Goal: Task Accomplishment & Management: Manage account settings

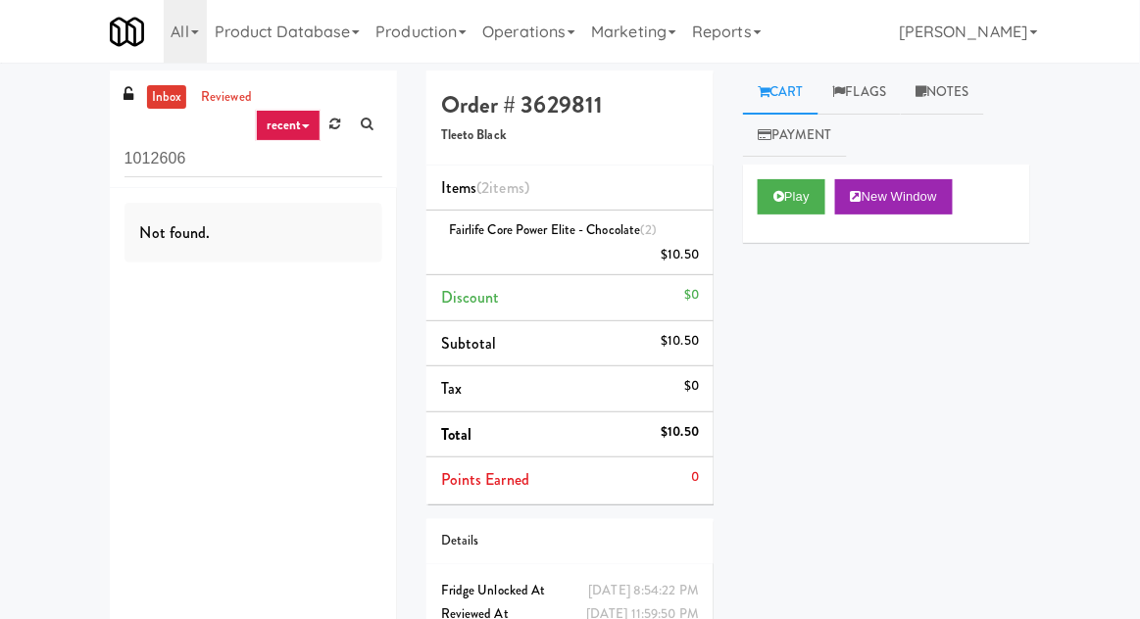
click at [532, 40] on link "Operations" at bounding box center [528, 31] width 109 height 63
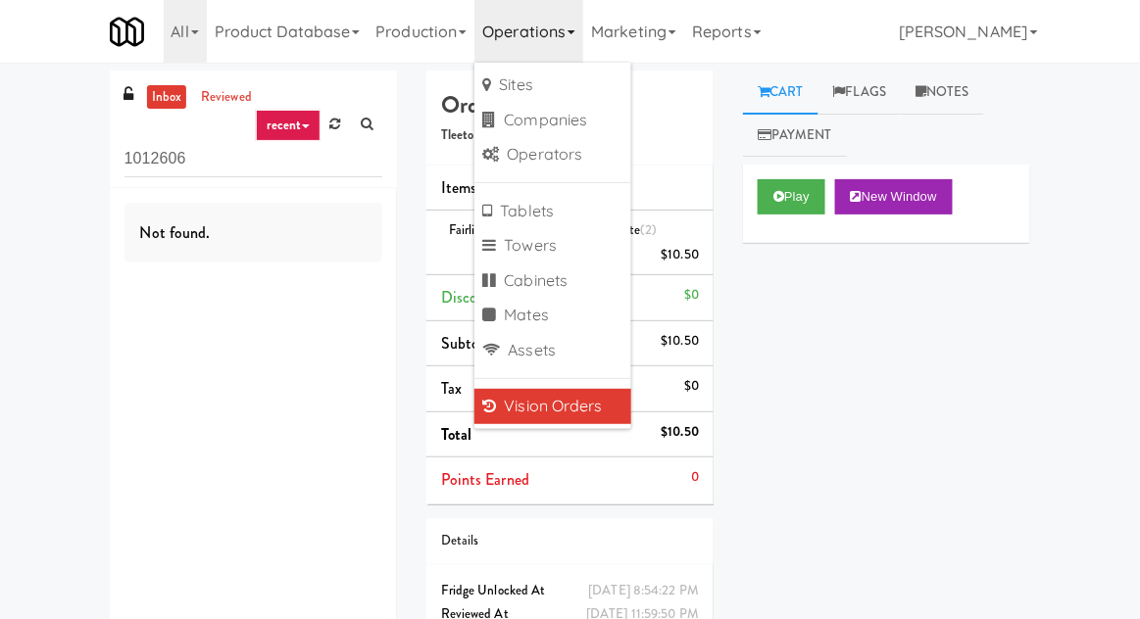
click at [29, 300] on div "inbox reviewed recent all unclear take inventory issue suspicious failed recent…" at bounding box center [570, 388] width 1140 height 634
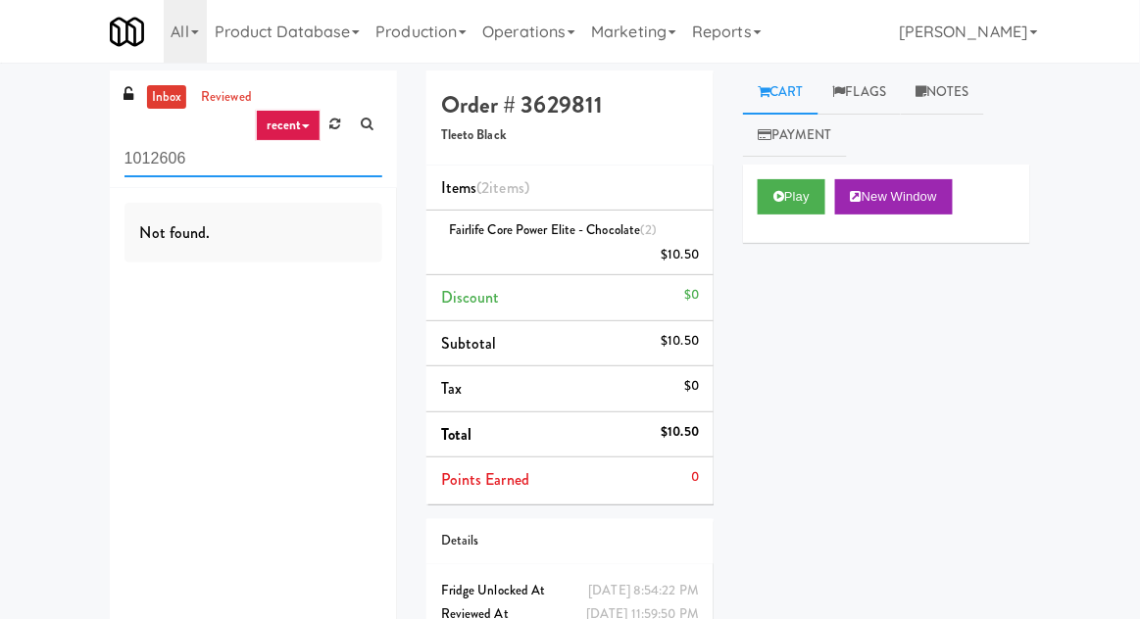
click at [153, 172] on input "1012606" at bounding box center [253, 159] width 258 height 36
click at [143, 167] on input "1012606" at bounding box center [253, 159] width 258 height 36
type input "Fridge"
click at [50, 146] on div "inbox reviewed recent all unclear take inventory issue suspicious failed recent…" at bounding box center [570, 388] width 1140 height 634
click at [162, 166] on input "1012606" at bounding box center [253, 159] width 258 height 36
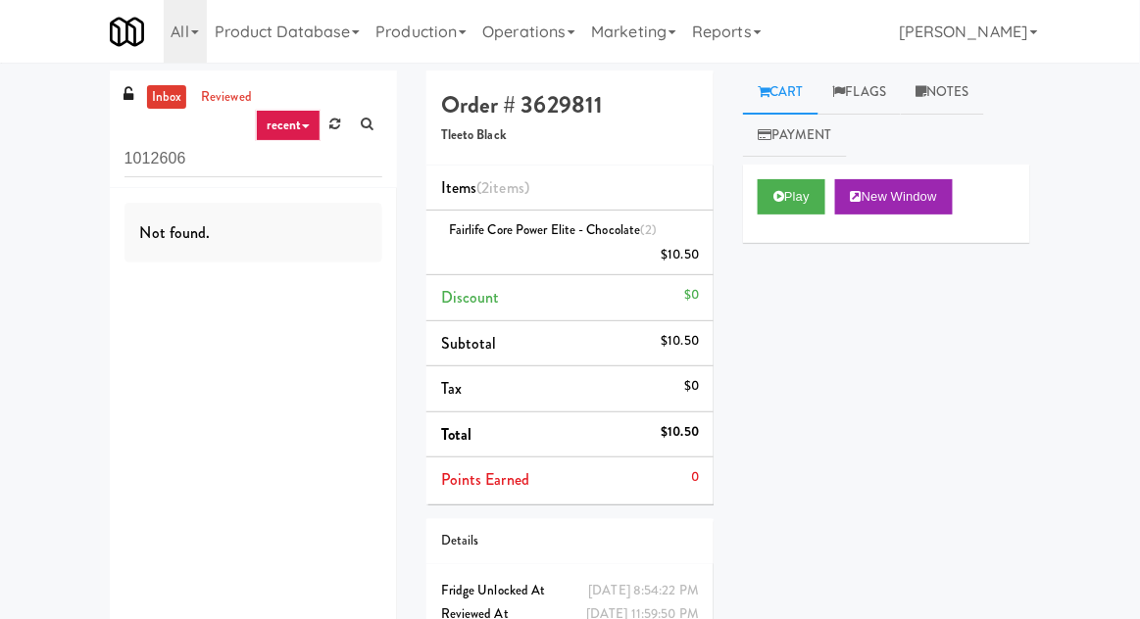
click at [159, 162] on input "1012606" at bounding box center [253, 159] width 258 height 36
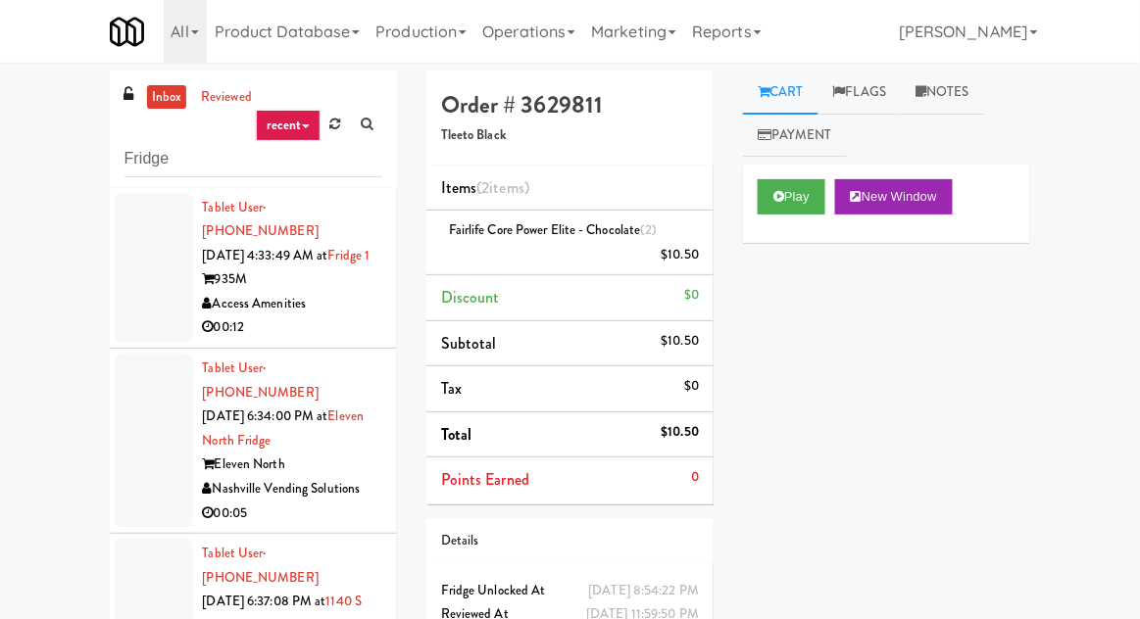
type input "Fridge"
click at [53, 158] on div "inbox reviewed recent all unclear take inventory issue suspicious failed recent…" at bounding box center [570, 431] width 1140 height 720
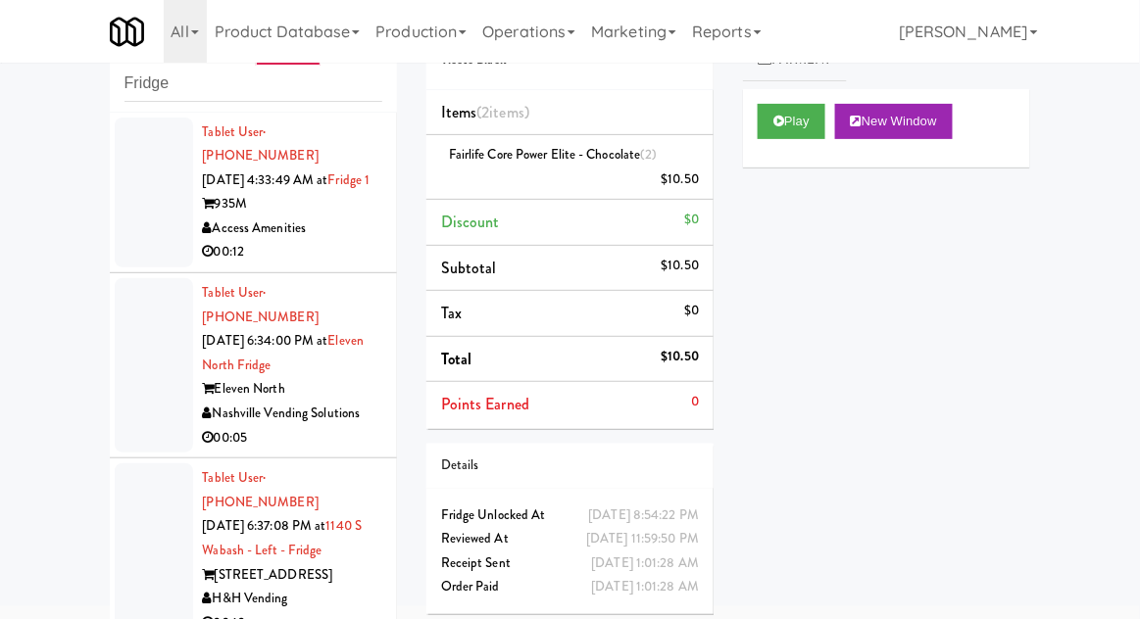
click at [129, 274] on li "Tablet User · (352) 283-3587 [DATE] 6:34:00 PM at [GEOGRAPHIC_DATA] North Nashv…" at bounding box center [253, 365] width 287 height 185
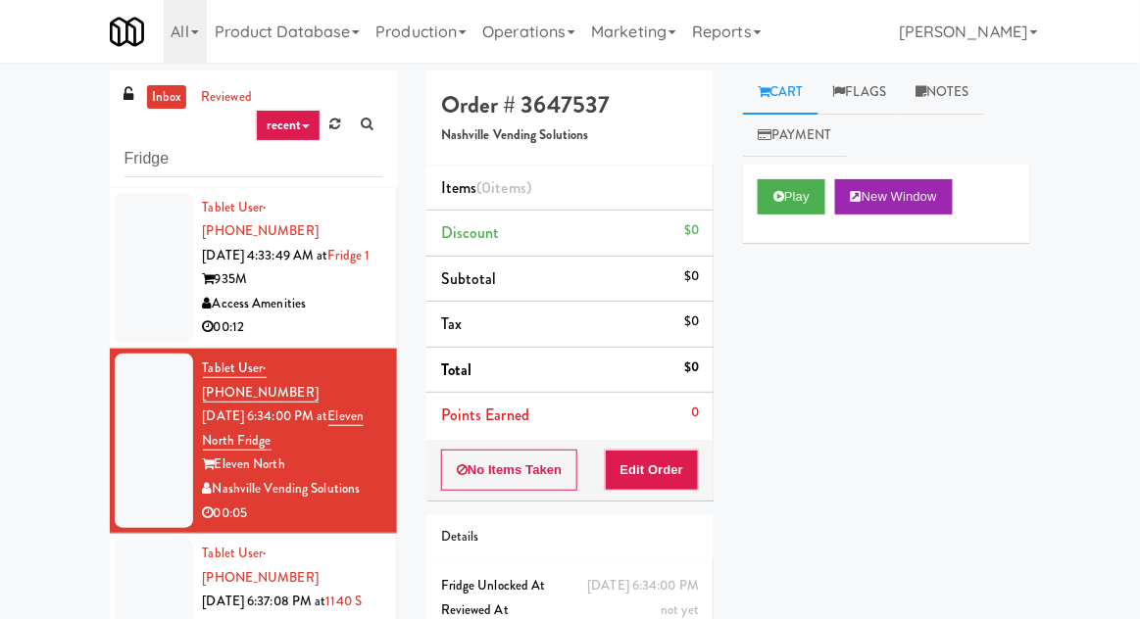
click at [121, 268] on div at bounding box center [154, 268] width 78 height 151
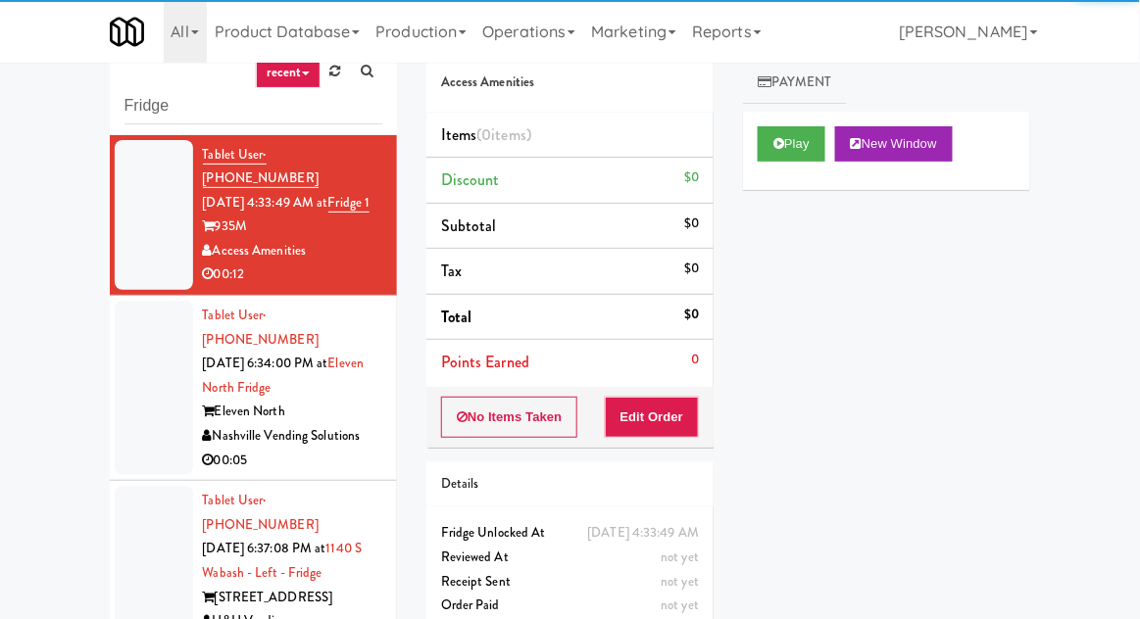
scroll to position [75, 0]
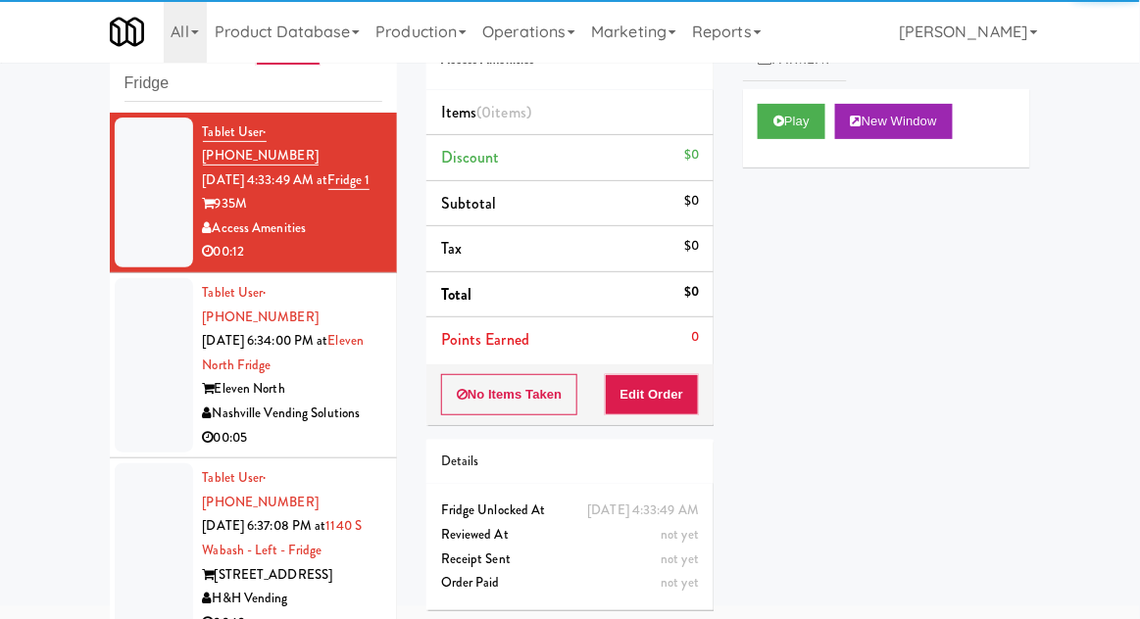
click at [121, 402] on div at bounding box center [154, 365] width 78 height 174
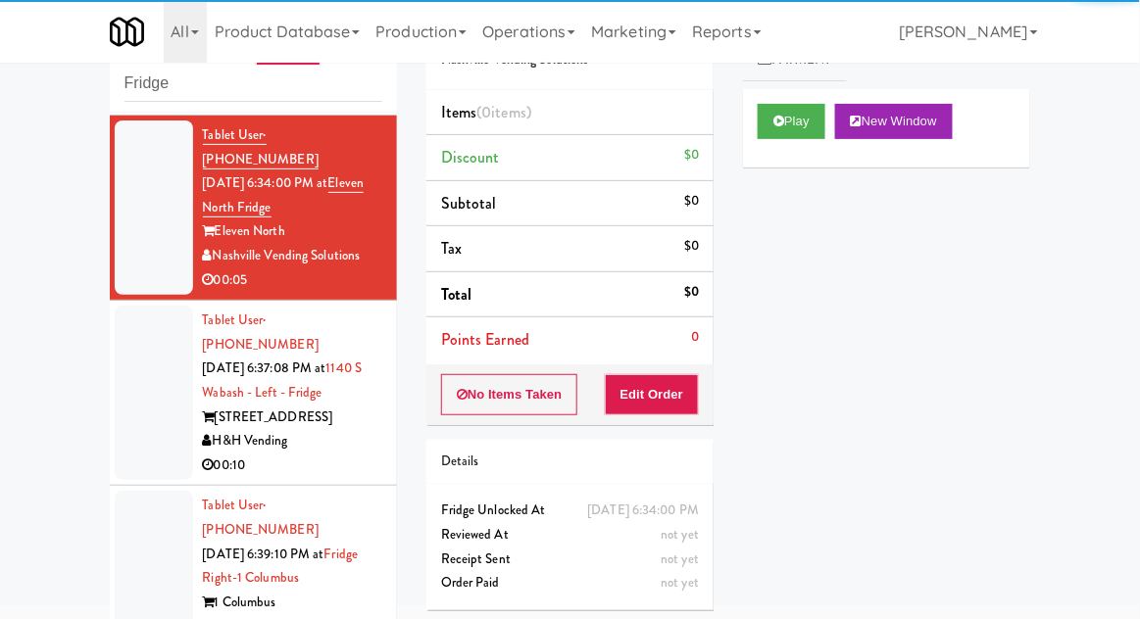
scroll to position [158, 0]
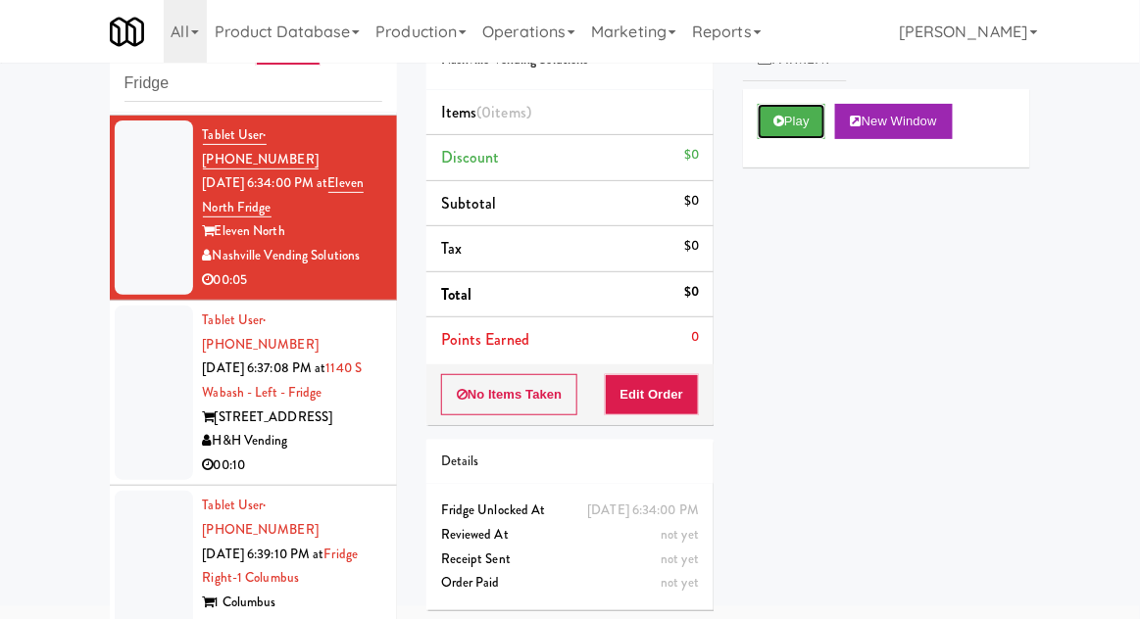
click at [786, 135] on button "Play" at bounding box center [791, 121] width 68 height 35
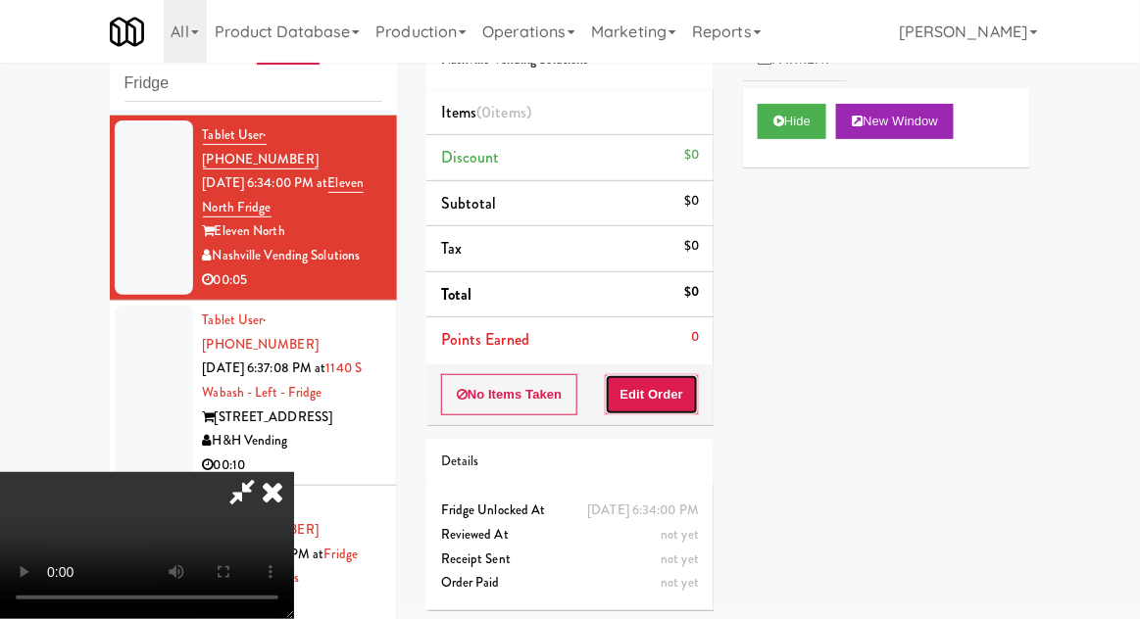
click at [653, 398] on button "Edit Order" at bounding box center [652, 394] width 95 height 41
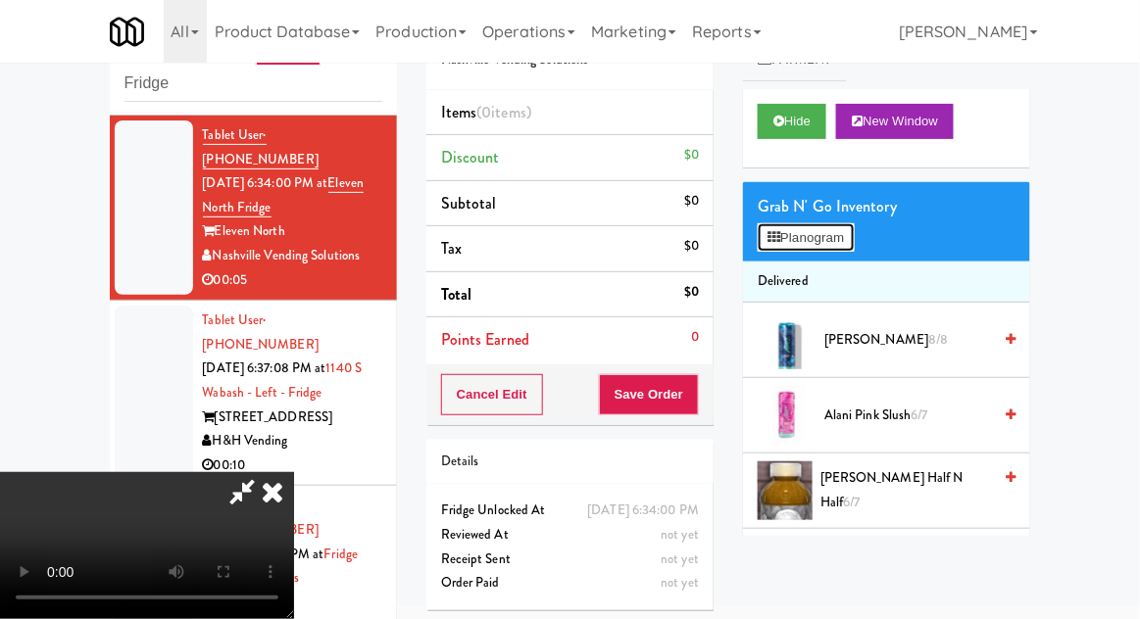
click at [836, 240] on button "Planogram" at bounding box center [805, 237] width 96 height 29
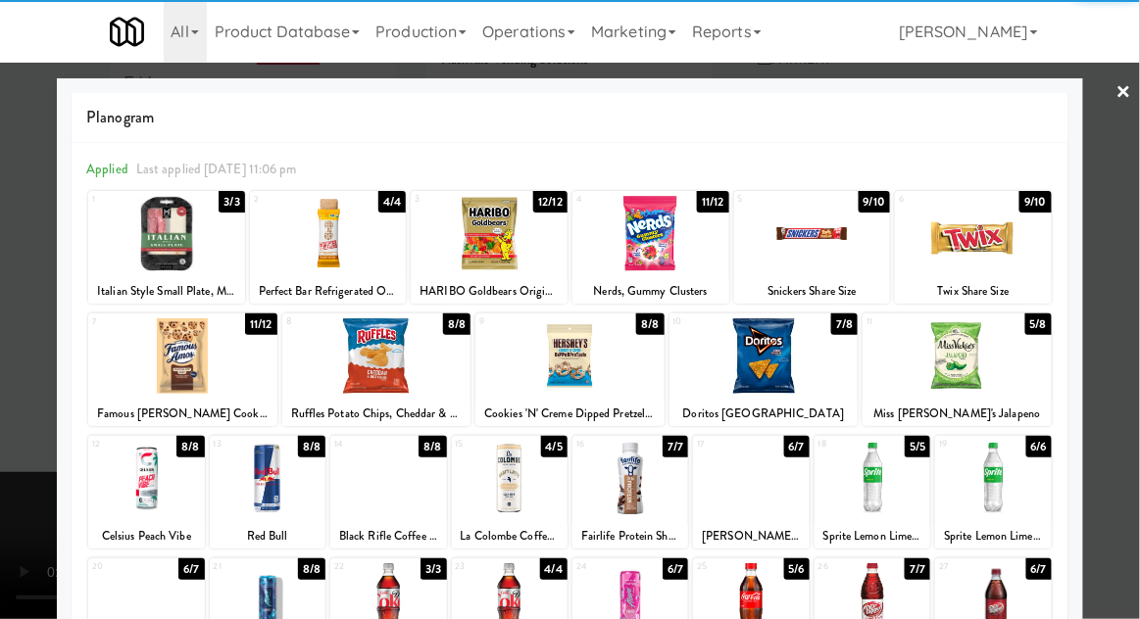
click at [319, 232] on div at bounding box center [328, 233] width 157 height 75
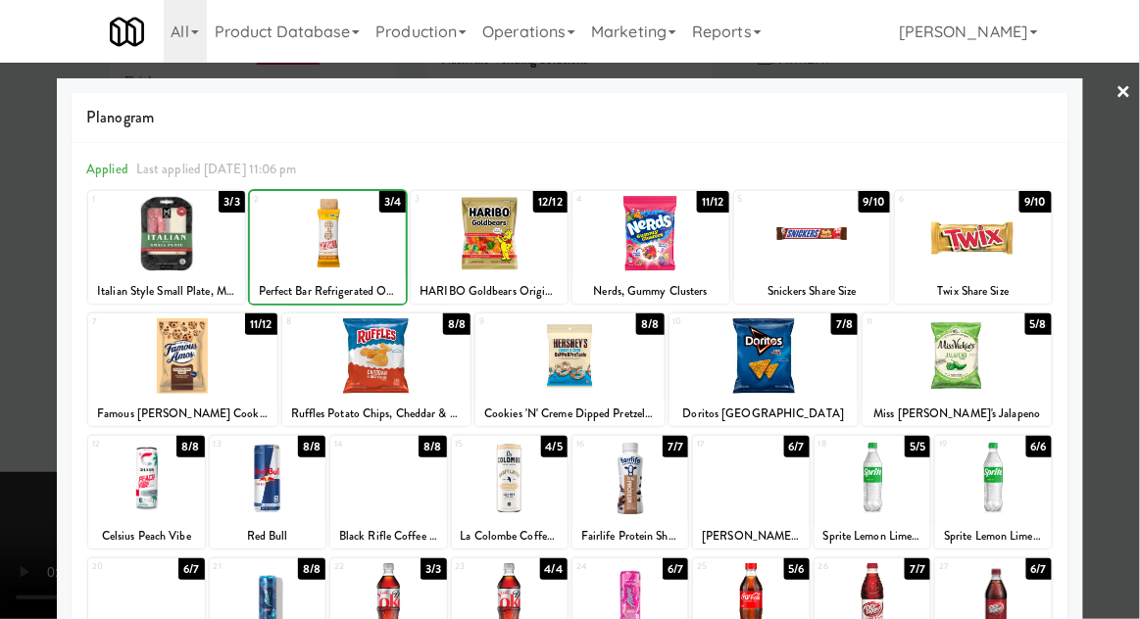
click at [1131, 233] on div at bounding box center [570, 309] width 1140 height 619
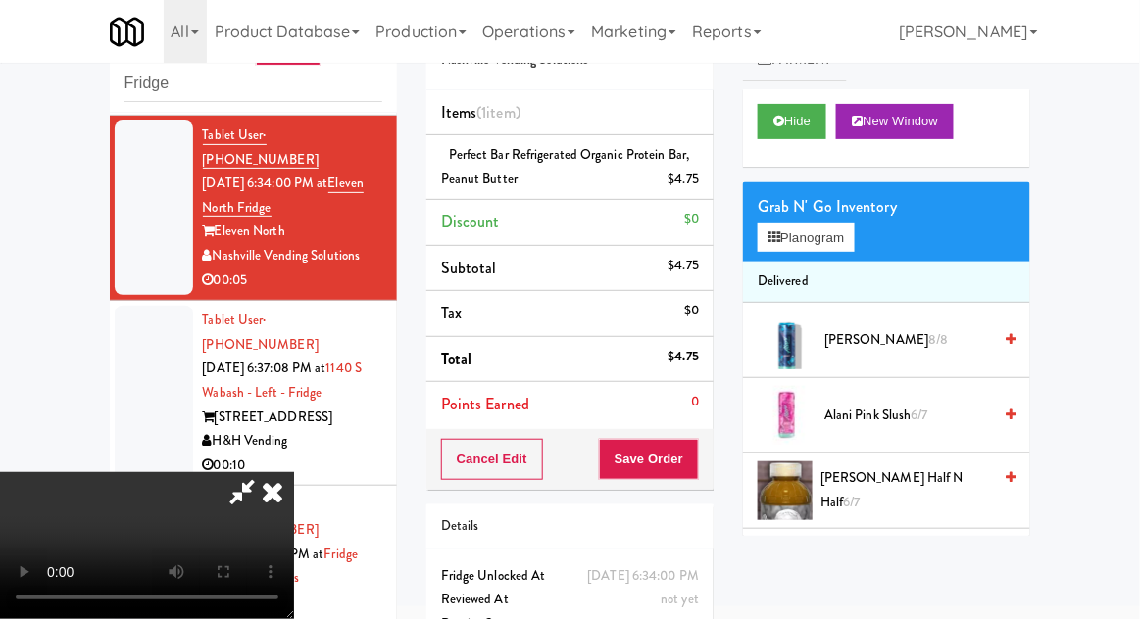
click at [718, 476] on div "Order # 3647537 Nashville Vending Solutions Items (1 item ) Perfect Bar Refrige…" at bounding box center [570, 342] width 316 height 695
click at [693, 455] on button "Save Order" at bounding box center [649, 459] width 100 height 41
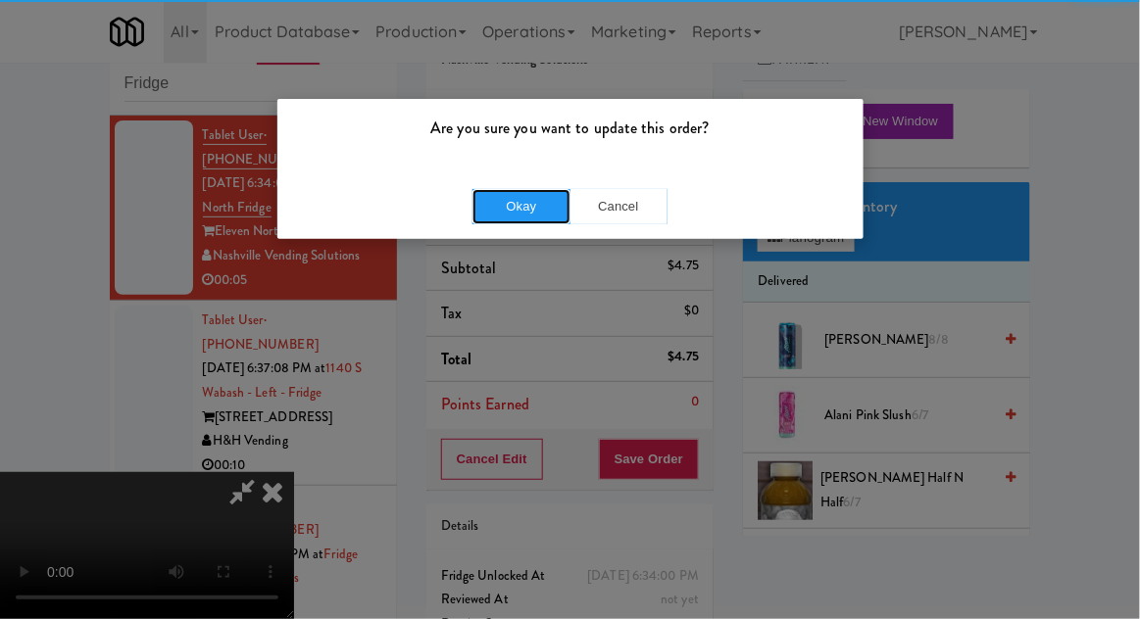
click at [510, 206] on button "Okay" at bounding box center [521, 206] width 98 height 35
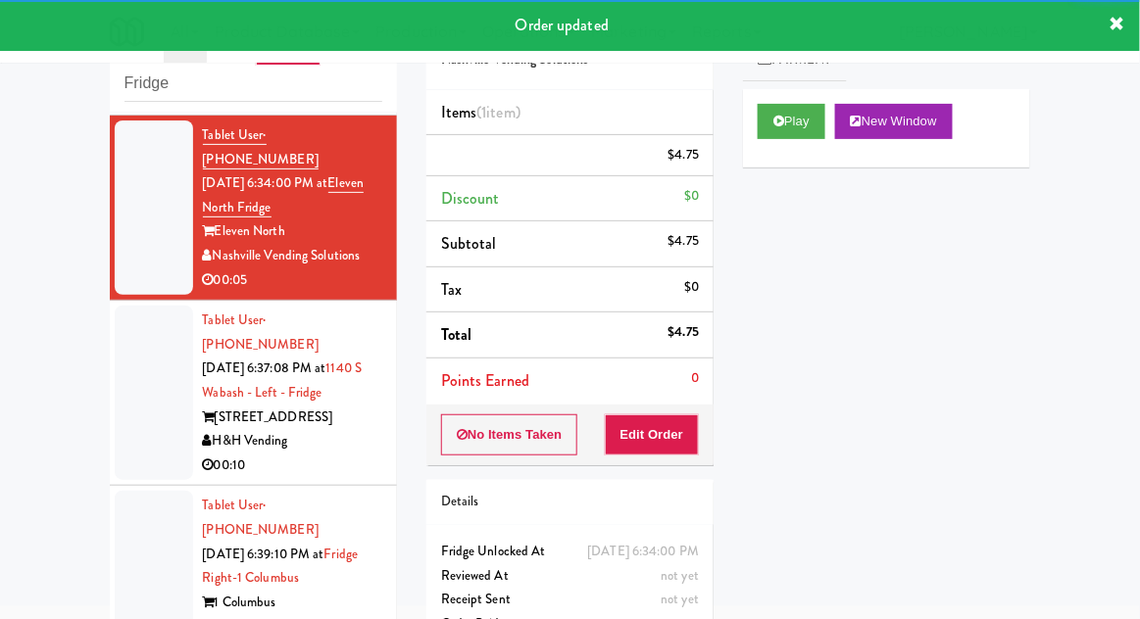
click at [112, 405] on li "Tablet User · (860) 759-2349 [DATE] 6:37:08 PM at 1140 S Wabash - Left - Fridge…" at bounding box center [253, 393] width 287 height 185
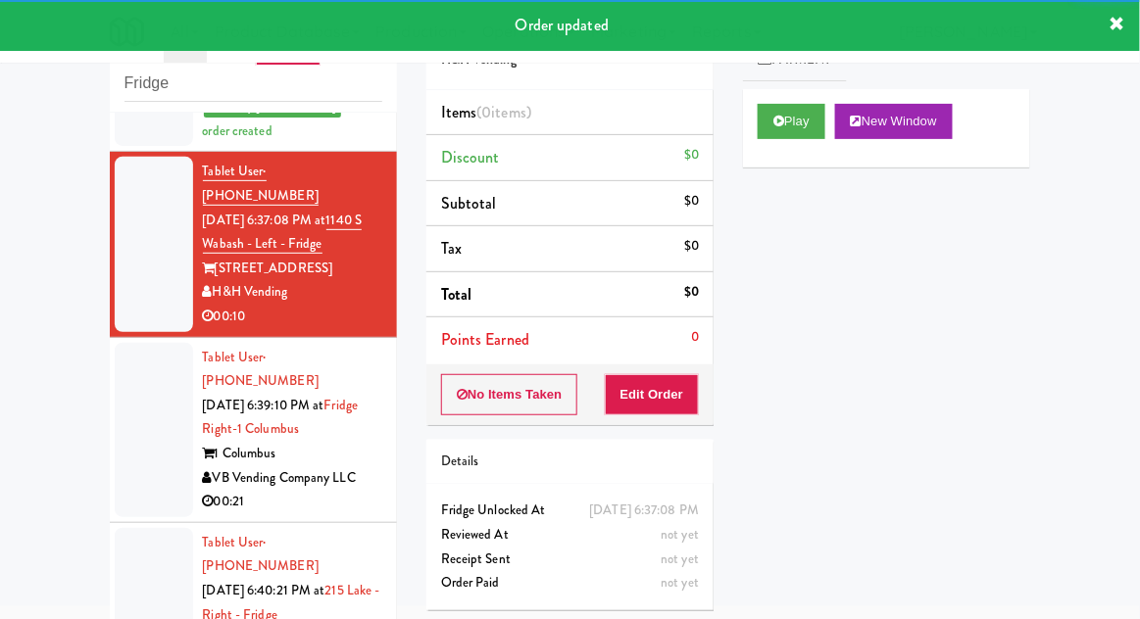
scroll to position [370, 0]
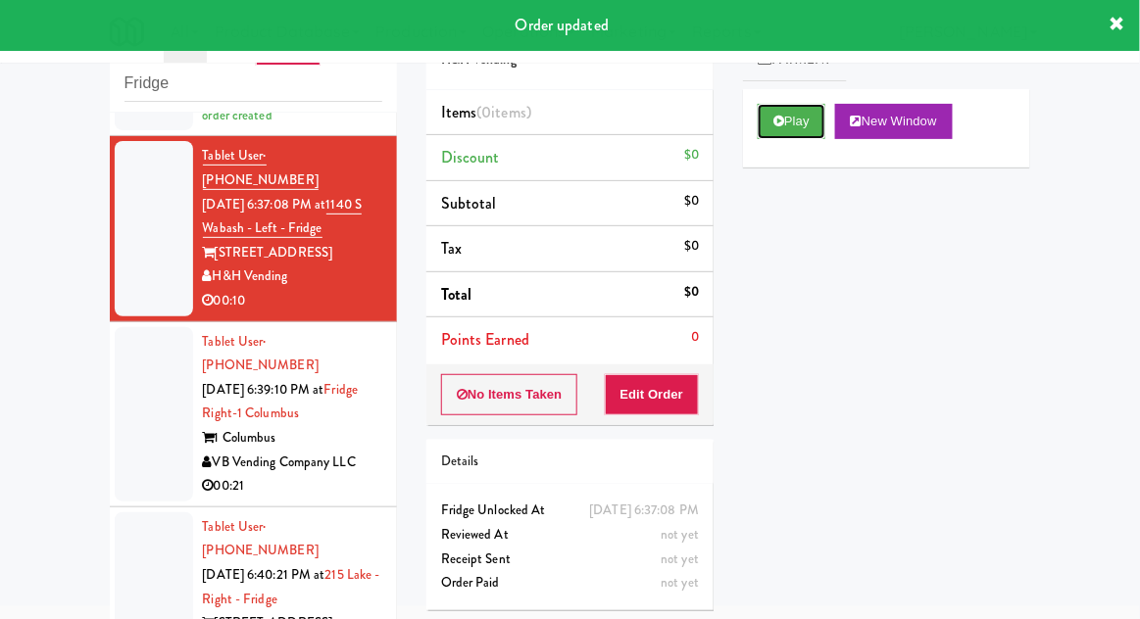
click at [781, 131] on button "Play" at bounding box center [791, 121] width 68 height 35
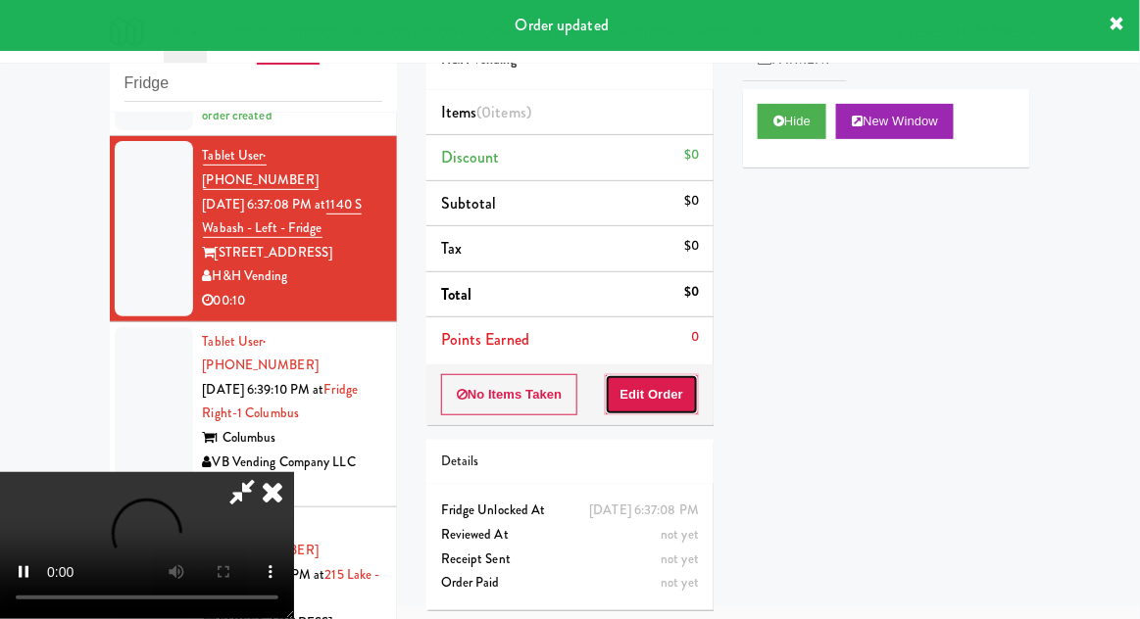
click at [677, 392] on button "Edit Order" at bounding box center [652, 394] width 95 height 41
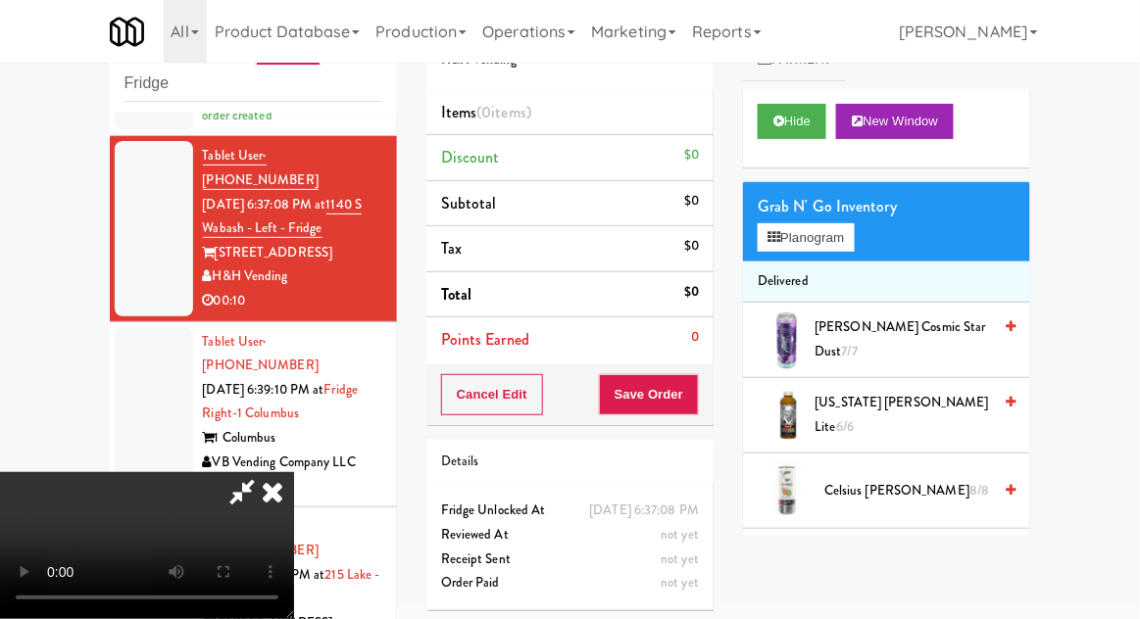
click at [832, 265] on li "Delivered" at bounding box center [886, 282] width 287 height 41
click at [852, 236] on button "Planogram" at bounding box center [805, 237] width 96 height 29
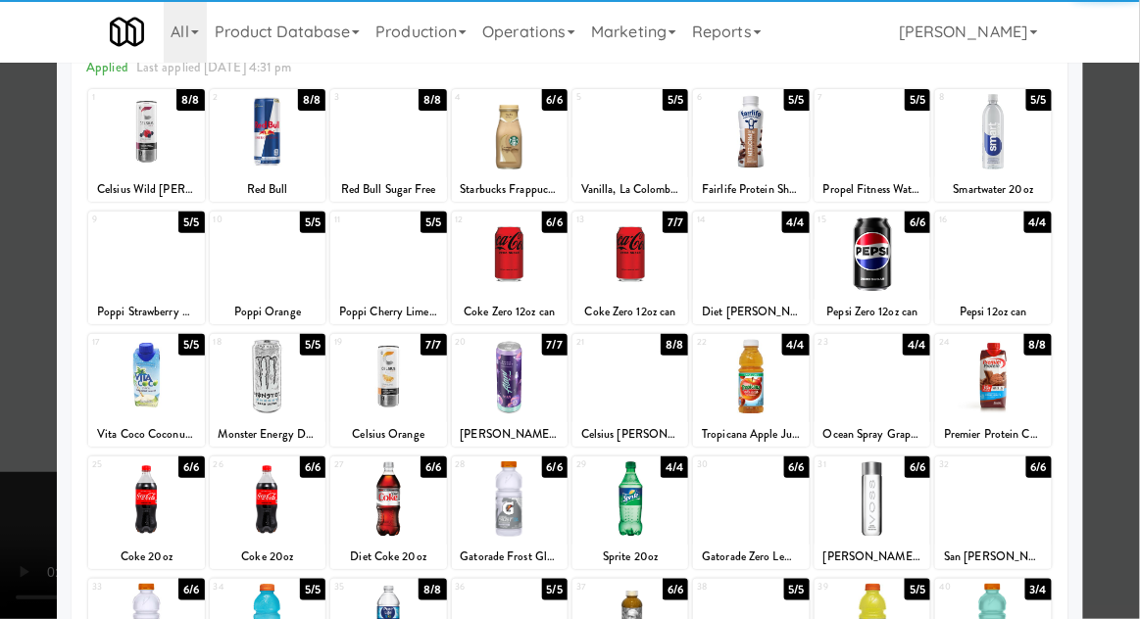
scroll to position [103, 0]
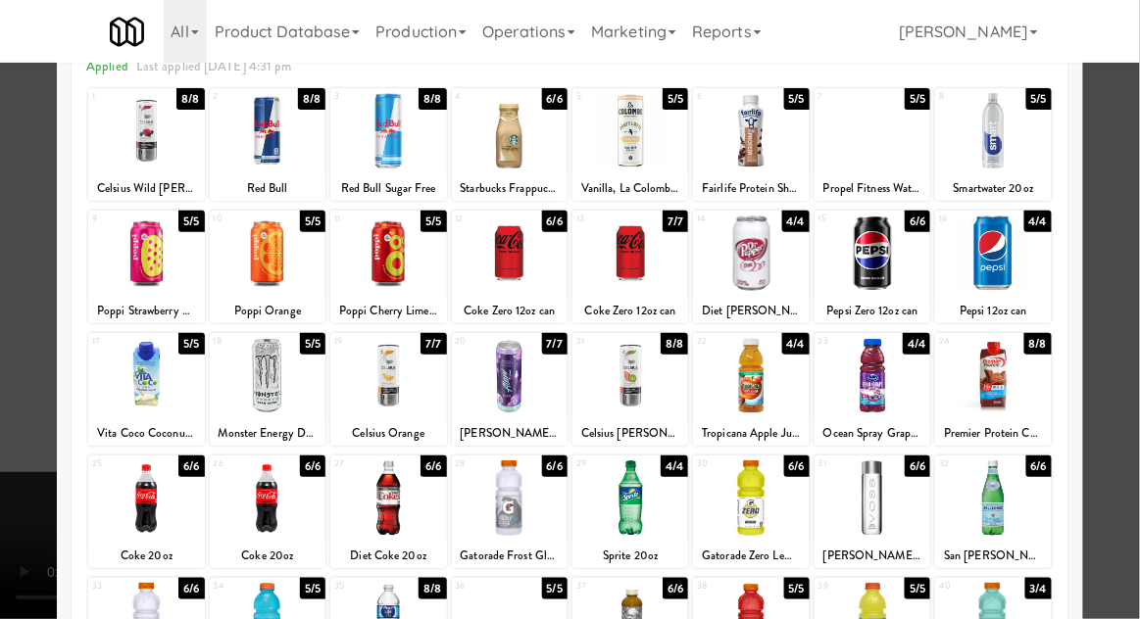
click at [647, 395] on div at bounding box center [630, 375] width 116 height 75
click at [1128, 272] on div at bounding box center [570, 309] width 1140 height 619
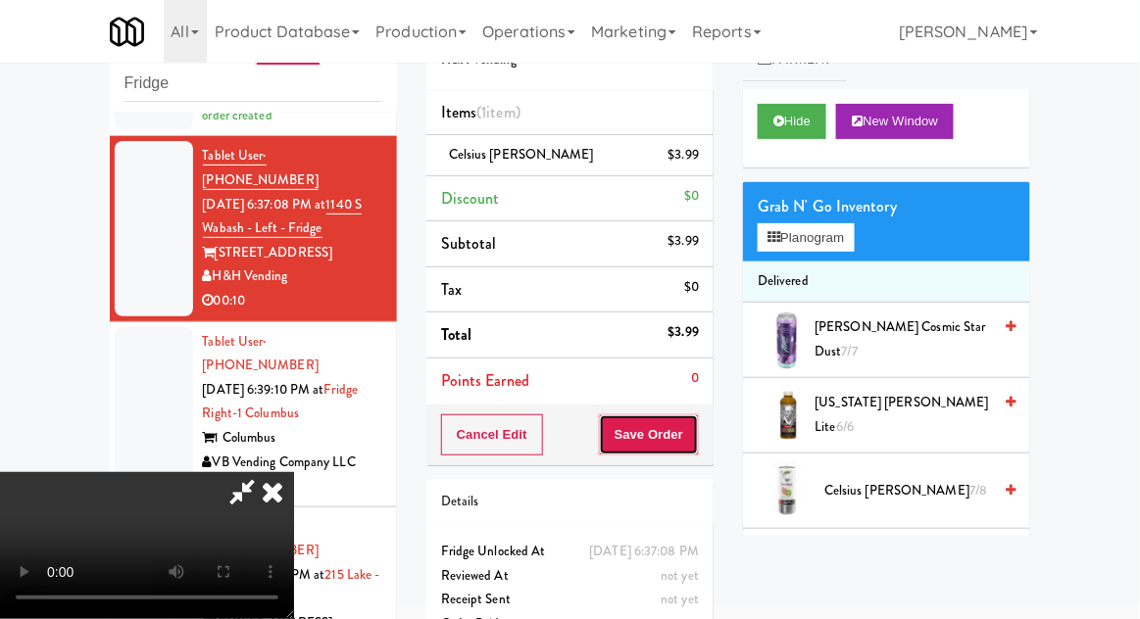
click at [690, 449] on button "Save Order" at bounding box center [649, 434] width 100 height 41
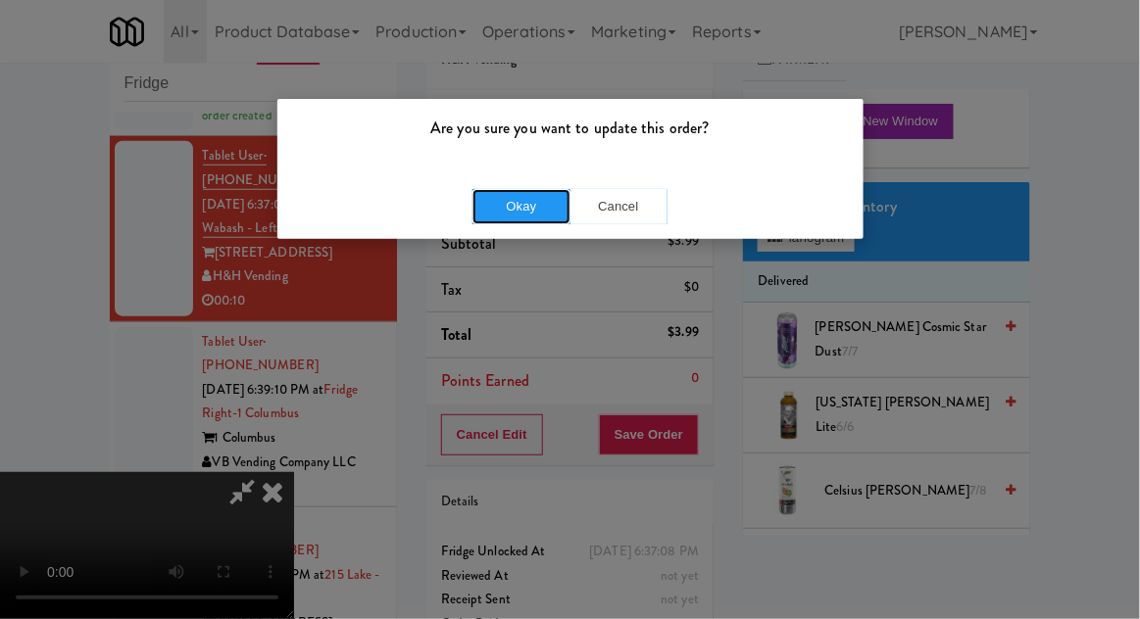
click at [492, 219] on button "Okay" at bounding box center [521, 206] width 98 height 35
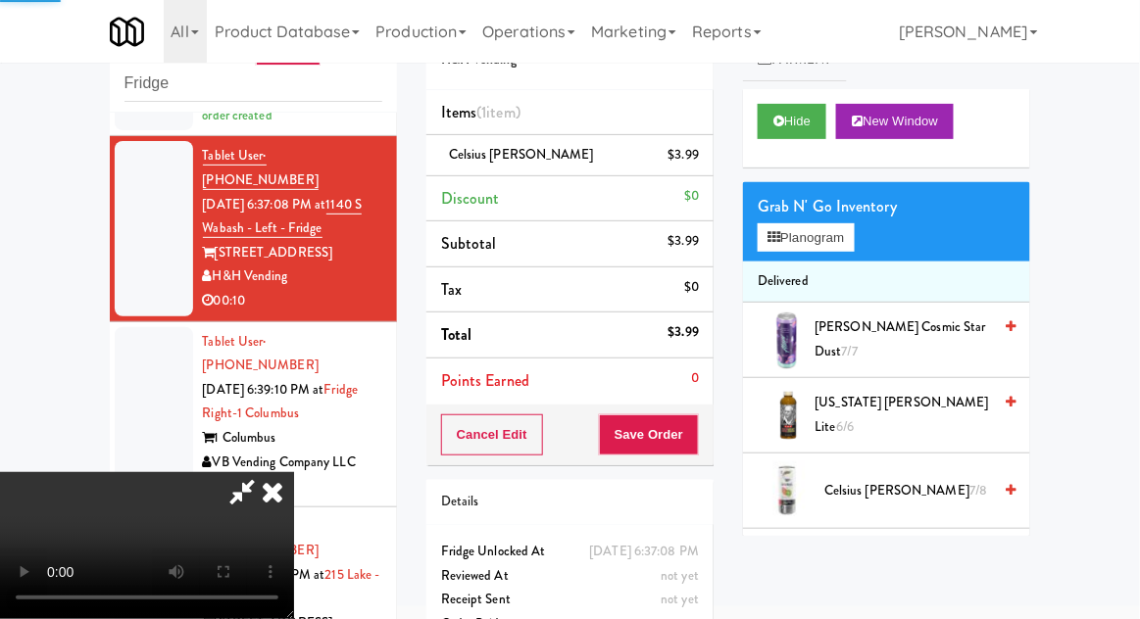
click at [115, 327] on div at bounding box center [154, 414] width 78 height 174
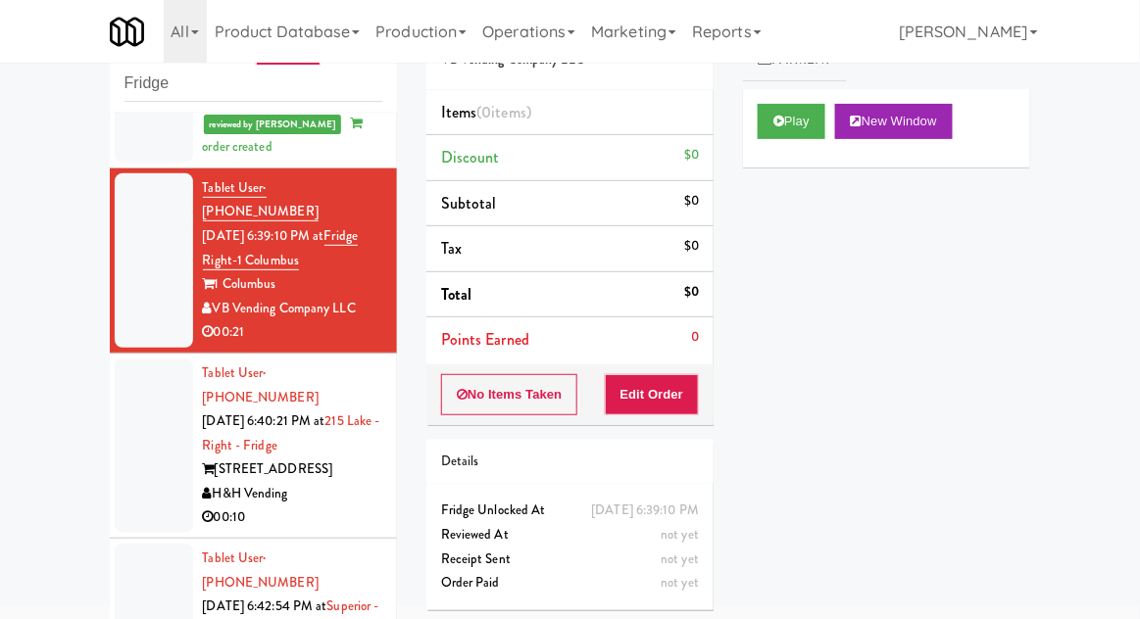
scroll to position [572, 0]
click at [790, 116] on button "Play" at bounding box center [791, 121] width 68 height 35
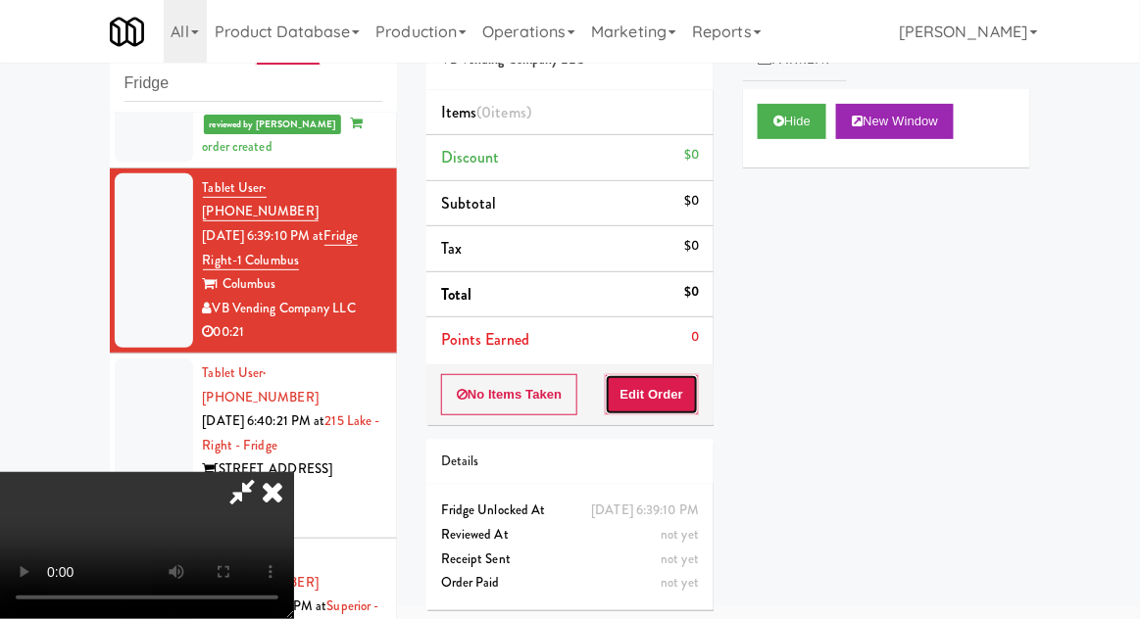
click at [650, 398] on button "Edit Order" at bounding box center [652, 394] width 95 height 41
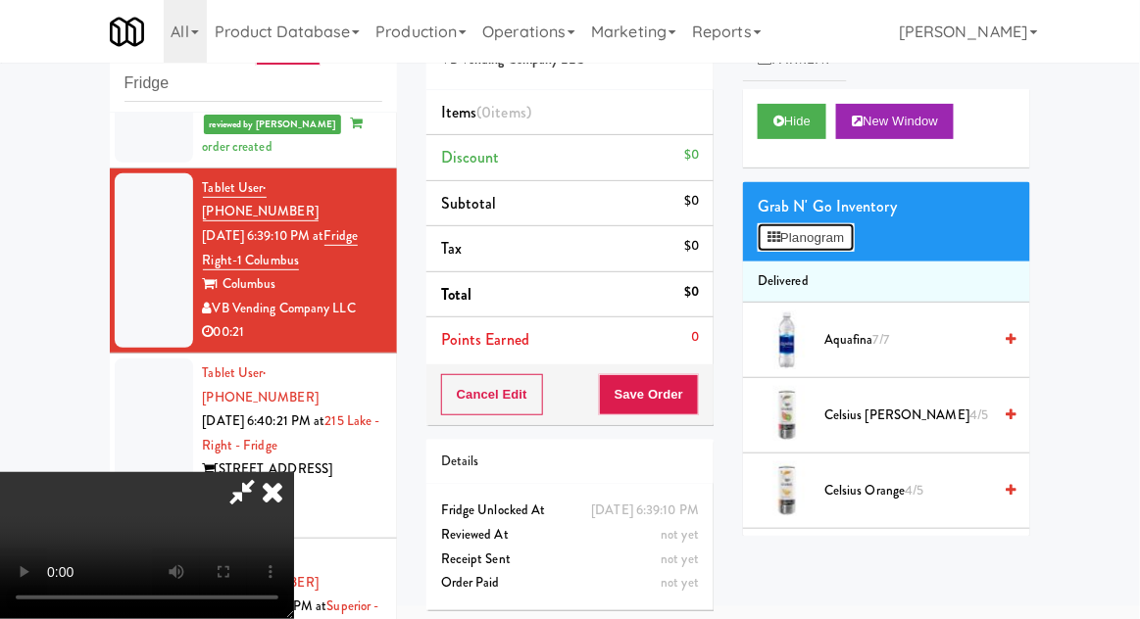
click at [850, 249] on button "Planogram" at bounding box center [805, 237] width 96 height 29
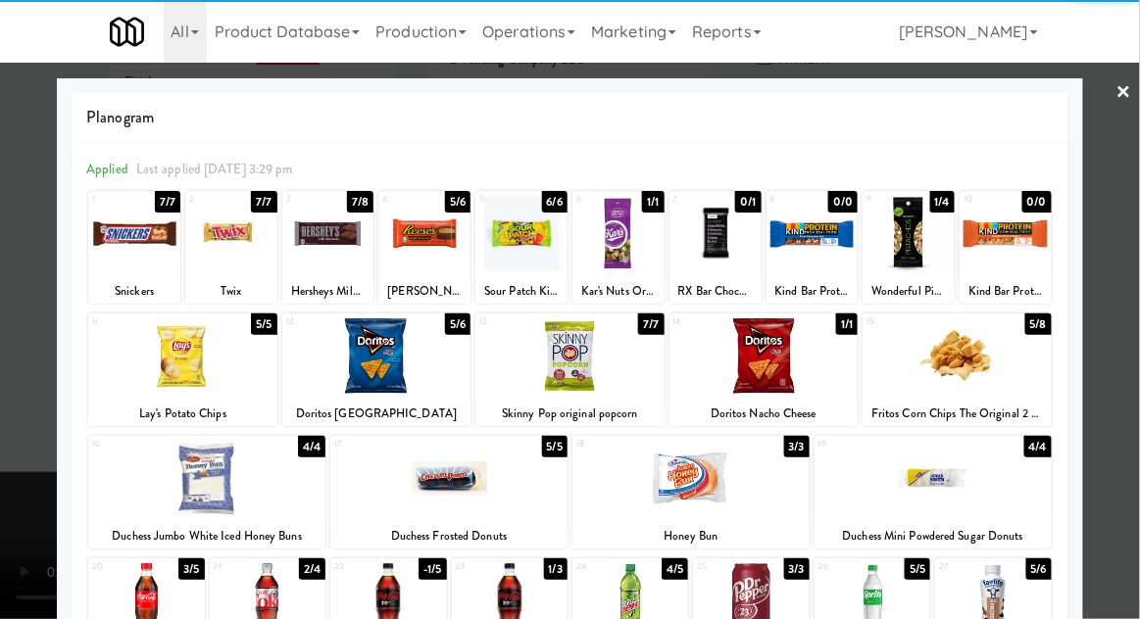
click at [943, 379] on div at bounding box center [956, 355] width 189 height 75
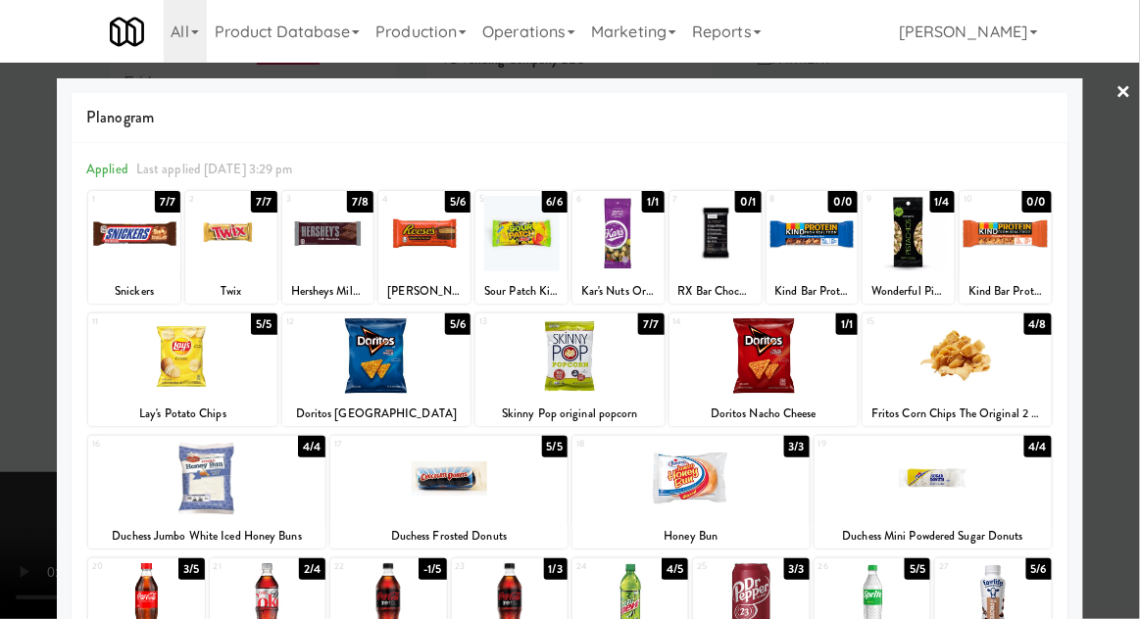
click at [1129, 292] on div at bounding box center [570, 309] width 1140 height 619
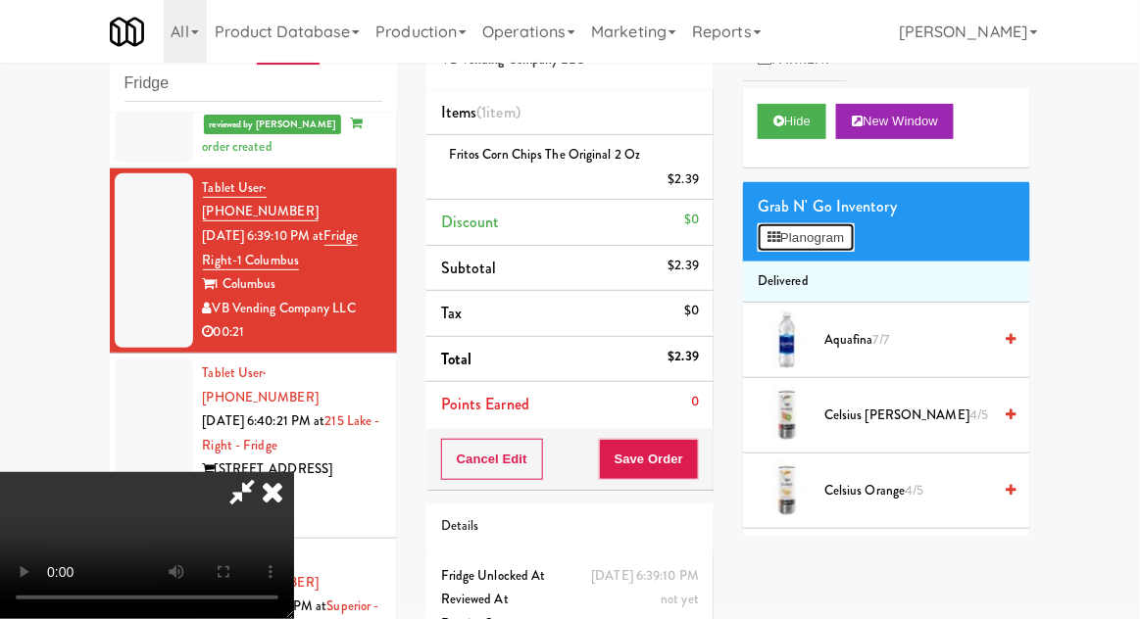
click at [853, 249] on button "Planogram" at bounding box center [805, 237] width 96 height 29
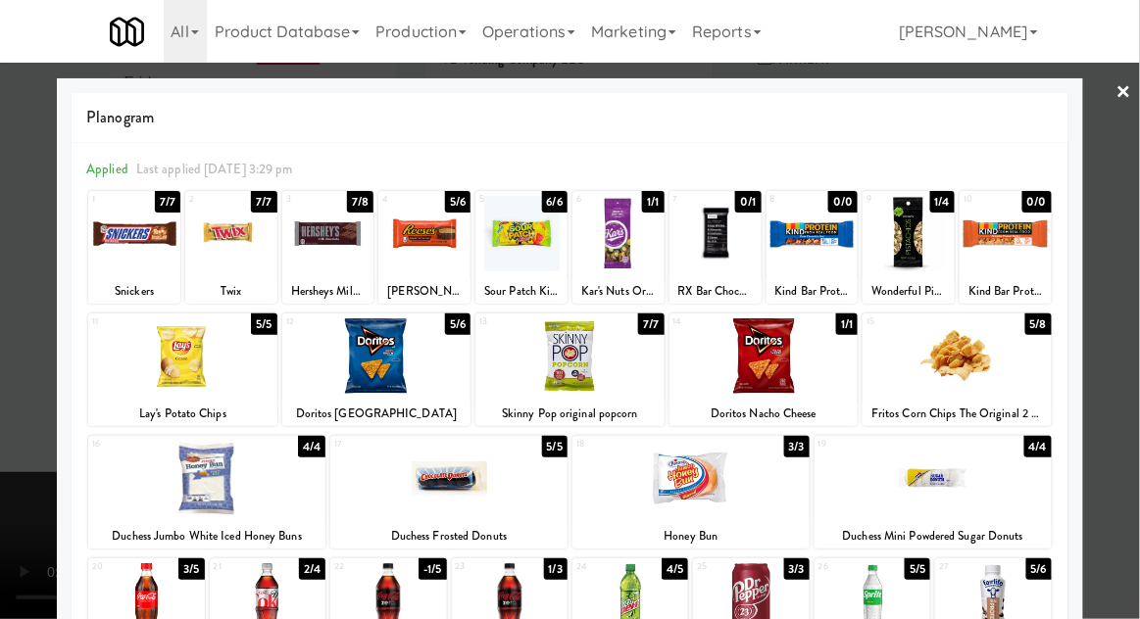
click at [1134, 218] on div at bounding box center [570, 309] width 1140 height 619
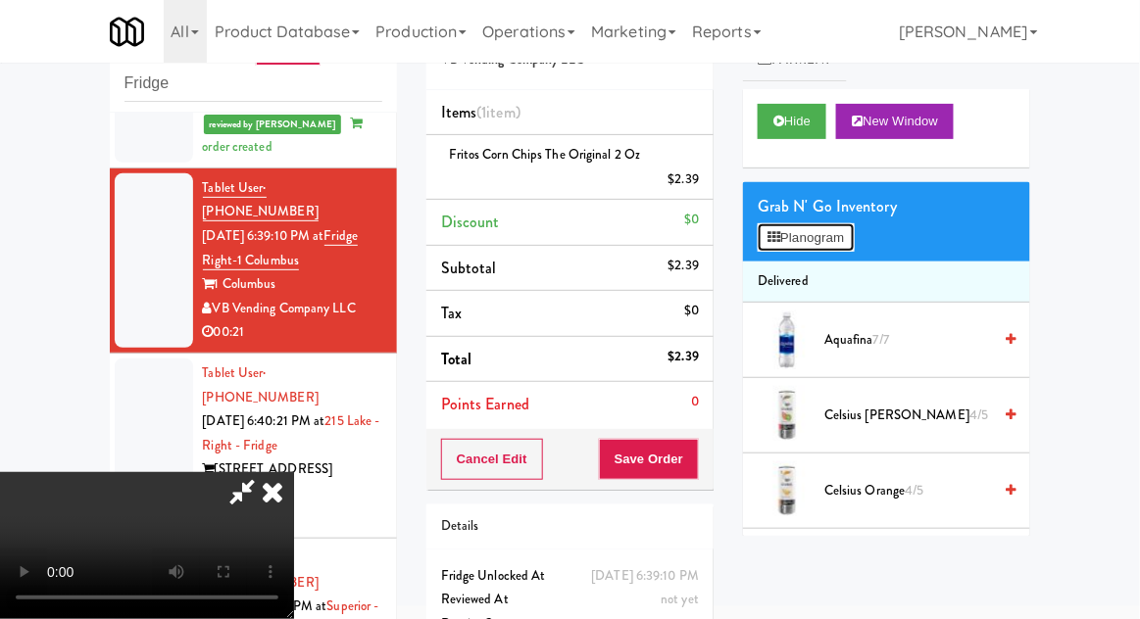
click at [848, 249] on button "Planogram" at bounding box center [805, 237] width 96 height 29
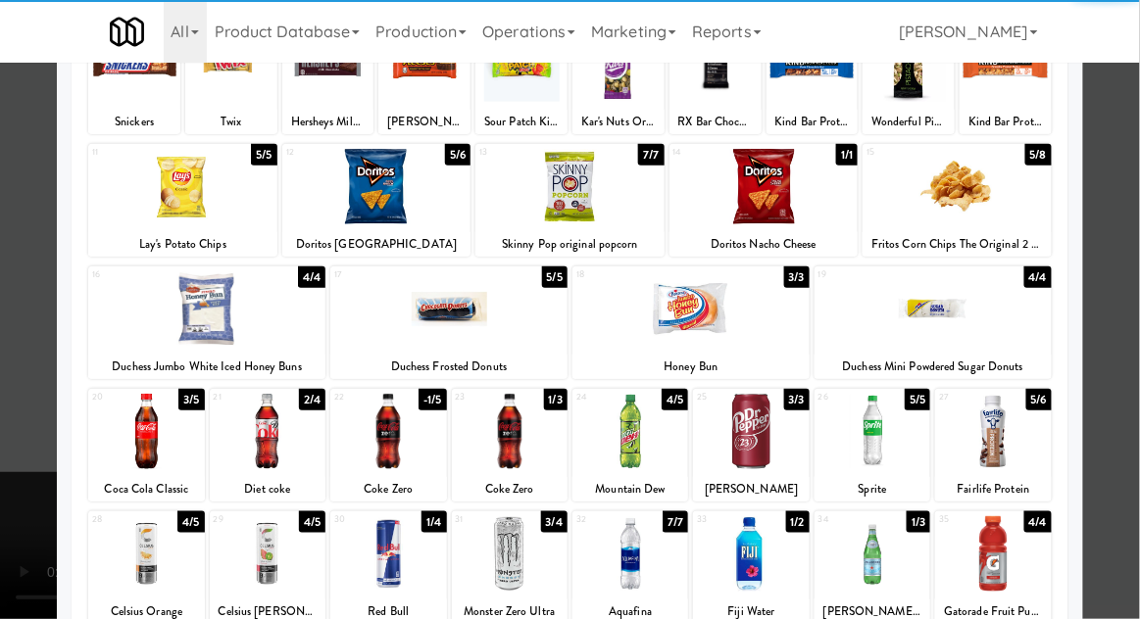
scroll to position [168, 0]
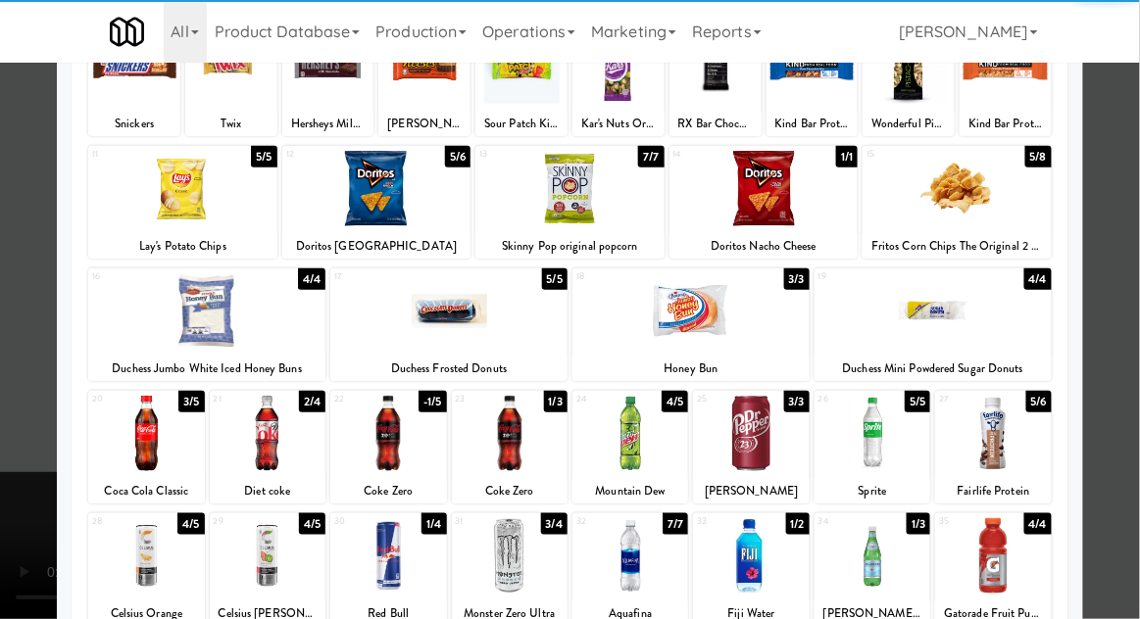
click at [745, 551] on div at bounding box center [751, 555] width 116 height 75
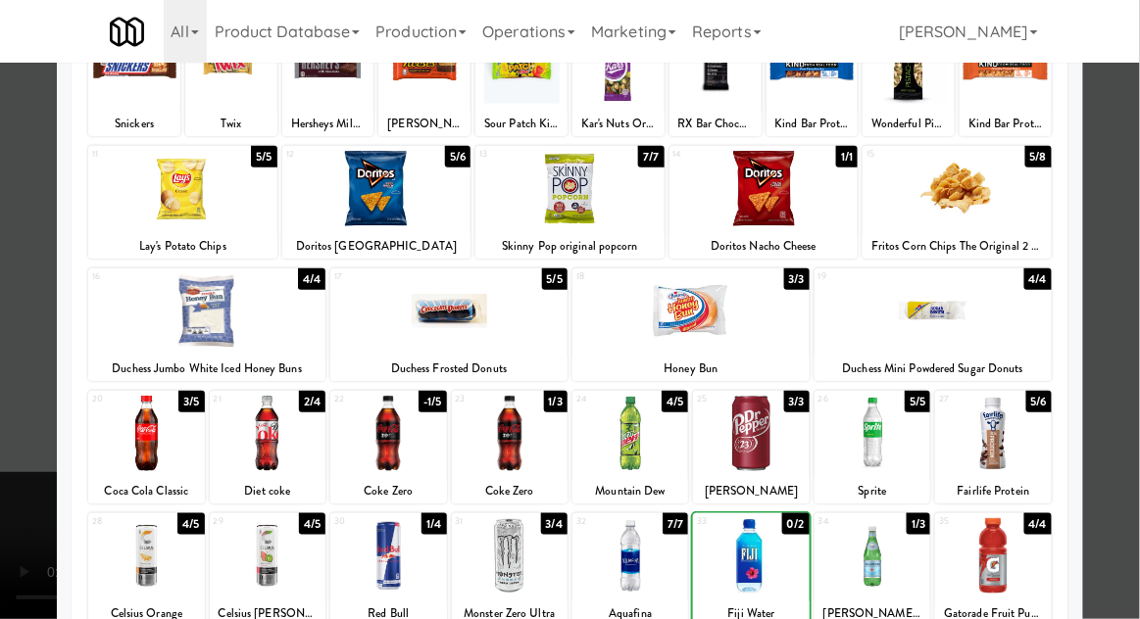
click at [1127, 283] on div at bounding box center [570, 309] width 1140 height 619
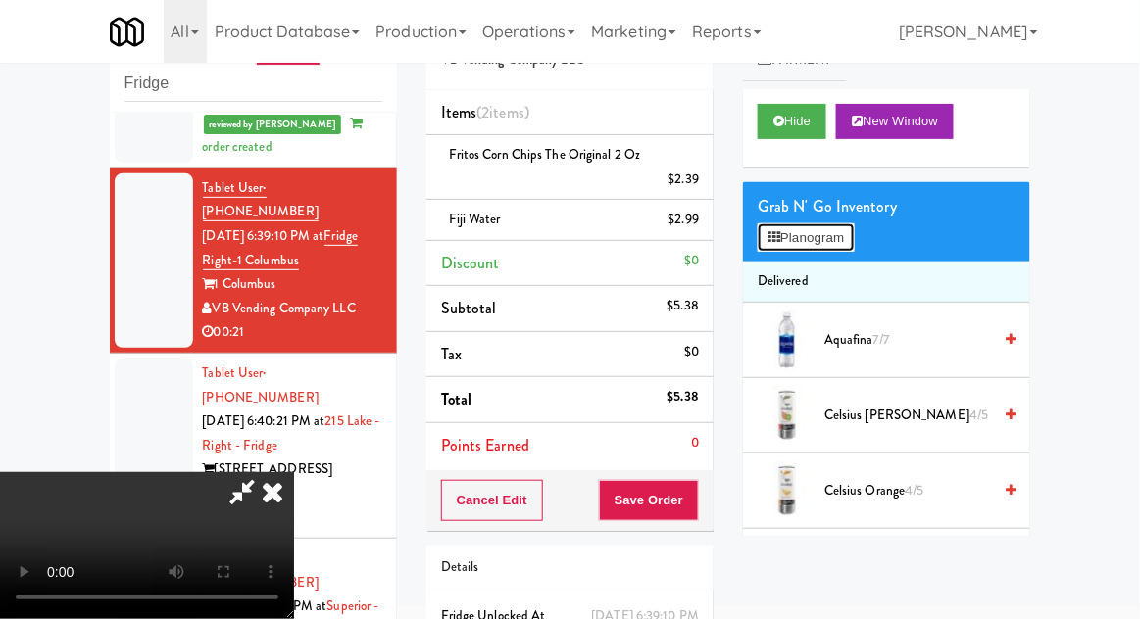
click at [837, 240] on button "Planogram" at bounding box center [805, 237] width 96 height 29
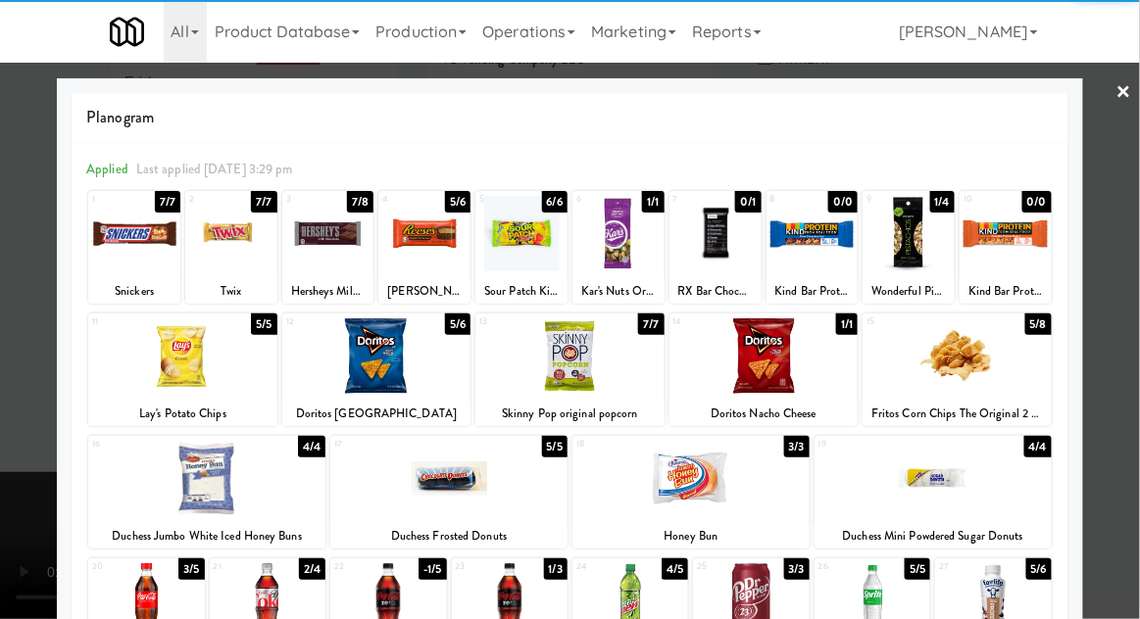
click at [134, 239] on div at bounding box center [134, 233] width 92 height 75
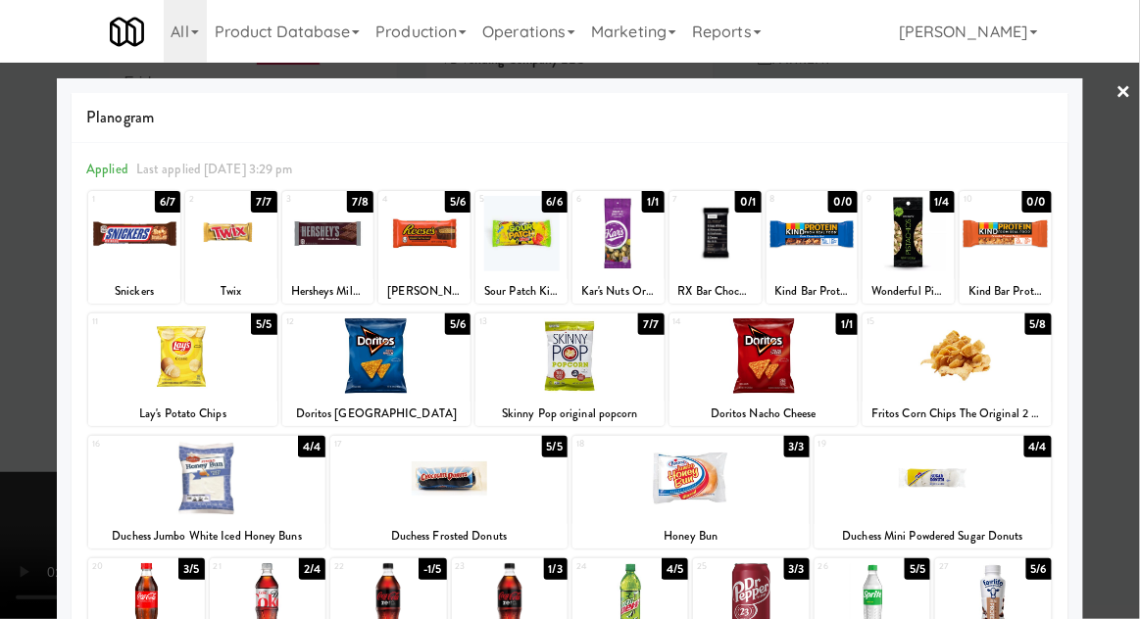
click at [1125, 321] on div at bounding box center [570, 309] width 1140 height 619
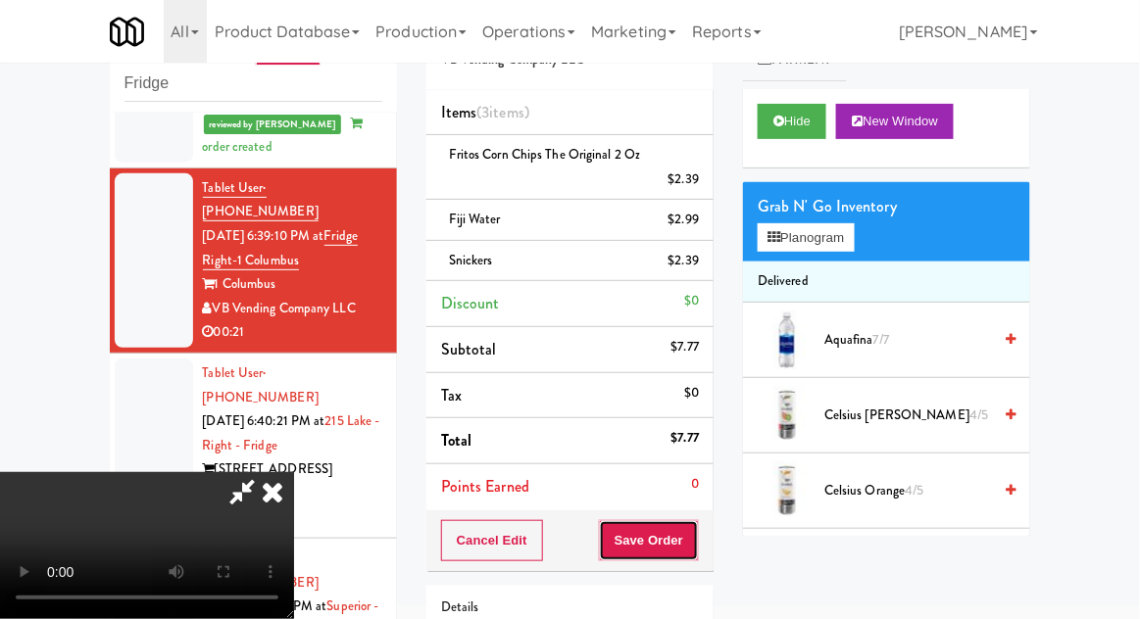
click at [691, 548] on button "Save Order" at bounding box center [649, 540] width 100 height 41
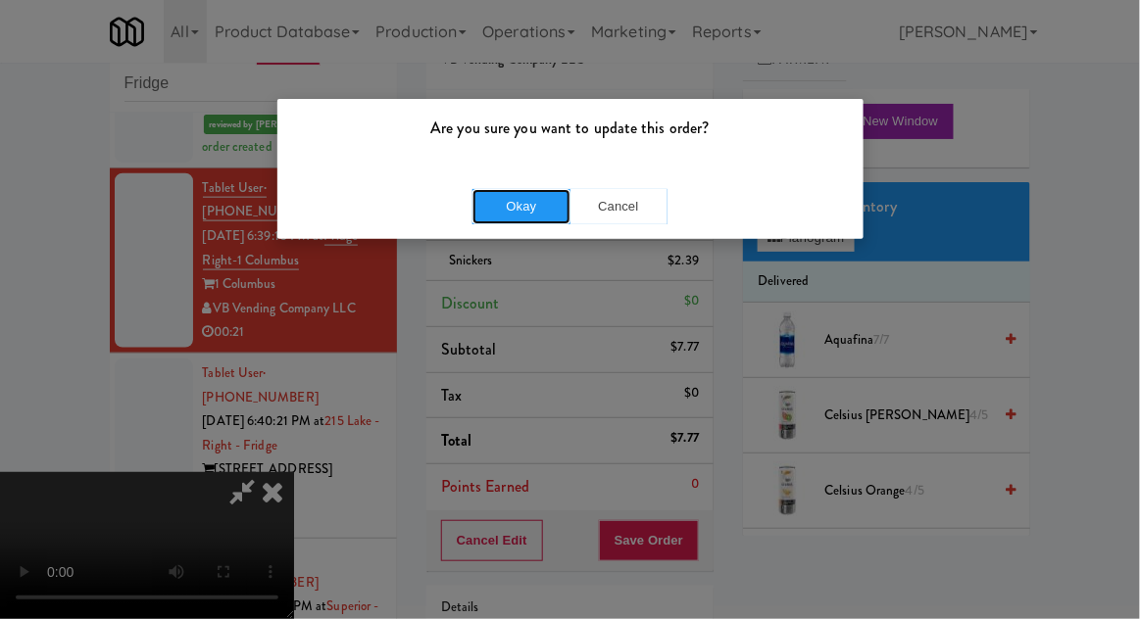
click at [504, 214] on button "Okay" at bounding box center [521, 206] width 98 height 35
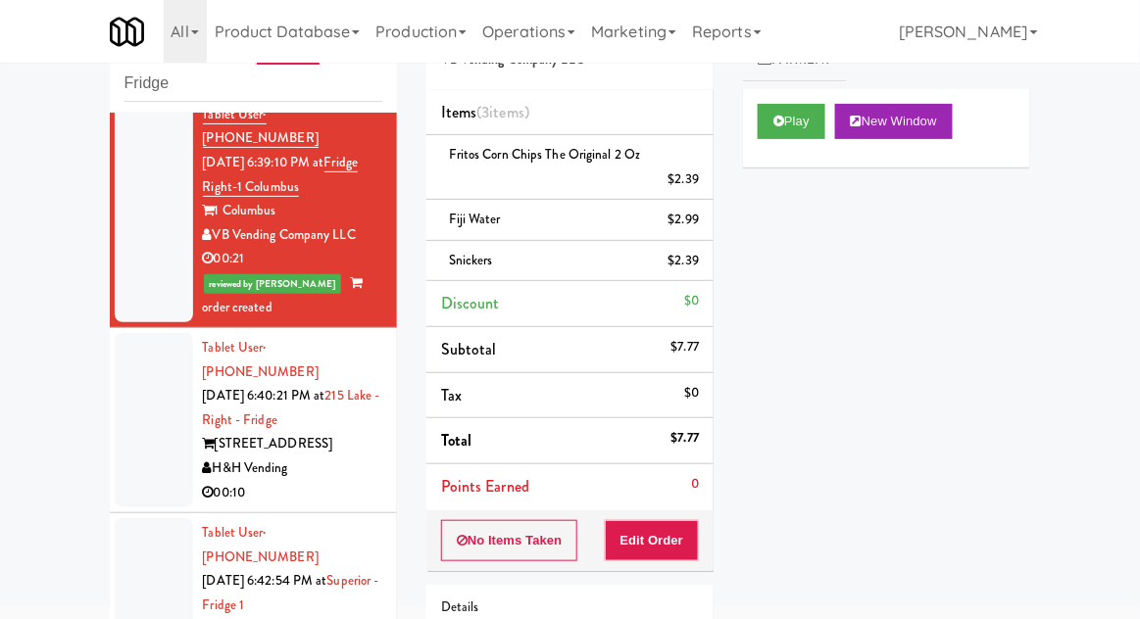
click at [123, 392] on div at bounding box center [154, 420] width 78 height 174
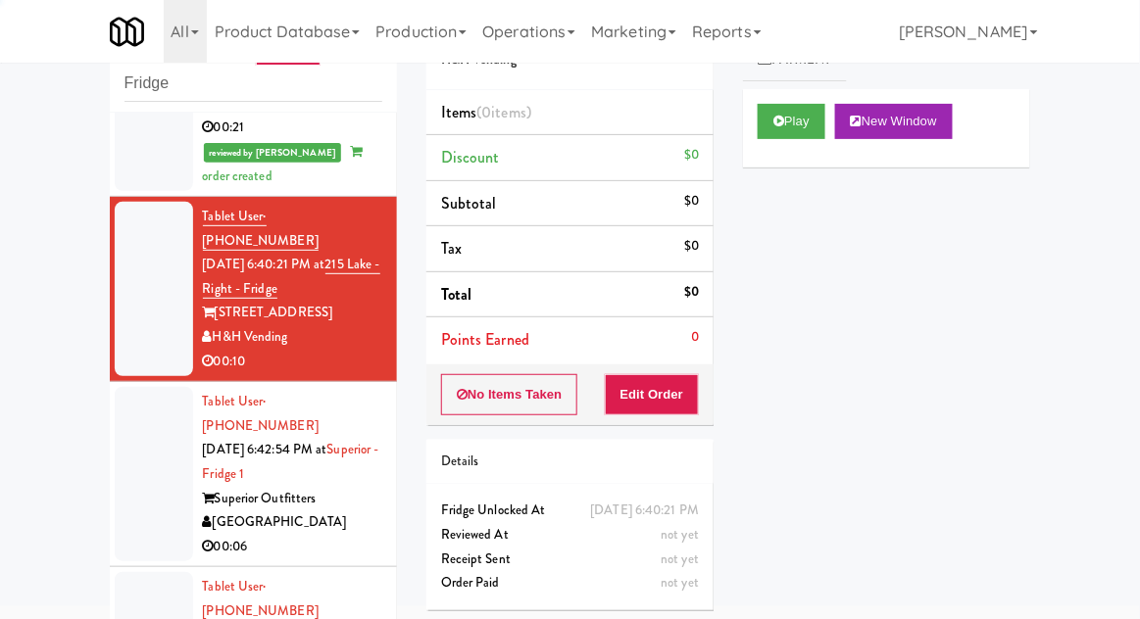
scroll to position [779, 0]
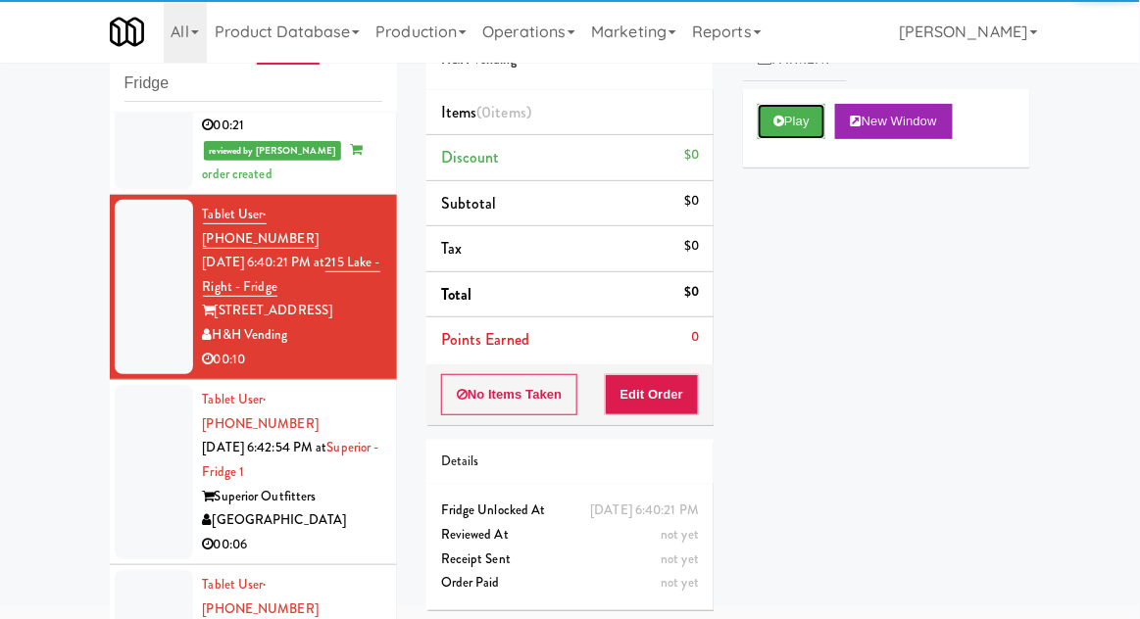
click at [770, 107] on button "Play" at bounding box center [791, 121] width 68 height 35
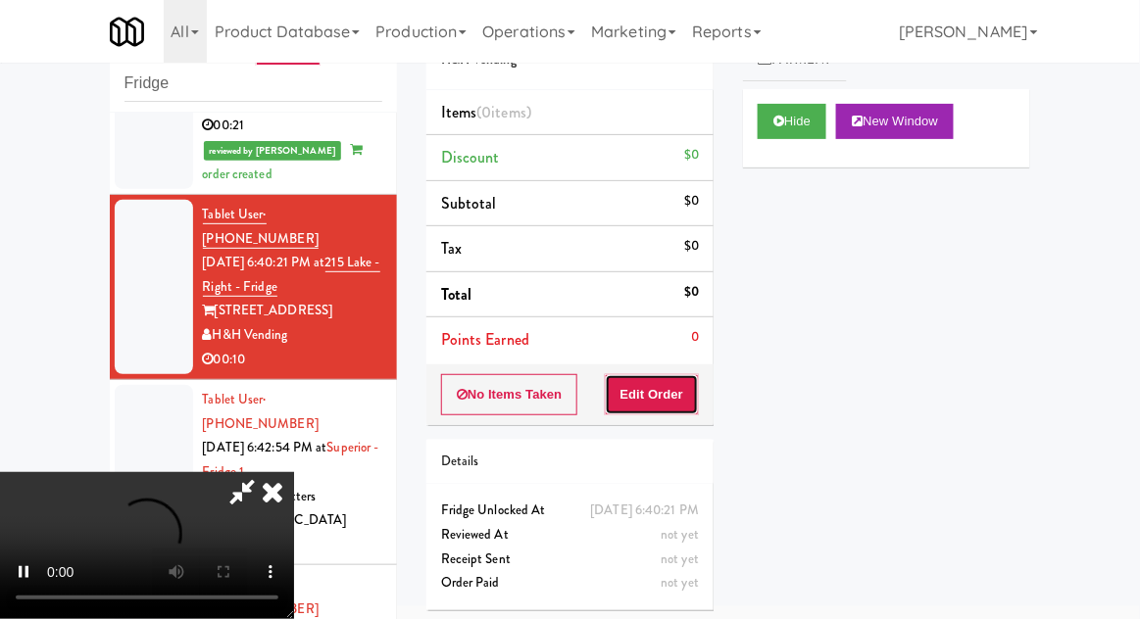
click at [667, 375] on button "Edit Order" at bounding box center [652, 394] width 95 height 41
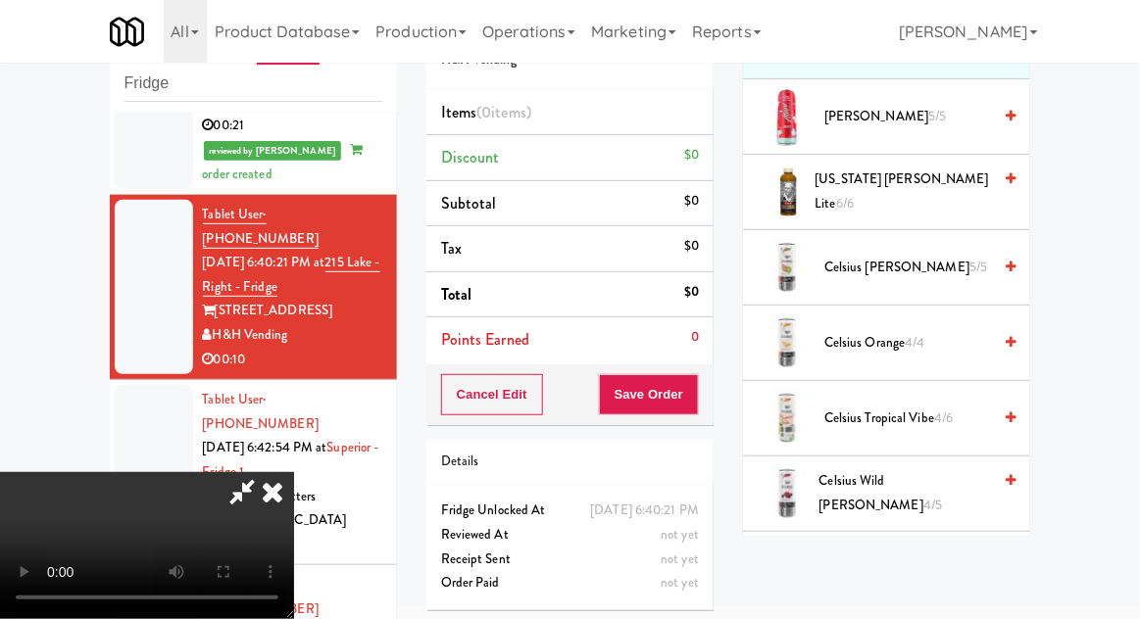
scroll to position [0, 0]
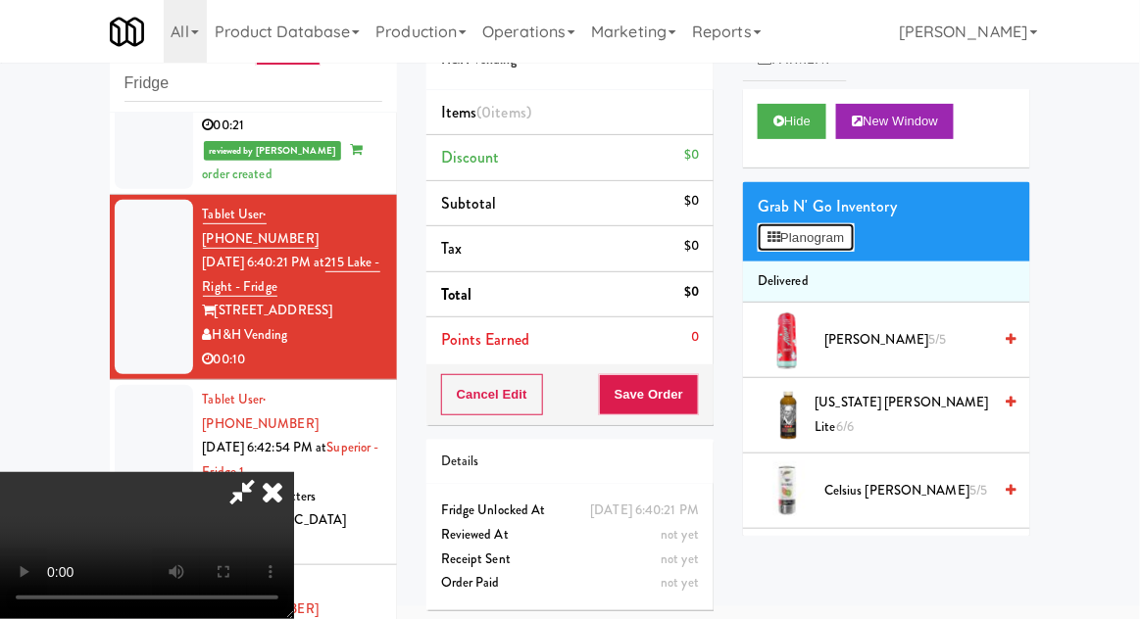
click at [829, 247] on button "Planogram" at bounding box center [805, 237] width 96 height 29
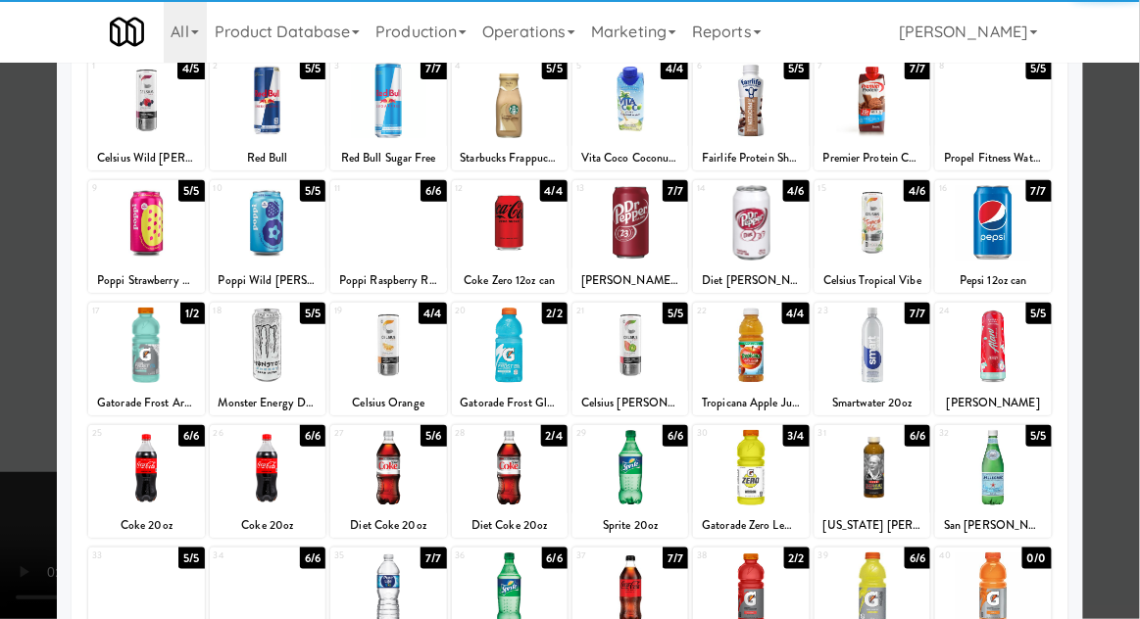
scroll to position [142, 0]
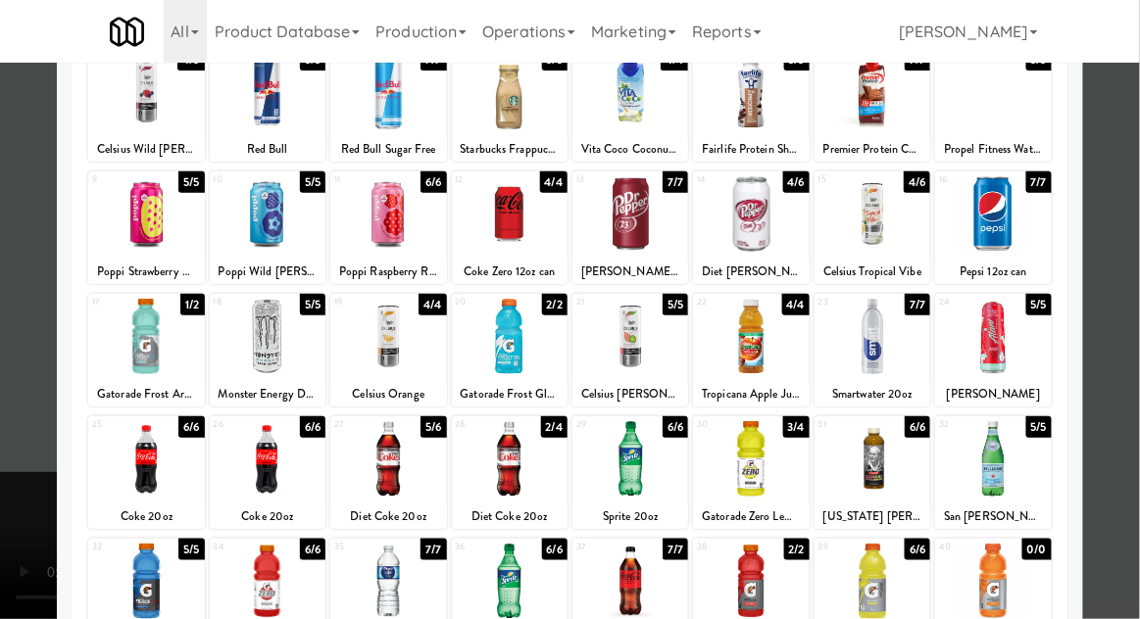
click at [625, 466] on div at bounding box center [630, 458] width 116 height 75
click at [1129, 285] on div at bounding box center [570, 309] width 1140 height 619
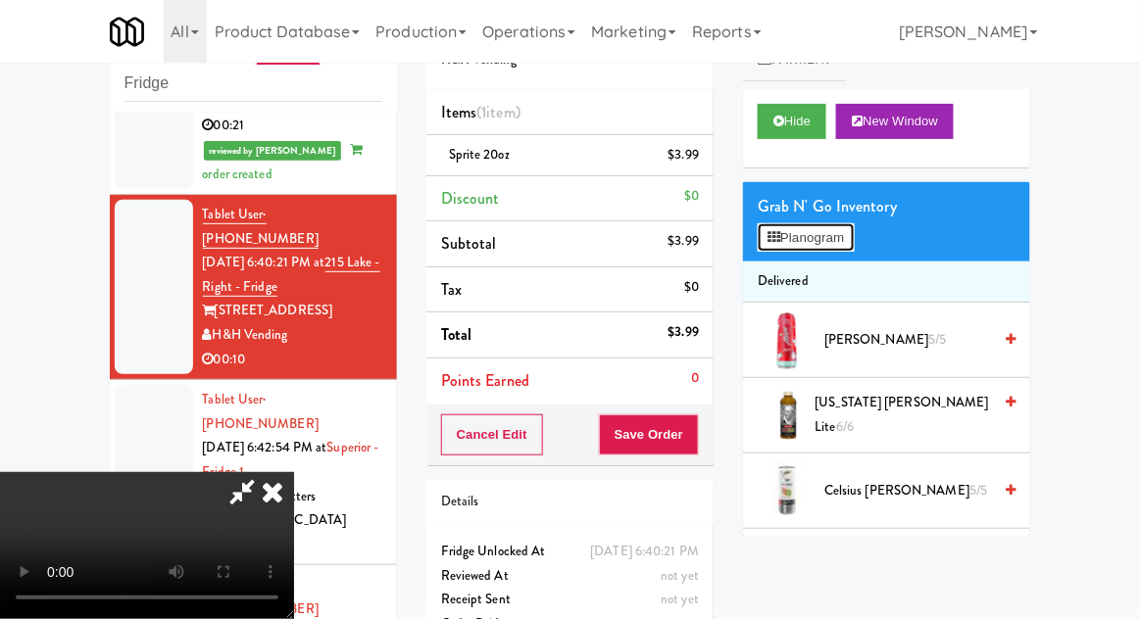
click at [840, 247] on button "Planogram" at bounding box center [805, 237] width 96 height 29
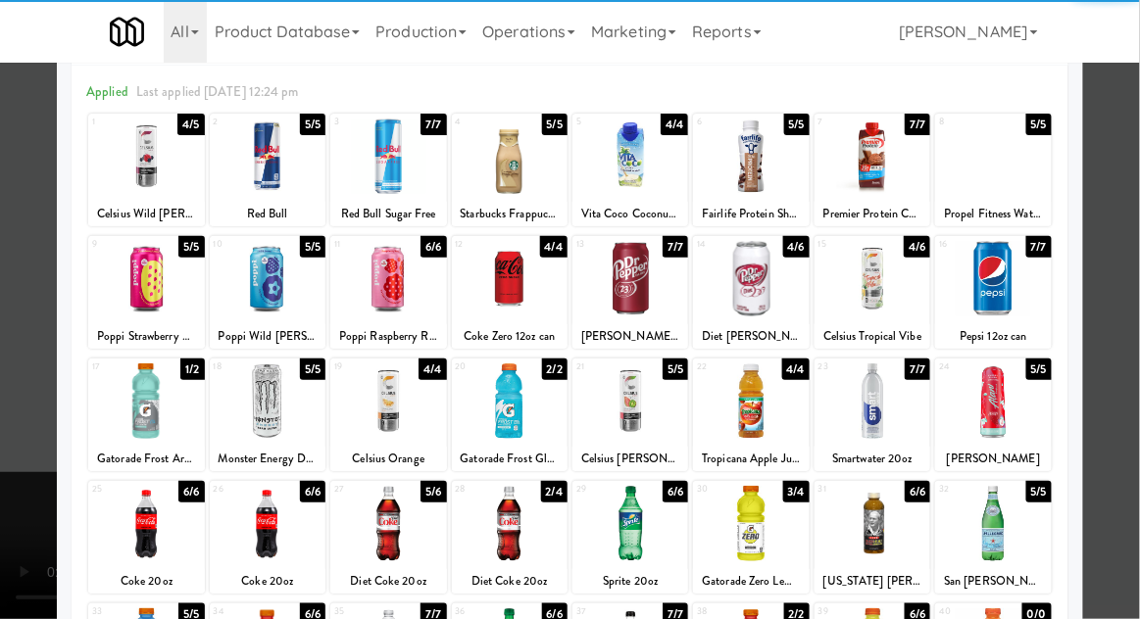
scroll to position [128, 0]
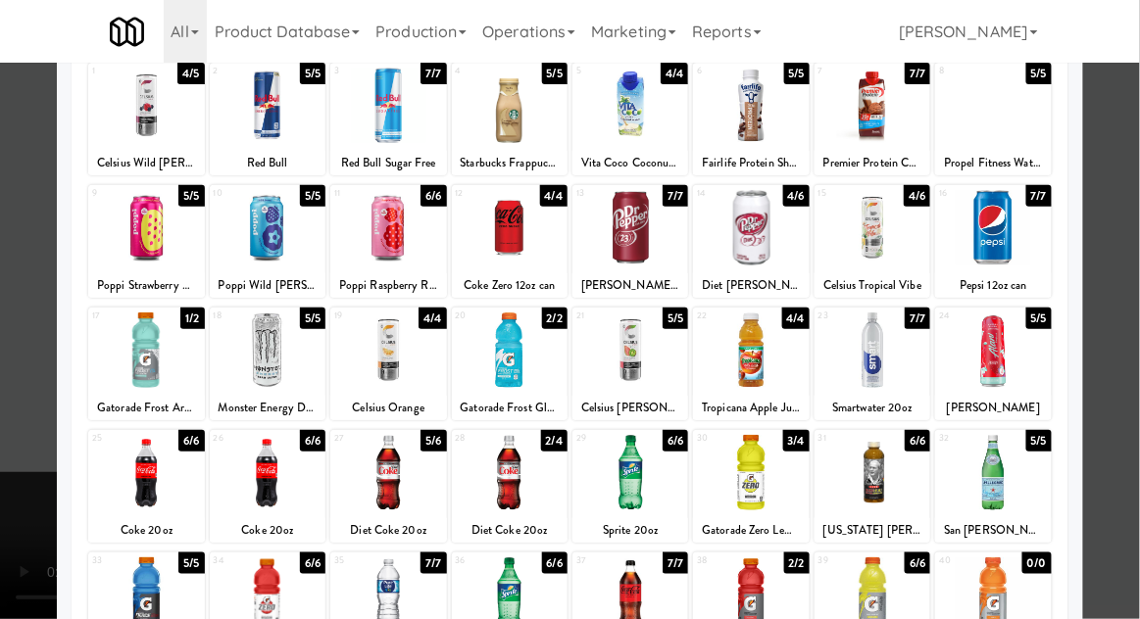
click at [619, 609] on div at bounding box center [630, 595] width 116 height 75
click at [1133, 319] on div at bounding box center [570, 309] width 1140 height 619
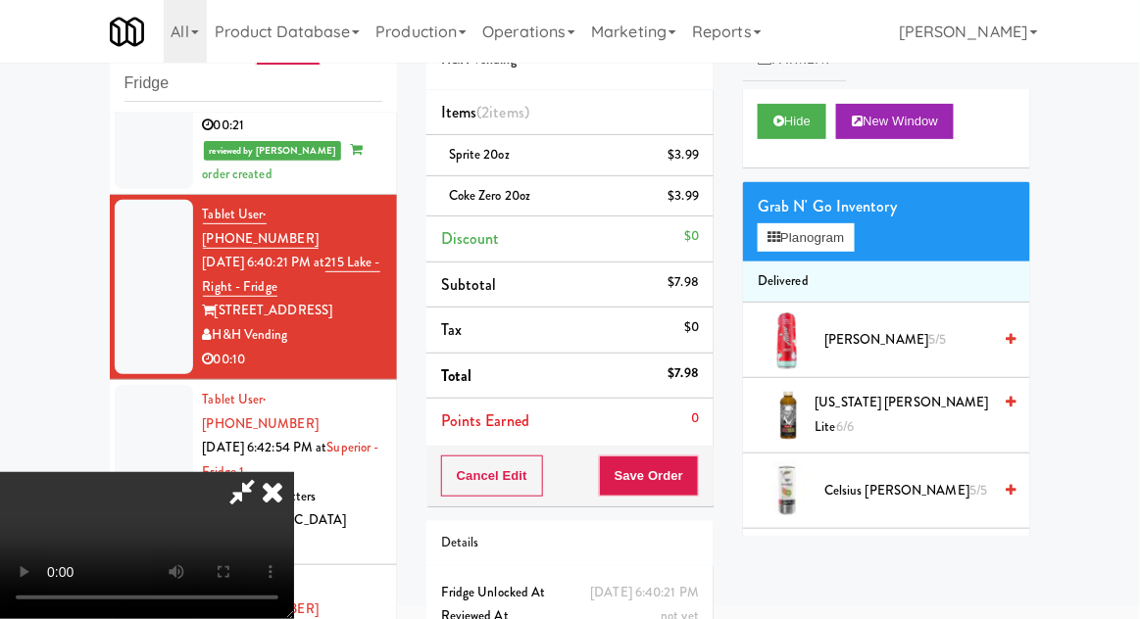
click at [806, 263] on li "Delivered" at bounding box center [886, 282] width 287 height 41
click at [803, 243] on button "Planogram" at bounding box center [805, 237] width 96 height 29
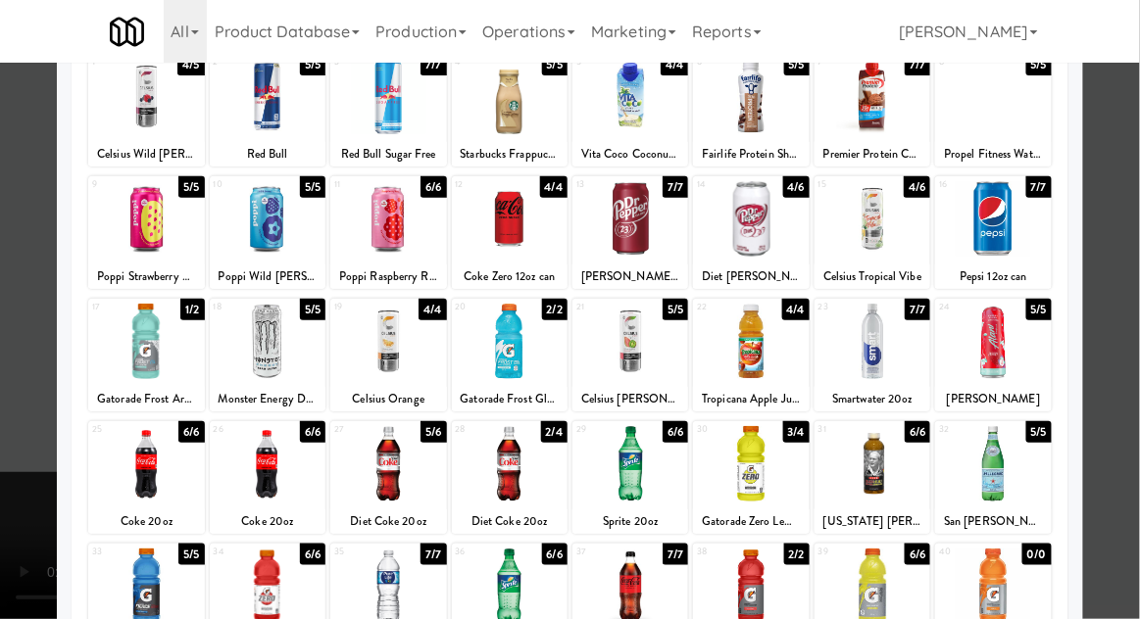
scroll to position [135, 0]
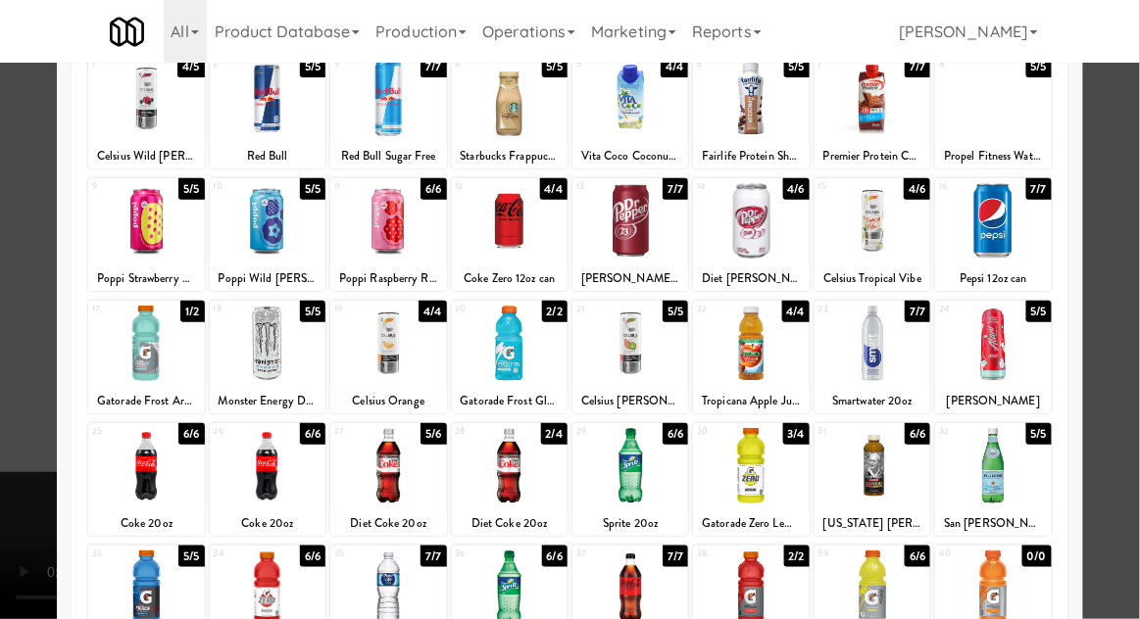
click at [1138, 285] on div at bounding box center [570, 309] width 1140 height 619
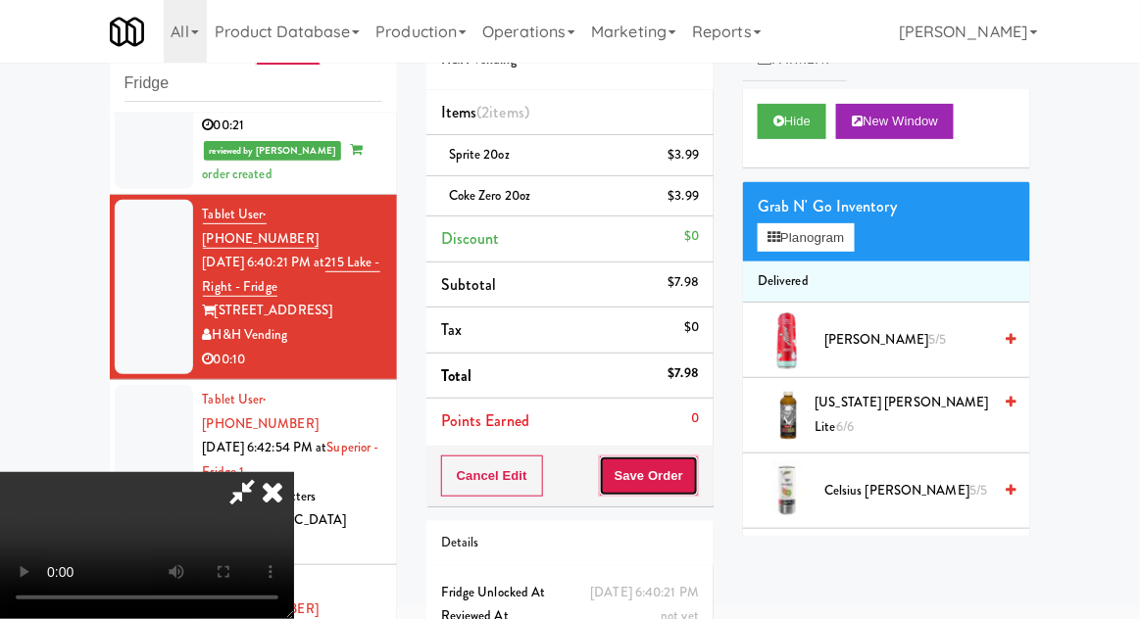
click at [696, 483] on button "Save Order" at bounding box center [649, 476] width 100 height 41
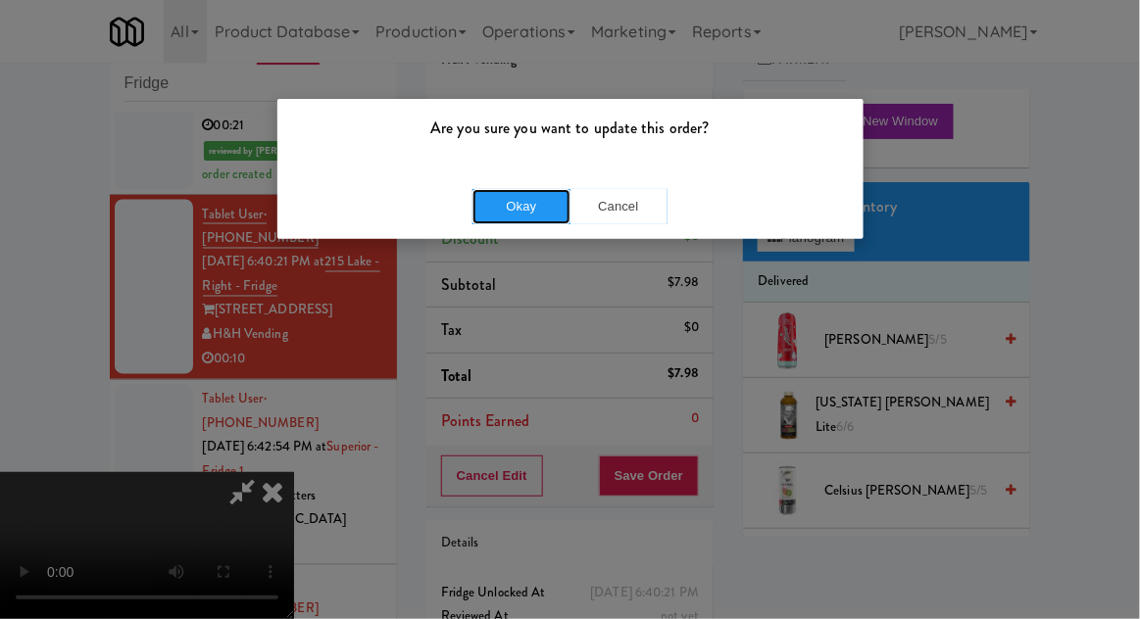
click at [508, 211] on button "Okay" at bounding box center [521, 206] width 98 height 35
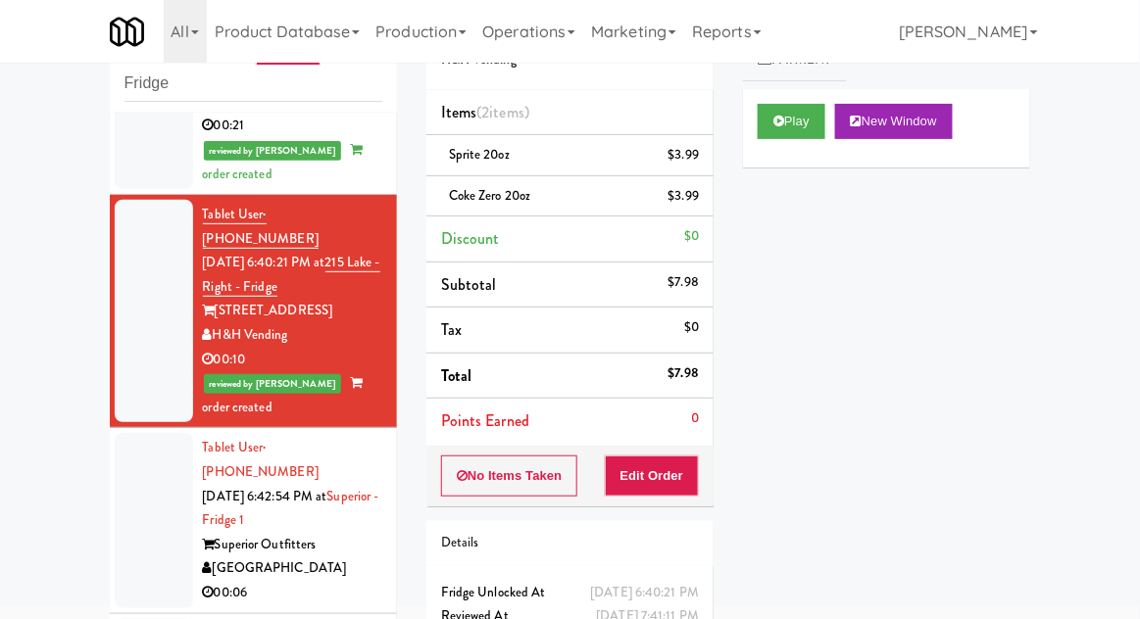
click at [121, 433] on div at bounding box center [154, 520] width 78 height 174
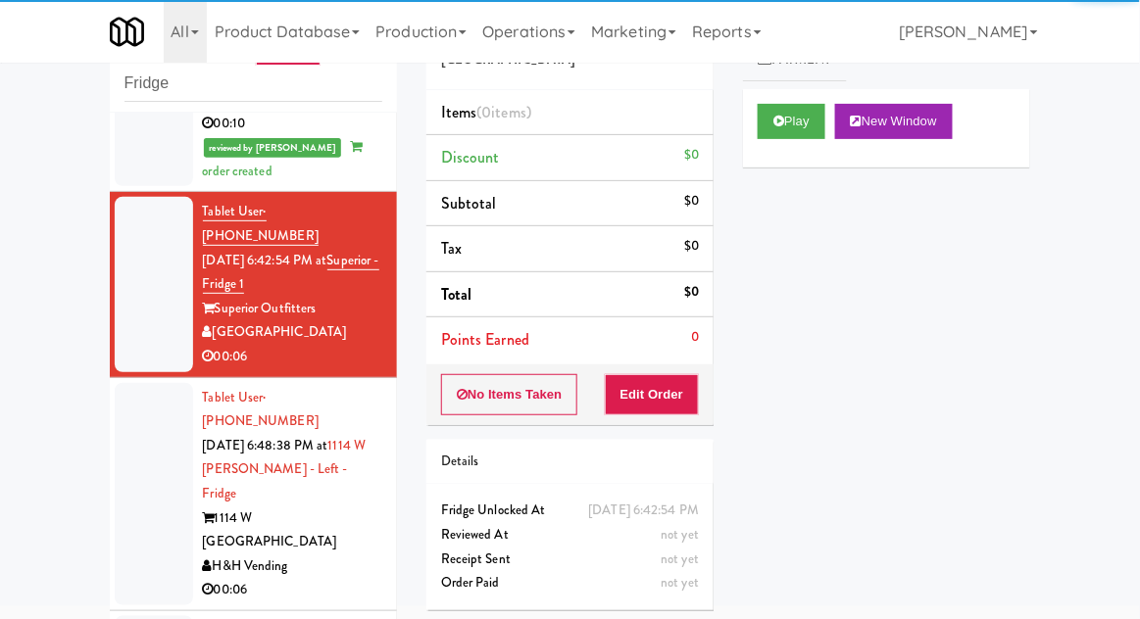
scroll to position [1018, 0]
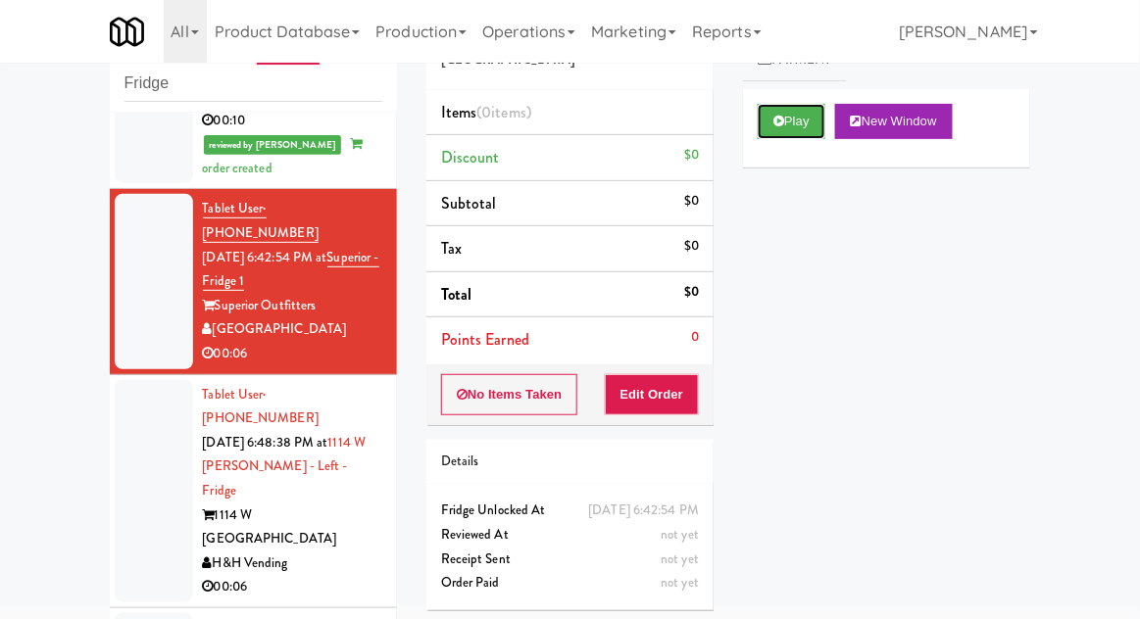
click at [789, 126] on button "Play" at bounding box center [791, 121] width 68 height 35
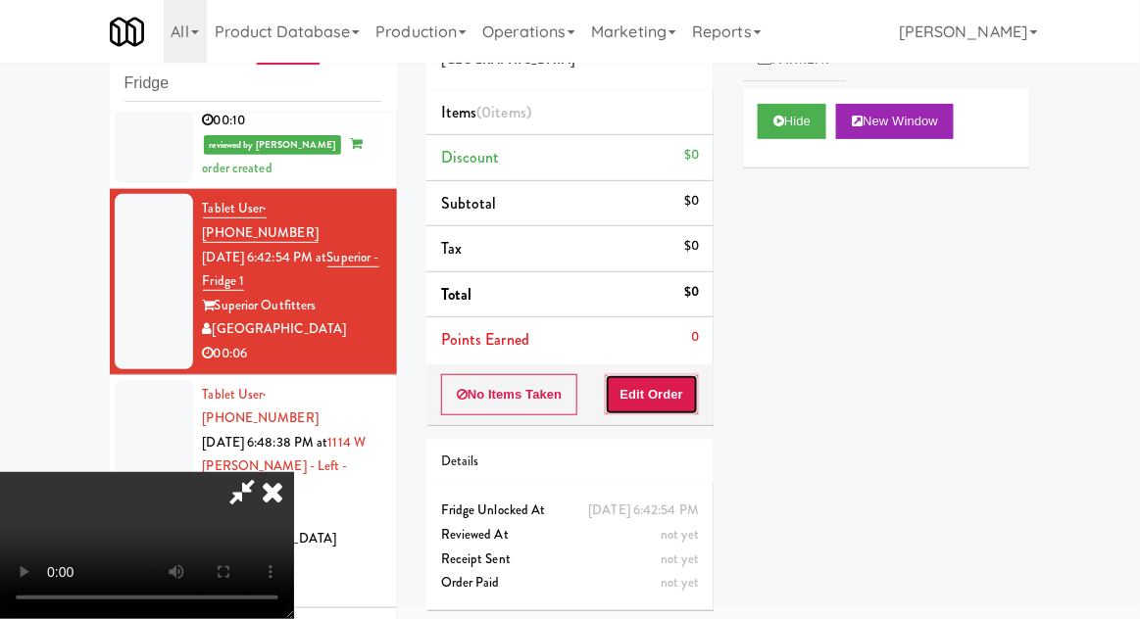
click at [654, 411] on button "Edit Order" at bounding box center [652, 394] width 95 height 41
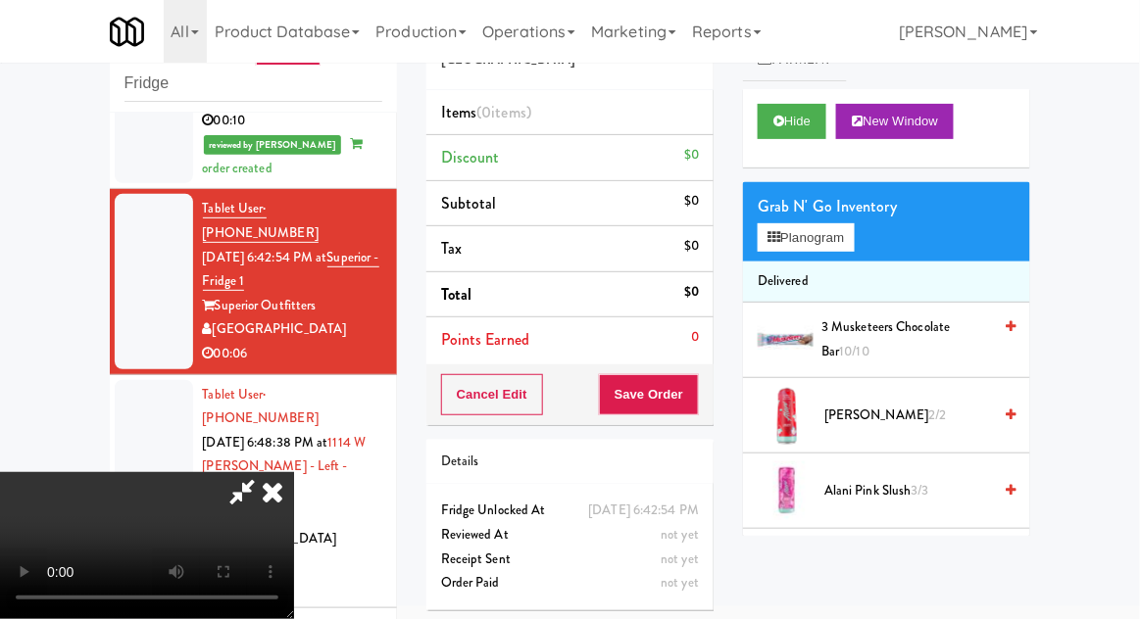
scroll to position [0, 0]
click at [772, 249] on button "Planogram" at bounding box center [805, 237] width 96 height 29
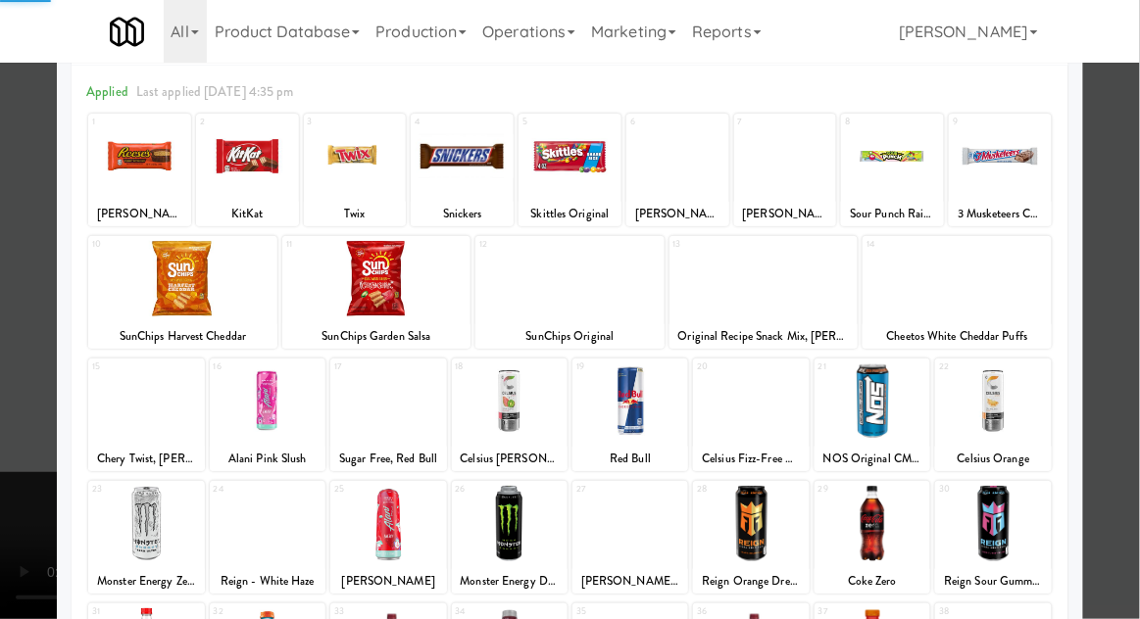
scroll to position [142, 0]
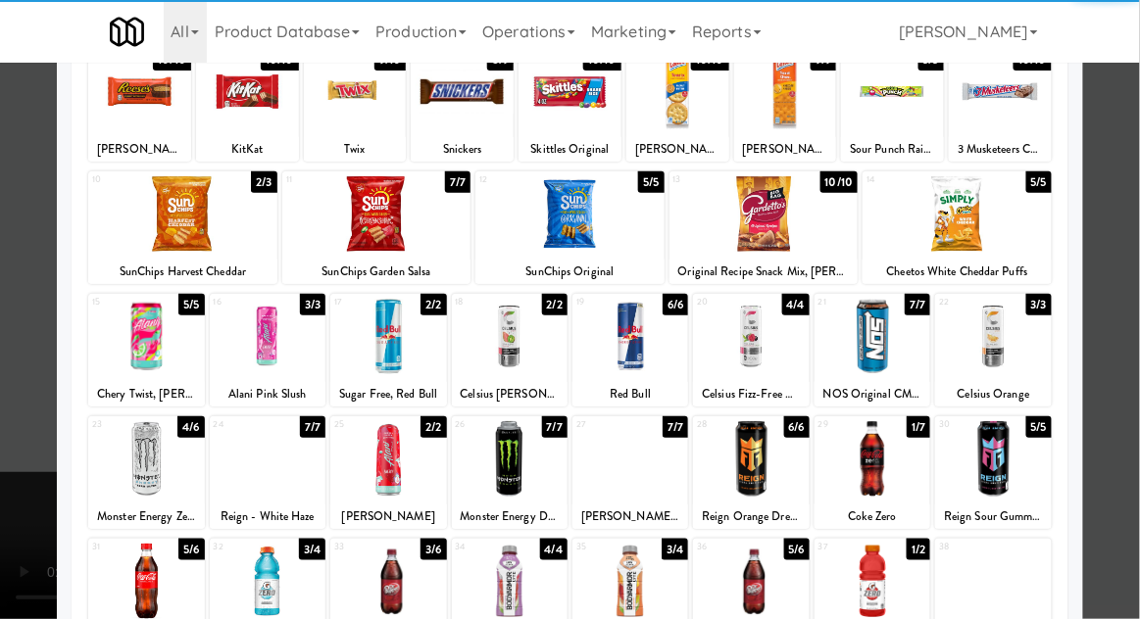
click at [254, 470] on div at bounding box center [268, 458] width 116 height 75
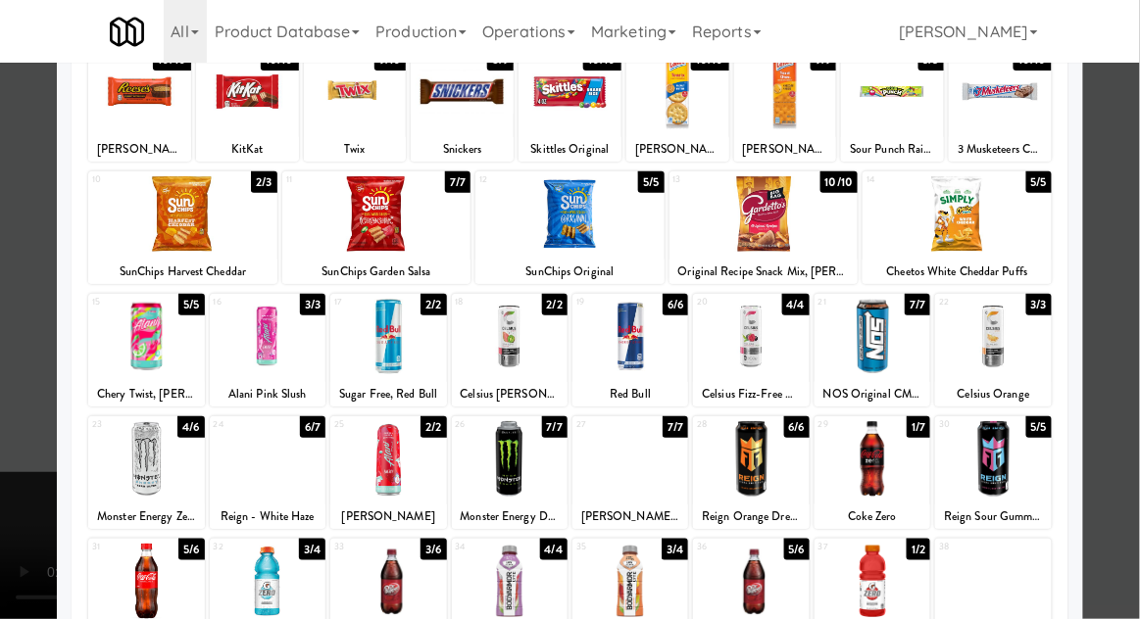
click at [1129, 306] on div at bounding box center [570, 309] width 1140 height 619
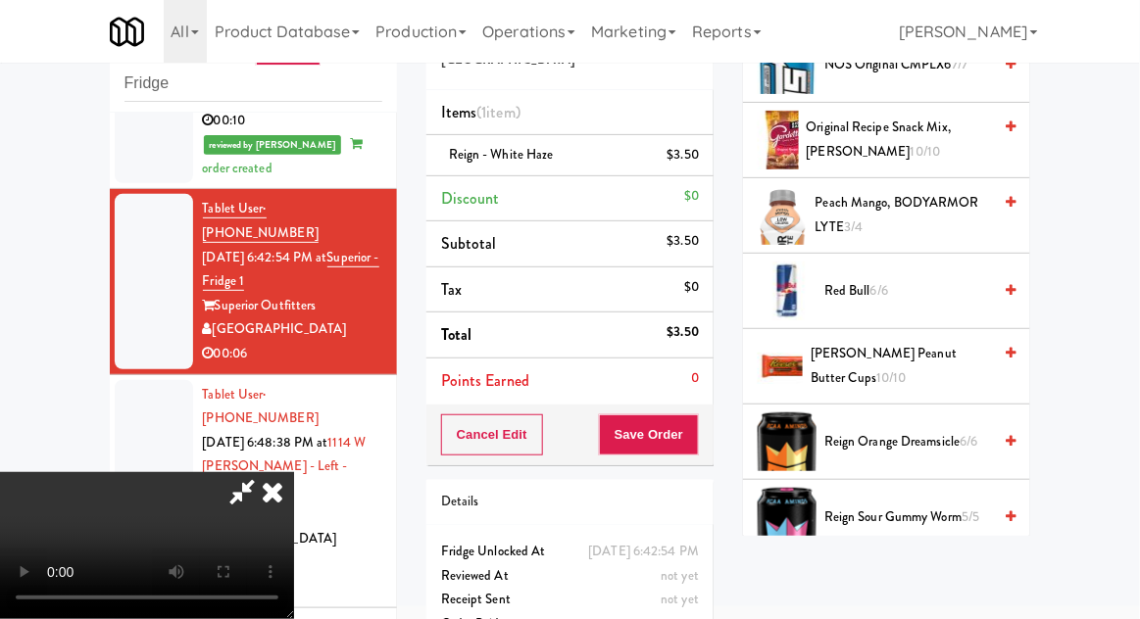
scroll to position [72, 0]
click at [696, 436] on button "Save Order" at bounding box center [649, 434] width 100 height 41
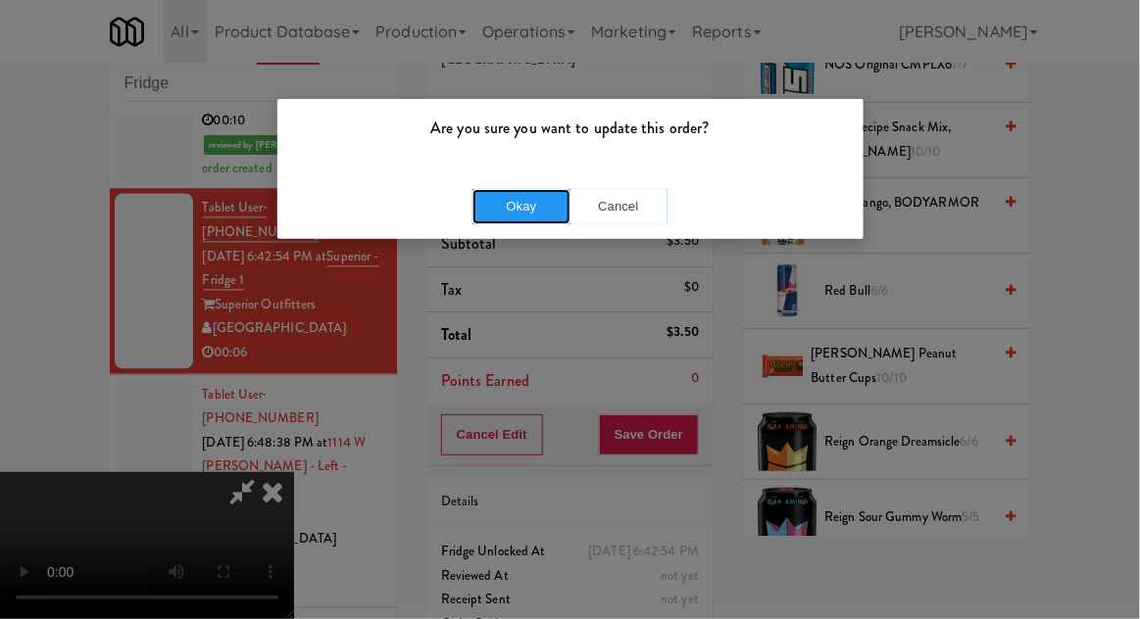
click at [525, 219] on button "Okay" at bounding box center [521, 206] width 98 height 35
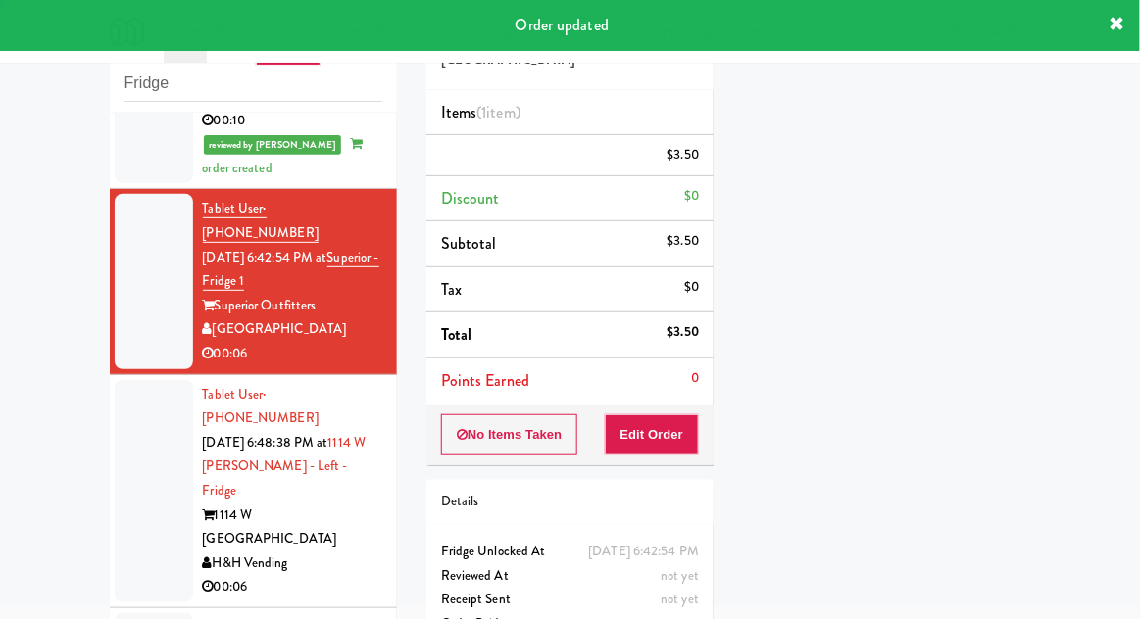
scroll to position [0, 0]
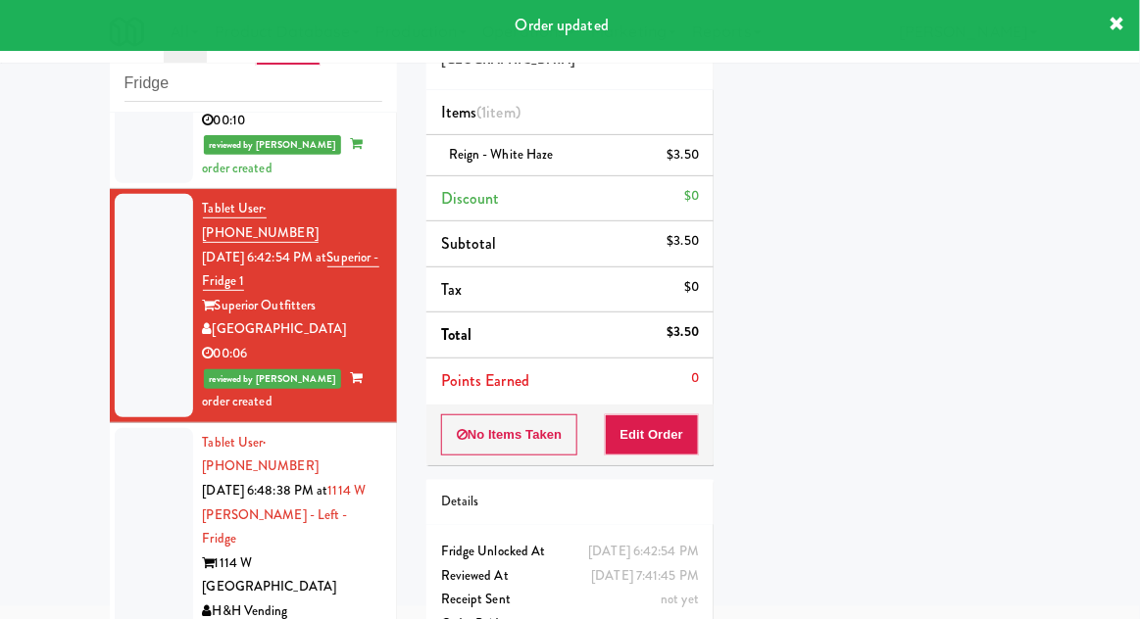
click at [149, 428] on div at bounding box center [154, 539] width 78 height 222
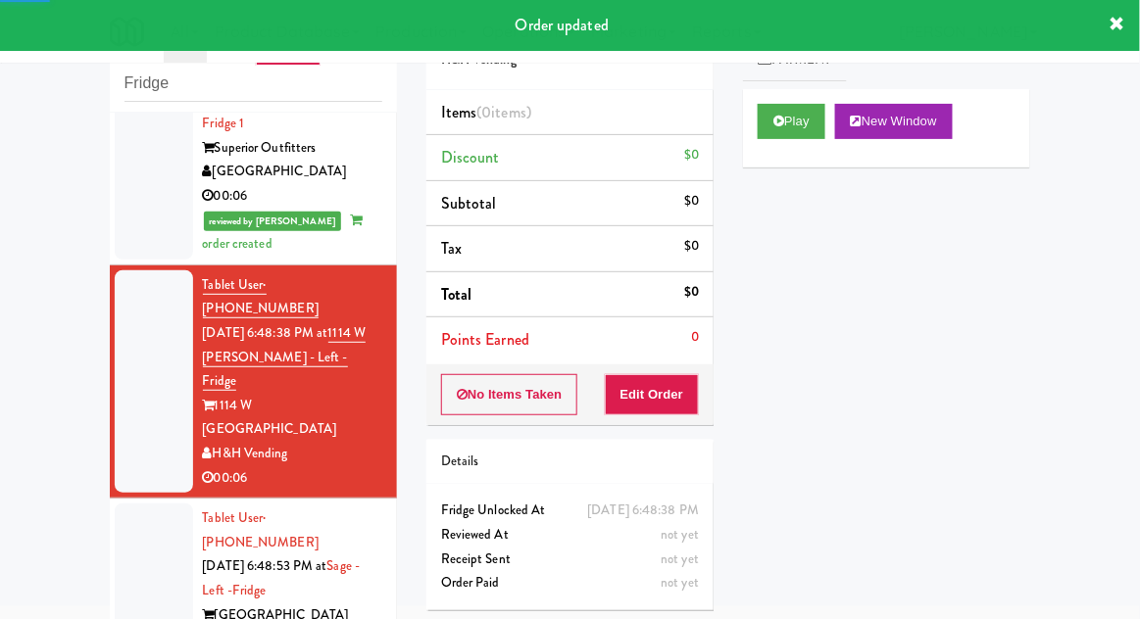
scroll to position [1179, 0]
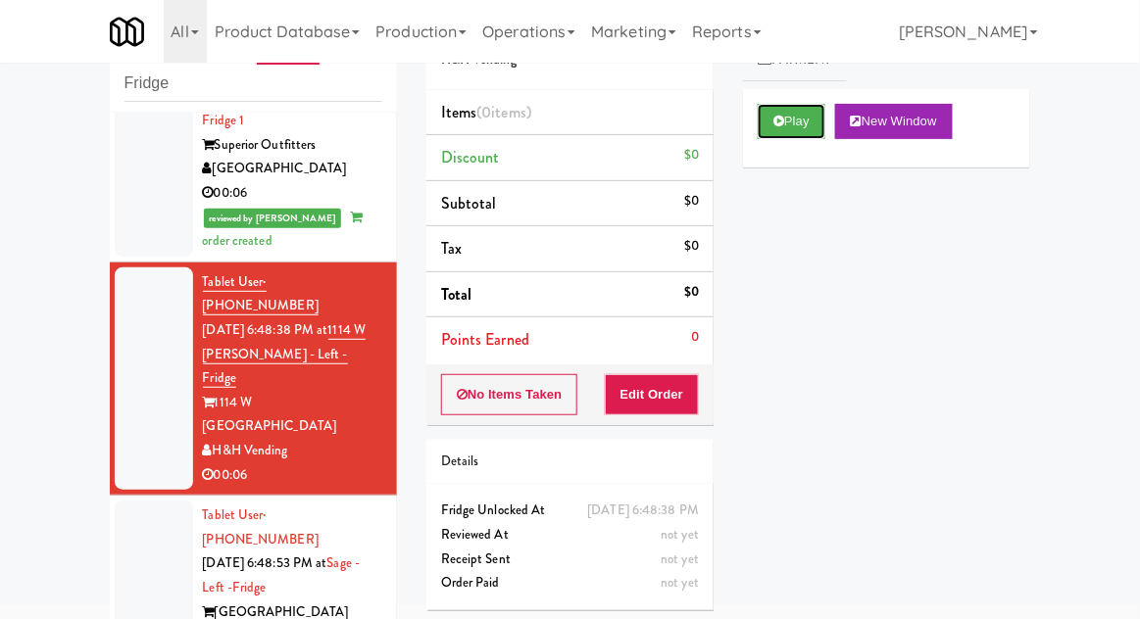
click at [784, 129] on button "Play" at bounding box center [791, 121] width 68 height 35
click at [670, 401] on button "Edit Order" at bounding box center [652, 394] width 95 height 41
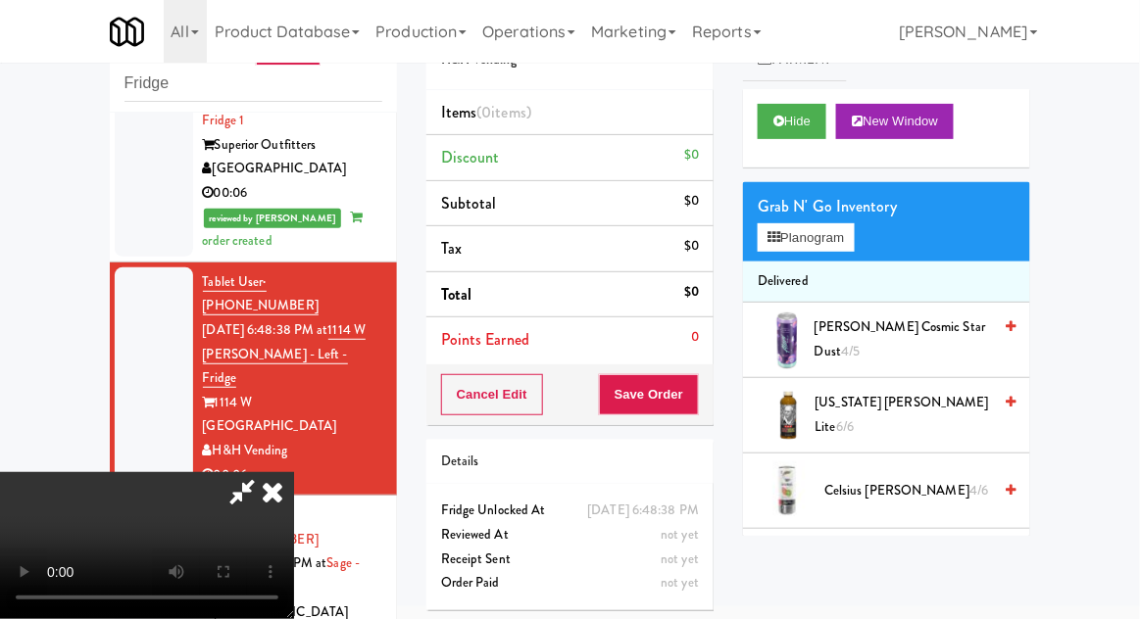
scroll to position [0, 0]
click at [810, 246] on button "Planogram" at bounding box center [805, 237] width 96 height 29
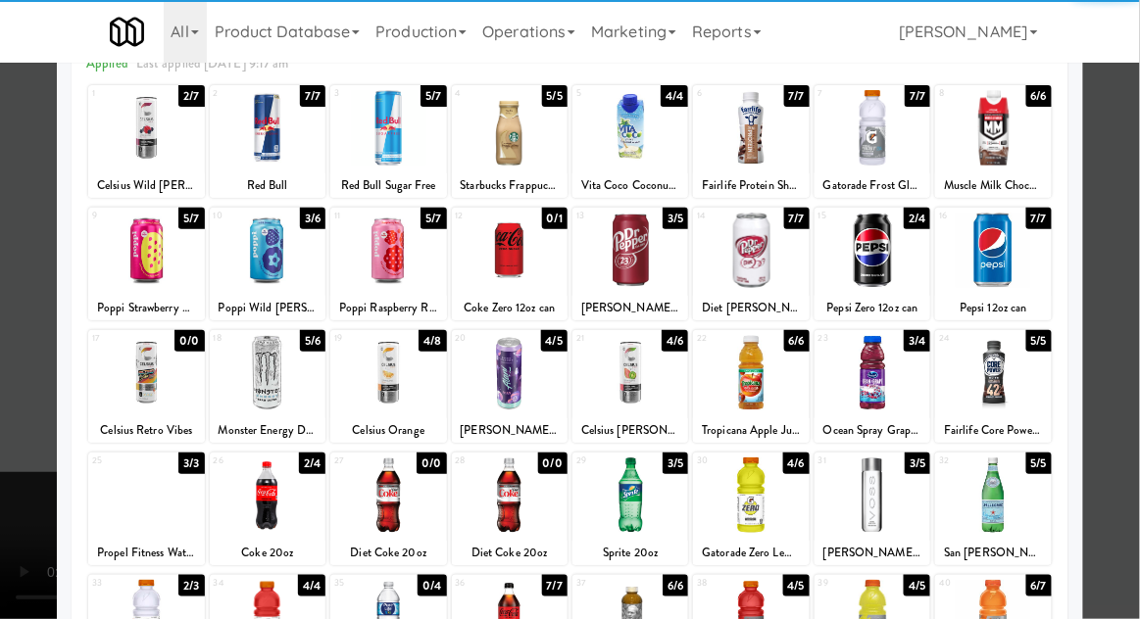
scroll to position [163, 0]
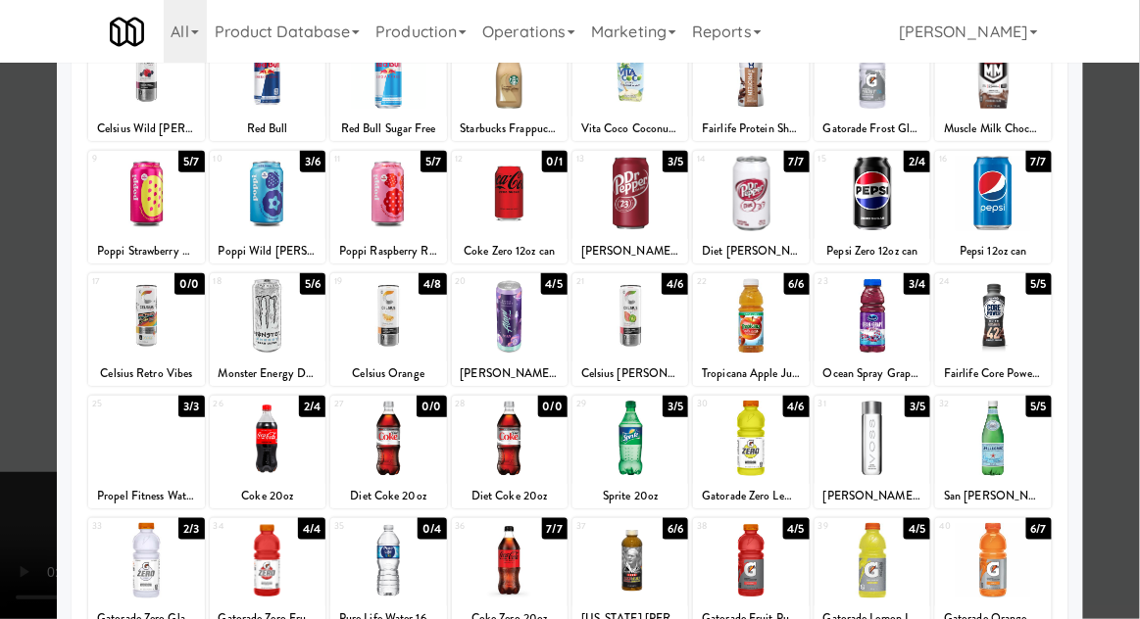
click at [1002, 438] on div at bounding box center [993, 438] width 116 height 75
click at [1127, 284] on div at bounding box center [570, 309] width 1140 height 619
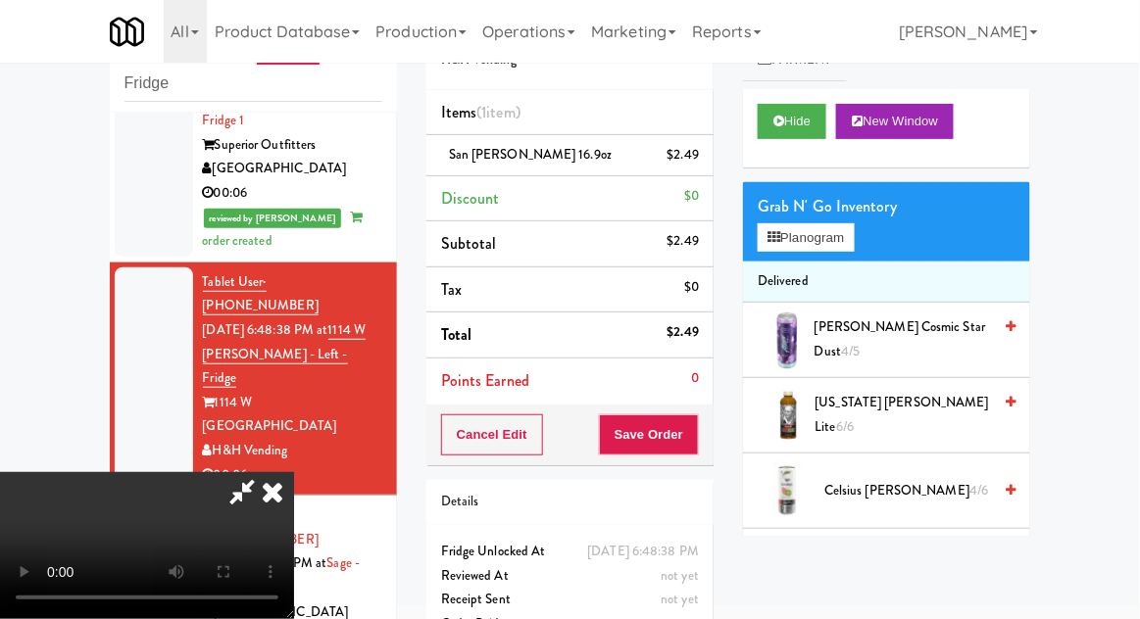
scroll to position [72, 0]
click at [695, 433] on button "Save Order" at bounding box center [649, 434] width 100 height 41
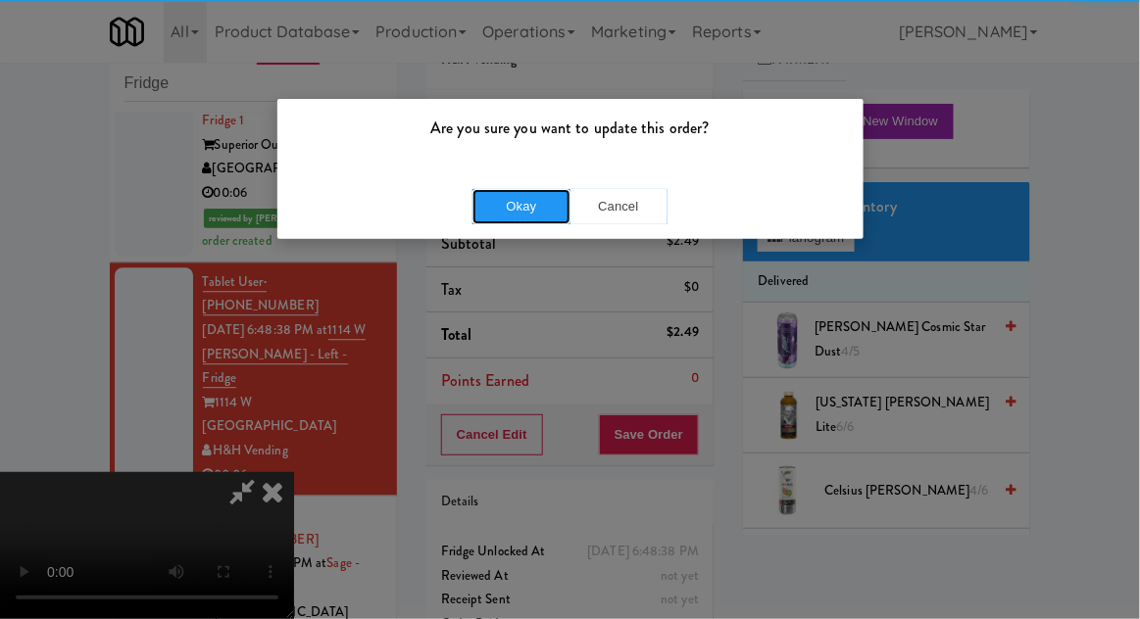
click at [474, 207] on button "Okay" at bounding box center [521, 206] width 98 height 35
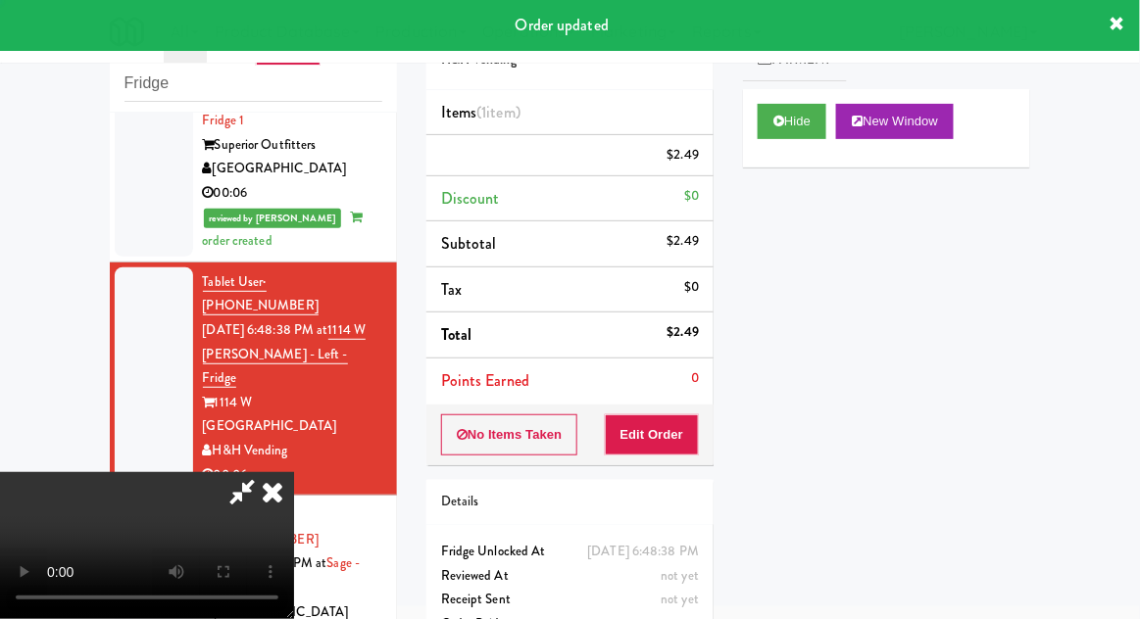
scroll to position [0, 0]
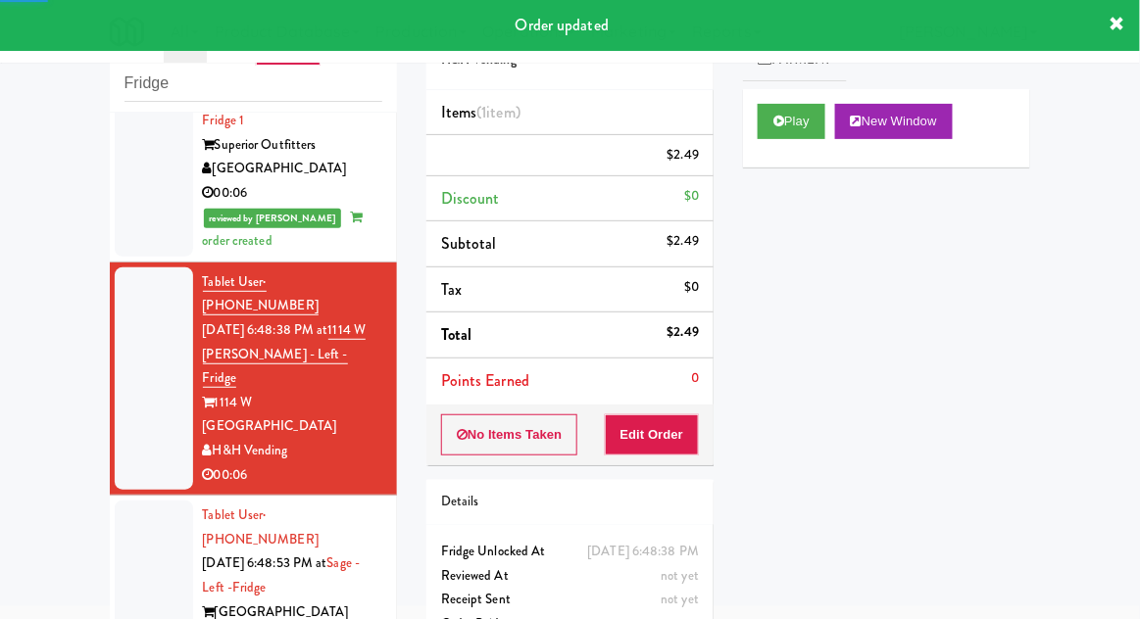
click at [126, 501] on div at bounding box center [154, 588] width 78 height 174
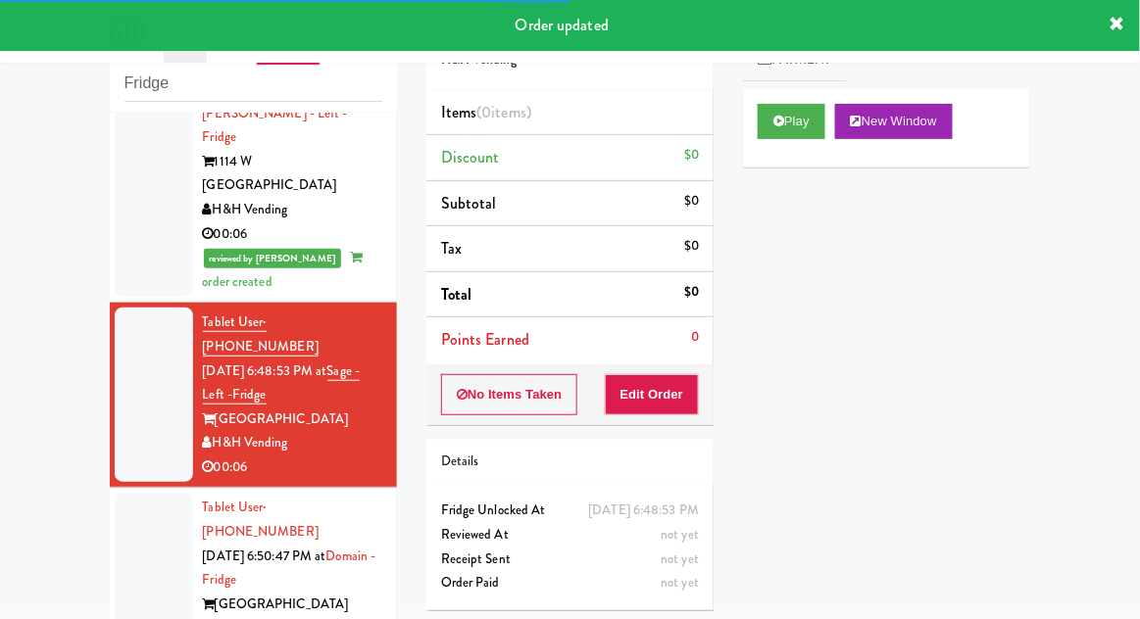
scroll to position [1420, 0]
click at [769, 138] on button "Play" at bounding box center [791, 121] width 68 height 35
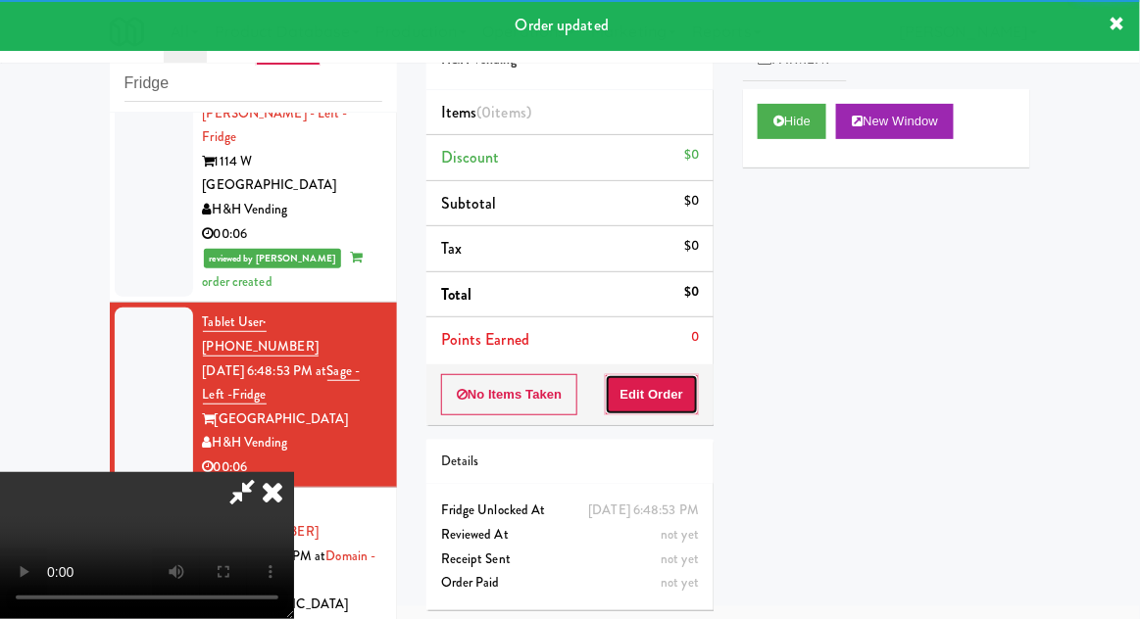
click at [655, 404] on button "Edit Order" at bounding box center [652, 394] width 95 height 41
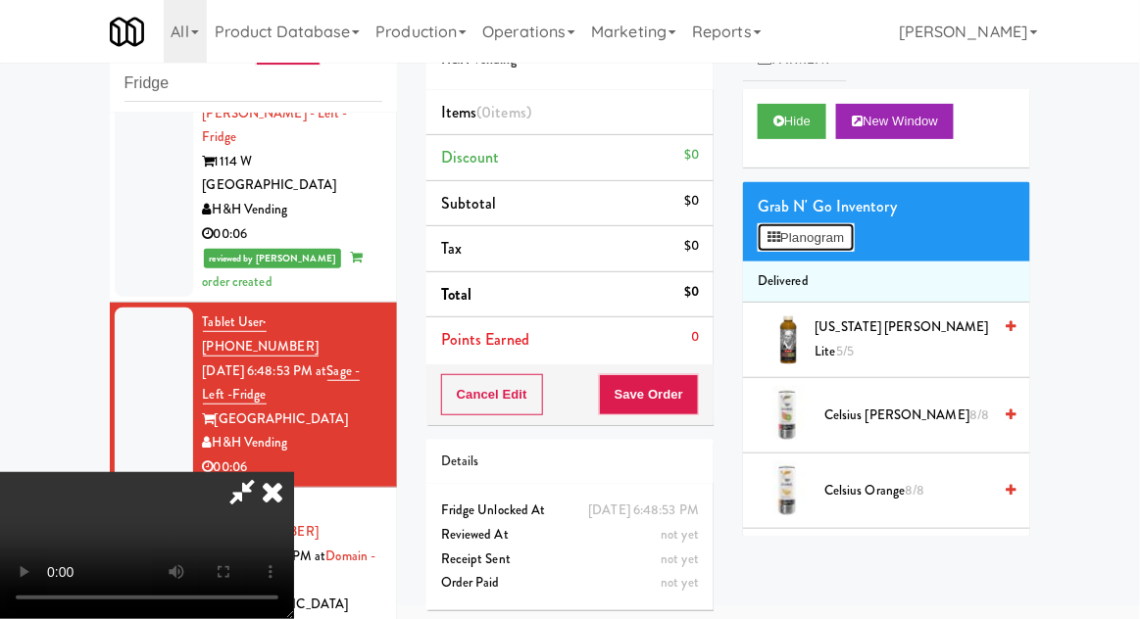
click at [808, 225] on button "Planogram" at bounding box center [805, 237] width 96 height 29
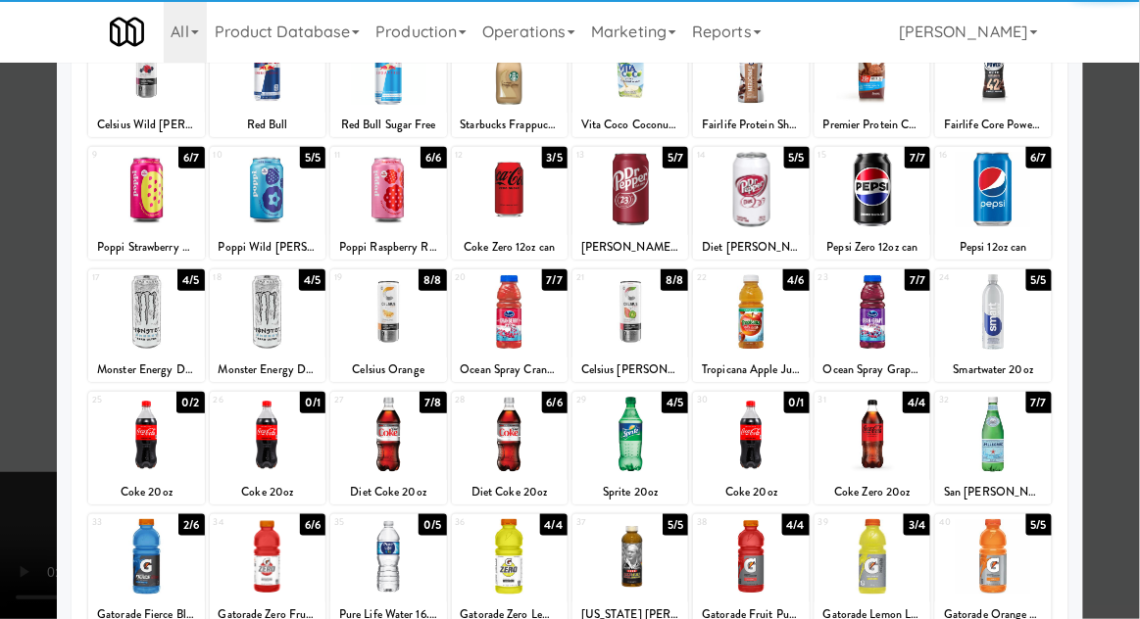
scroll to position [168, 0]
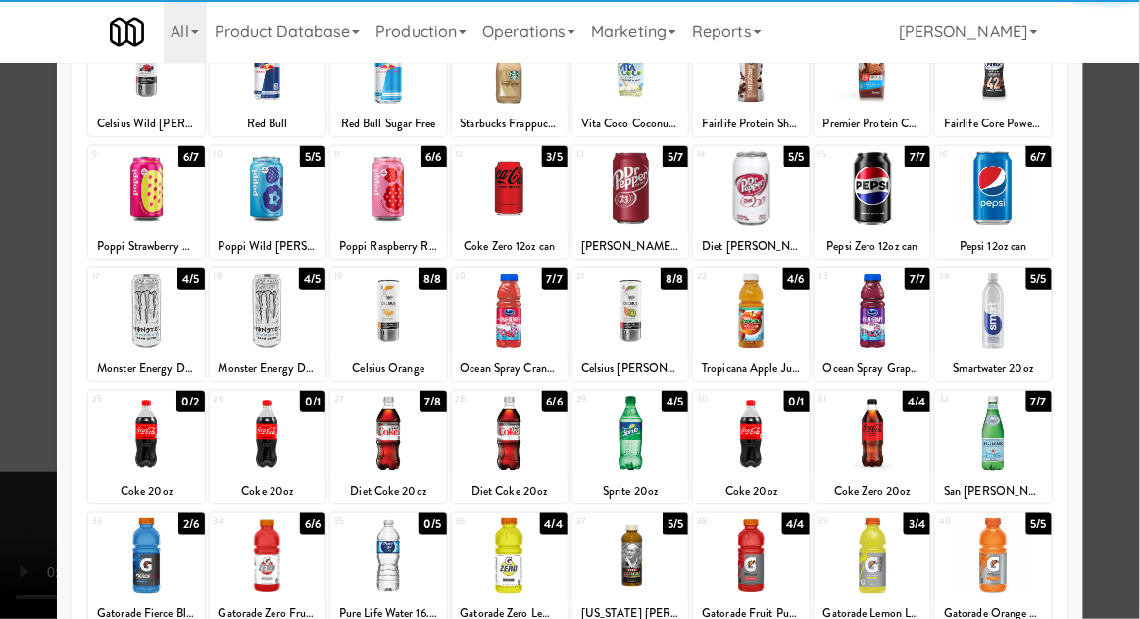
click at [412, 432] on div at bounding box center [388, 433] width 116 height 75
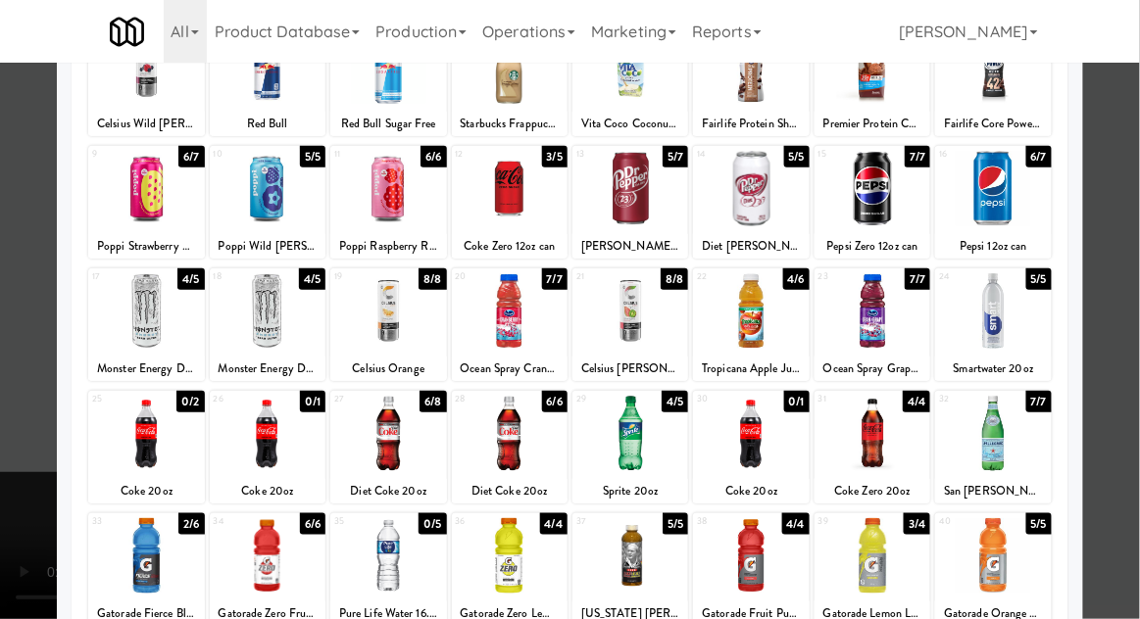
click at [1131, 284] on div at bounding box center [570, 309] width 1140 height 619
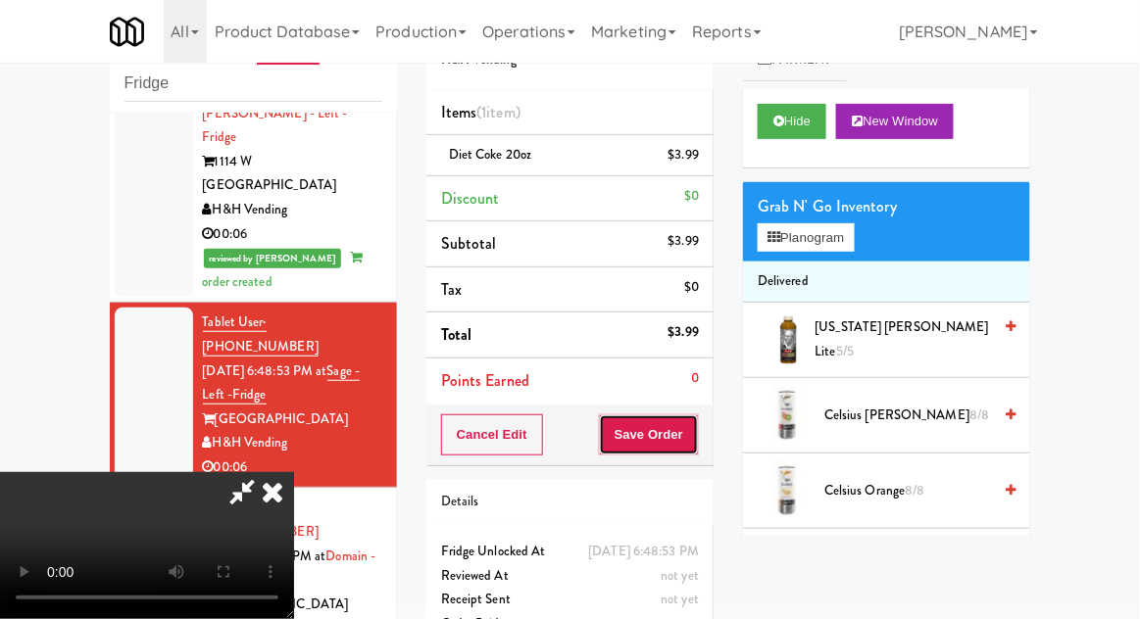
click at [698, 432] on button "Save Order" at bounding box center [649, 434] width 100 height 41
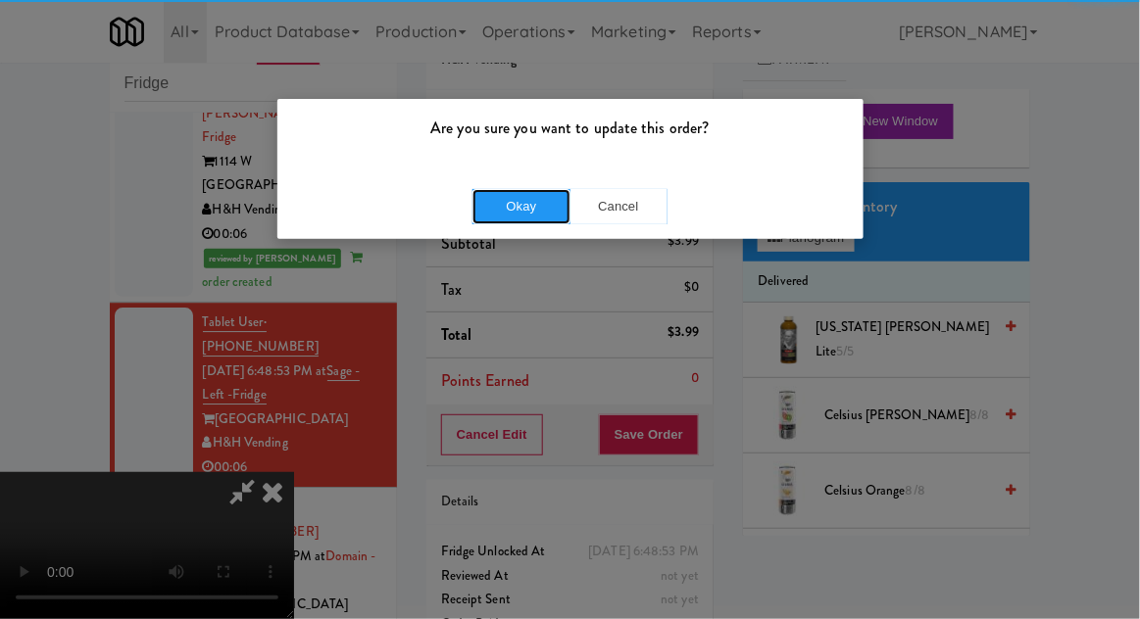
click at [519, 210] on button "Okay" at bounding box center [521, 206] width 98 height 35
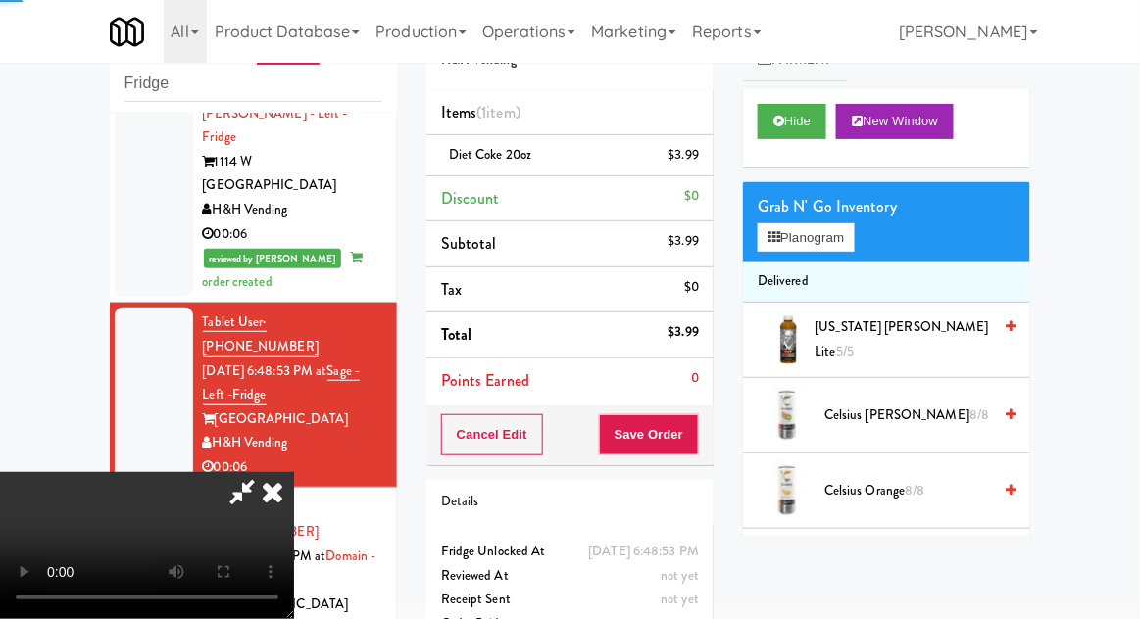
click at [133, 493] on div at bounding box center [154, 580] width 78 height 174
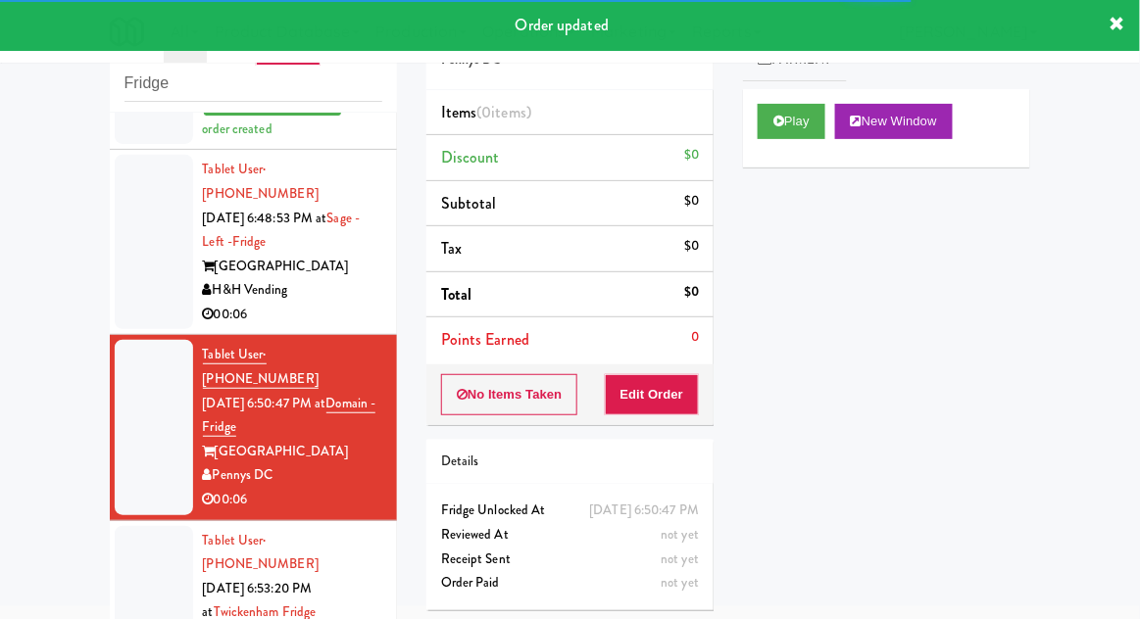
scroll to position [1574, 0]
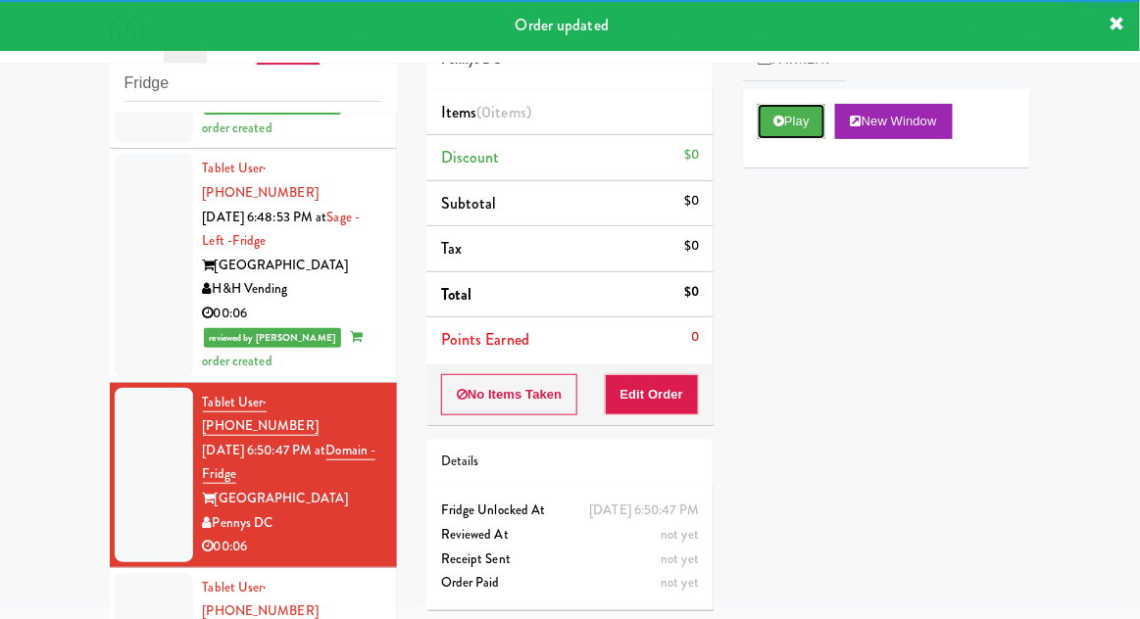
click at [790, 126] on button "Play" at bounding box center [791, 121] width 68 height 35
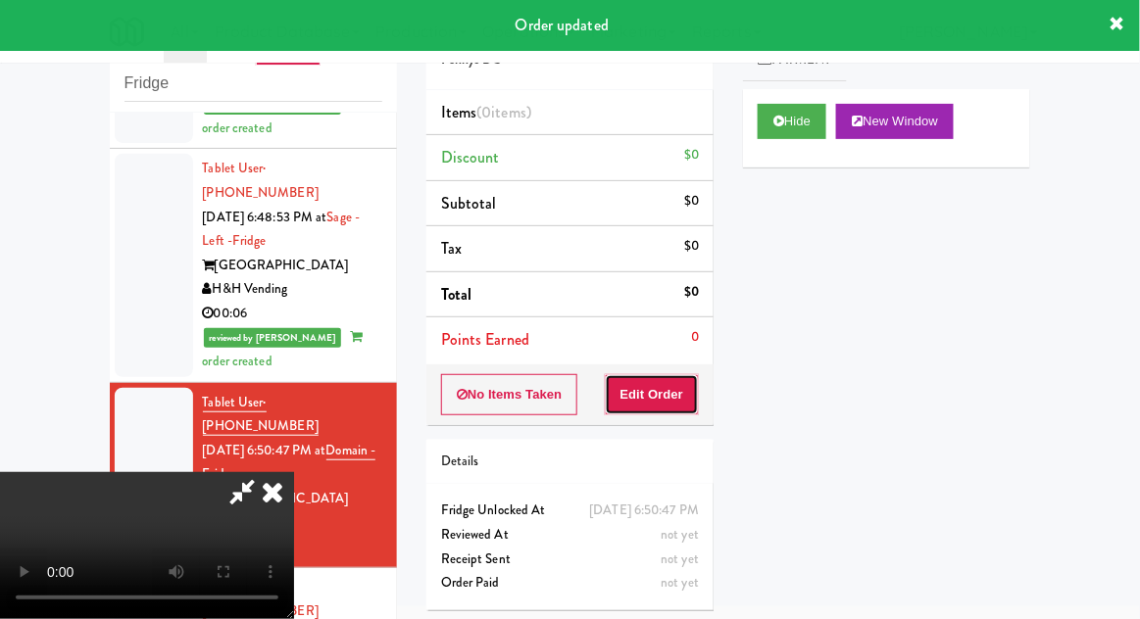
click at [656, 394] on button "Edit Order" at bounding box center [652, 394] width 95 height 41
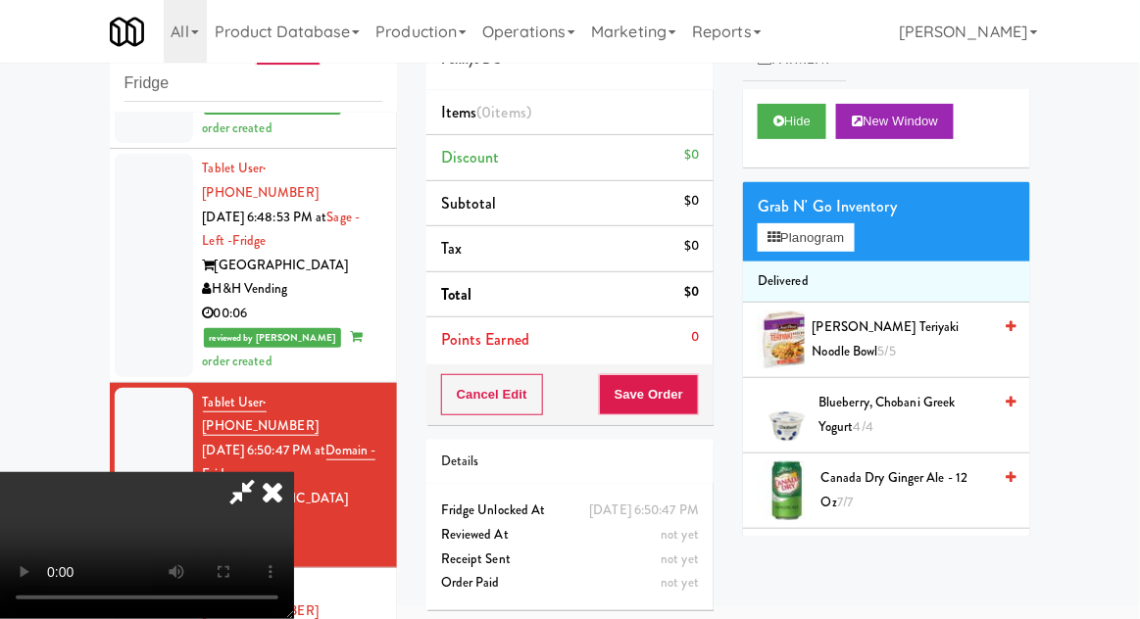
scroll to position [0, 0]
click at [798, 239] on button "Planogram" at bounding box center [805, 237] width 96 height 29
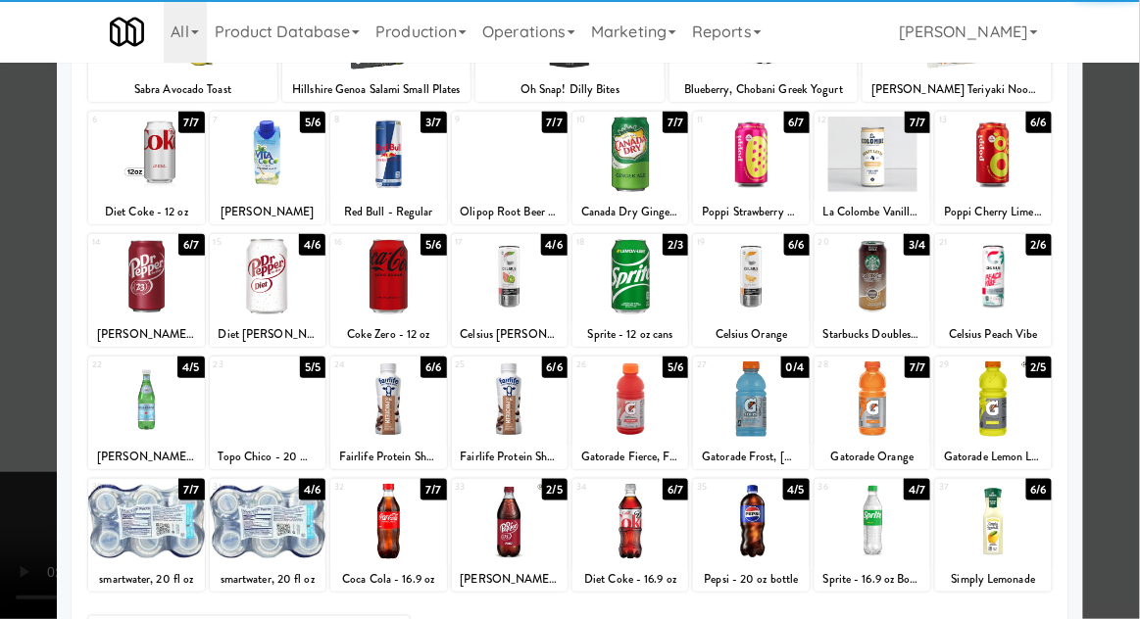
scroll to position [204, 0]
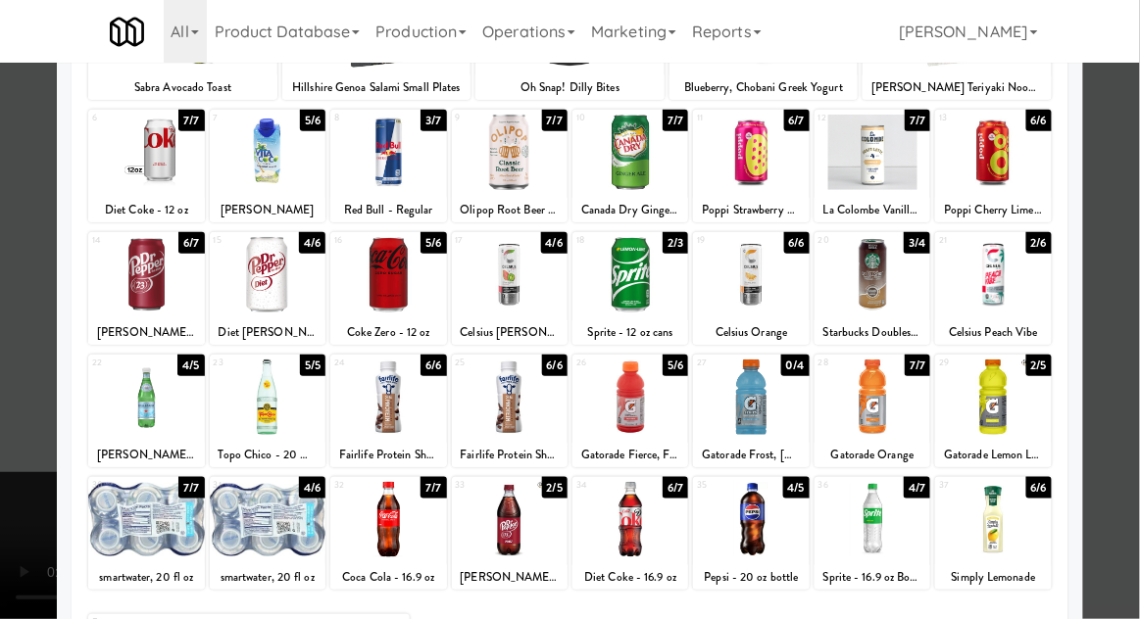
click at [638, 518] on div at bounding box center [630, 519] width 116 height 75
click at [1126, 287] on div at bounding box center [570, 309] width 1140 height 619
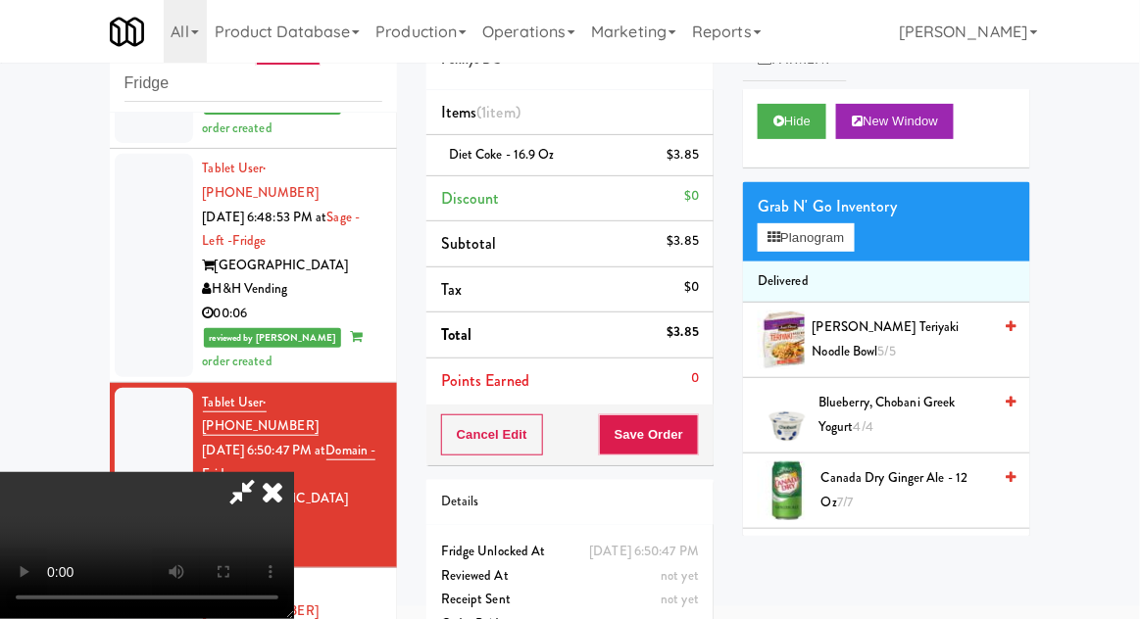
scroll to position [72, 0]
click at [693, 420] on button "Save Order" at bounding box center [649, 434] width 100 height 41
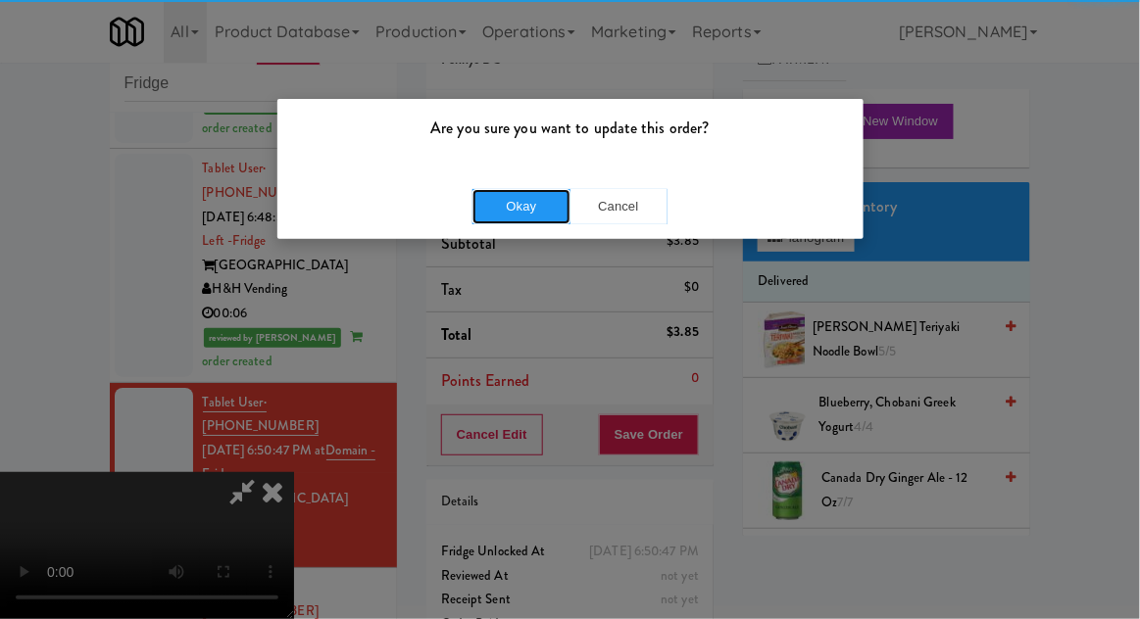
click at [545, 216] on button "Okay" at bounding box center [521, 206] width 98 height 35
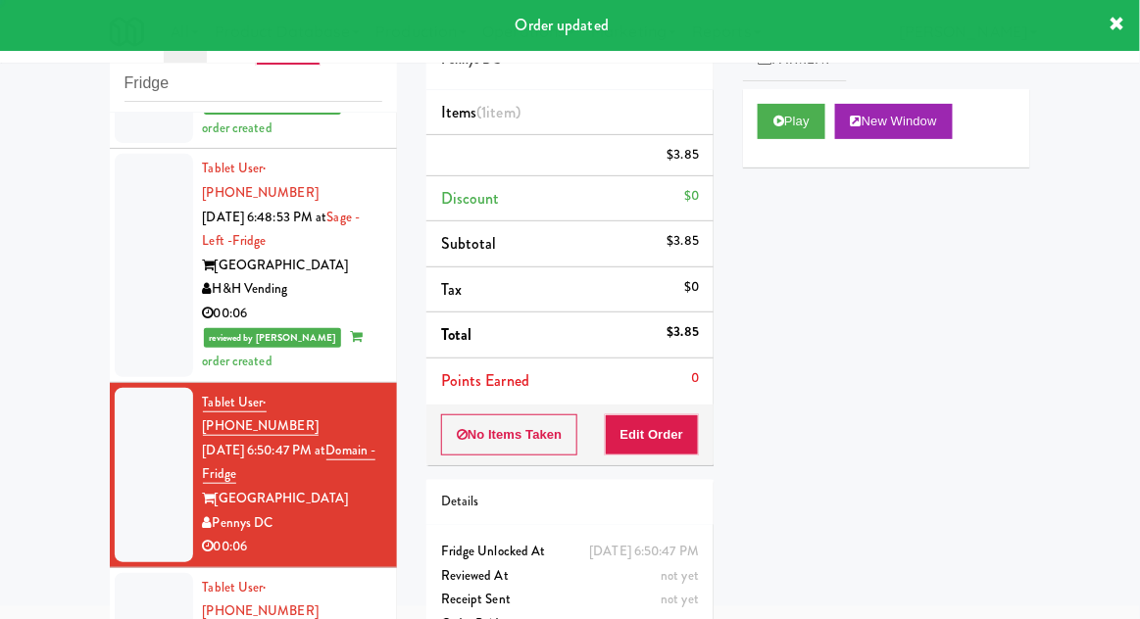
scroll to position [0, 0]
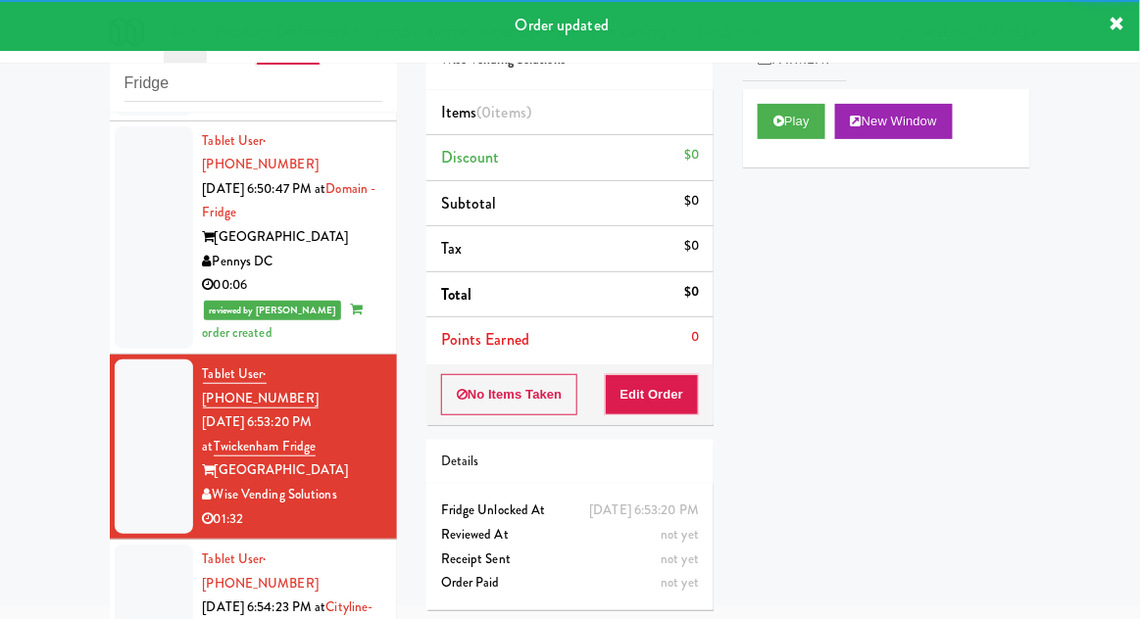
scroll to position [1838, 0]
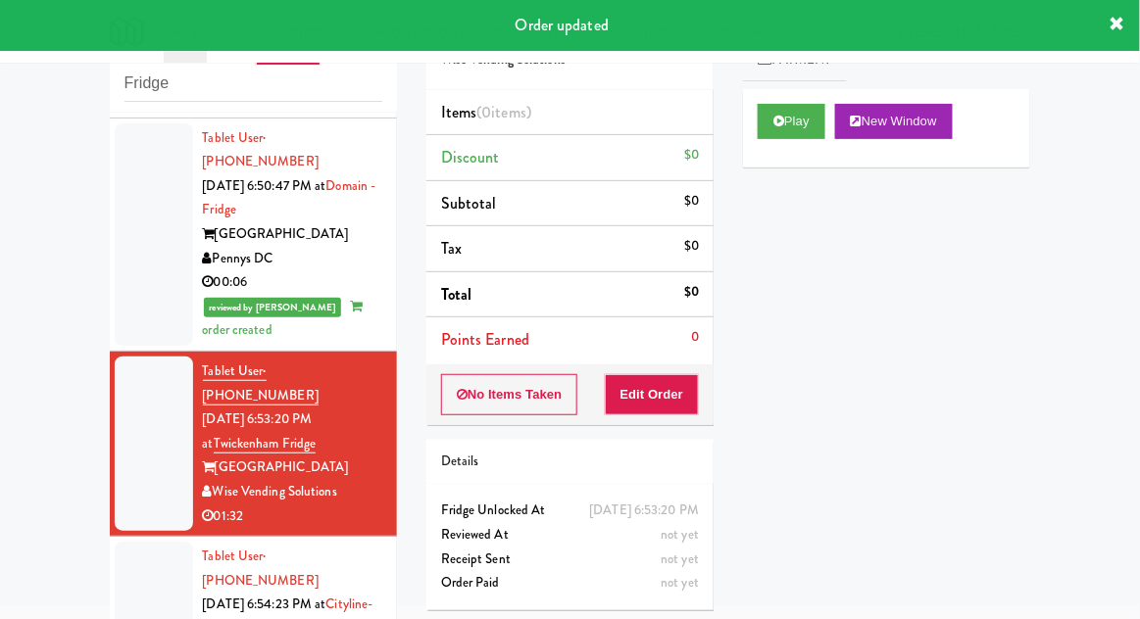
click at [130, 542] on div at bounding box center [154, 629] width 78 height 174
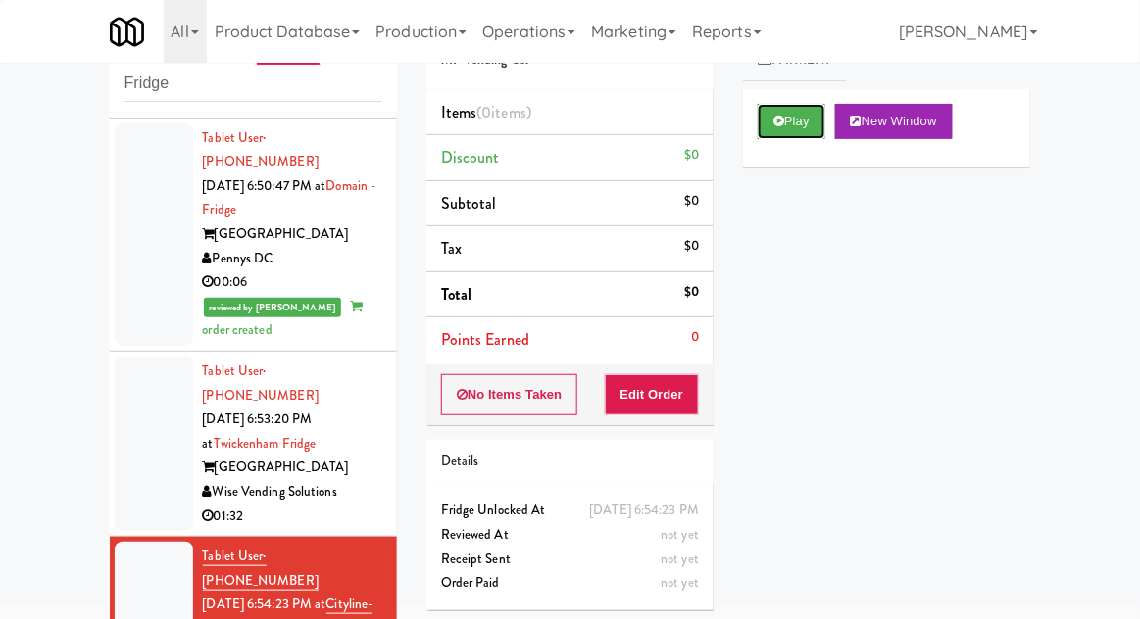
click at [781, 123] on icon at bounding box center [778, 121] width 11 height 13
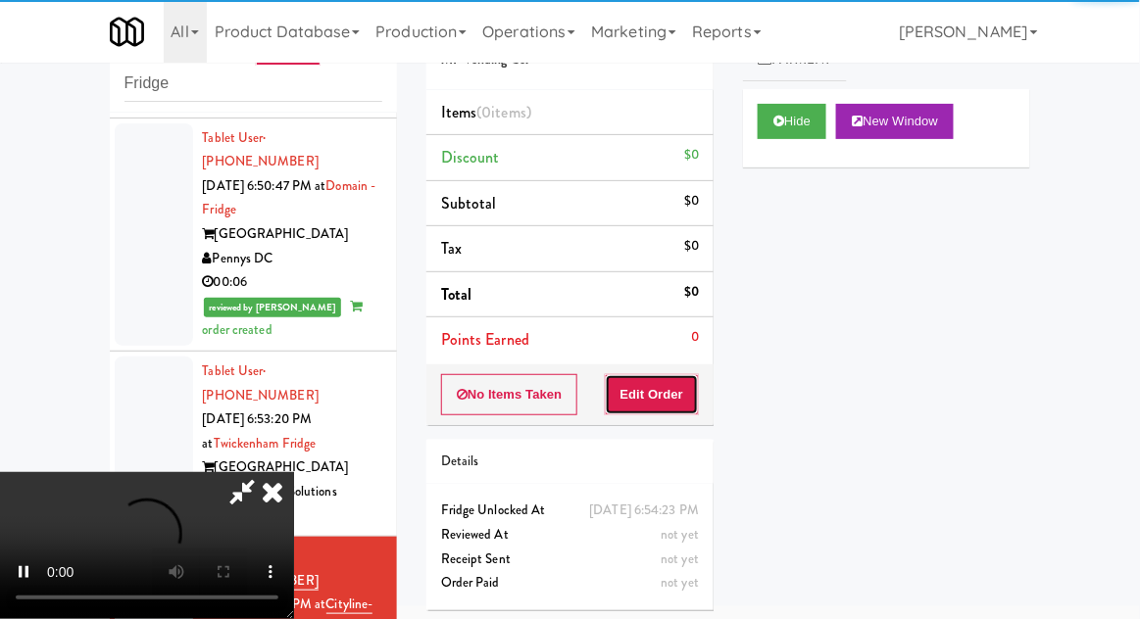
click at [684, 392] on button "Edit Order" at bounding box center [652, 394] width 95 height 41
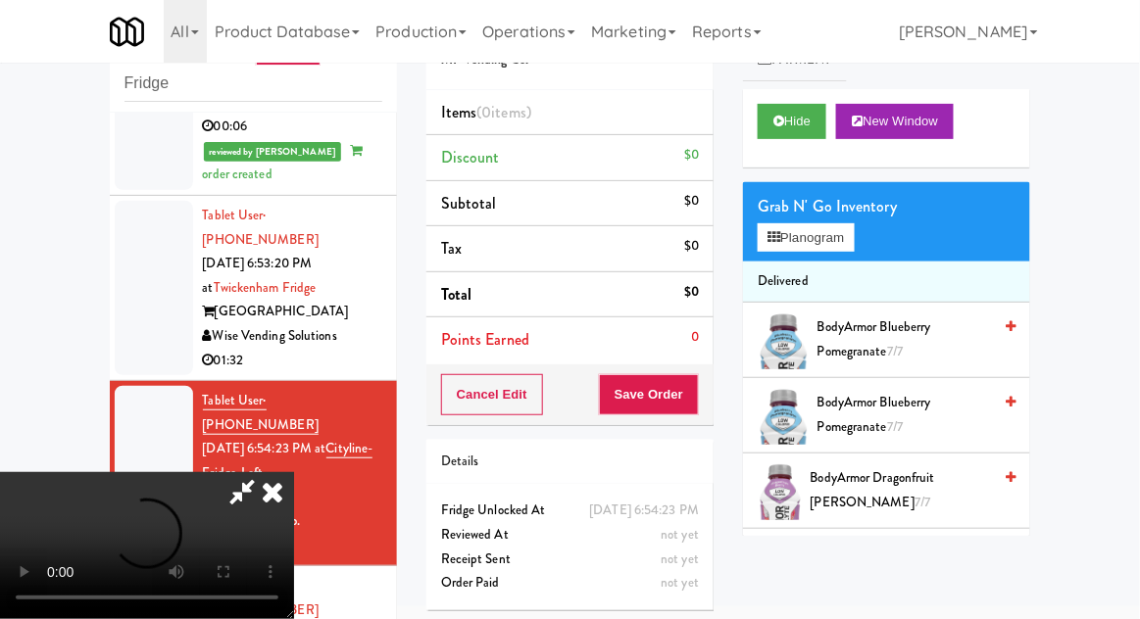
scroll to position [2002, 0]
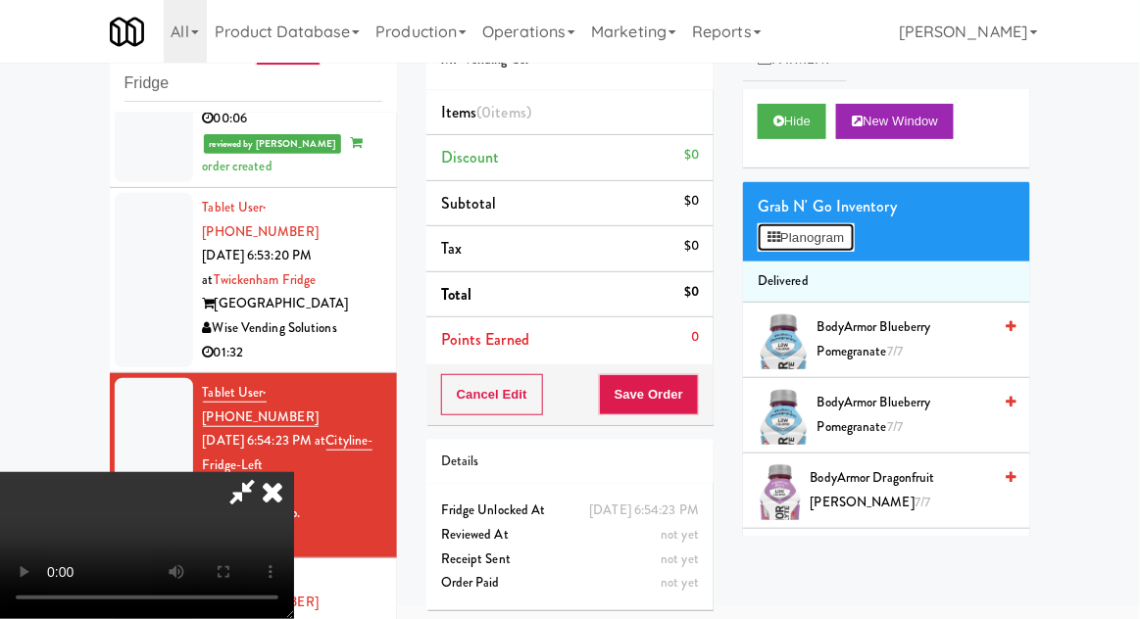
click at [844, 235] on button "Planogram" at bounding box center [805, 237] width 96 height 29
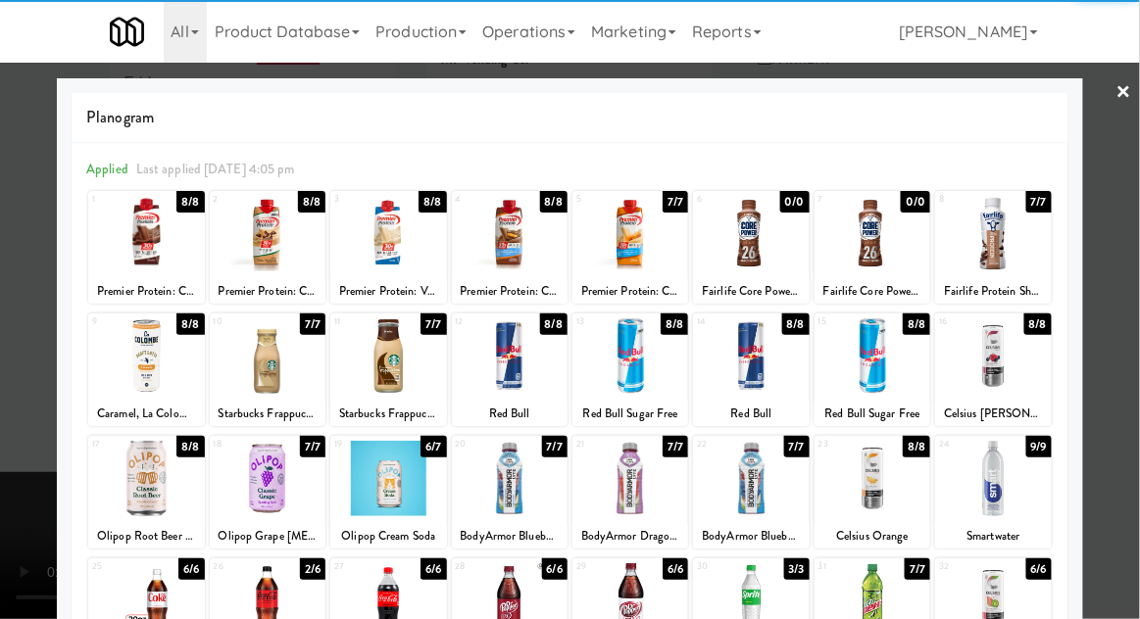
click at [1021, 483] on div at bounding box center [993, 478] width 116 height 75
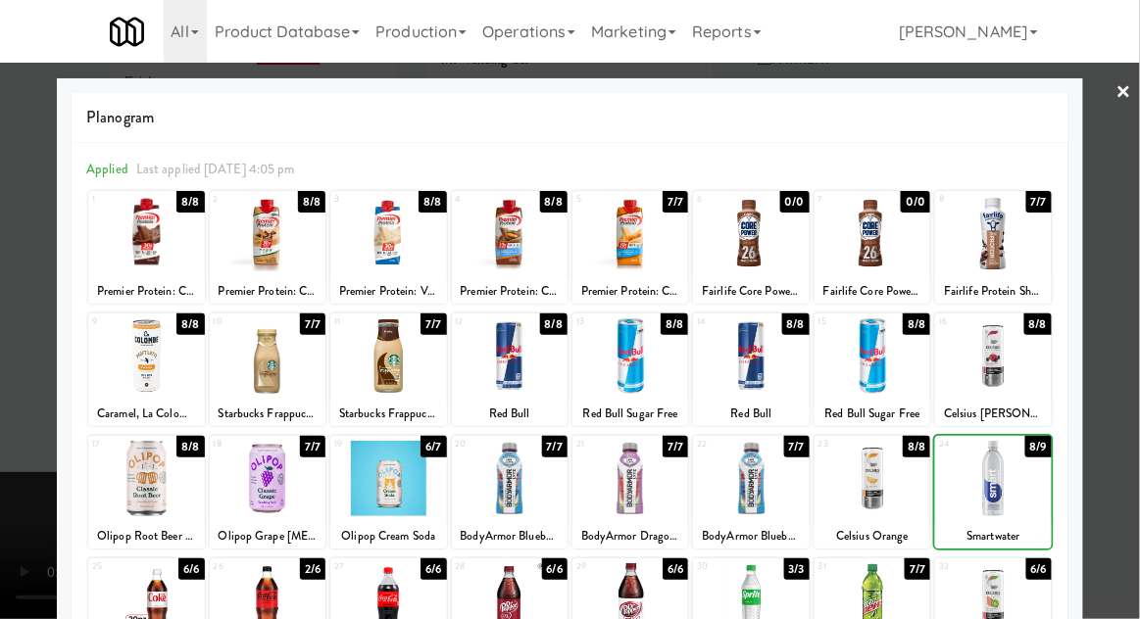
click at [1124, 443] on div at bounding box center [570, 309] width 1140 height 619
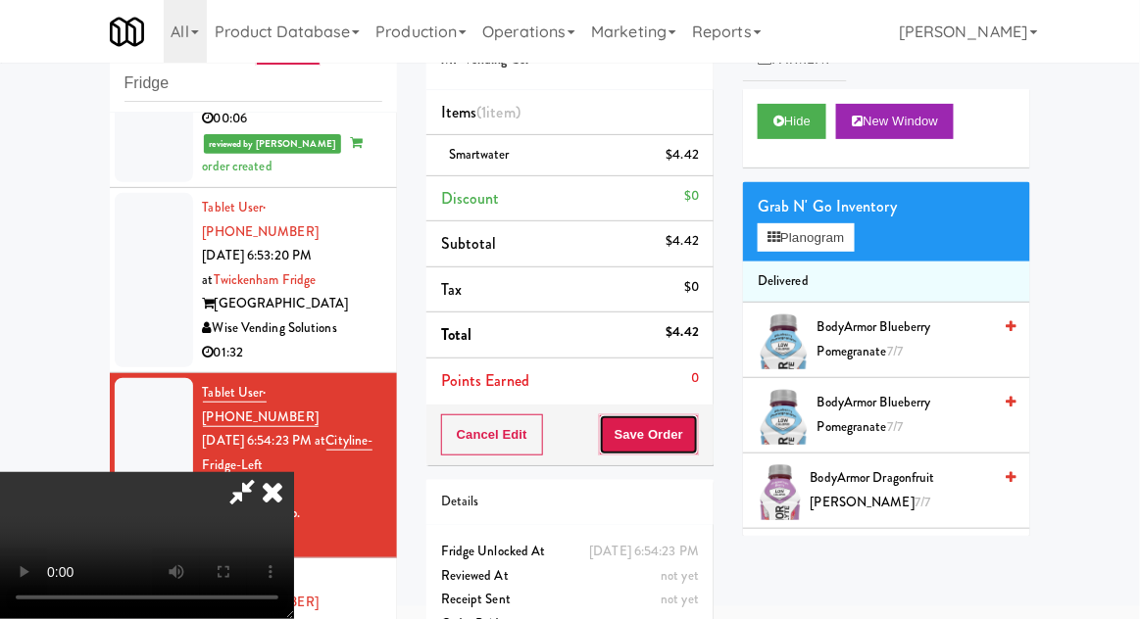
click at [695, 428] on button "Save Order" at bounding box center [649, 434] width 100 height 41
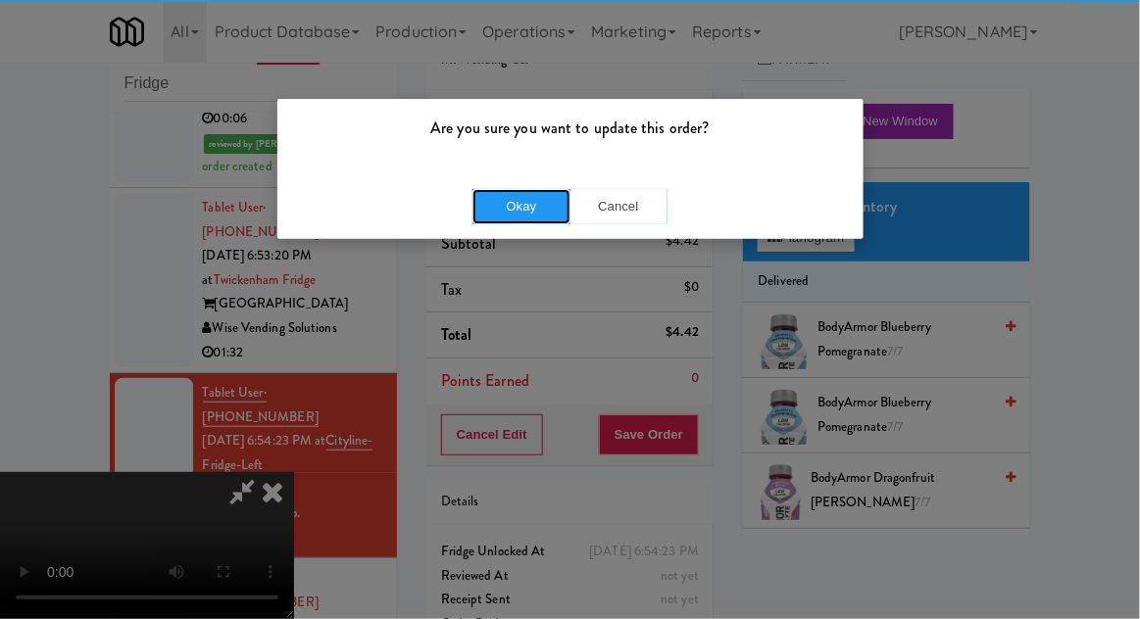
click at [525, 218] on button "Okay" at bounding box center [521, 206] width 98 height 35
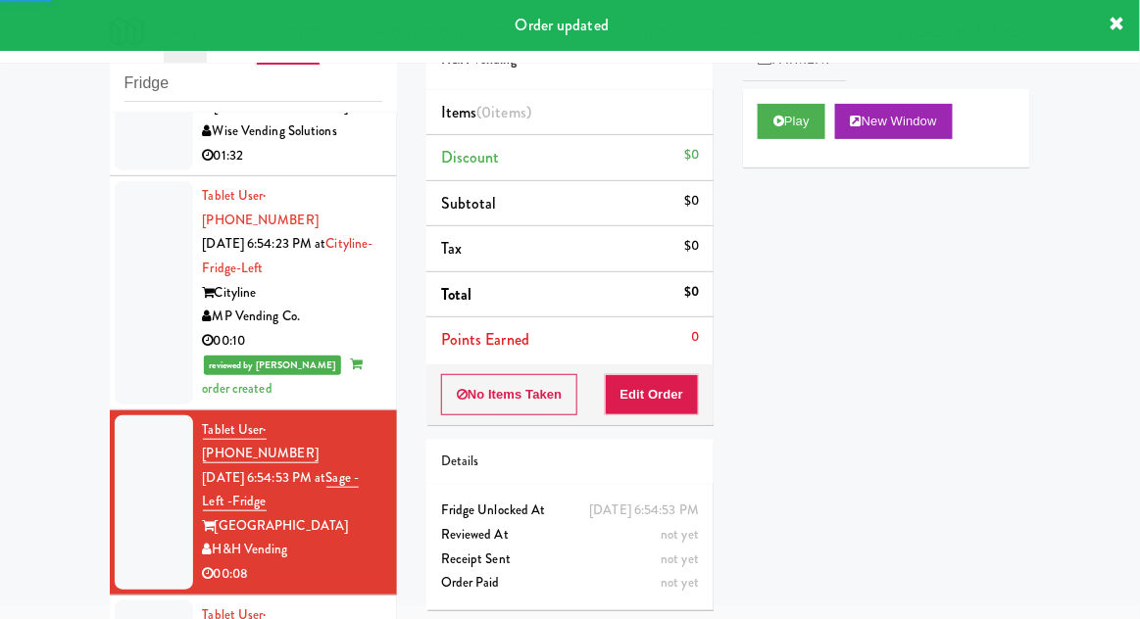
scroll to position [2202, 0]
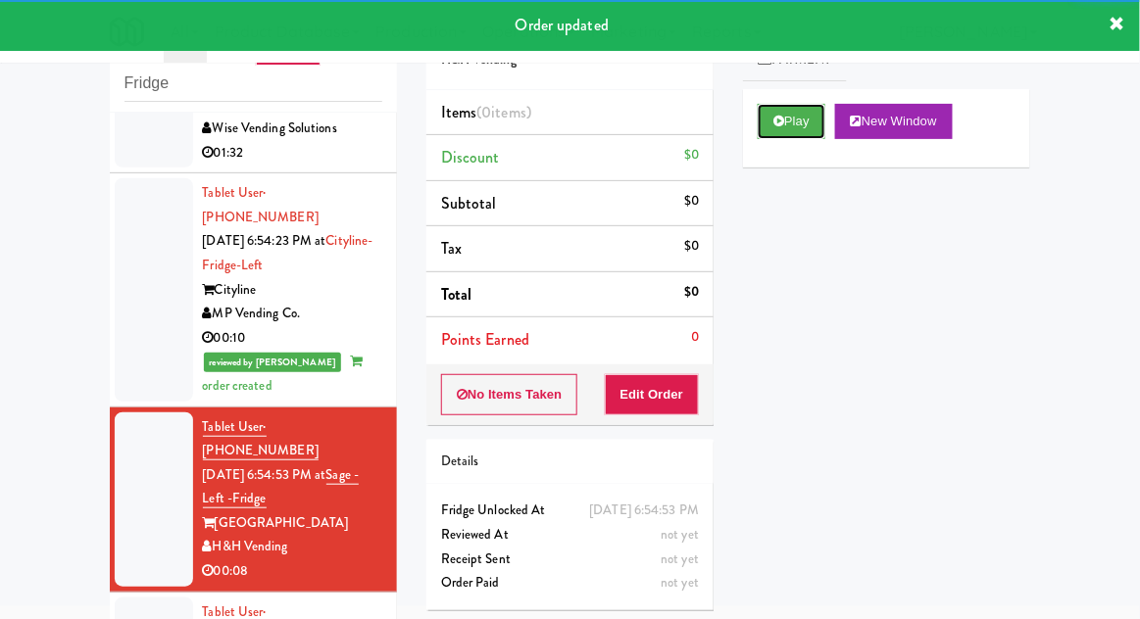
click at [792, 118] on button "Play" at bounding box center [791, 121] width 68 height 35
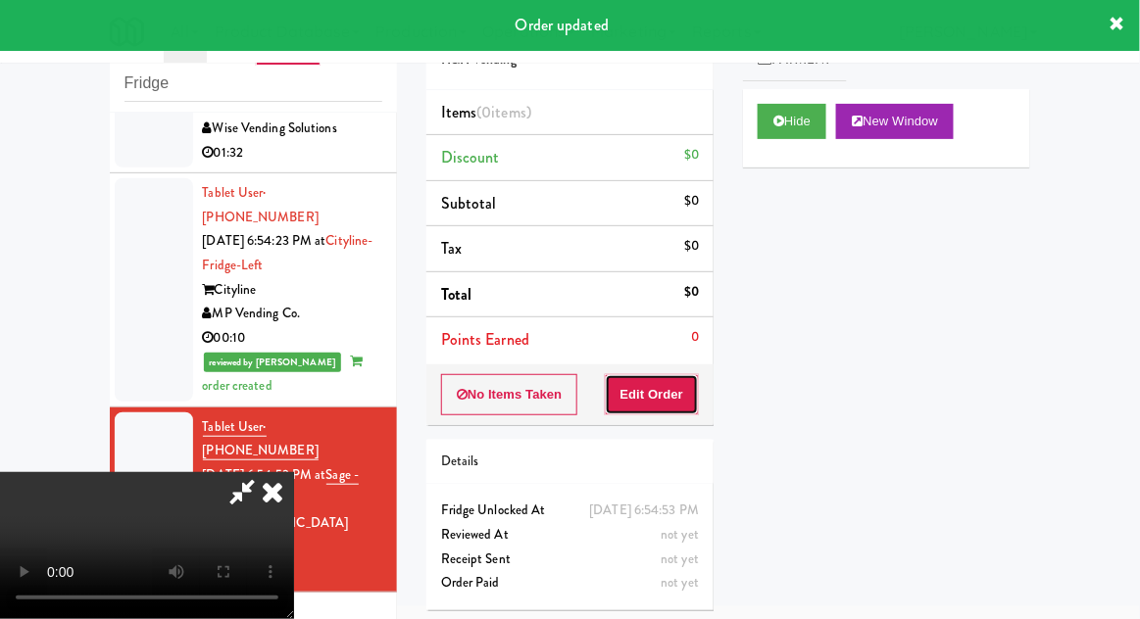
click at [676, 398] on button "Edit Order" at bounding box center [652, 394] width 95 height 41
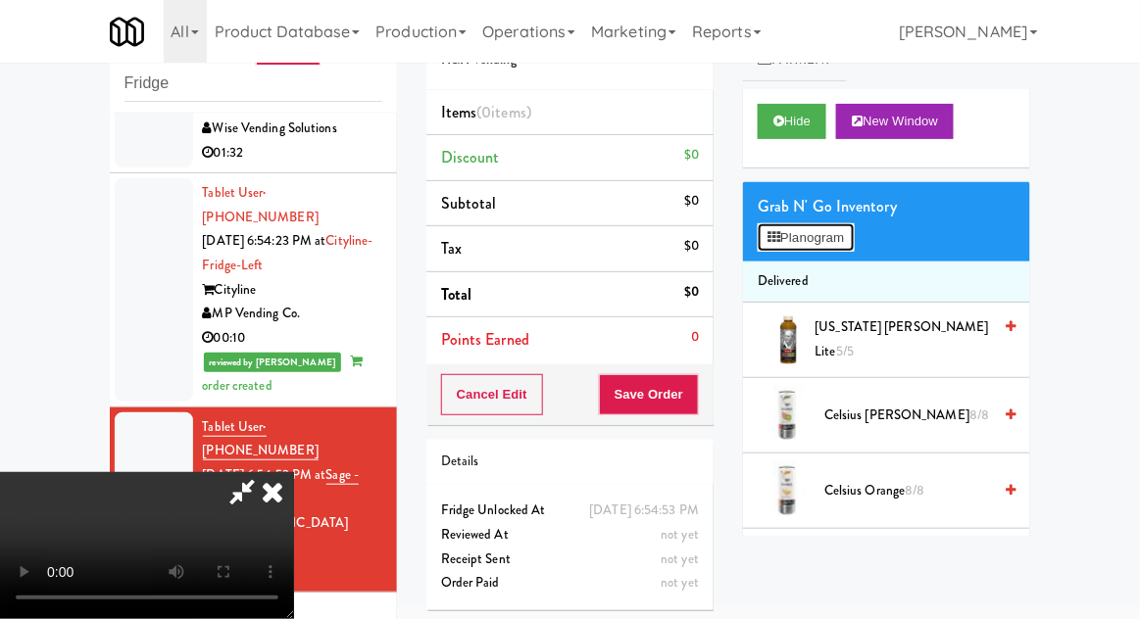
click at [798, 243] on button "Planogram" at bounding box center [805, 237] width 96 height 29
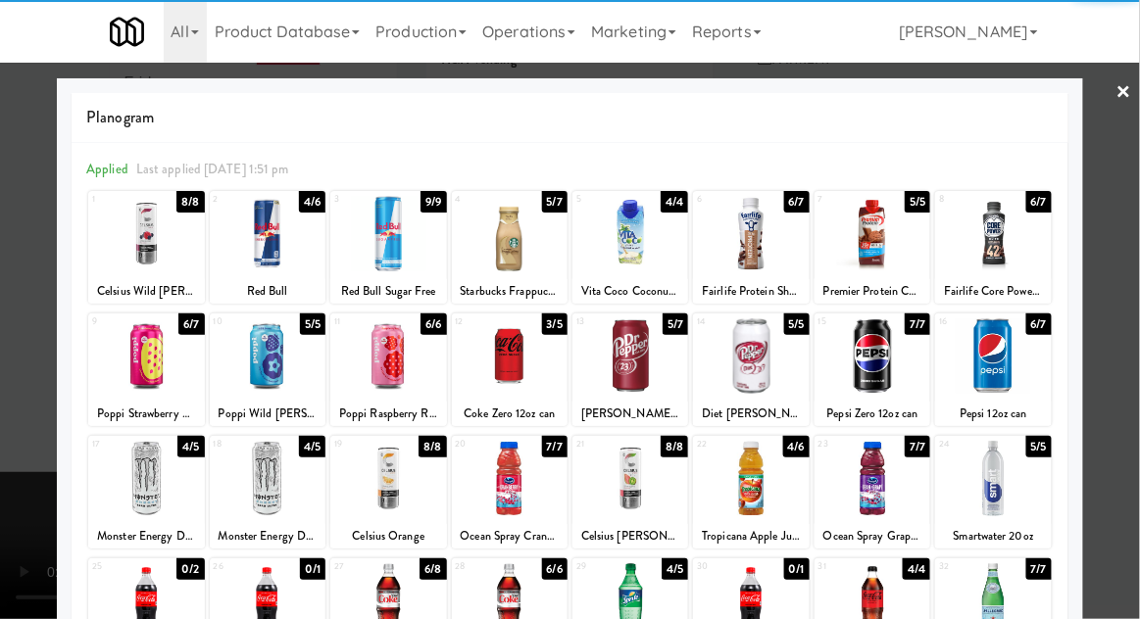
click at [1024, 373] on div at bounding box center [993, 355] width 116 height 75
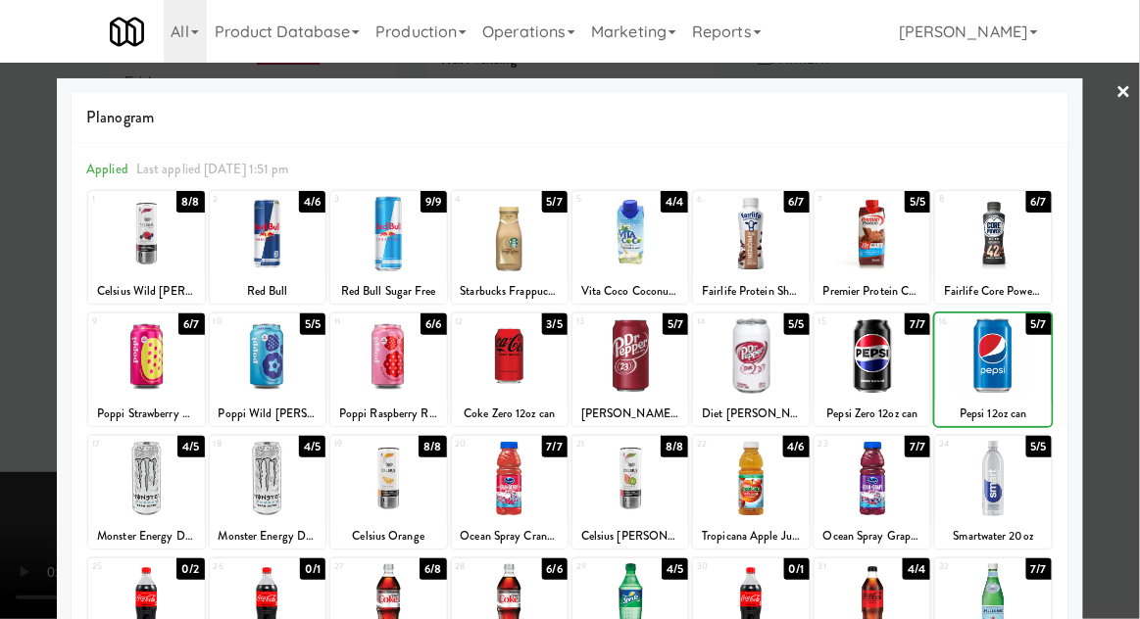
click at [1126, 345] on div at bounding box center [570, 309] width 1140 height 619
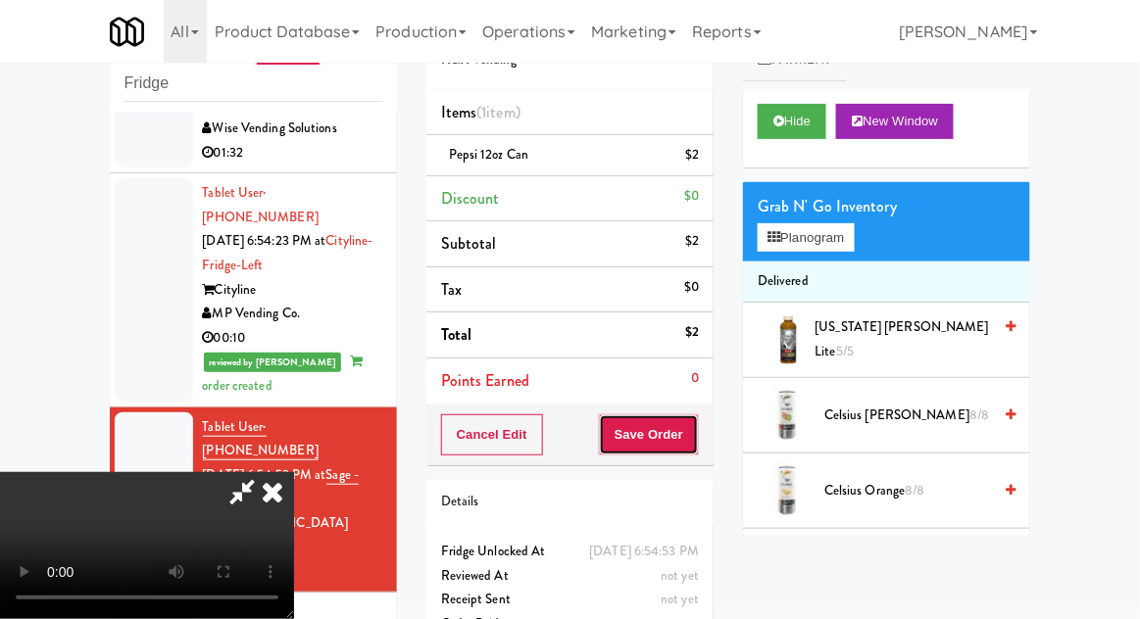
click at [694, 442] on button "Save Order" at bounding box center [649, 434] width 100 height 41
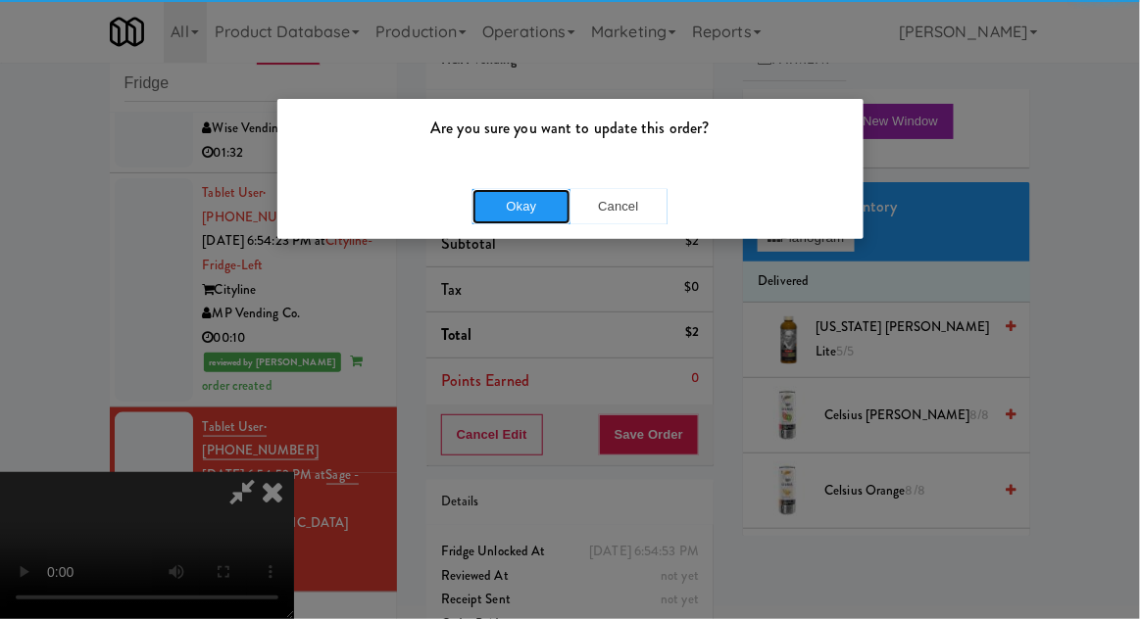
click at [514, 200] on button "Okay" at bounding box center [521, 206] width 98 height 35
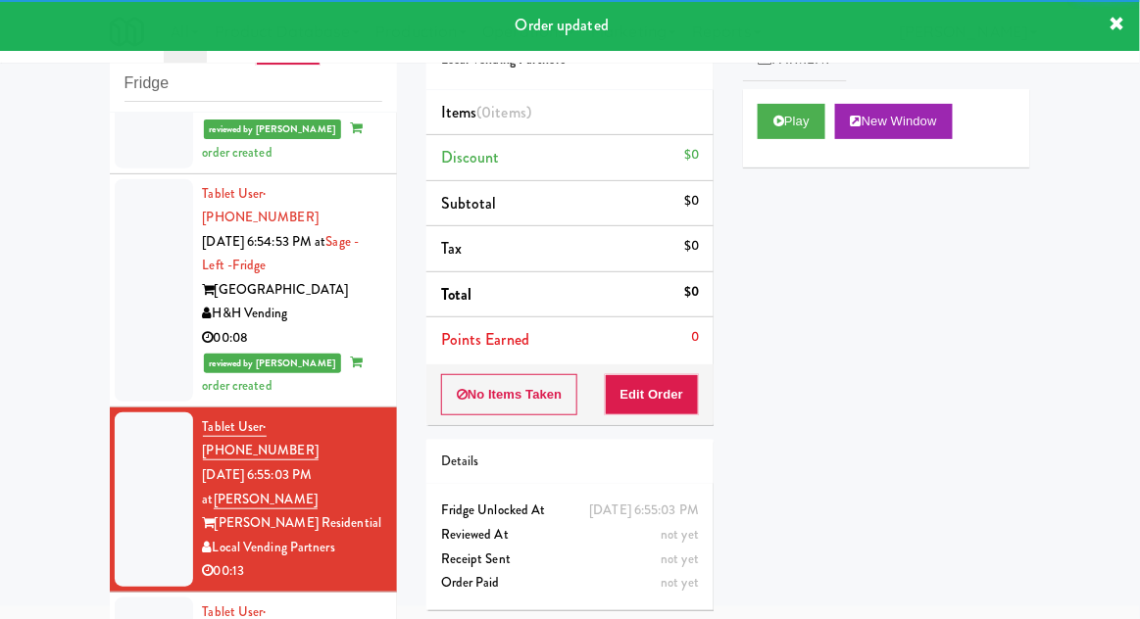
scroll to position [2405, 0]
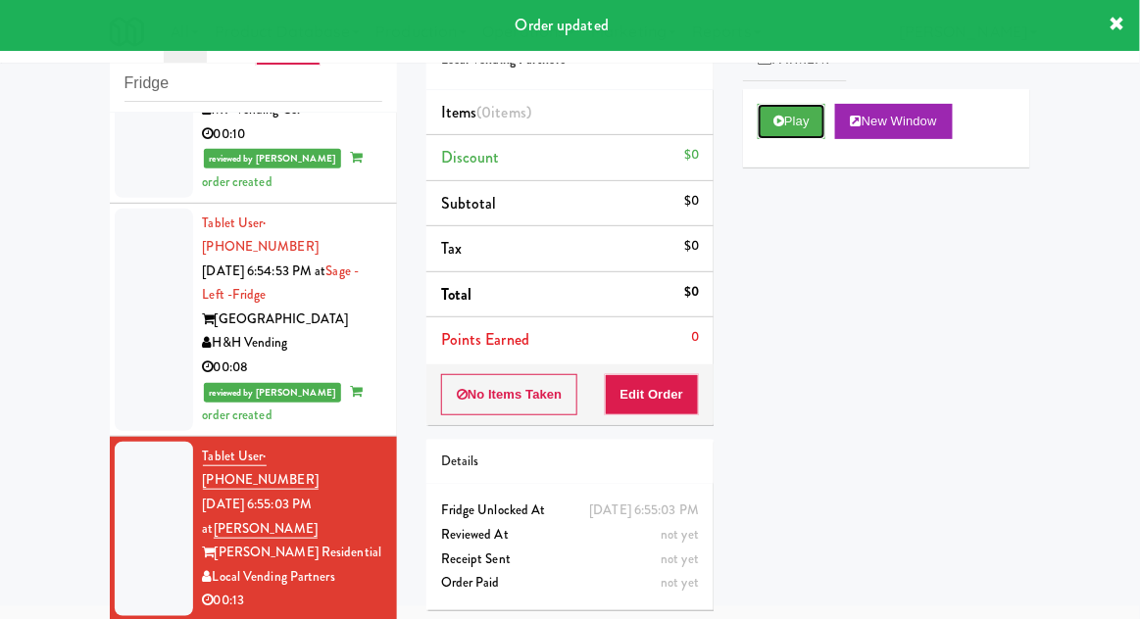
click at [778, 121] on icon at bounding box center [778, 121] width 11 height 13
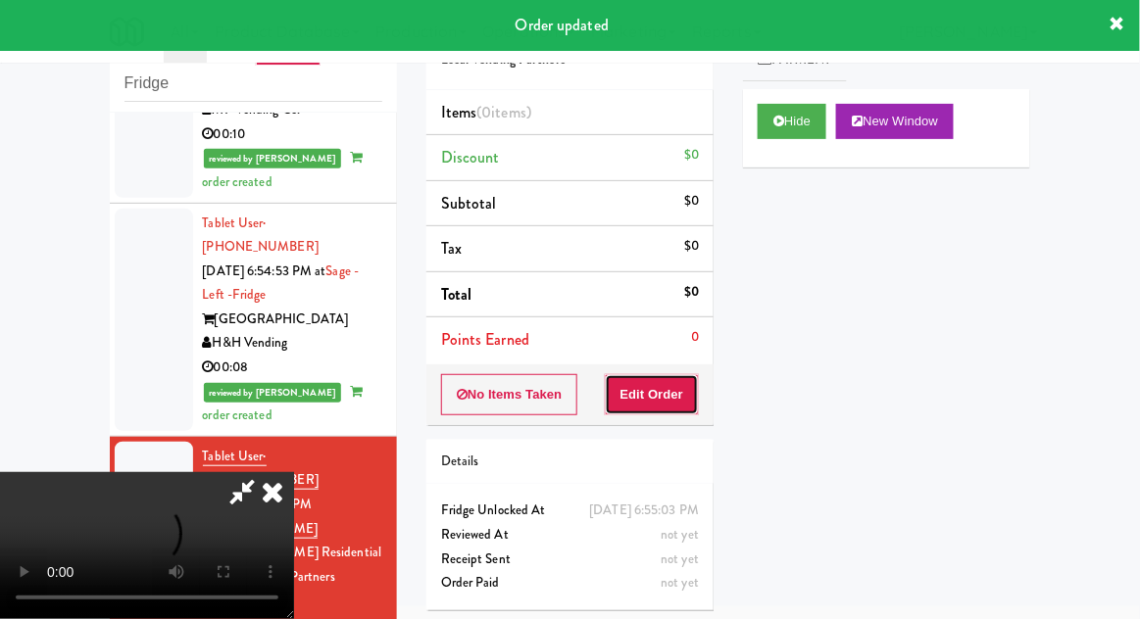
click at [668, 396] on button "Edit Order" at bounding box center [652, 394] width 95 height 41
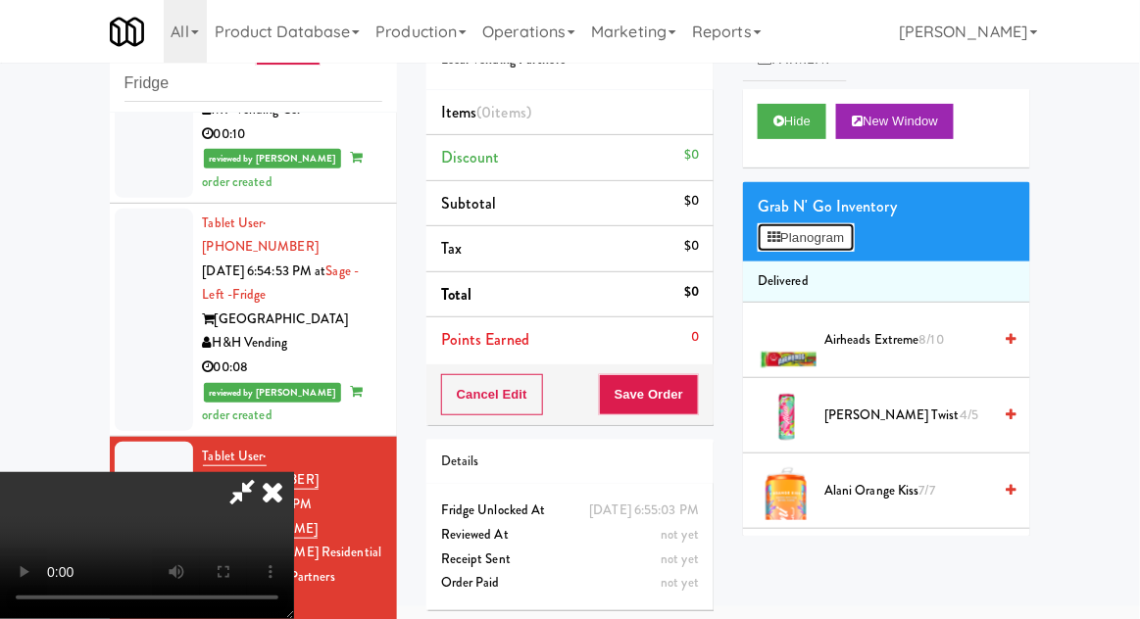
click at [801, 233] on button "Planogram" at bounding box center [805, 237] width 96 height 29
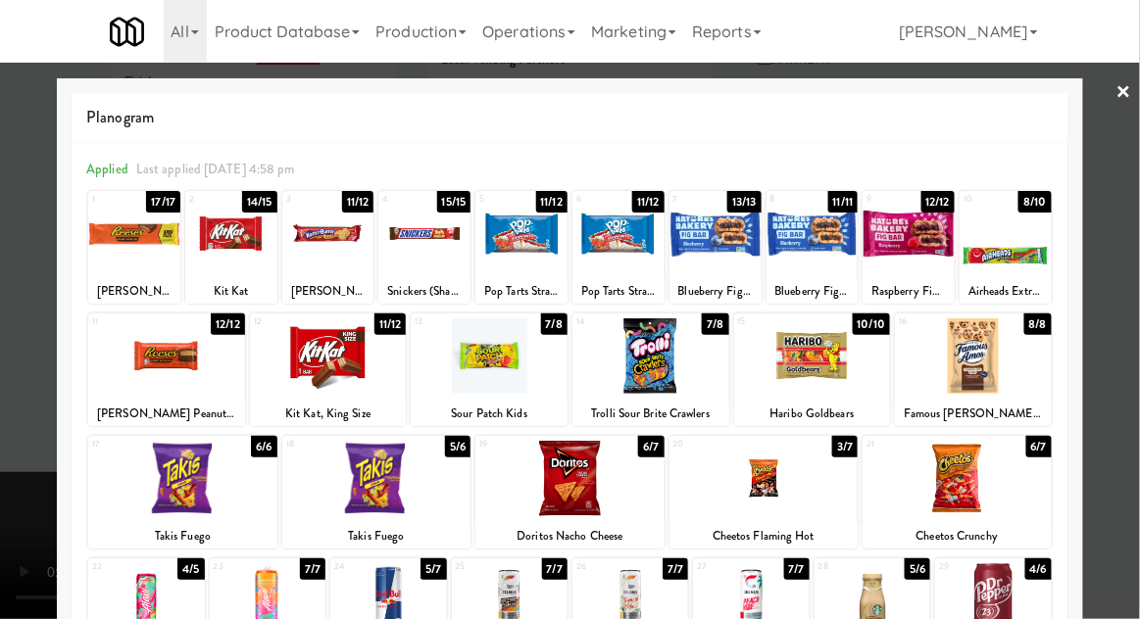
click at [677, 349] on div at bounding box center [650, 355] width 157 height 75
click at [1138, 340] on div at bounding box center [570, 309] width 1140 height 619
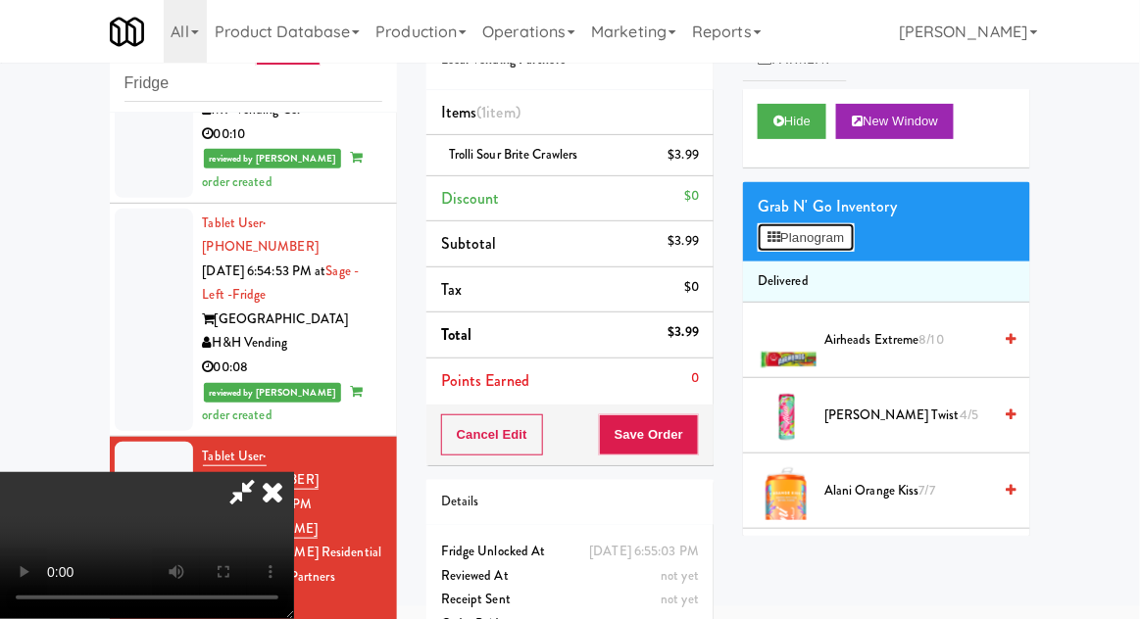
click at [809, 224] on button "Planogram" at bounding box center [805, 237] width 96 height 29
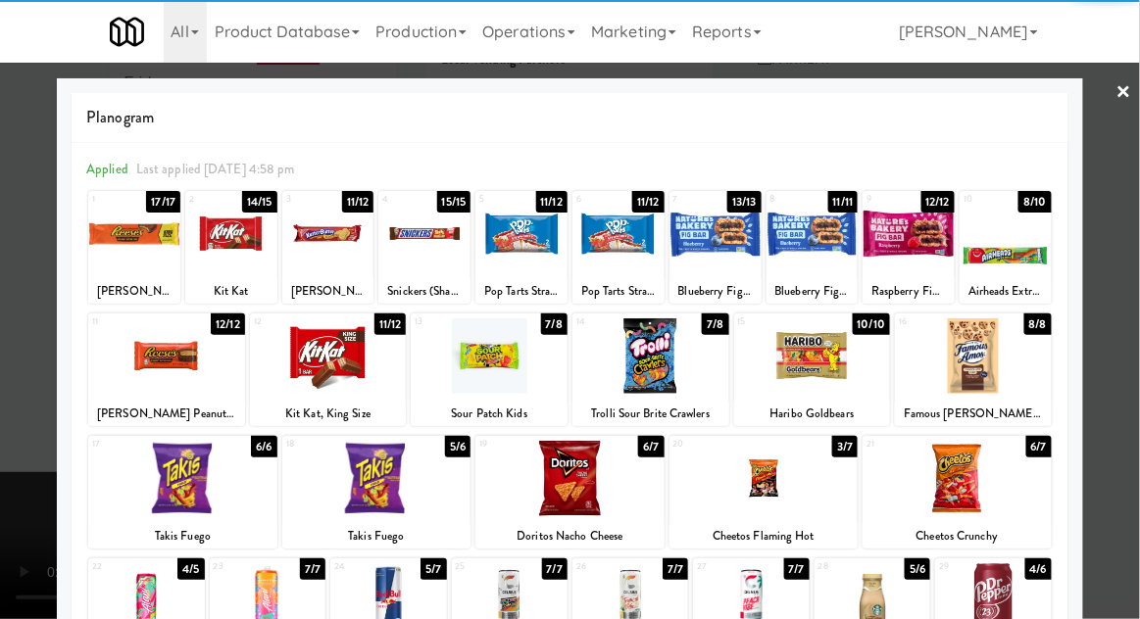
click at [325, 248] on div at bounding box center [328, 233] width 92 height 75
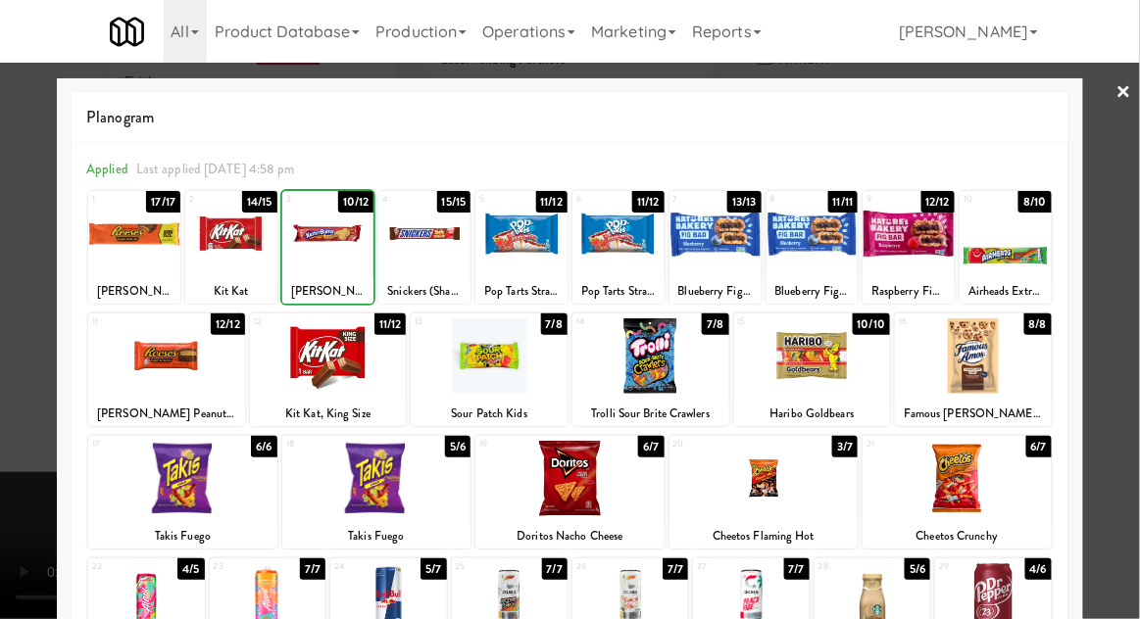
click at [1129, 342] on div at bounding box center [570, 309] width 1140 height 619
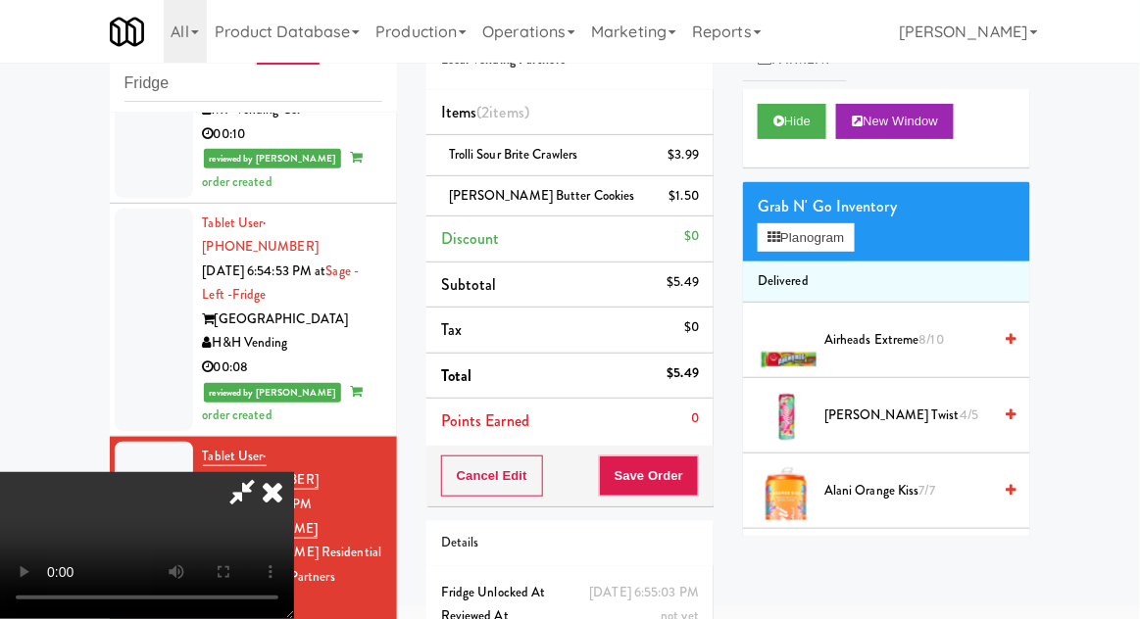
click at [472, 197] on span "[PERSON_NAME] Butter Cookies" at bounding box center [542, 195] width 186 height 19
click at [702, 207] on icon at bounding box center [701, 203] width 10 height 13
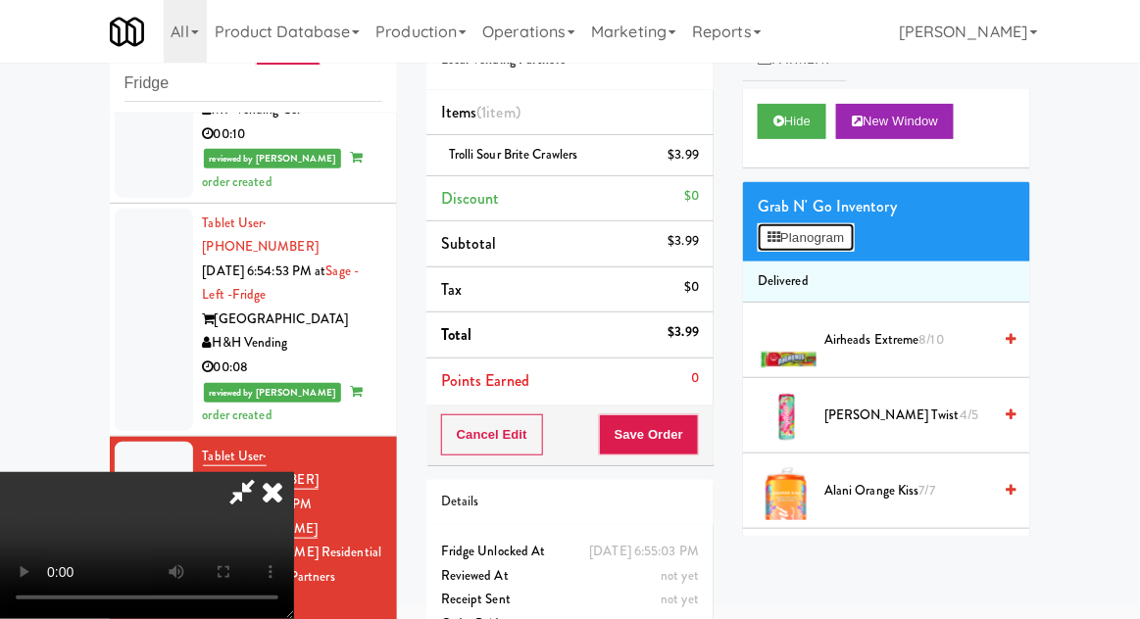
click at [812, 243] on button "Planogram" at bounding box center [805, 237] width 96 height 29
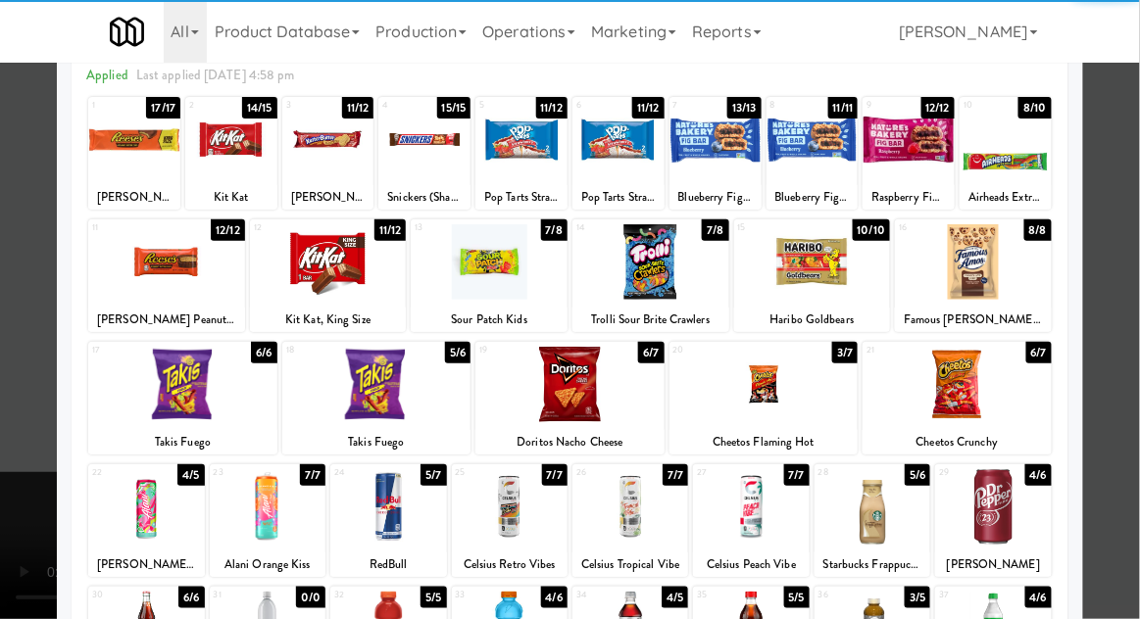
scroll to position [111, 0]
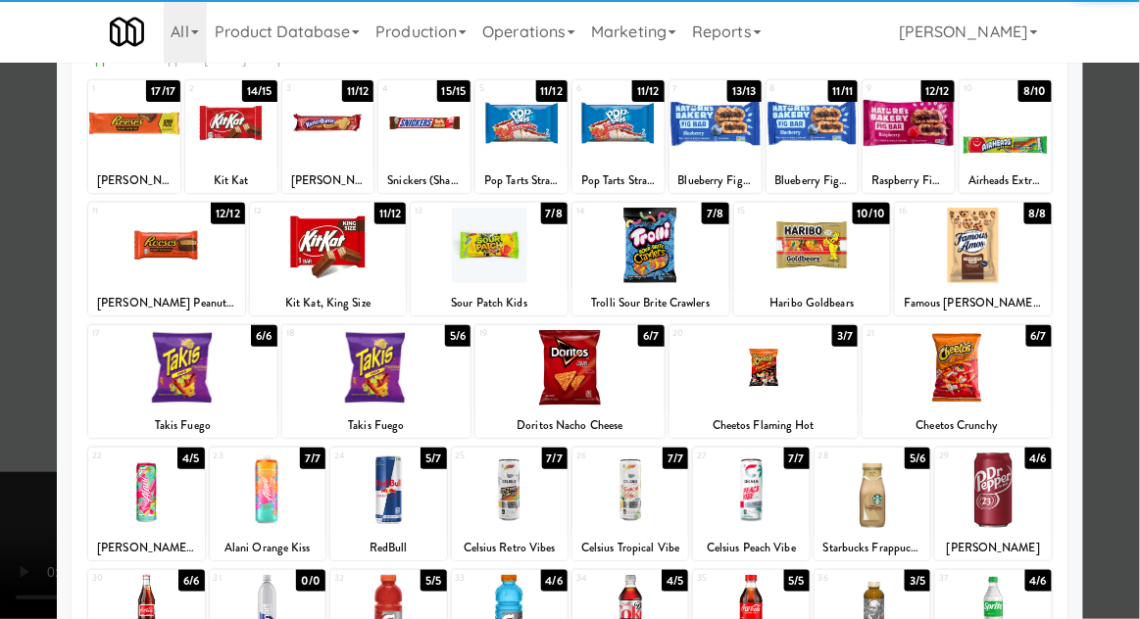
click at [353, 371] on div at bounding box center [376, 367] width 189 height 75
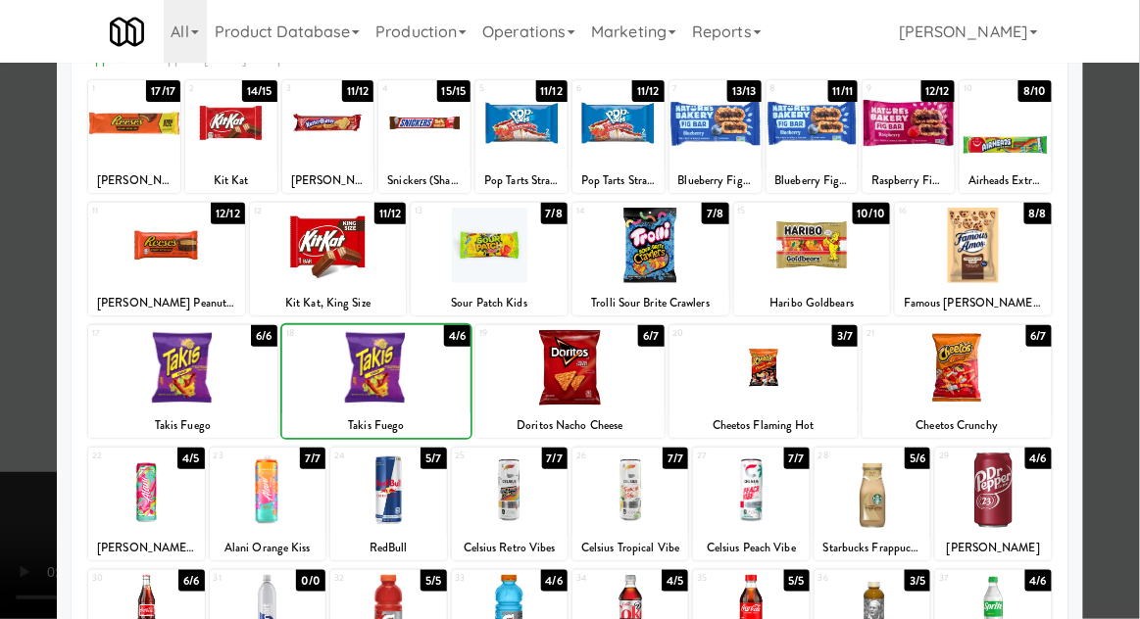
click at [1138, 361] on div at bounding box center [570, 309] width 1140 height 619
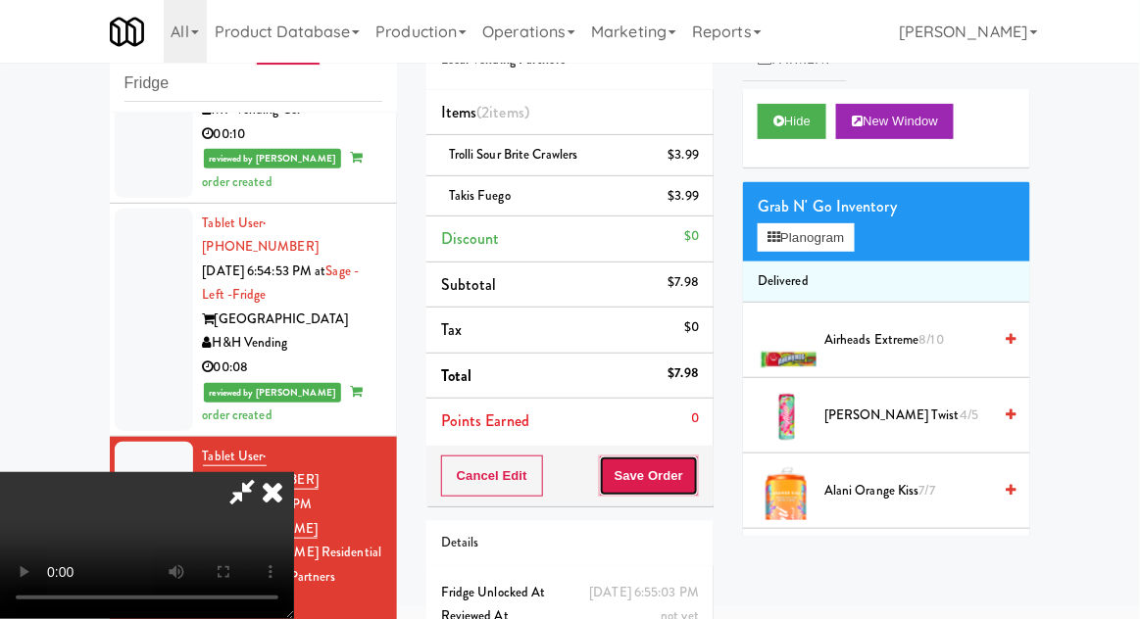
click at [690, 479] on button "Save Order" at bounding box center [649, 476] width 100 height 41
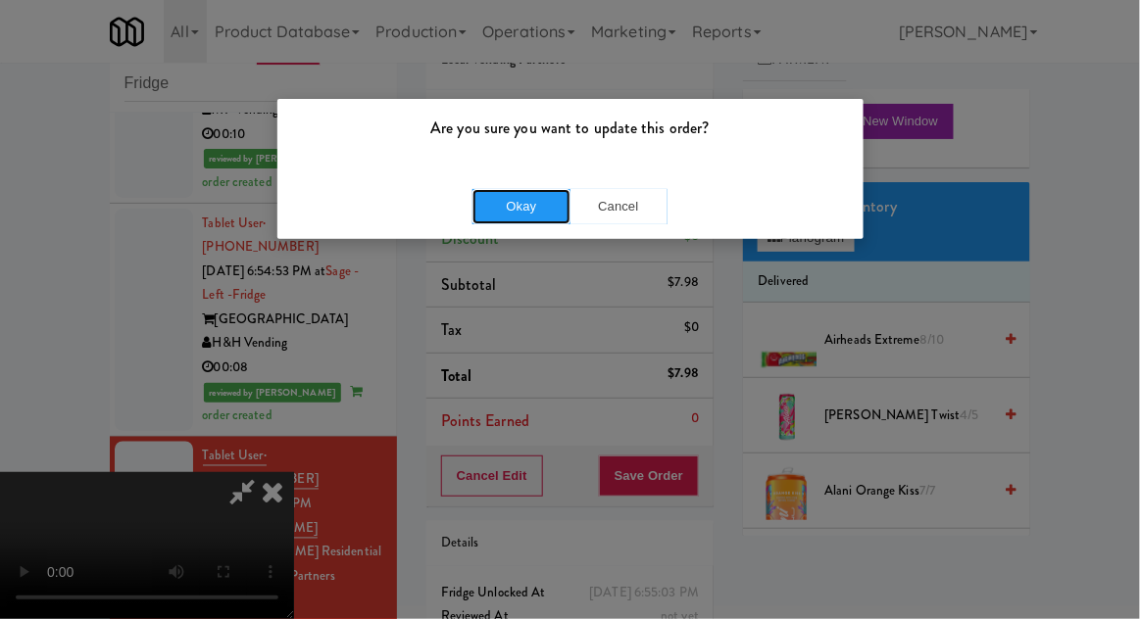
click at [481, 203] on button "Okay" at bounding box center [521, 206] width 98 height 35
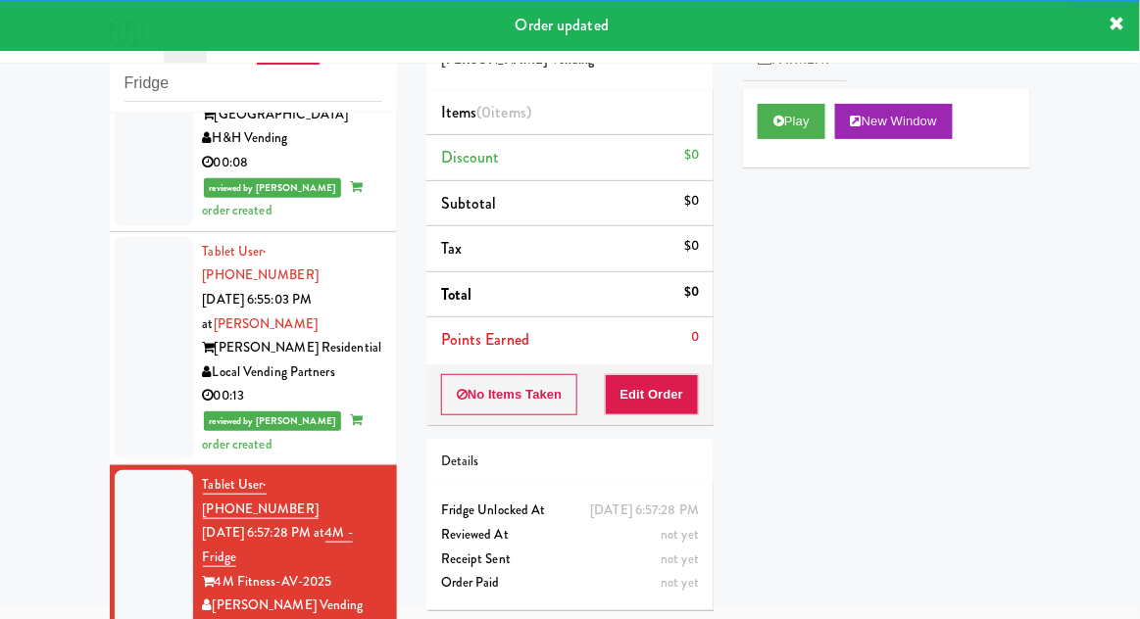
scroll to position [2617, 0]
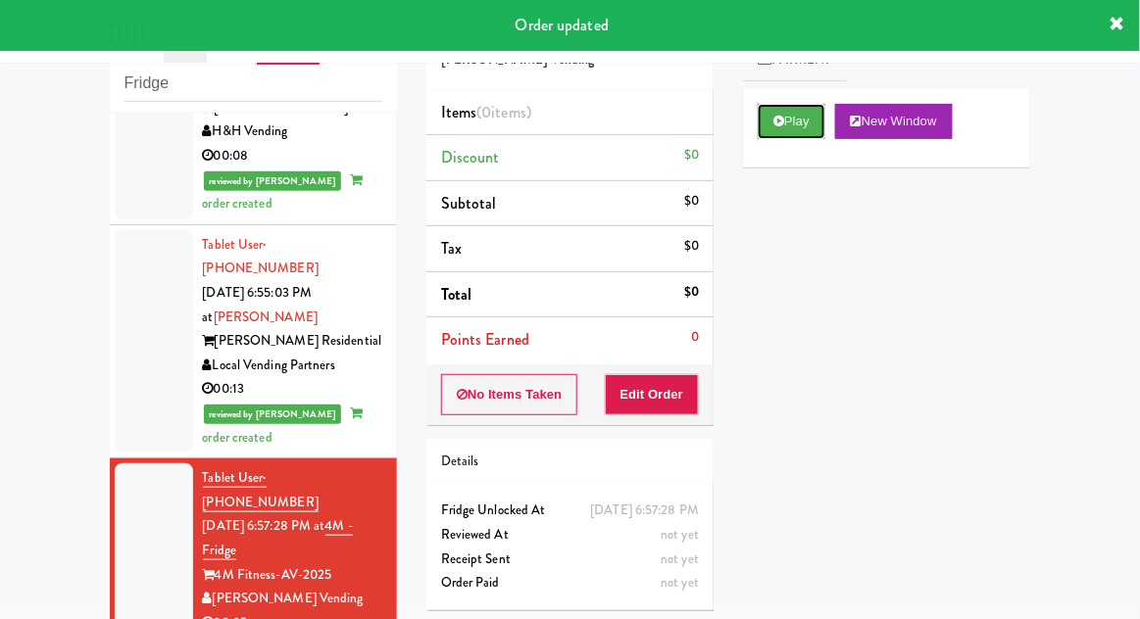
click at [773, 136] on button "Play" at bounding box center [791, 121] width 68 height 35
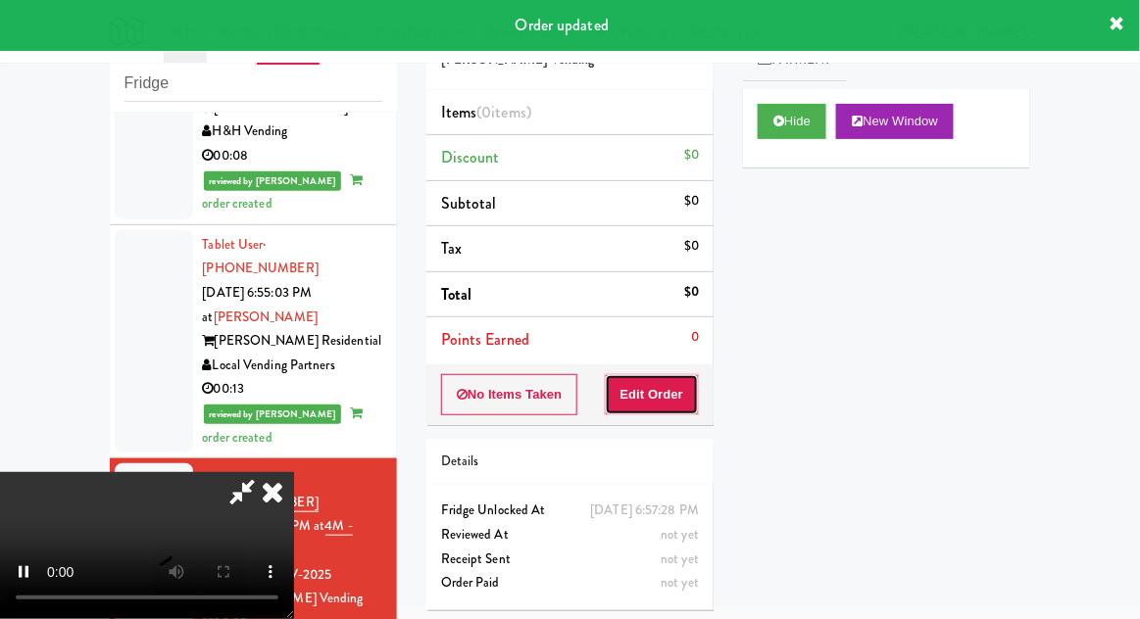
click at [668, 398] on button "Edit Order" at bounding box center [652, 394] width 95 height 41
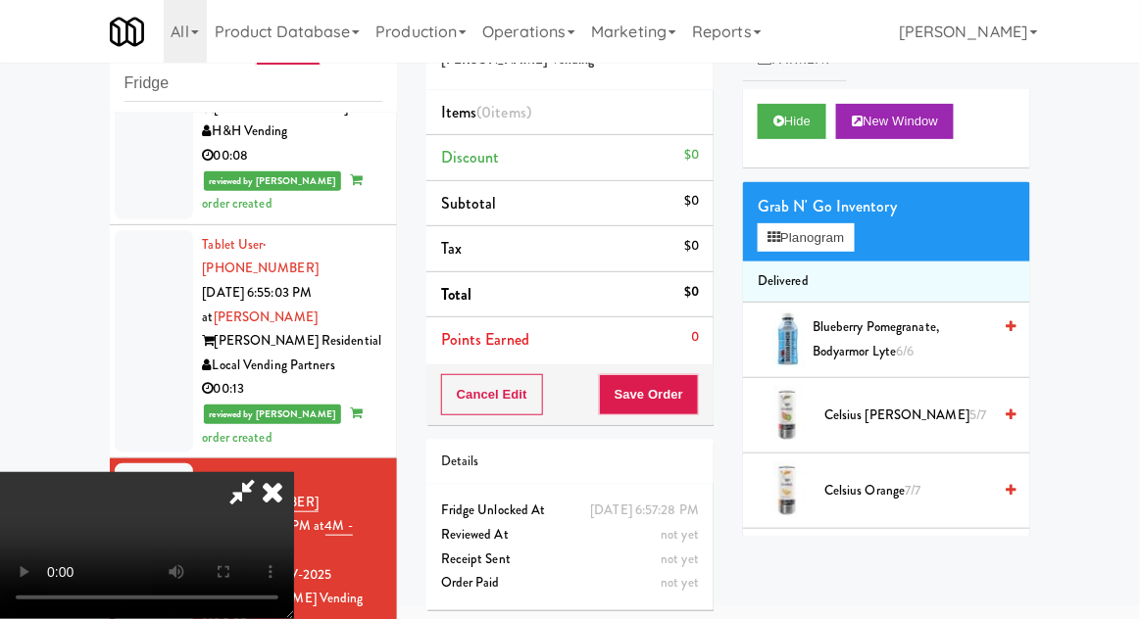
scroll to position [0, 0]
click at [799, 245] on button "Planogram" at bounding box center [805, 237] width 96 height 29
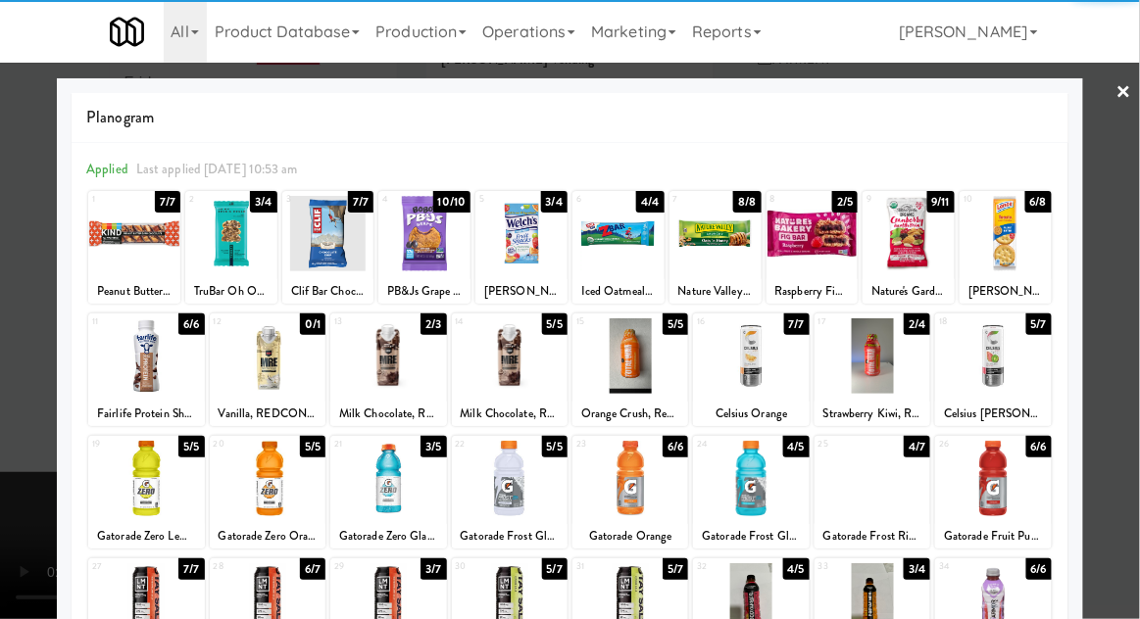
click at [374, 478] on div at bounding box center [388, 478] width 116 height 75
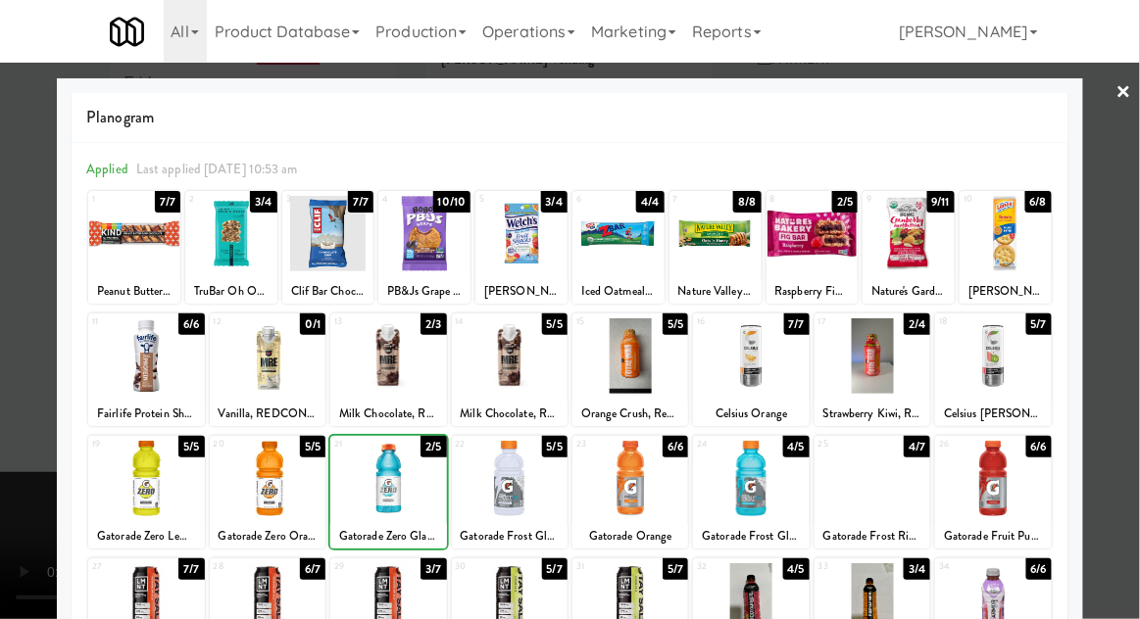
click at [1127, 354] on div at bounding box center [570, 309] width 1140 height 619
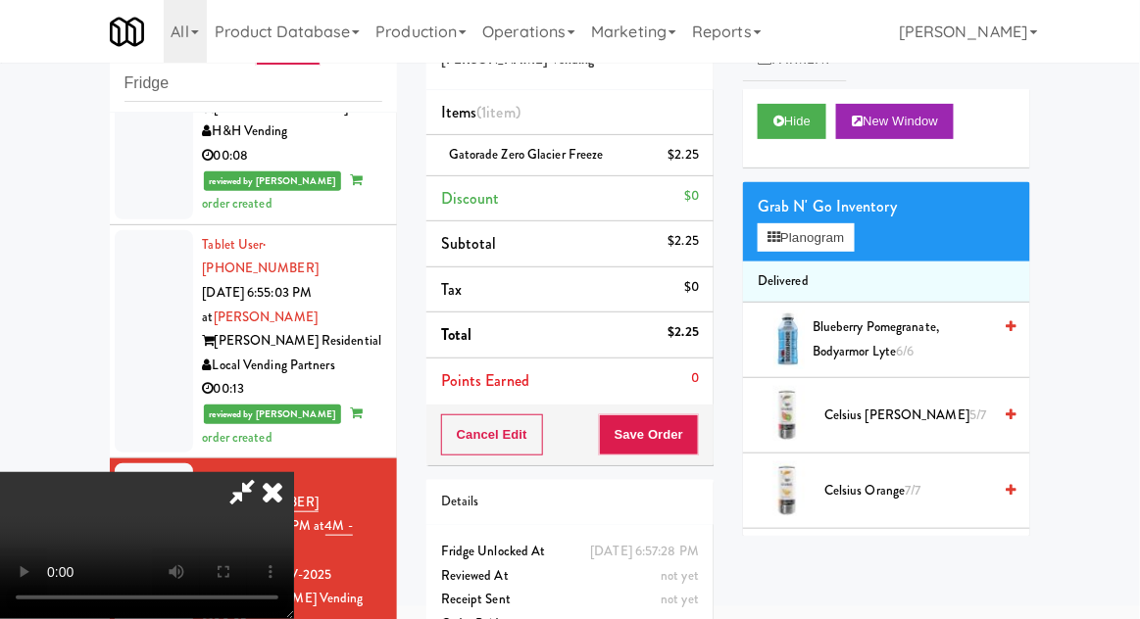
scroll to position [72, 0]
click at [690, 439] on button "Save Order" at bounding box center [649, 434] width 100 height 41
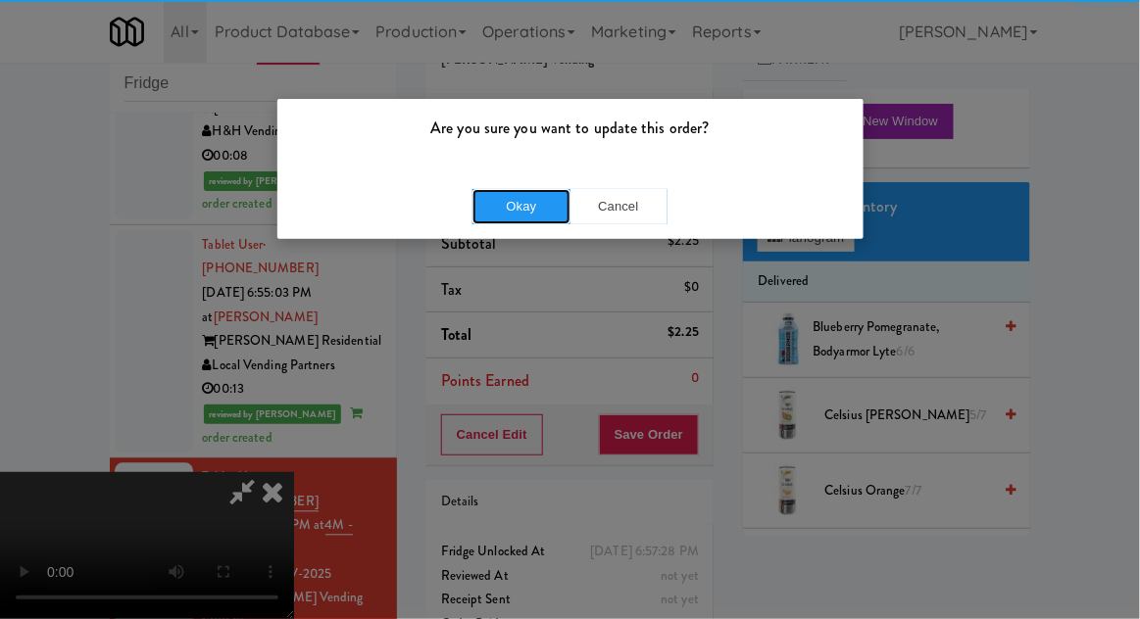
click at [502, 195] on button "Okay" at bounding box center [521, 206] width 98 height 35
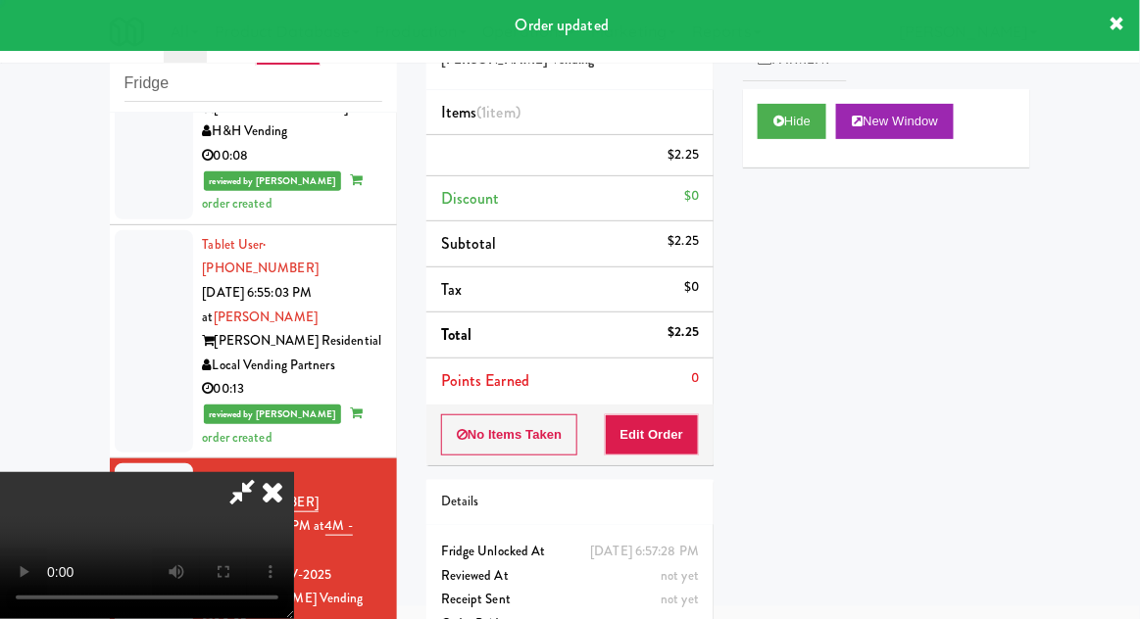
scroll to position [0, 0]
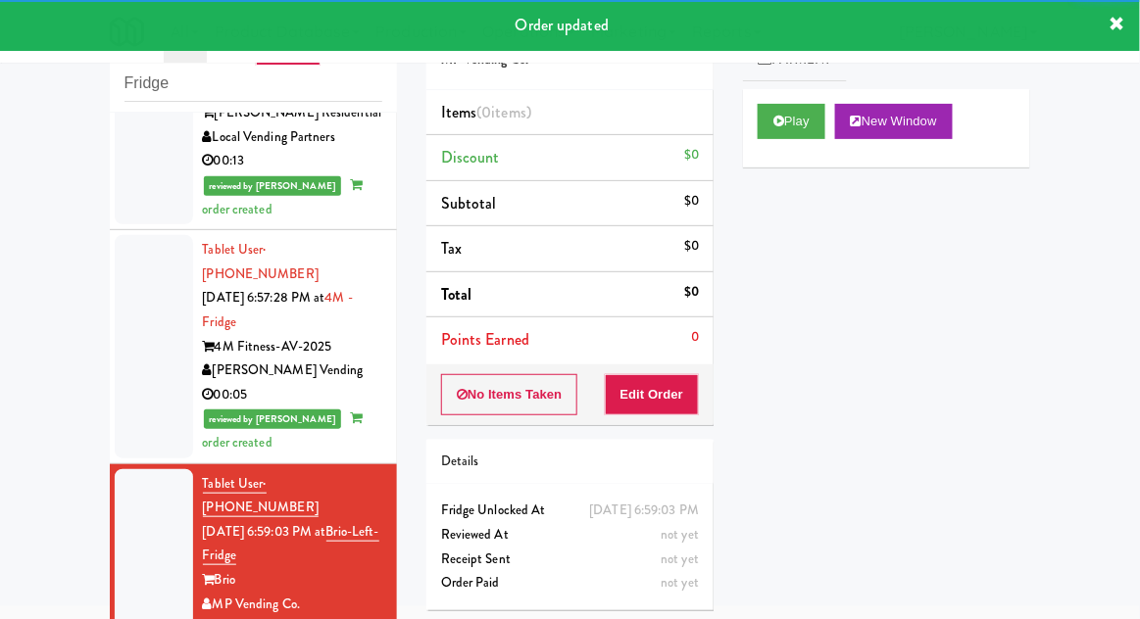
scroll to position [2846, 0]
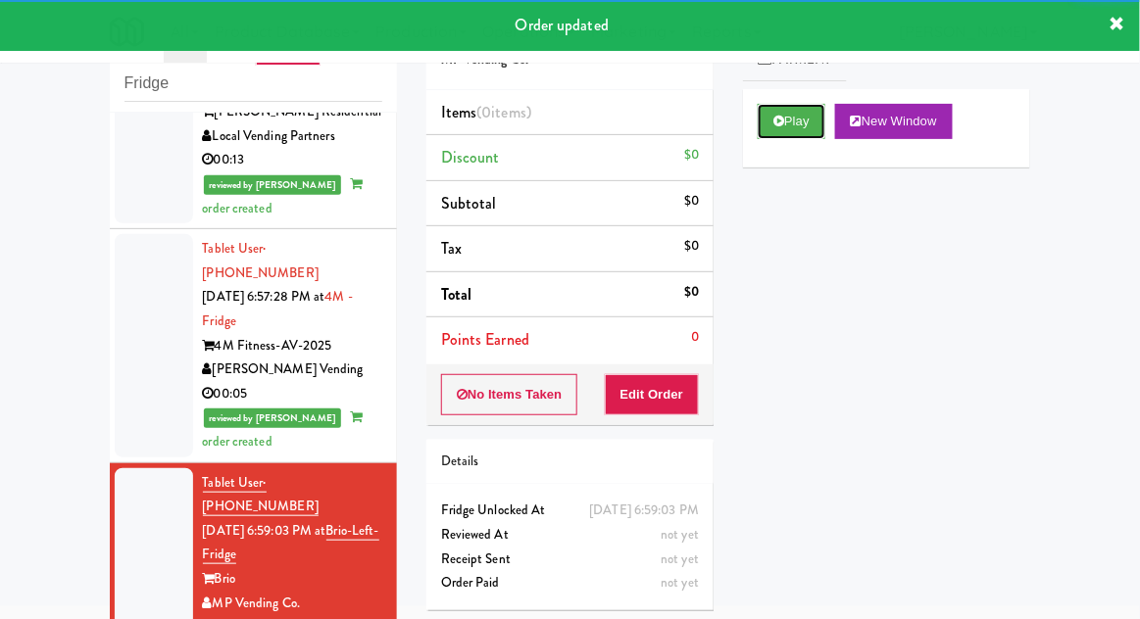
click at [791, 121] on button "Play" at bounding box center [791, 121] width 68 height 35
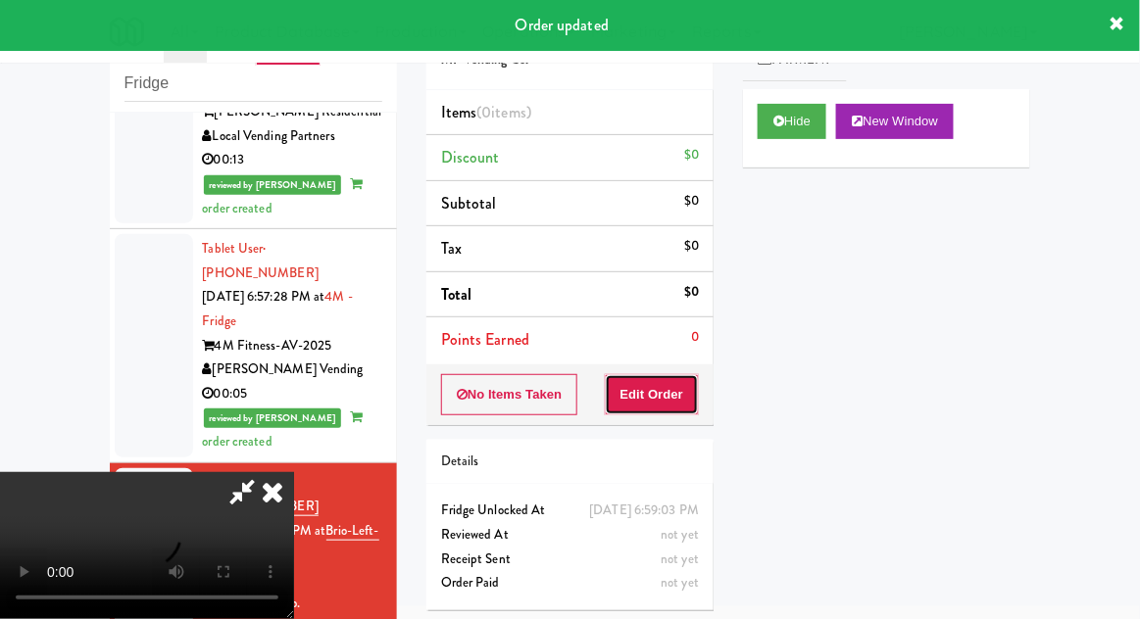
click at [678, 388] on button "Edit Order" at bounding box center [652, 394] width 95 height 41
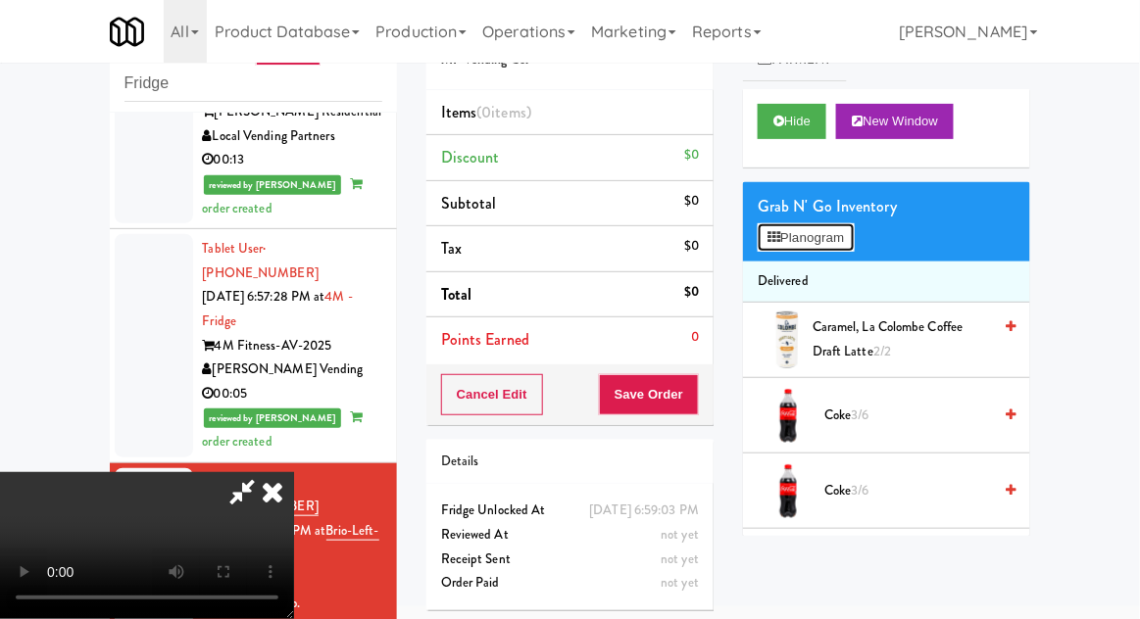
click at [771, 238] on icon at bounding box center [773, 237] width 13 height 13
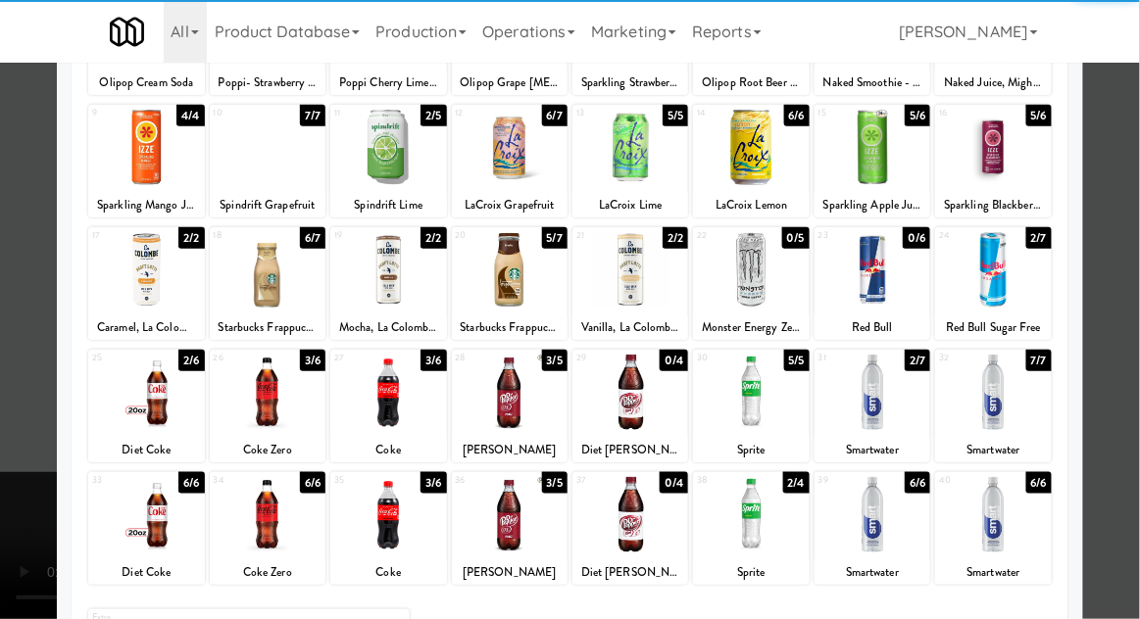
scroll to position [206, 0]
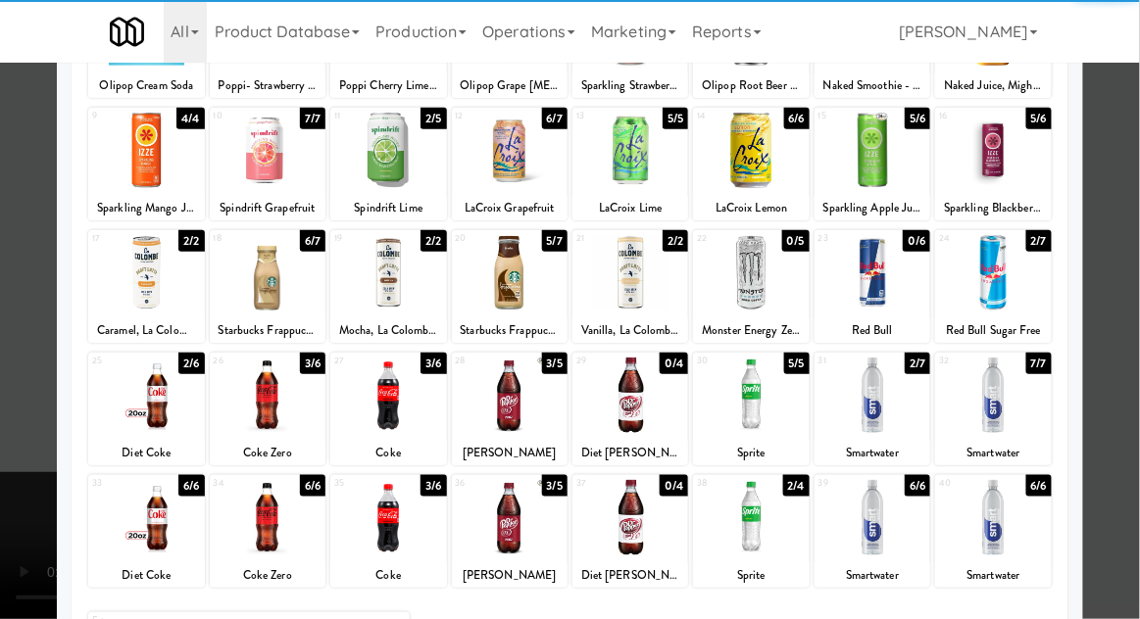
click at [875, 525] on div at bounding box center [872, 517] width 116 height 75
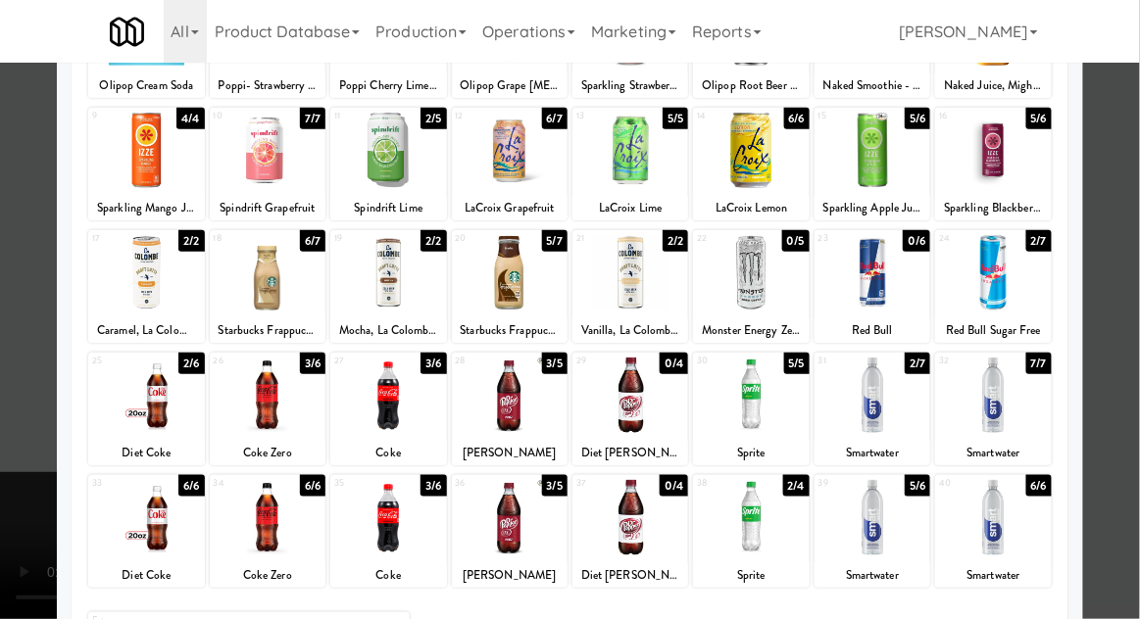
click at [1130, 343] on div at bounding box center [570, 309] width 1140 height 619
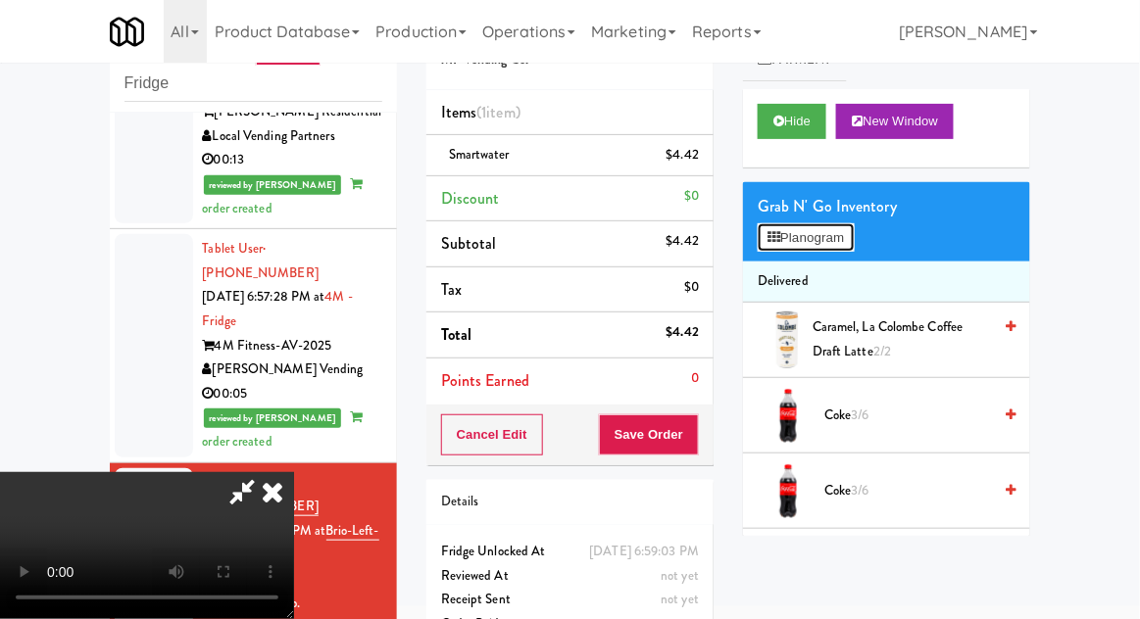
click at [795, 236] on button "Planogram" at bounding box center [805, 237] width 96 height 29
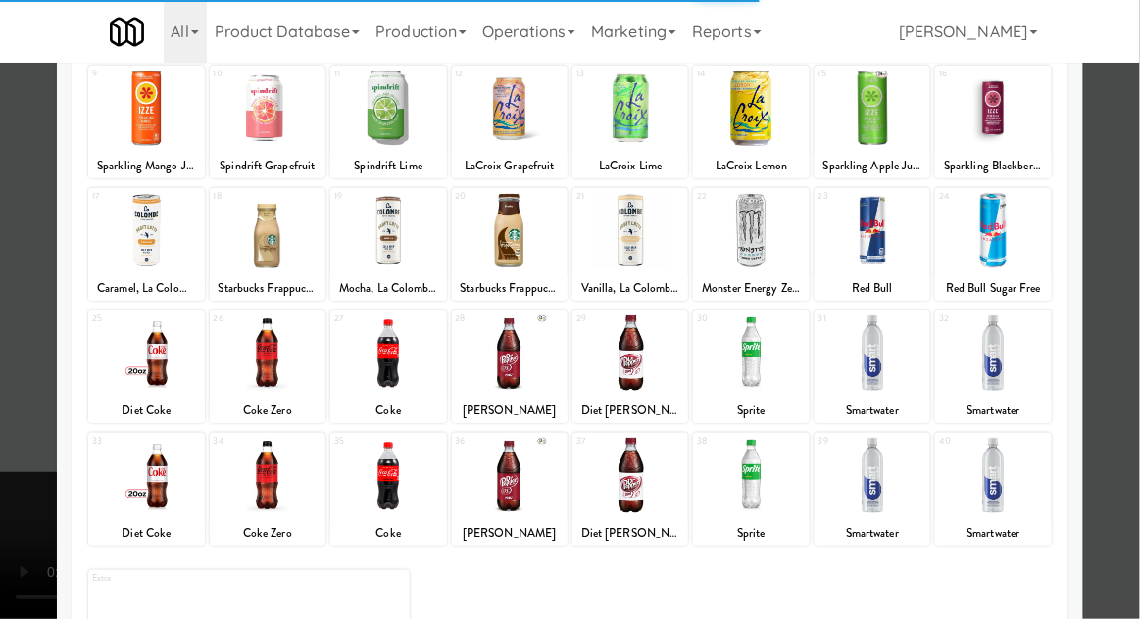
scroll to position [245, 0]
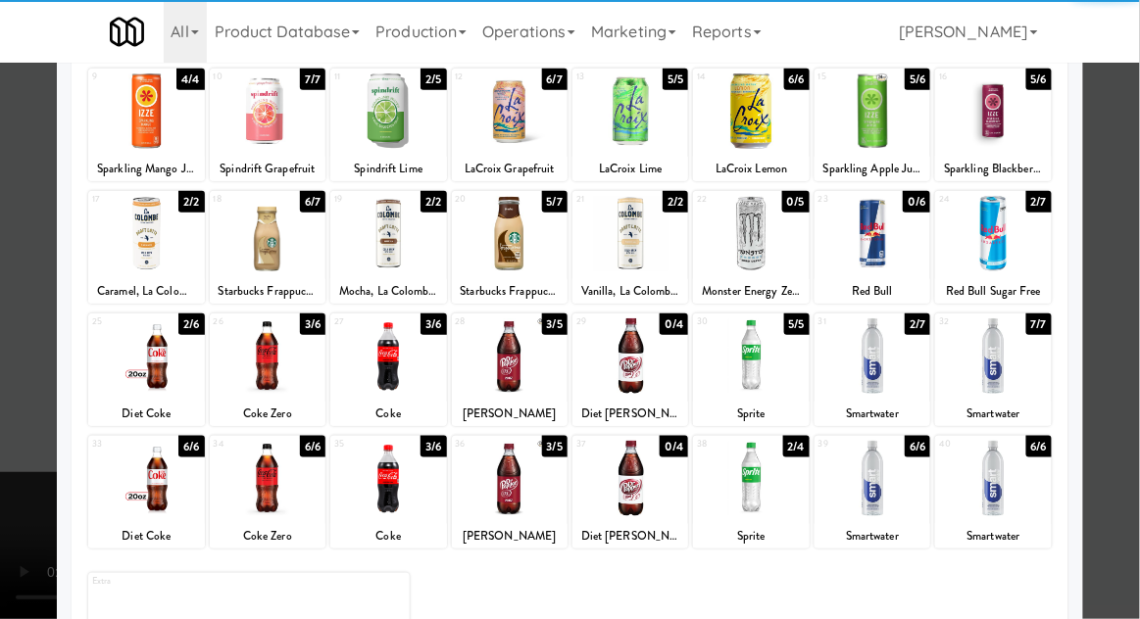
click at [880, 466] on div at bounding box center [872, 478] width 116 height 75
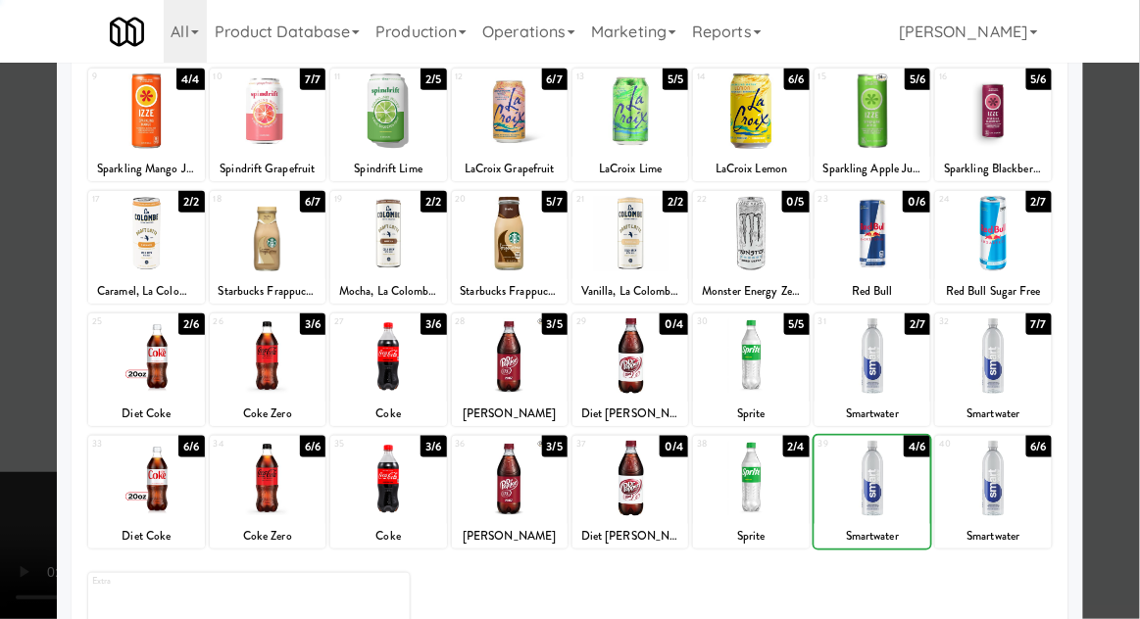
click at [1138, 352] on div at bounding box center [570, 309] width 1140 height 619
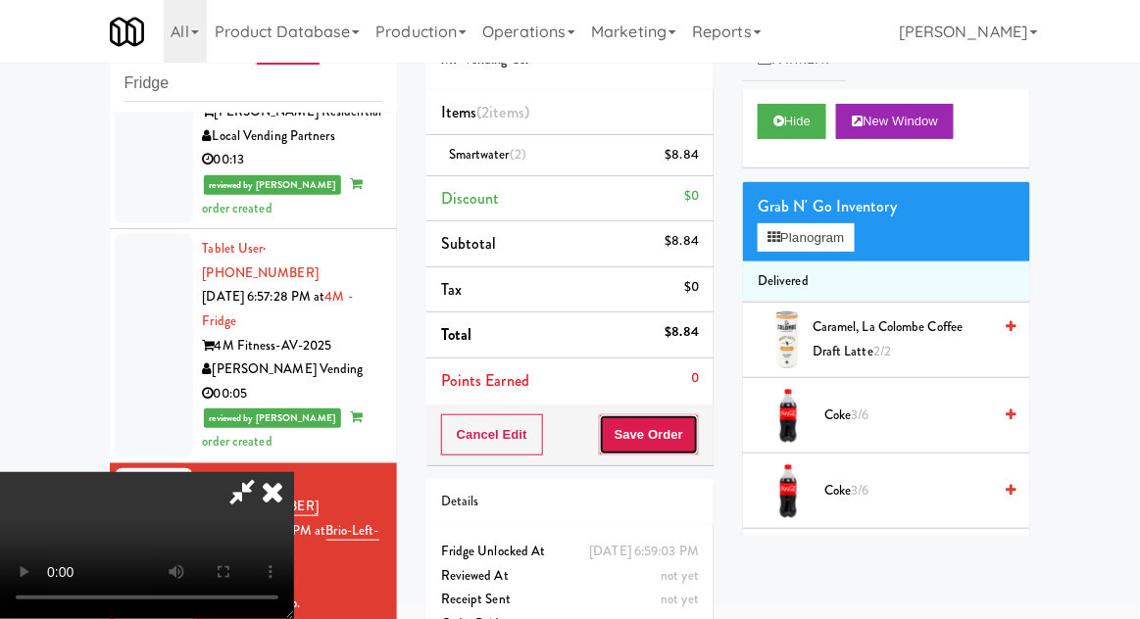
click at [699, 430] on button "Save Order" at bounding box center [649, 434] width 100 height 41
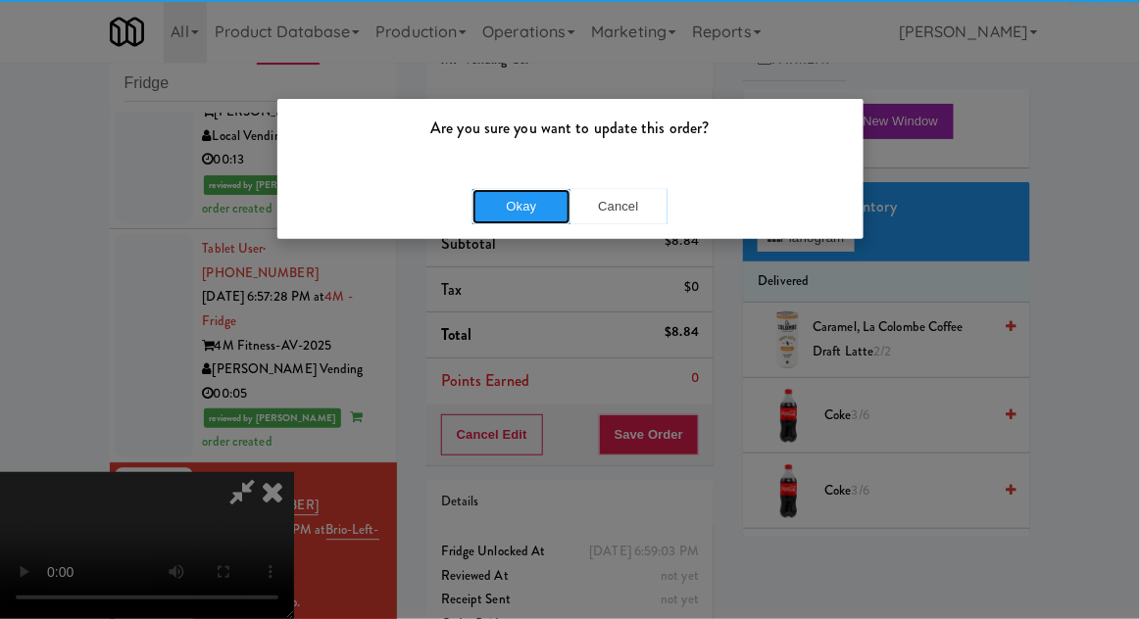
click at [499, 200] on button "Okay" at bounding box center [521, 206] width 98 height 35
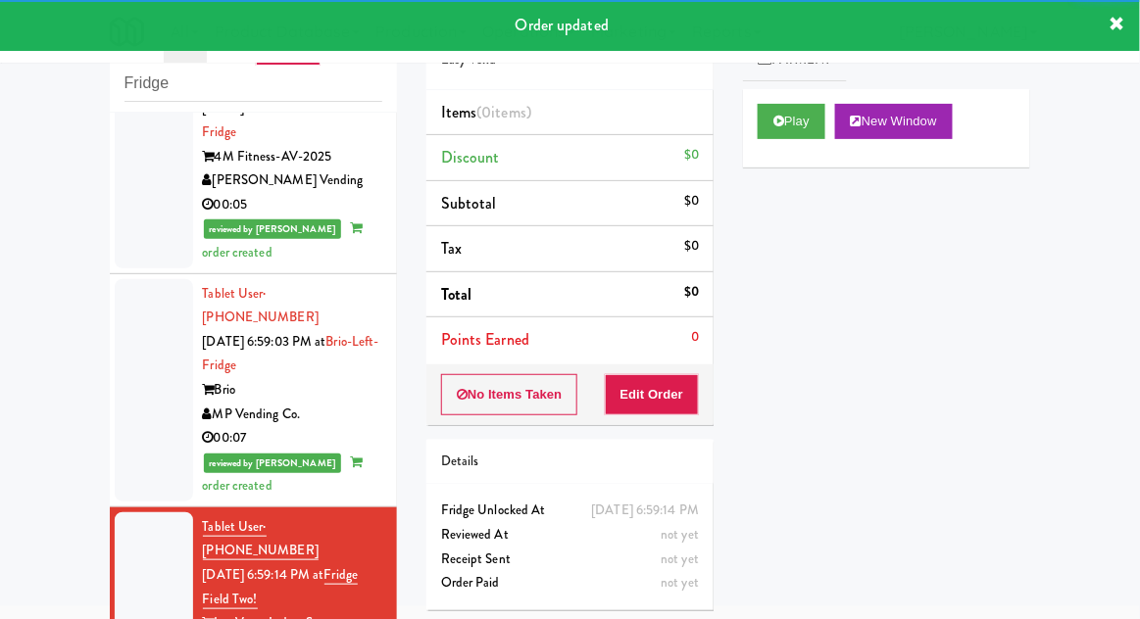
scroll to position [3040, 0]
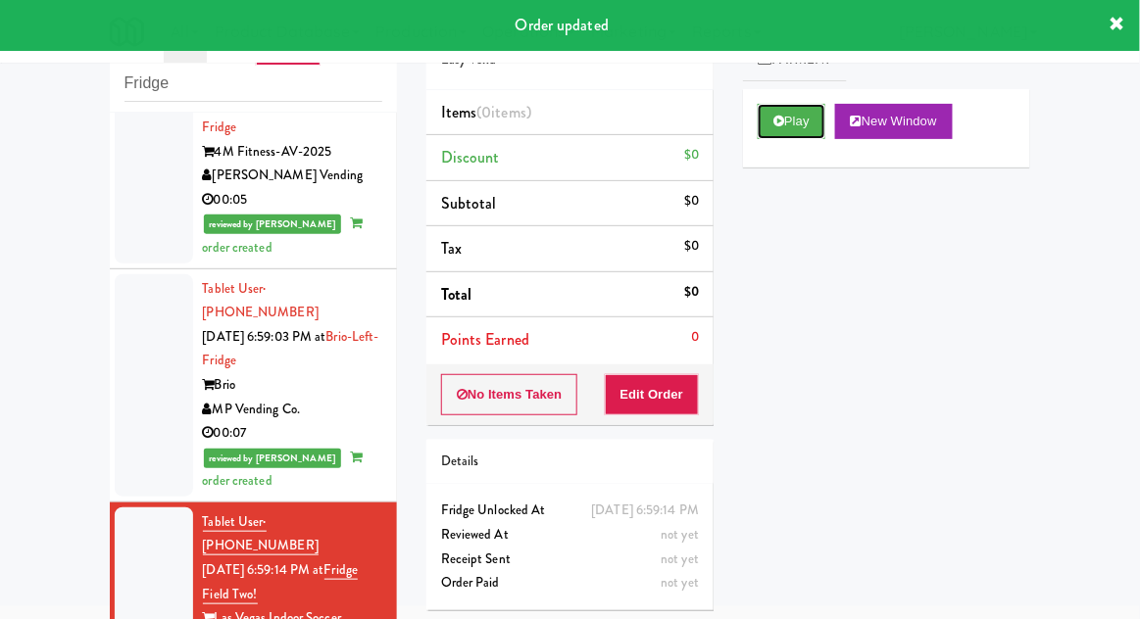
click at [790, 126] on button "Play" at bounding box center [791, 121] width 68 height 35
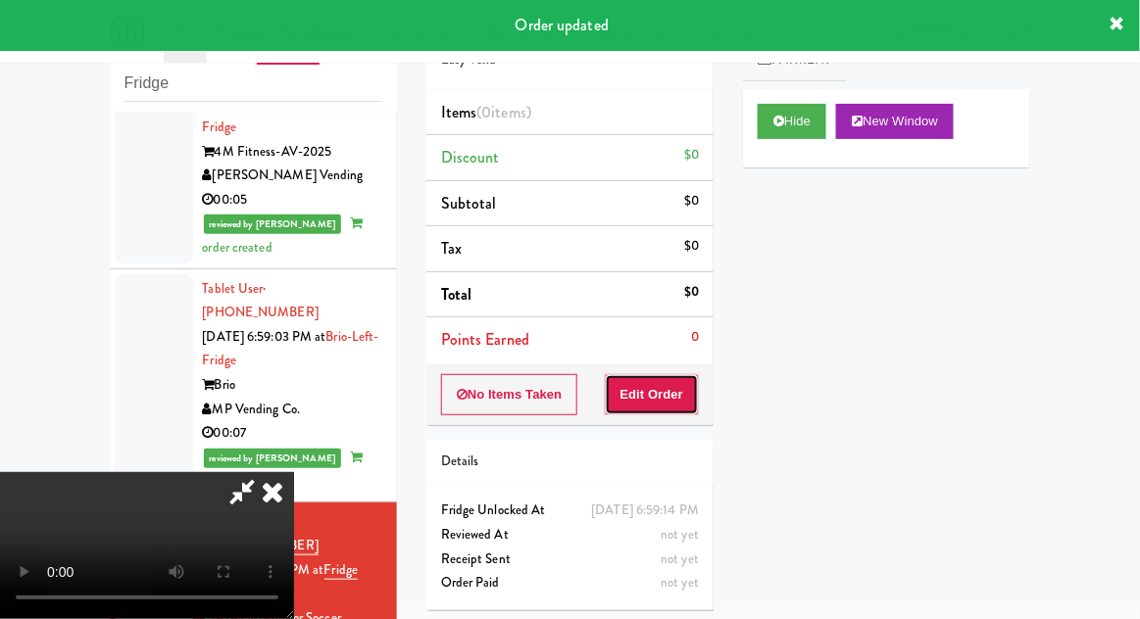
click at [676, 396] on button "Edit Order" at bounding box center [652, 394] width 95 height 41
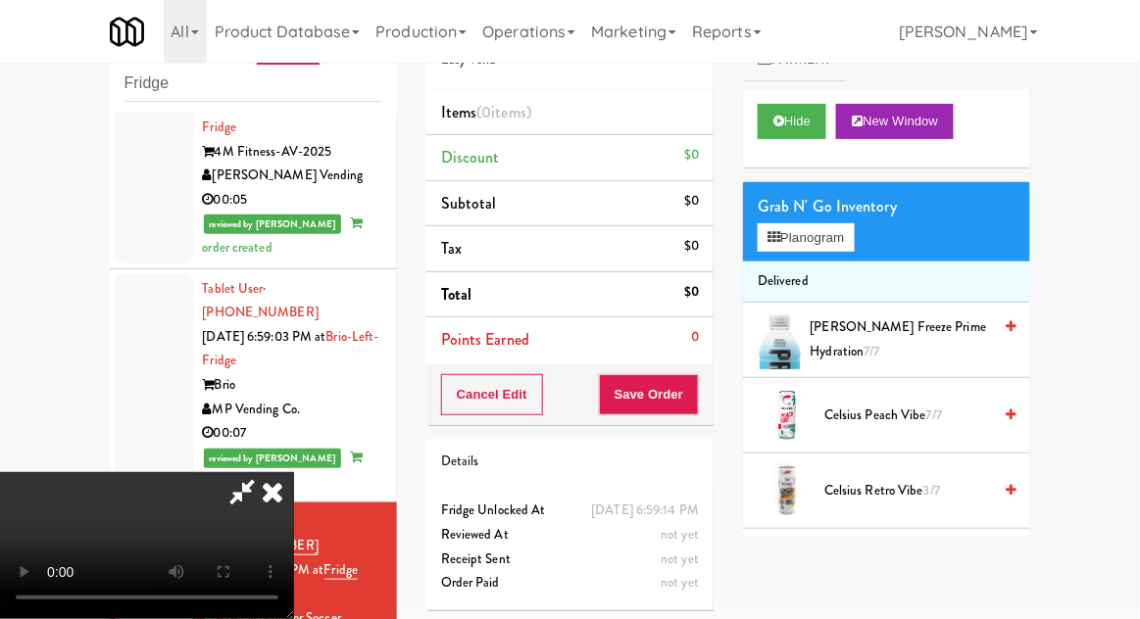
scroll to position [0, 0]
click at [836, 236] on button "Planogram" at bounding box center [805, 237] width 96 height 29
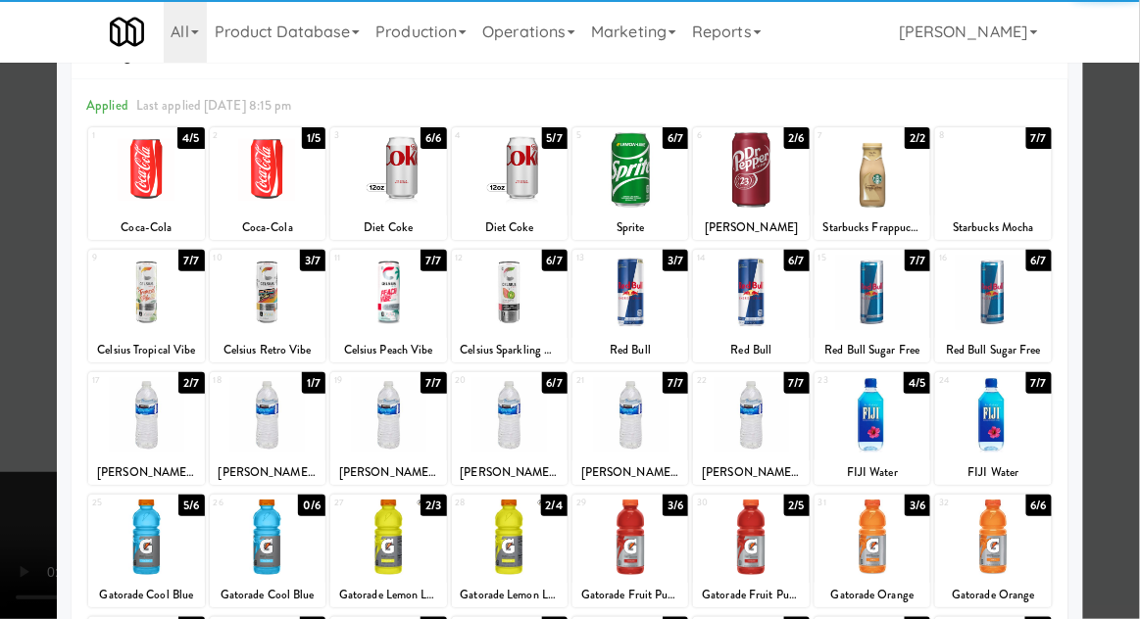
scroll to position [86, 0]
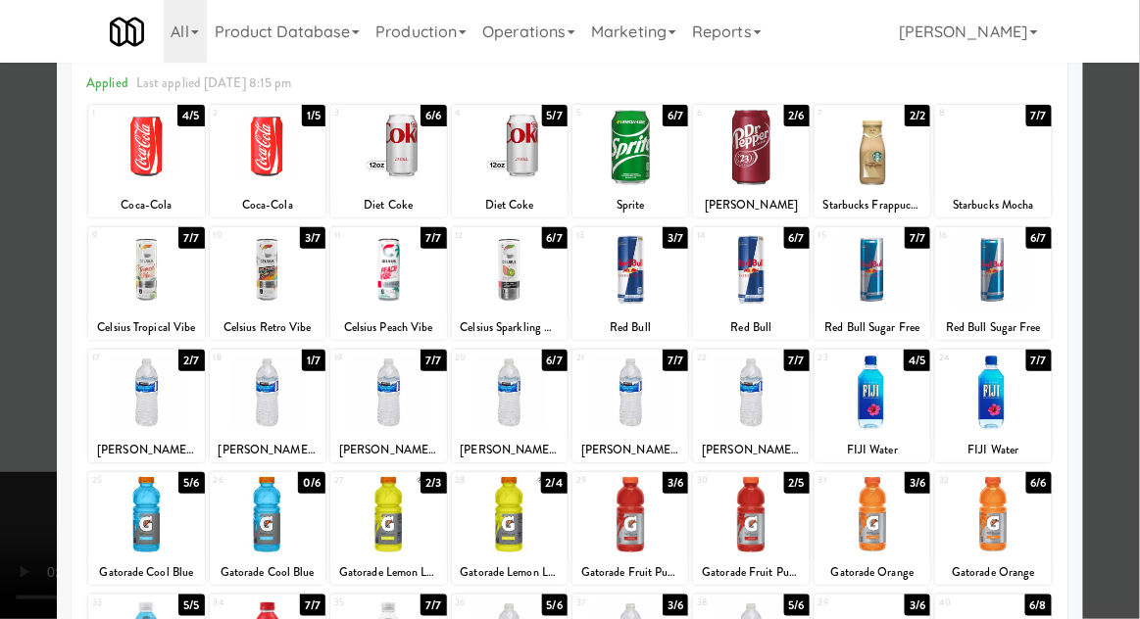
click at [381, 406] on div at bounding box center [388, 392] width 116 height 75
click at [1133, 348] on div at bounding box center [570, 309] width 1140 height 619
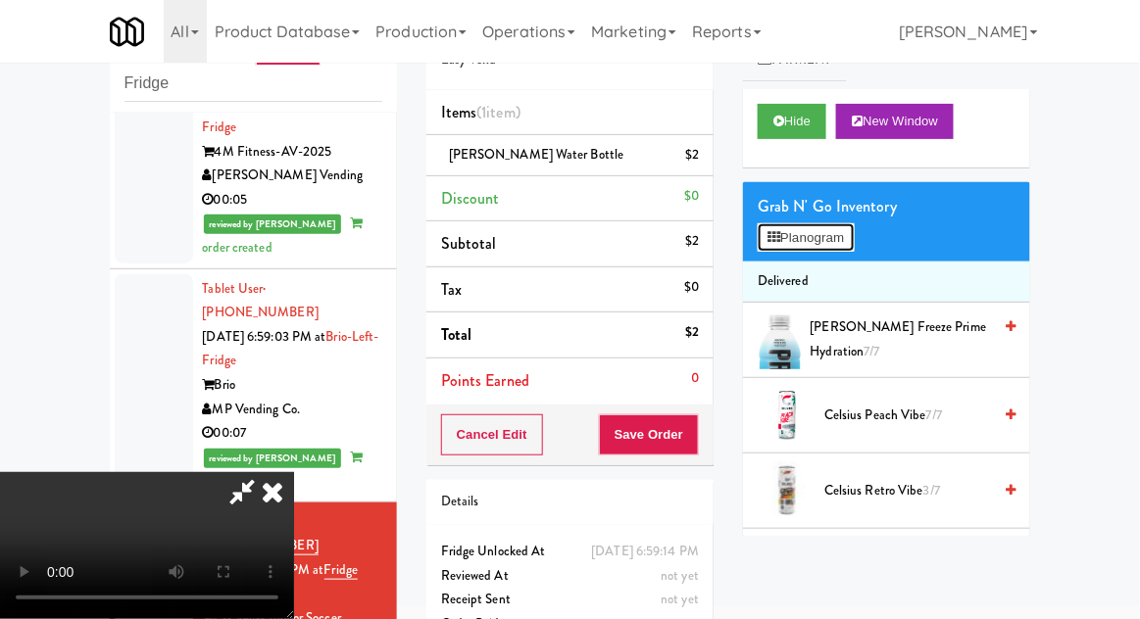
click at [788, 223] on button "Planogram" at bounding box center [805, 237] width 96 height 29
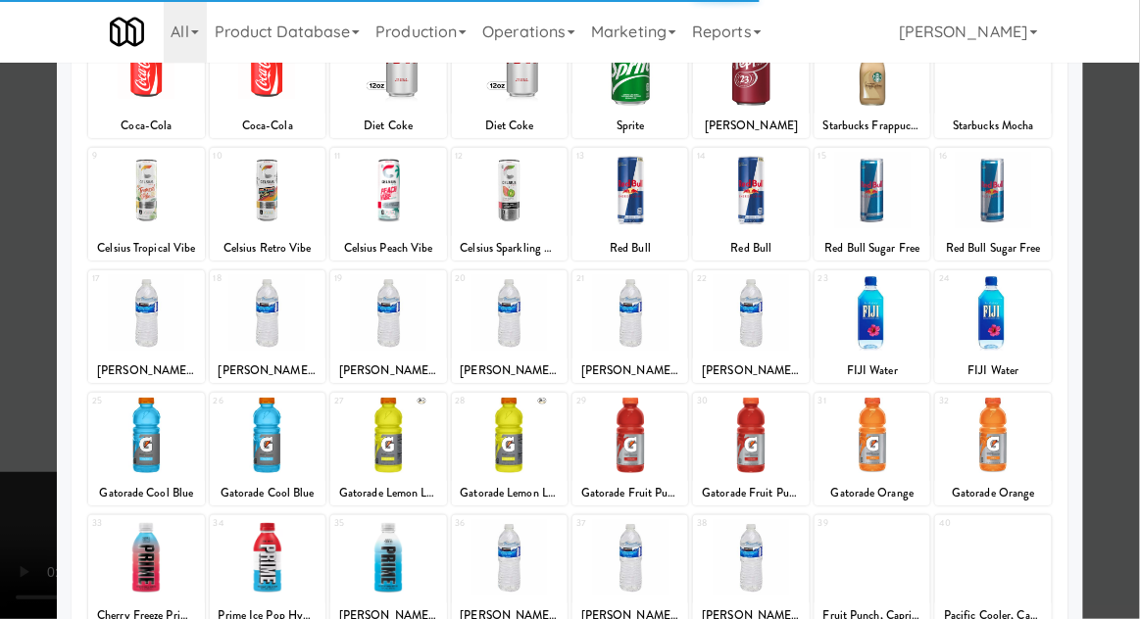
scroll to position [169, 0]
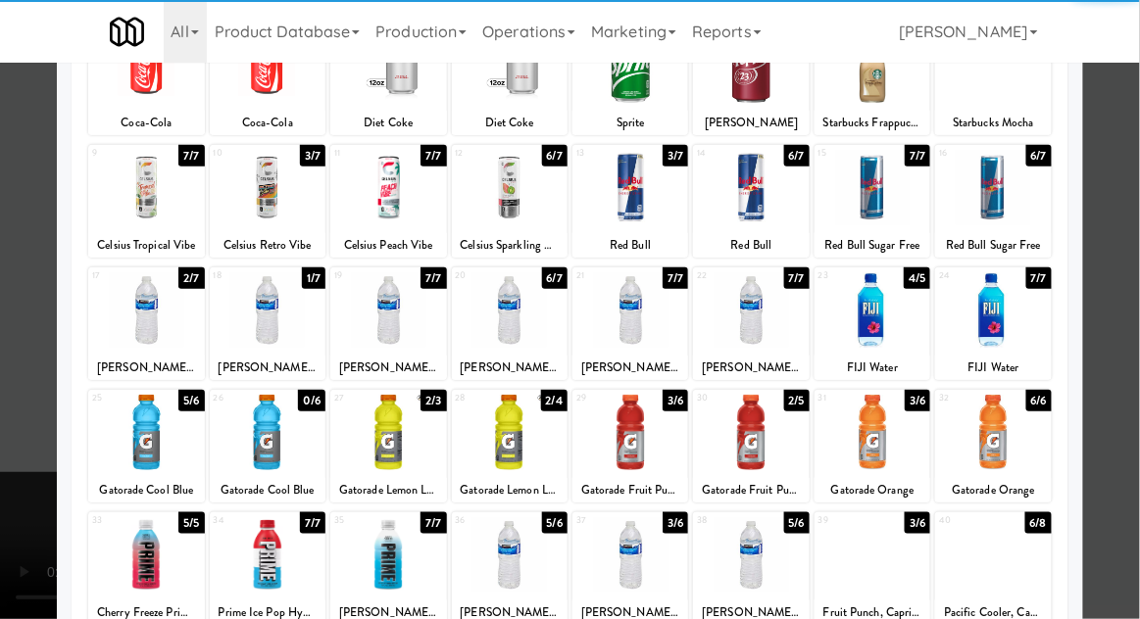
click at [276, 555] on div at bounding box center [268, 554] width 116 height 75
click at [1137, 360] on div at bounding box center [570, 309] width 1140 height 619
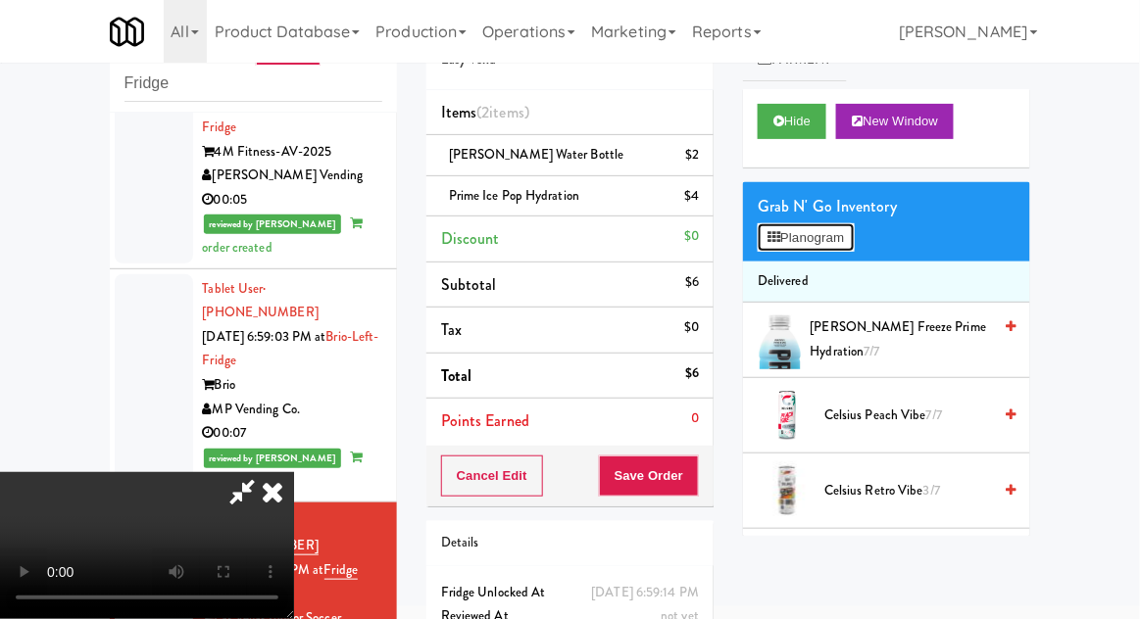
click at [853, 229] on button "Planogram" at bounding box center [805, 237] width 96 height 29
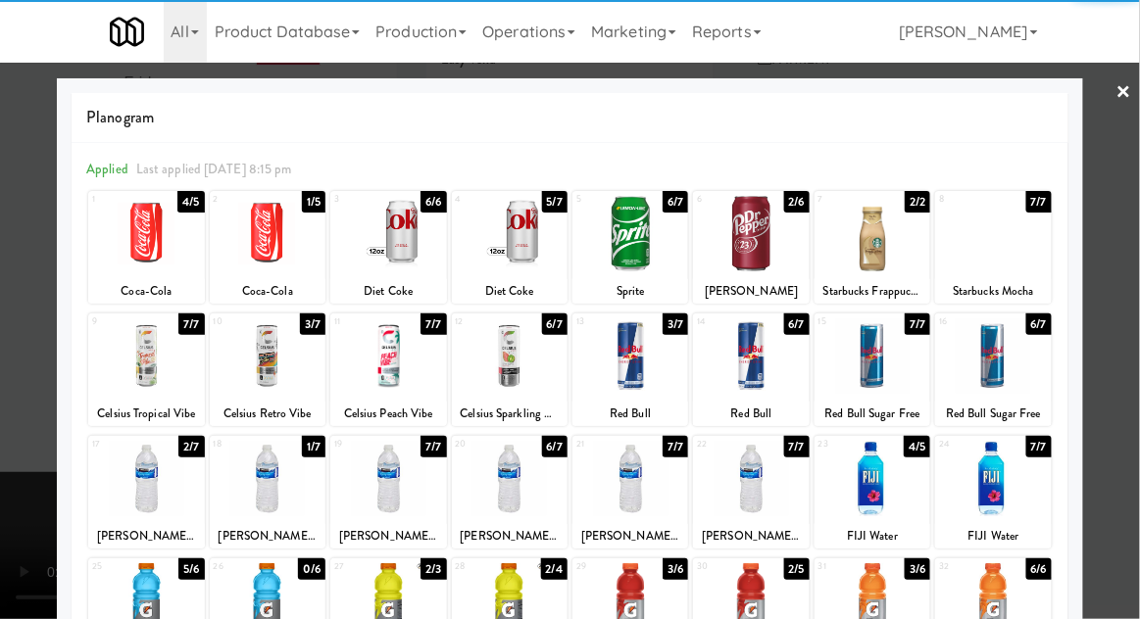
click at [872, 241] on div at bounding box center [872, 233] width 116 height 75
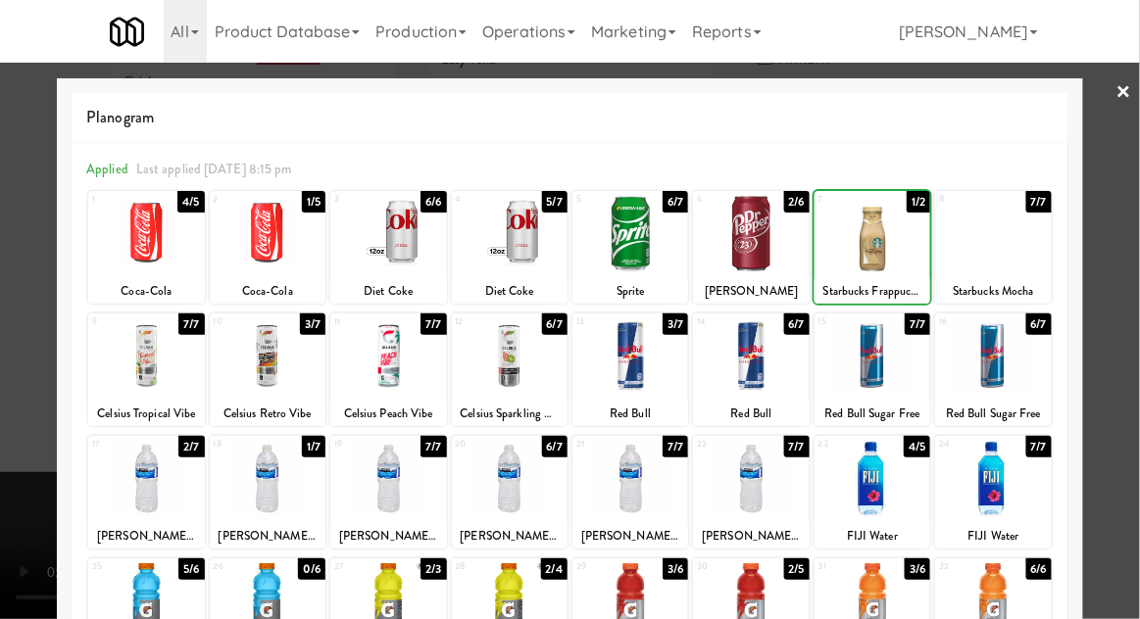
click at [1138, 346] on div at bounding box center [570, 309] width 1140 height 619
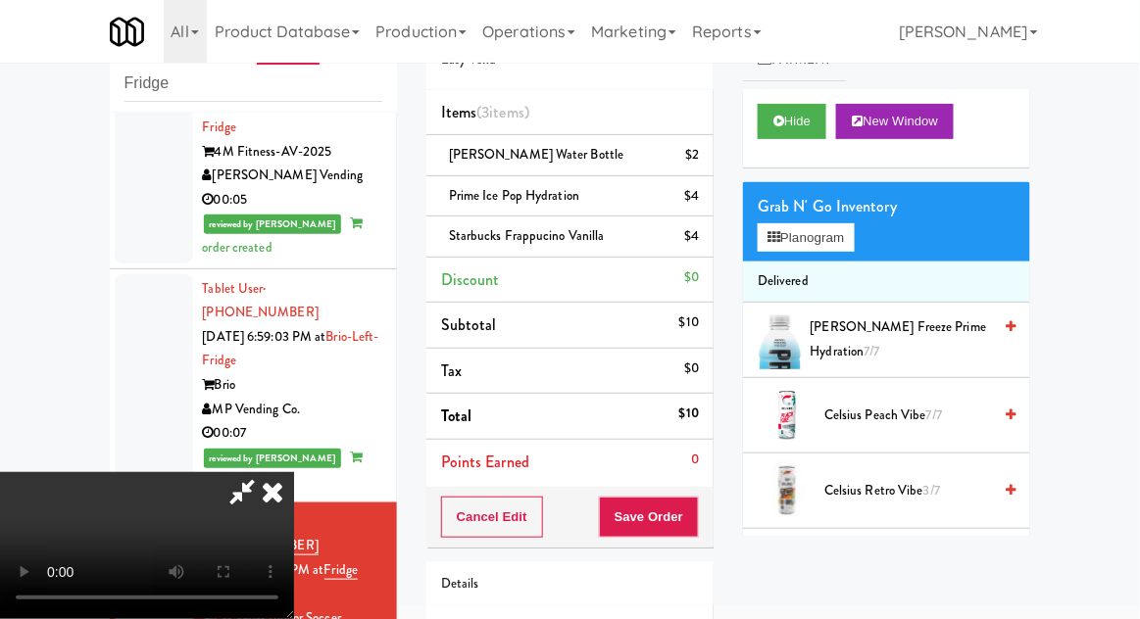
scroll to position [72, 0]
click at [690, 510] on button "Save Order" at bounding box center [649, 517] width 100 height 41
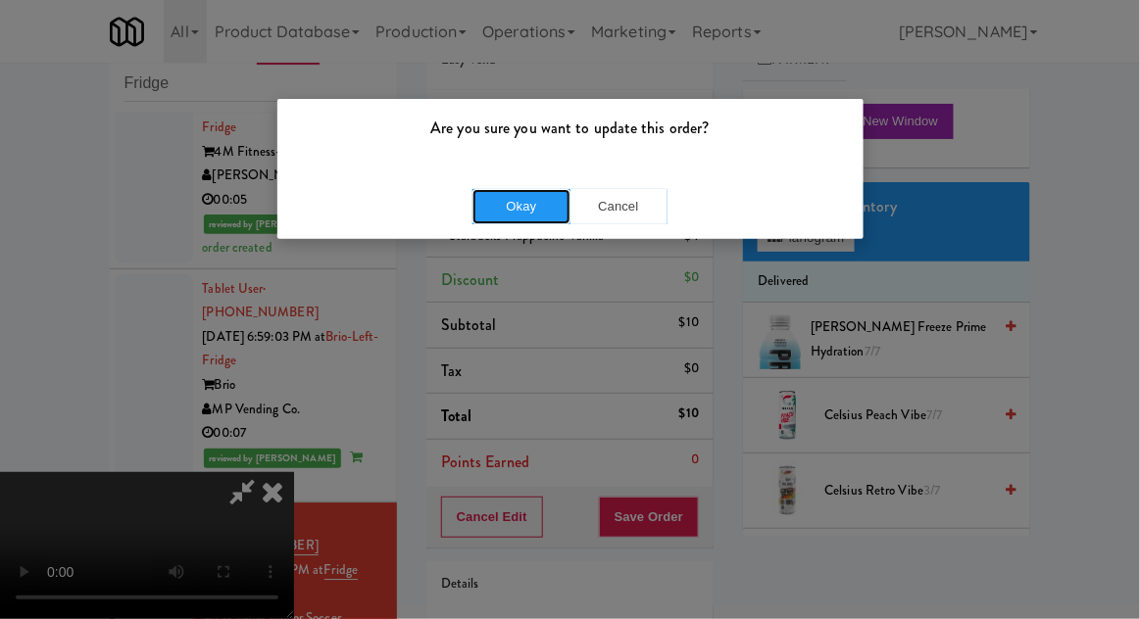
click at [505, 222] on button "Okay" at bounding box center [521, 206] width 98 height 35
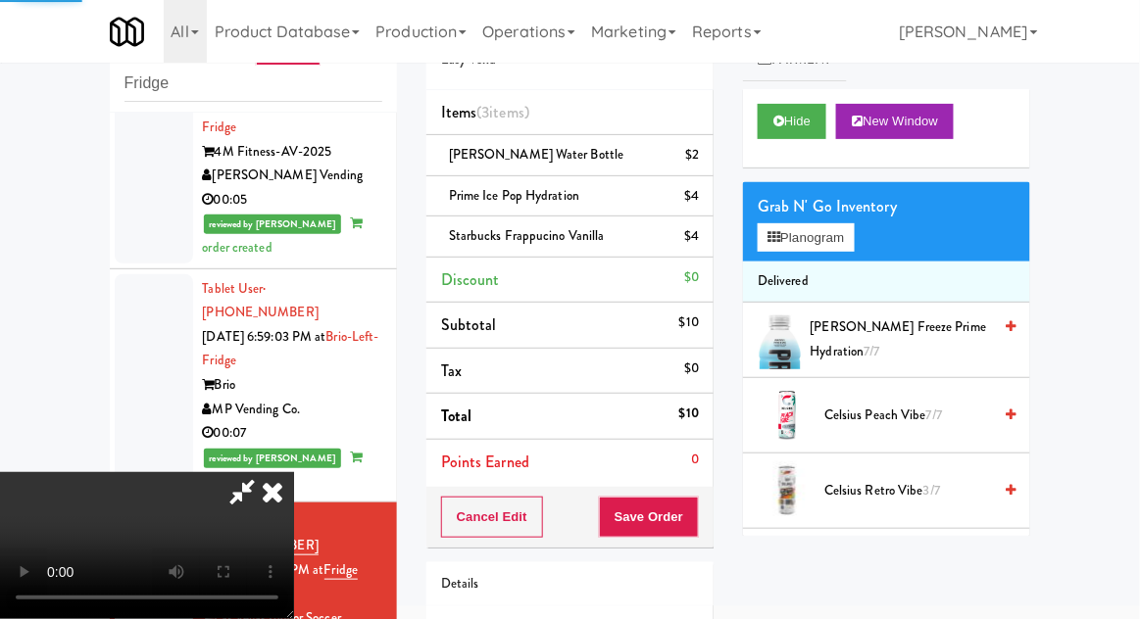
scroll to position [0, 0]
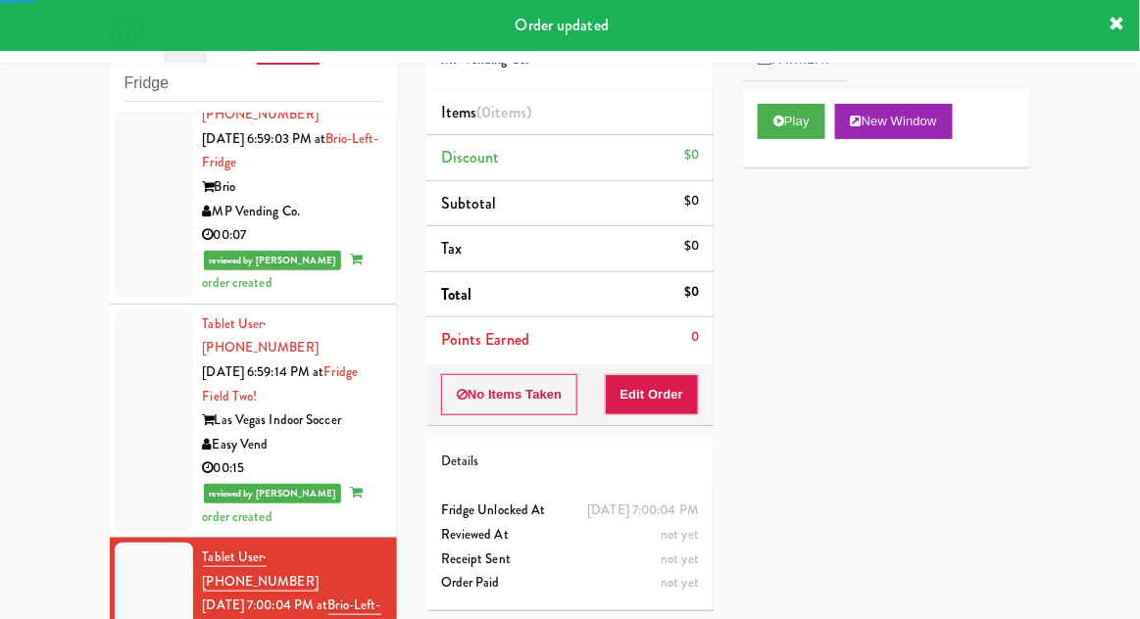
scroll to position [3240, 0]
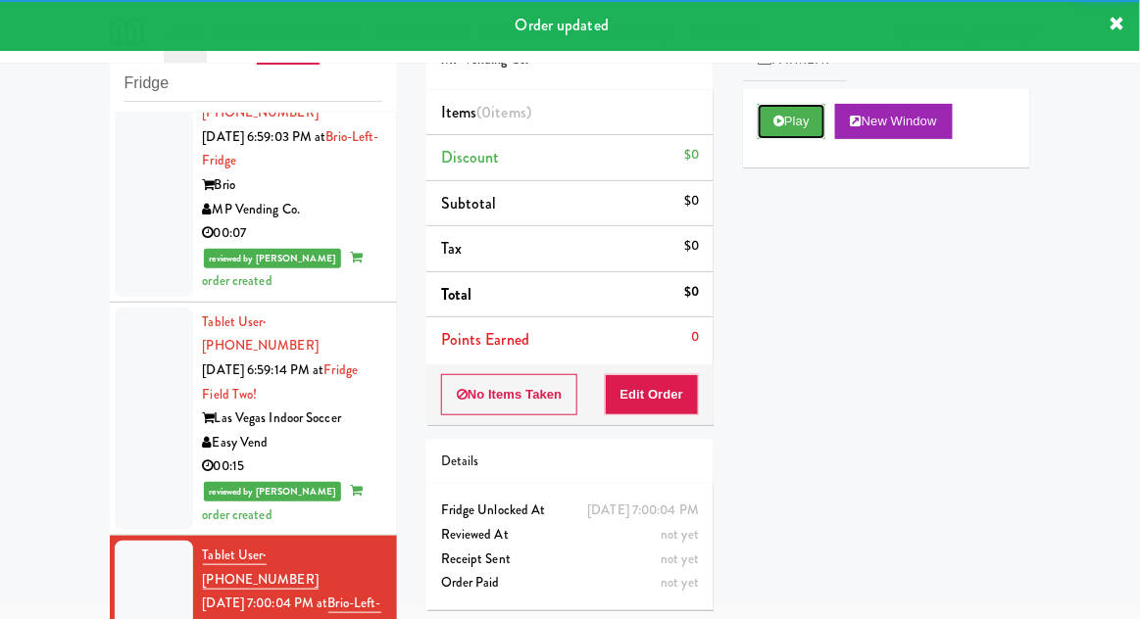
click at [794, 128] on button "Play" at bounding box center [791, 121] width 68 height 35
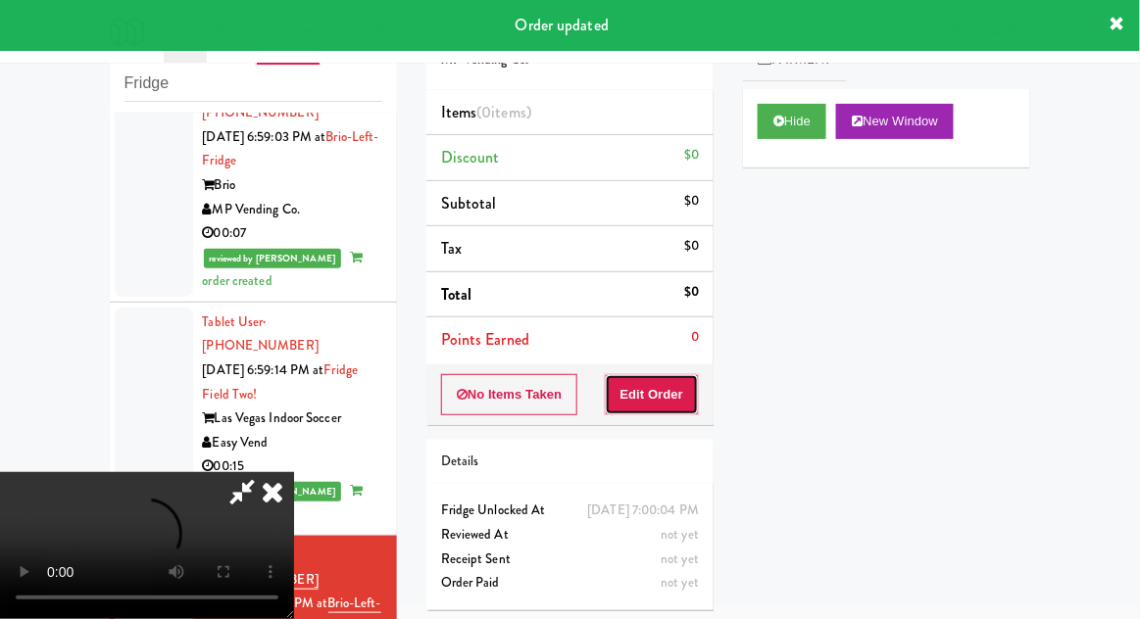
click at [668, 396] on button "Edit Order" at bounding box center [652, 394] width 95 height 41
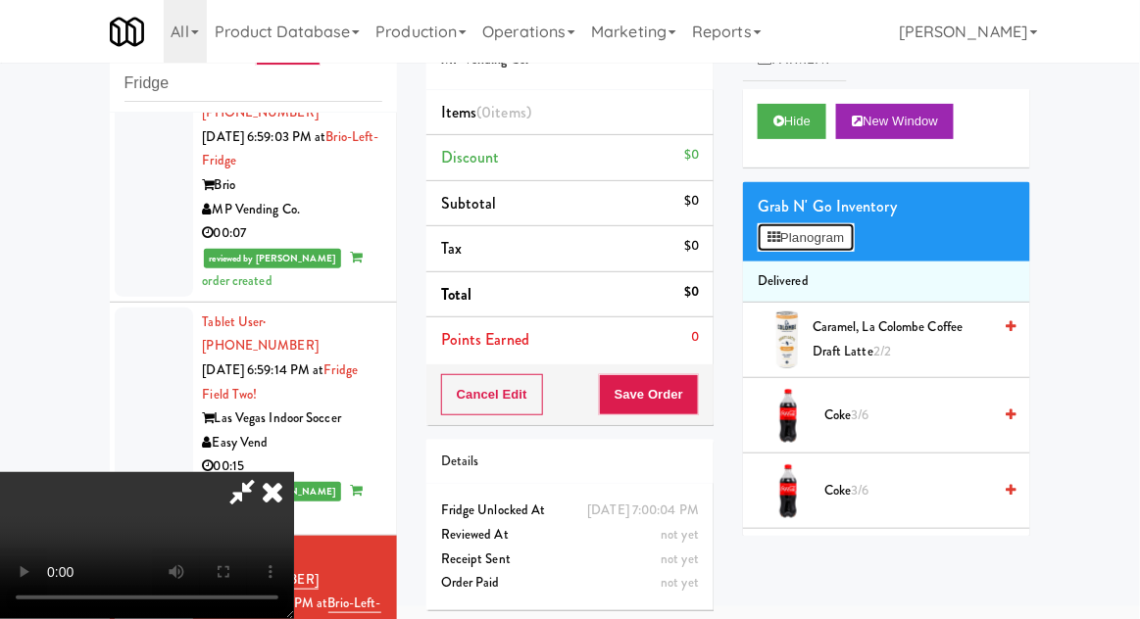
click at [815, 223] on button "Planogram" at bounding box center [805, 237] width 96 height 29
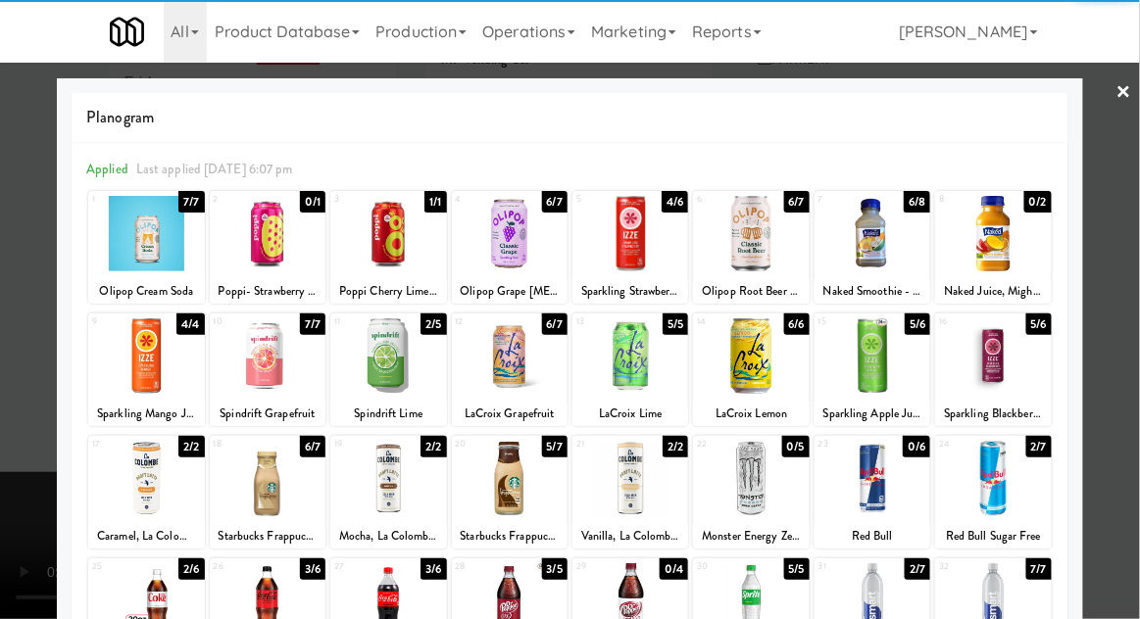
click at [667, 226] on div at bounding box center [630, 233] width 116 height 75
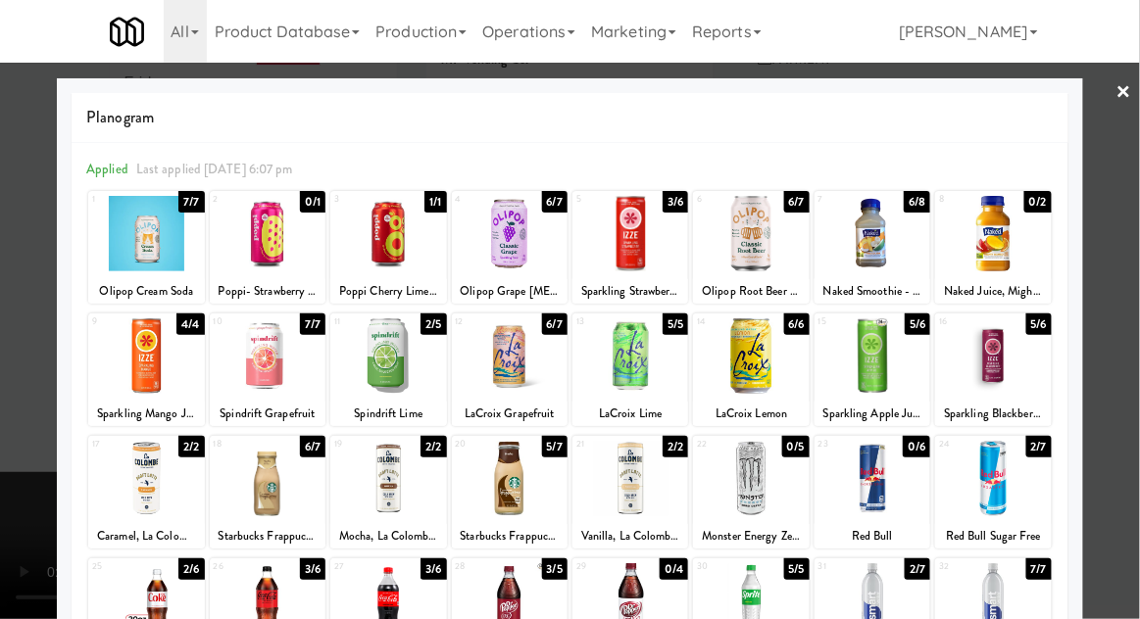
click at [1130, 338] on div at bounding box center [570, 309] width 1140 height 619
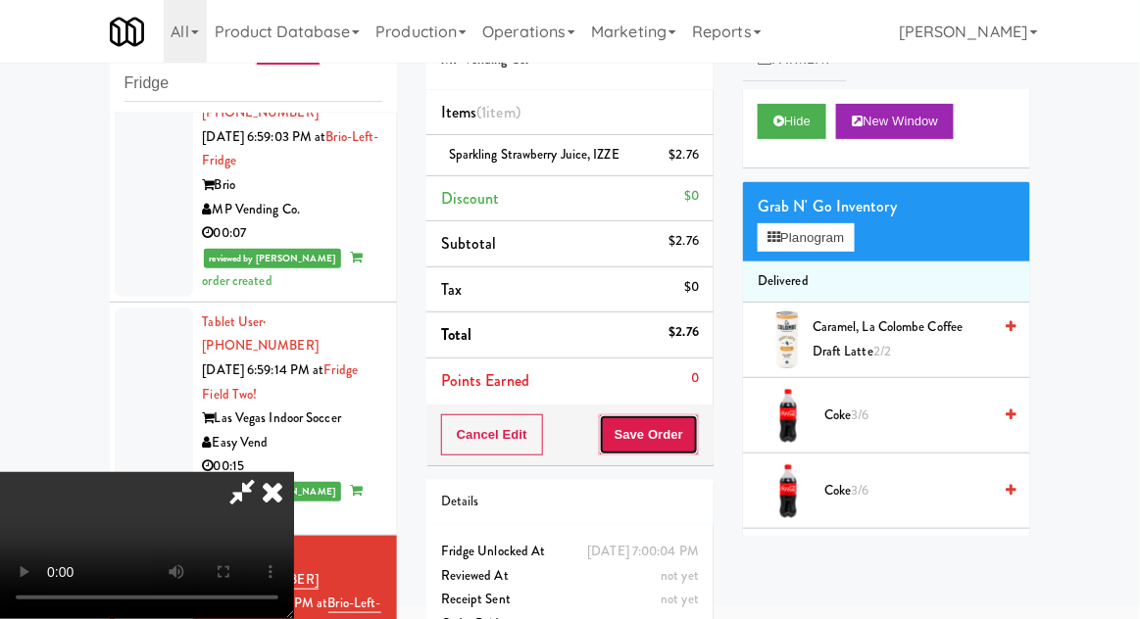
click at [698, 433] on button "Save Order" at bounding box center [649, 434] width 100 height 41
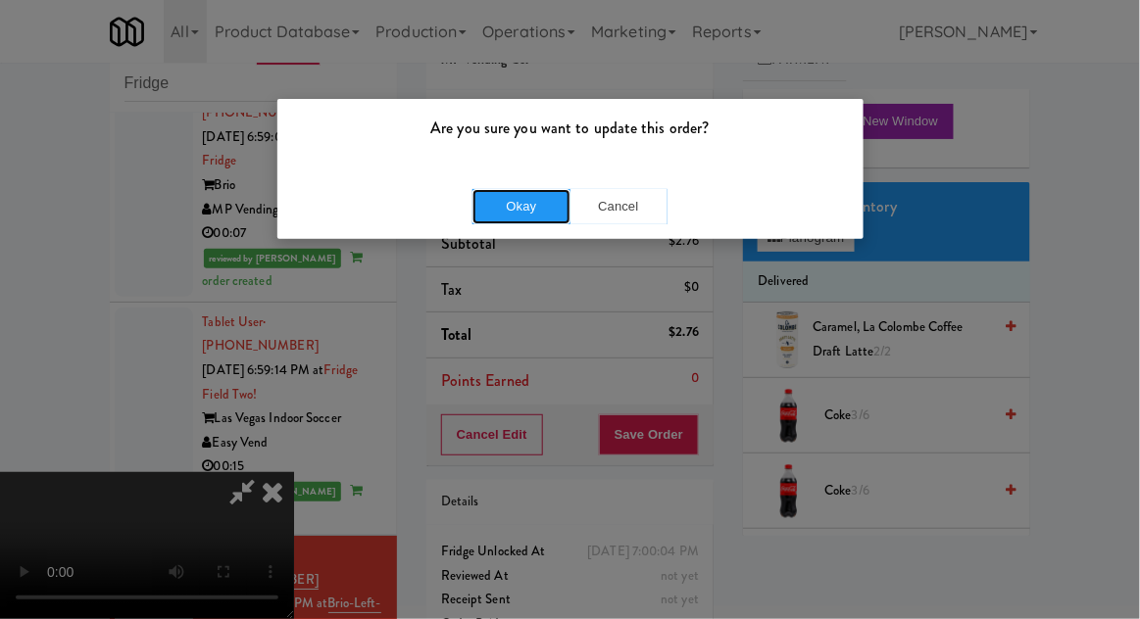
click at [519, 218] on button "Okay" at bounding box center [521, 206] width 98 height 35
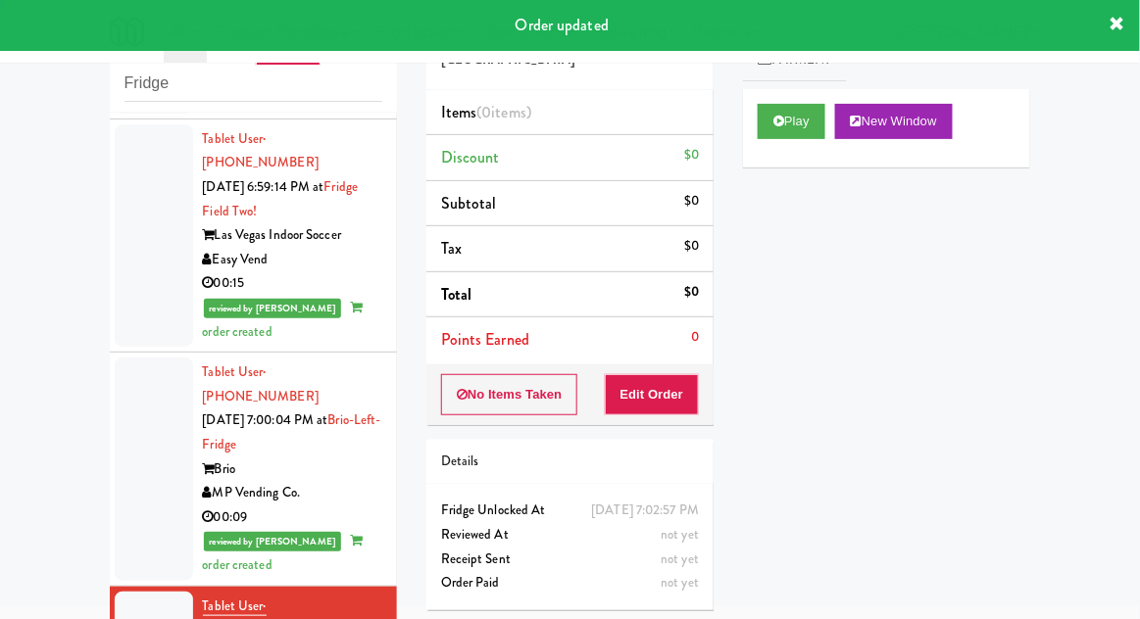
scroll to position [3442, 0]
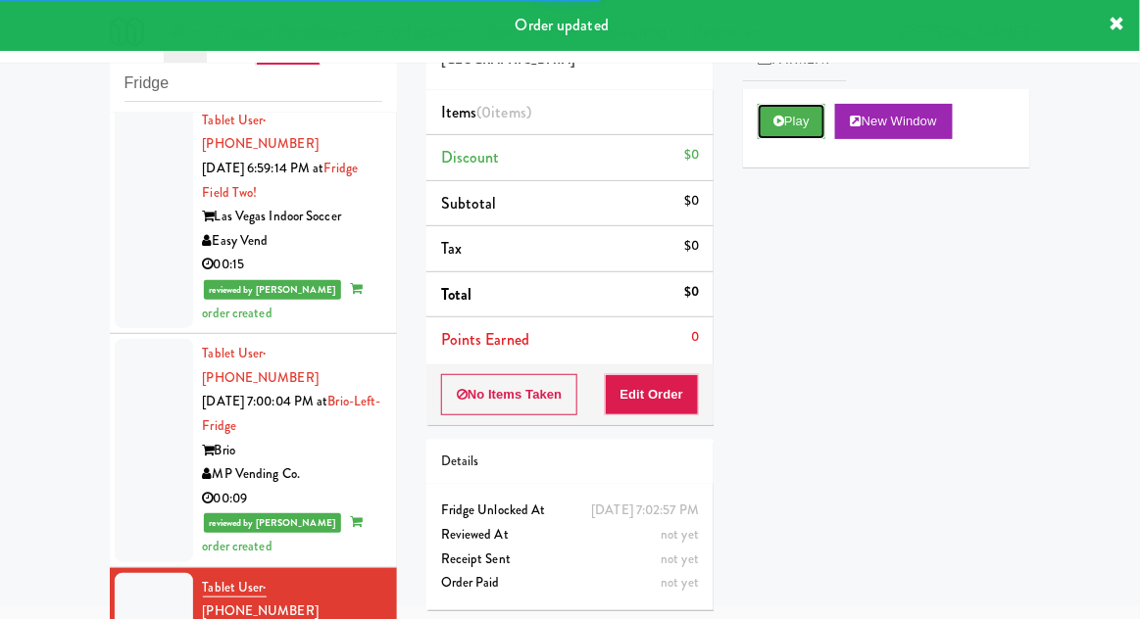
click at [794, 124] on button "Play" at bounding box center [791, 121] width 68 height 35
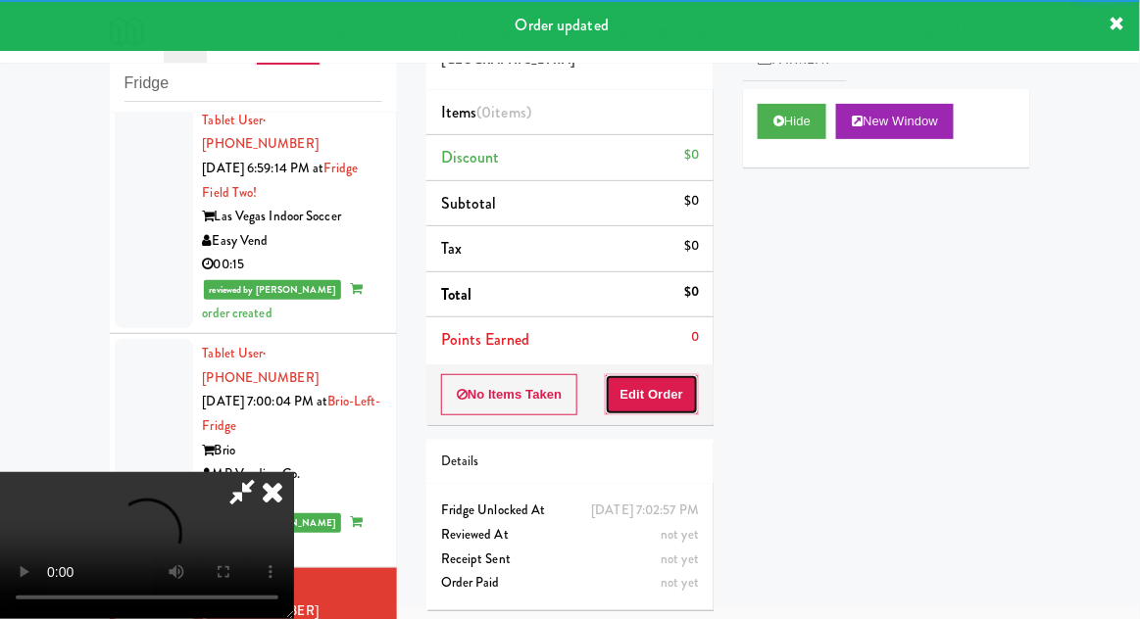
click at [679, 394] on button "Edit Order" at bounding box center [652, 394] width 95 height 41
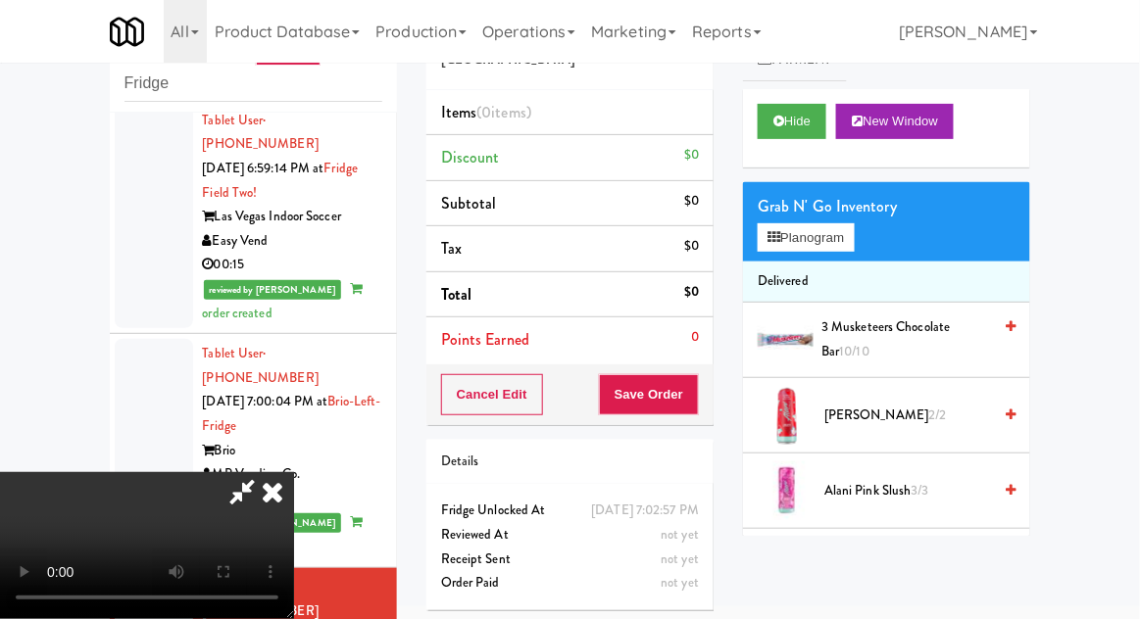
scroll to position [0, 0]
click at [808, 251] on button "Planogram" at bounding box center [805, 237] width 96 height 29
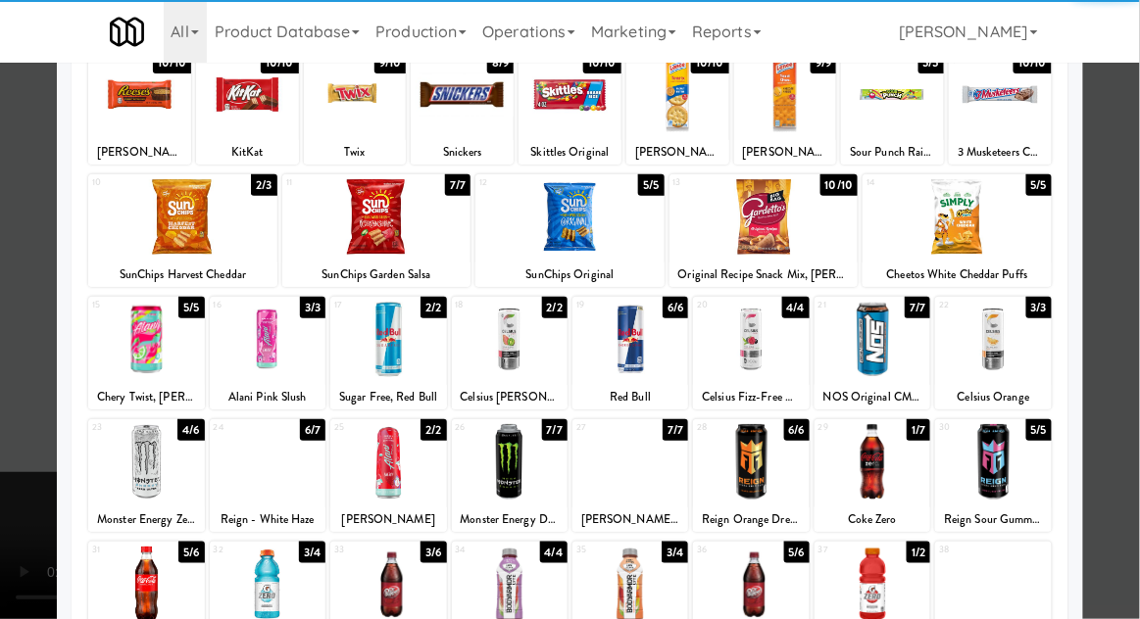
scroll to position [139, 0]
click at [656, 471] on div at bounding box center [630, 461] width 116 height 75
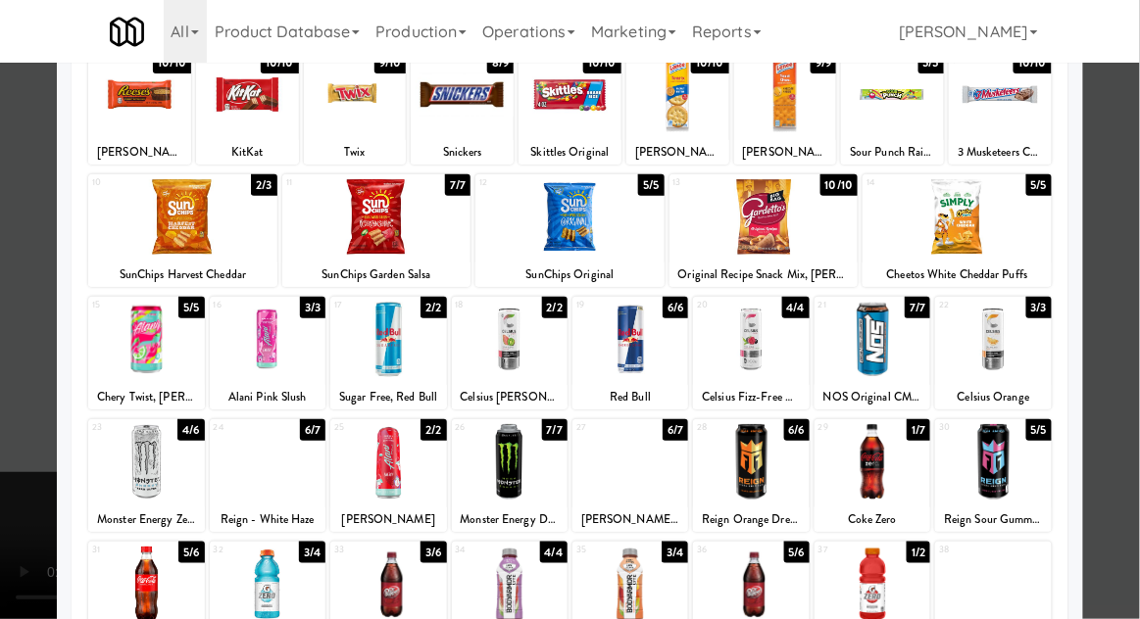
click at [1133, 348] on div at bounding box center [570, 309] width 1140 height 619
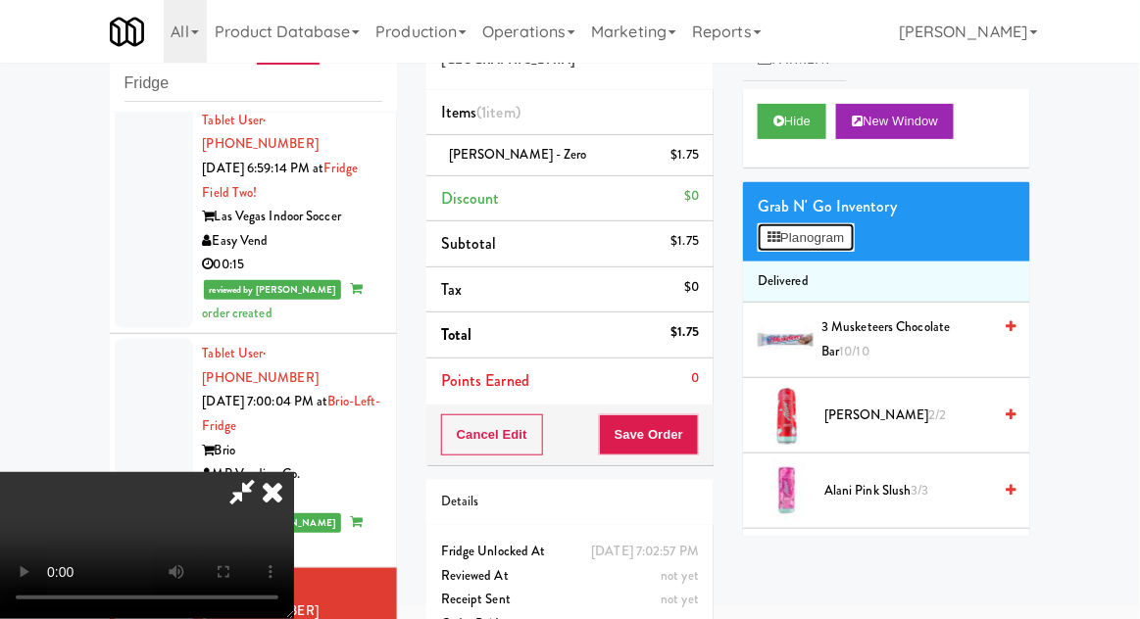
click at [786, 234] on button "Planogram" at bounding box center [805, 237] width 96 height 29
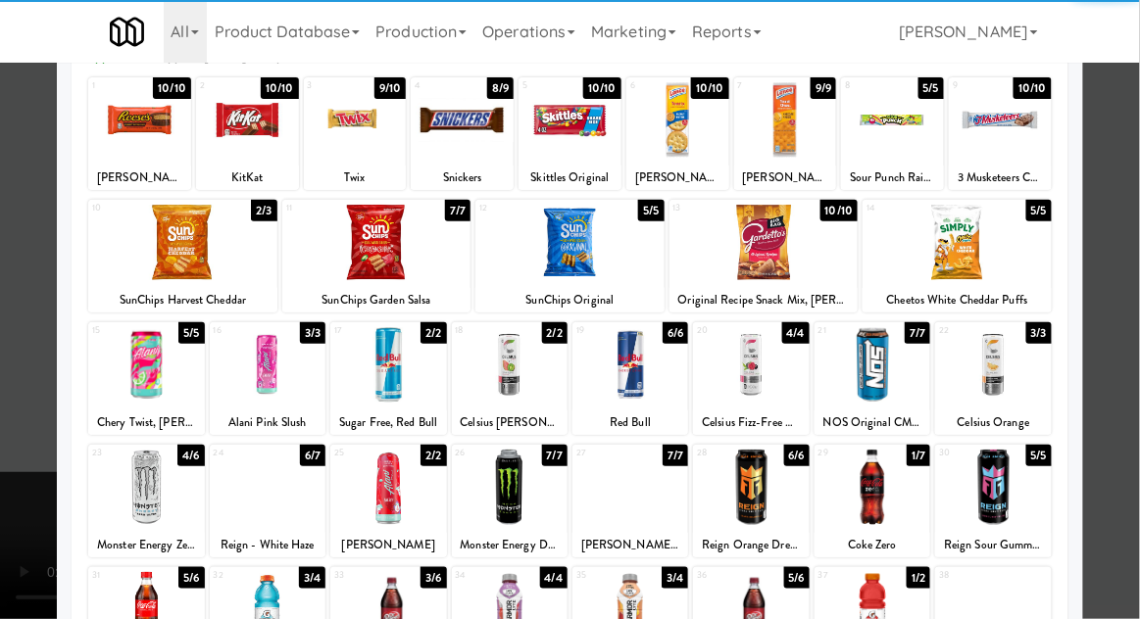
scroll to position [114, 0]
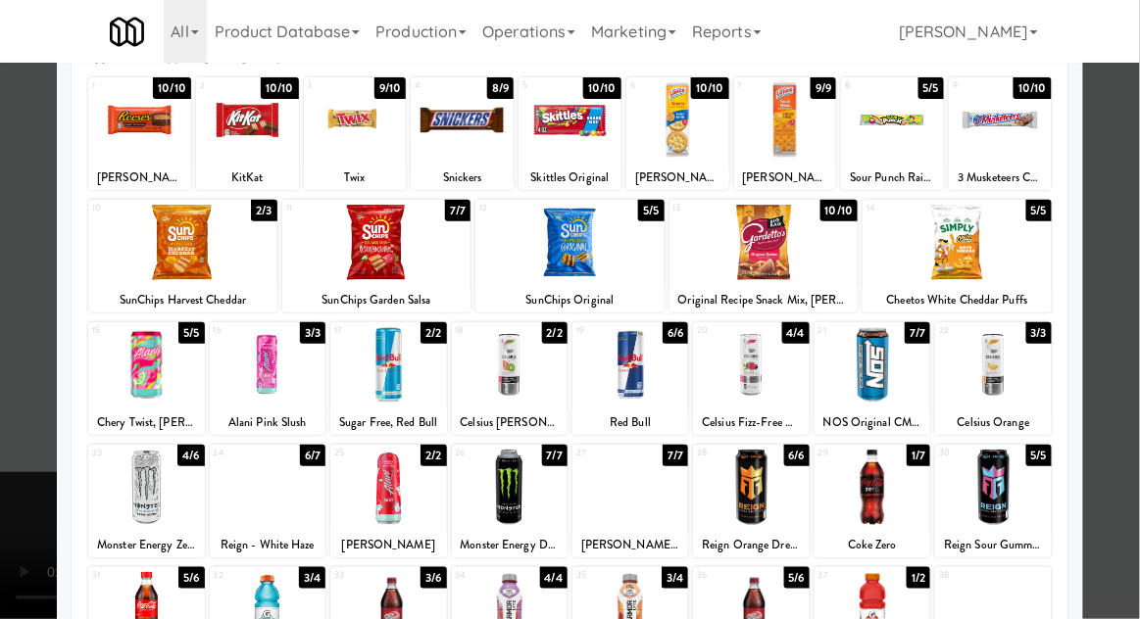
click at [1138, 322] on div at bounding box center [570, 309] width 1140 height 619
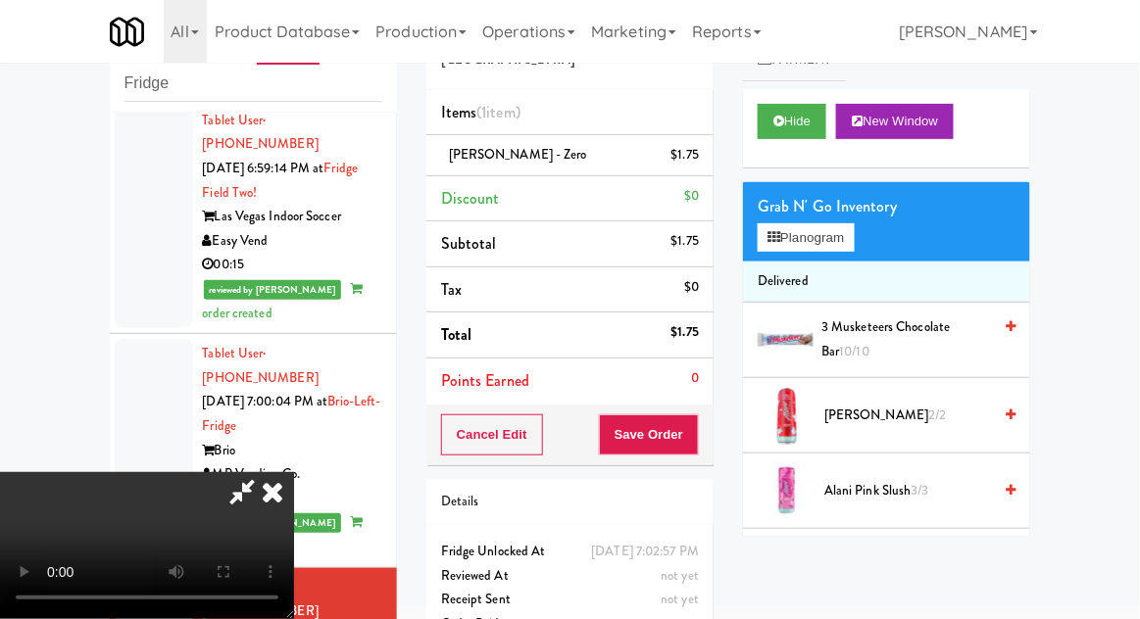
scroll to position [72, 0]
click at [698, 444] on button "Save Order" at bounding box center [649, 434] width 100 height 41
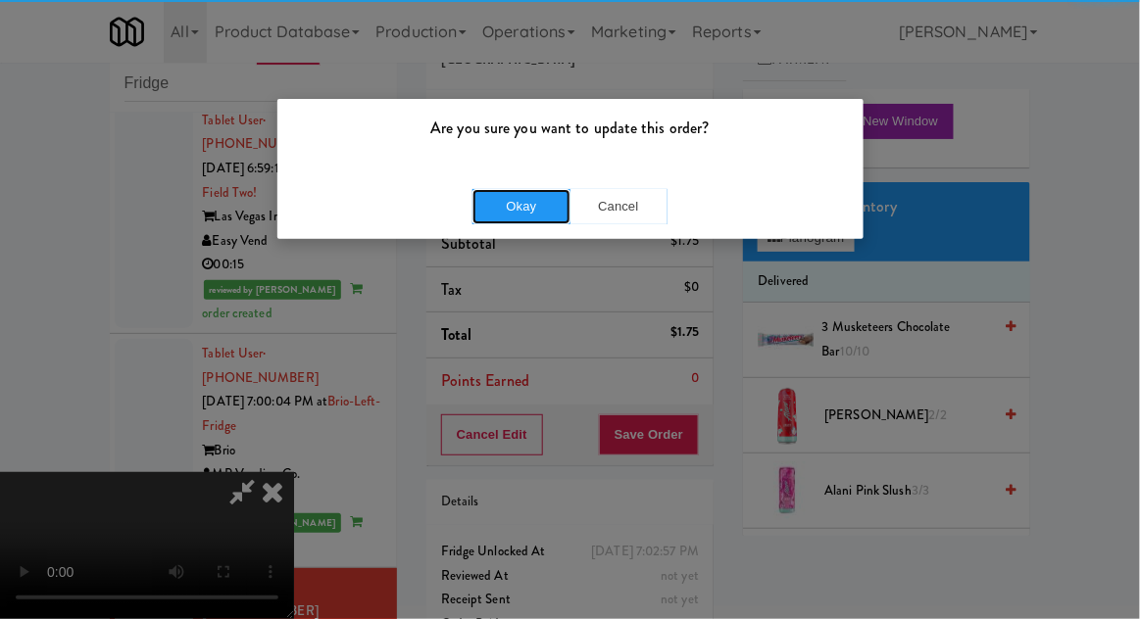
click at [517, 192] on button "Okay" at bounding box center [521, 206] width 98 height 35
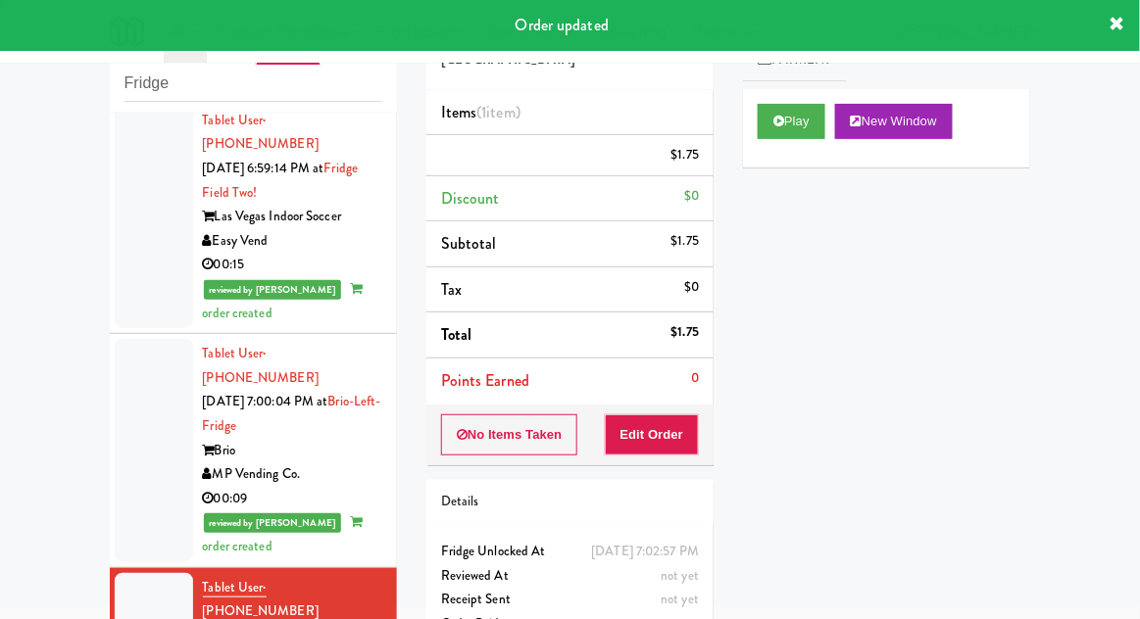
scroll to position [0, 0]
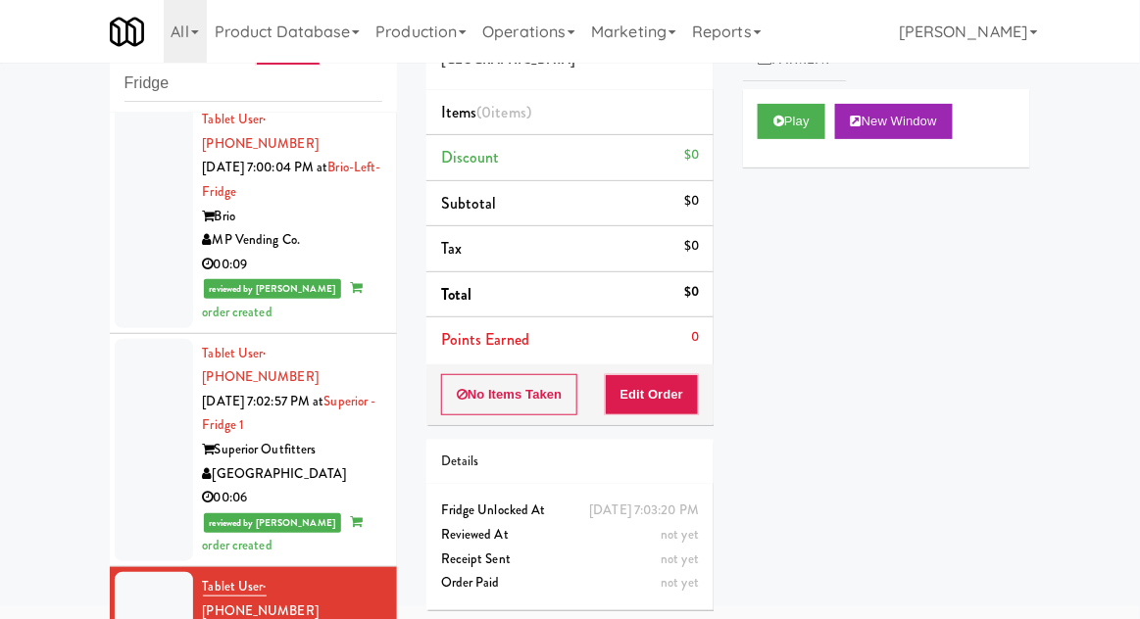
scroll to position [3677, 0]
click at [801, 126] on button "Play" at bounding box center [791, 121] width 68 height 35
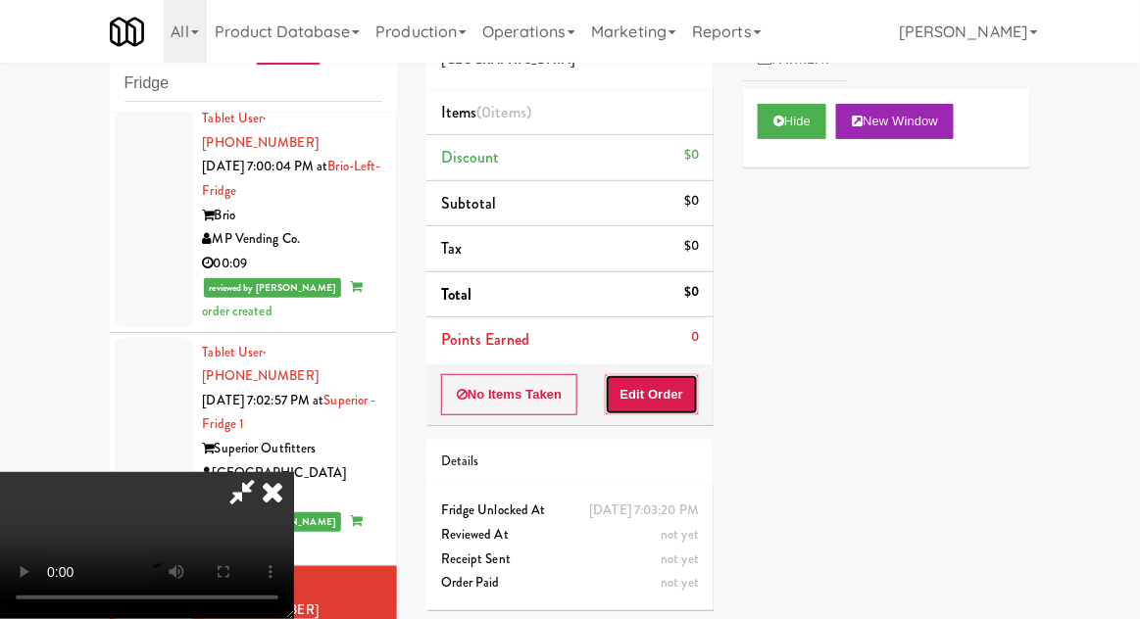
click at [675, 397] on button "Edit Order" at bounding box center [652, 394] width 95 height 41
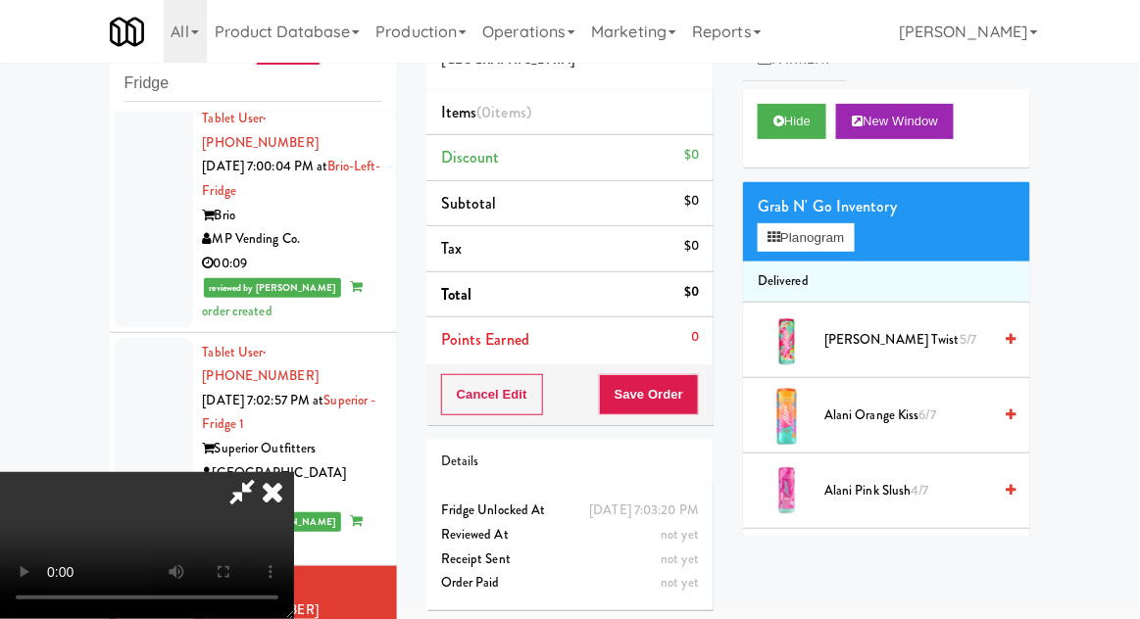
scroll to position [0, 0]
click at [823, 223] on button "Planogram" at bounding box center [805, 237] width 96 height 29
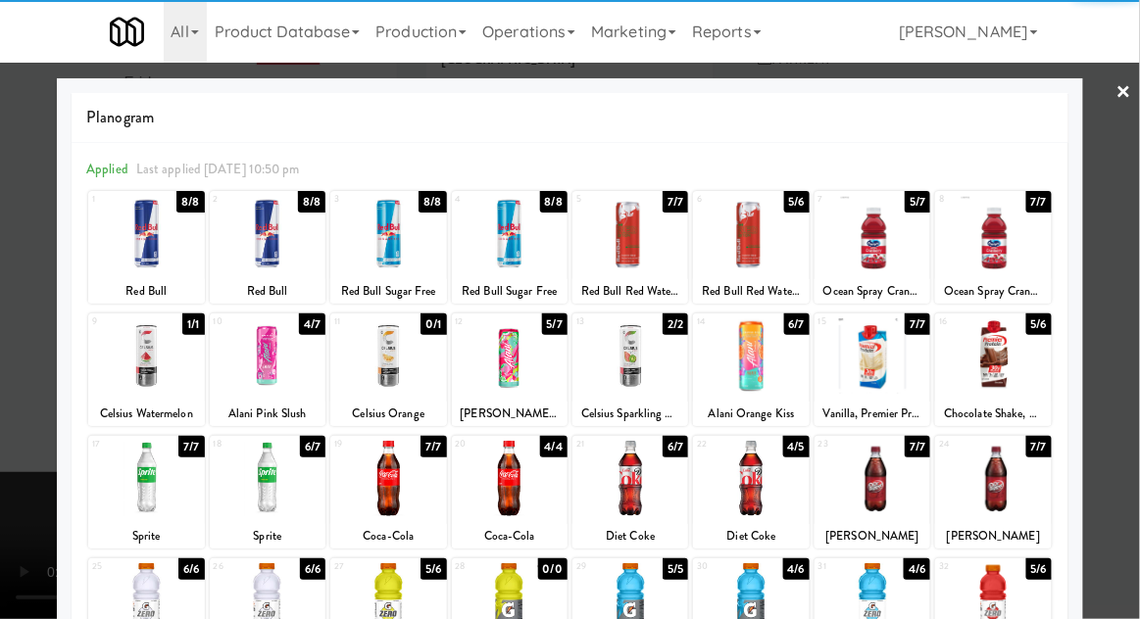
click at [518, 472] on div at bounding box center [510, 478] width 116 height 75
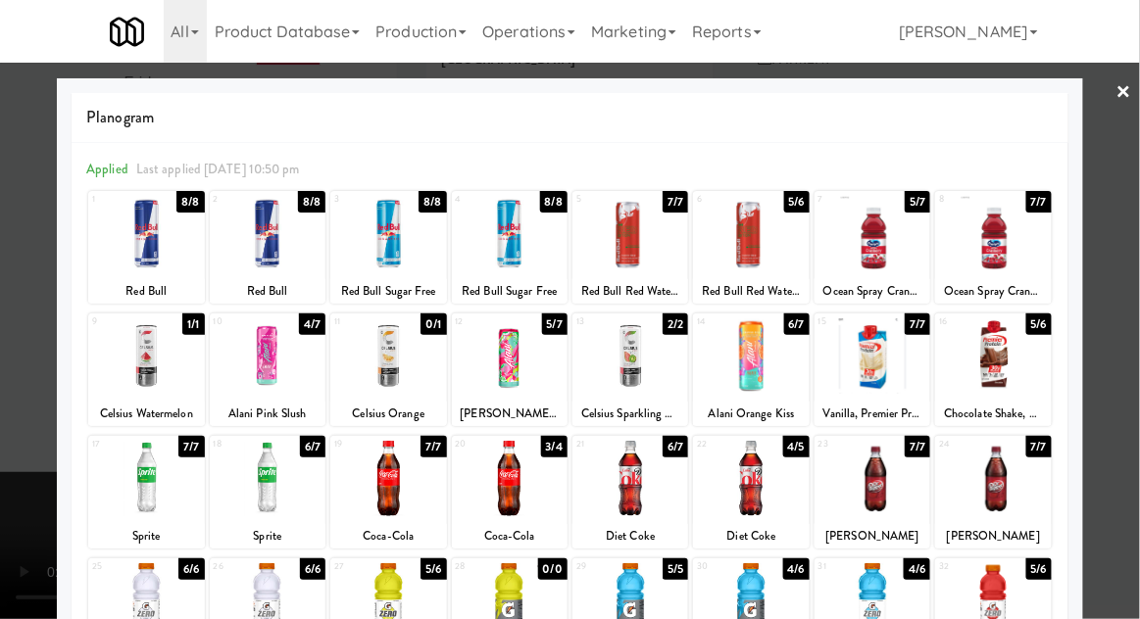
click at [1134, 327] on div at bounding box center [570, 309] width 1140 height 619
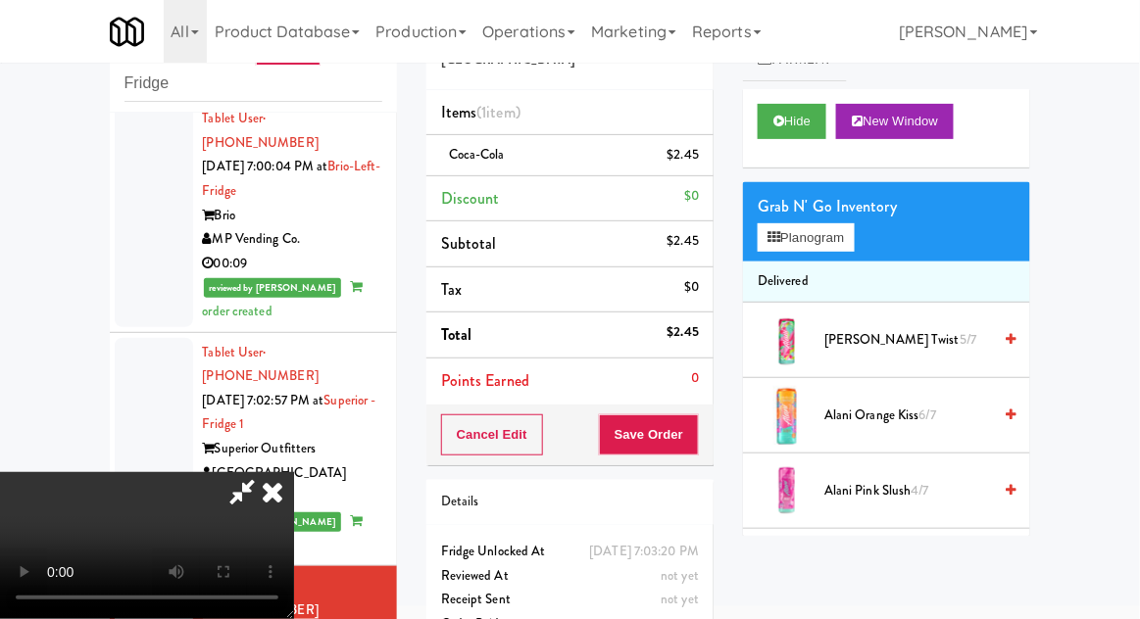
scroll to position [72, 0]
click at [805, 225] on button "Planogram" at bounding box center [805, 237] width 96 height 29
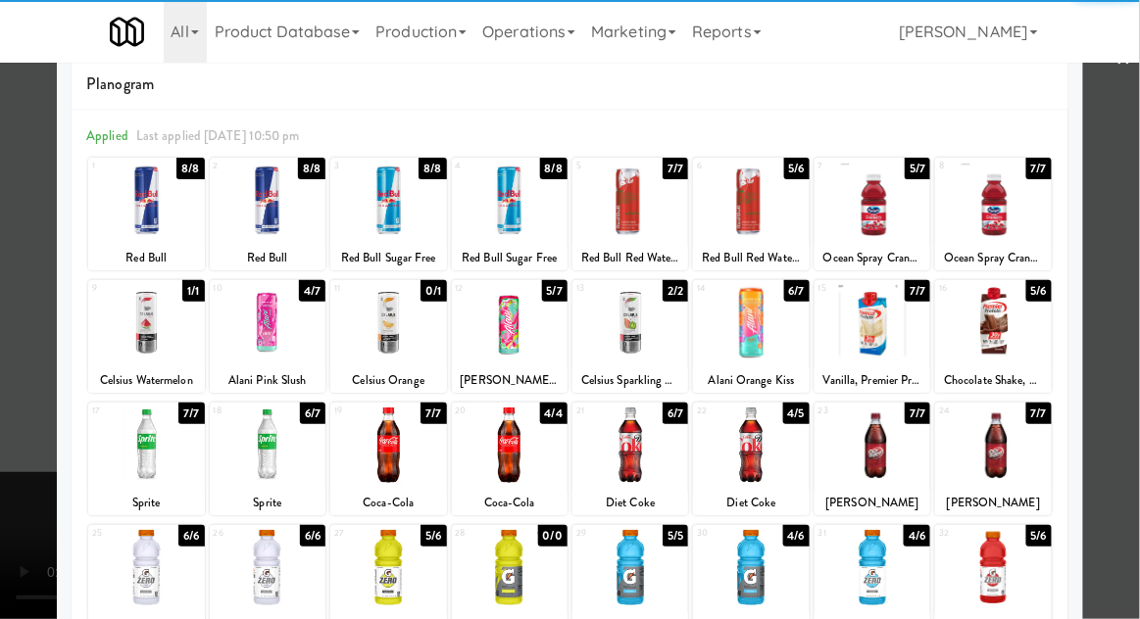
scroll to position [87, 0]
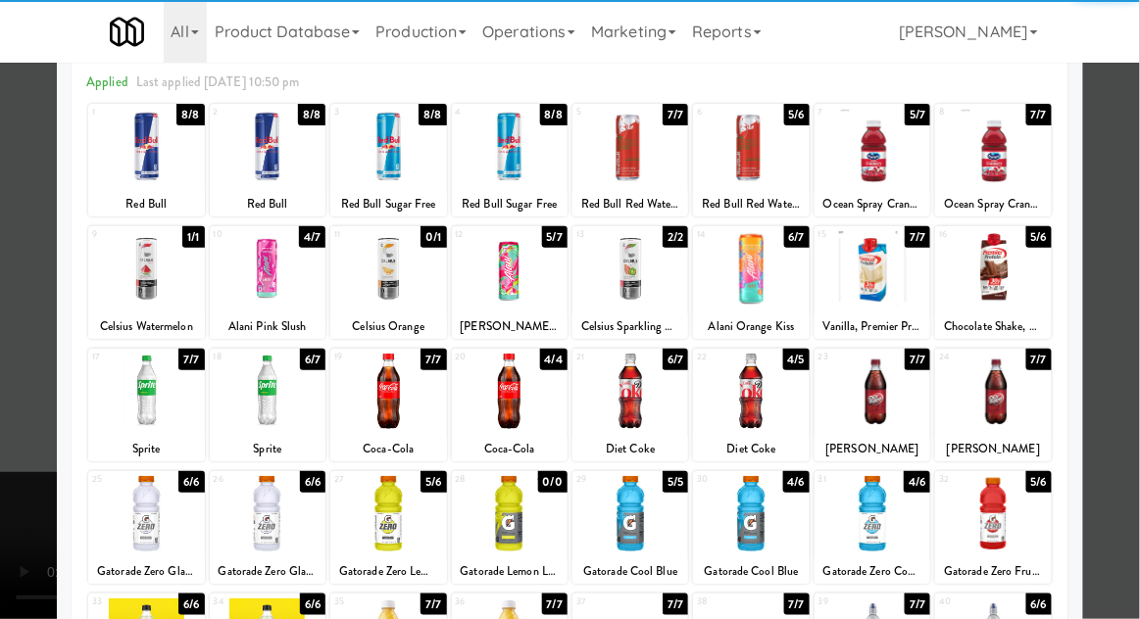
click at [274, 501] on div at bounding box center [268, 513] width 116 height 75
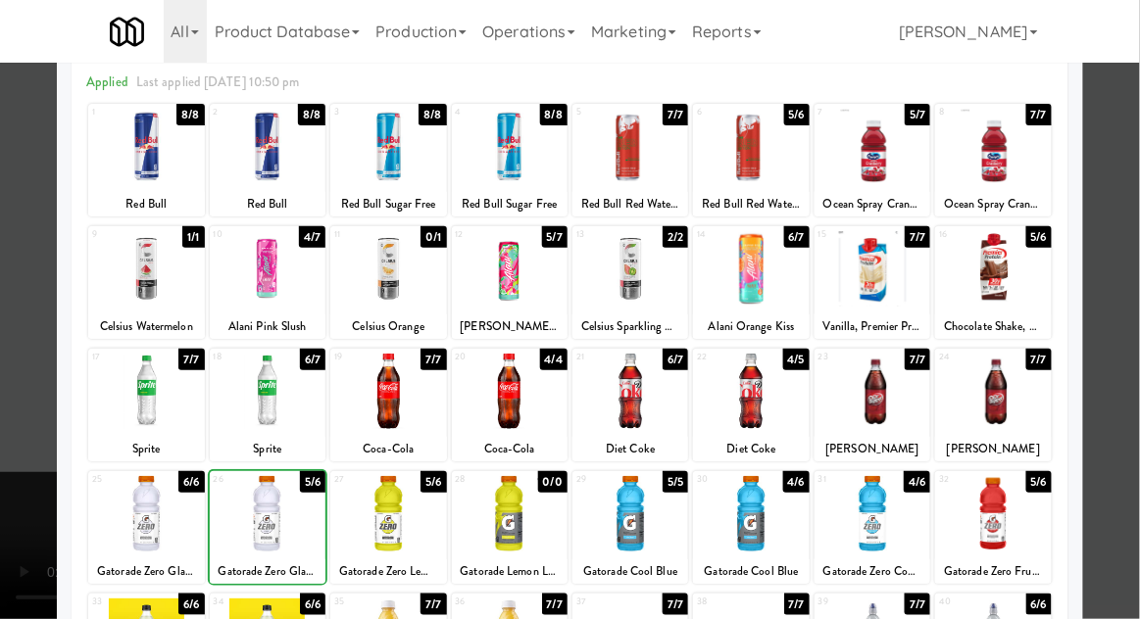
click at [1125, 348] on div at bounding box center [570, 309] width 1140 height 619
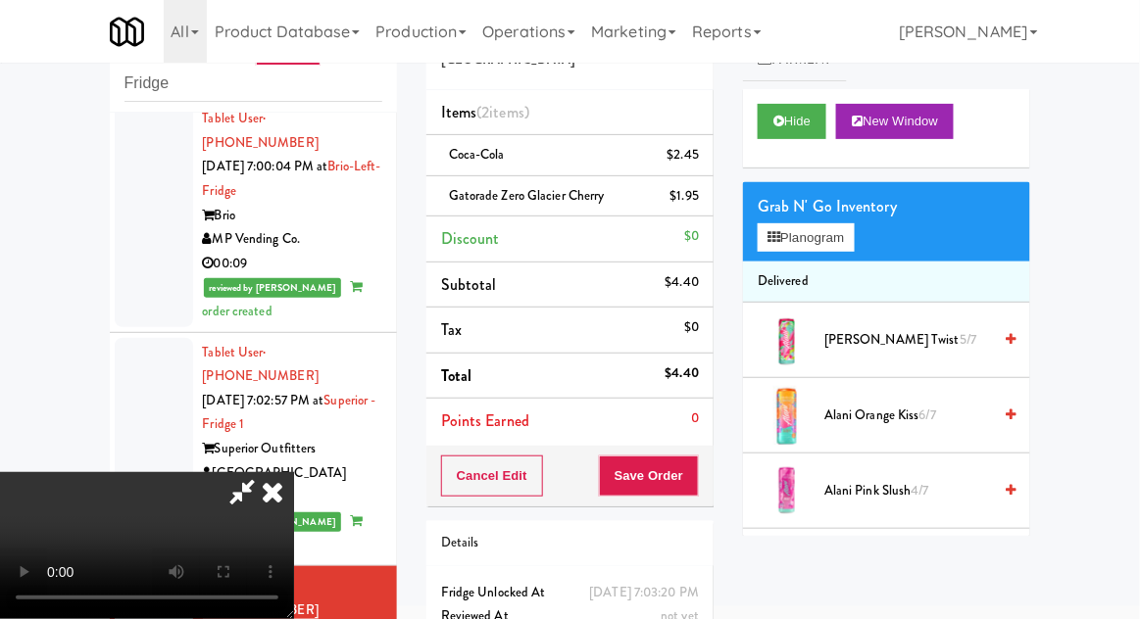
scroll to position [89, 0]
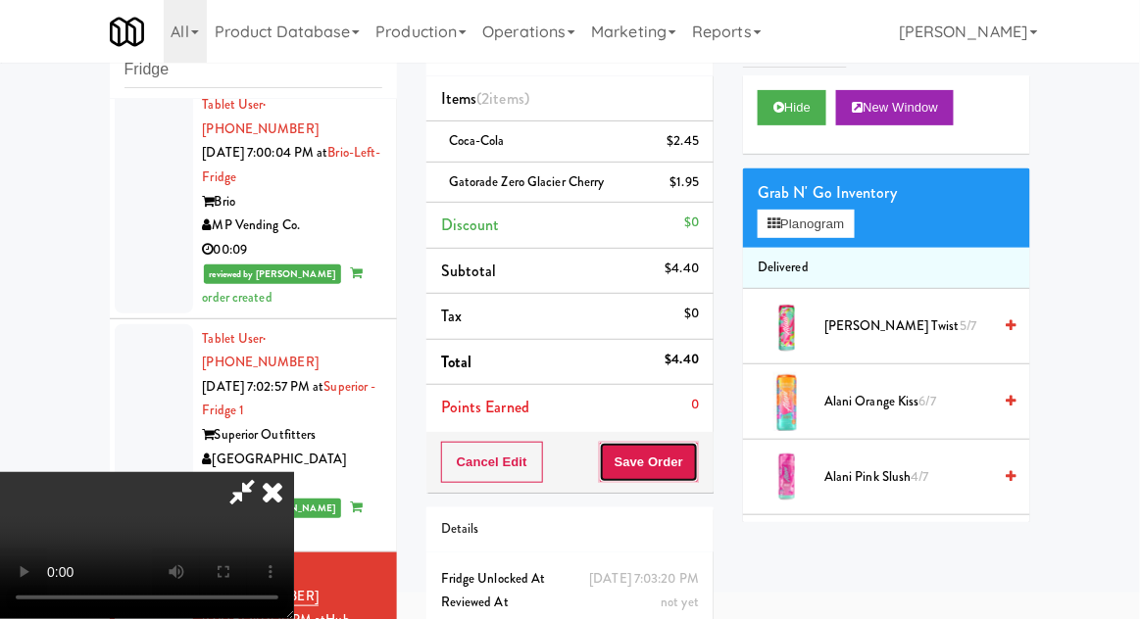
click at [698, 474] on button "Save Order" at bounding box center [649, 462] width 100 height 41
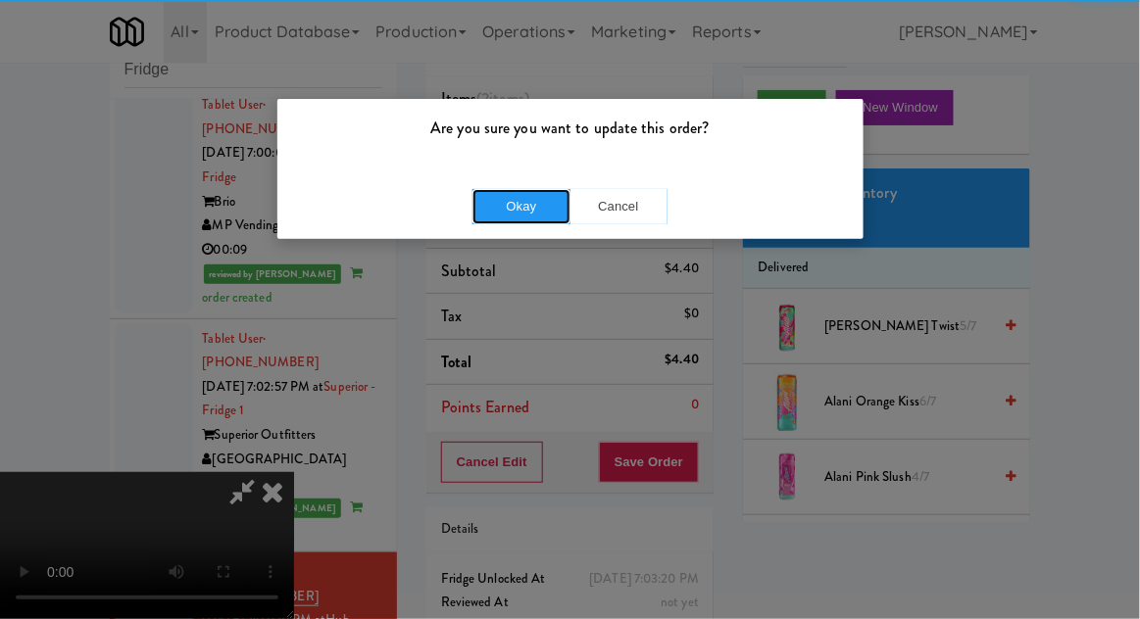
click at [515, 204] on button "Okay" at bounding box center [521, 206] width 98 height 35
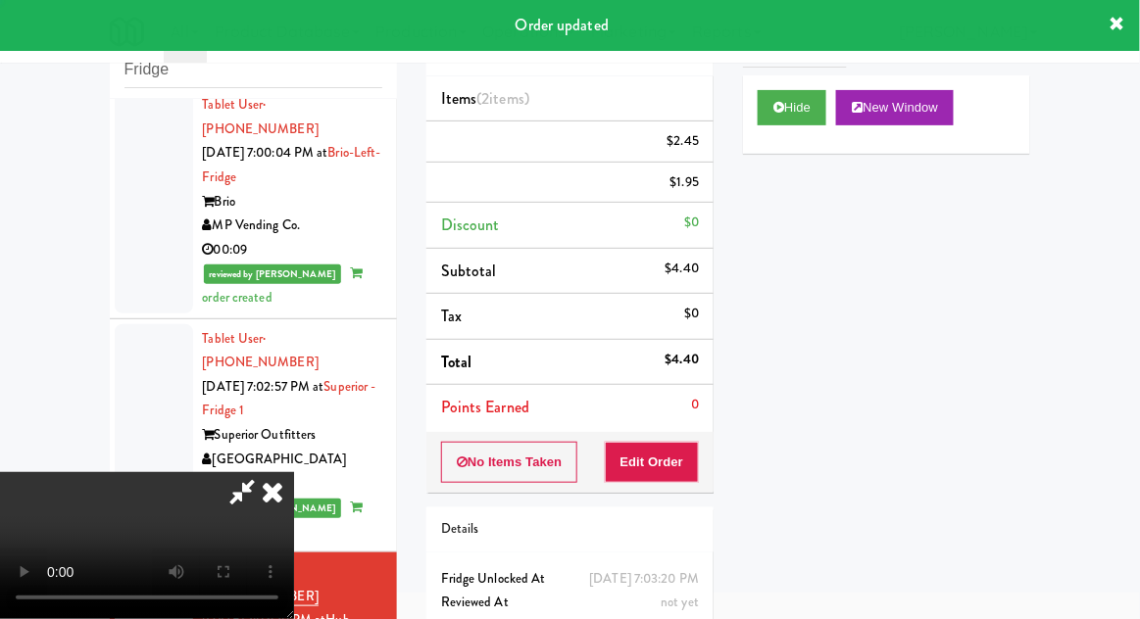
scroll to position [0, 0]
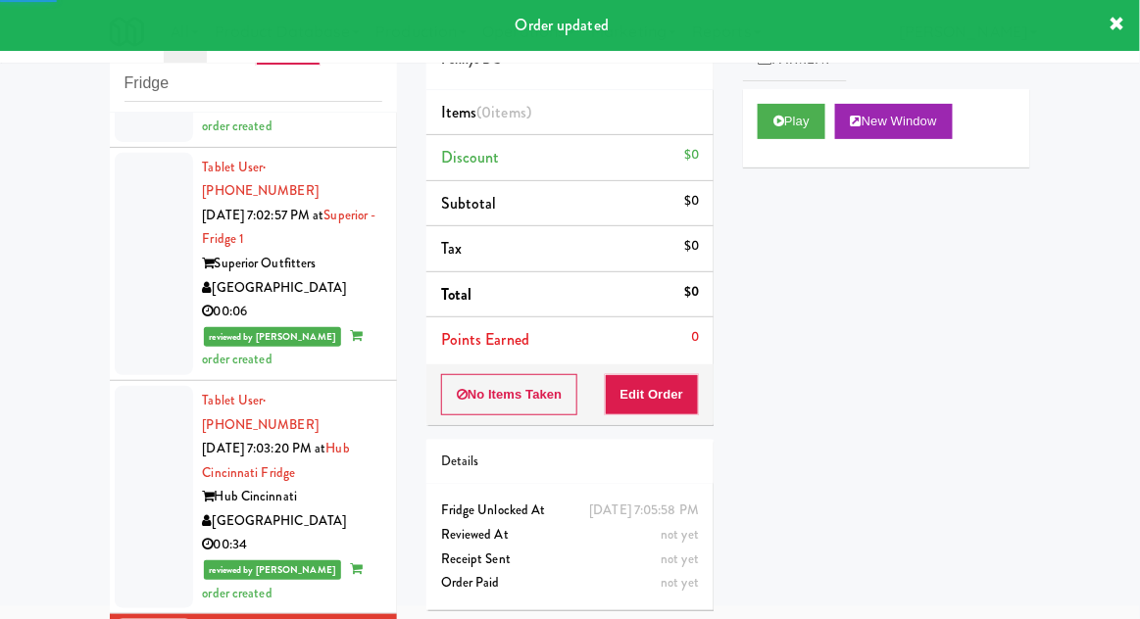
scroll to position [3864, 0]
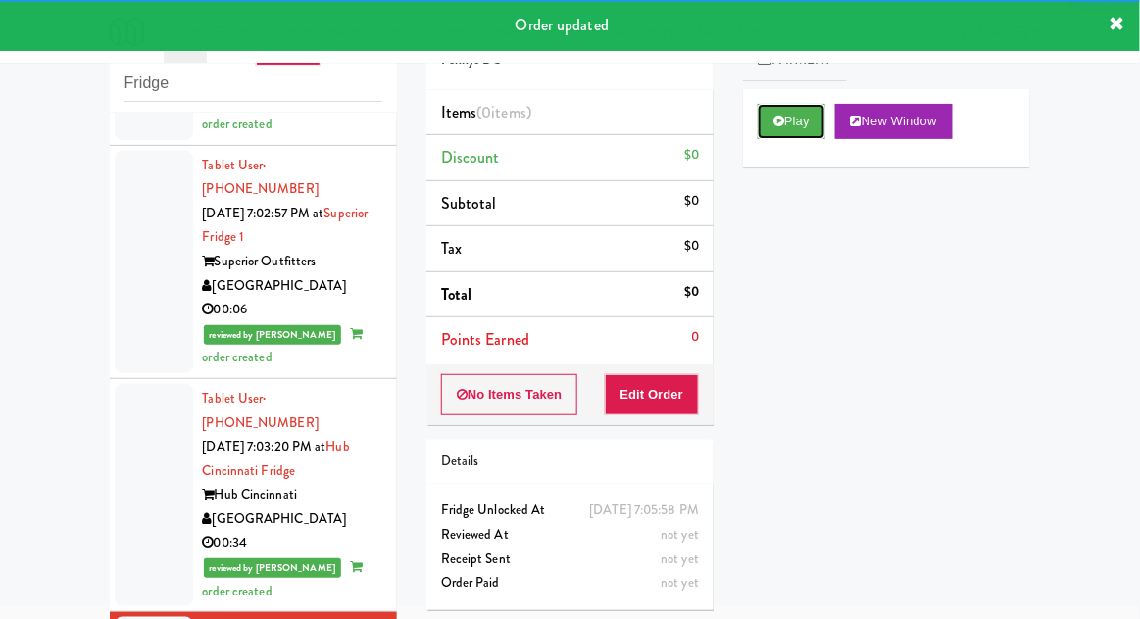
click at [785, 134] on button "Play" at bounding box center [791, 121] width 68 height 35
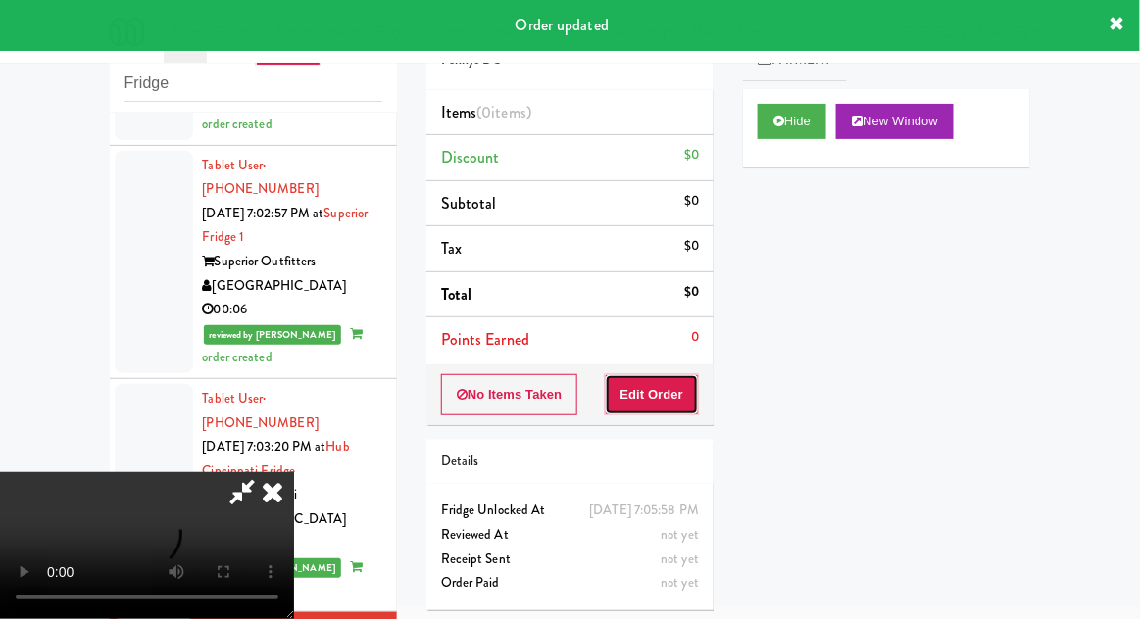
click at [656, 403] on button "Edit Order" at bounding box center [652, 394] width 95 height 41
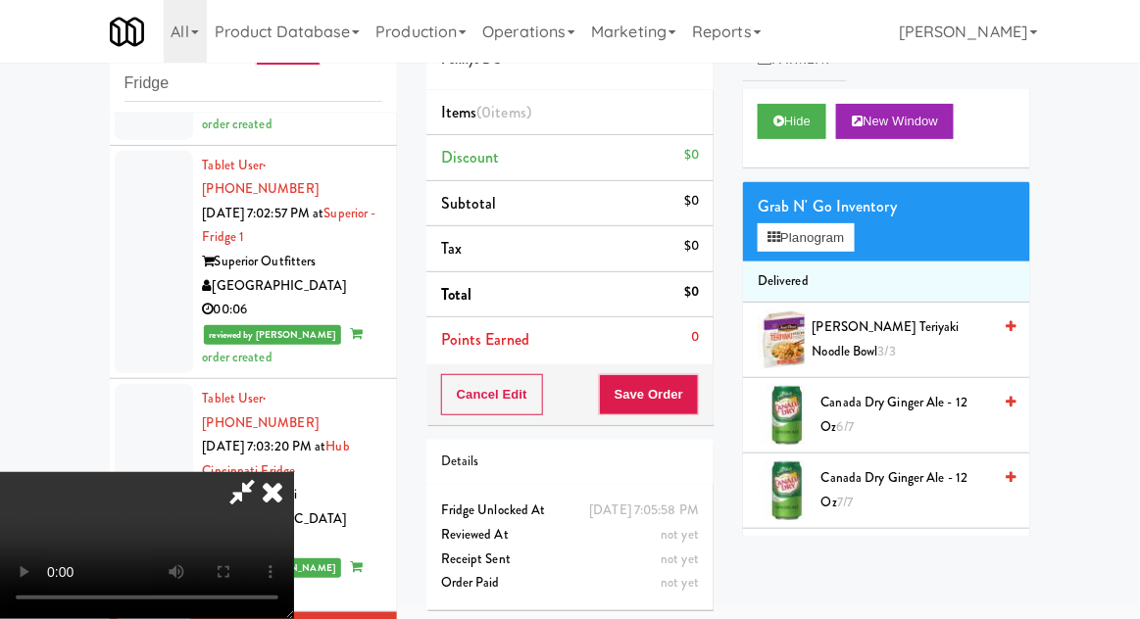
scroll to position [0, 0]
click at [789, 231] on button "Planogram" at bounding box center [805, 237] width 96 height 29
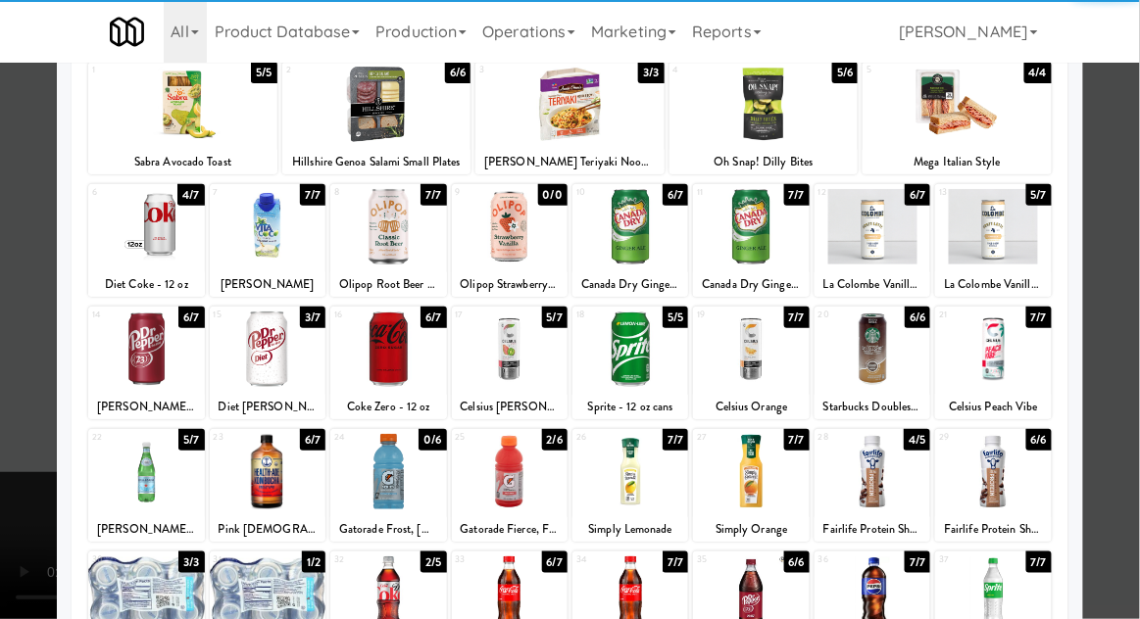
scroll to position [208, 0]
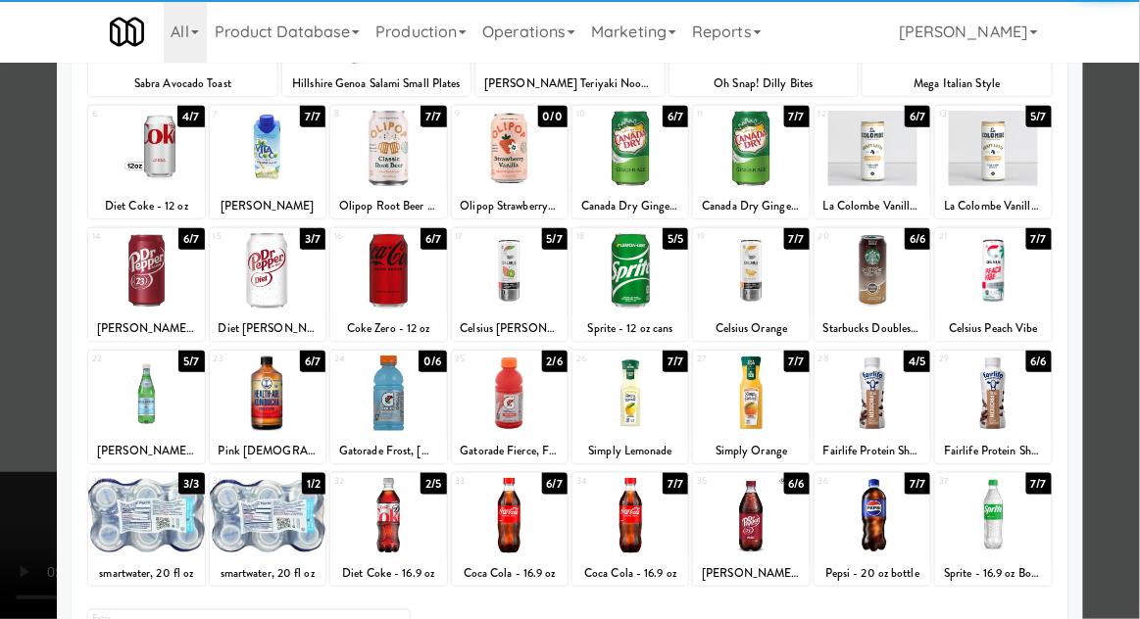
click at [777, 532] on div at bounding box center [751, 515] width 116 height 75
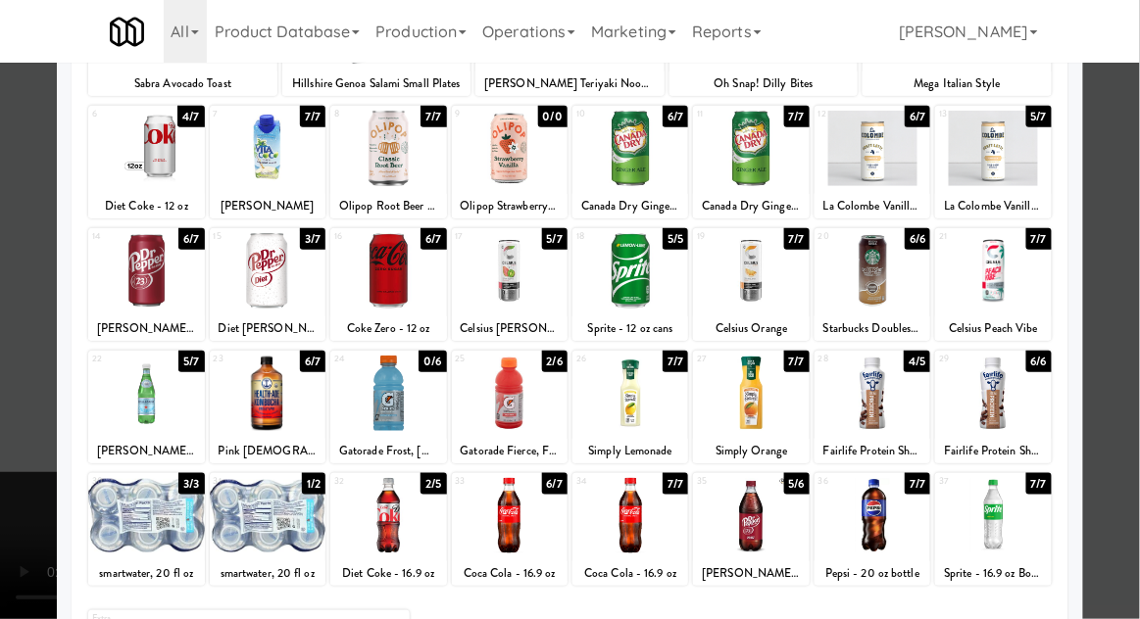
click at [1130, 343] on div at bounding box center [570, 309] width 1140 height 619
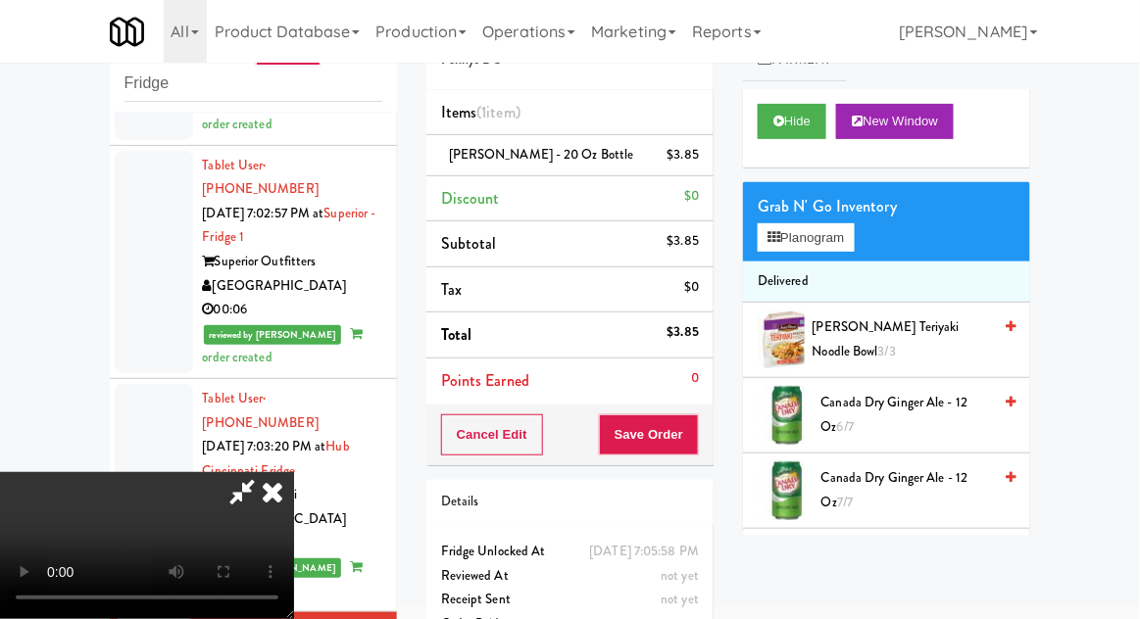
scroll to position [72, 0]
click at [697, 428] on button "Save Order" at bounding box center [649, 434] width 100 height 41
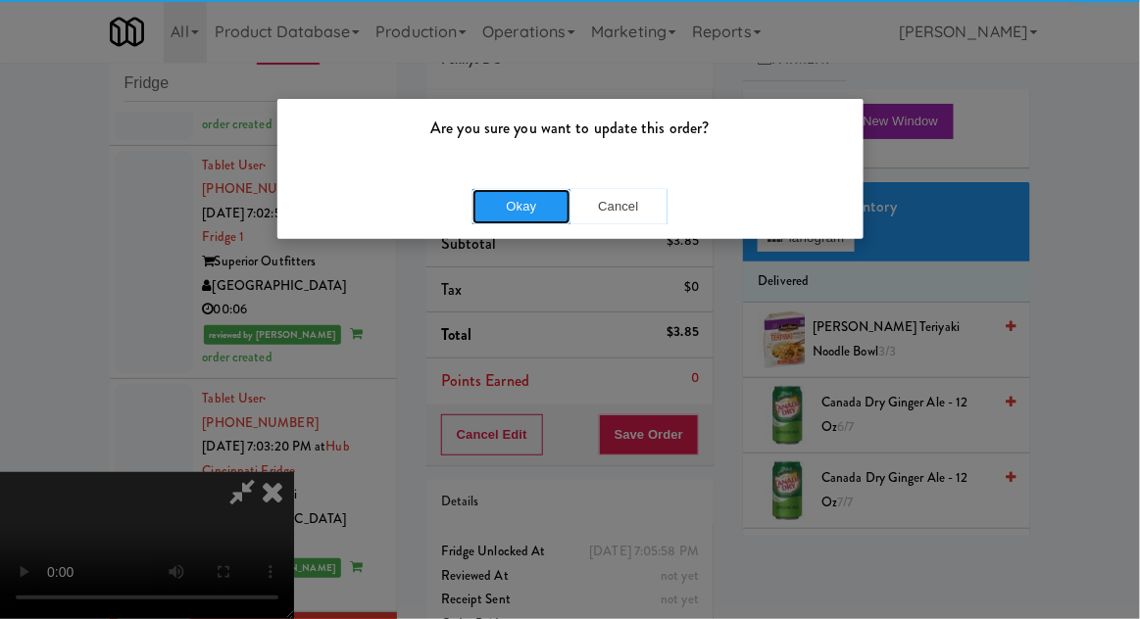
click at [566, 217] on button "Okay" at bounding box center [521, 206] width 98 height 35
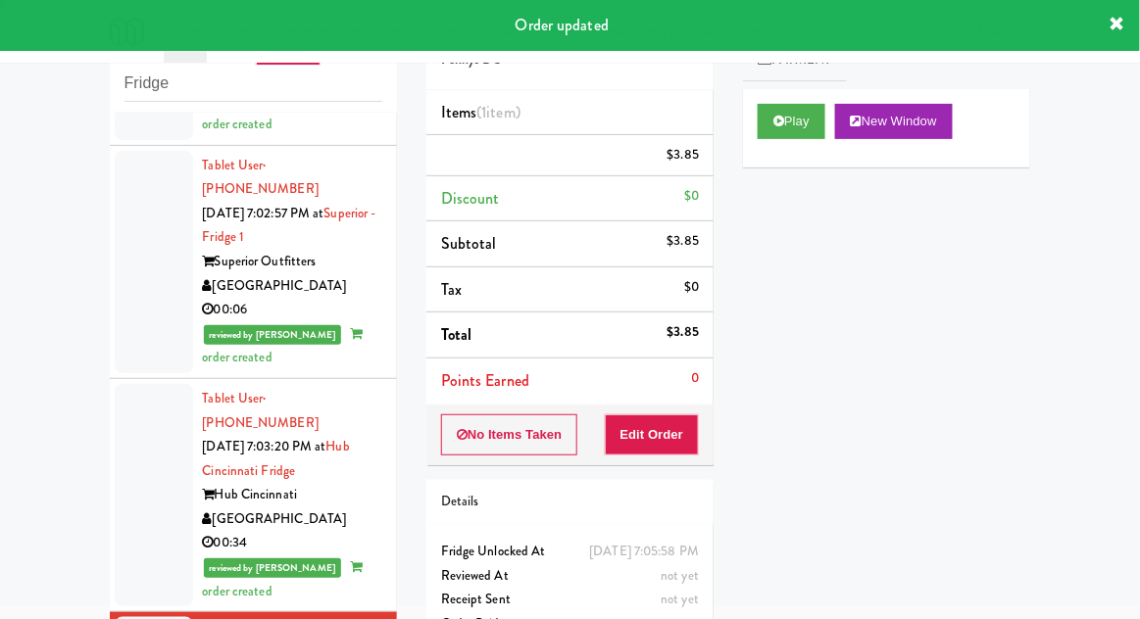
scroll to position [0, 0]
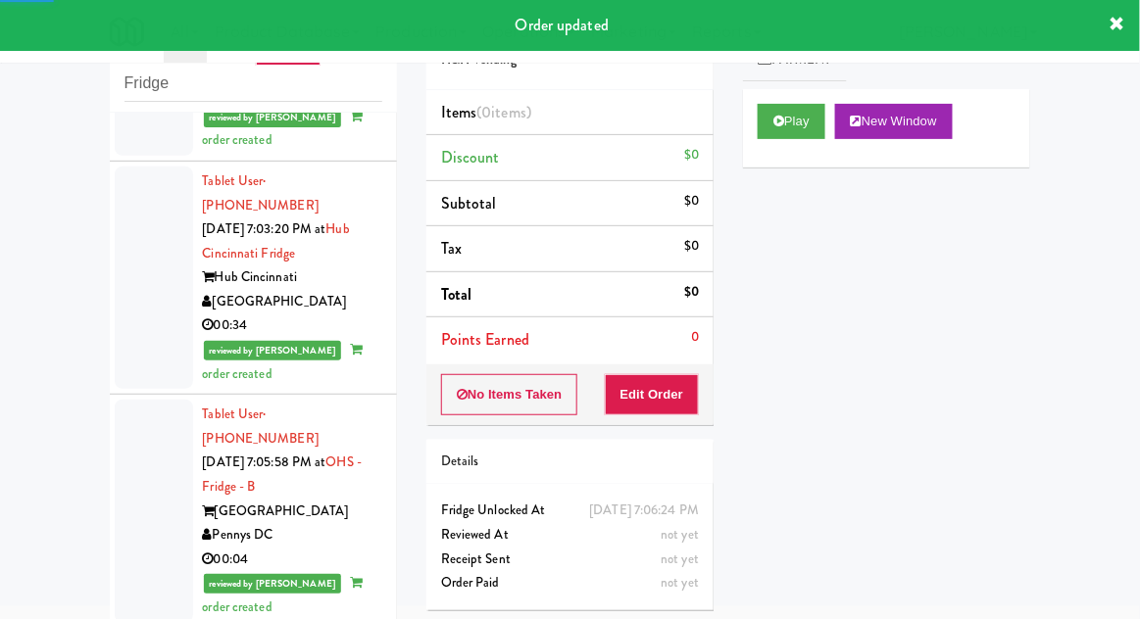
scroll to position [4090, 0]
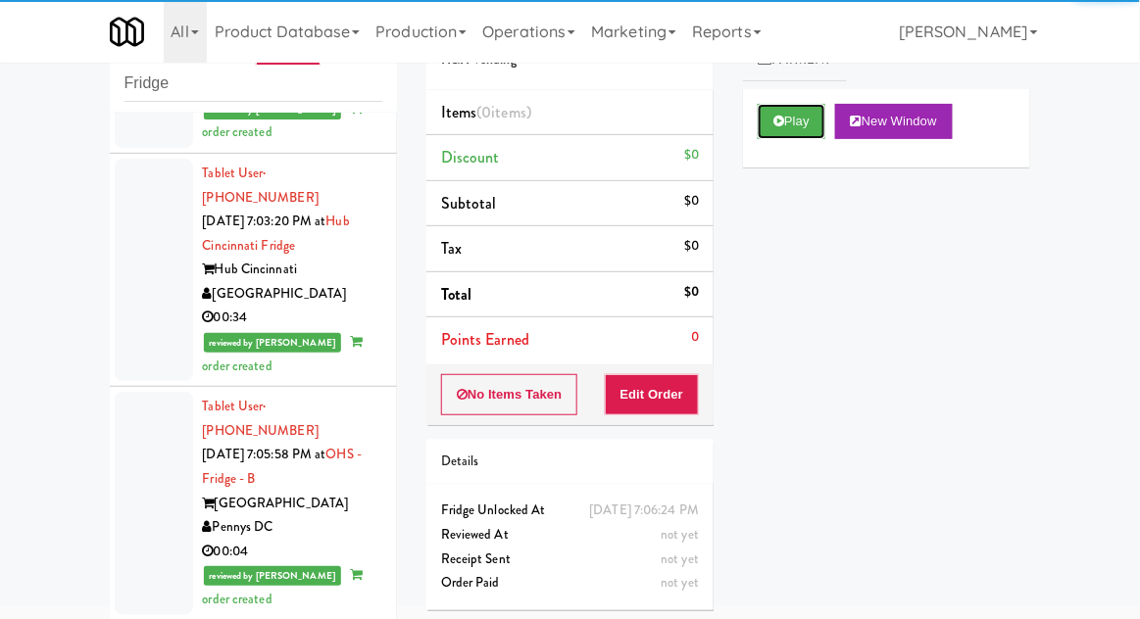
click at [773, 136] on button "Play" at bounding box center [791, 121] width 68 height 35
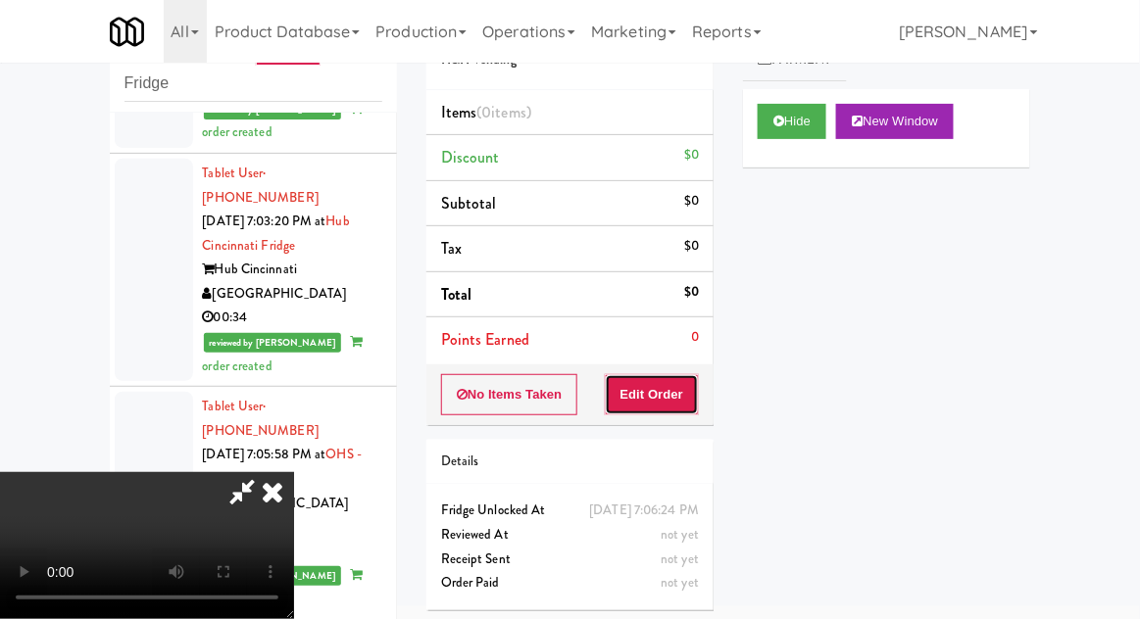
click at [683, 396] on button "Edit Order" at bounding box center [652, 394] width 95 height 41
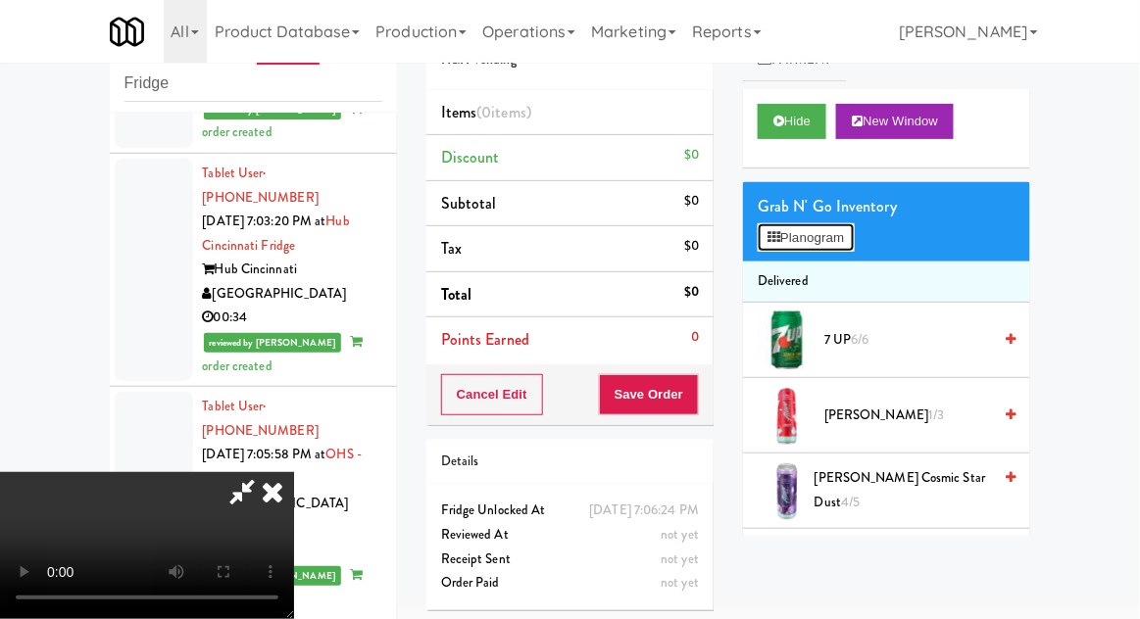
click at [801, 249] on button "Planogram" at bounding box center [805, 237] width 96 height 29
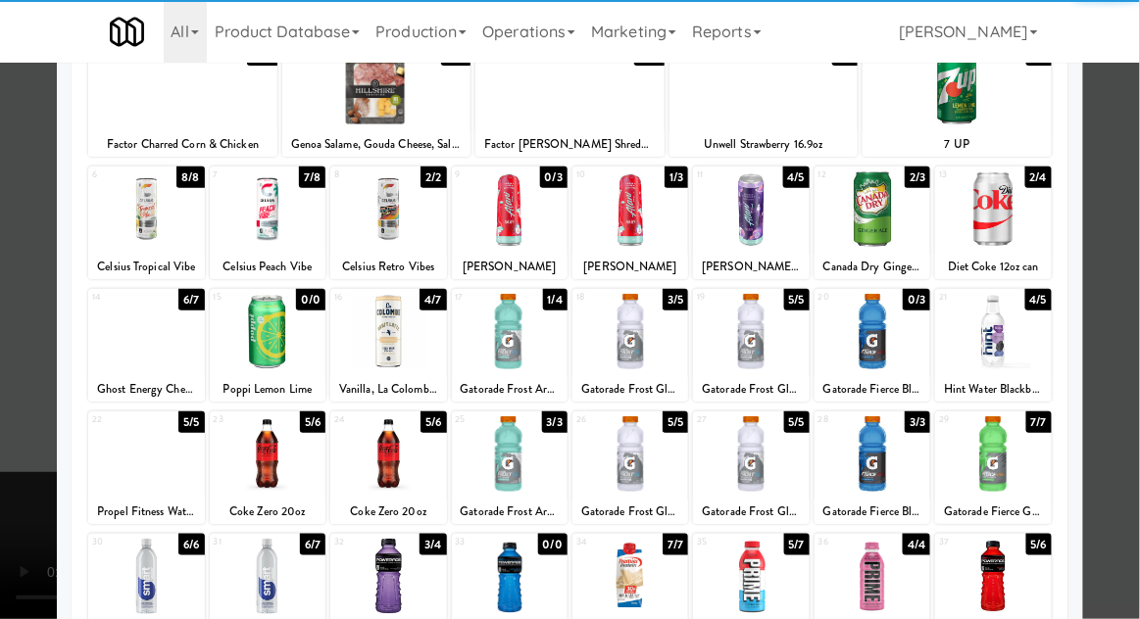
scroll to position [157, 0]
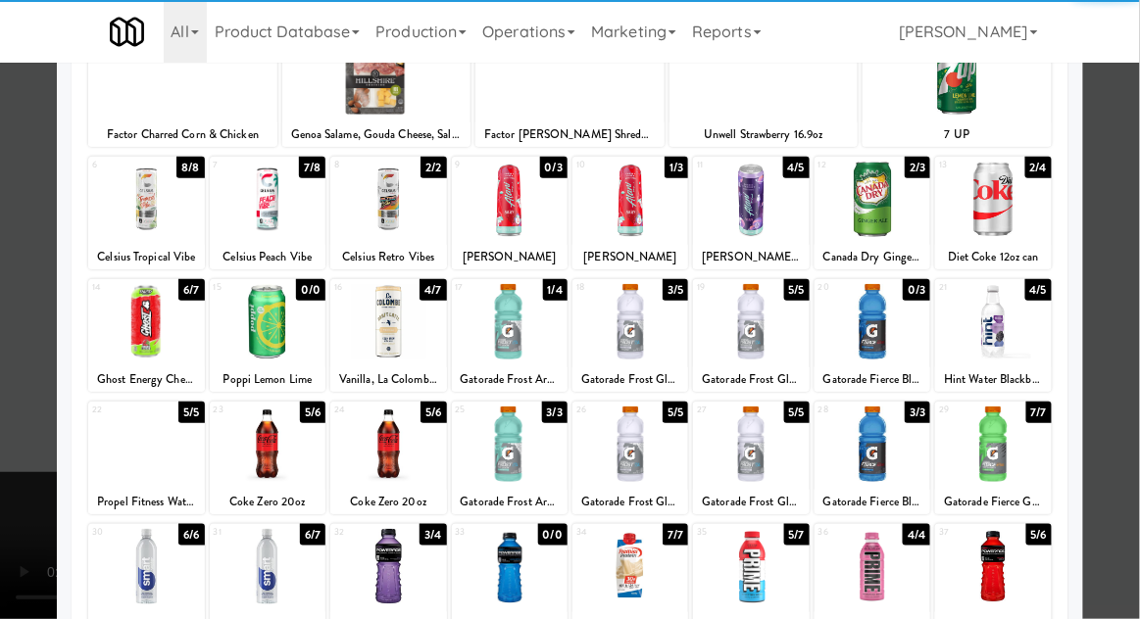
click at [129, 587] on div at bounding box center [146, 566] width 116 height 75
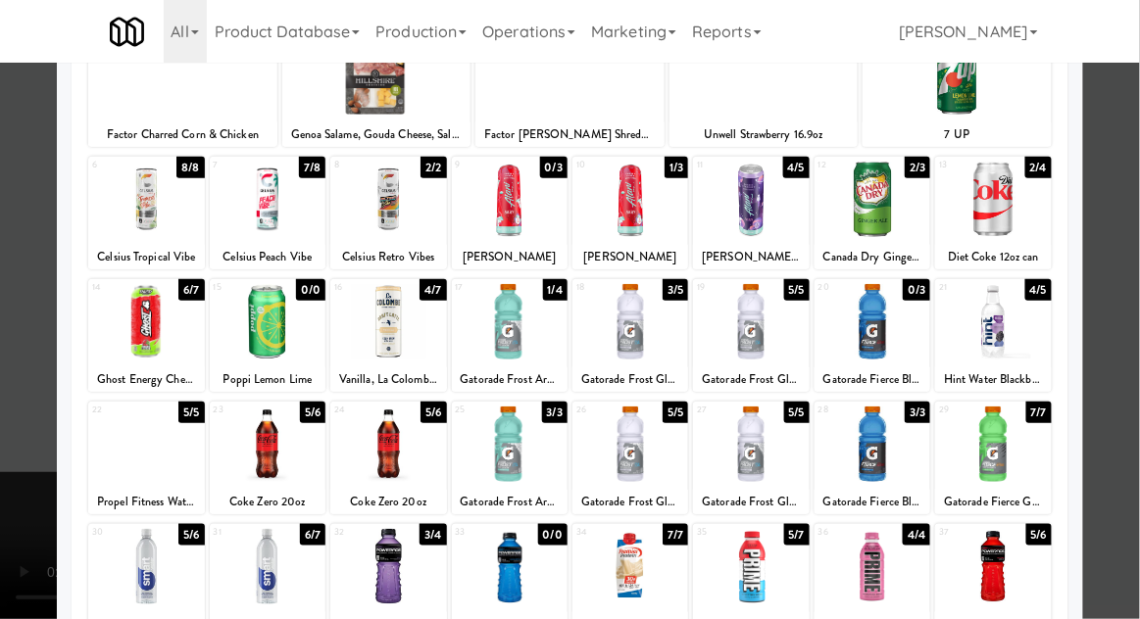
click at [1126, 361] on div at bounding box center [570, 309] width 1140 height 619
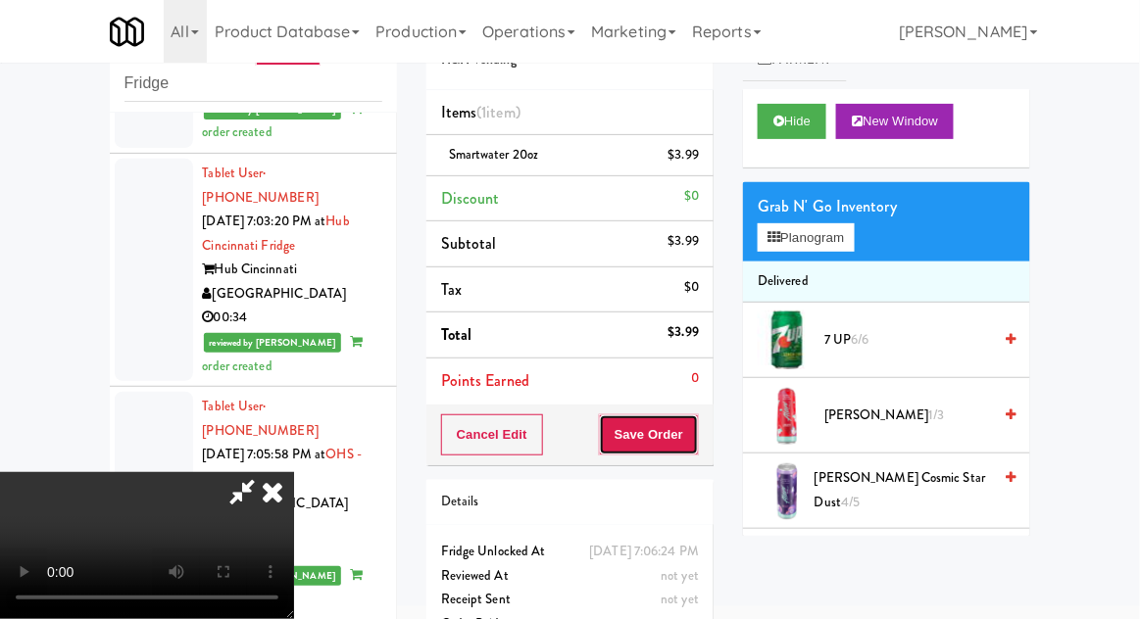
click at [684, 438] on button "Save Order" at bounding box center [649, 434] width 100 height 41
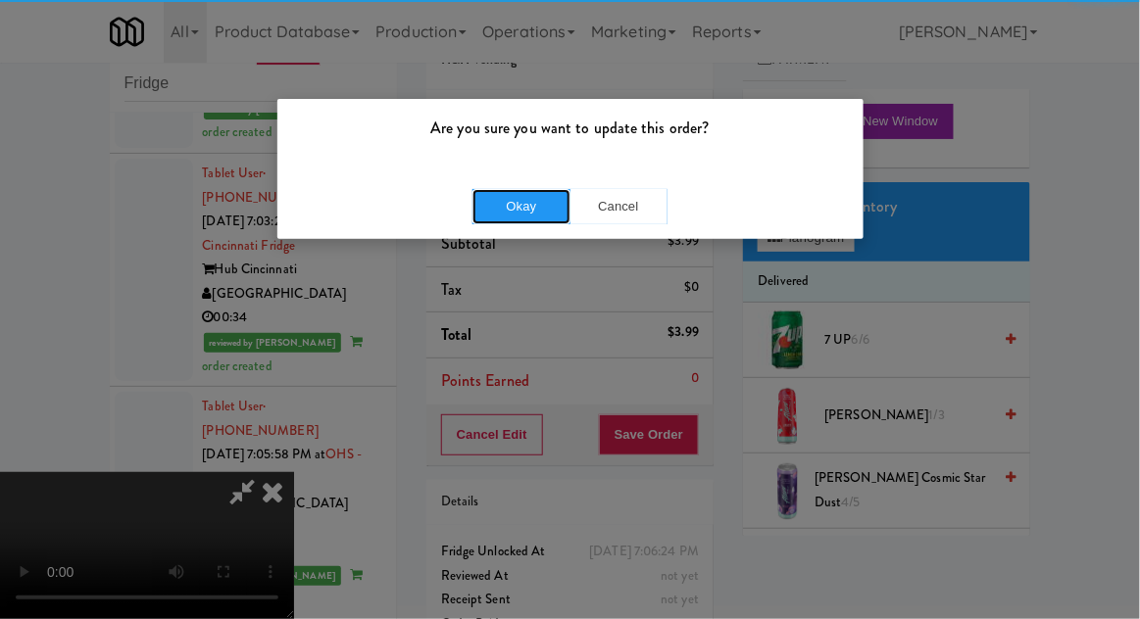
click at [498, 218] on button "Okay" at bounding box center [521, 206] width 98 height 35
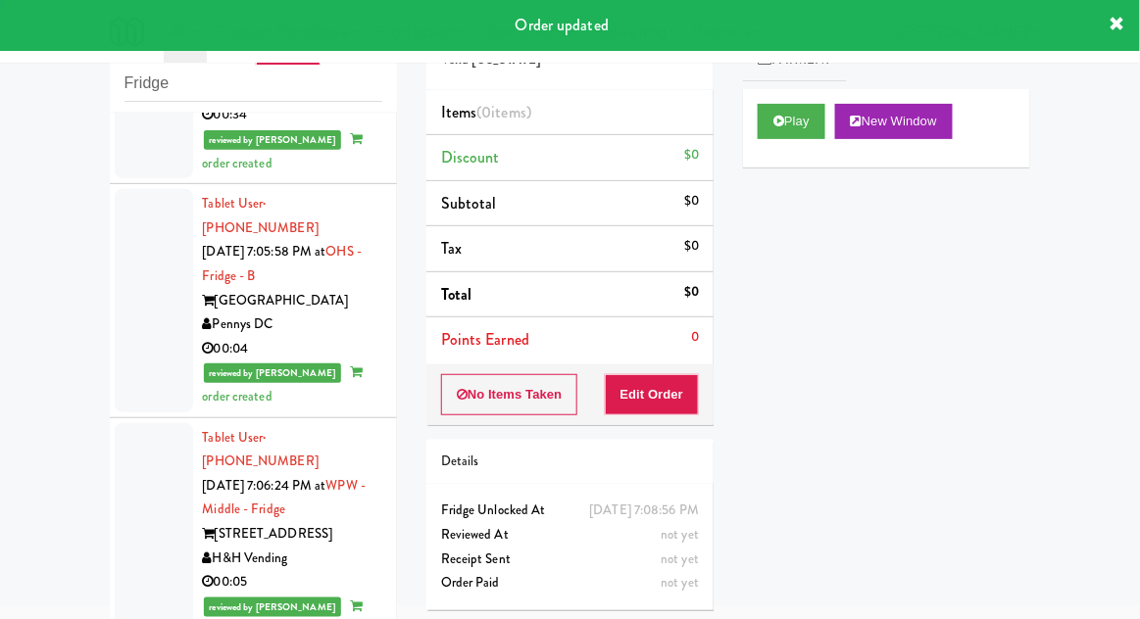
scroll to position [4294, 0]
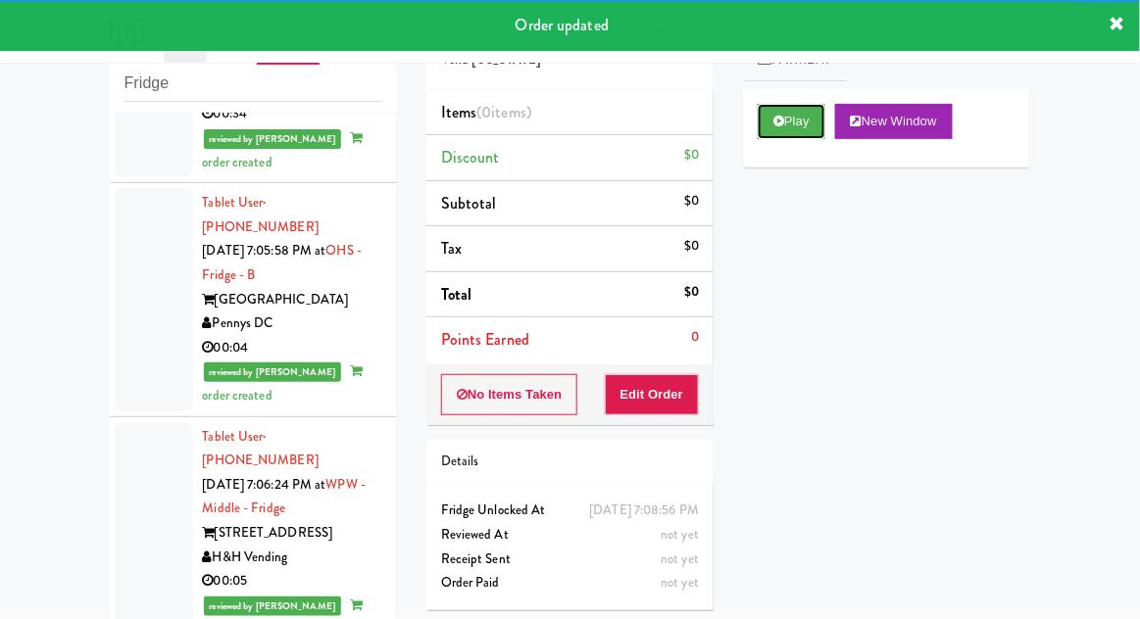
click at [776, 126] on icon at bounding box center [778, 121] width 11 height 13
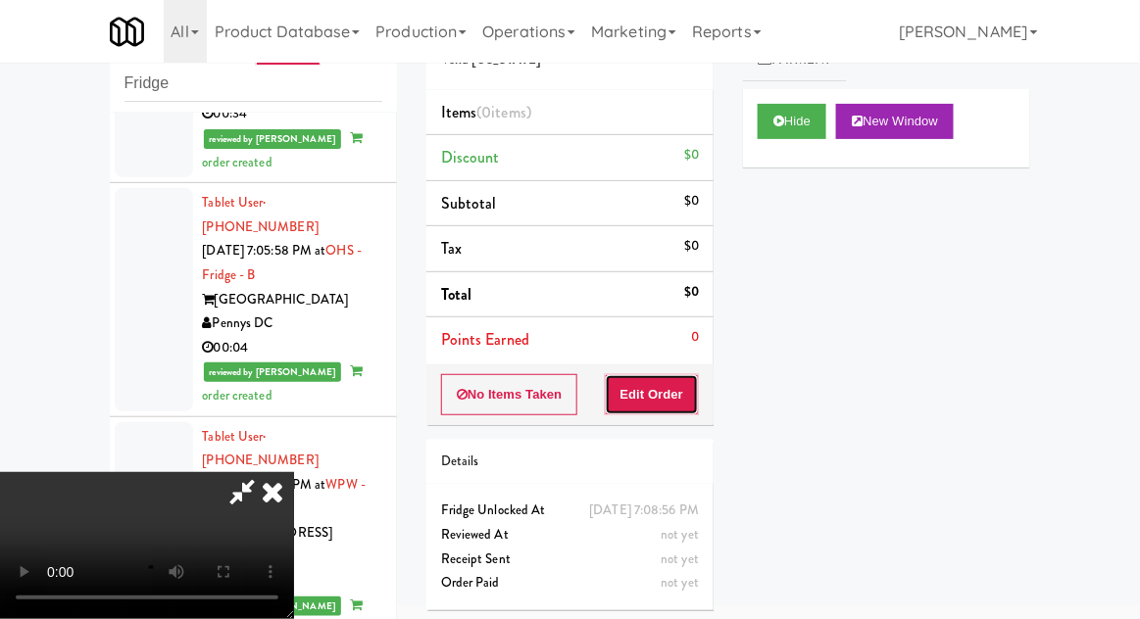
click at [666, 390] on button "Edit Order" at bounding box center [652, 394] width 95 height 41
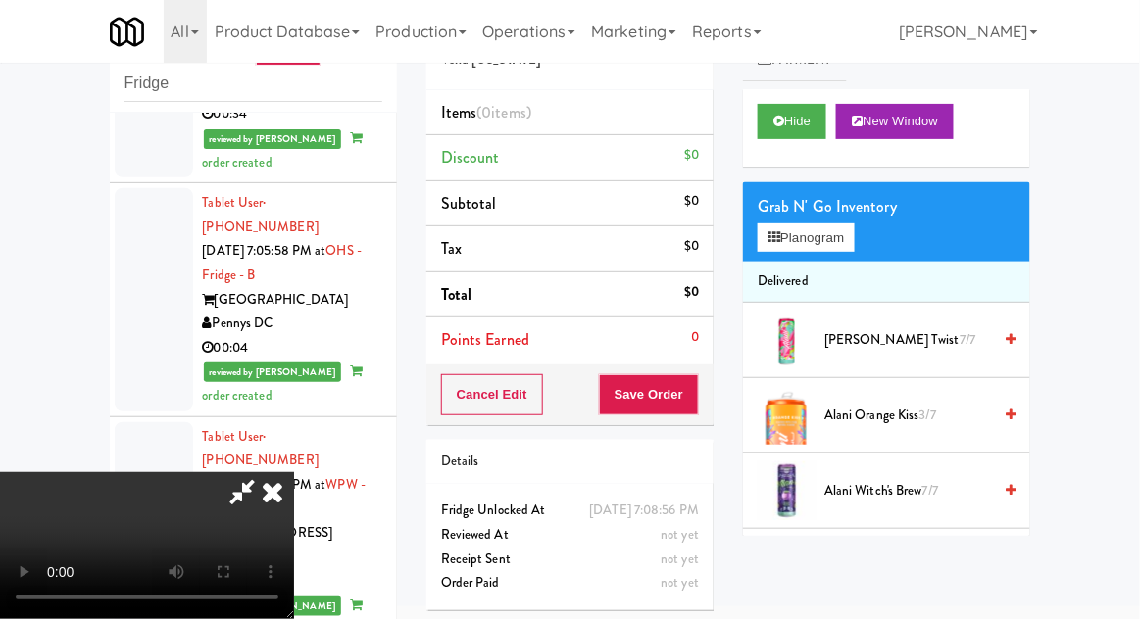
scroll to position [0, 0]
click at [802, 233] on button "Planogram" at bounding box center [805, 237] width 96 height 29
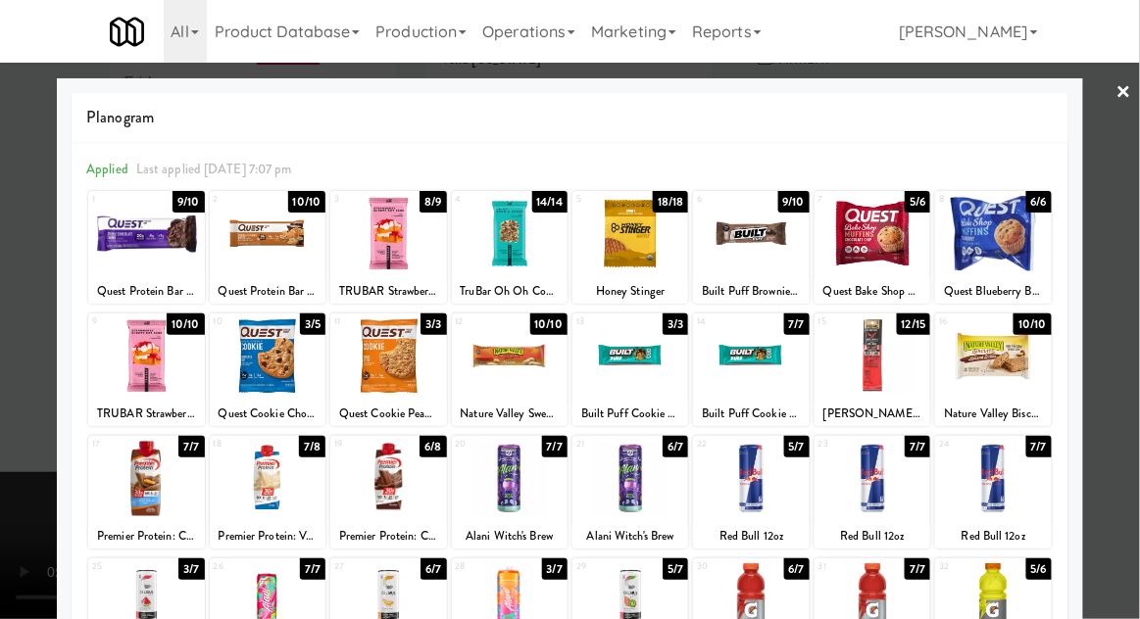
click at [271, 351] on div at bounding box center [268, 355] width 116 height 75
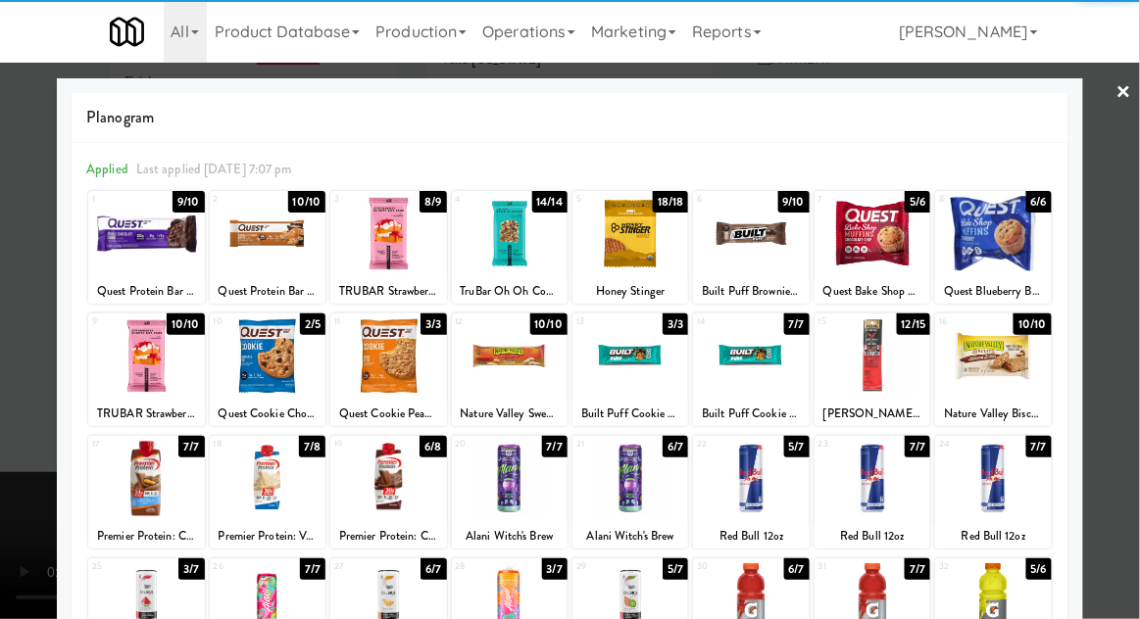
click at [1137, 343] on div at bounding box center [570, 309] width 1140 height 619
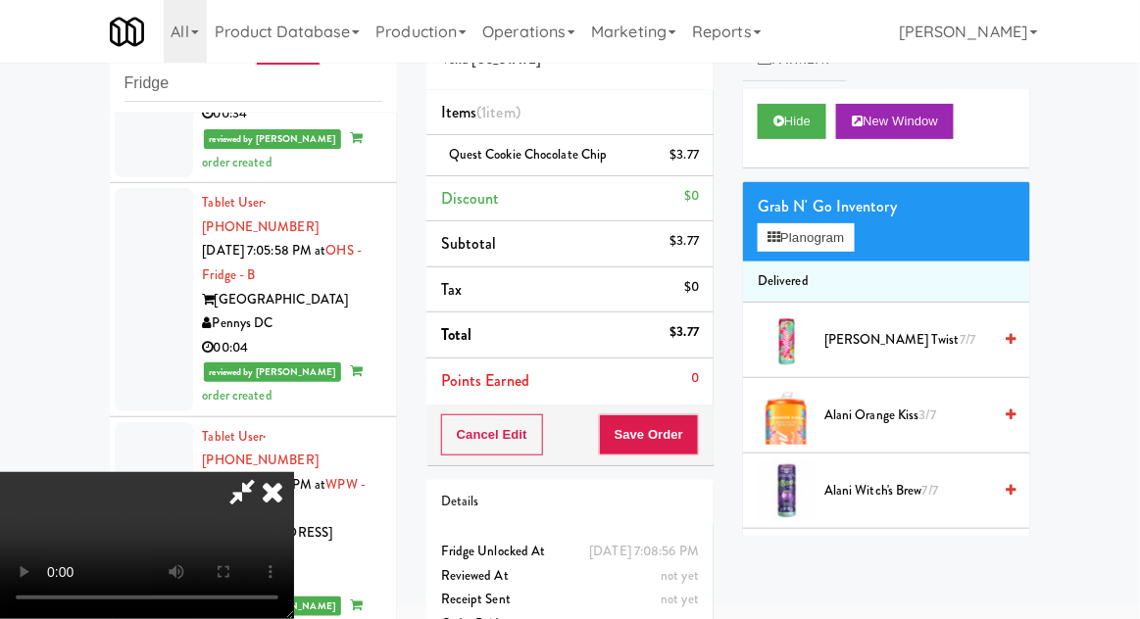
click at [265, 472] on icon at bounding box center [241, 491] width 45 height 39
click at [800, 225] on button "Planogram" at bounding box center [805, 237] width 96 height 29
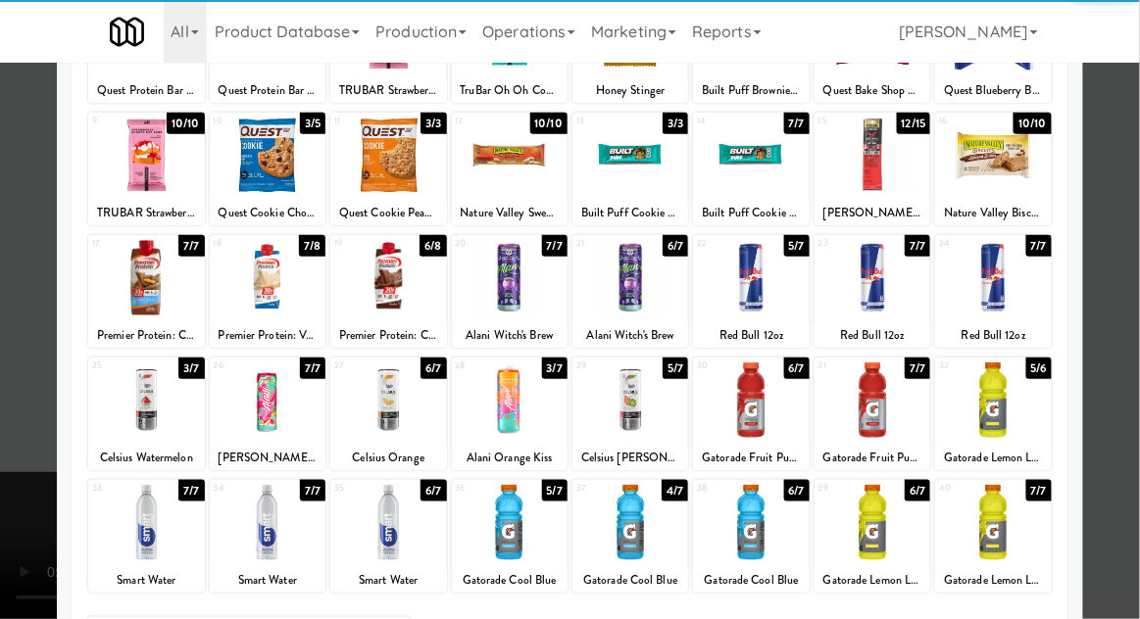
scroll to position [199, 0]
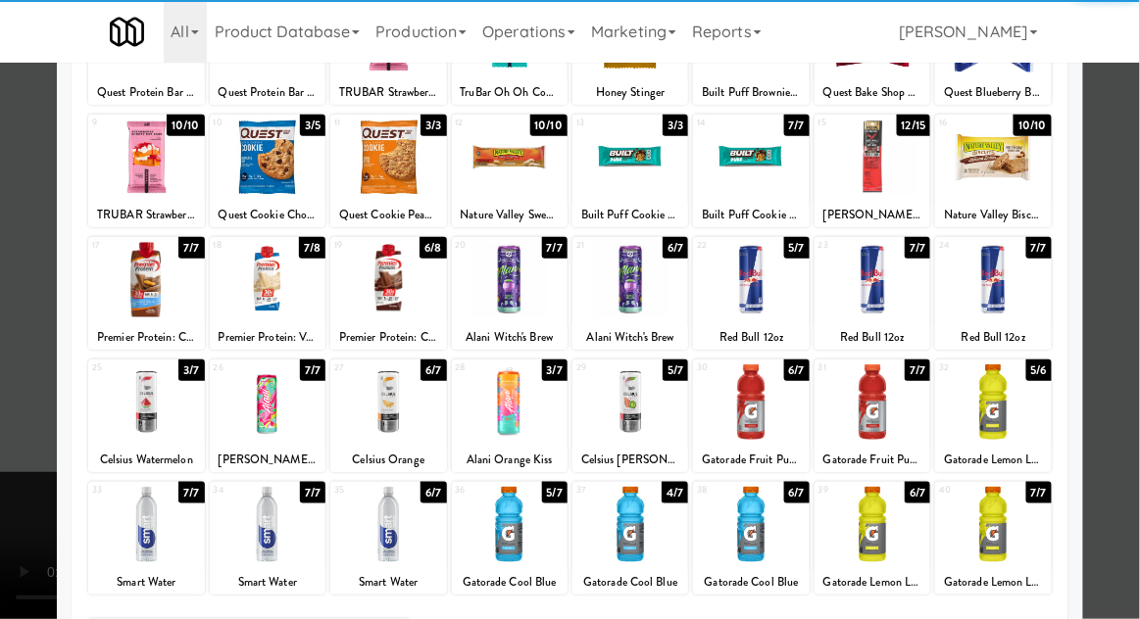
click at [409, 534] on div at bounding box center [388, 524] width 116 height 75
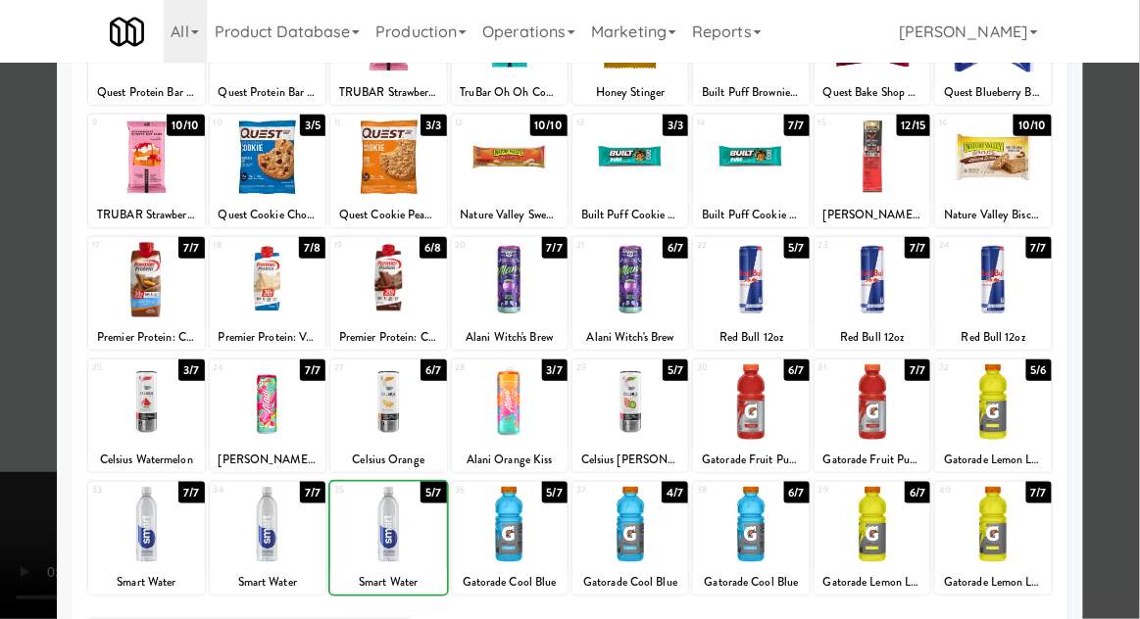
click at [1131, 324] on div at bounding box center [570, 309] width 1140 height 619
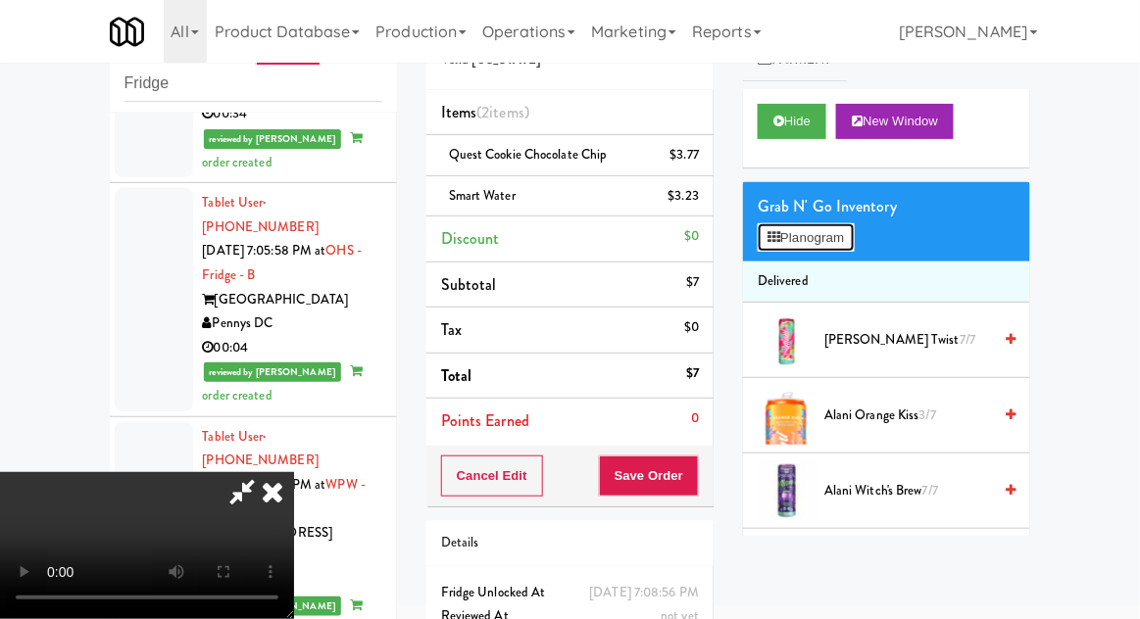
click at [774, 236] on icon at bounding box center [773, 237] width 13 height 13
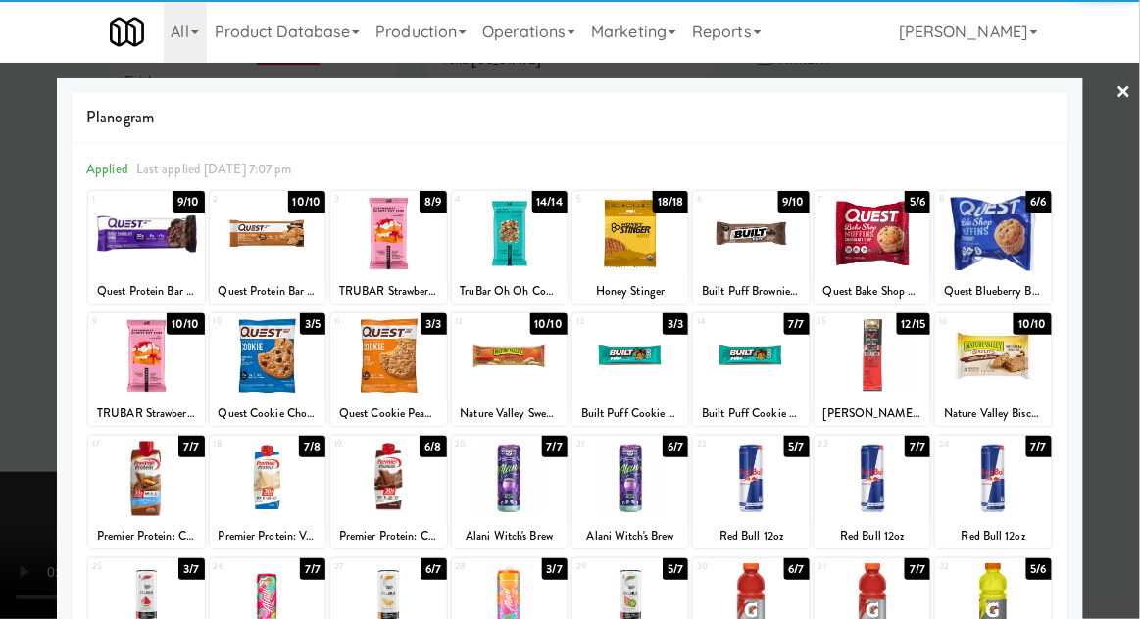
click at [879, 231] on div at bounding box center [872, 233] width 116 height 75
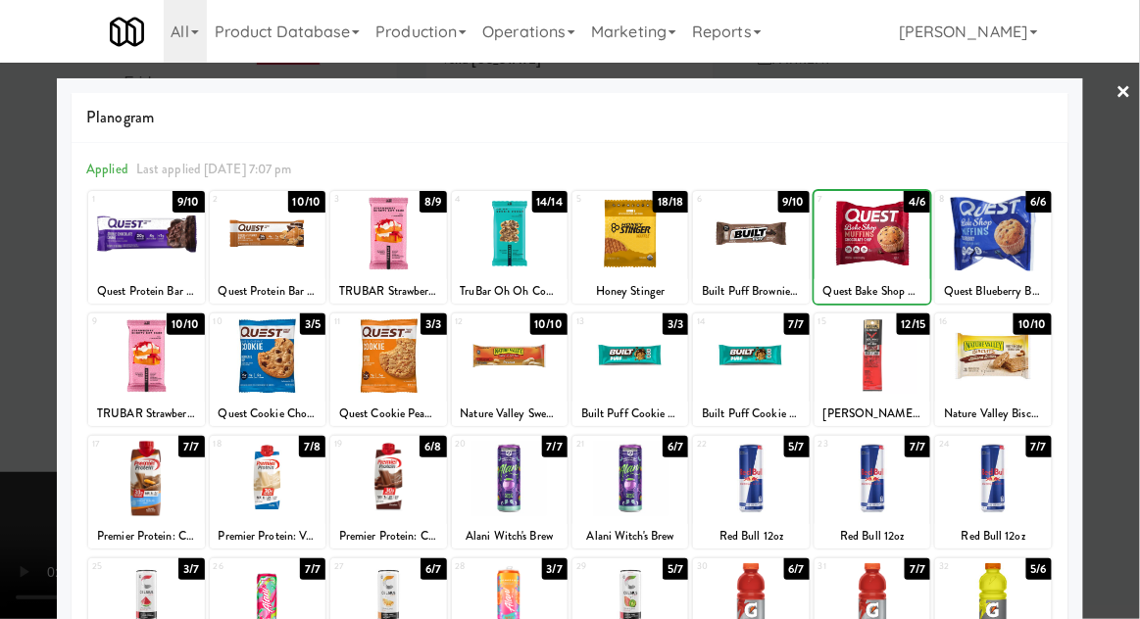
click at [1134, 340] on div at bounding box center [570, 309] width 1140 height 619
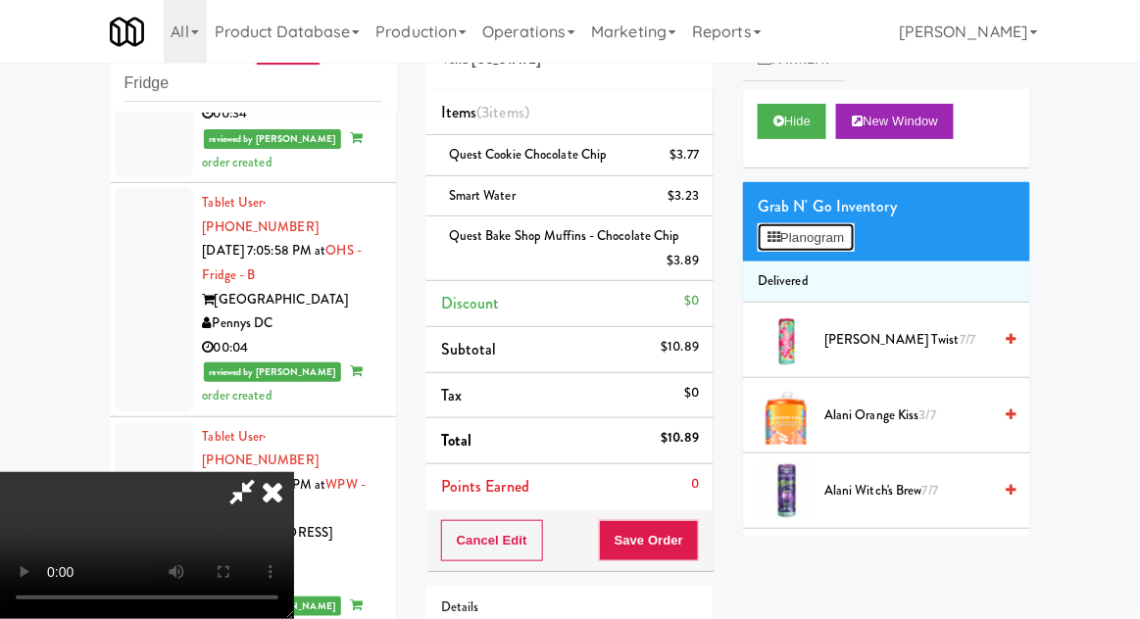
click at [803, 245] on button "Planogram" at bounding box center [805, 237] width 96 height 29
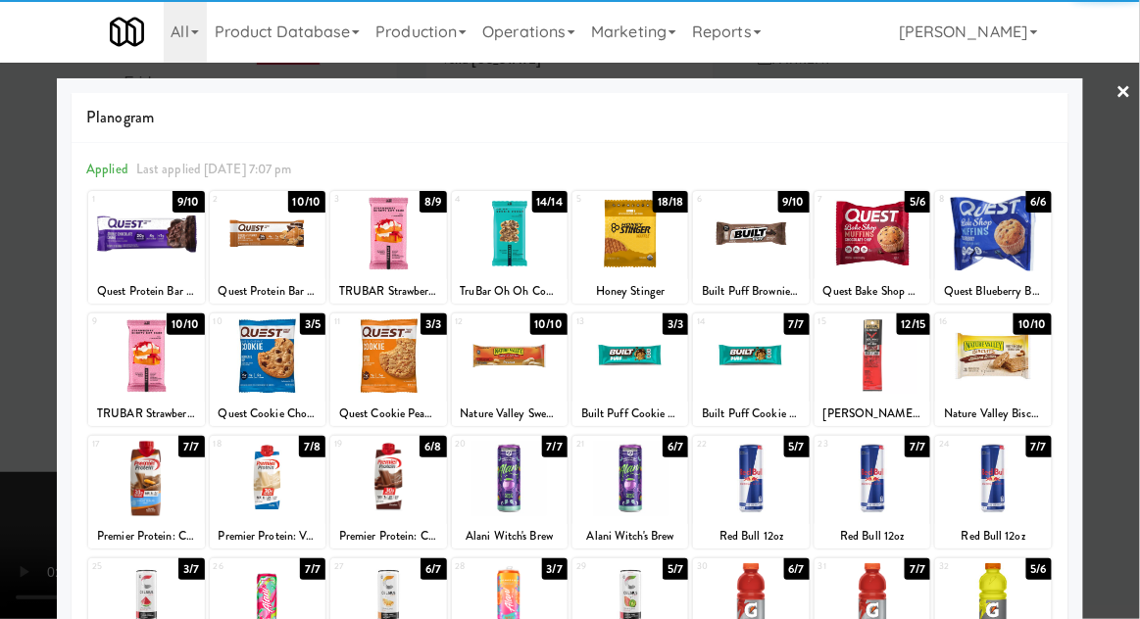
click at [859, 377] on div at bounding box center [872, 355] width 116 height 75
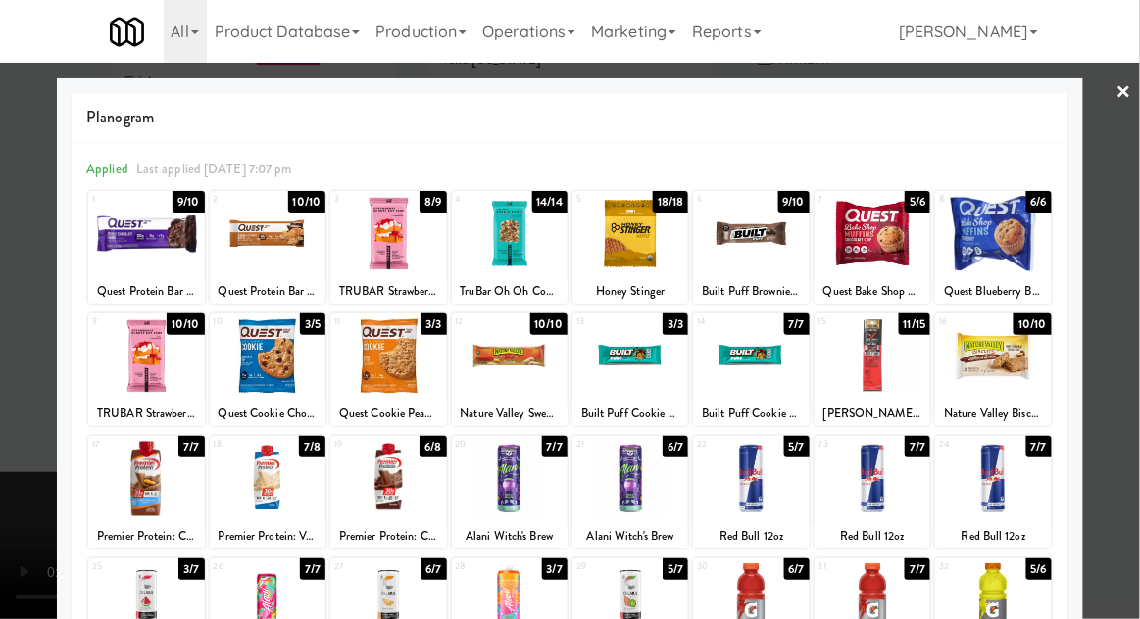
click at [1138, 334] on div at bounding box center [570, 309] width 1140 height 619
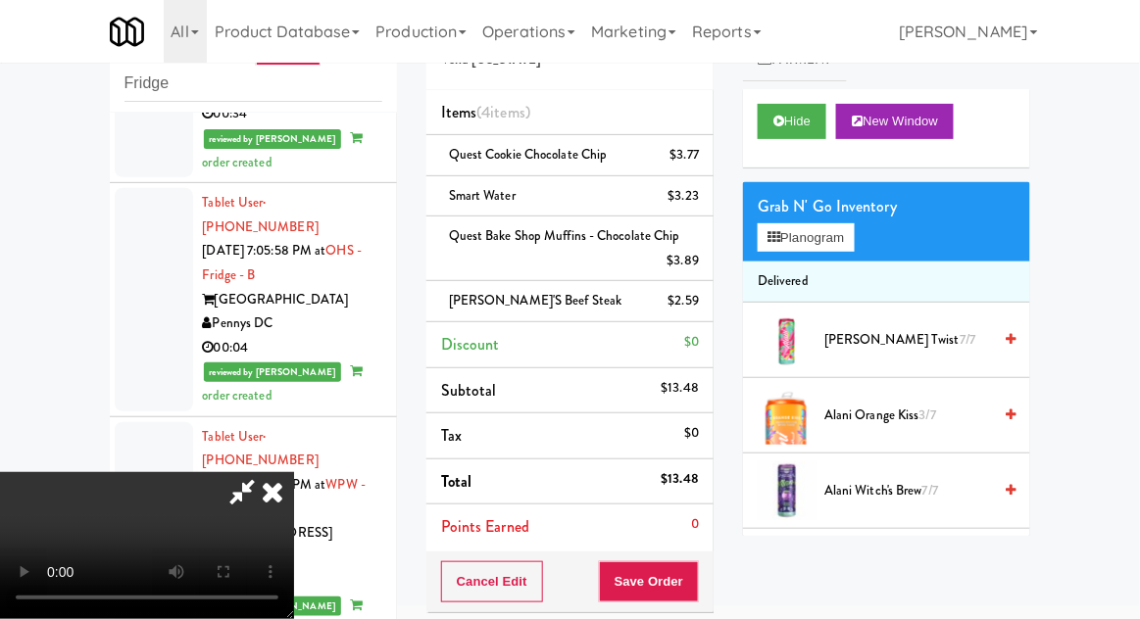
scroll to position [72, 0]
click at [782, 245] on button "Planogram" at bounding box center [805, 237] width 96 height 29
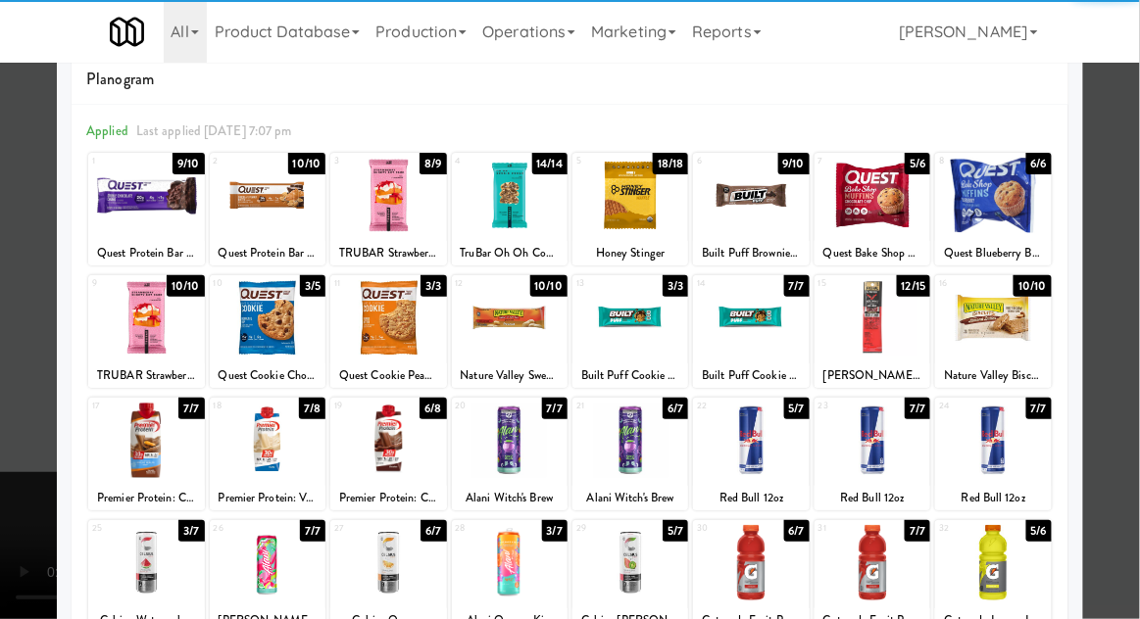
scroll to position [124, 0]
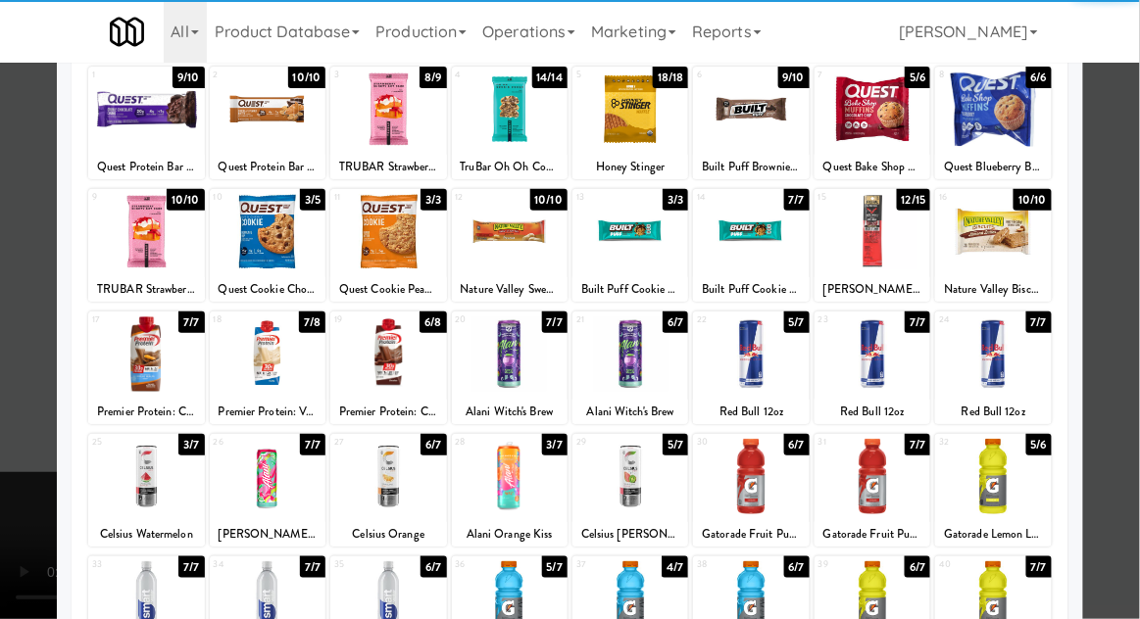
click at [128, 484] on div at bounding box center [146, 476] width 116 height 75
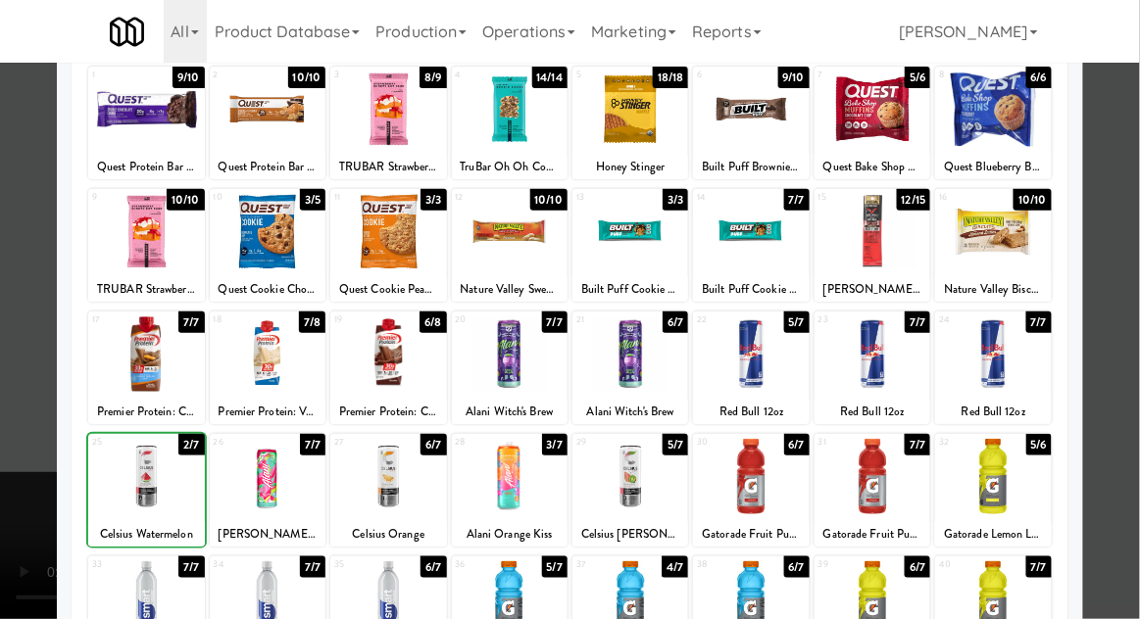
click at [1132, 338] on div at bounding box center [570, 309] width 1140 height 619
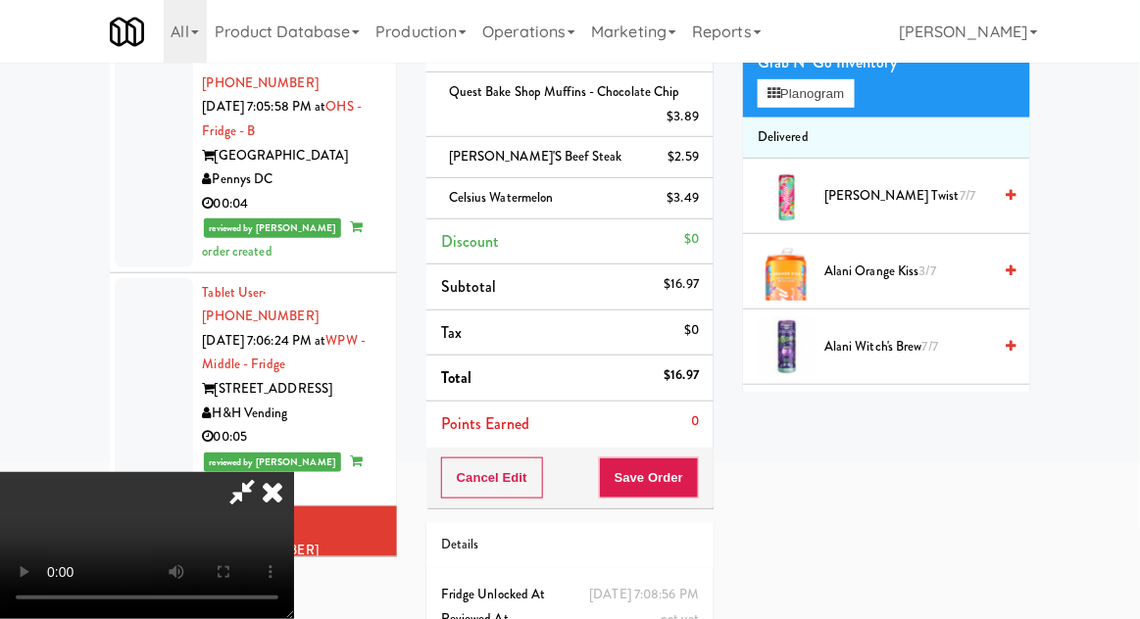
scroll to position [235, 0]
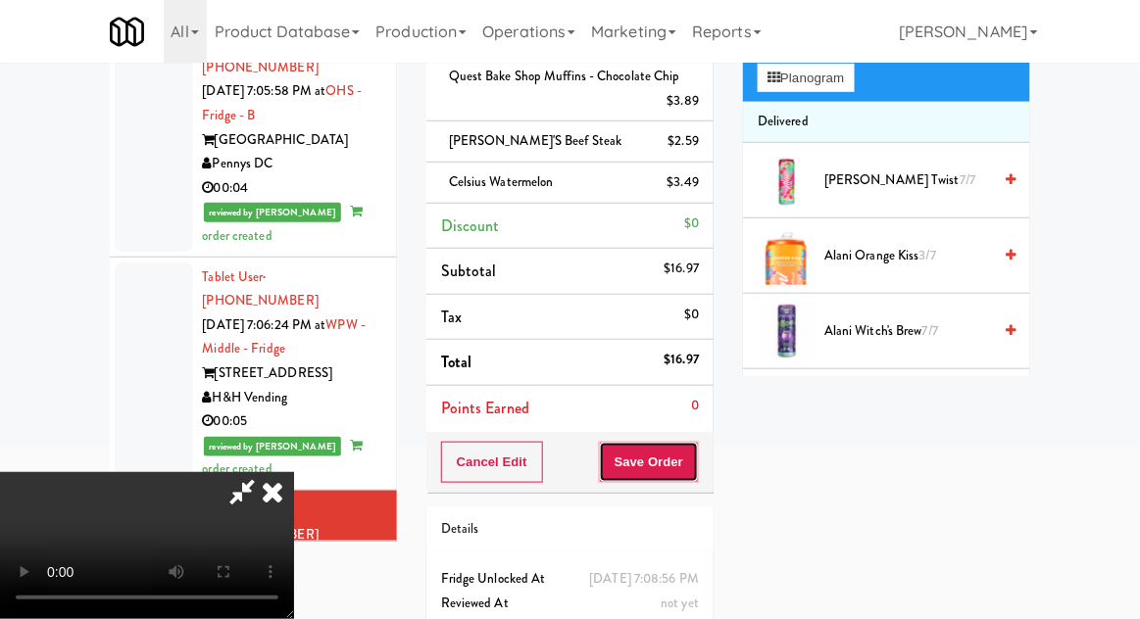
click at [698, 471] on button "Save Order" at bounding box center [649, 462] width 100 height 41
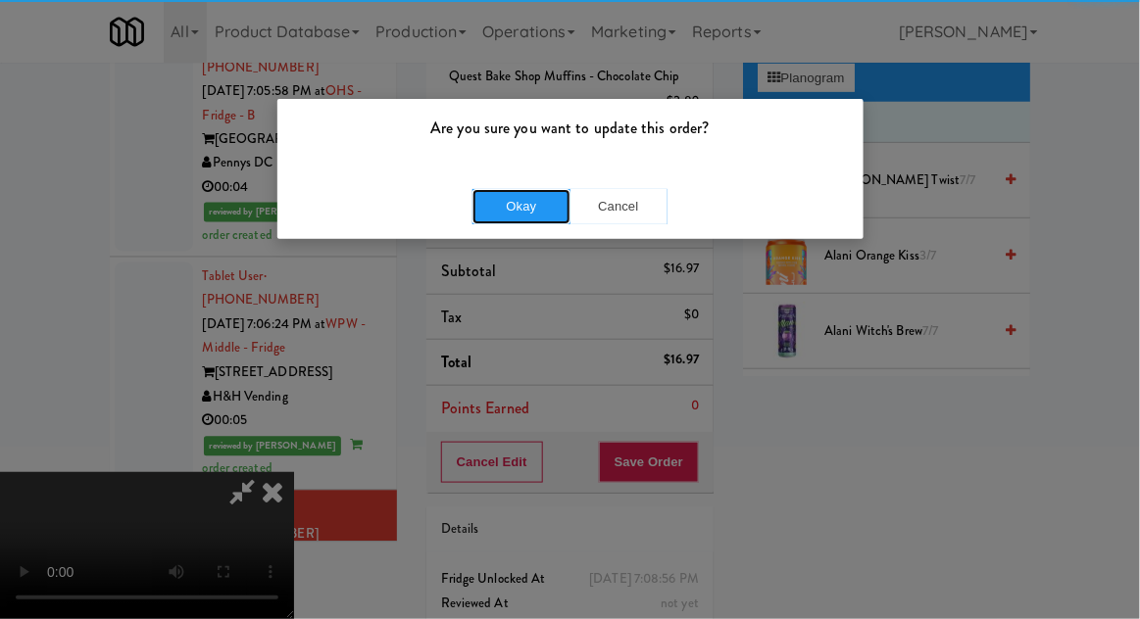
click at [517, 221] on button "Okay" at bounding box center [521, 206] width 98 height 35
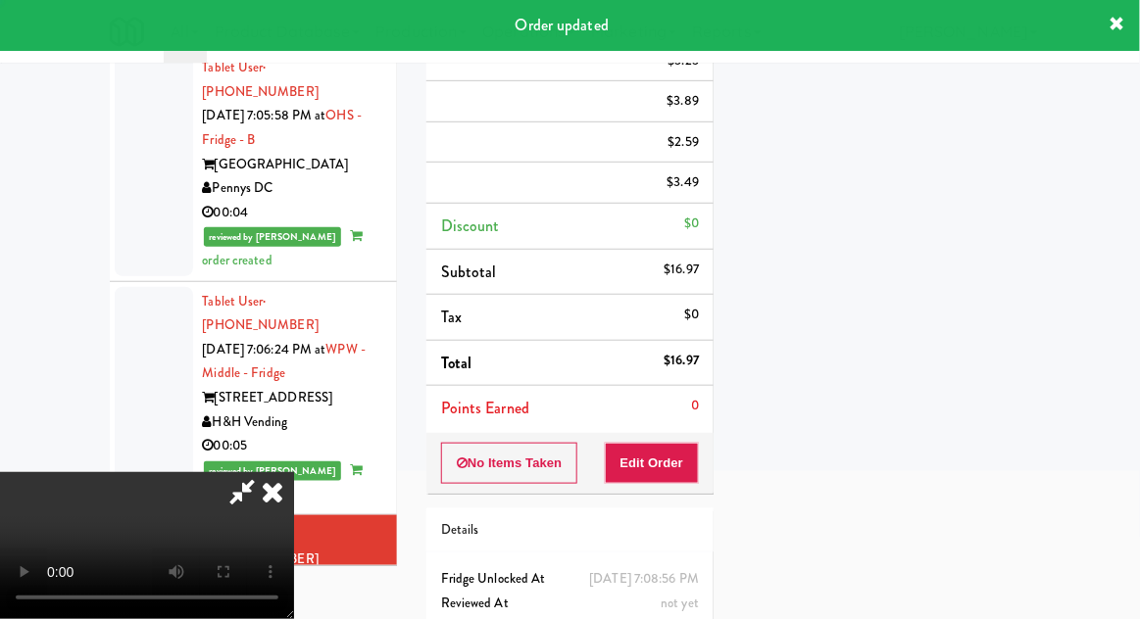
scroll to position [0, 0]
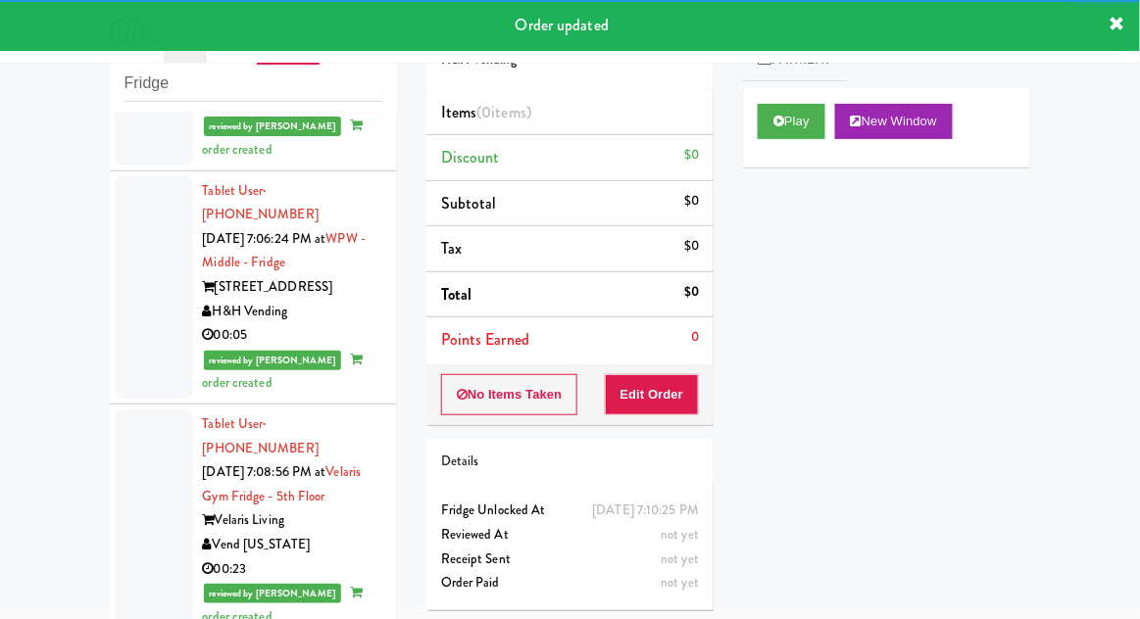
scroll to position [4543, 0]
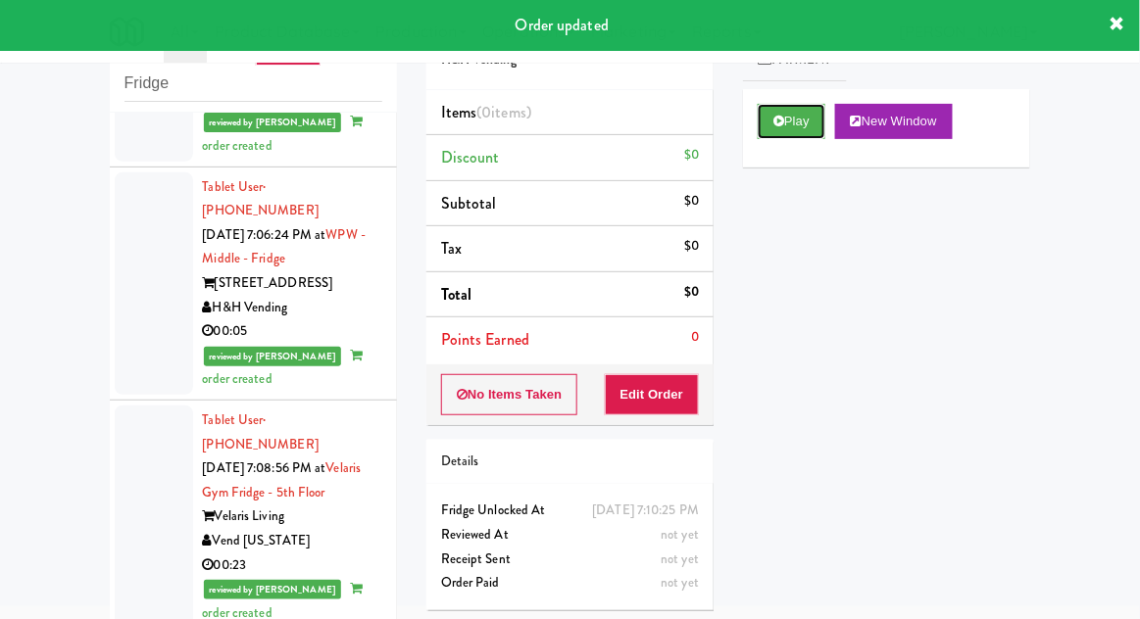
click at [777, 127] on button "Play" at bounding box center [791, 121] width 68 height 35
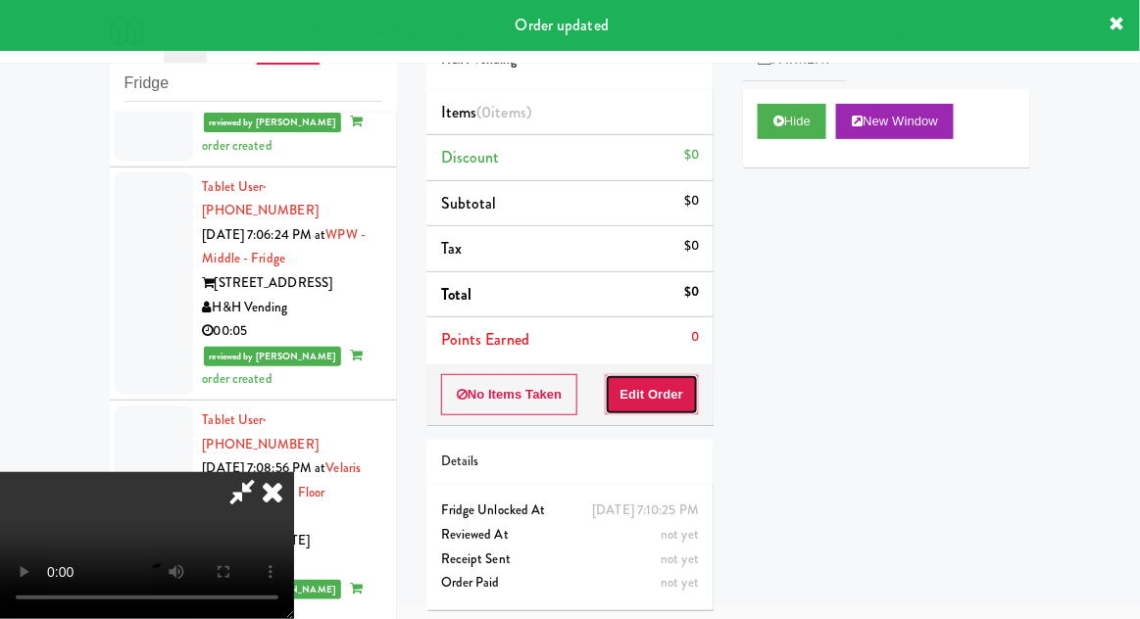
click at [655, 404] on button "Edit Order" at bounding box center [652, 394] width 95 height 41
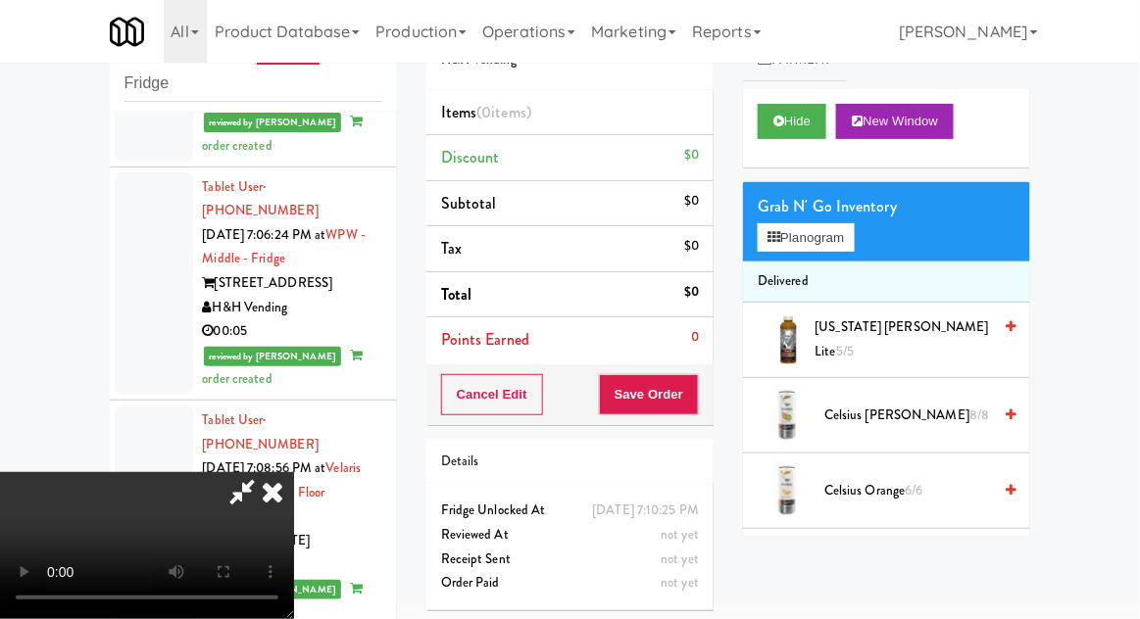
scroll to position [0, 0]
click at [827, 236] on button "Planogram" at bounding box center [805, 237] width 96 height 29
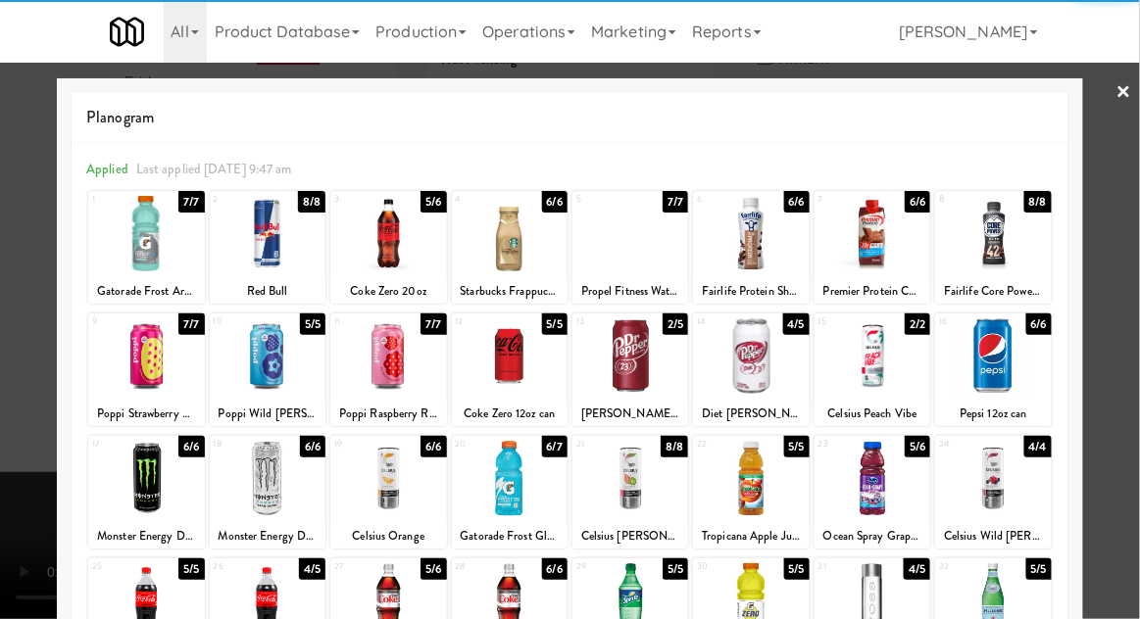
click at [263, 370] on div at bounding box center [268, 355] width 116 height 75
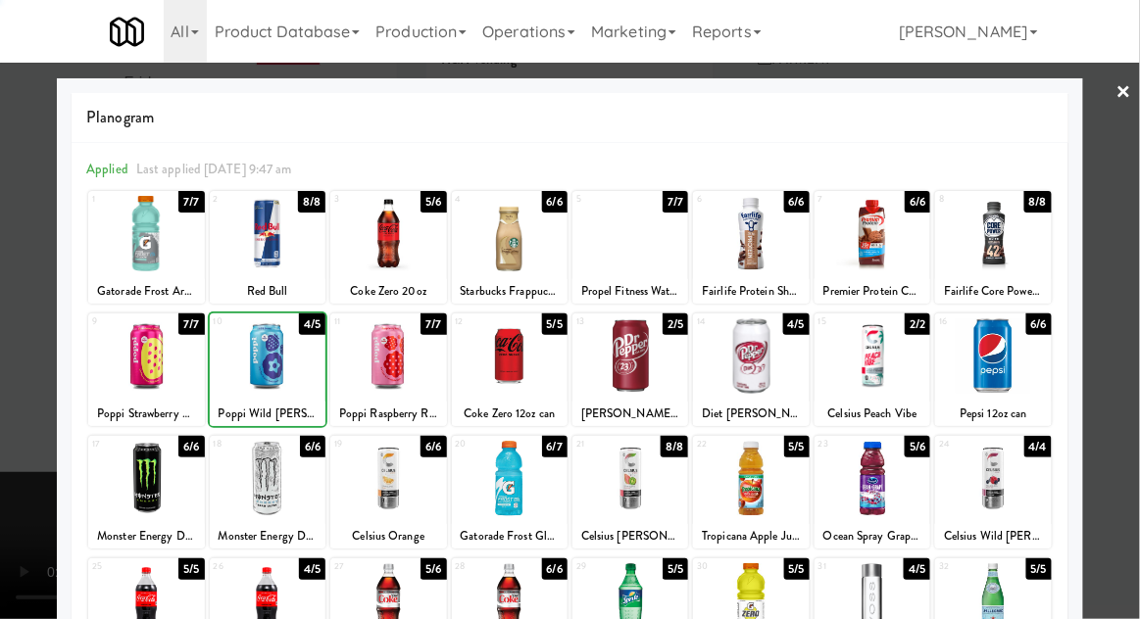
click at [1138, 329] on div at bounding box center [570, 309] width 1140 height 619
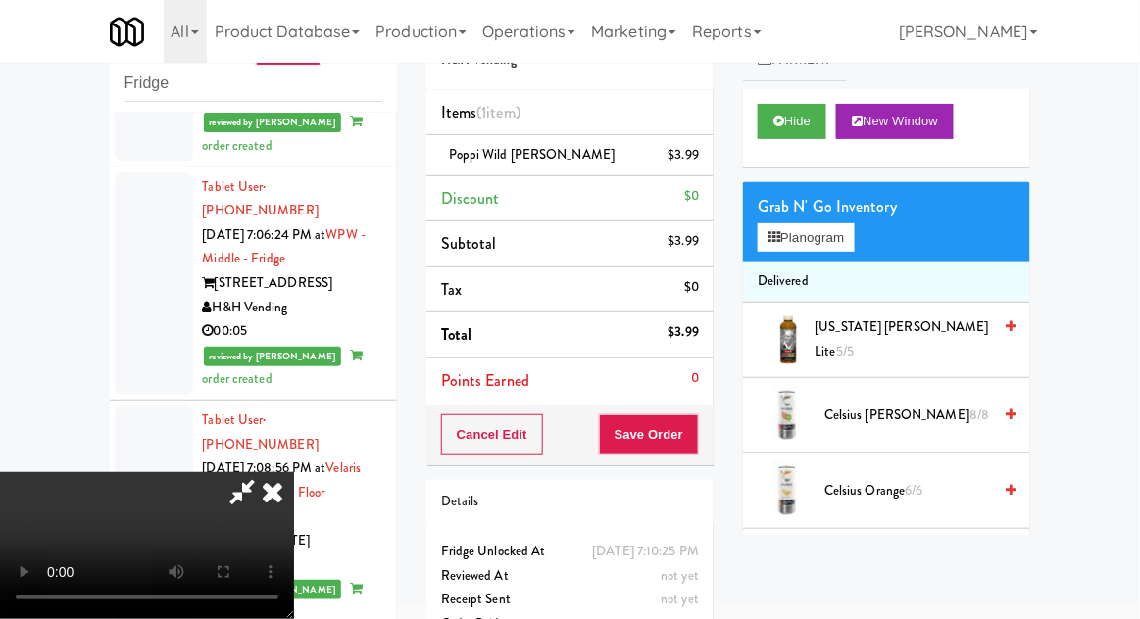
scroll to position [72, 0]
click at [697, 427] on button "Save Order" at bounding box center [649, 434] width 100 height 41
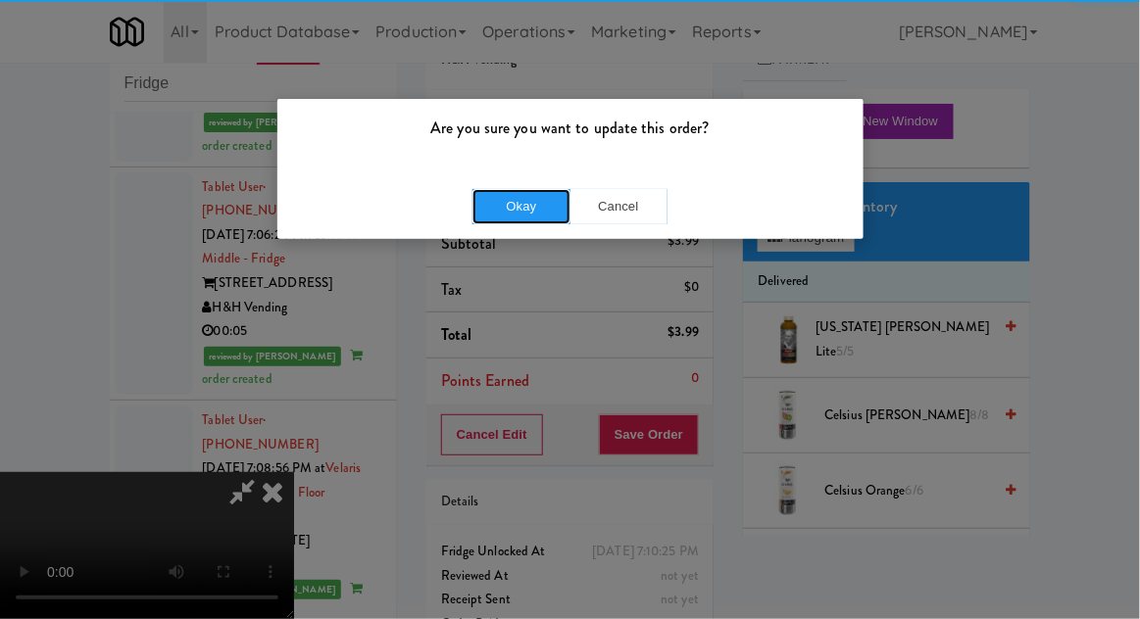
click at [508, 217] on button "Okay" at bounding box center [521, 206] width 98 height 35
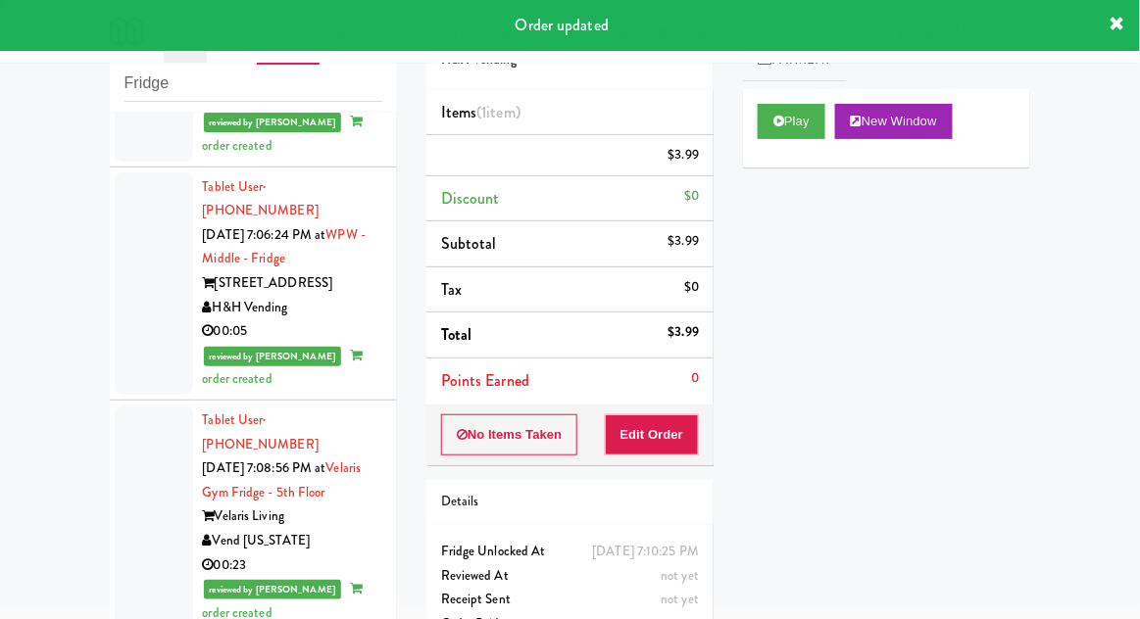
scroll to position [0, 0]
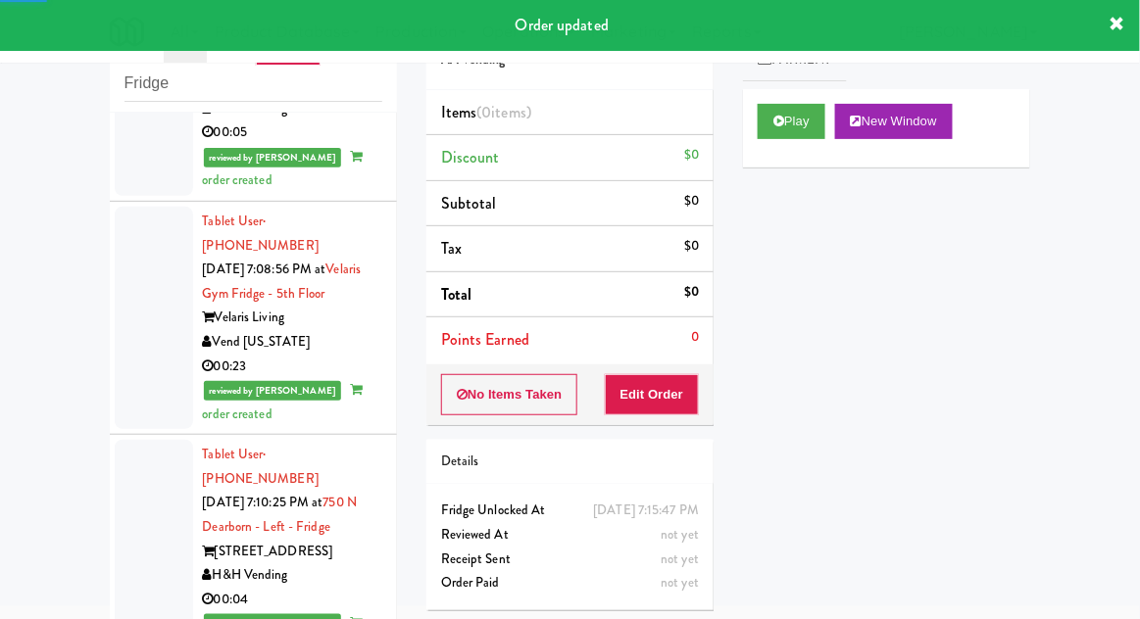
scroll to position [4742, 0]
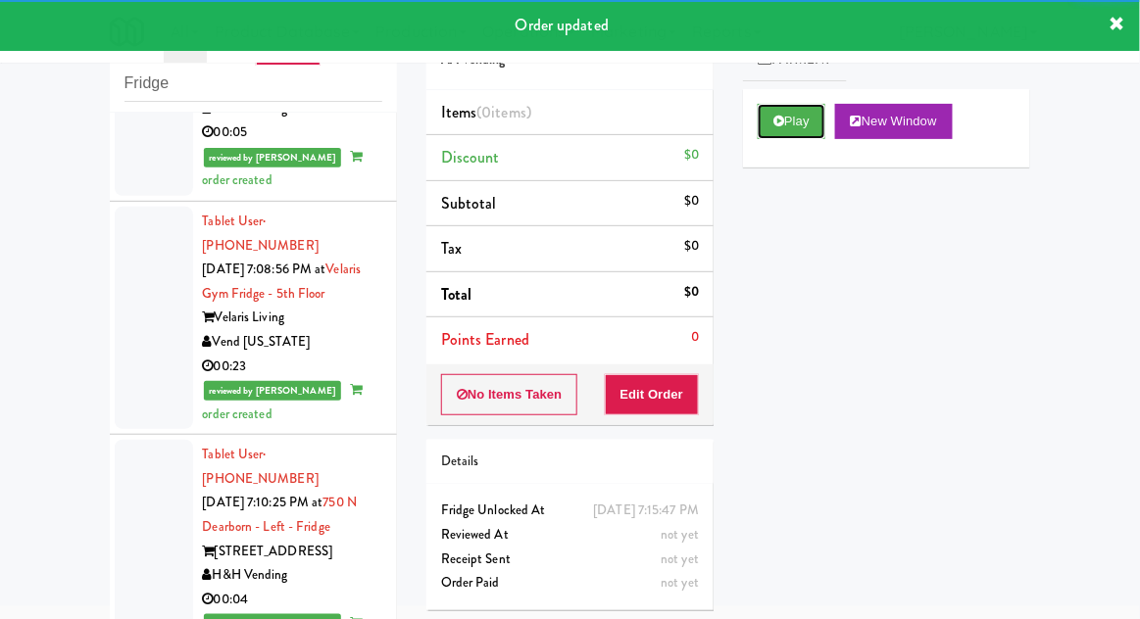
click at [785, 111] on button "Play" at bounding box center [791, 121] width 68 height 35
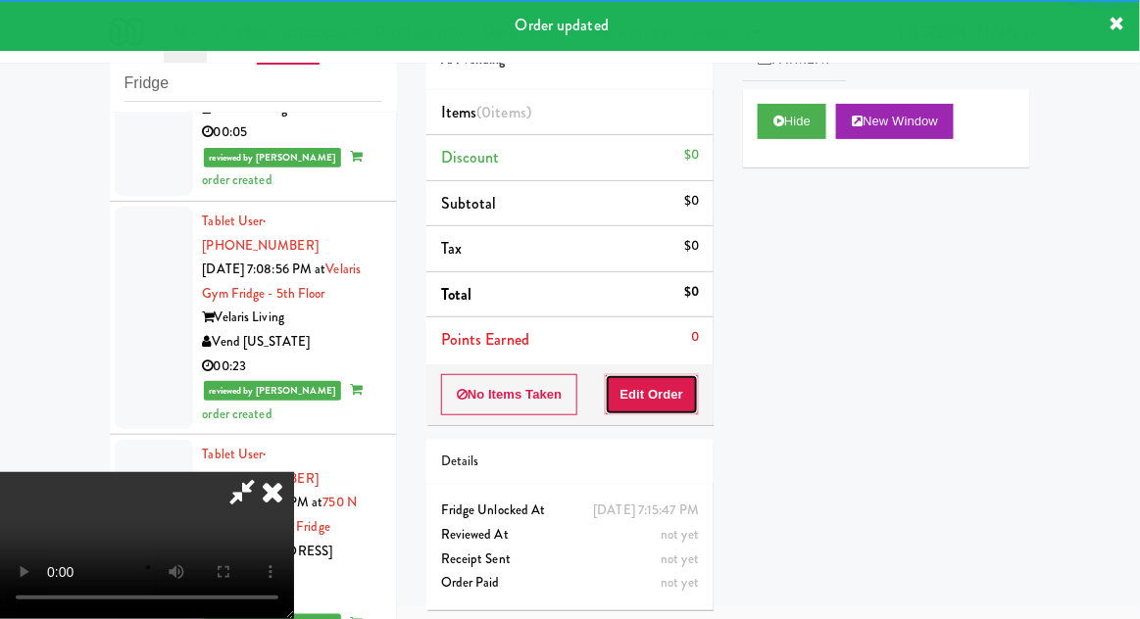
click at [672, 374] on button "Edit Order" at bounding box center [652, 394] width 95 height 41
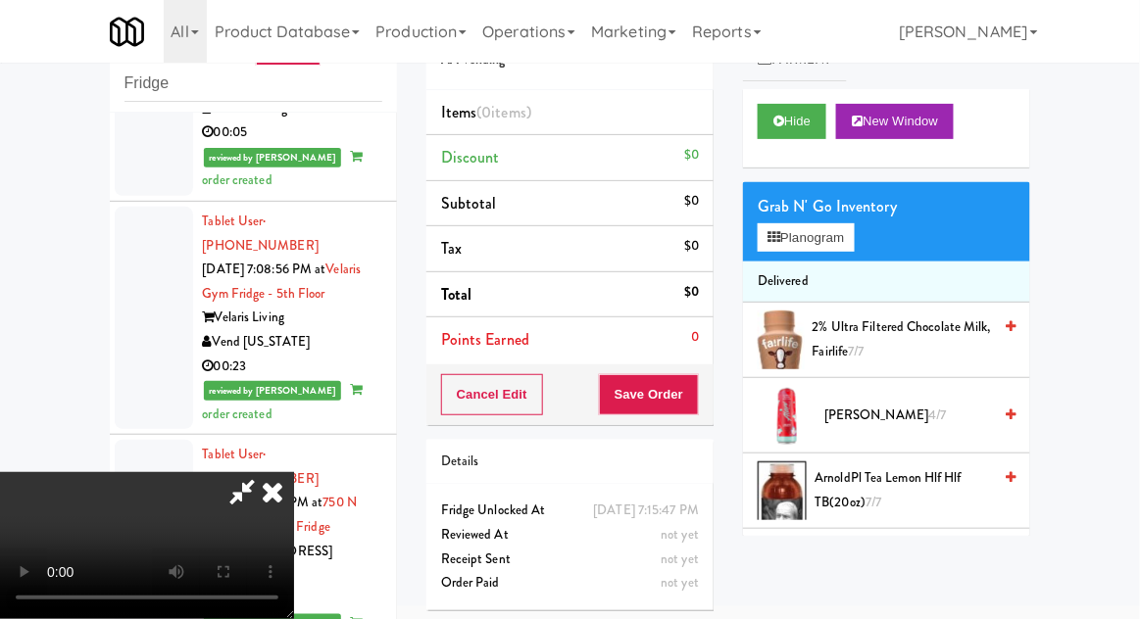
scroll to position [0, 0]
click at [788, 233] on button "Planogram" at bounding box center [805, 237] width 96 height 29
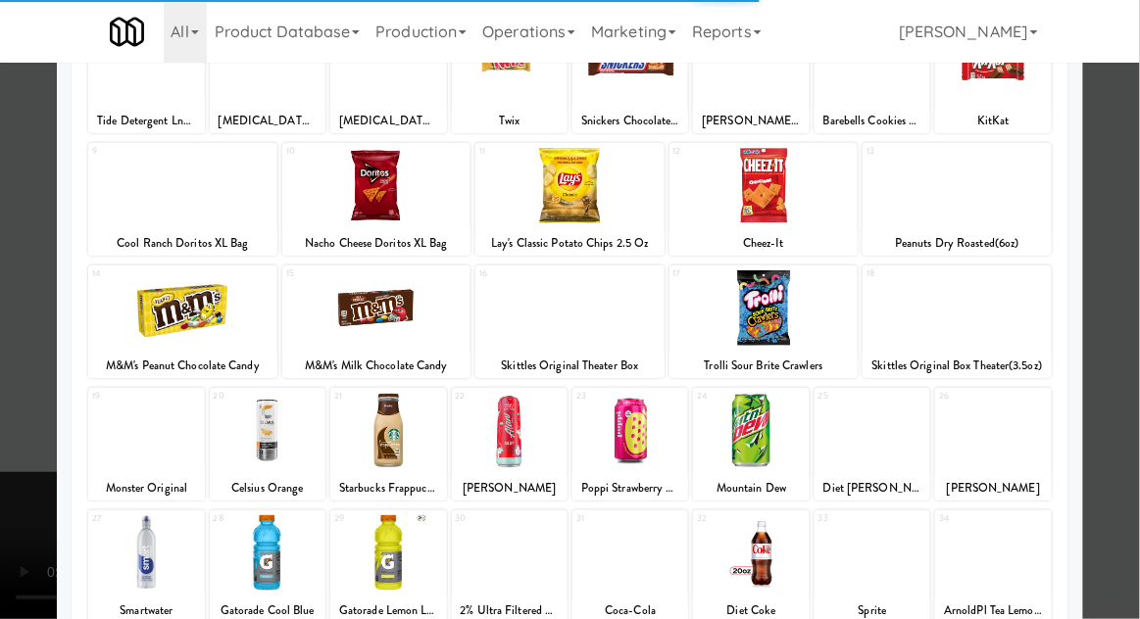
scroll to position [196, 0]
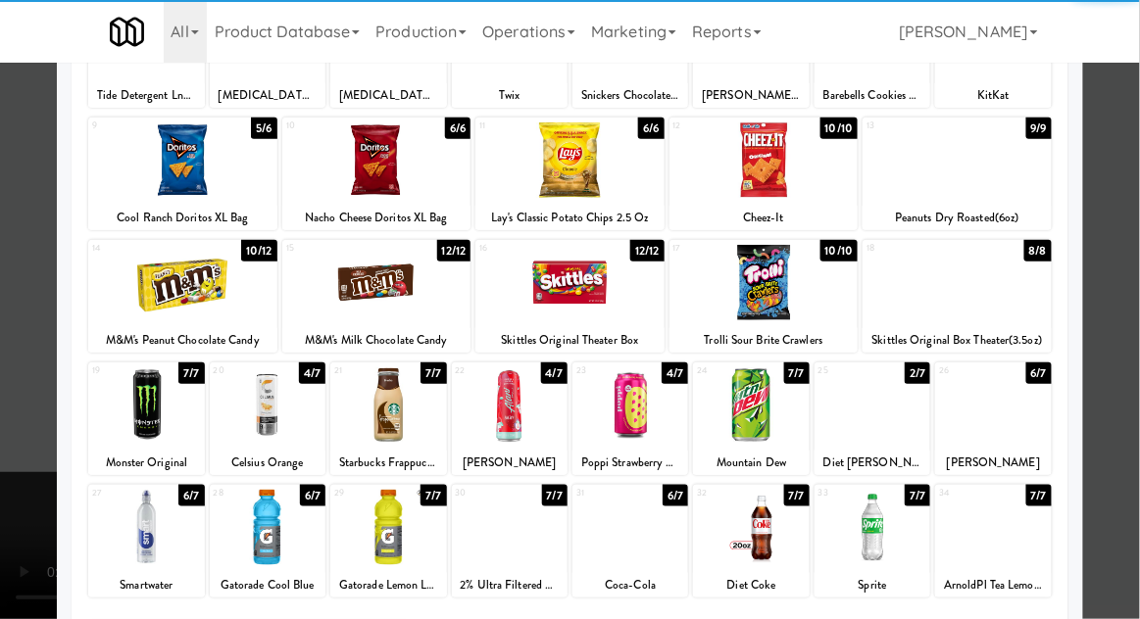
click at [867, 535] on div at bounding box center [872, 527] width 116 height 75
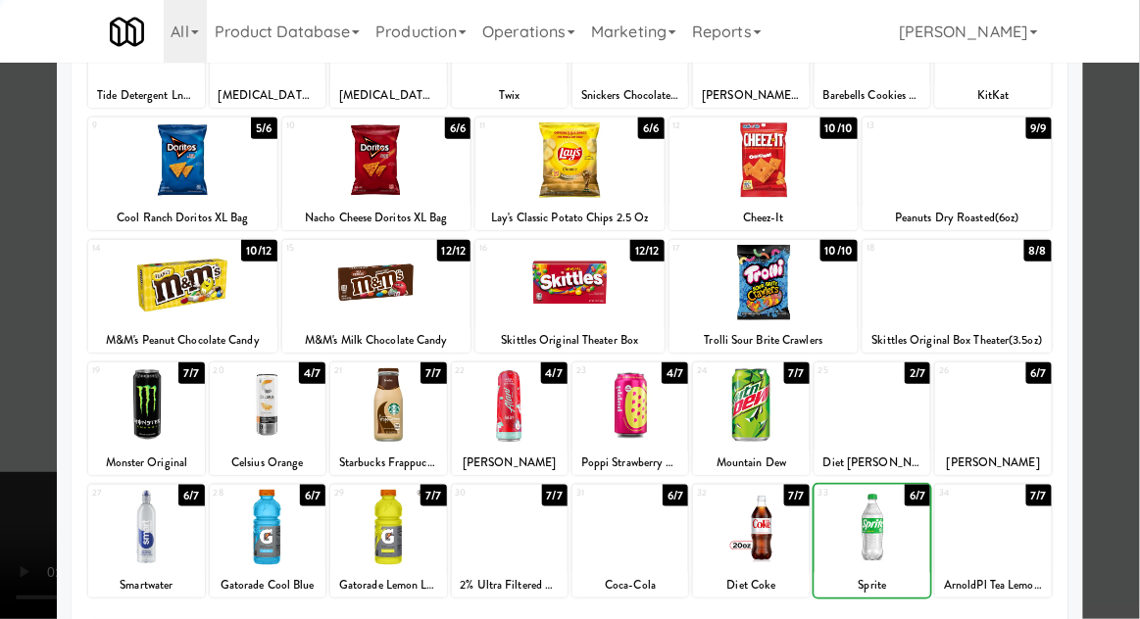
click at [1131, 325] on div at bounding box center [570, 309] width 1140 height 619
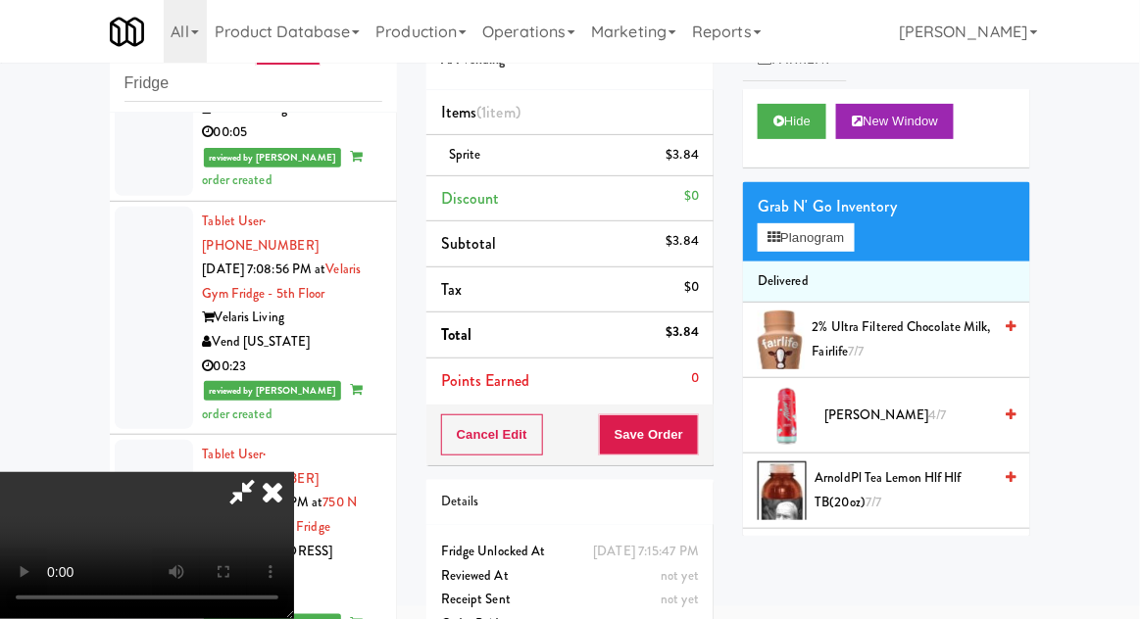
scroll to position [72, 0]
click at [825, 237] on button "Planogram" at bounding box center [805, 237] width 96 height 29
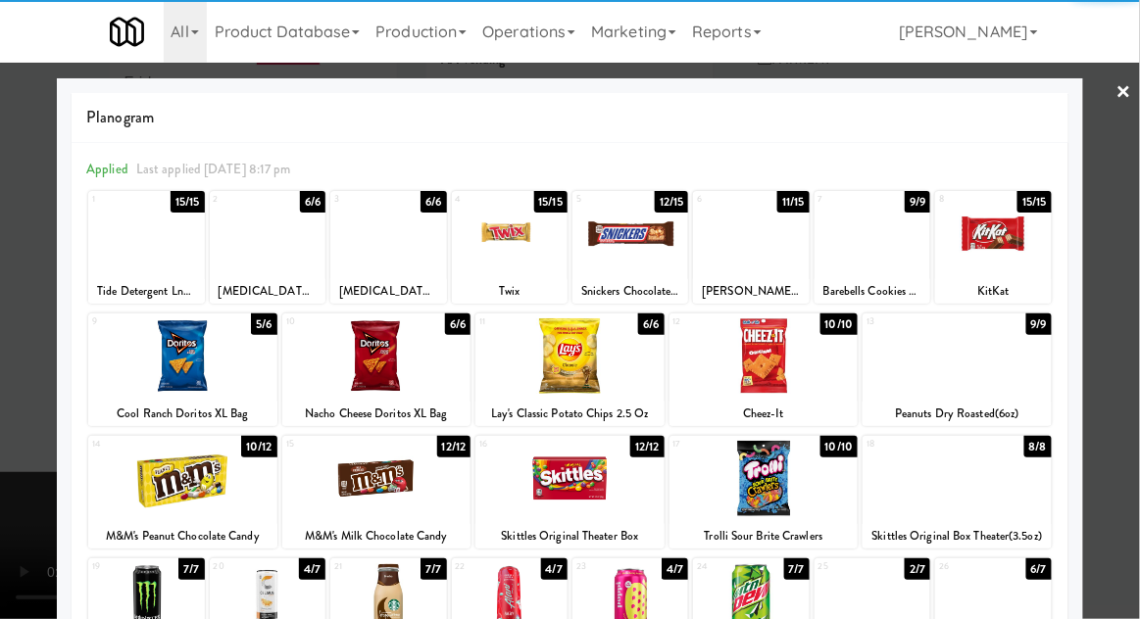
click at [756, 260] on div at bounding box center [751, 233] width 116 height 75
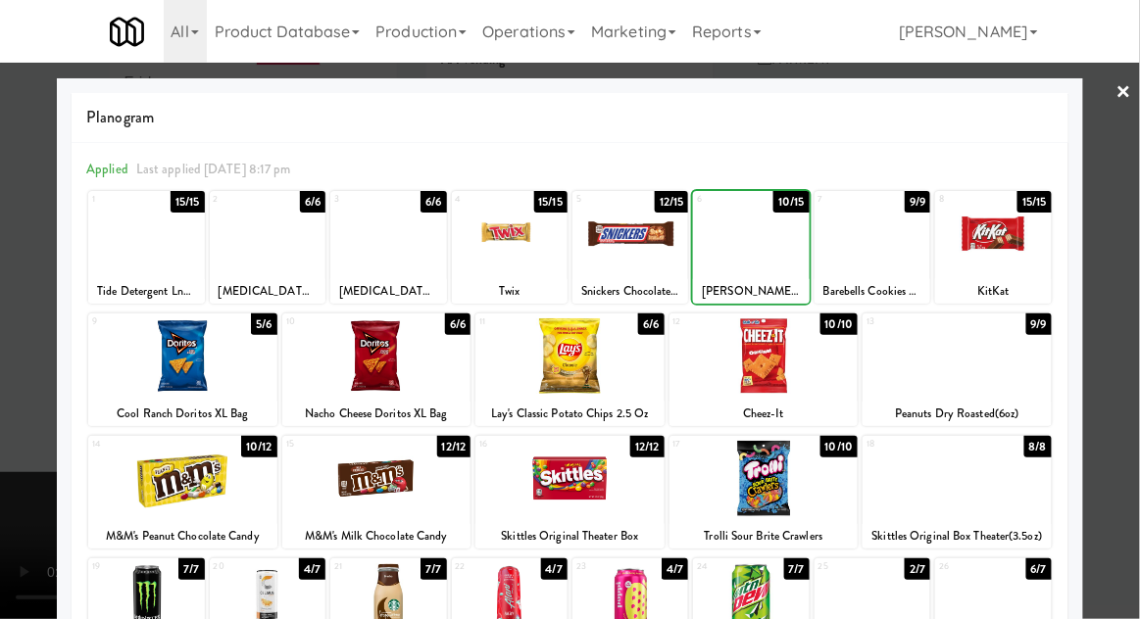
click at [1138, 327] on div at bounding box center [570, 309] width 1140 height 619
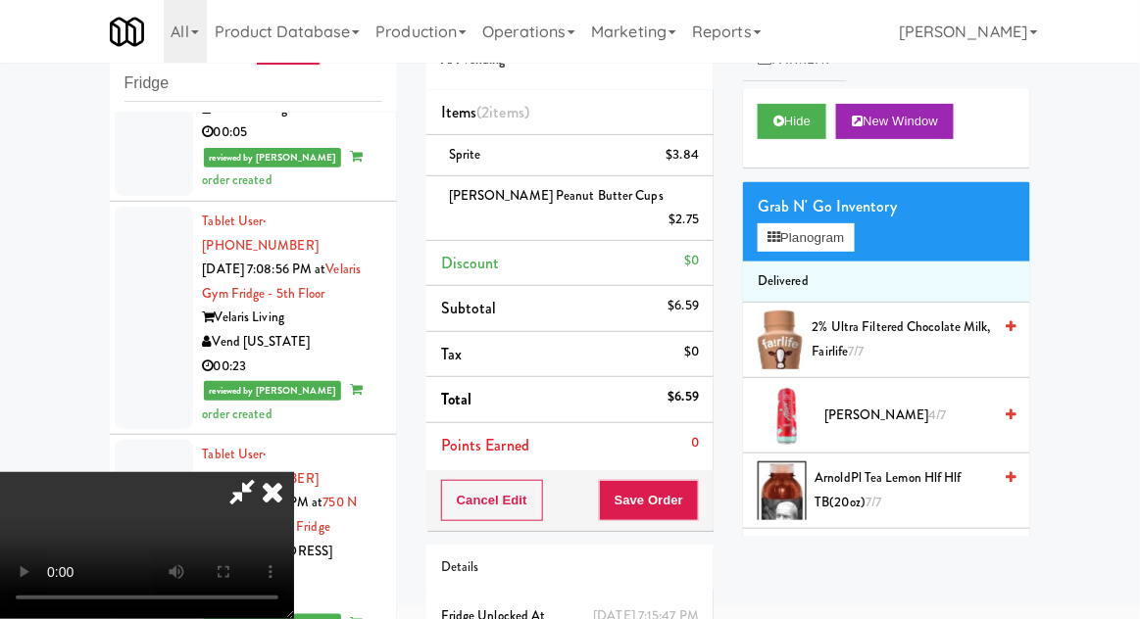
scroll to position [89, 0]
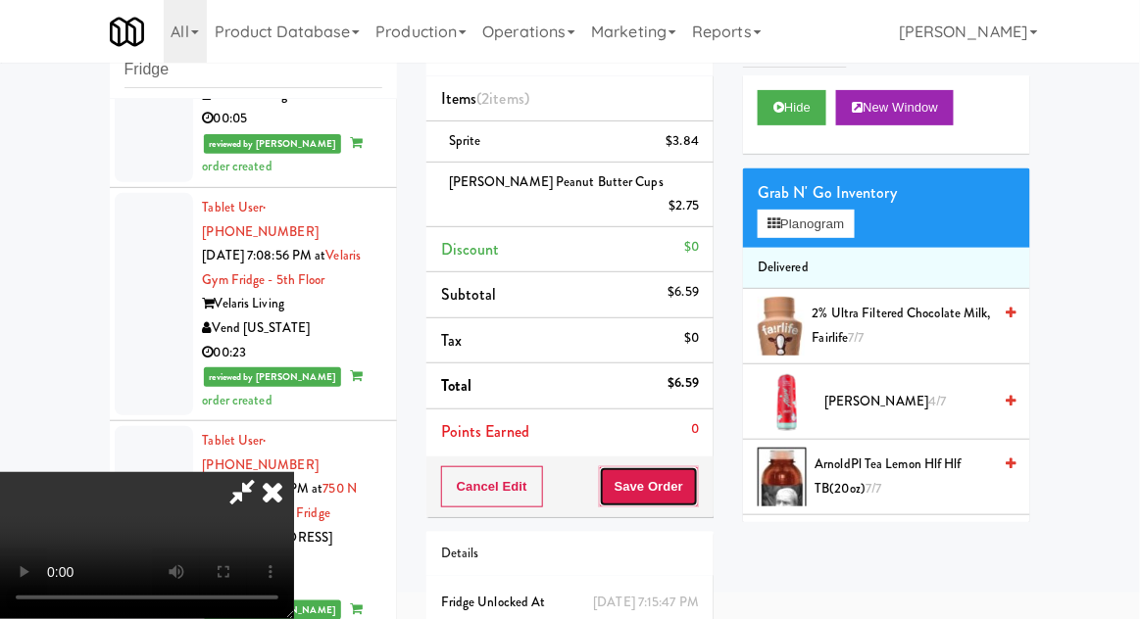
click at [690, 469] on button "Save Order" at bounding box center [649, 486] width 100 height 41
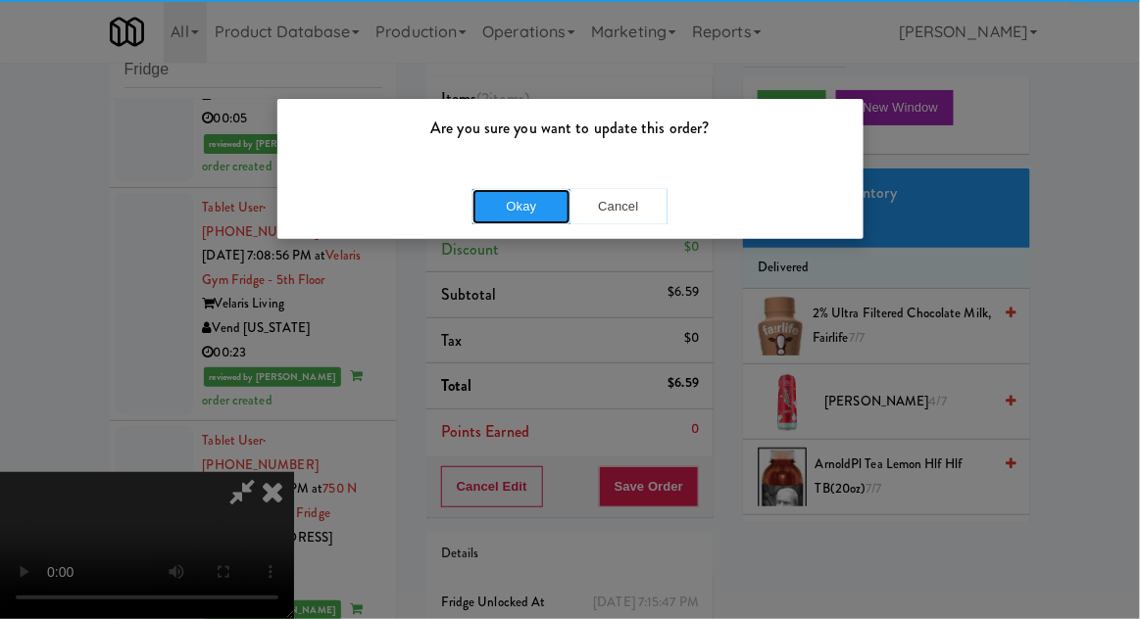
click at [513, 205] on button "Okay" at bounding box center [521, 206] width 98 height 35
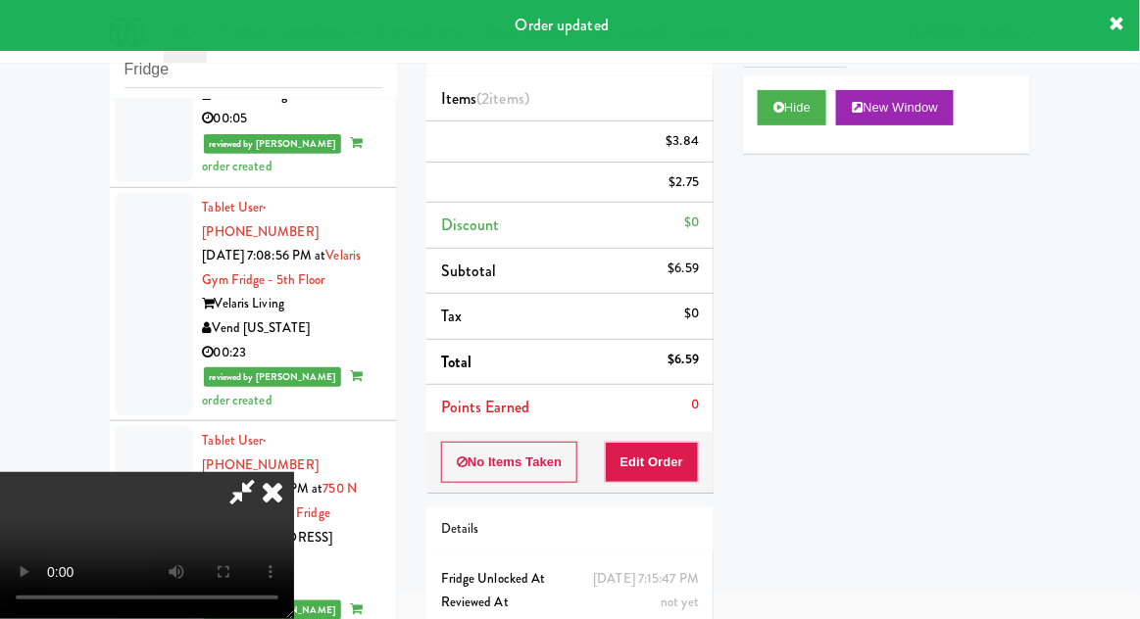
scroll to position [0, 0]
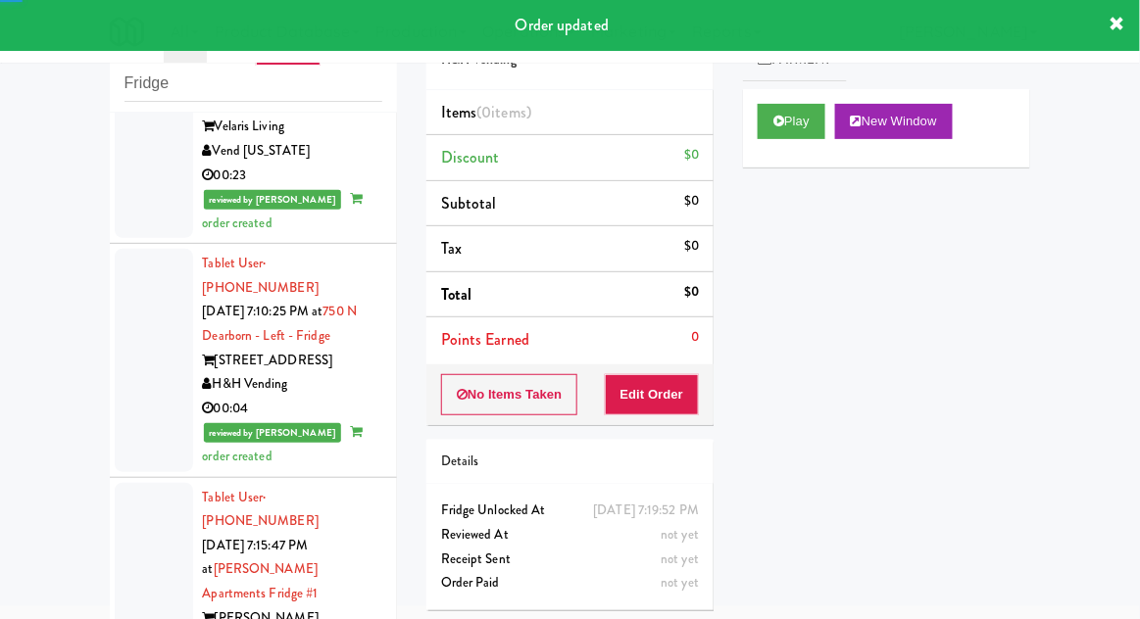
scroll to position [4939, 0]
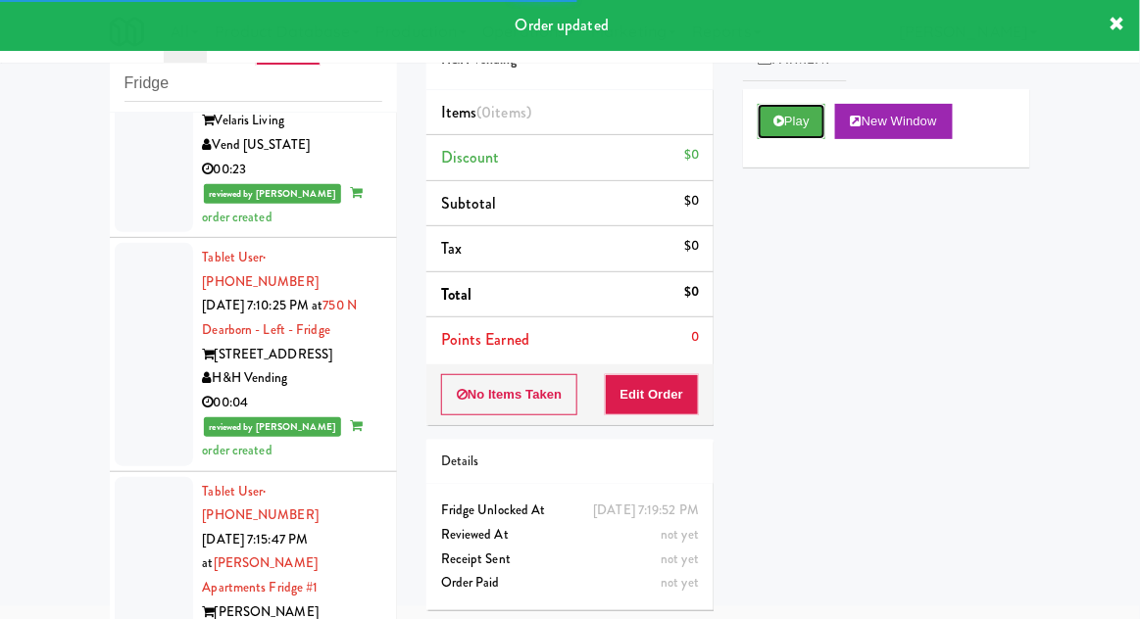
click at [769, 130] on button "Play" at bounding box center [791, 121] width 68 height 35
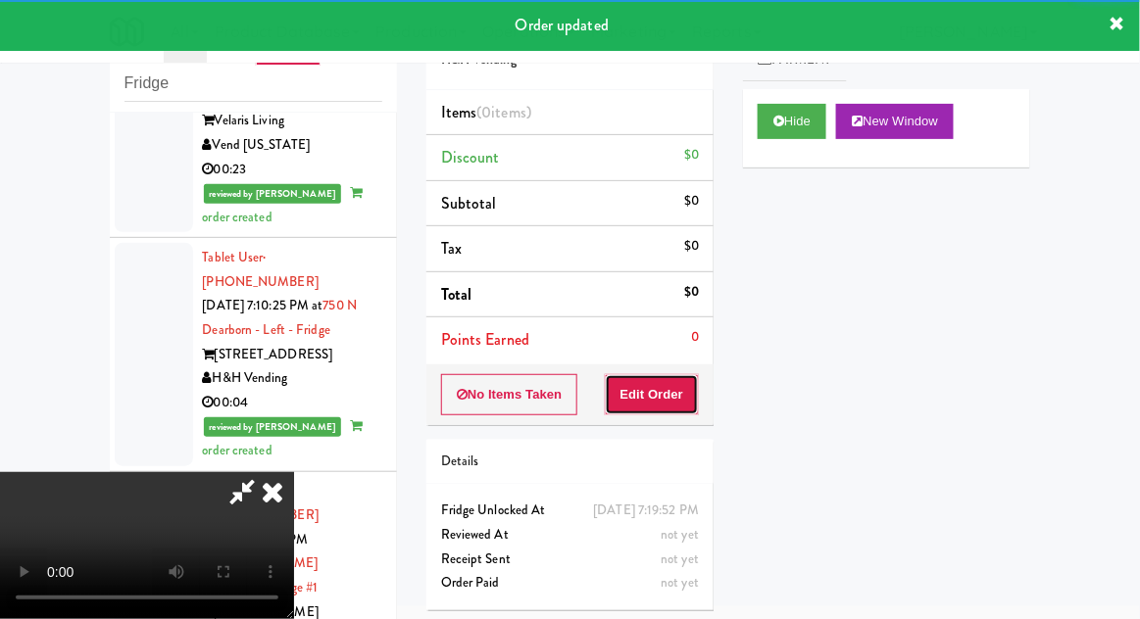
click at [651, 402] on button "Edit Order" at bounding box center [652, 394] width 95 height 41
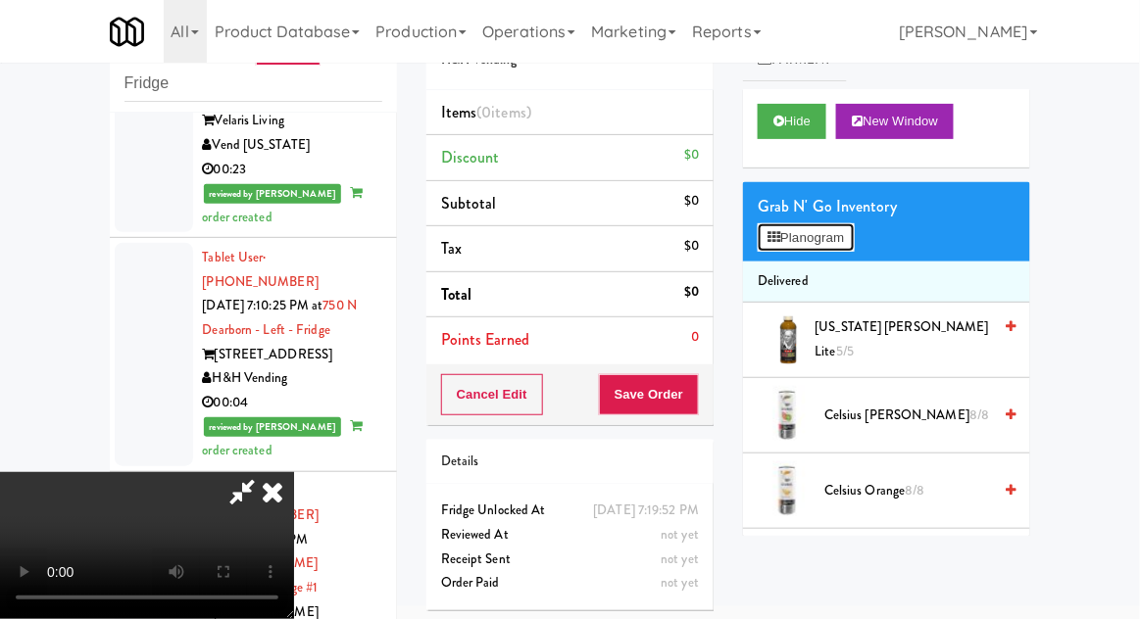
click at [794, 223] on button "Planogram" at bounding box center [805, 237] width 96 height 29
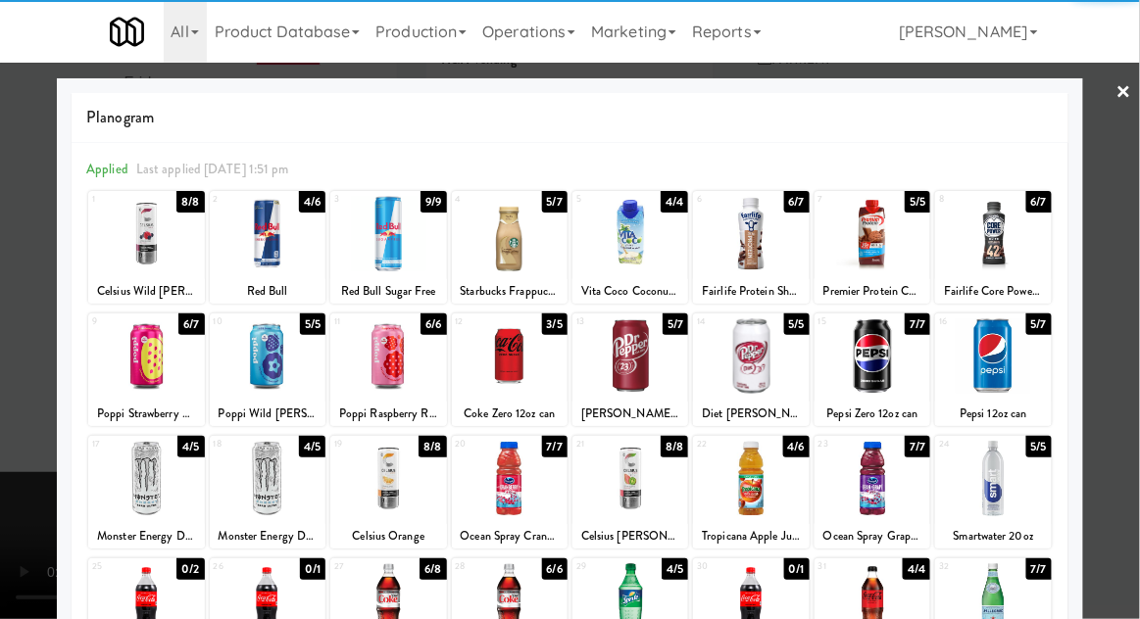
click at [997, 475] on div at bounding box center [993, 478] width 116 height 75
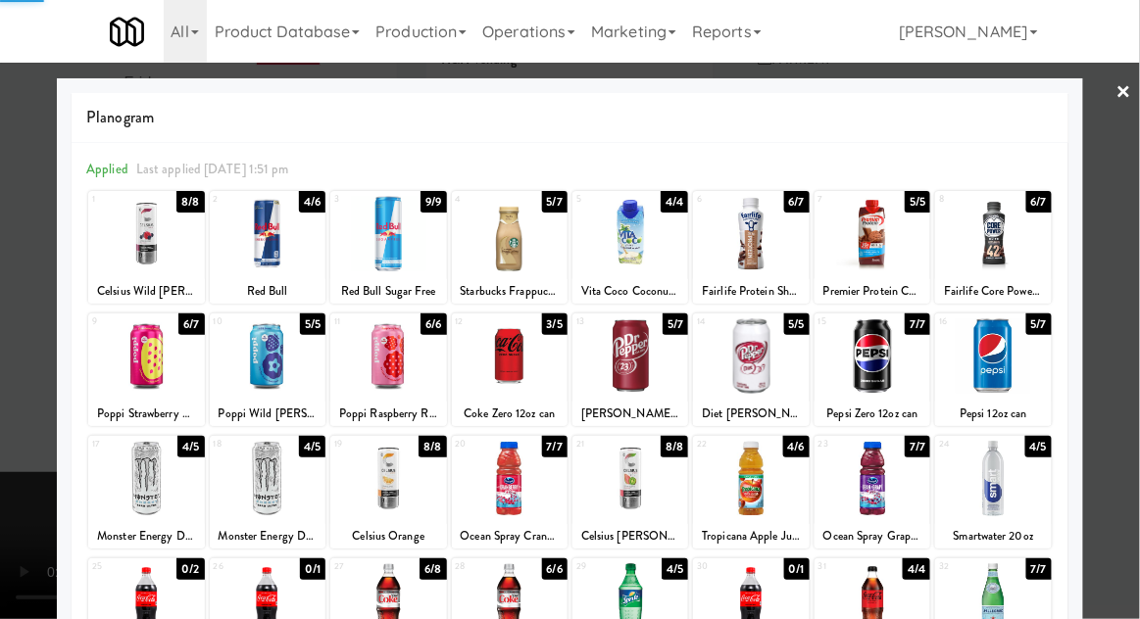
click at [1138, 325] on div at bounding box center [570, 309] width 1140 height 619
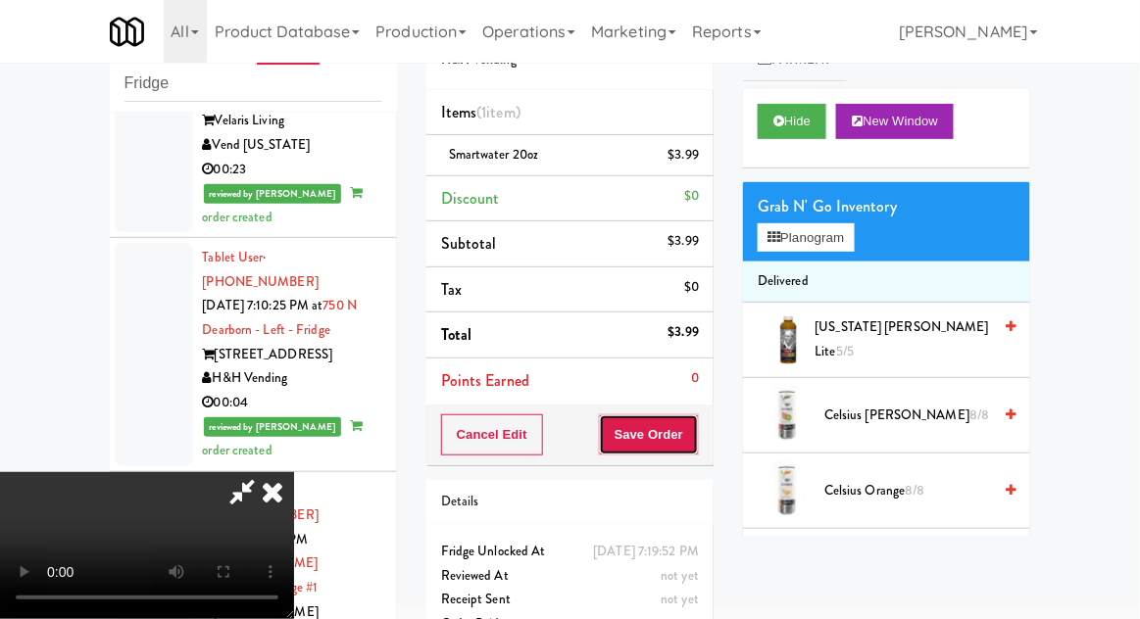
click at [692, 445] on button "Save Order" at bounding box center [649, 434] width 100 height 41
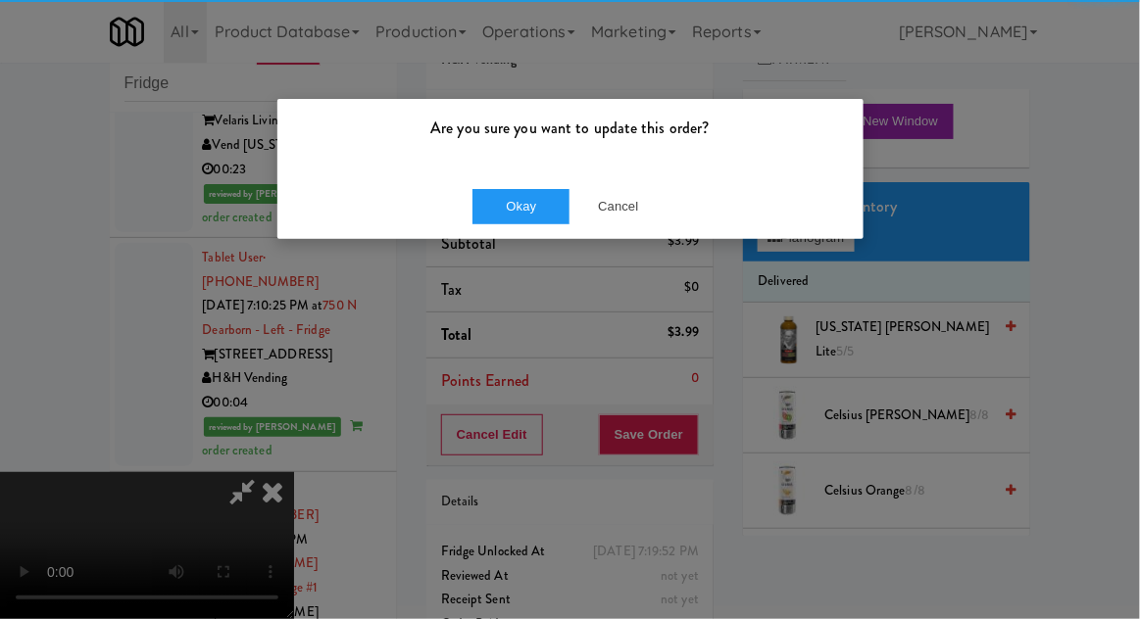
click at [448, 214] on div "Okay Cancel" at bounding box center [570, 206] width 586 height 66
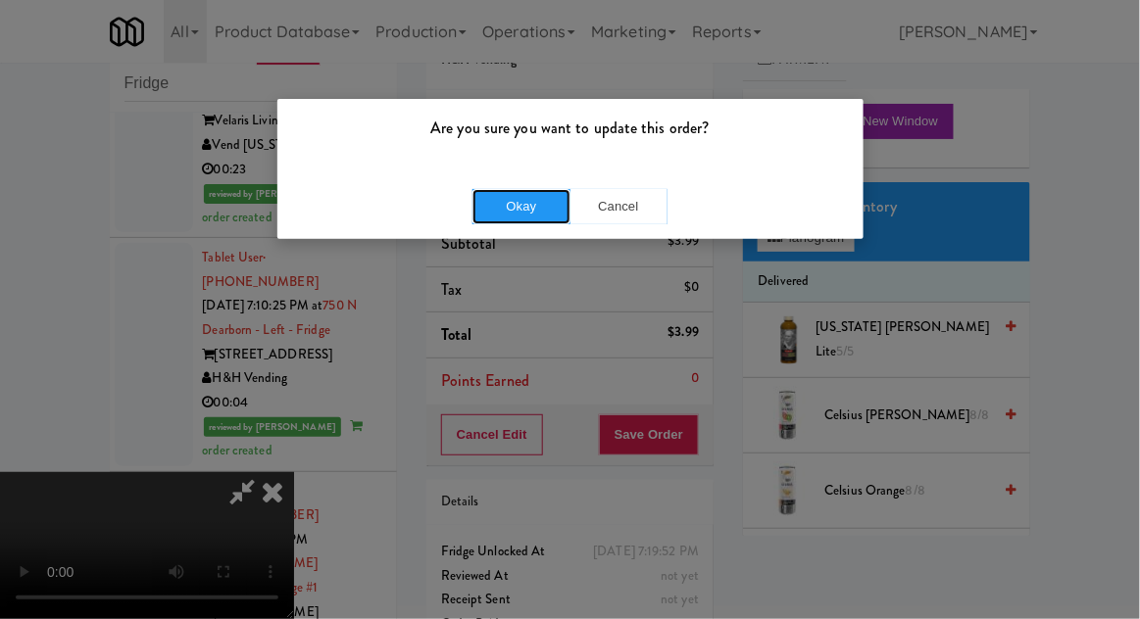
click at [501, 218] on button "Okay" at bounding box center [521, 206] width 98 height 35
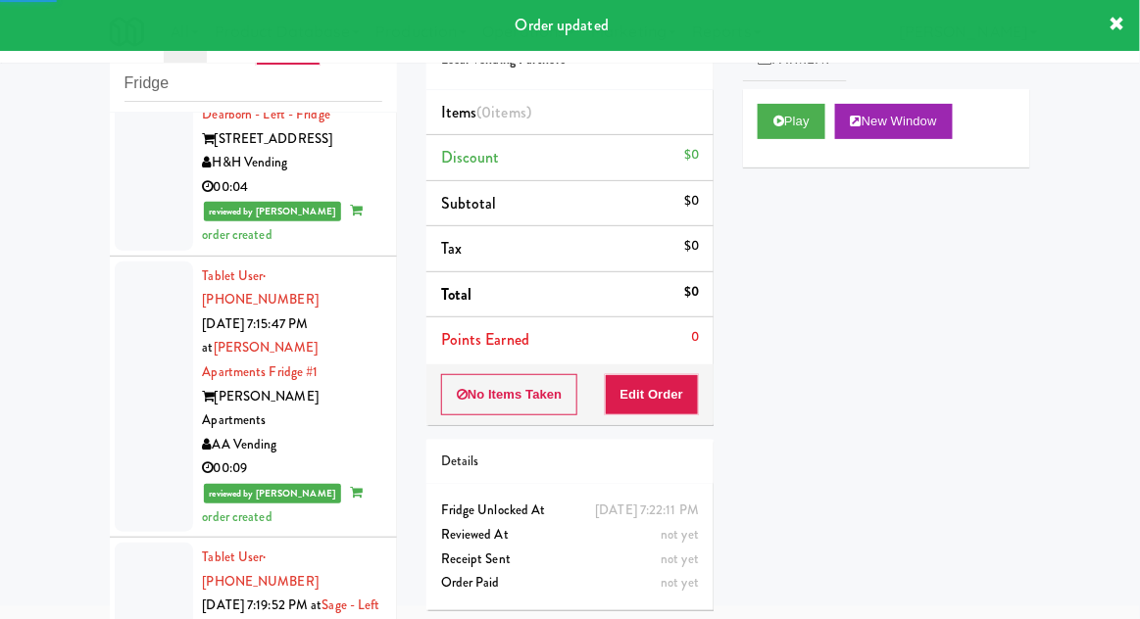
scroll to position [5159, 0]
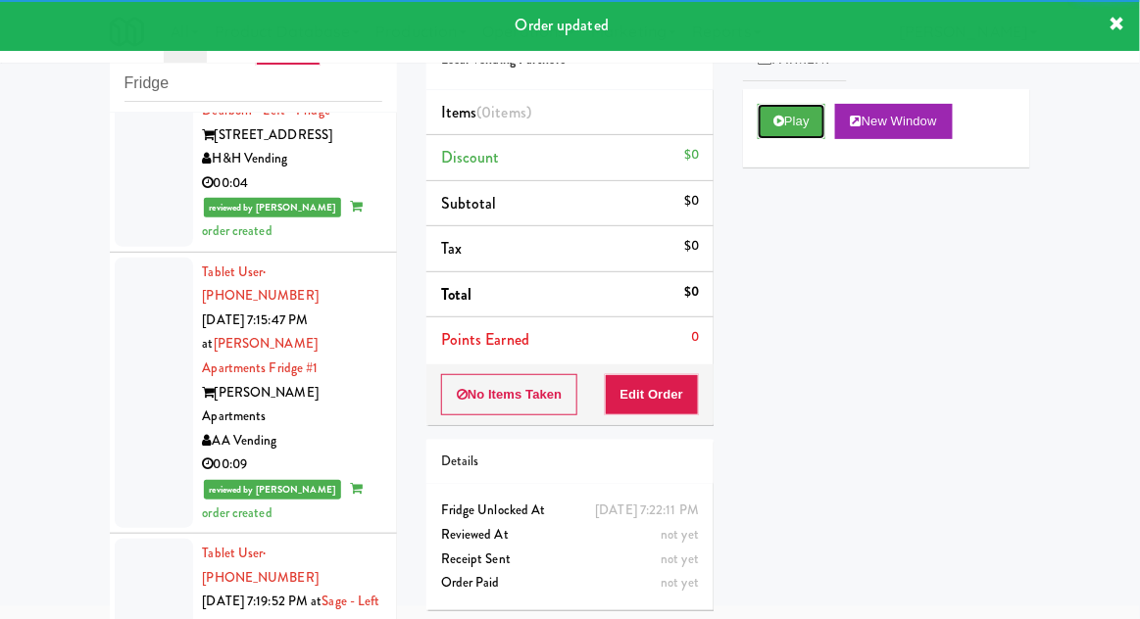
click at [771, 134] on button "Play" at bounding box center [791, 121] width 68 height 35
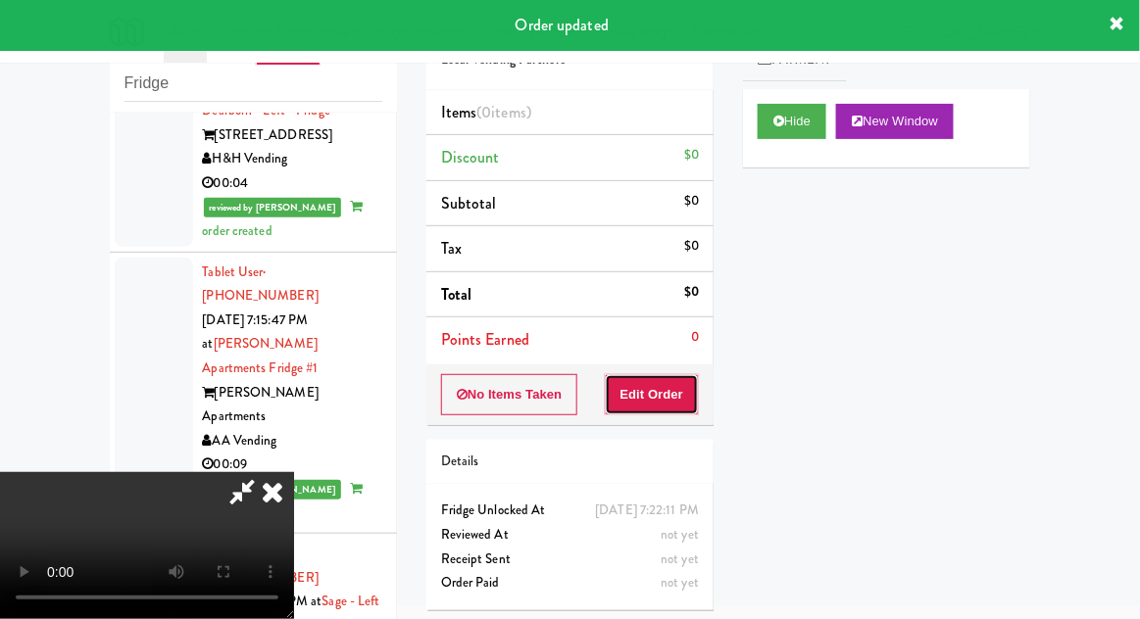
click at [676, 401] on button "Edit Order" at bounding box center [652, 394] width 95 height 41
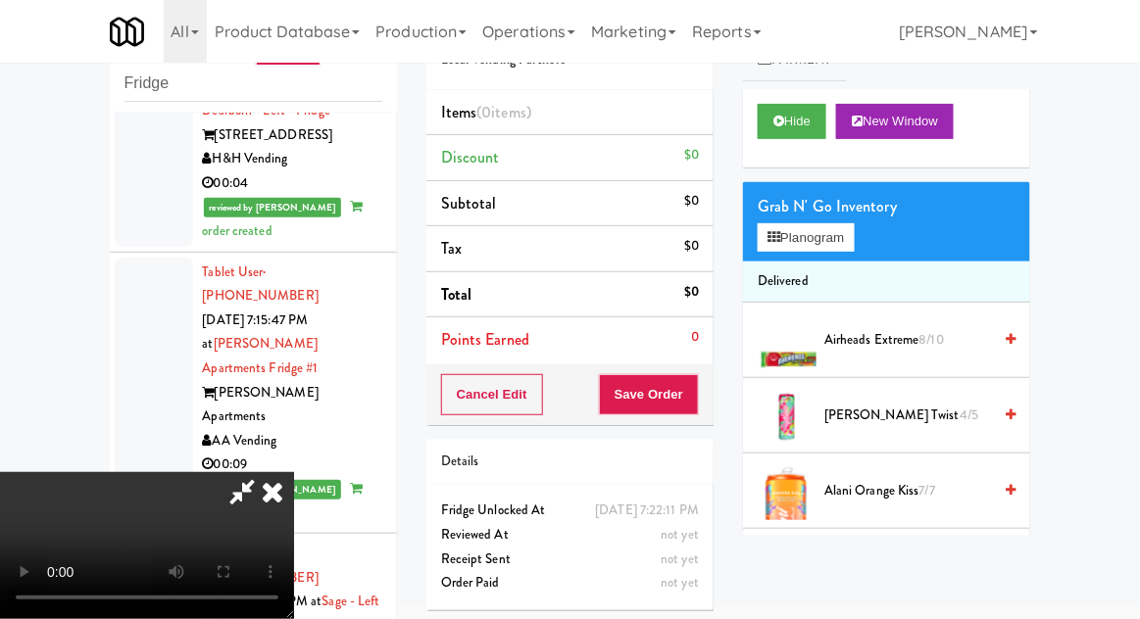
click at [784, 209] on div "Grab N' Go Inventory" at bounding box center [886, 206] width 258 height 29
click at [784, 231] on button "Planogram" at bounding box center [805, 237] width 96 height 29
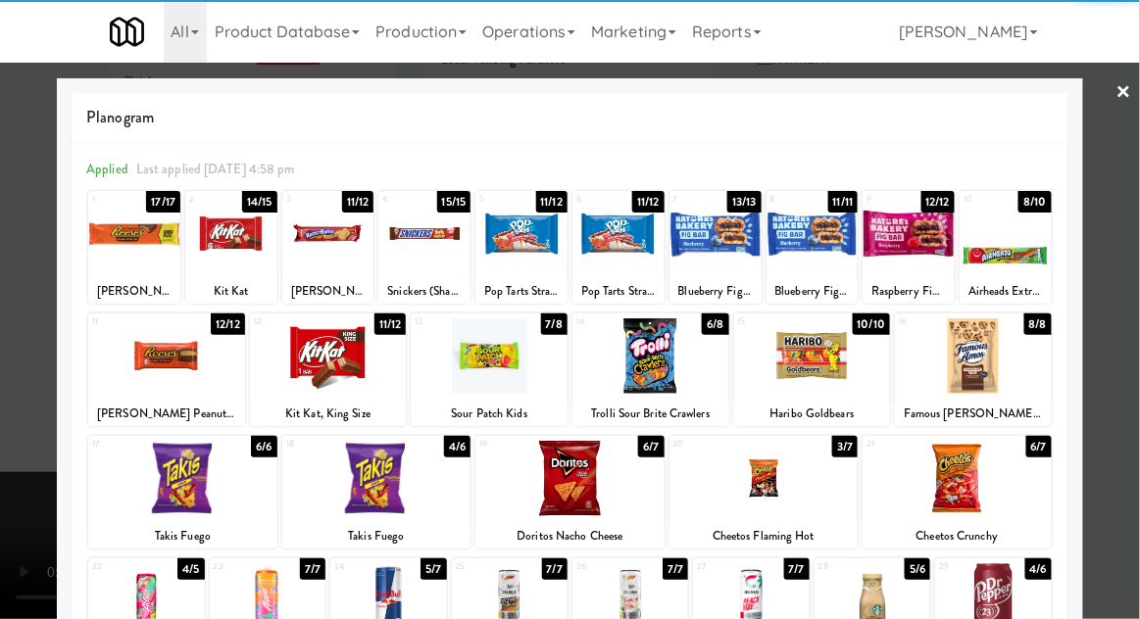
click at [991, 604] on div at bounding box center [993, 600] width 116 height 75
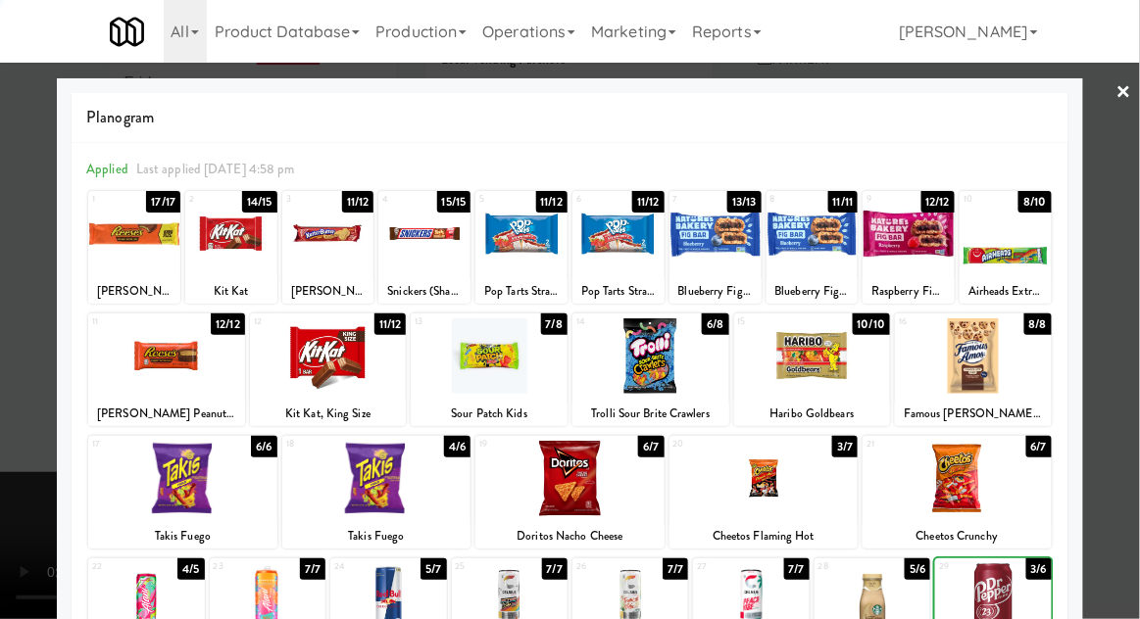
click at [1132, 329] on div at bounding box center [570, 309] width 1140 height 619
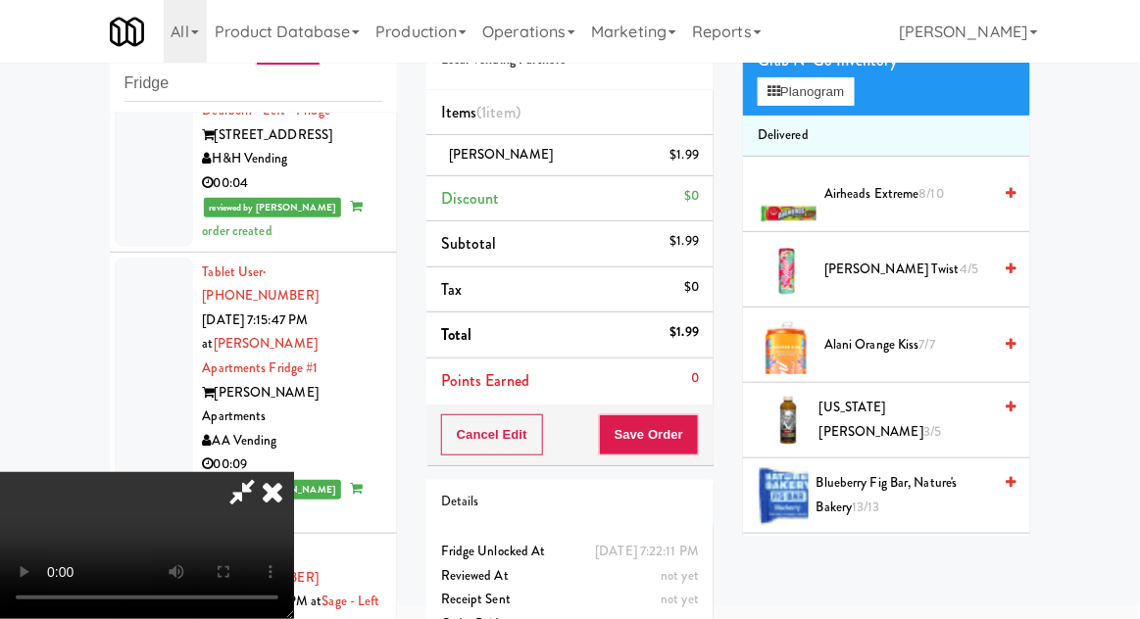
scroll to position [147, 0]
click at [815, 76] on button "Planogram" at bounding box center [805, 90] width 96 height 29
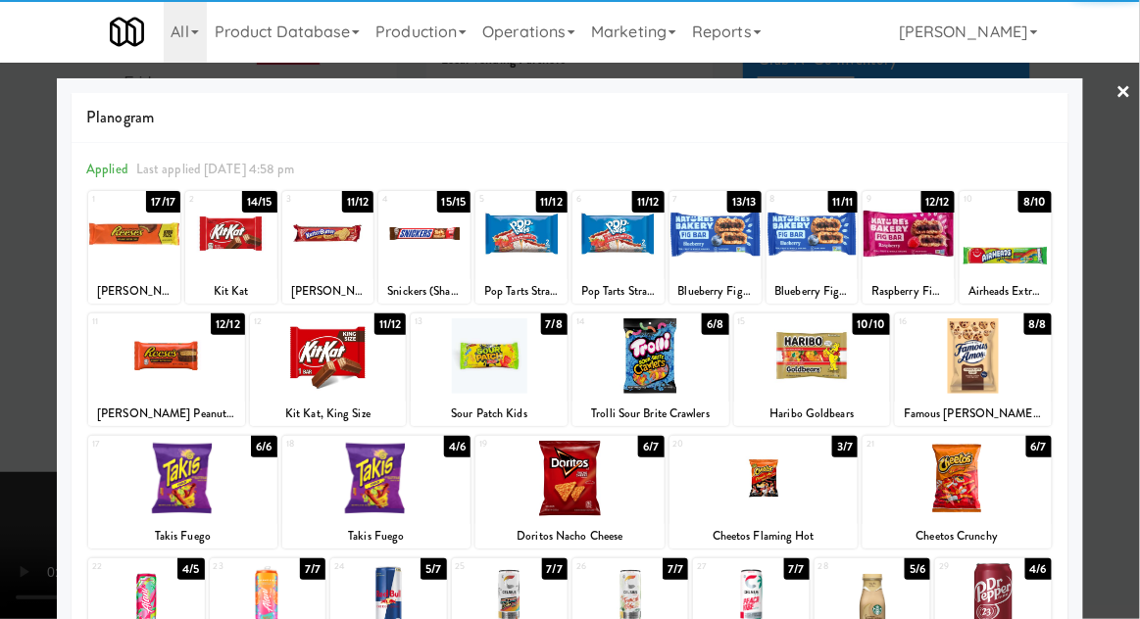
click at [1001, 593] on div at bounding box center [993, 600] width 116 height 75
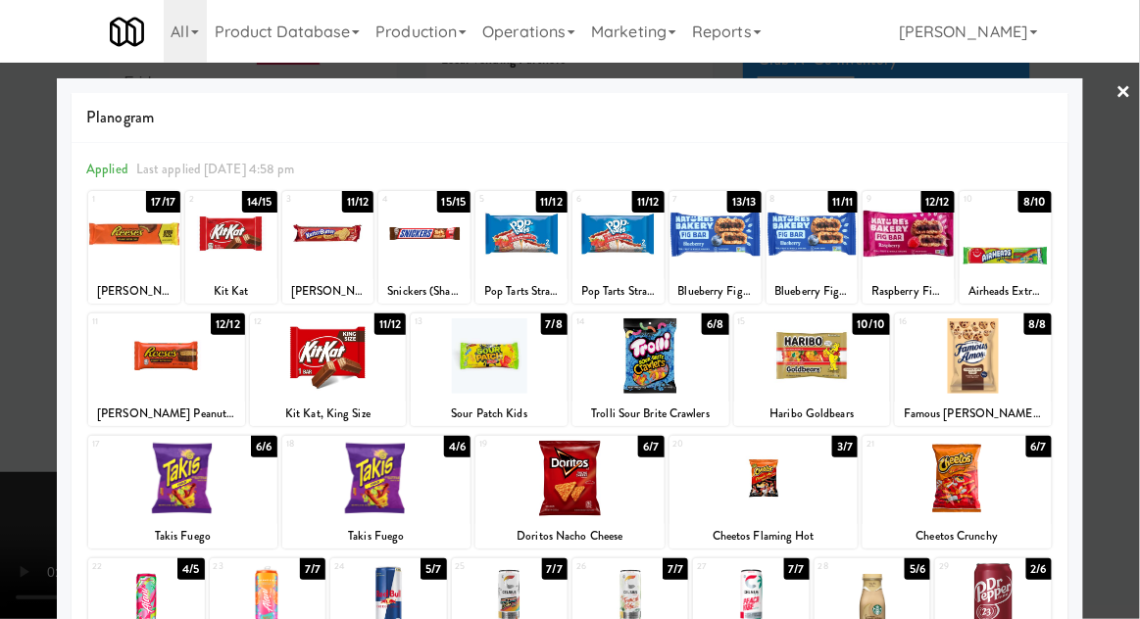
click at [1138, 301] on div at bounding box center [570, 309] width 1140 height 619
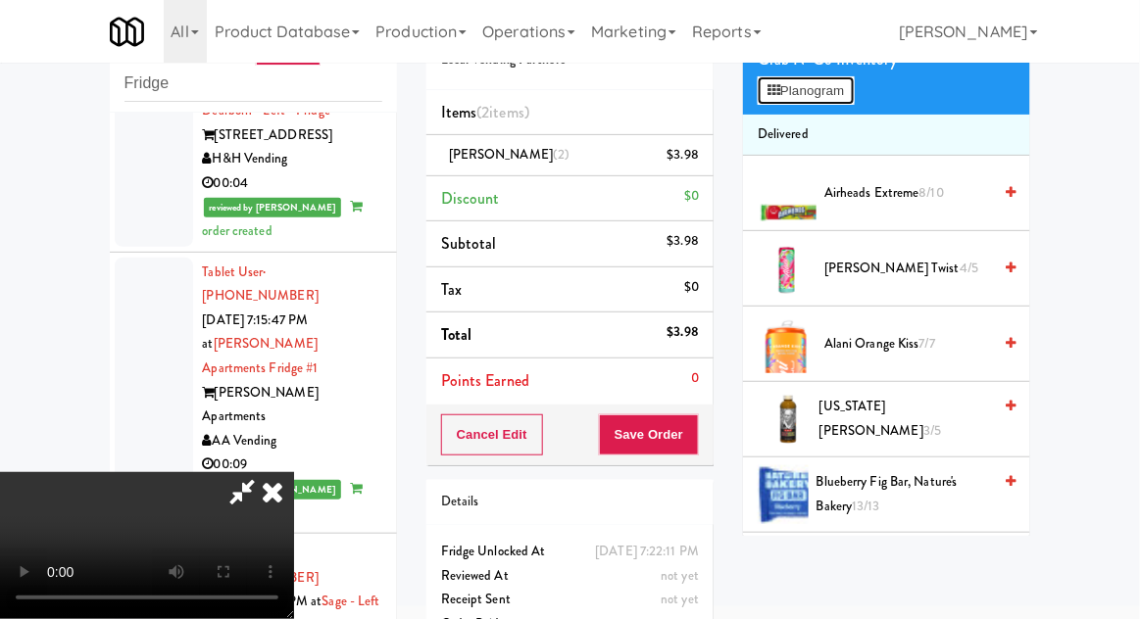
click at [809, 100] on button "Planogram" at bounding box center [805, 90] width 96 height 29
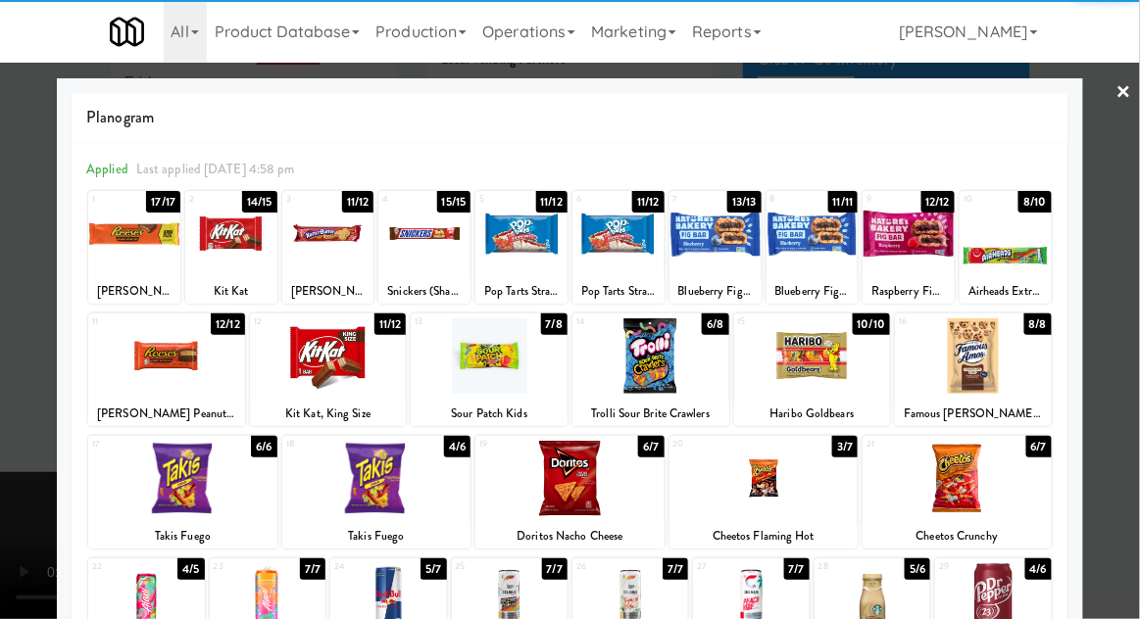
click at [1014, 603] on div at bounding box center [993, 600] width 116 height 75
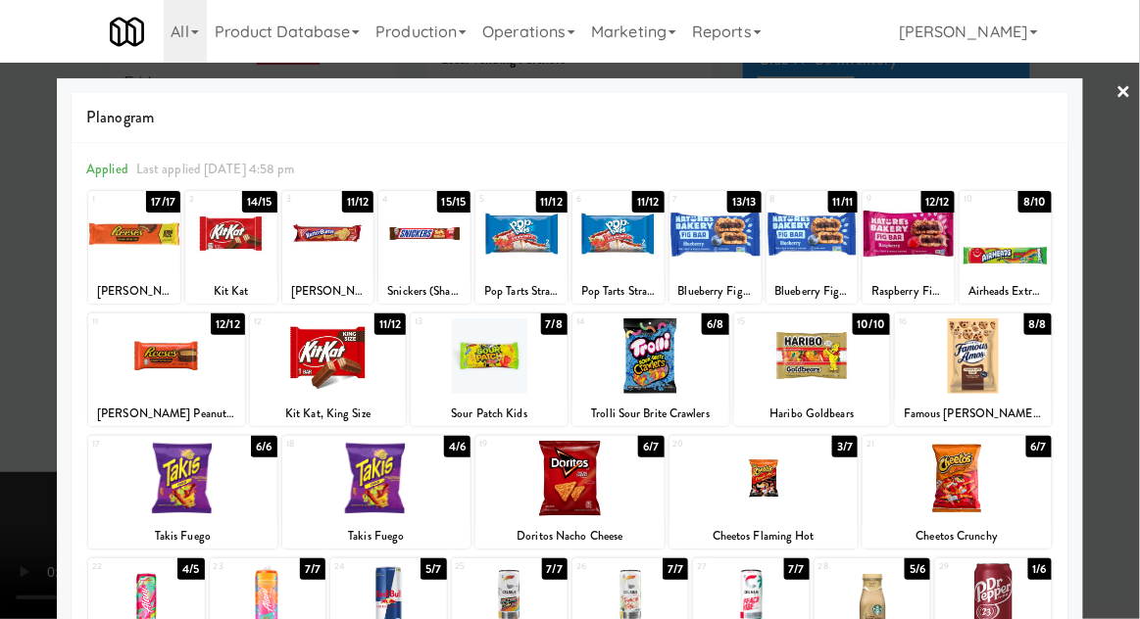
click at [1133, 301] on div at bounding box center [570, 309] width 1140 height 619
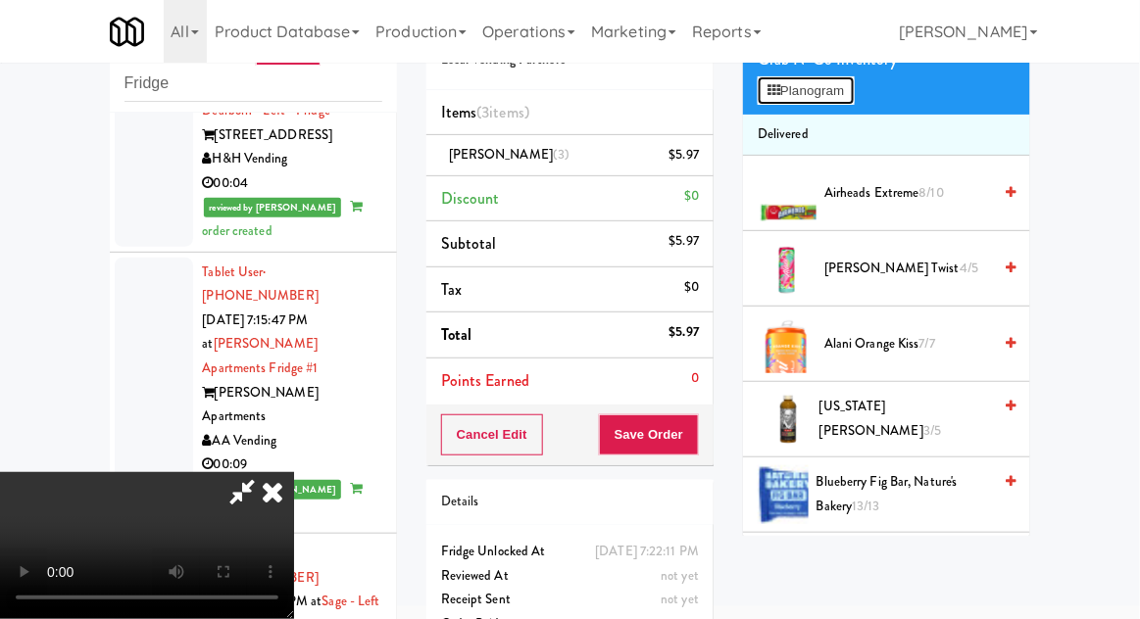
click at [779, 95] on icon at bounding box center [773, 90] width 13 height 13
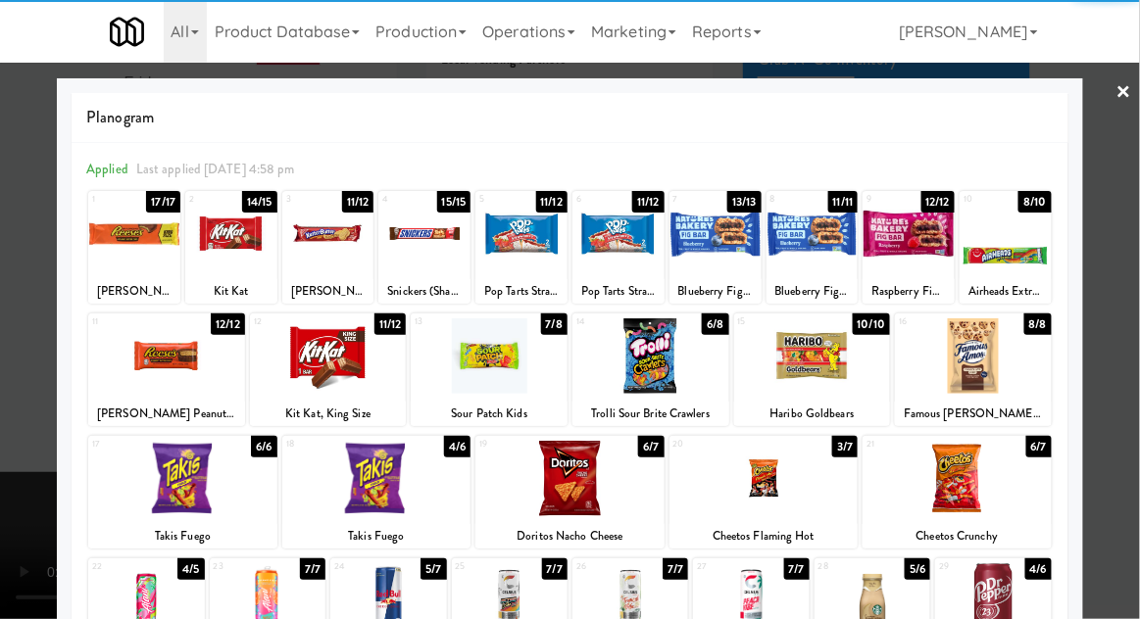
click at [1020, 618] on div at bounding box center [993, 600] width 116 height 75
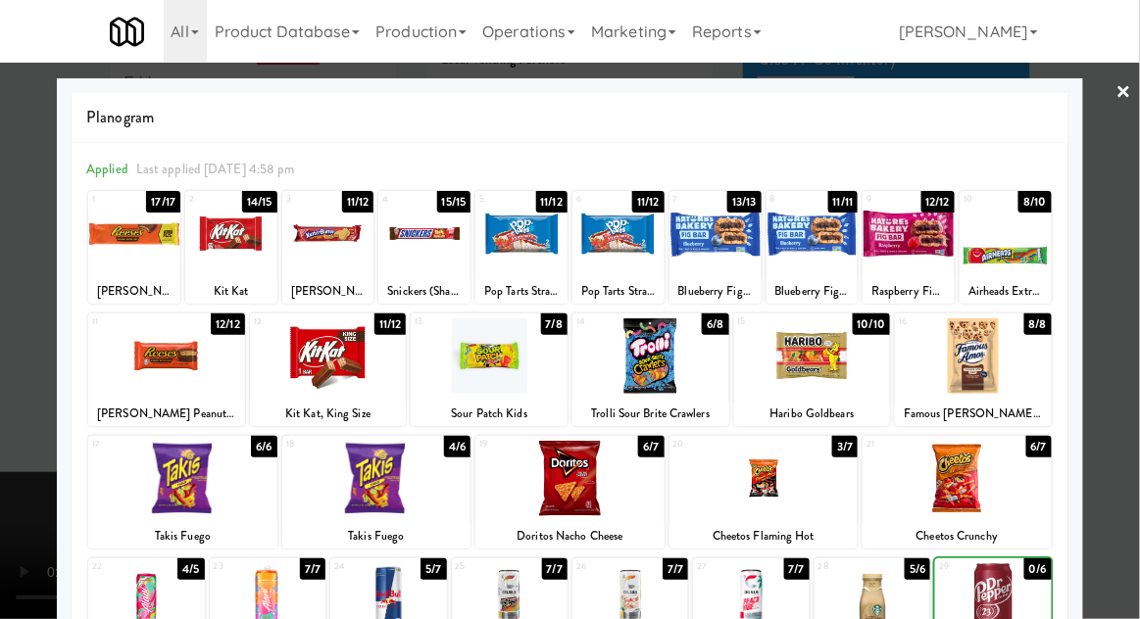
click at [1138, 303] on div at bounding box center [570, 309] width 1140 height 619
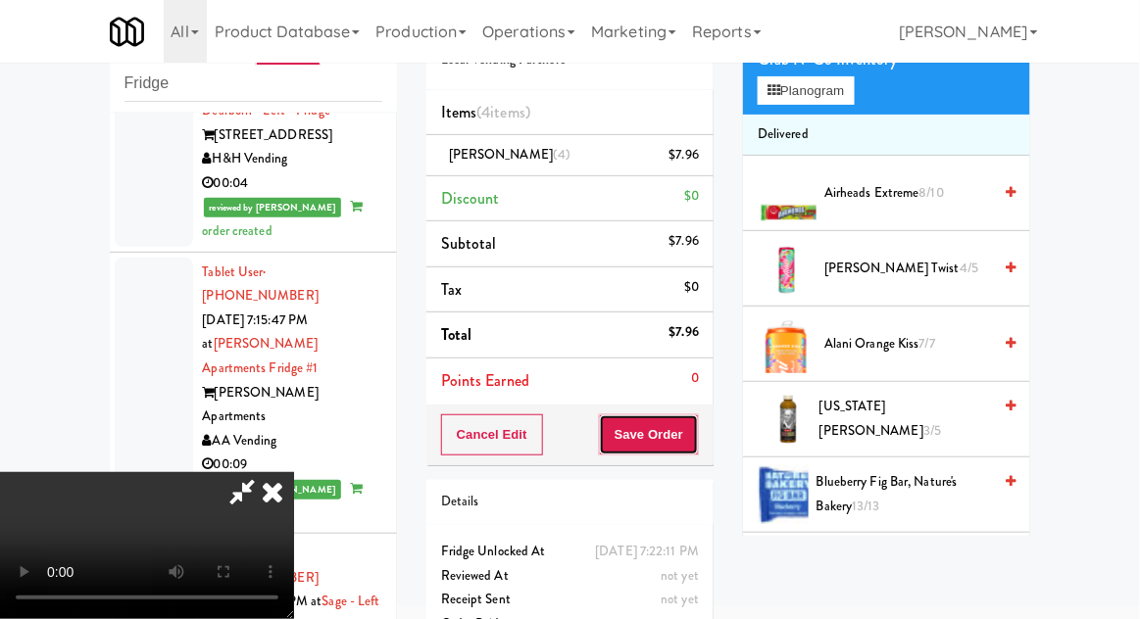
click at [684, 429] on button "Save Order" at bounding box center [649, 434] width 100 height 41
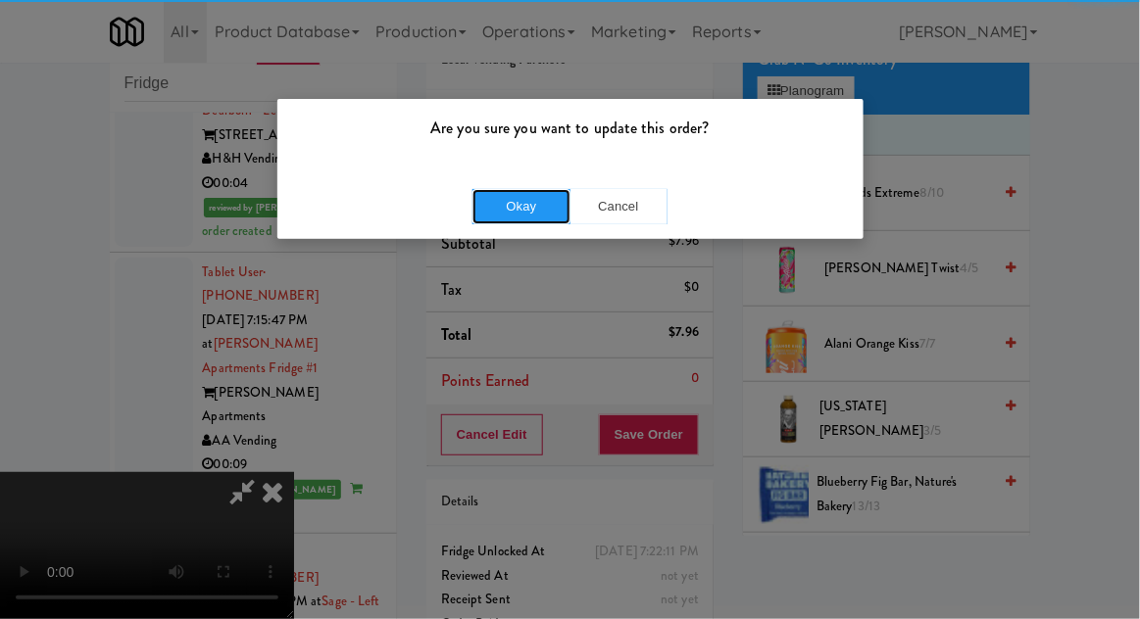
click at [530, 214] on button "Okay" at bounding box center [521, 206] width 98 height 35
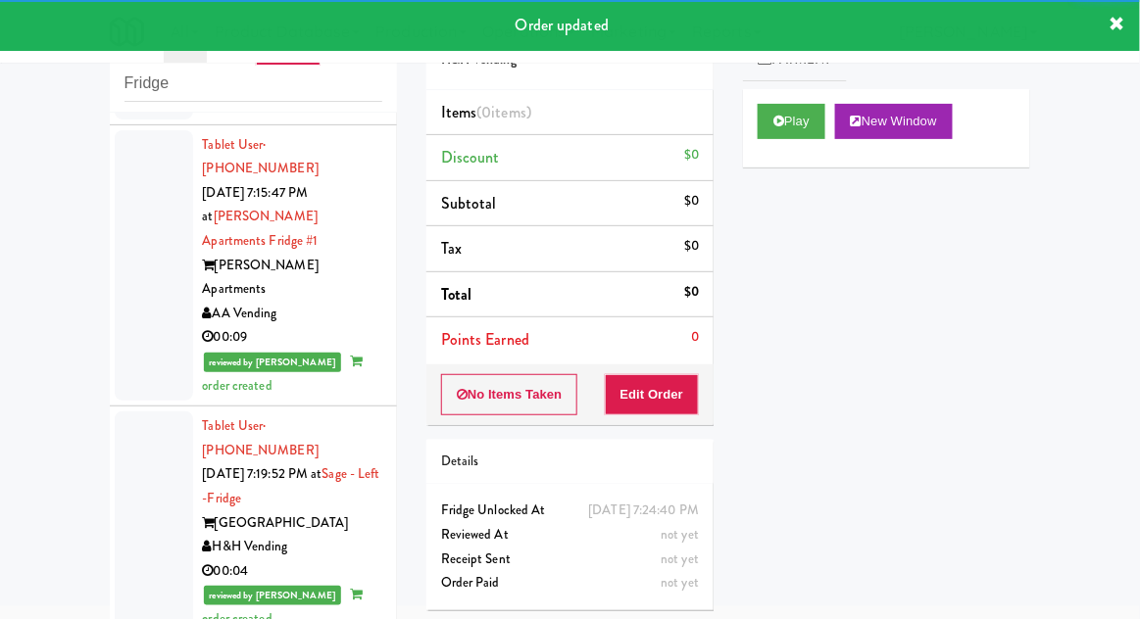
scroll to position [5287, 0]
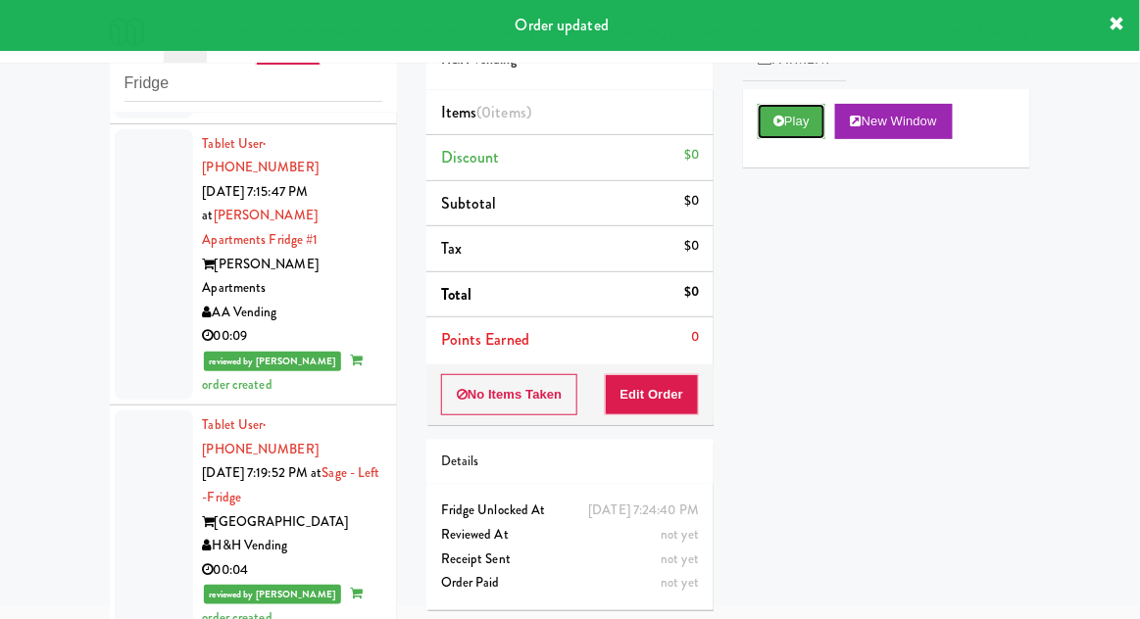
click at [790, 135] on button "Play" at bounding box center [791, 121] width 68 height 35
click at [668, 402] on button "Edit Order" at bounding box center [652, 394] width 95 height 41
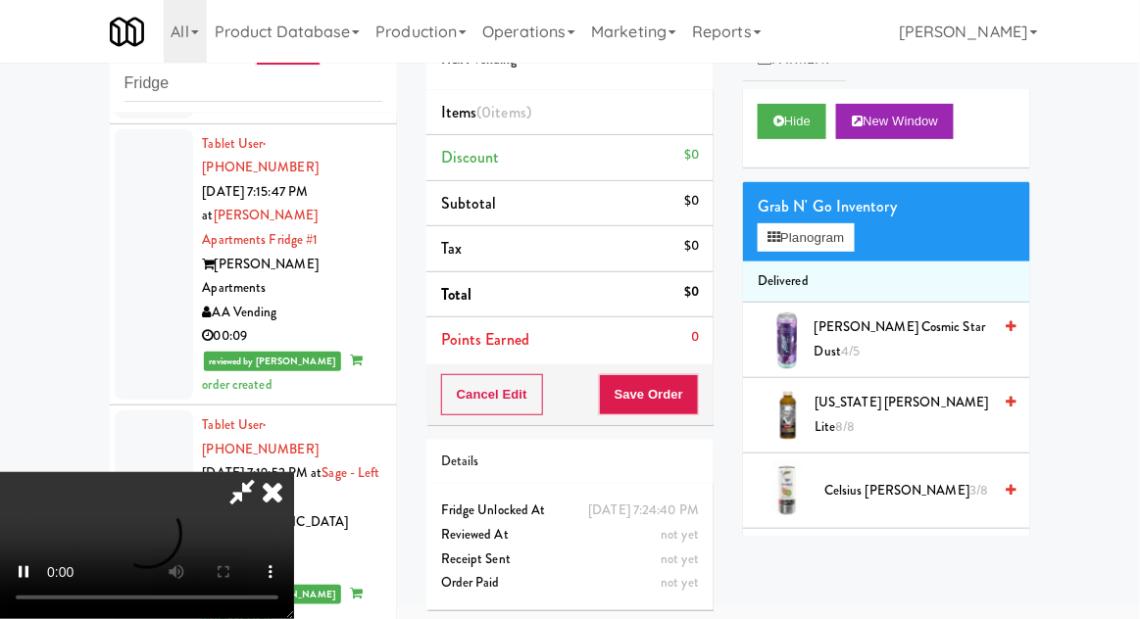
scroll to position [72, 0]
click at [762, 226] on button "Planogram" at bounding box center [805, 237] width 96 height 29
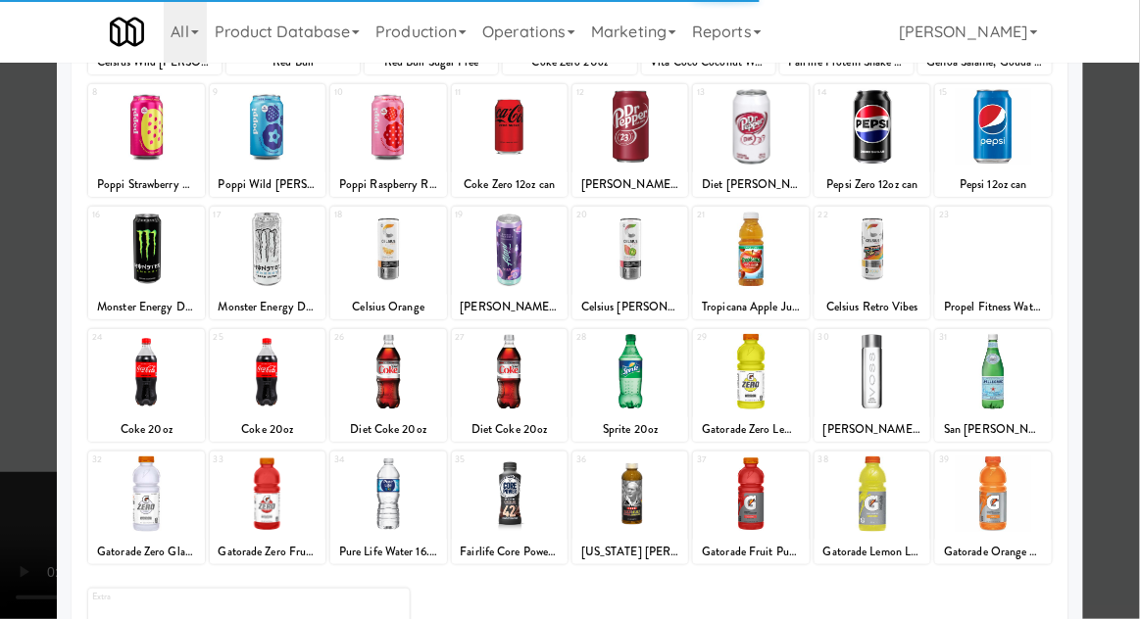
scroll to position [220, 0]
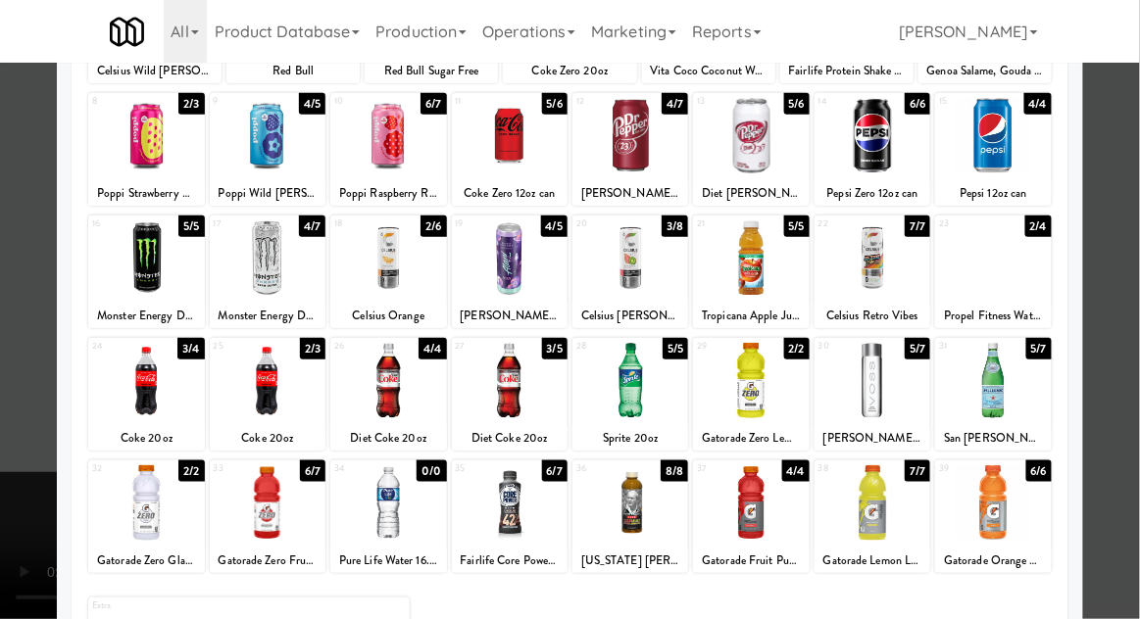
click at [631, 369] on div at bounding box center [630, 380] width 116 height 75
click at [1134, 283] on div at bounding box center [570, 309] width 1140 height 619
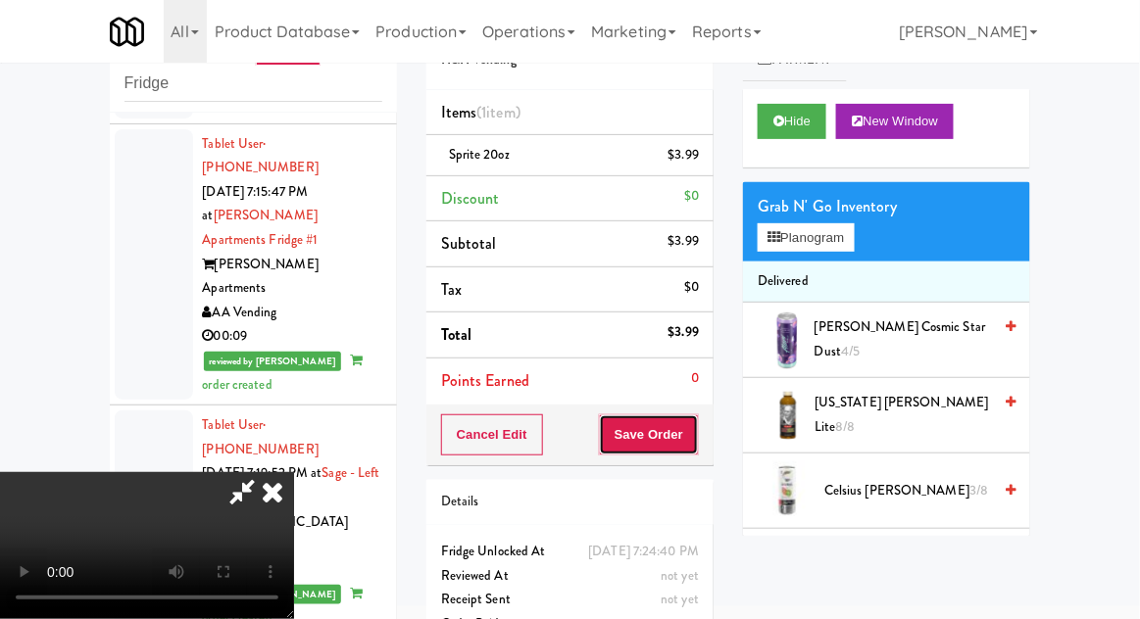
click at [693, 439] on button "Save Order" at bounding box center [649, 434] width 100 height 41
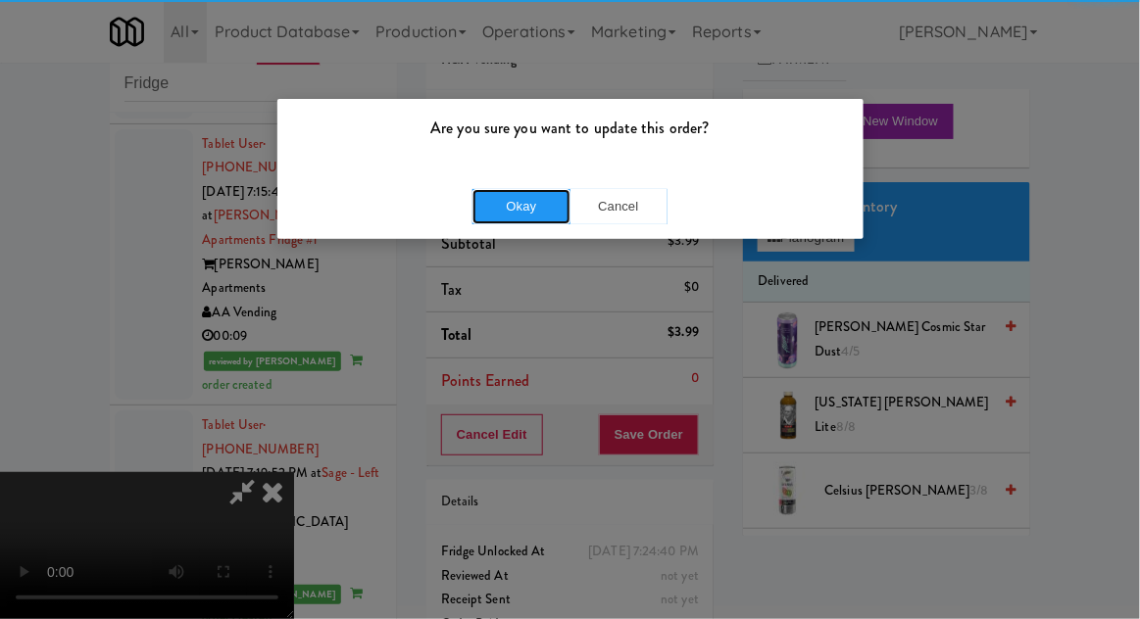
click at [499, 204] on button "Okay" at bounding box center [521, 206] width 98 height 35
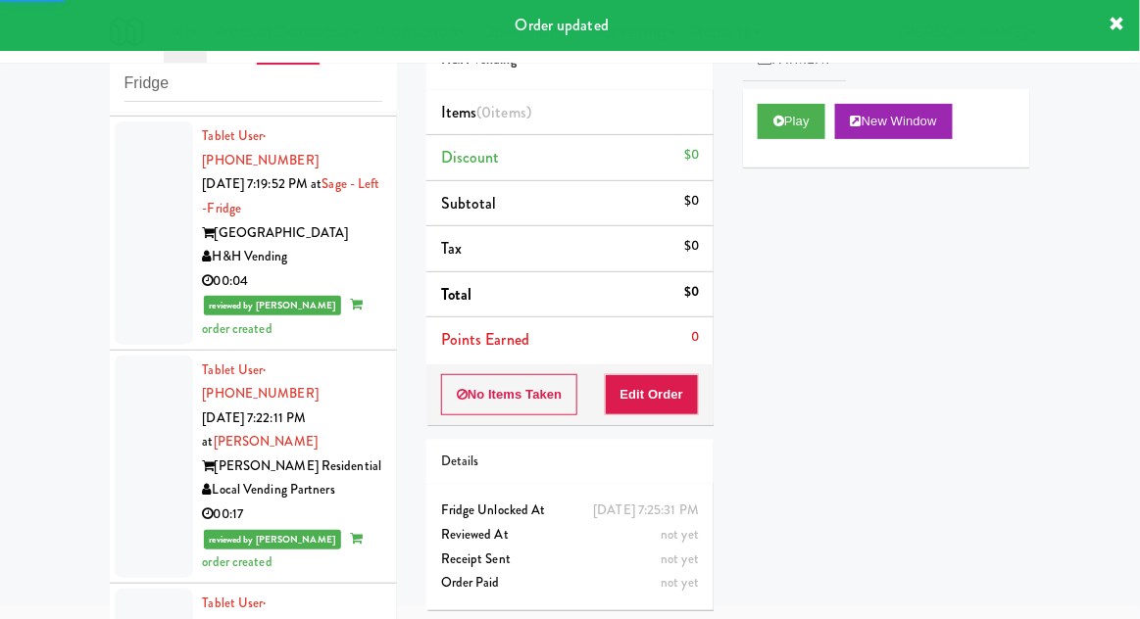
scroll to position [5572, 0]
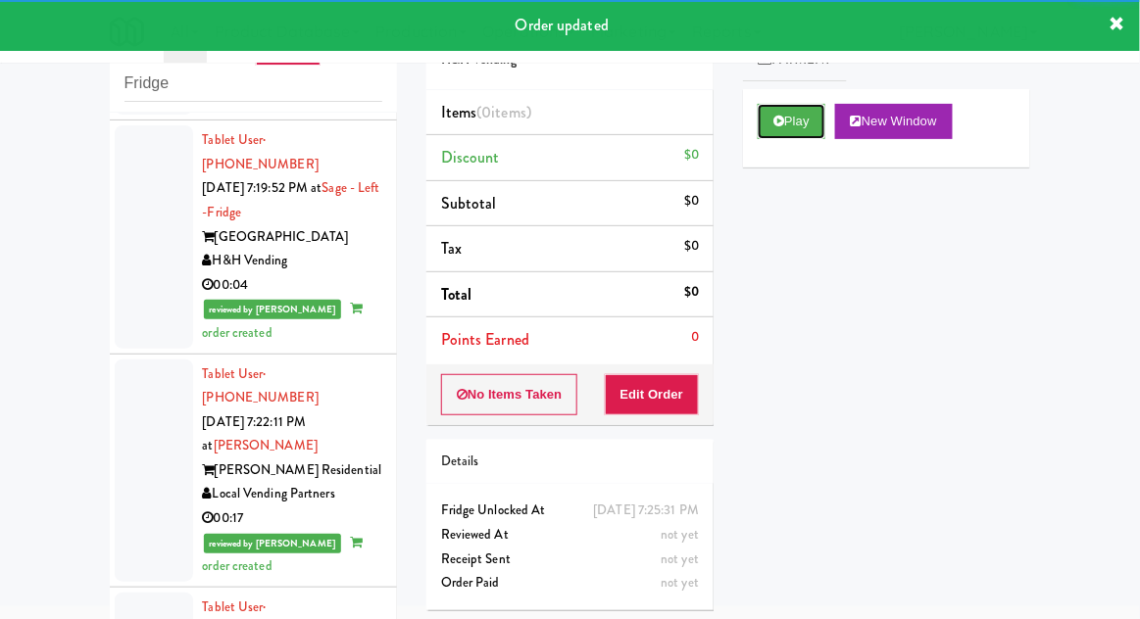
click at [778, 111] on button "Play" at bounding box center [791, 121] width 68 height 35
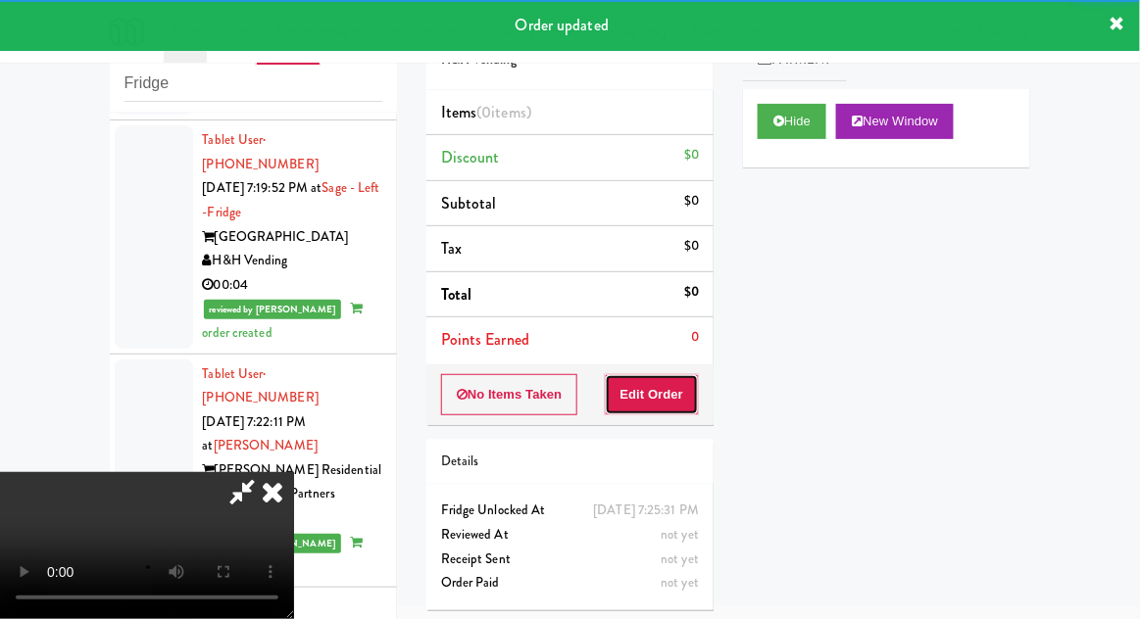
click at [694, 391] on button "Edit Order" at bounding box center [652, 394] width 95 height 41
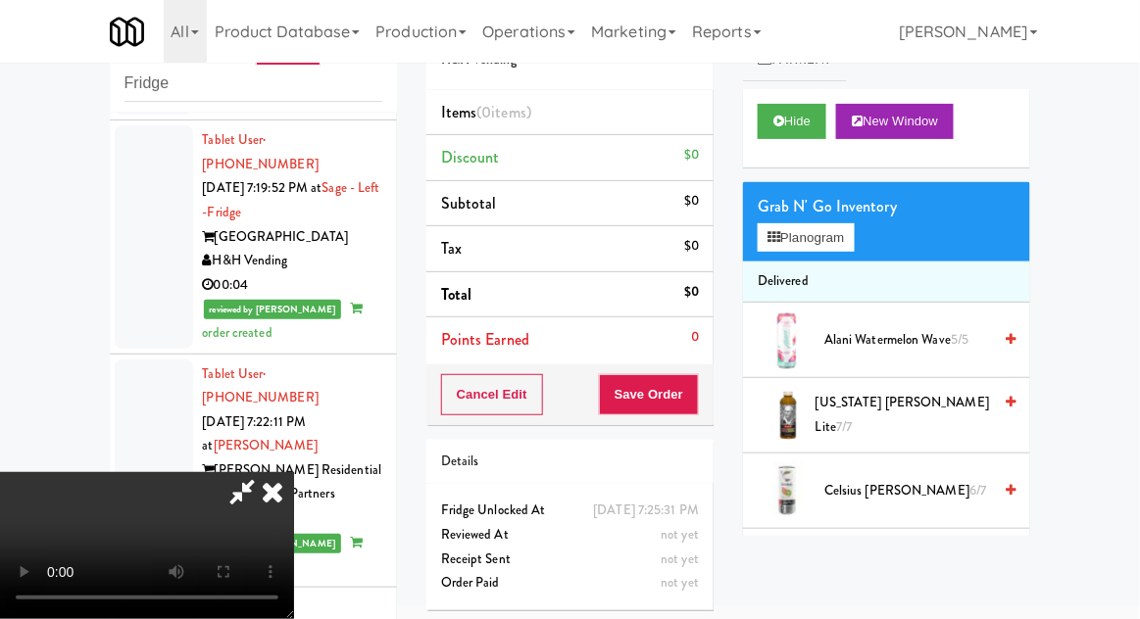
scroll to position [0, 0]
click at [809, 250] on button "Planogram" at bounding box center [805, 237] width 96 height 29
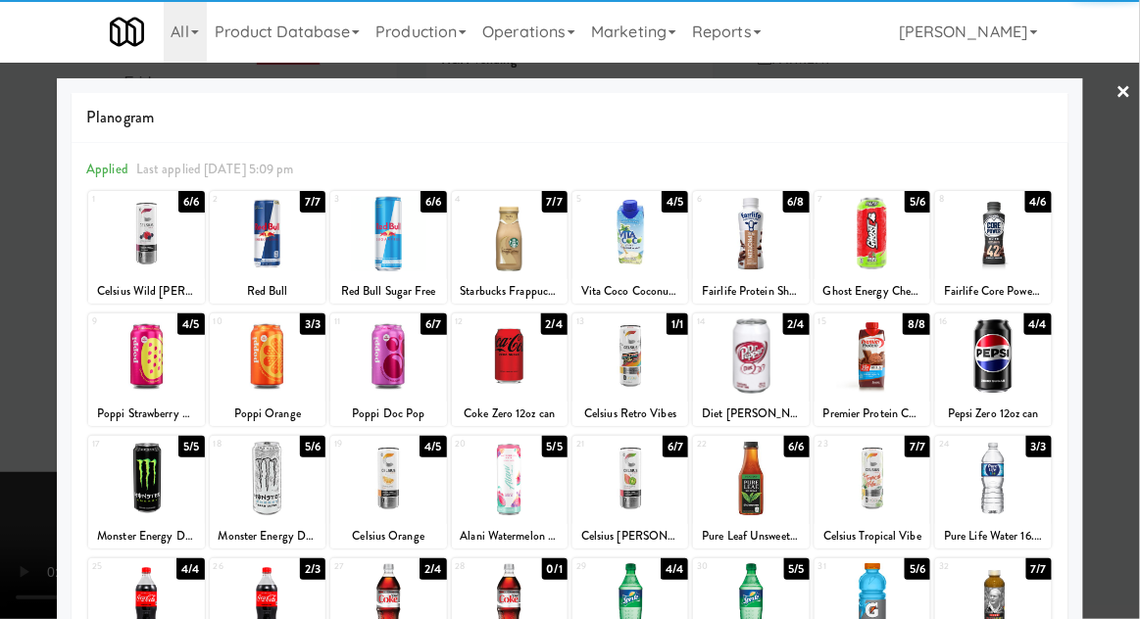
click at [766, 364] on div at bounding box center [751, 355] width 116 height 75
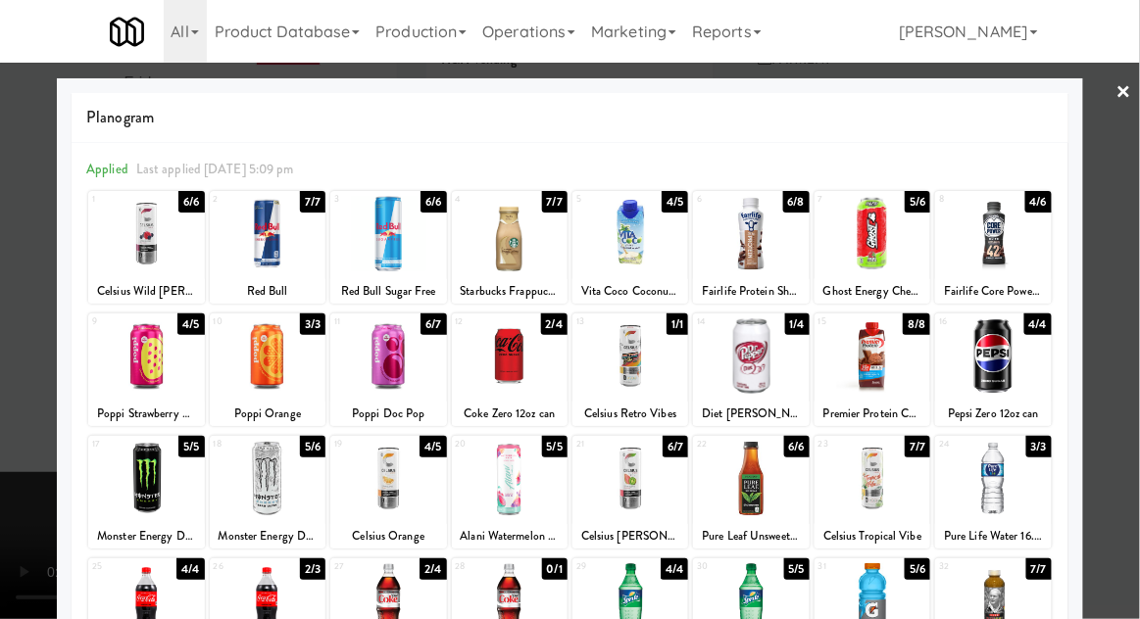
click at [1134, 365] on div at bounding box center [570, 309] width 1140 height 619
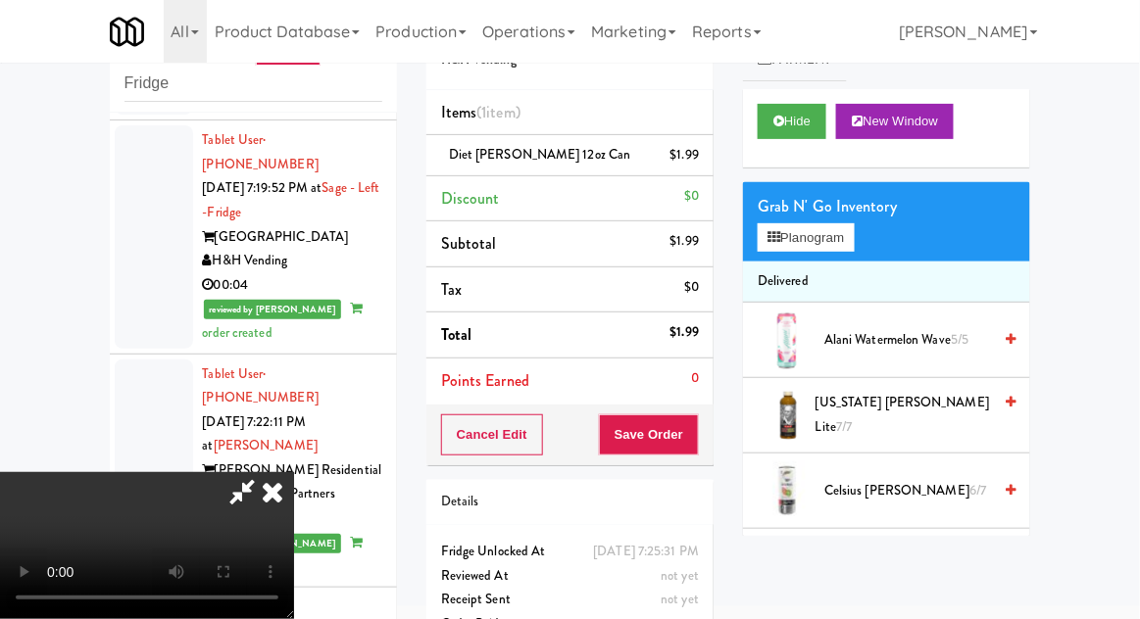
scroll to position [72, 0]
click at [696, 444] on button "Save Order" at bounding box center [649, 434] width 100 height 41
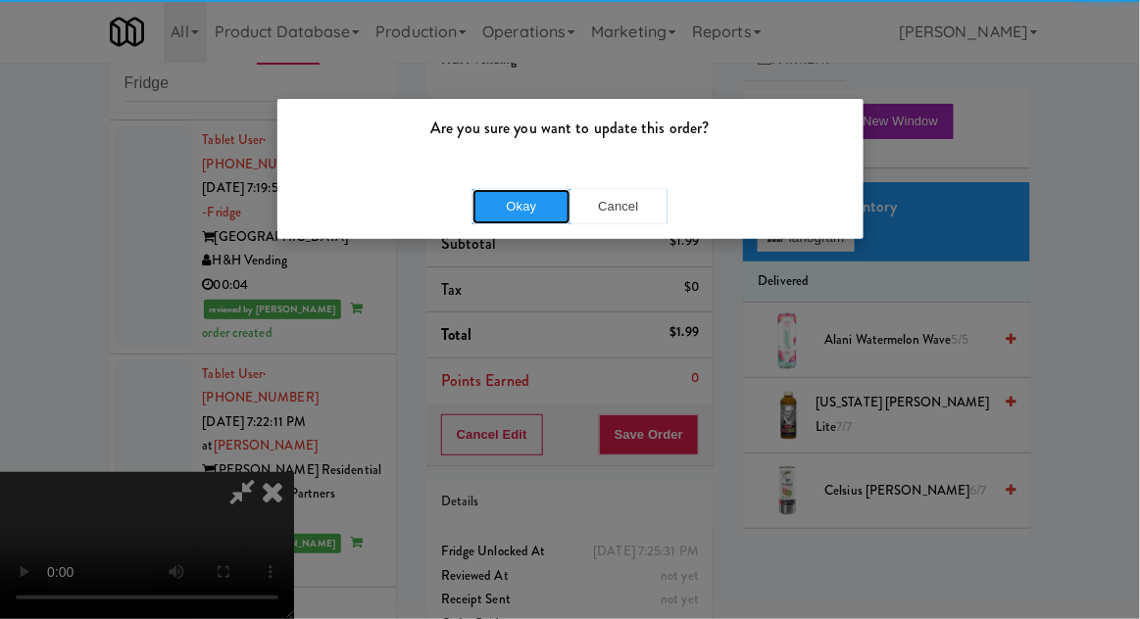
click at [515, 202] on button "Okay" at bounding box center [521, 206] width 98 height 35
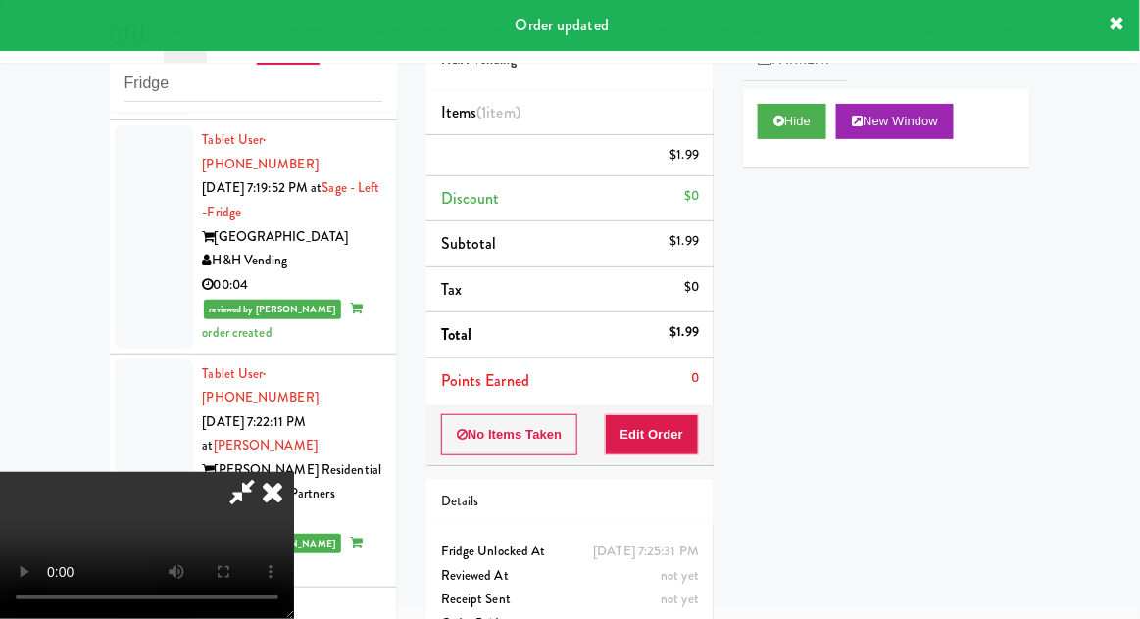
scroll to position [0, 0]
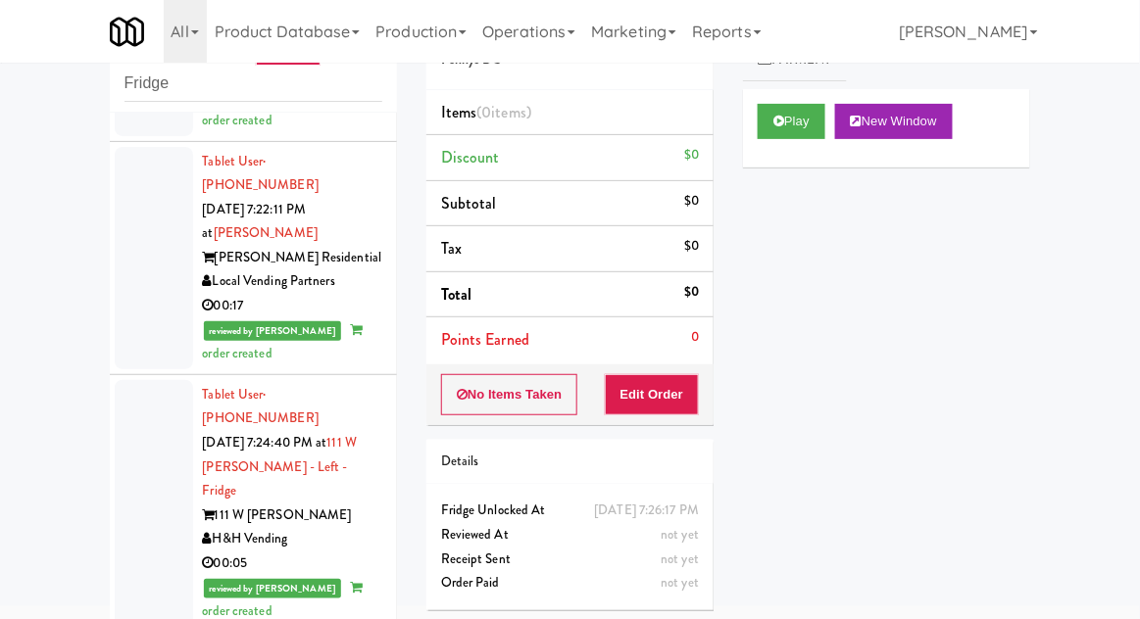
scroll to position [5800, 0]
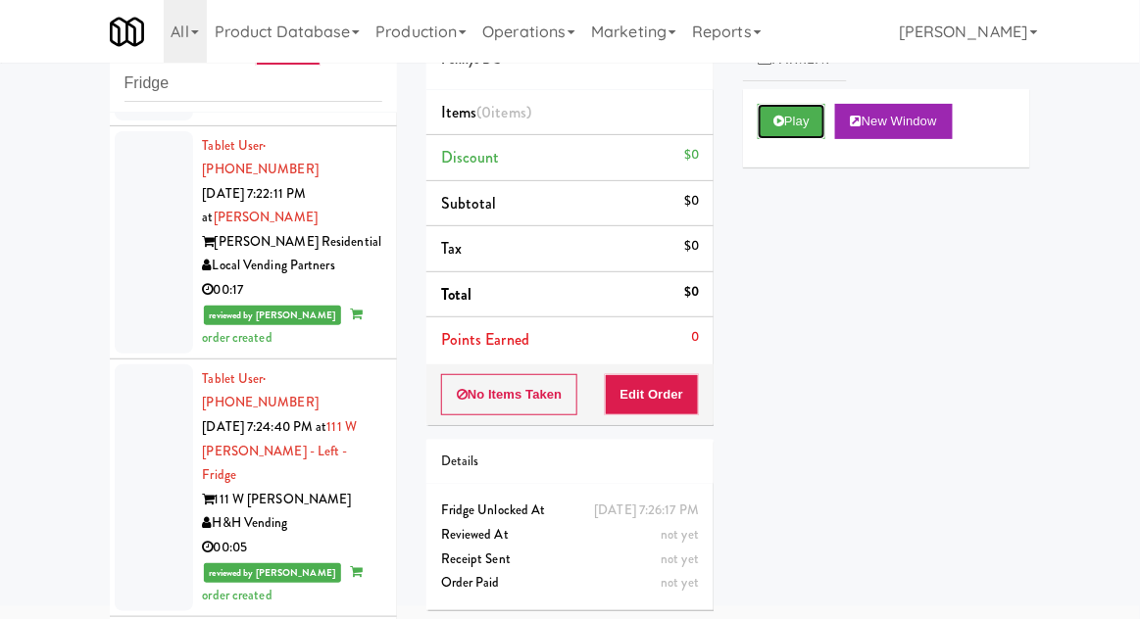
click at [804, 124] on button "Play" at bounding box center [791, 121] width 68 height 35
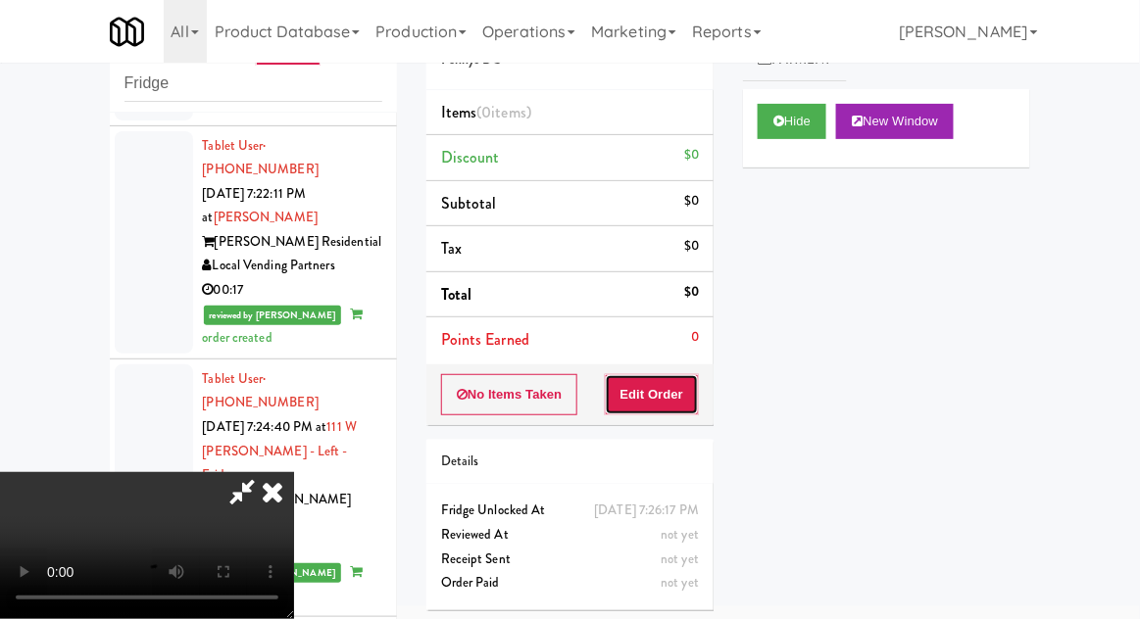
click at [662, 387] on button "Edit Order" at bounding box center [652, 394] width 95 height 41
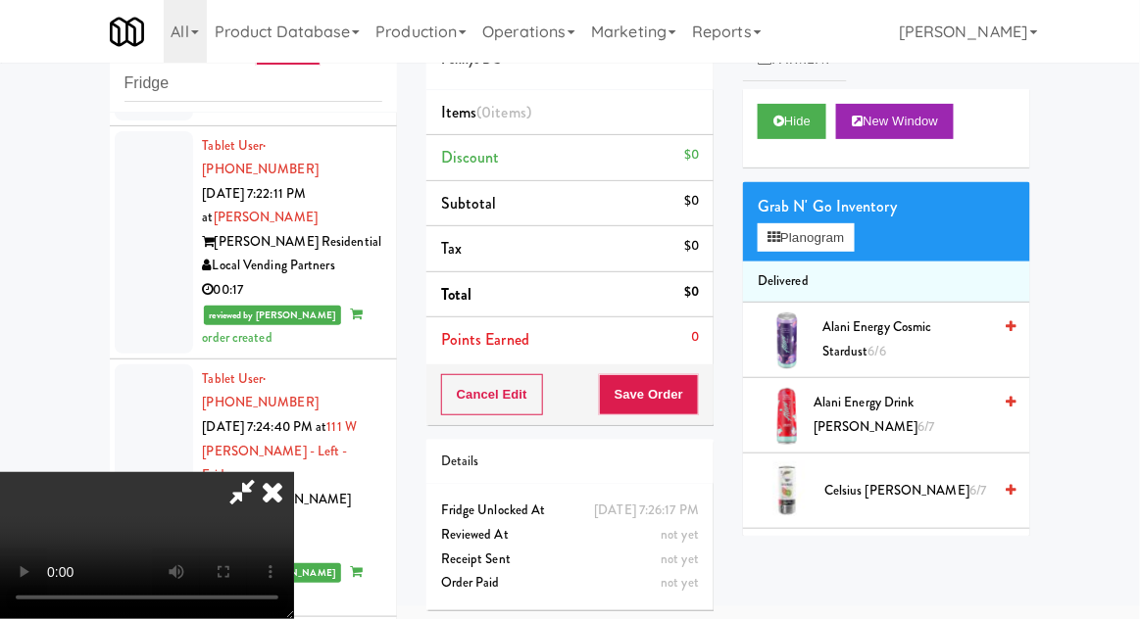
scroll to position [0, 0]
click at [855, 404] on span "Alani Energy Drink [PERSON_NAME] 6/7" at bounding box center [901, 415] width 177 height 48
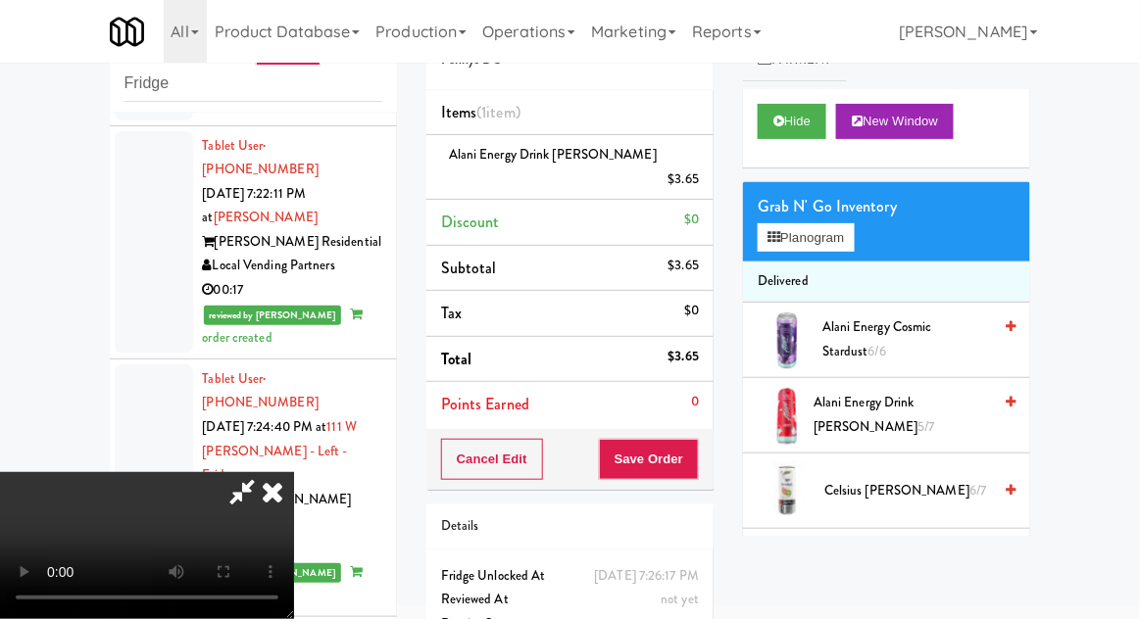
scroll to position [72, 0]
click at [690, 439] on button "Save Order" at bounding box center [649, 459] width 100 height 41
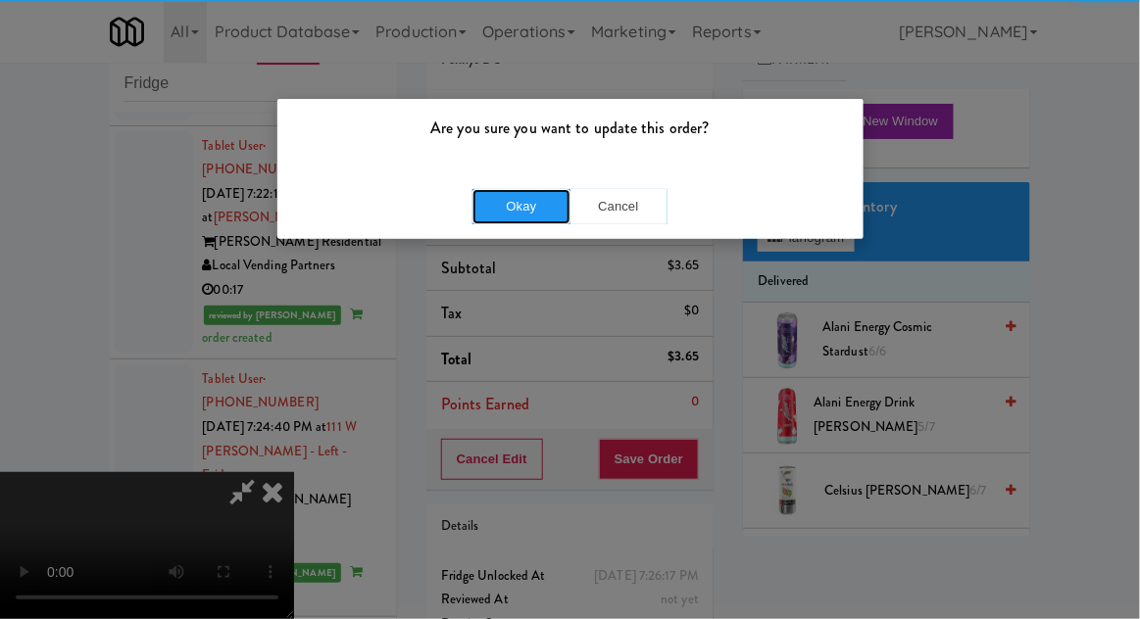
click at [510, 213] on button "Okay" at bounding box center [521, 206] width 98 height 35
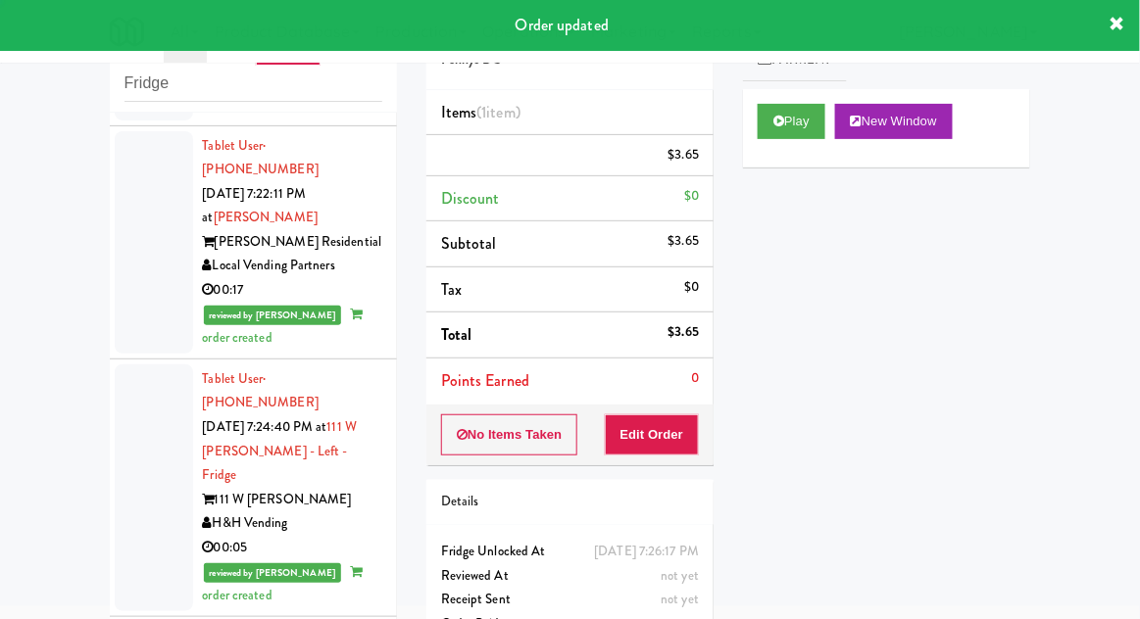
scroll to position [0, 0]
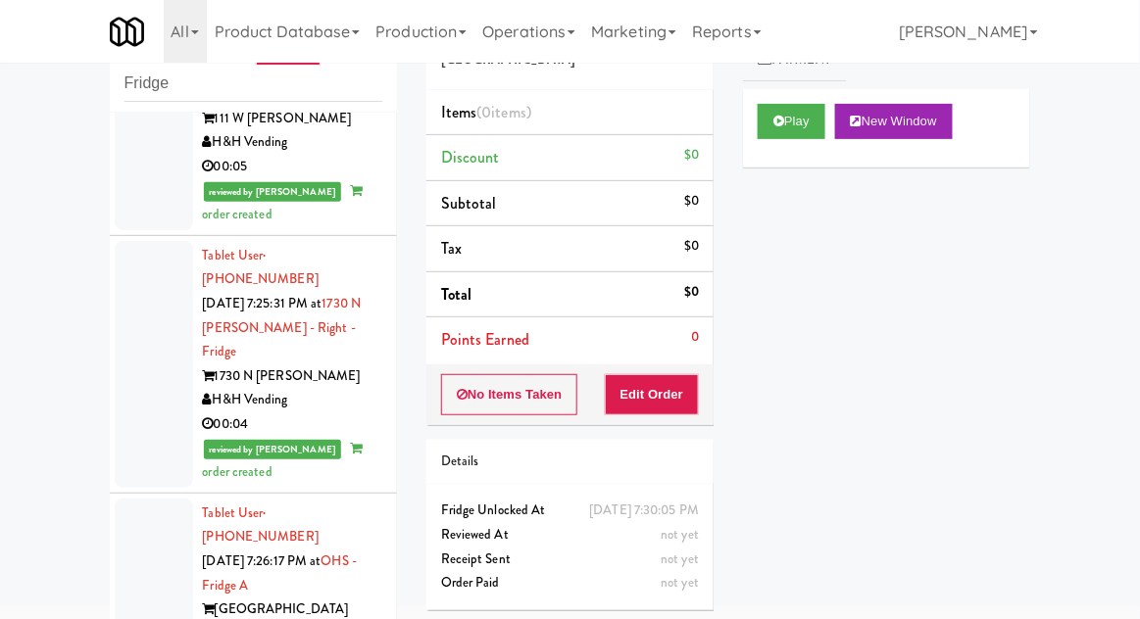
scroll to position [6256, 0]
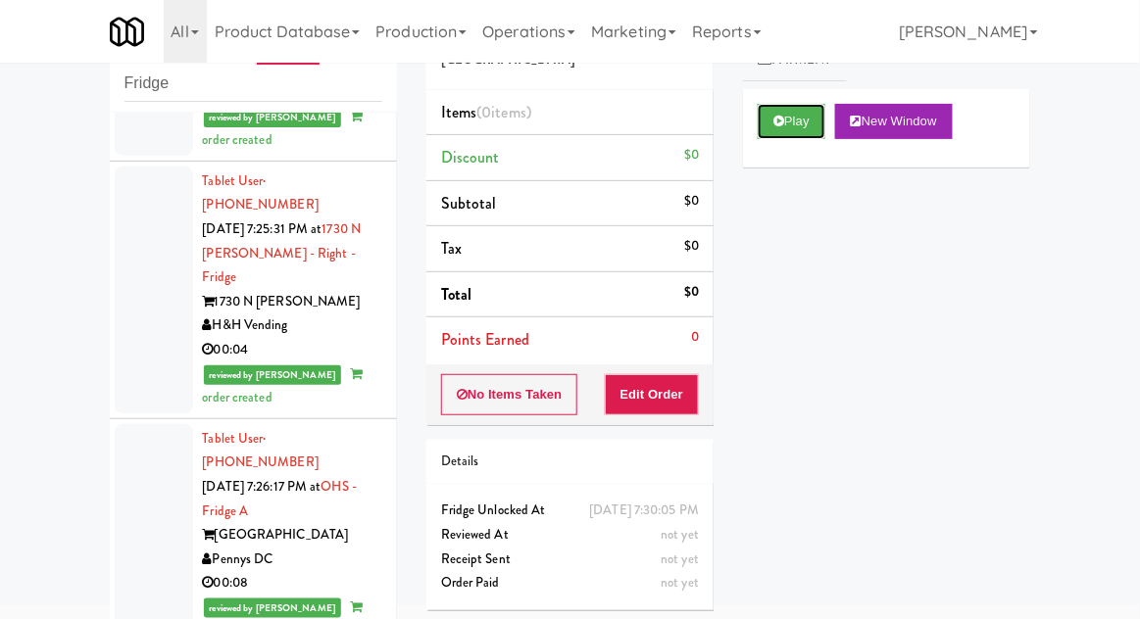
click at [766, 123] on button "Play" at bounding box center [791, 121] width 68 height 35
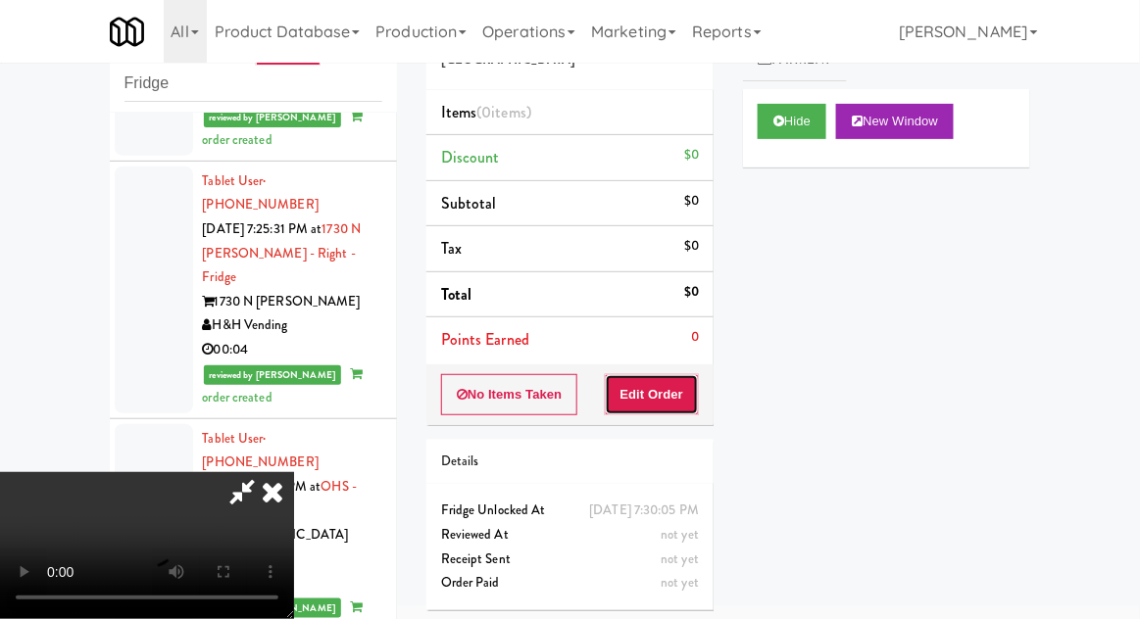
click at [673, 380] on button "Edit Order" at bounding box center [652, 394] width 95 height 41
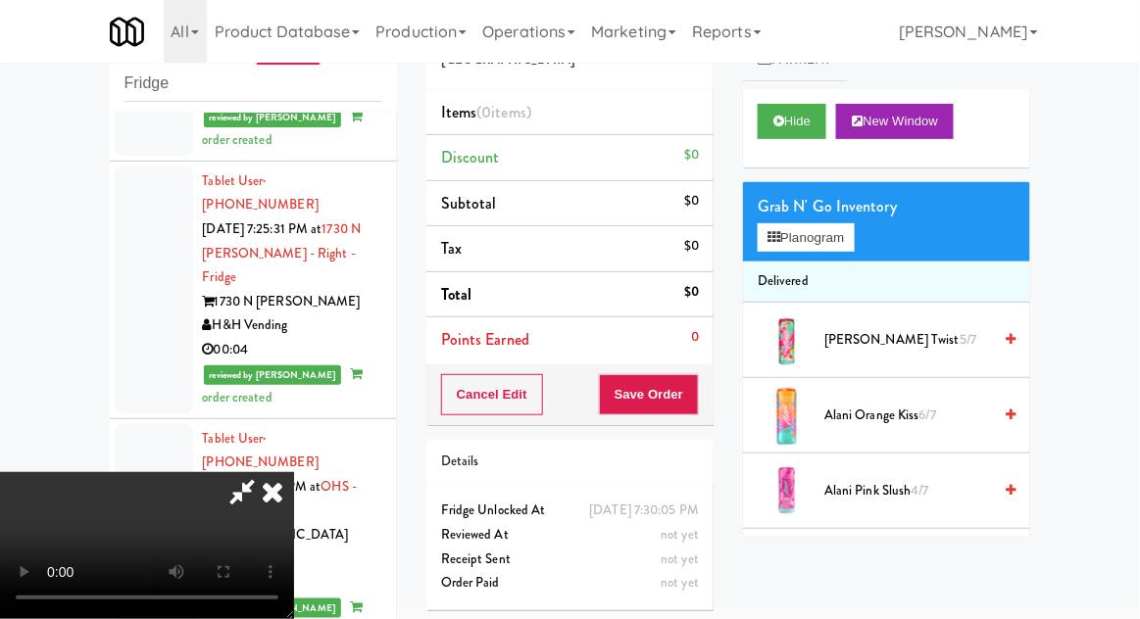
scroll to position [0, 0]
click at [785, 225] on button "Planogram" at bounding box center [805, 237] width 96 height 29
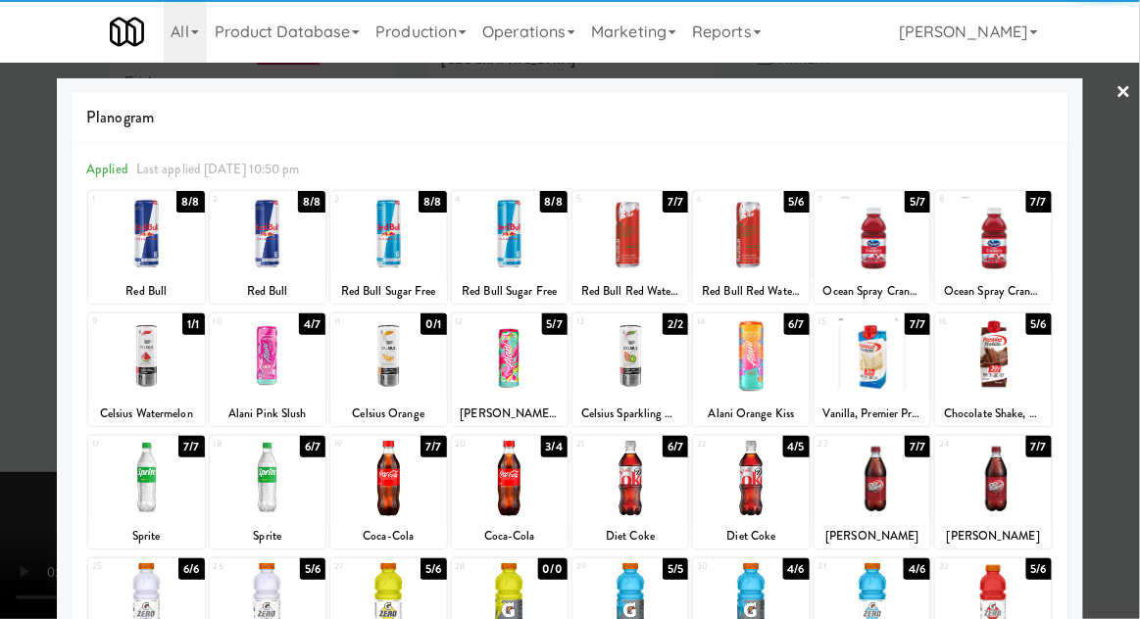
click at [514, 241] on div at bounding box center [510, 233] width 116 height 75
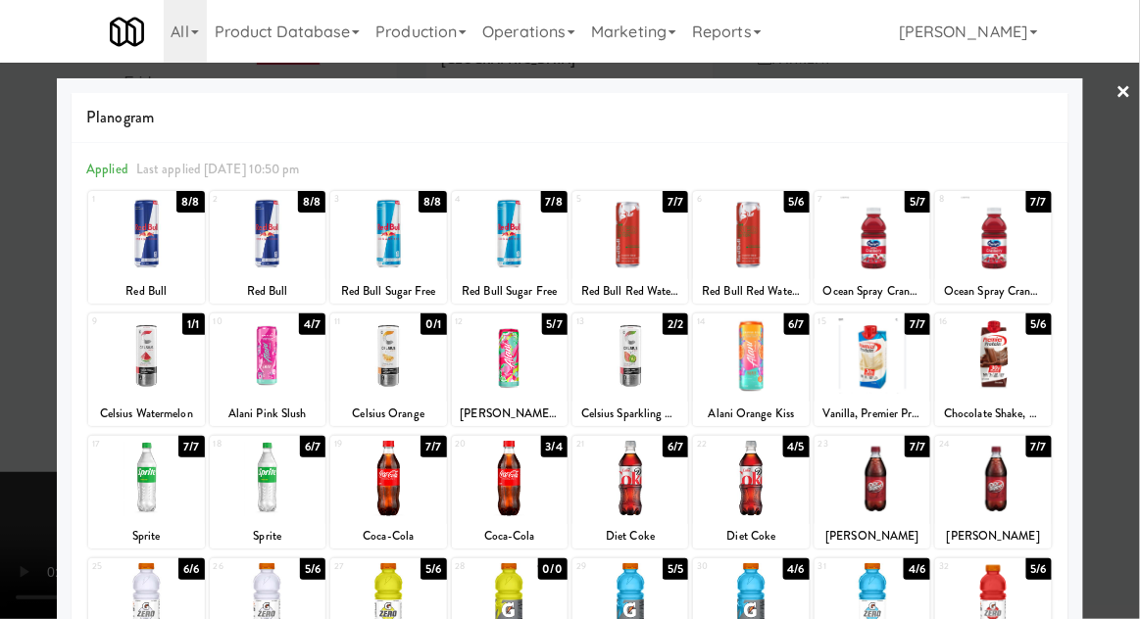
click at [1134, 337] on div at bounding box center [570, 309] width 1140 height 619
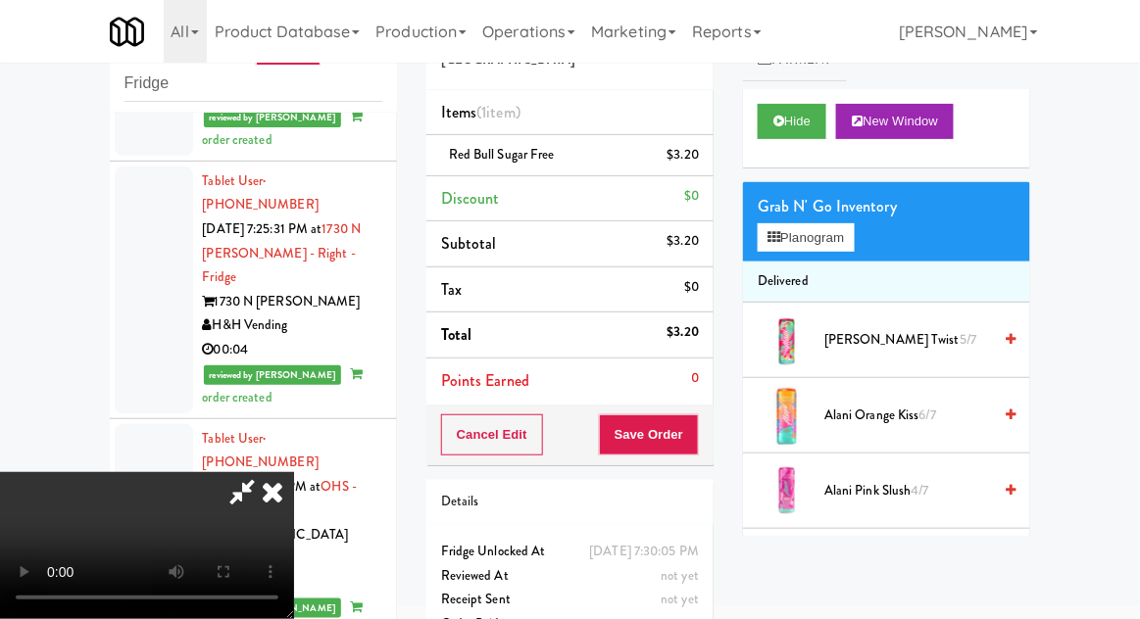
scroll to position [72, 0]
click at [697, 143] on div "$3.20" at bounding box center [683, 155] width 32 height 24
click at [697, 159] on icon at bounding box center [701, 162] width 10 height 13
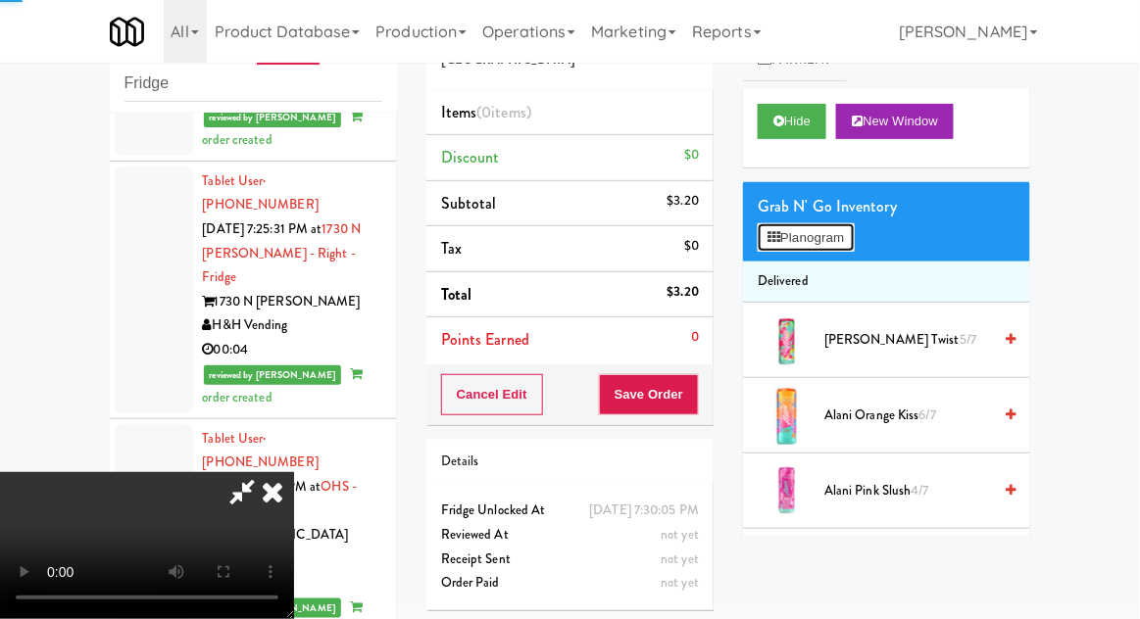
click at [784, 239] on button "Planogram" at bounding box center [805, 237] width 96 height 29
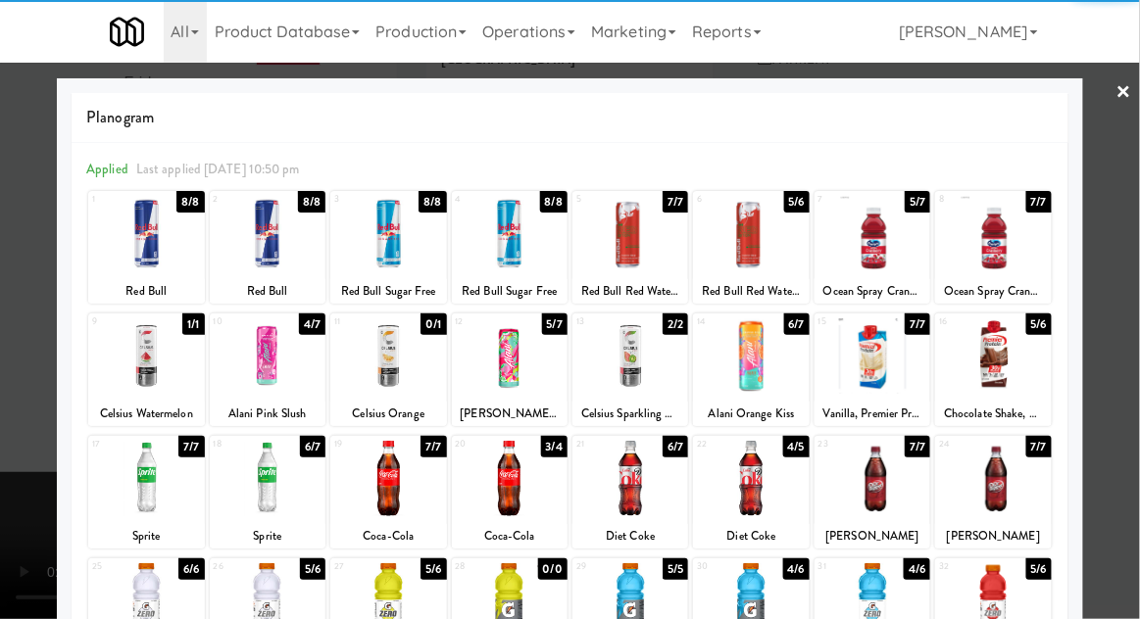
click at [409, 232] on div at bounding box center [388, 233] width 116 height 75
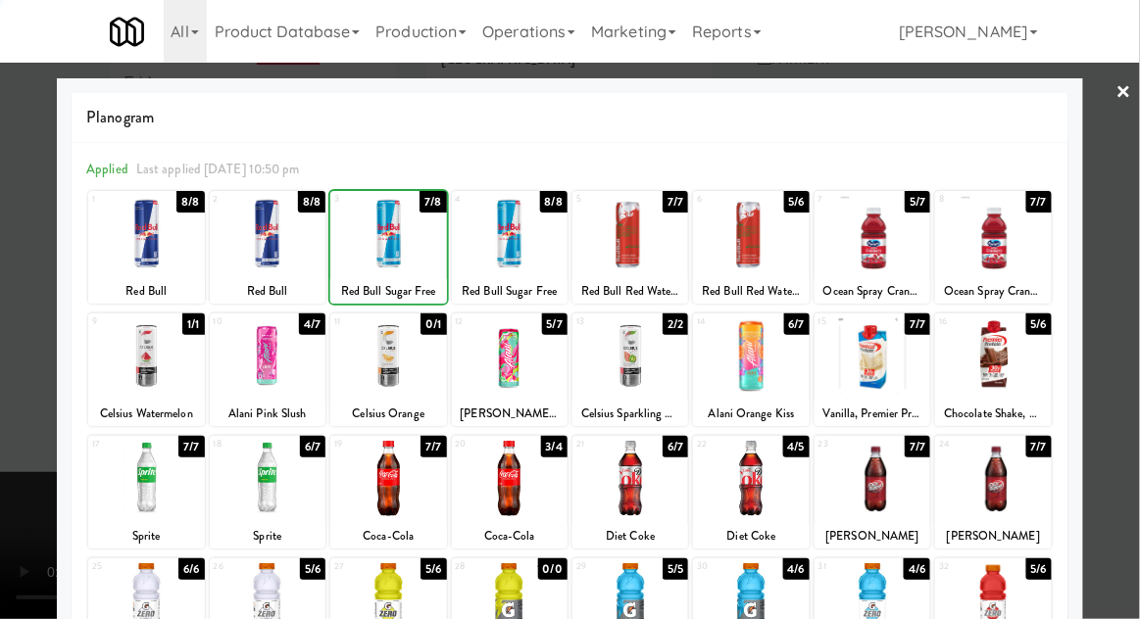
click at [1138, 341] on div at bounding box center [570, 309] width 1140 height 619
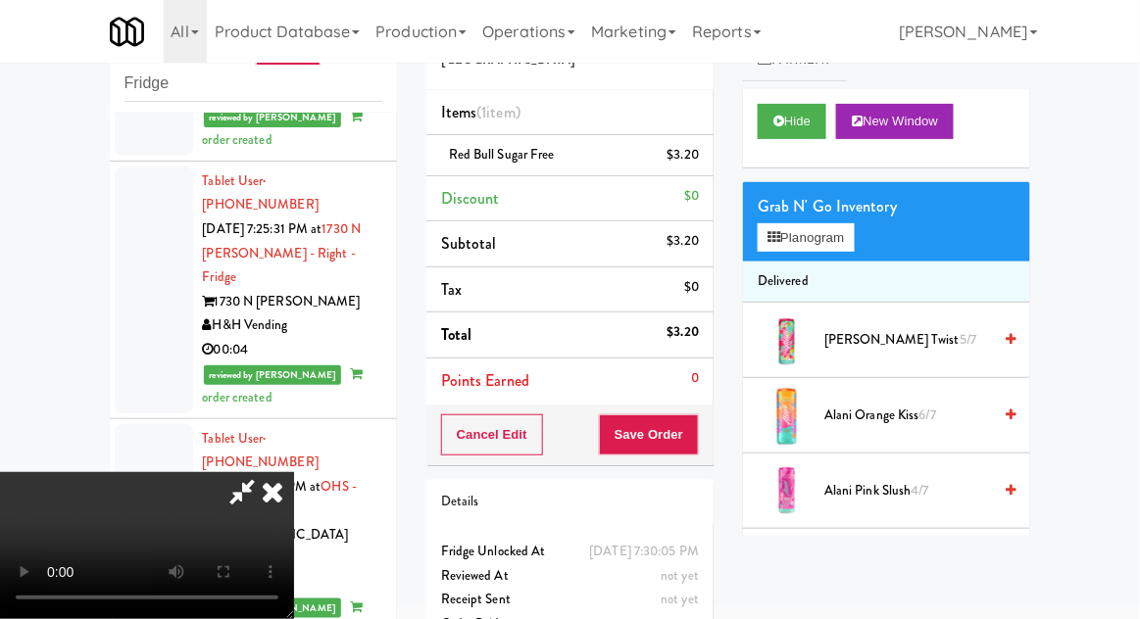
scroll to position [72, 0]
click at [690, 433] on button "Save Order" at bounding box center [649, 434] width 100 height 41
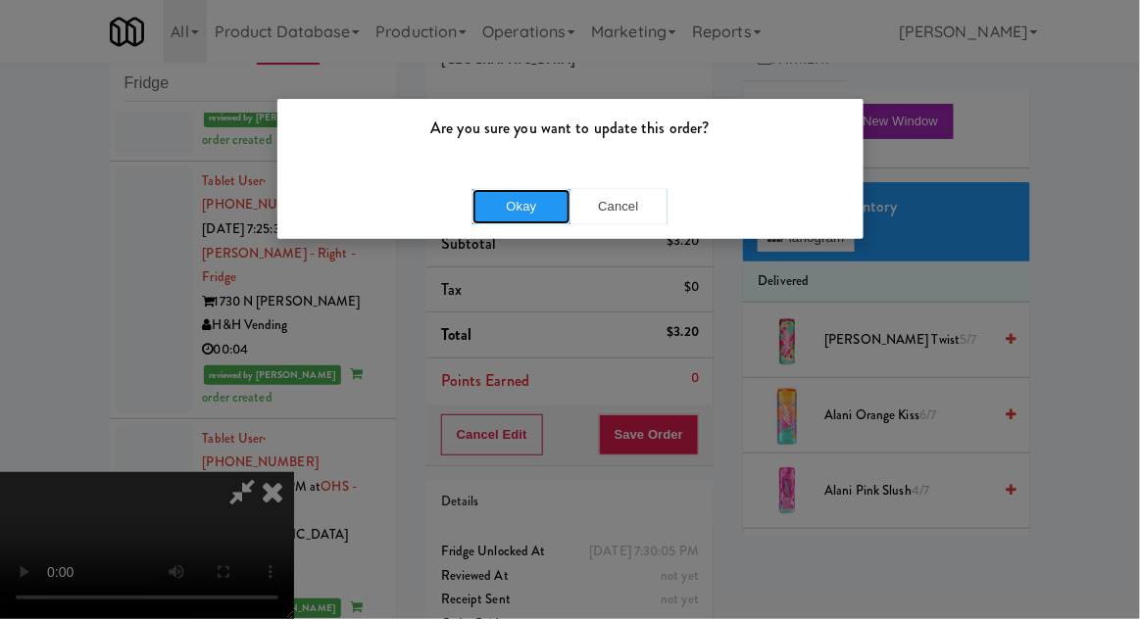
click at [502, 197] on button "Okay" at bounding box center [521, 206] width 98 height 35
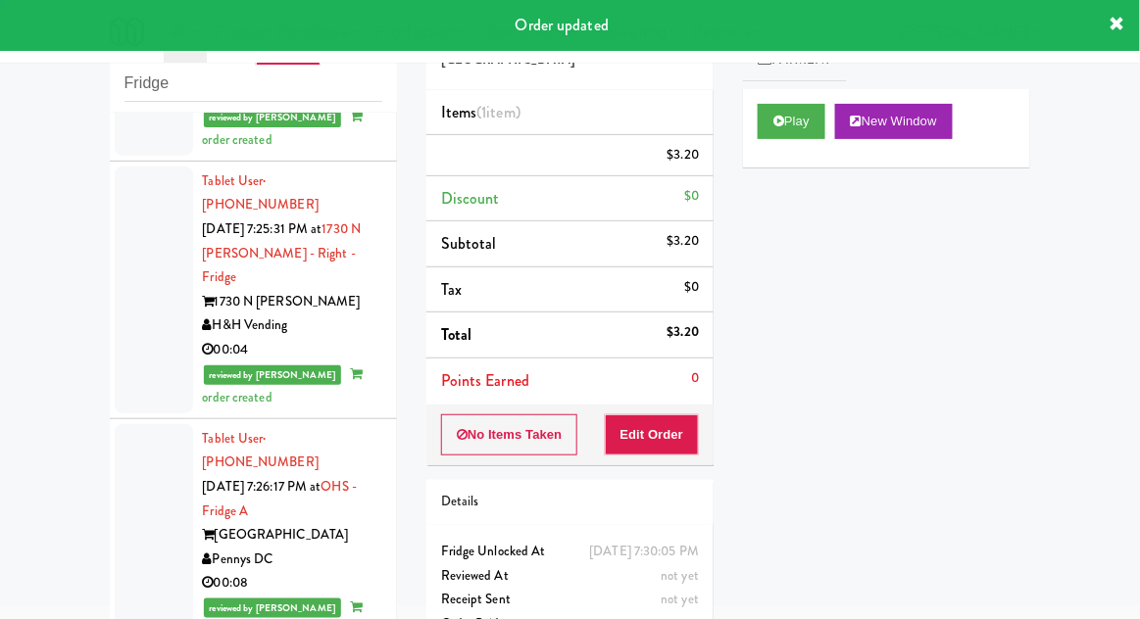
scroll to position [0, 0]
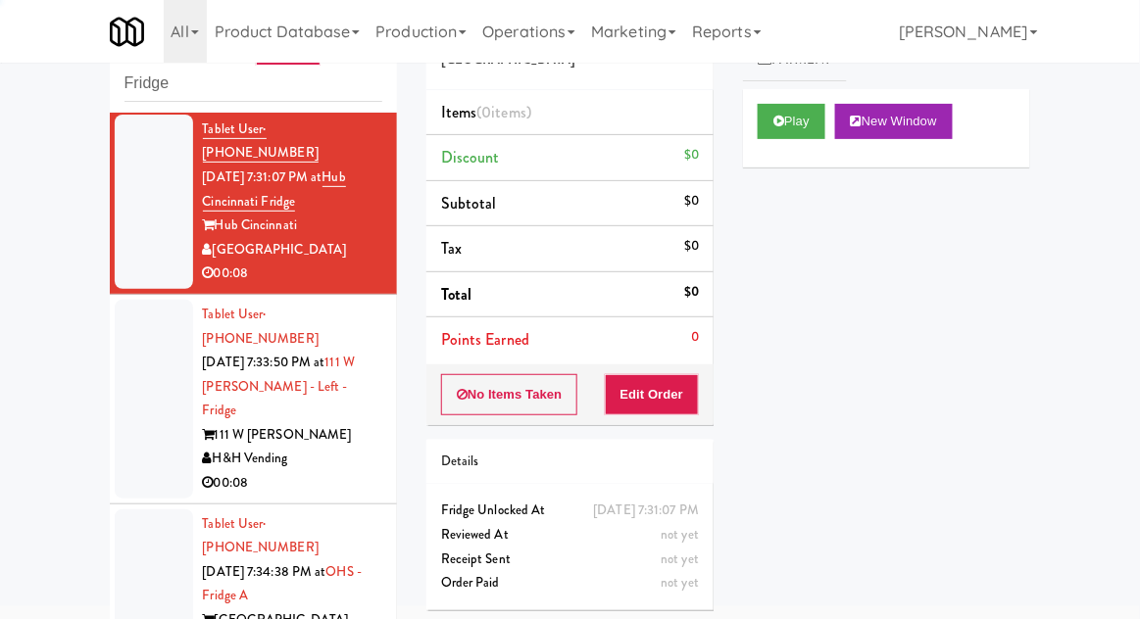
scroll to position [7761, 0]
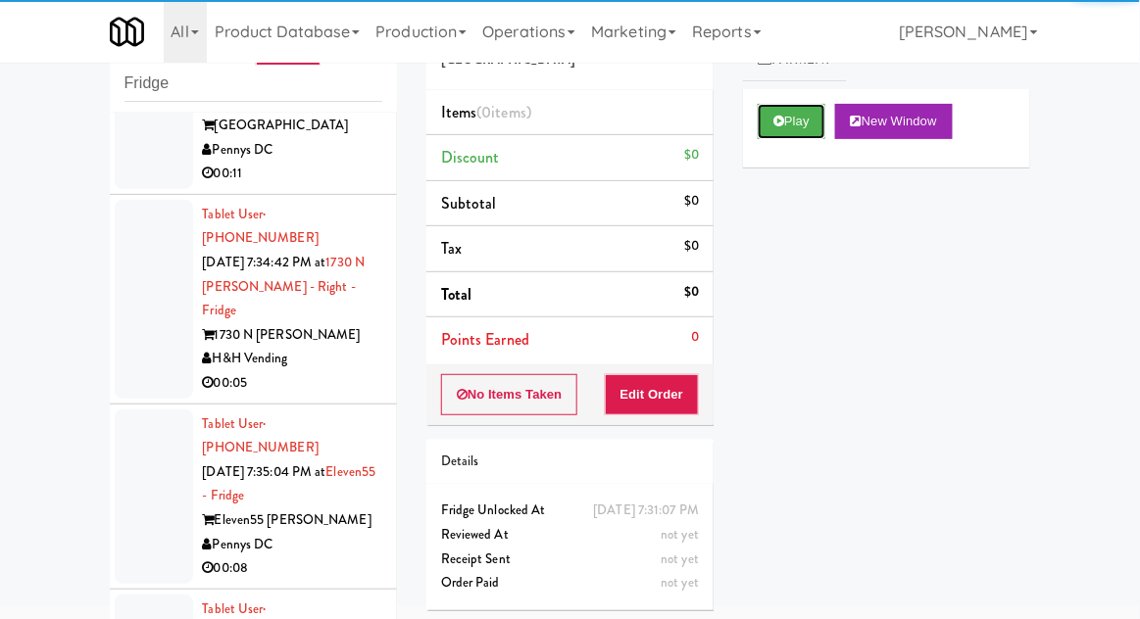
click at [767, 132] on button "Play" at bounding box center [791, 121] width 68 height 35
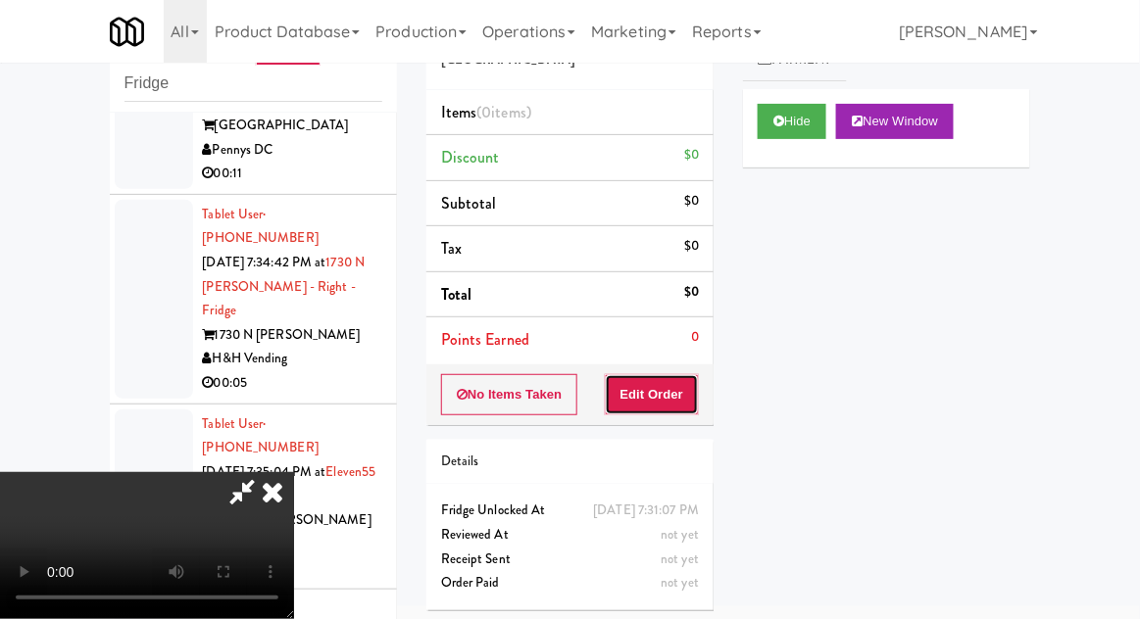
click at [661, 391] on button "Edit Order" at bounding box center [652, 394] width 95 height 41
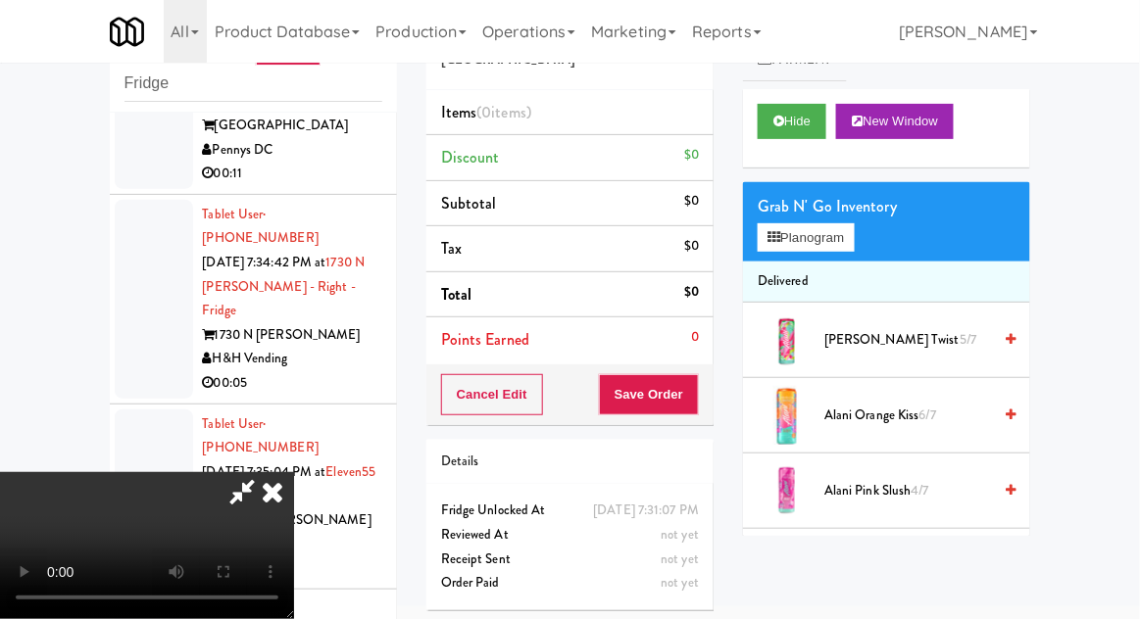
scroll to position [0, 0]
click at [801, 243] on button "Planogram" at bounding box center [805, 237] width 96 height 29
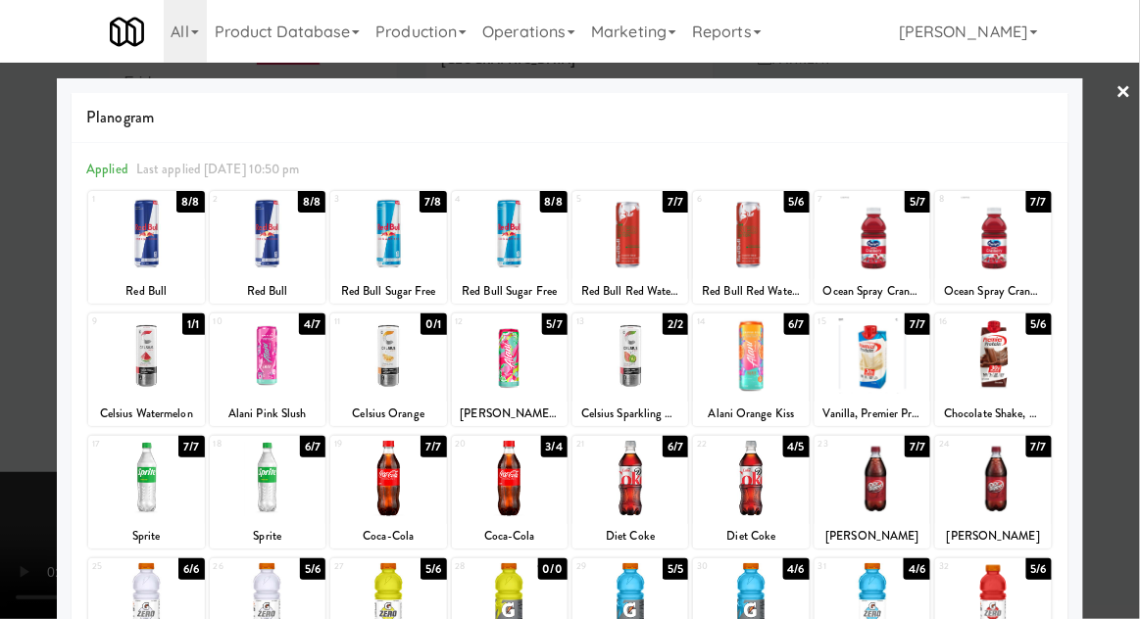
click at [394, 258] on div at bounding box center [388, 233] width 116 height 75
click at [1134, 374] on div at bounding box center [570, 309] width 1140 height 619
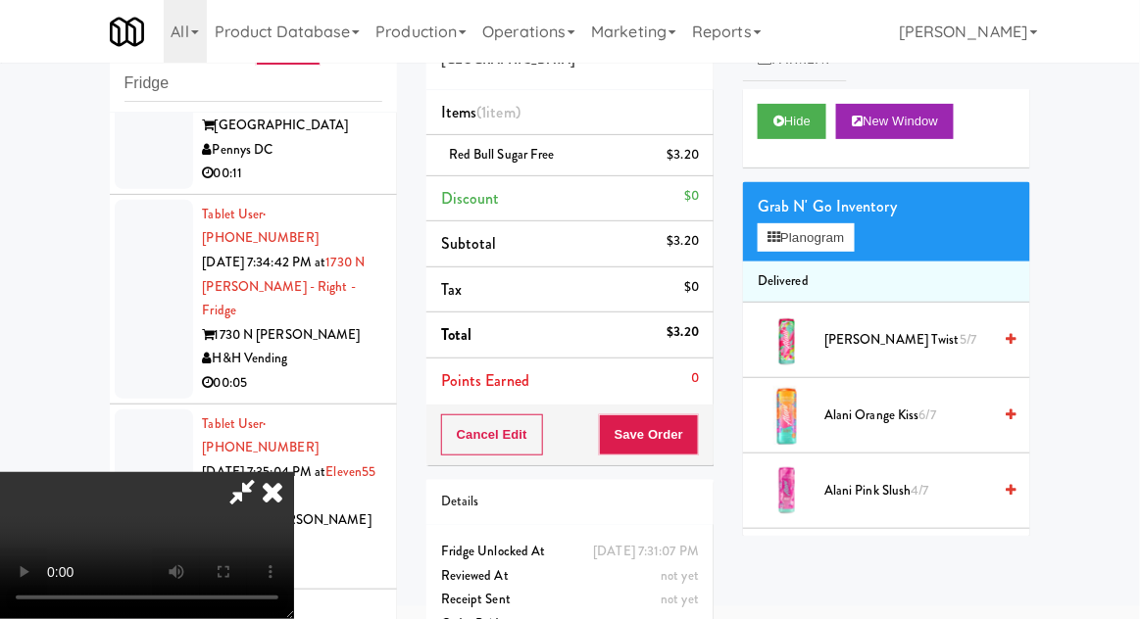
scroll to position [72, 0]
click at [698, 423] on button "Save Order" at bounding box center [649, 434] width 100 height 41
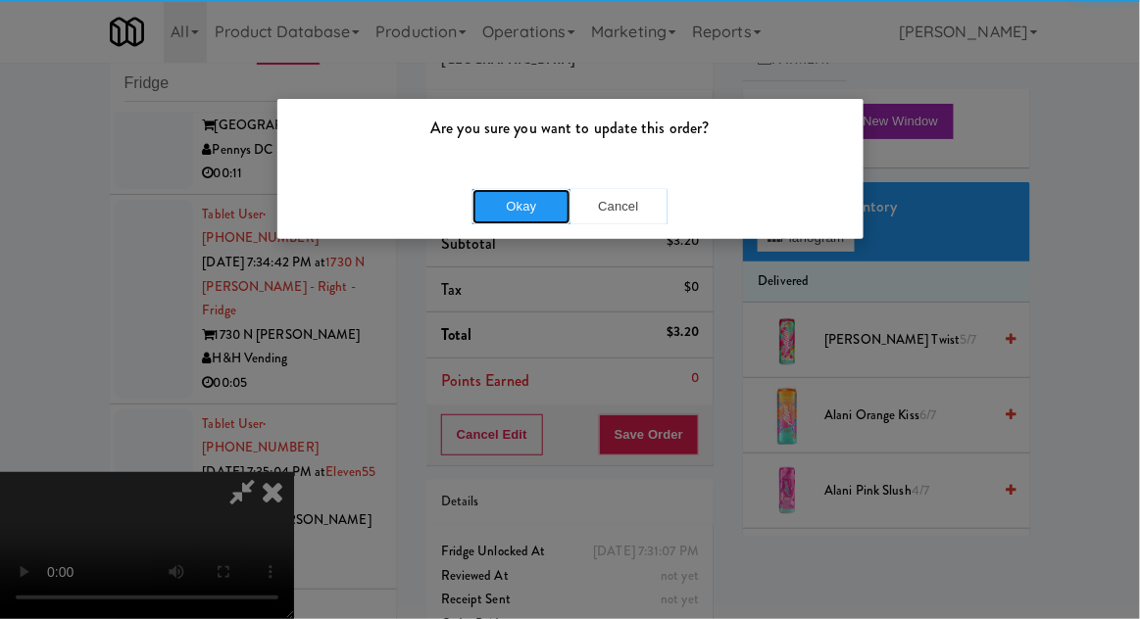
click at [499, 199] on button "Okay" at bounding box center [521, 206] width 98 height 35
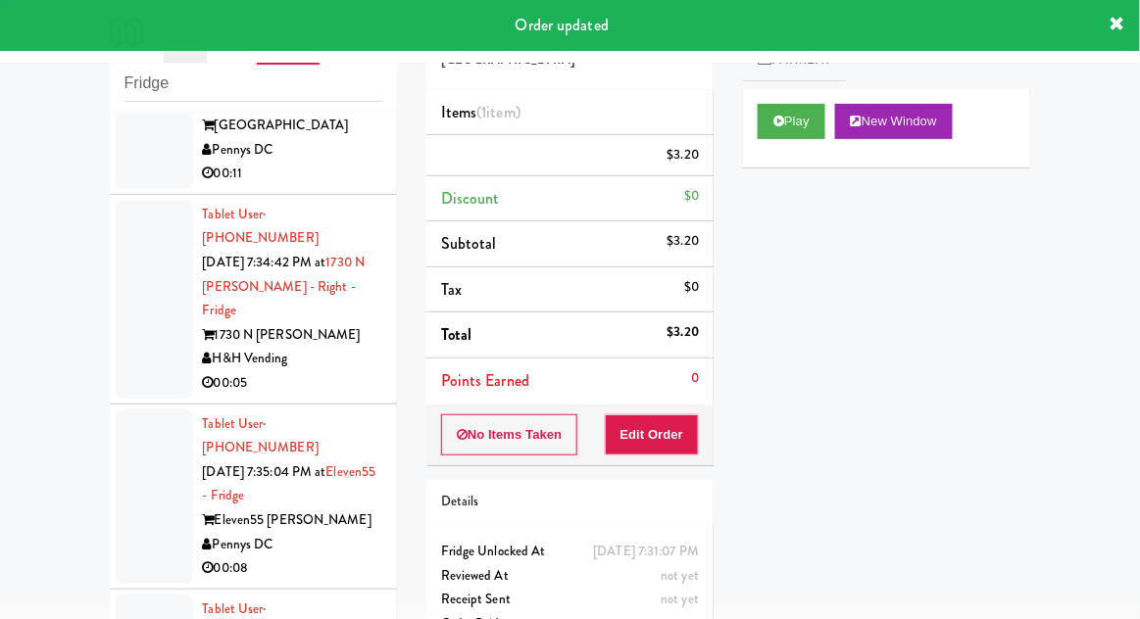
scroll to position [0, 0]
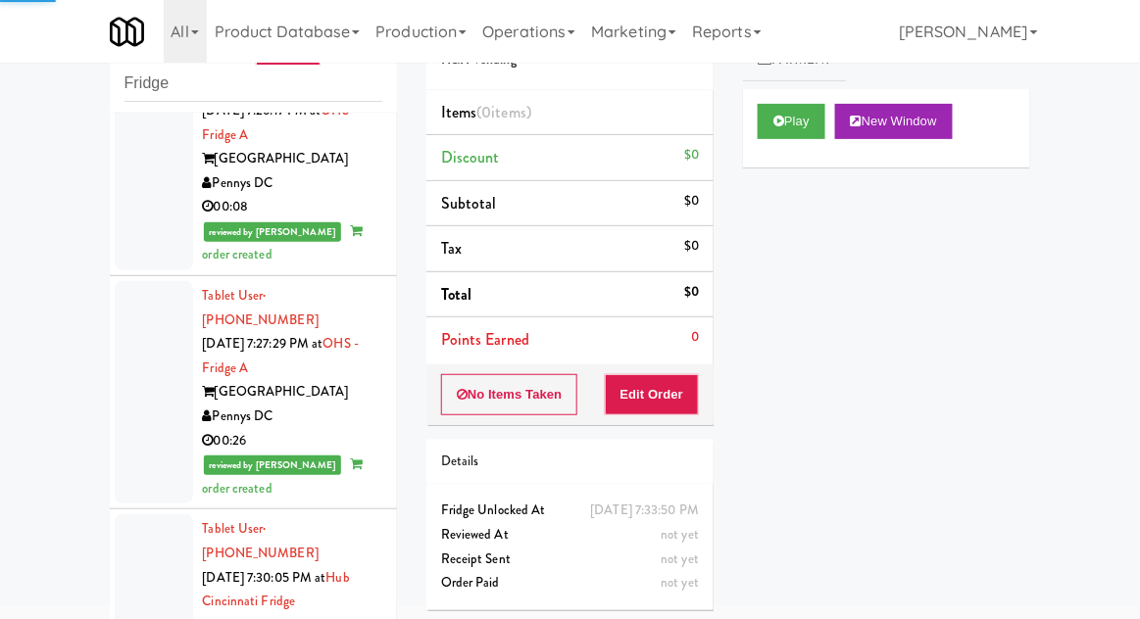
scroll to position [6638, 0]
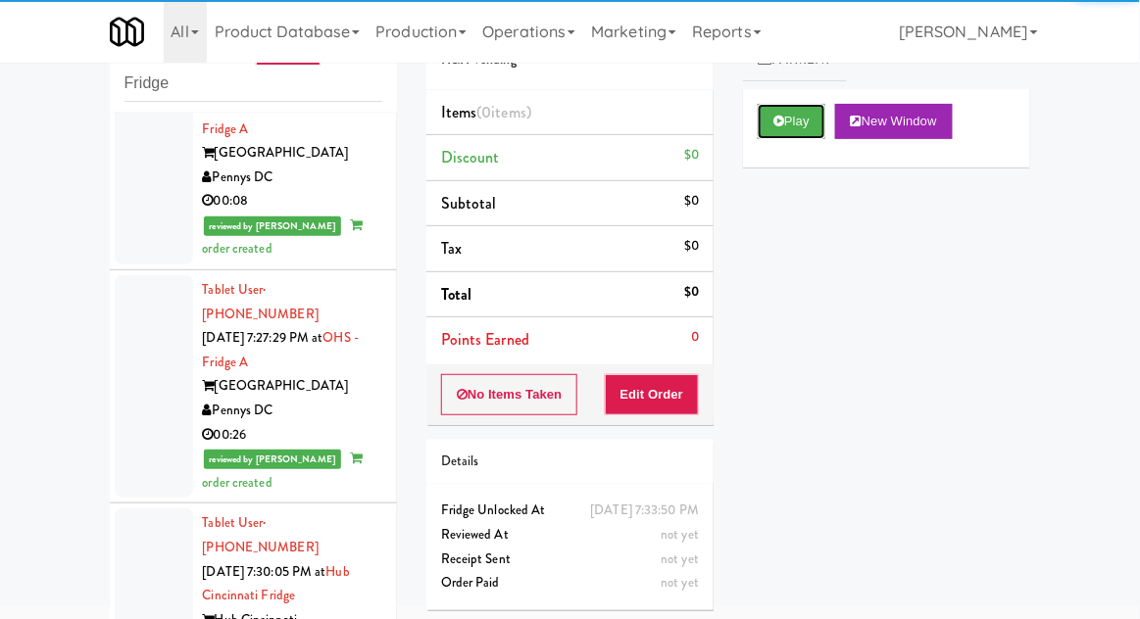
click at [782, 109] on button "Play" at bounding box center [791, 121] width 68 height 35
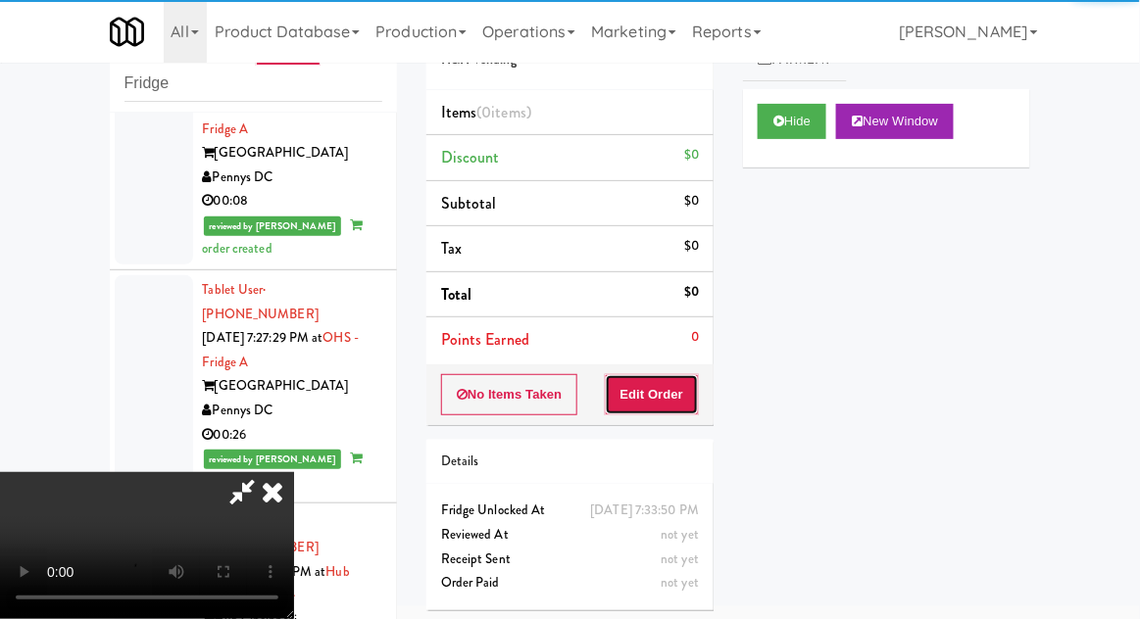
click at [667, 374] on button "Edit Order" at bounding box center [652, 394] width 95 height 41
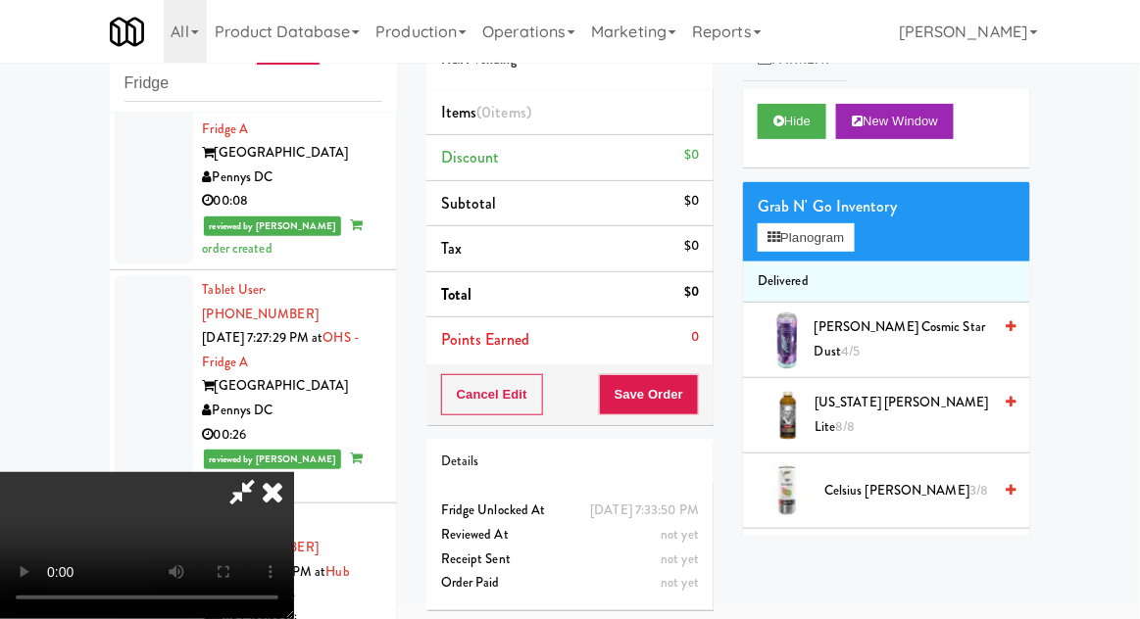
scroll to position [72, 0]
click at [805, 225] on button "Planogram" at bounding box center [805, 237] width 96 height 29
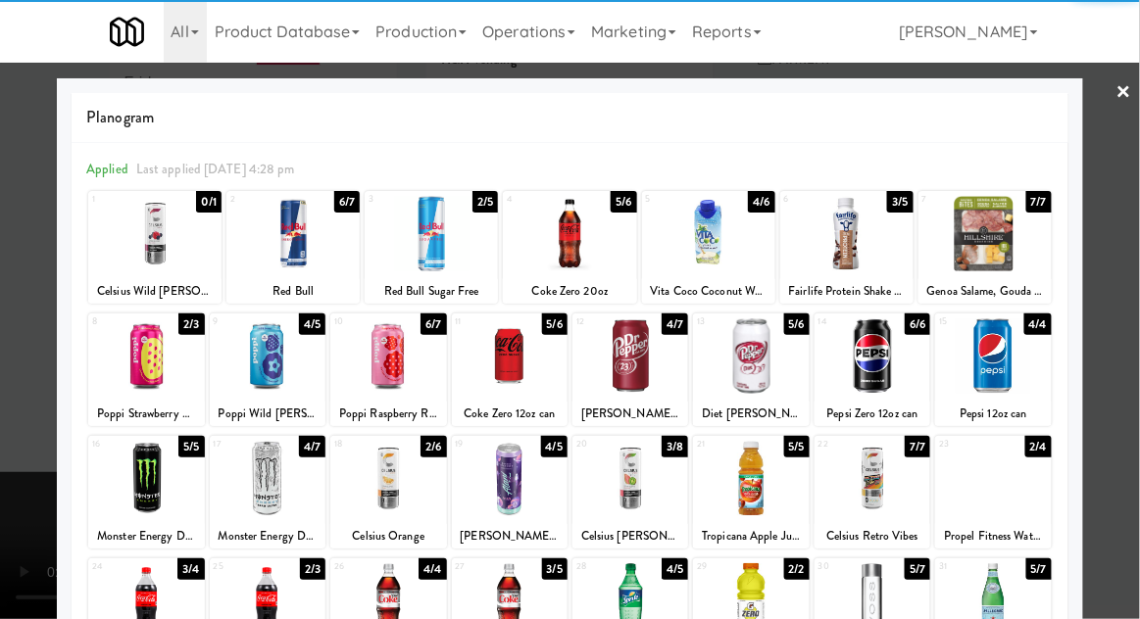
click at [577, 228] on div at bounding box center [569, 233] width 133 height 75
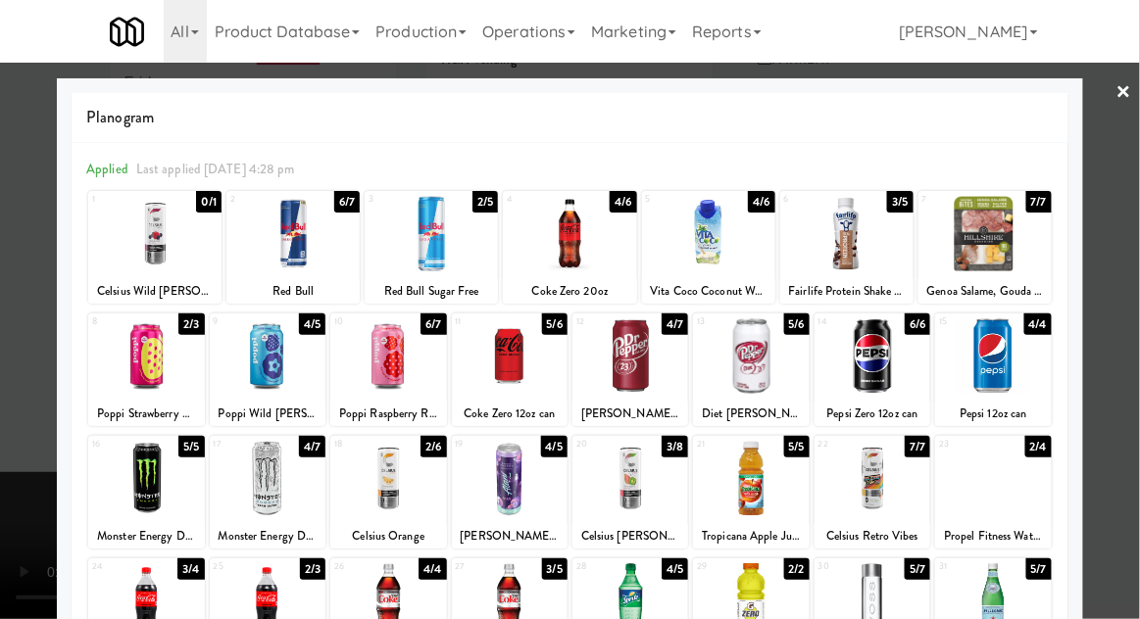
click at [1134, 351] on div at bounding box center [570, 309] width 1140 height 619
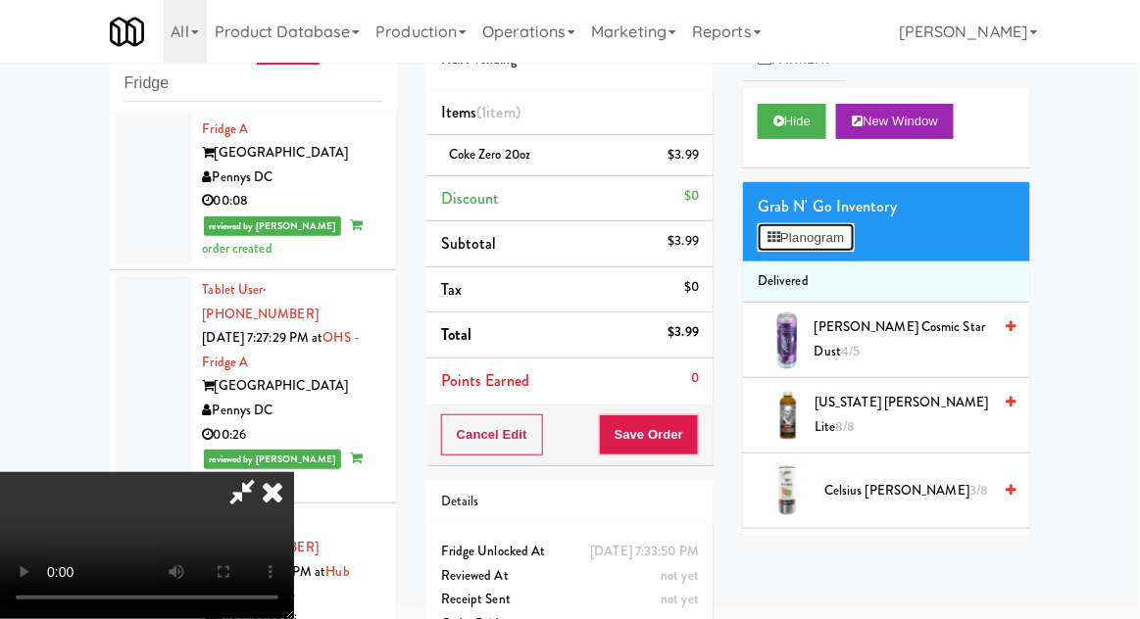
click at [766, 239] on button "Planogram" at bounding box center [805, 237] width 96 height 29
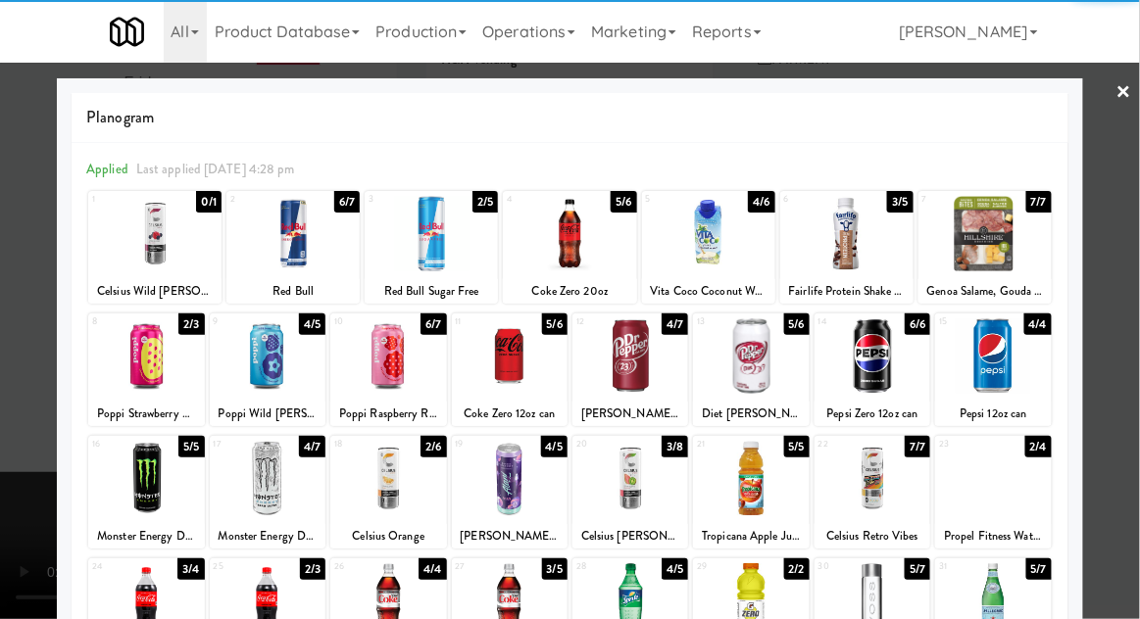
click at [1138, 354] on div at bounding box center [570, 309] width 1140 height 619
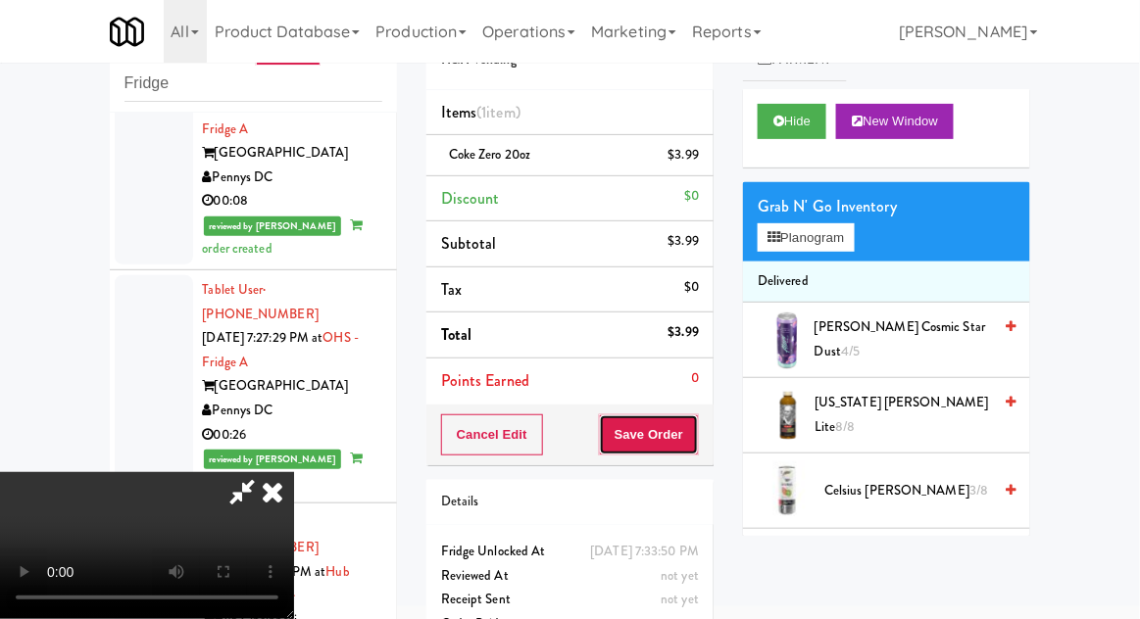
click at [694, 443] on button "Save Order" at bounding box center [649, 434] width 100 height 41
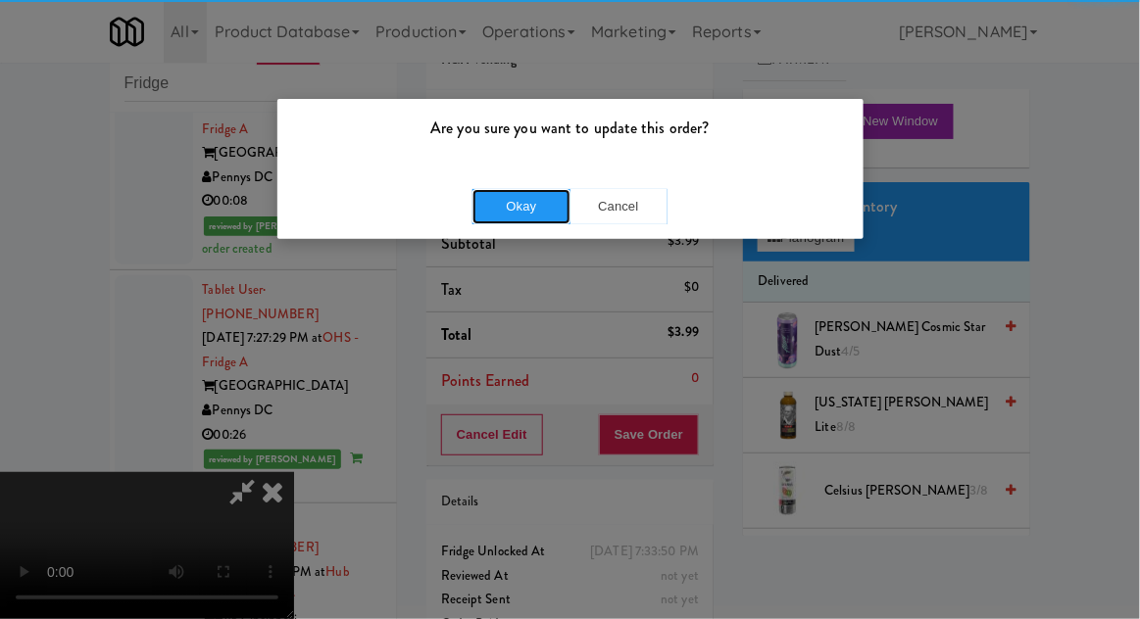
click at [472, 197] on button "Okay" at bounding box center [521, 206] width 98 height 35
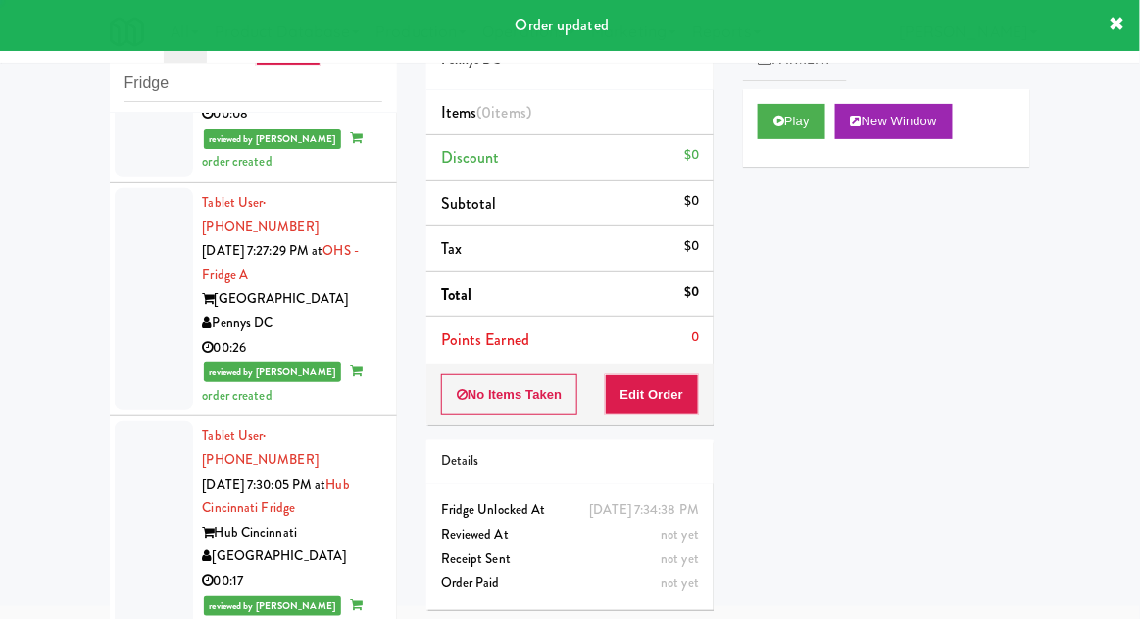
scroll to position [6812, 0]
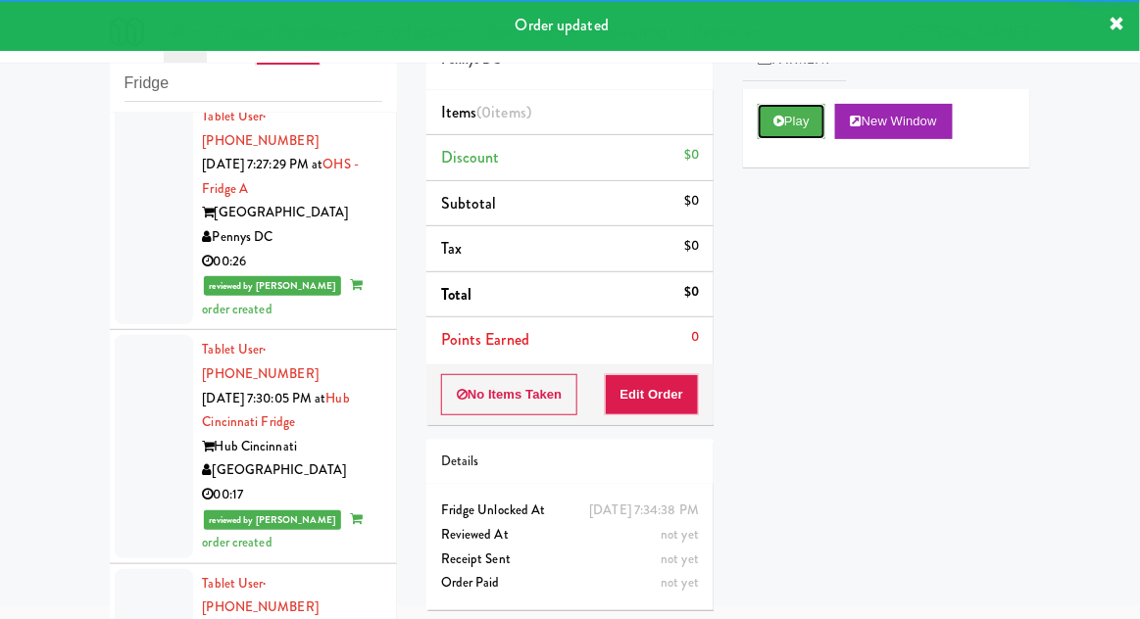
click at [788, 106] on button "Play" at bounding box center [791, 121] width 68 height 35
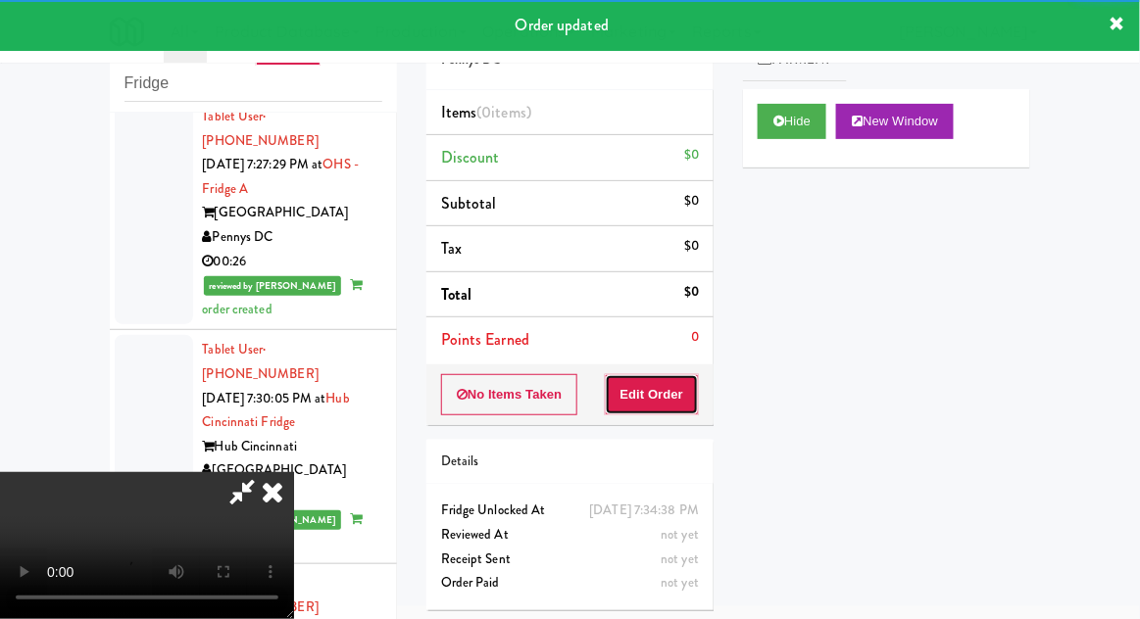
click at [678, 388] on button "Edit Order" at bounding box center [652, 394] width 95 height 41
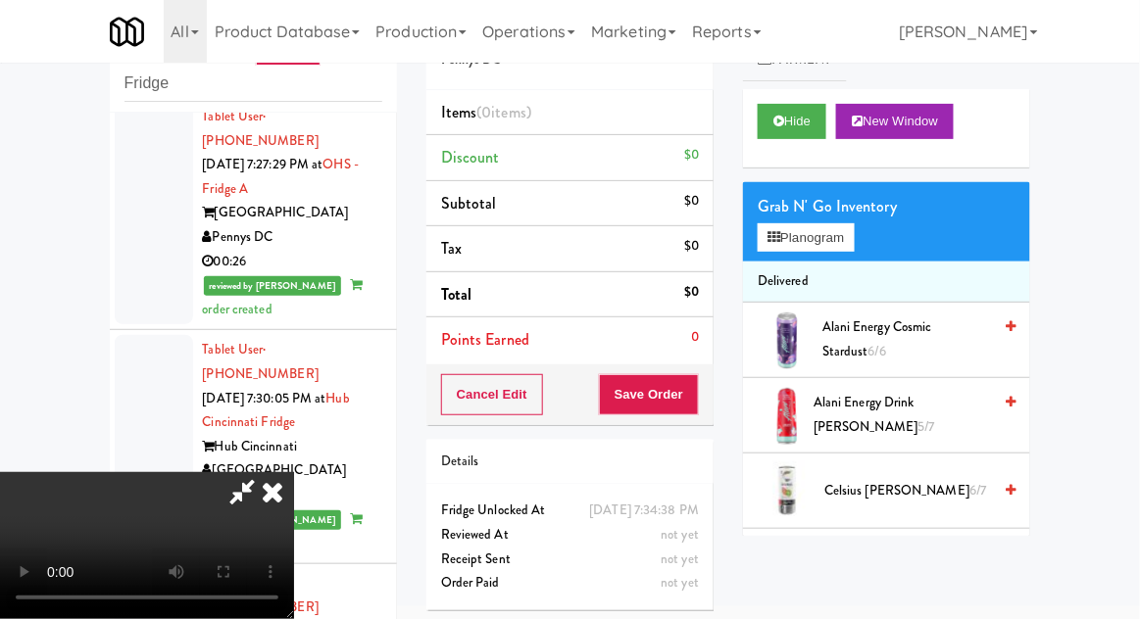
scroll to position [0, 0]
click at [787, 247] on button "Planogram" at bounding box center [805, 237] width 96 height 29
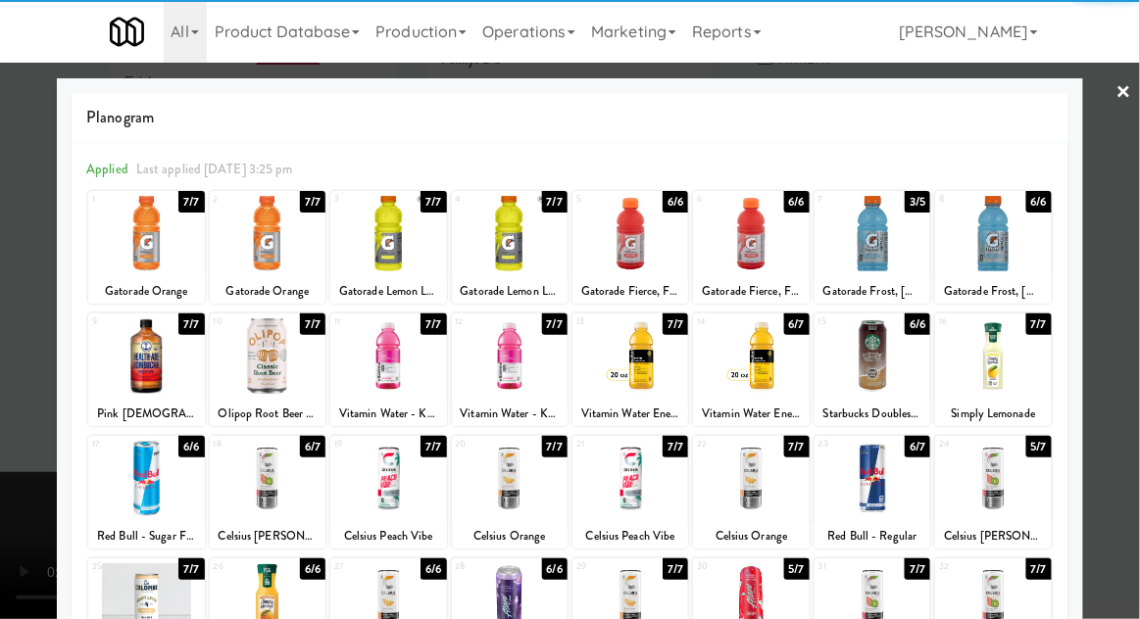
click at [368, 361] on div at bounding box center [388, 355] width 116 height 75
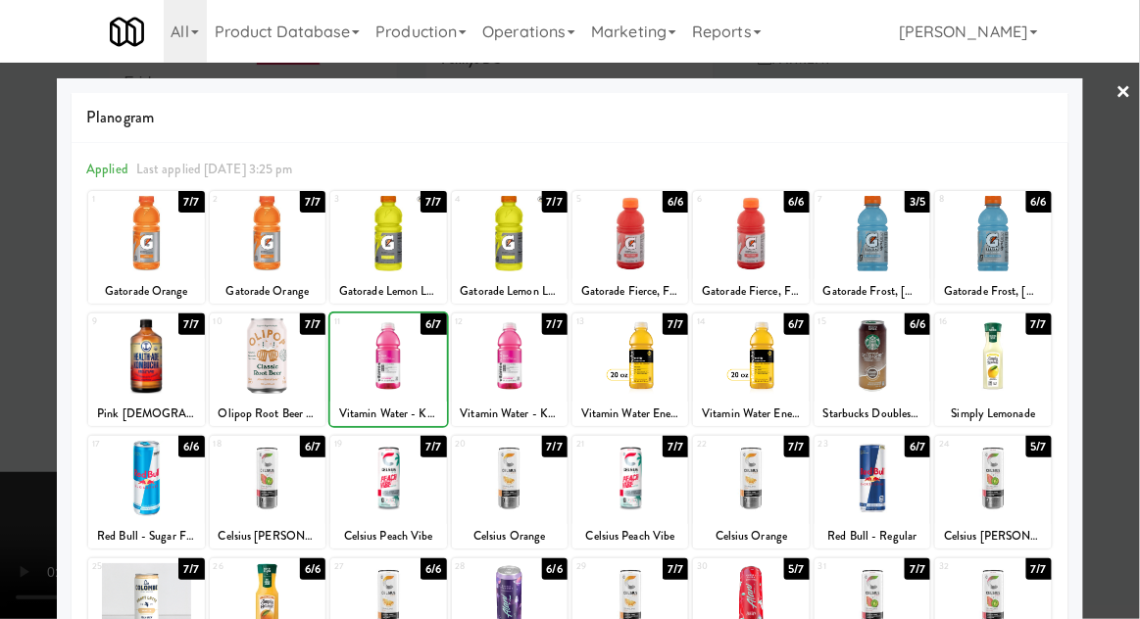
click at [1133, 358] on div at bounding box center [570, 309] width 1140 height 619
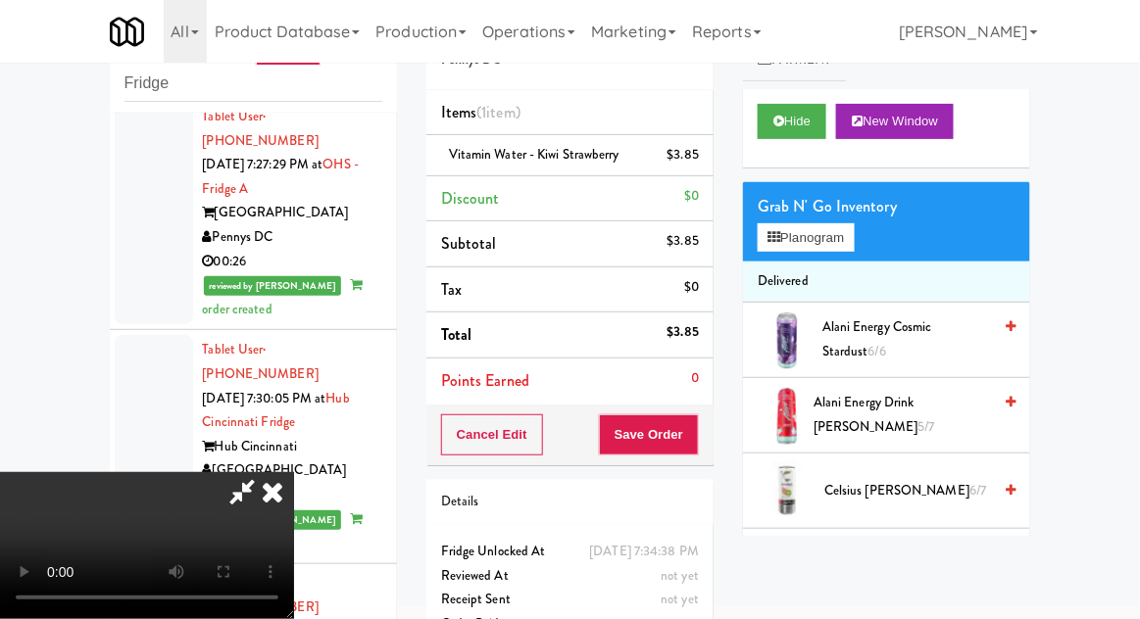
scroll to position [72, 0]
click at [696, 436] on button "Save Order" at bounding box center [649, 434] width 100 height 41
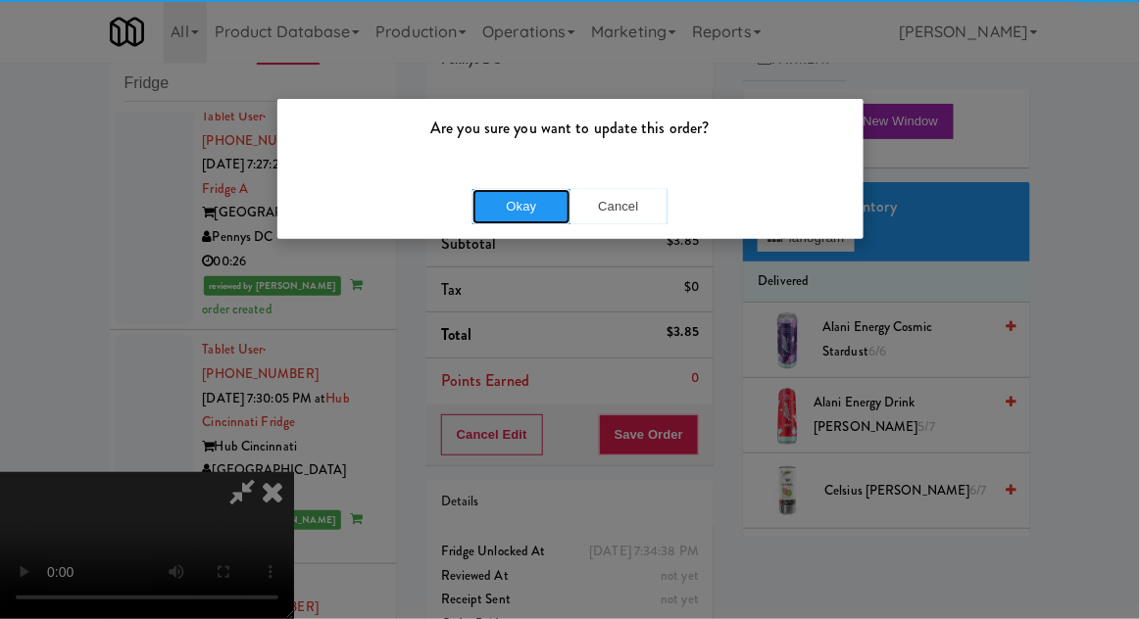
click at [504, 209] on button "Okay" at bounding box center [521, 206] width 98 height 35
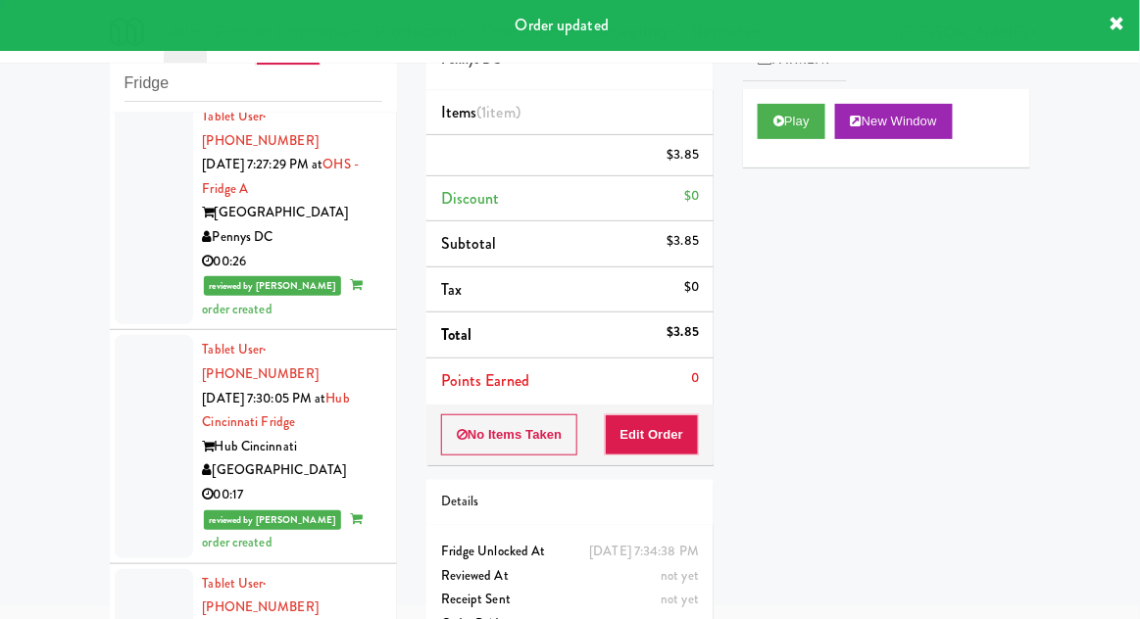
scroll to position [0, 0]
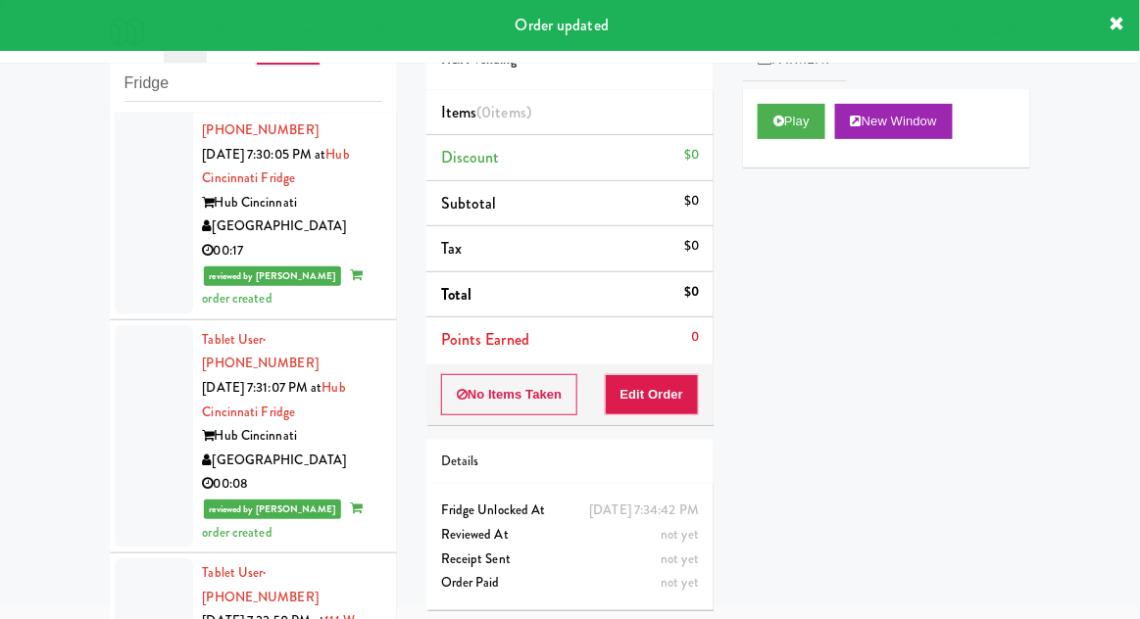
scroll to position [7060, 0]
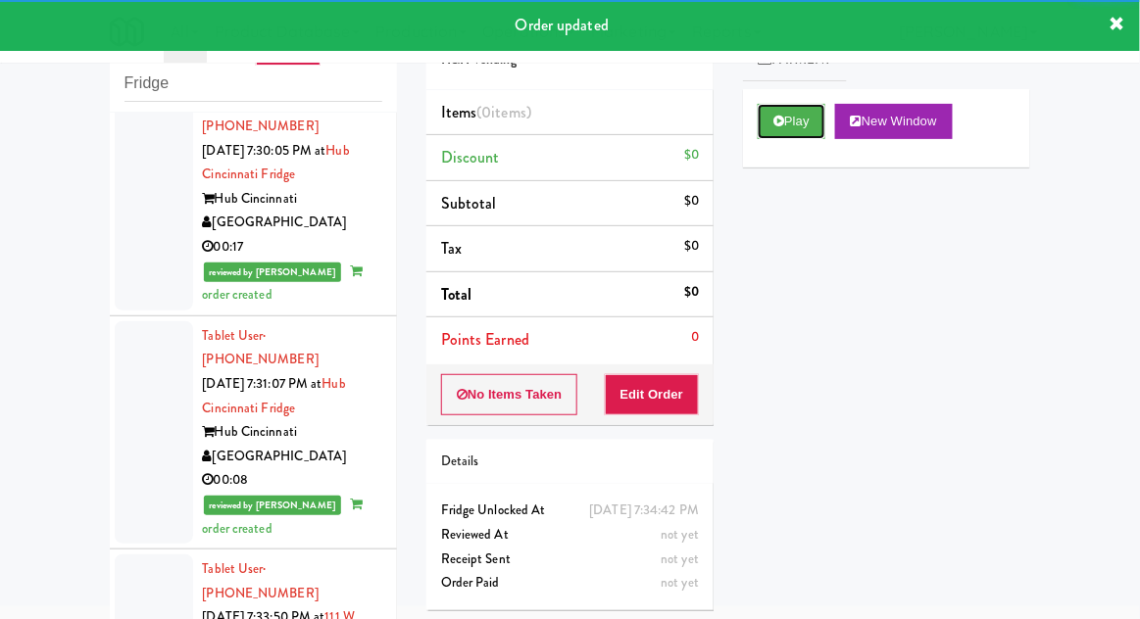
click at [777, 135] on button "Play" at bounding box center [791, 121] width 68 height 35
click at [656, 380] on button "Edit Order" at bounding box center [652, 394] width 95 height 41
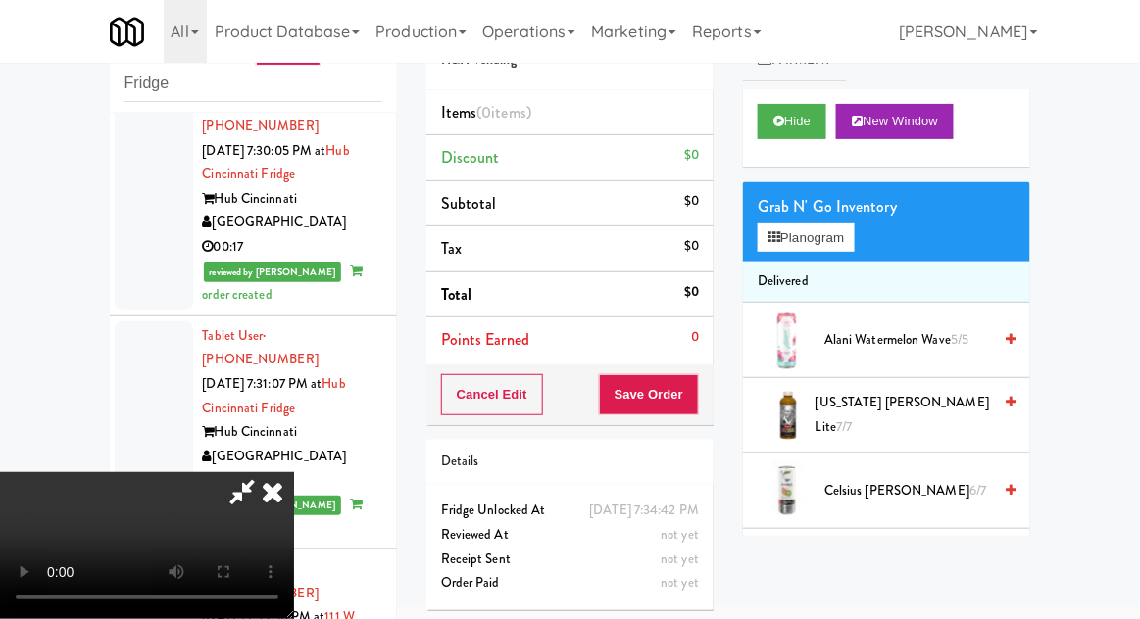
scroll to position [0, 0]
click at [781, 244] on button "Planogram" at bounding box center [805, 237] width 96 height 29
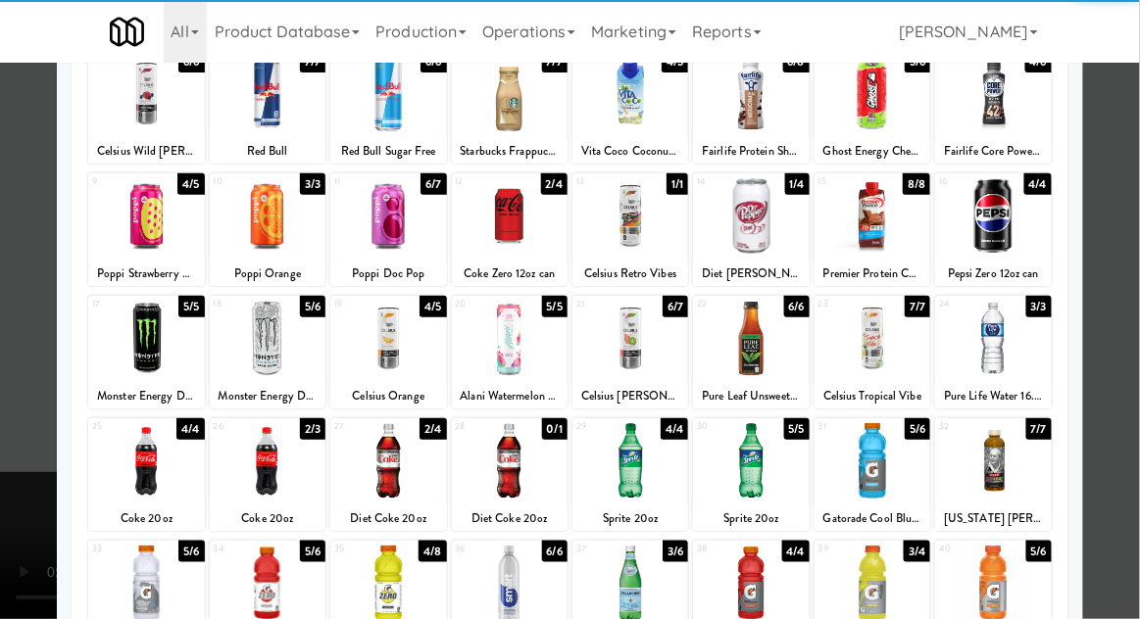
scroll to position [139, 0]
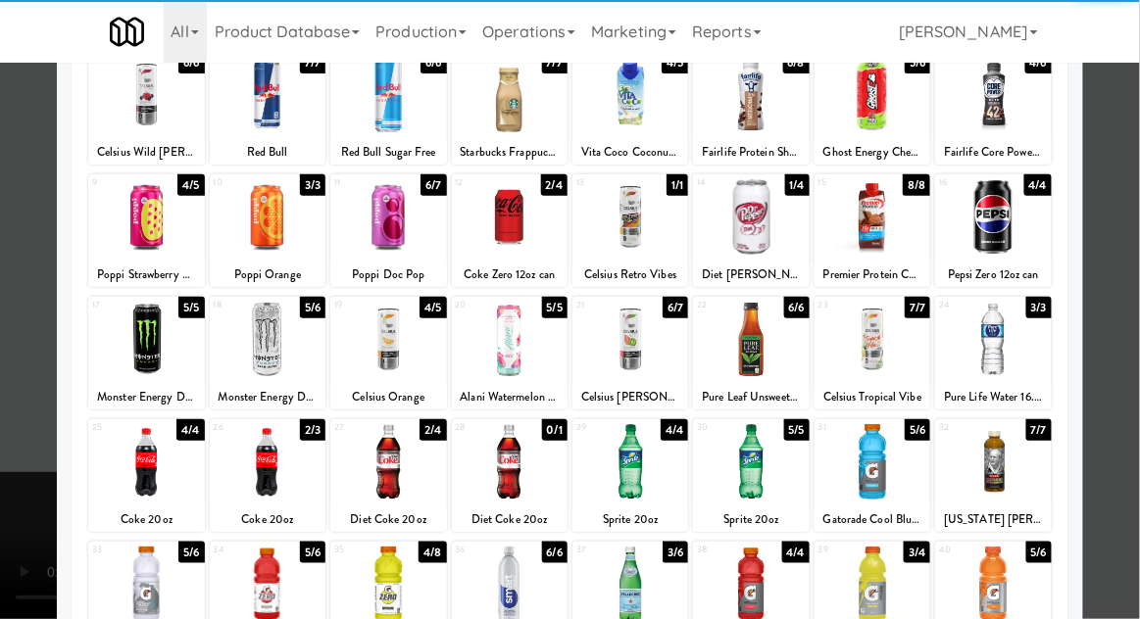
click at [376, 471] on div at bounding box center [388, 461] width 116 height 75
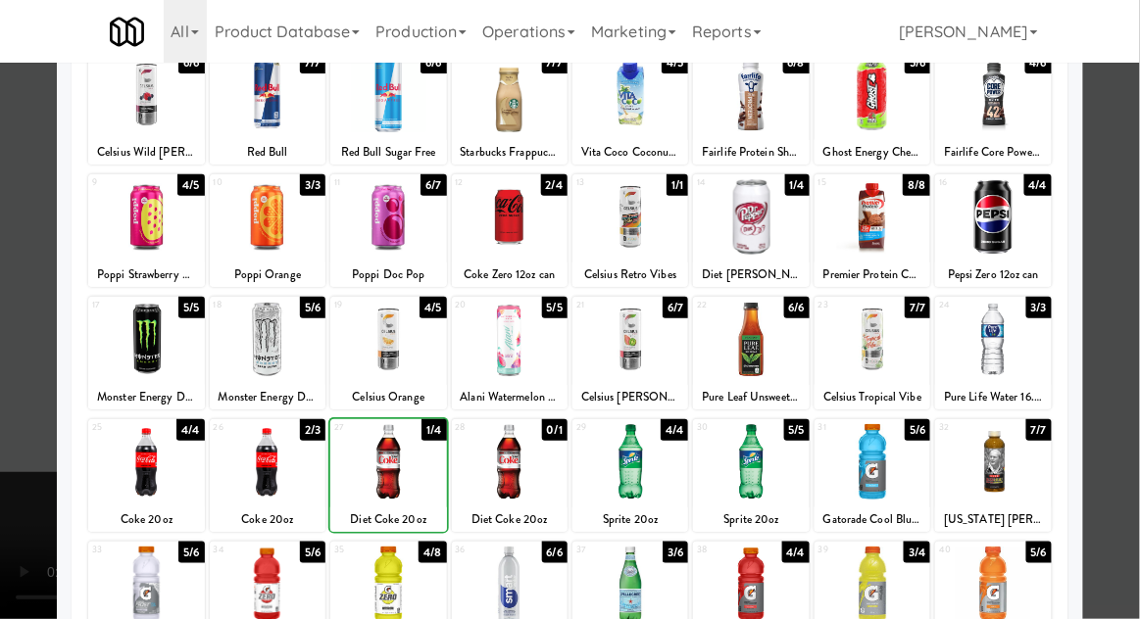
click at [1132, 354] on div at bounding box center [570, 309] width 1140 height 619
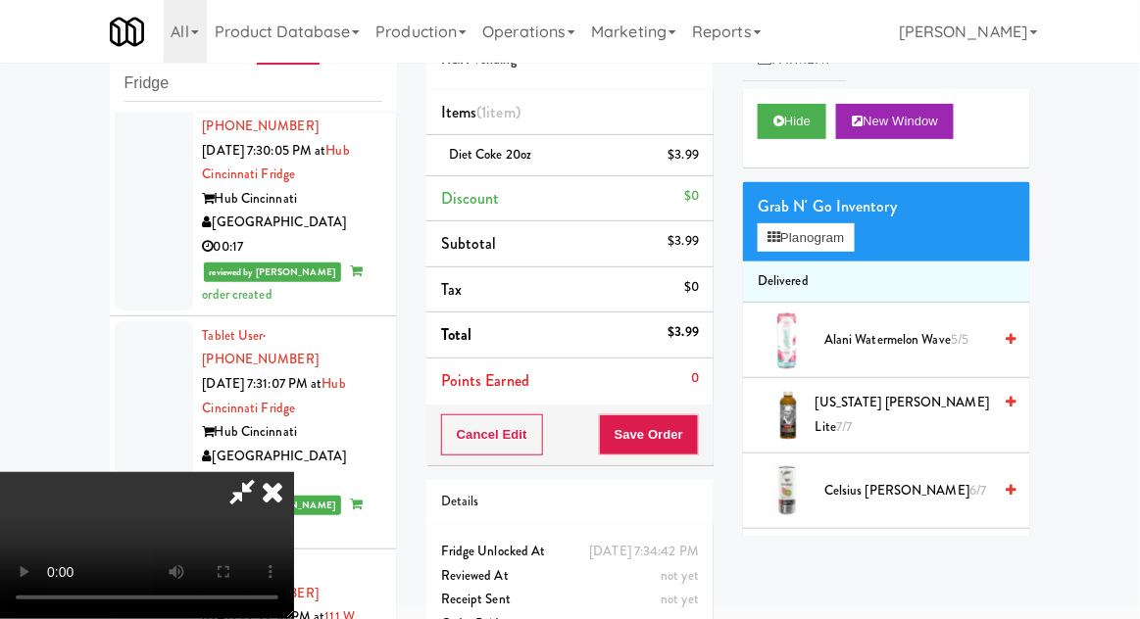
scroll to position [72, 0]
click at [698, 433] on button "Save Order" at bounding box center [649, 434] width 100 height 41
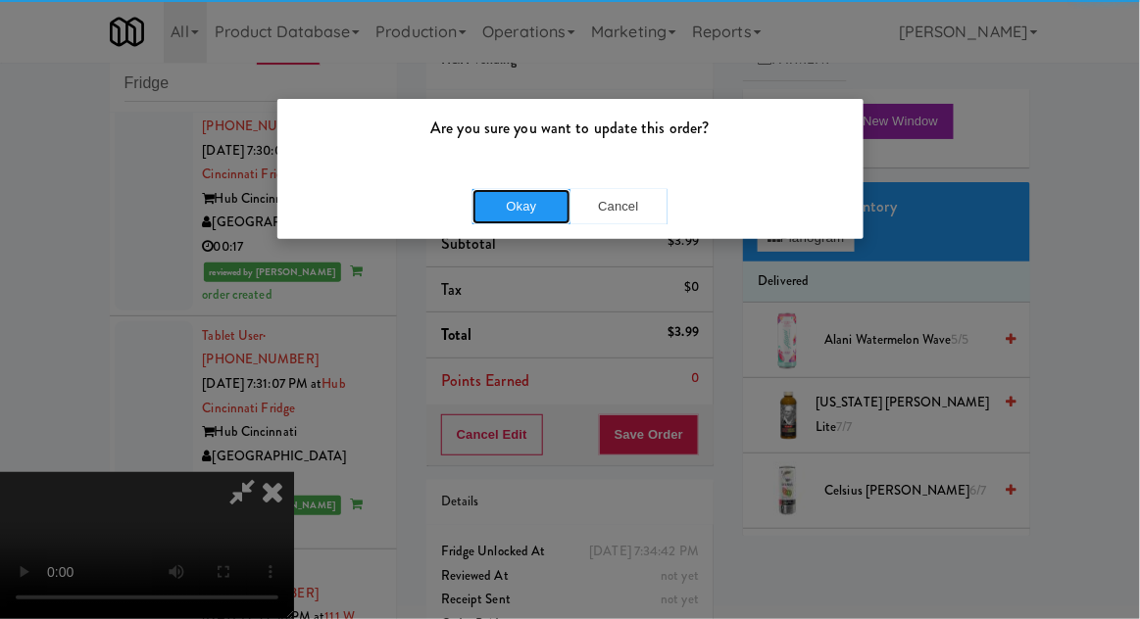
click at [539, 210] on button "Okay" at bounding box center [521, 206] width 98 height 35
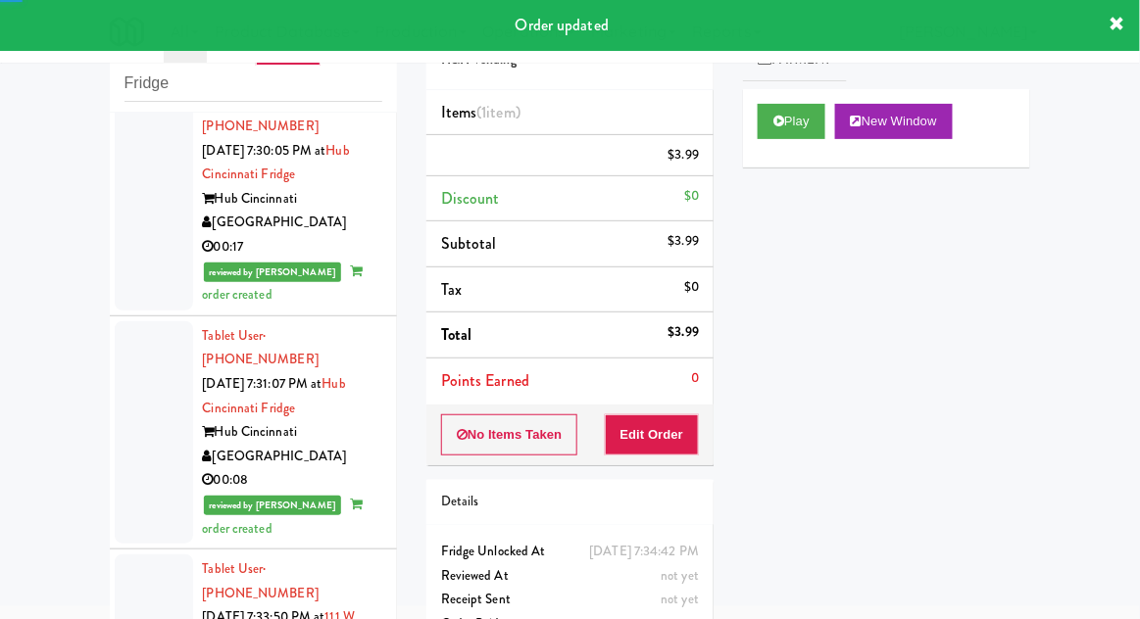
scroll to position [0, 0]
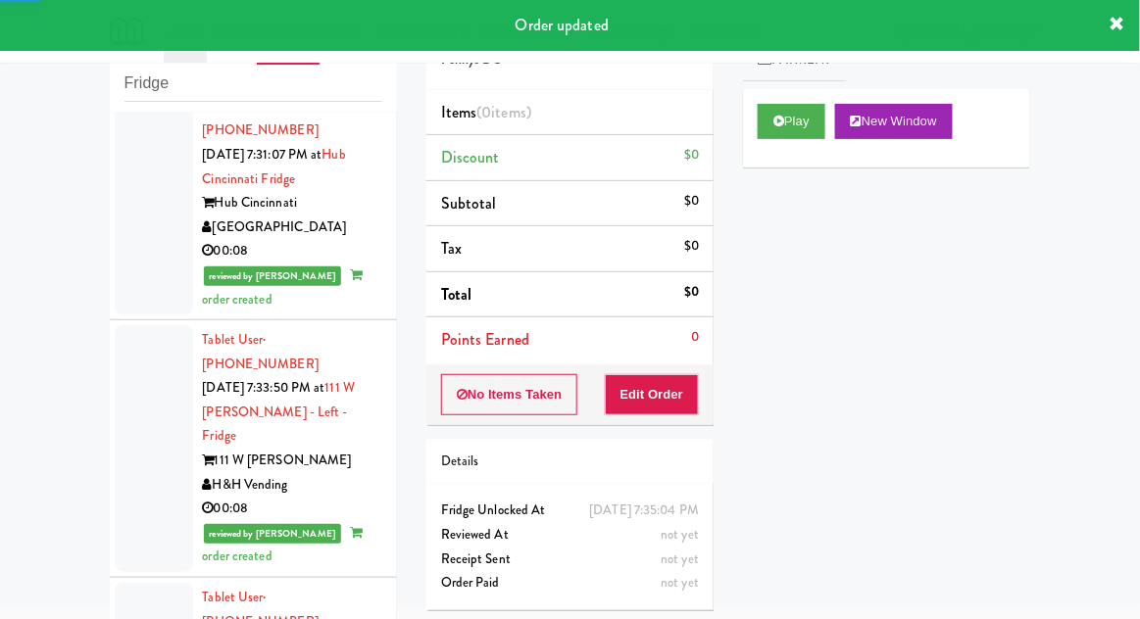
scroll to position [7294, 0]
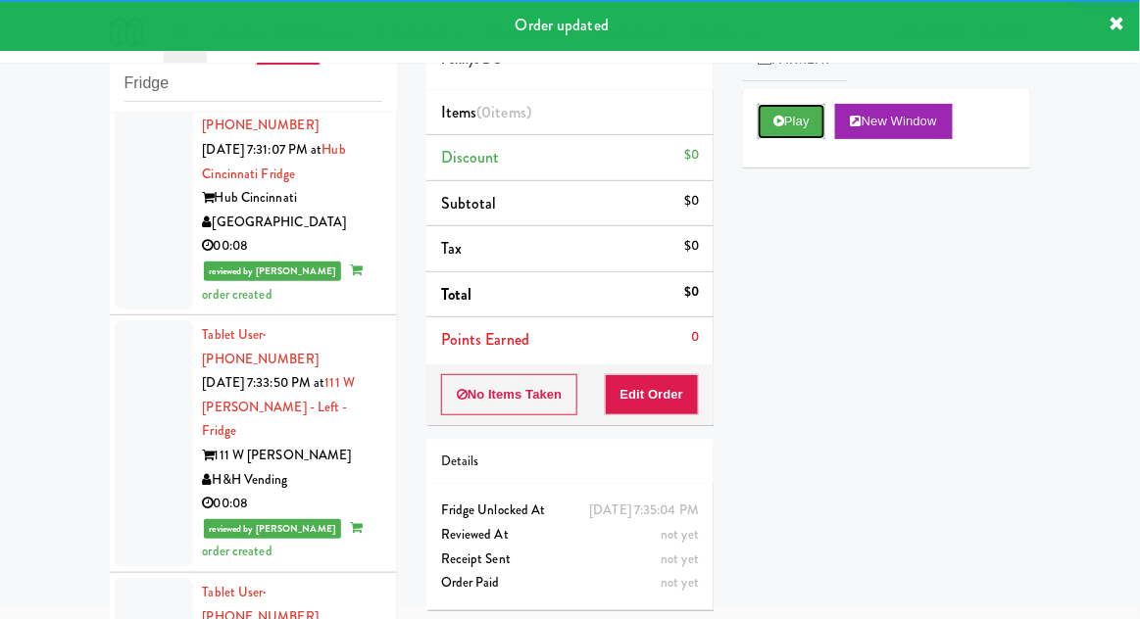
click at [774, 133] on button "Play" at bounding box center [791, 121] width 68 height 35
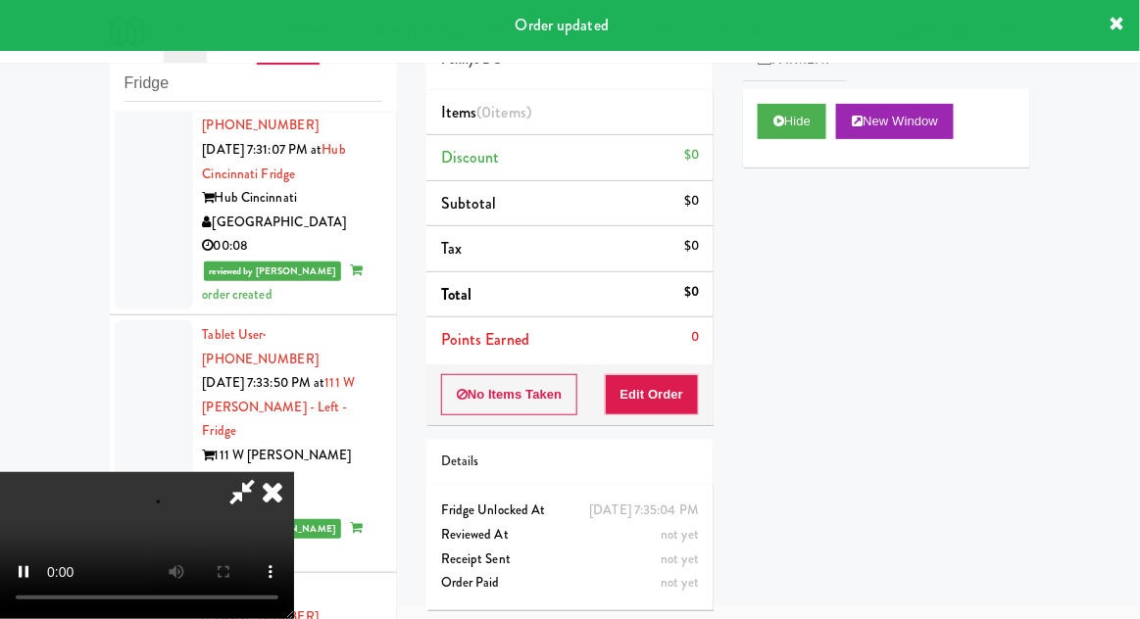
click at [658, 431] on div "Order # 3437583 Pennys DC Items (0 items ) Discount $0 Subtotal $0 Tax $0 Total…" at bounding box center [570, 310] width 316 height 630
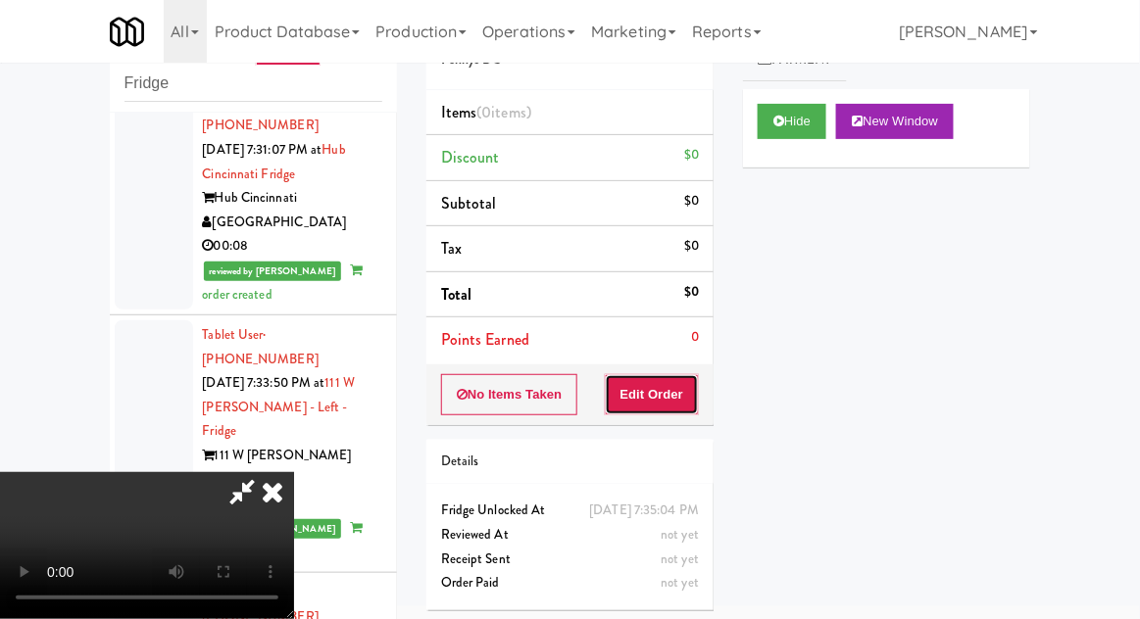
click at [635, 410] on button "Edit Order" at bounding box center [652, 394] width 95 height 41
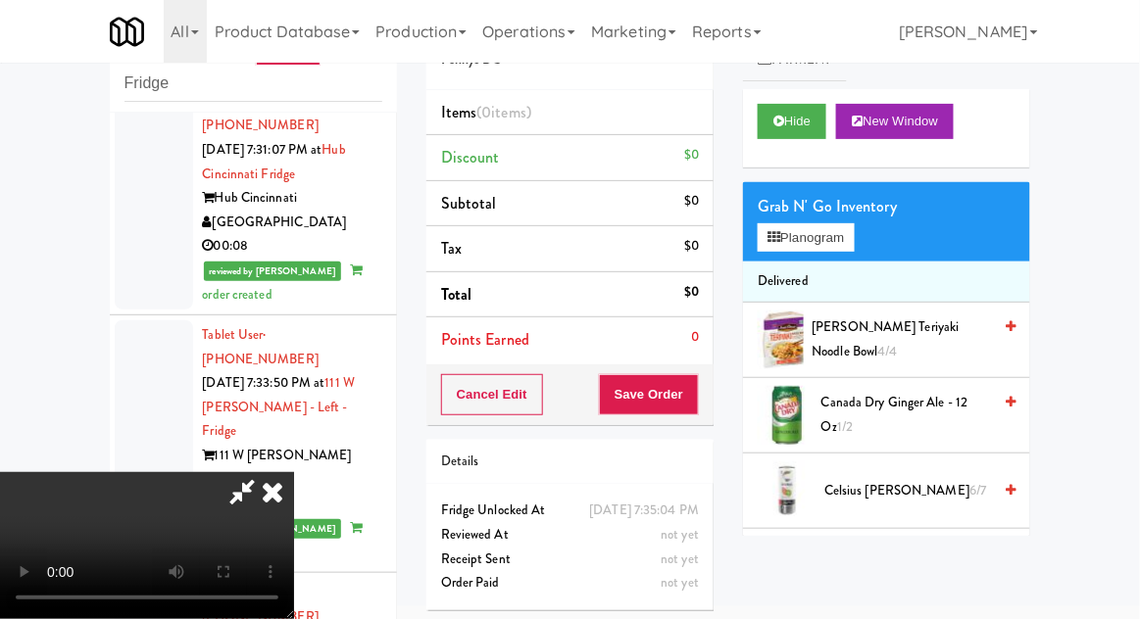
scroll to position [0, 0]
click at [836, 239] on button "Planogram" at bounding box center [805, 237] width 96 height 29
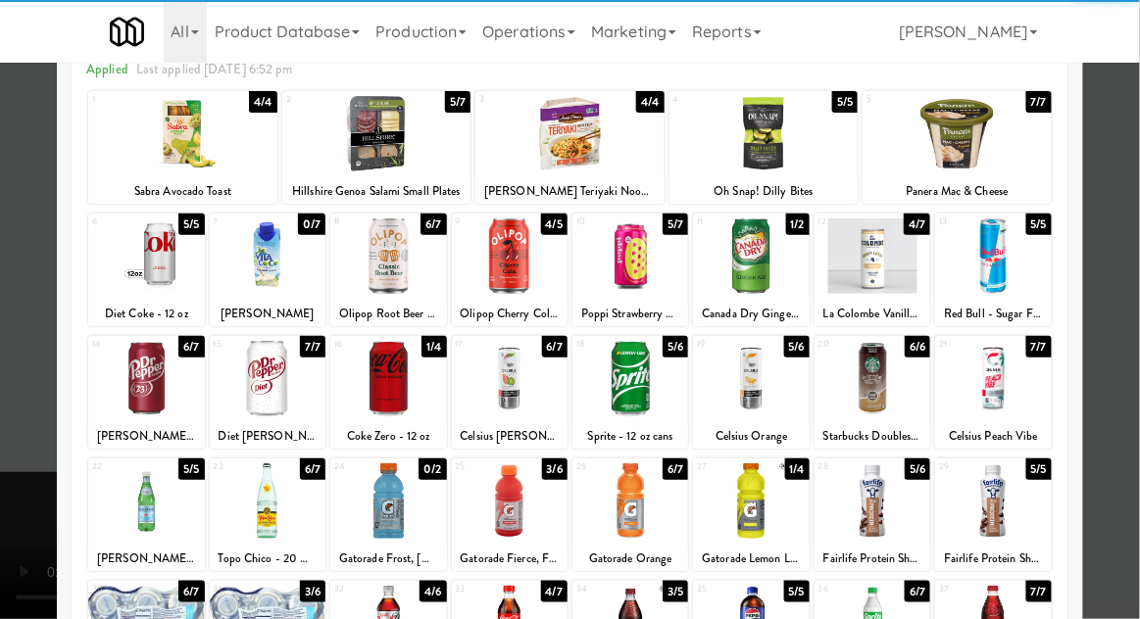
scroll to position [158, 0]
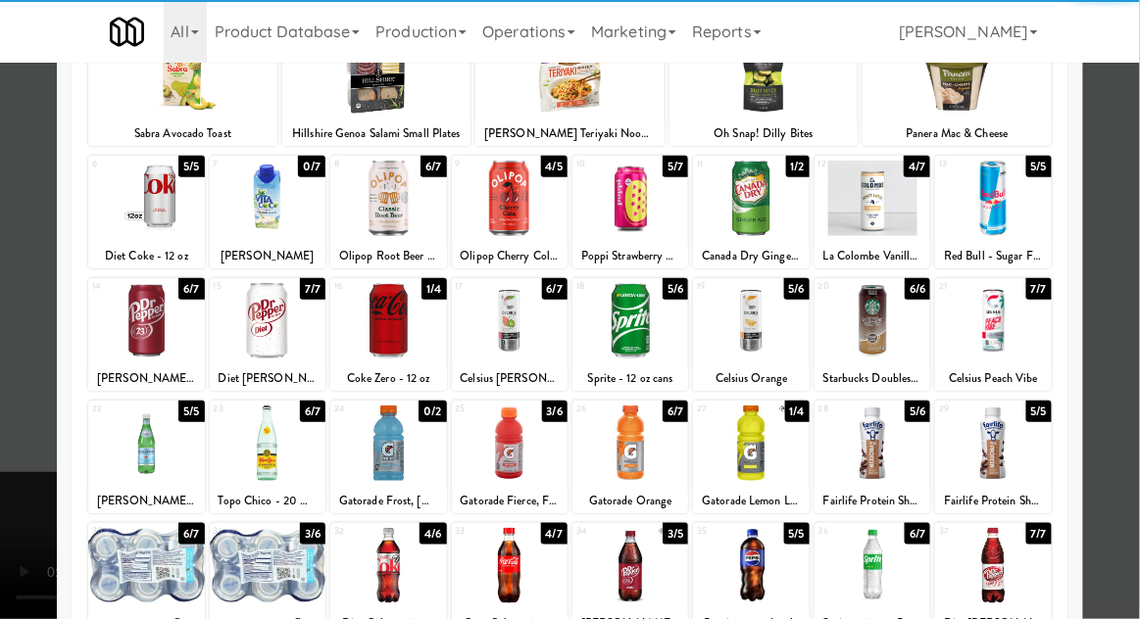
click at [649, 445] on div at bounding box center [630, 443] width 116 height 75
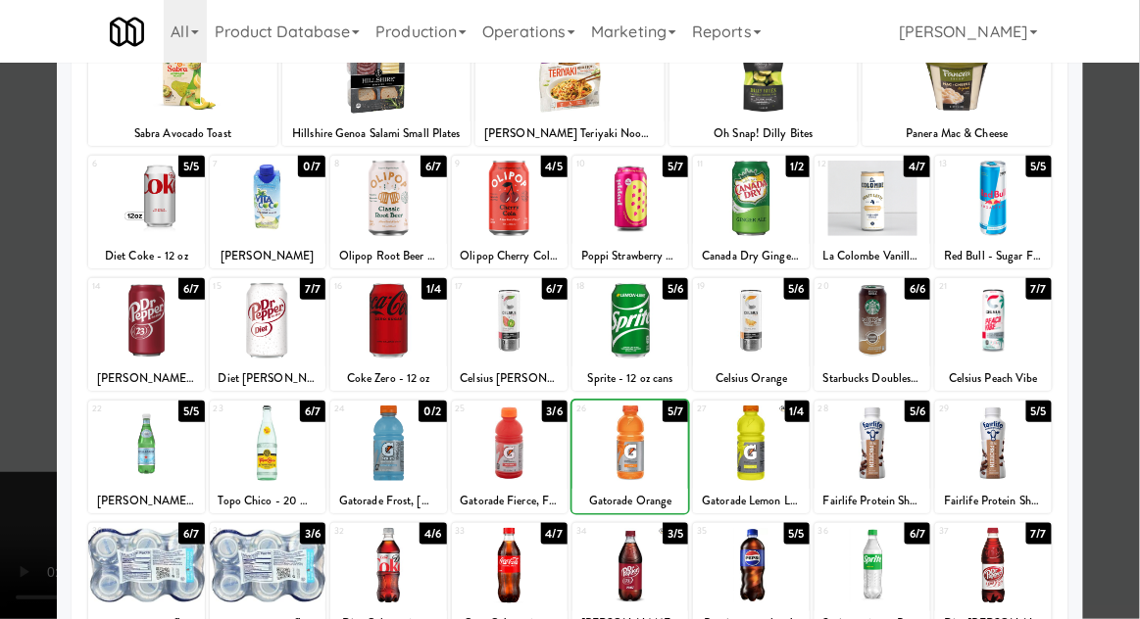
click at [1137, 369] on div at bounding box center [570, 309] width 1140 height 619
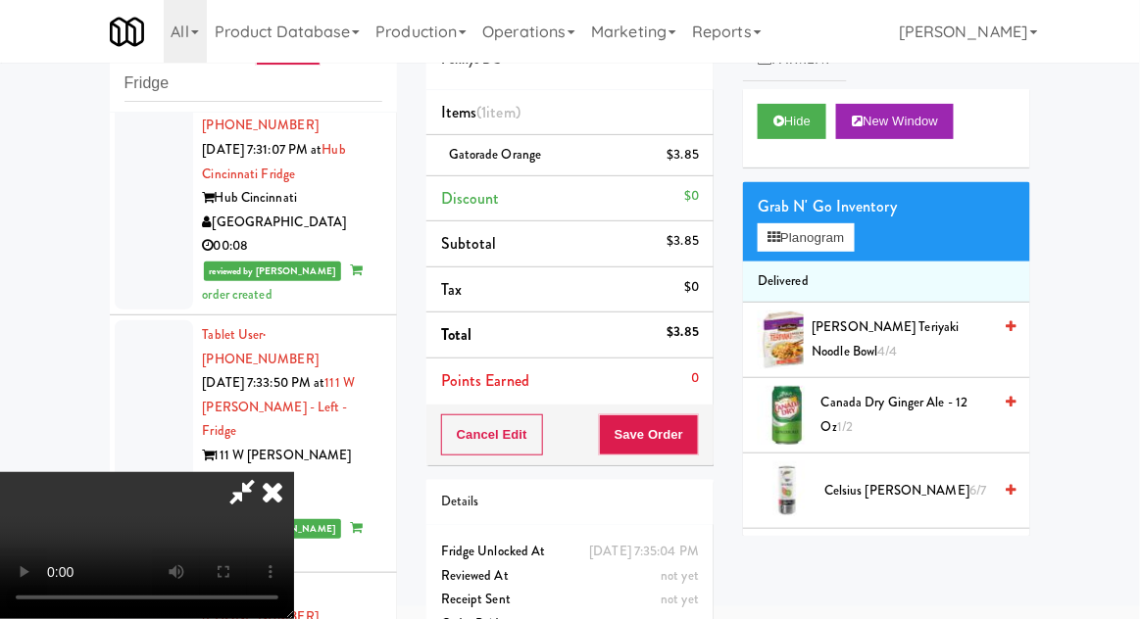
scroll to position [72, 0]
click at [698, 424] on button "Save Order" at bounding box center [649, 434] width 100 height 41
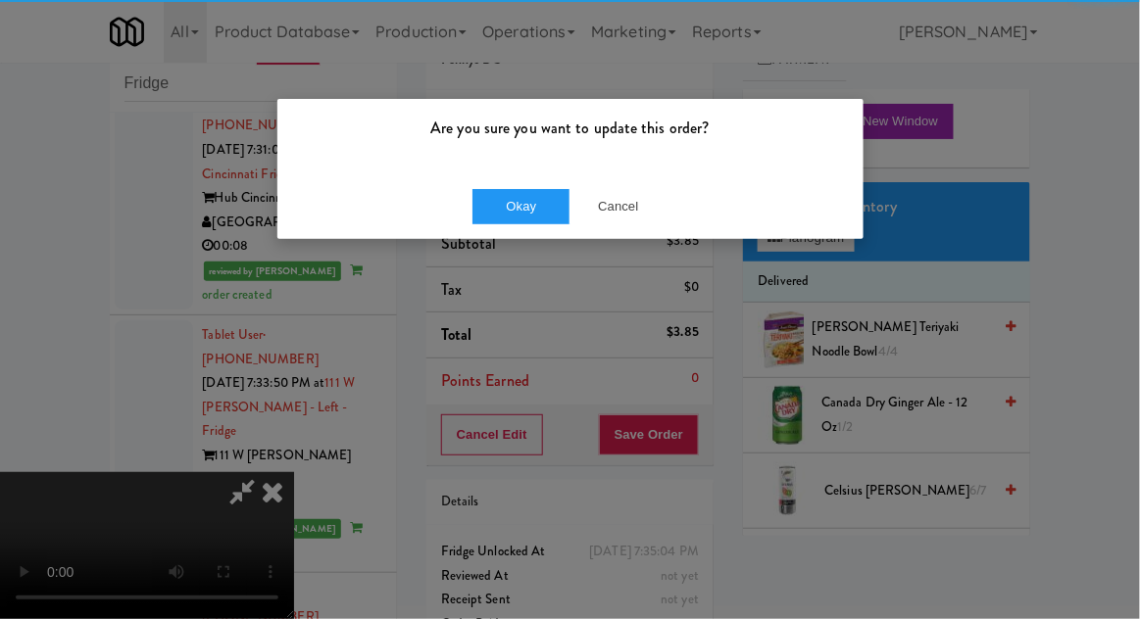
click at [520, 232] on div "Okay Cancel" at bounding box center [570, 206] width 586 height 66
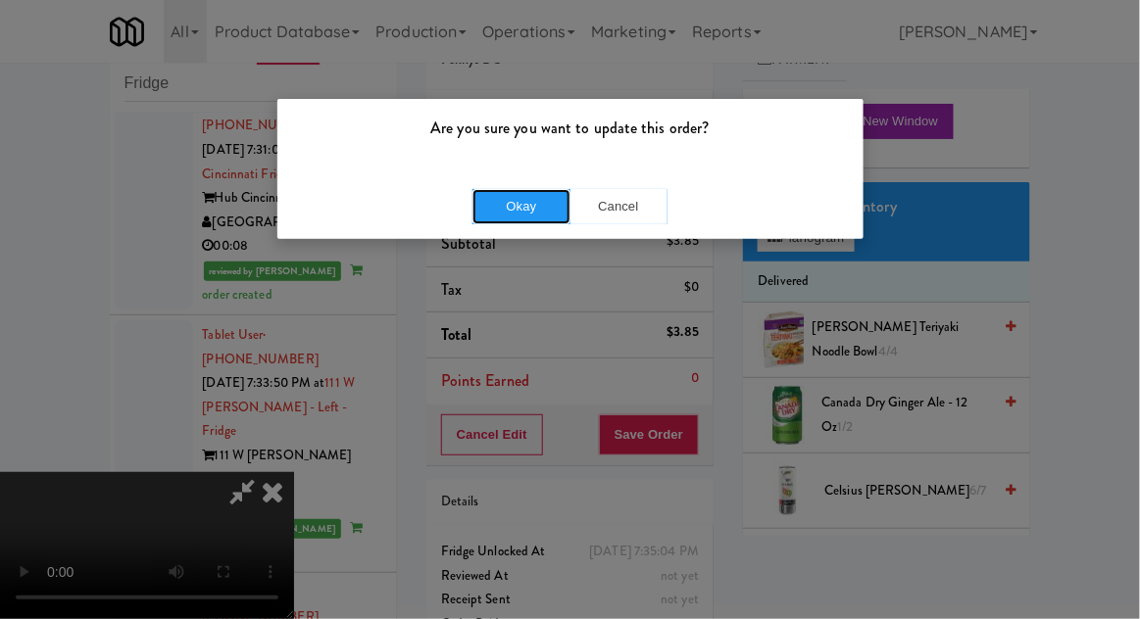
click at [529, 207] on button "Okay" at bounding box center [521, 206] width 98 height 35
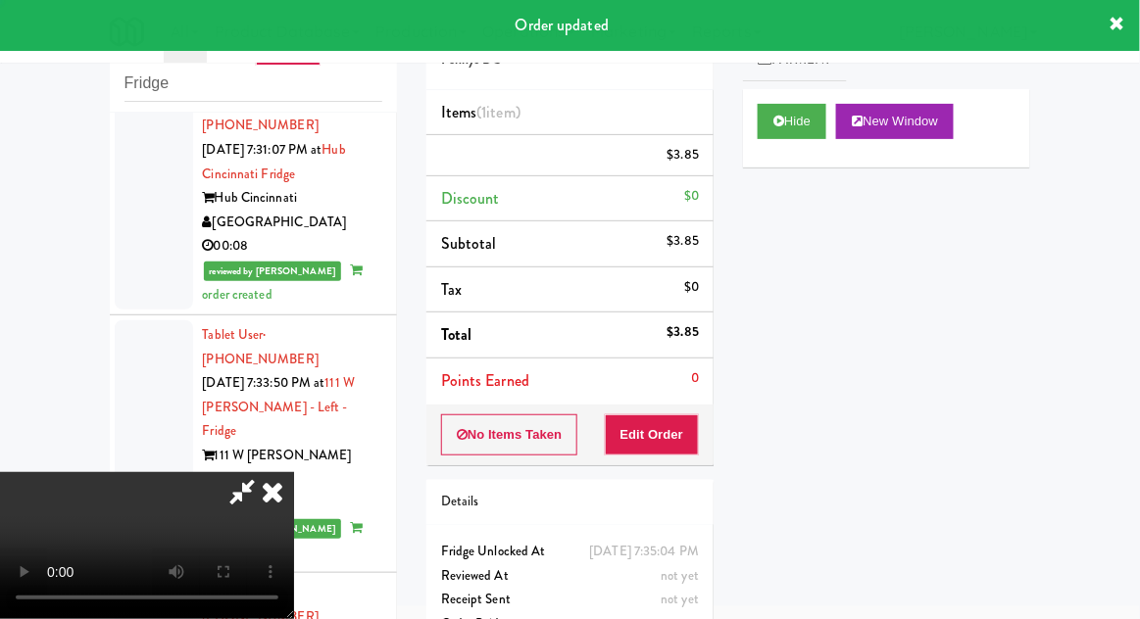
scroll to position [0, 0]
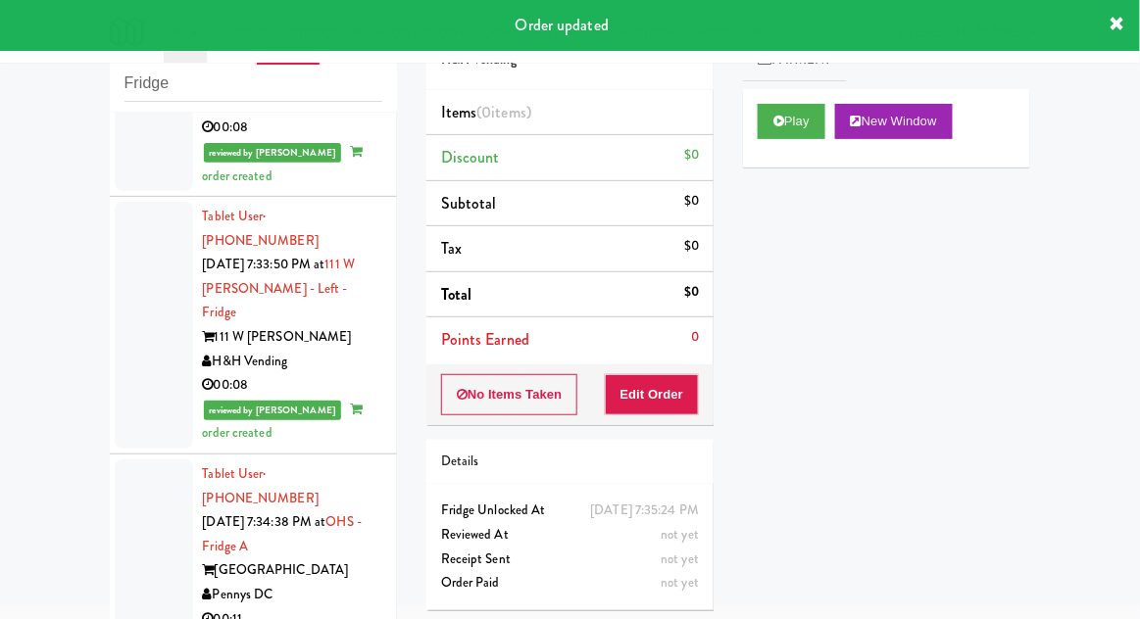
scroll to position [7466, 0]
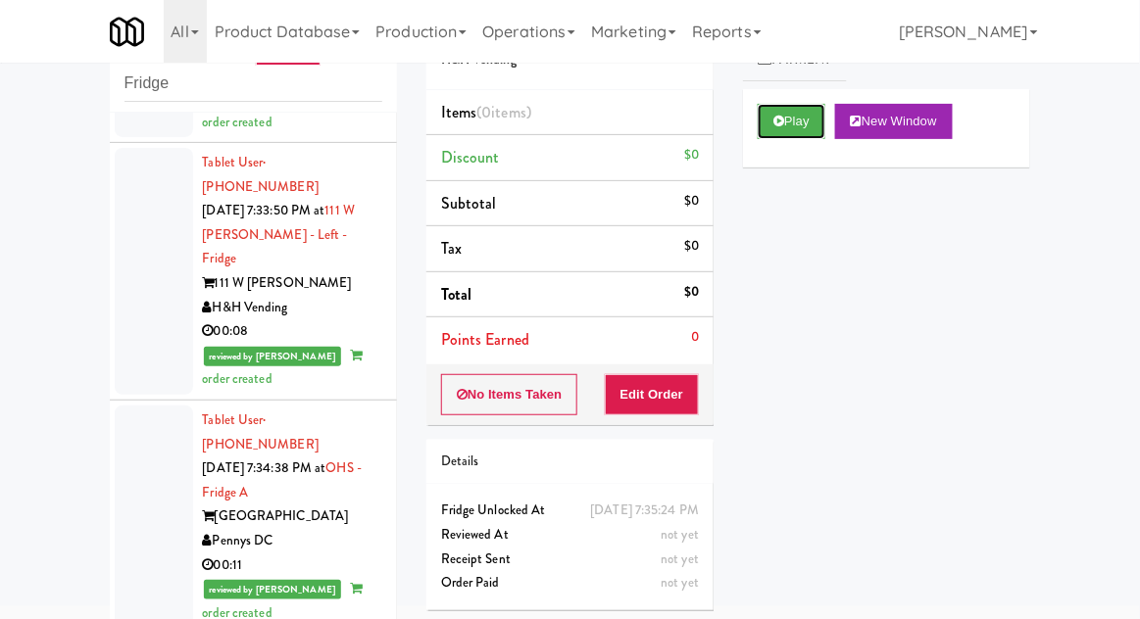
click at [800, 130] on button "Play" at bounding box center [791, 121] width 68 height 35
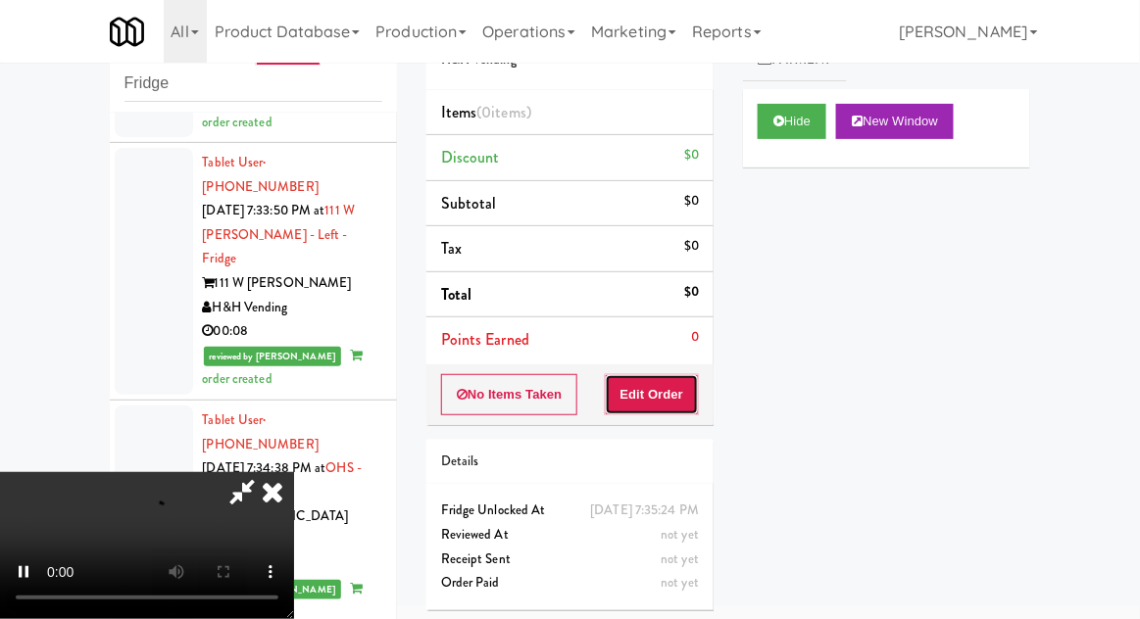
click at [674, 379] on button "Edit Order" at bounding box center [652, 394] width 95 height 41
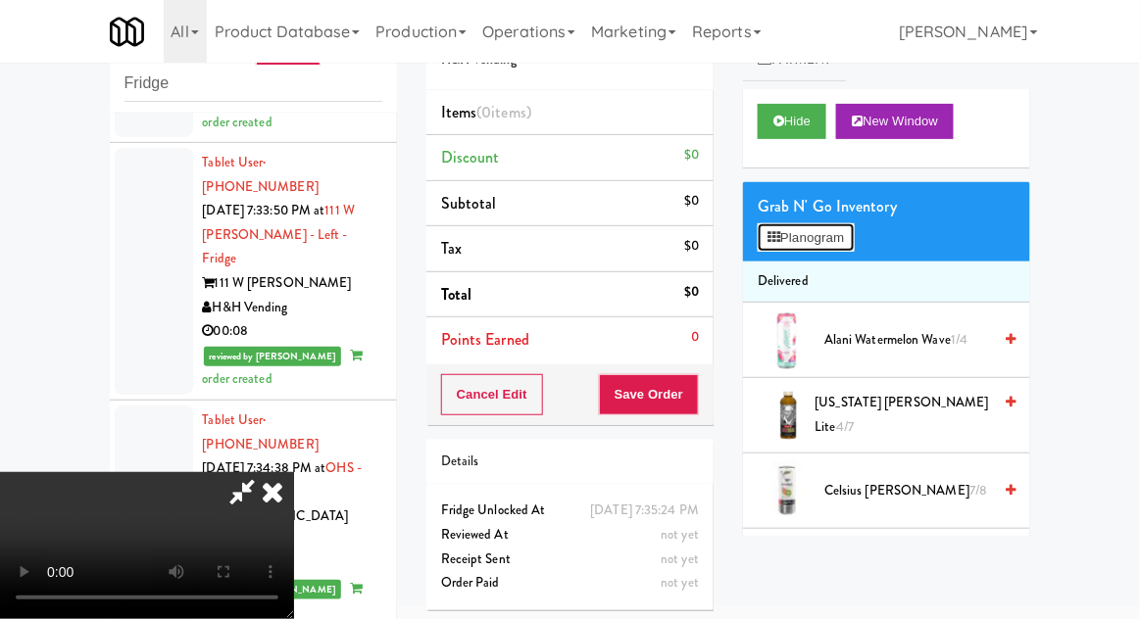
click at [772, 245] on button "Planogram" at bounding box center [805, 237] width 96 height 29
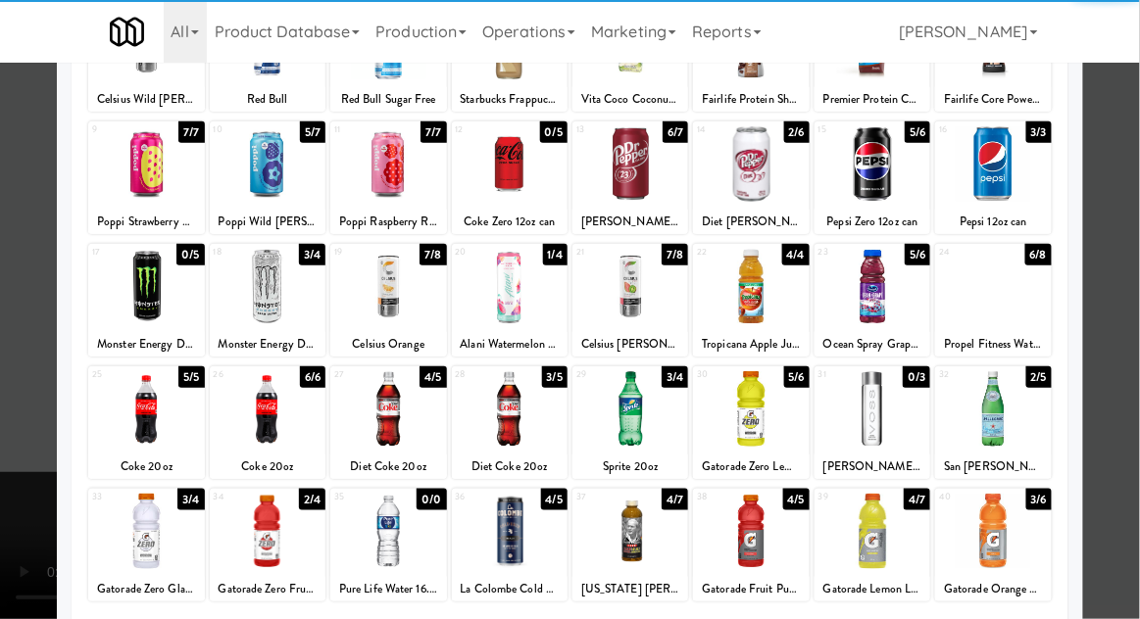
scroll to position [195, 0]
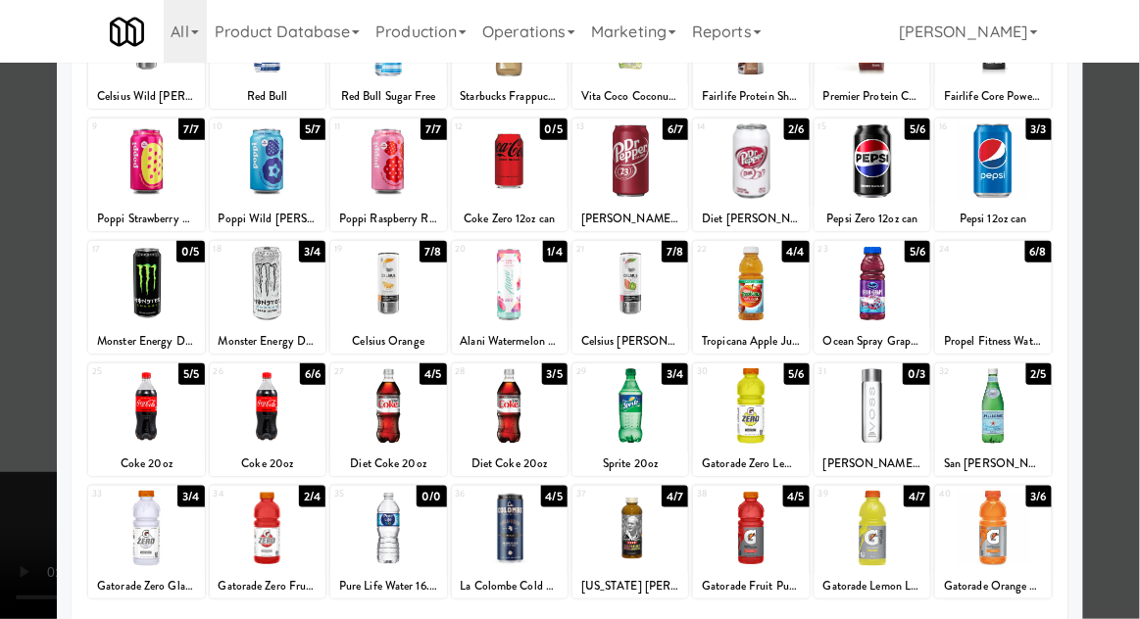
click at [1014, 420] on div at bounding box center [993, 405] width 116 height 75
click at [1134, 341] on div at bounding box center [570, 309] width 1140 height 619
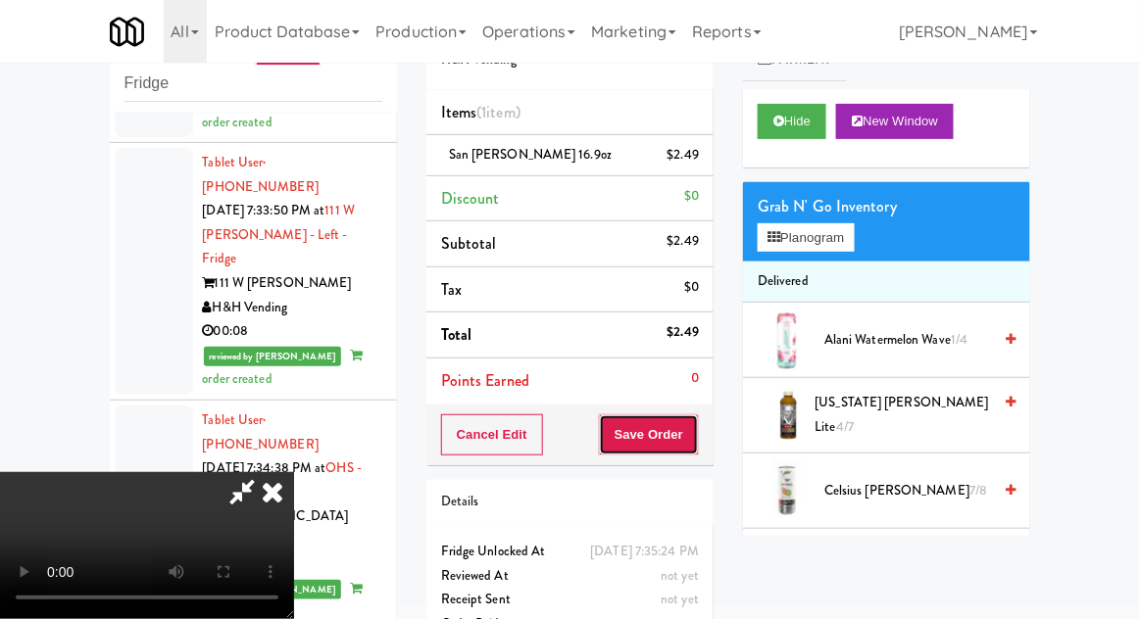
click at [695, 443] on button "Save Order" at bounding box center [649, 434] width 100 height 41
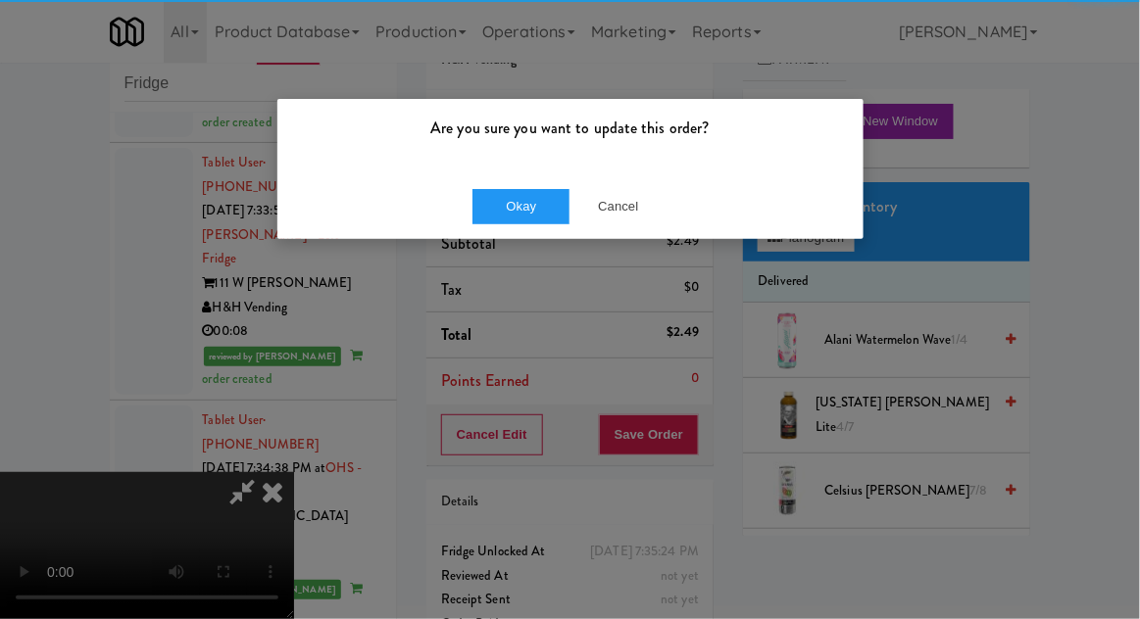
click at [522, 234] on div "Okay Cancel" at bounding box center [570, 206] width 586 height 66
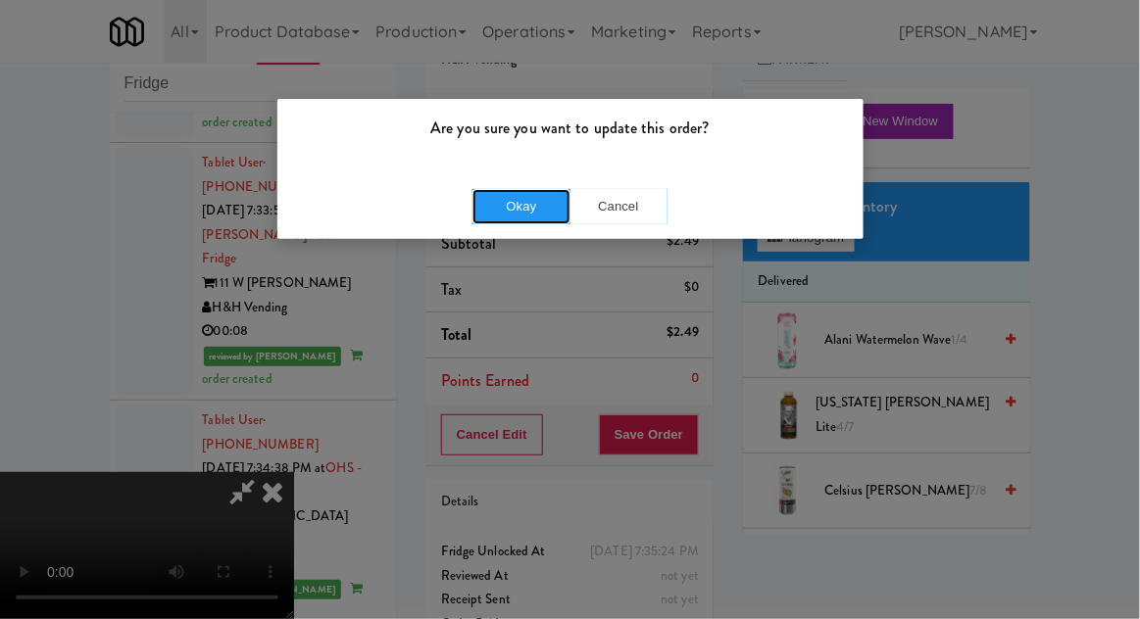
click at [496, 205] on button "Okay" at bounding box center [521, 206] width 98 height 35
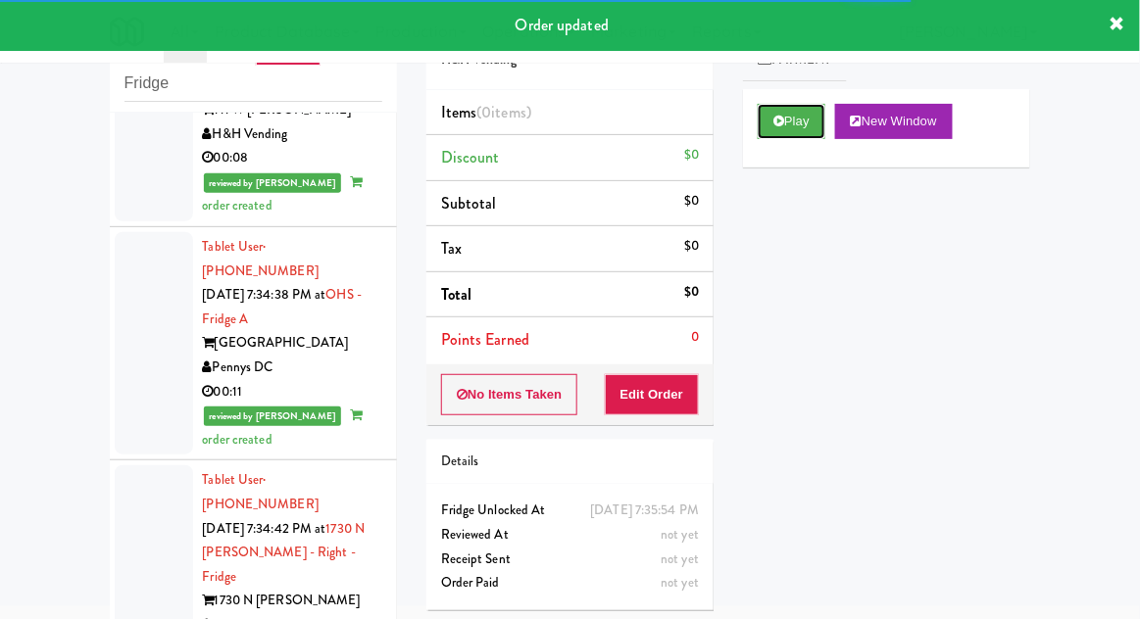
click at [786, 131] on button "Play" at bounding box center [791, 121] width 68 height 35
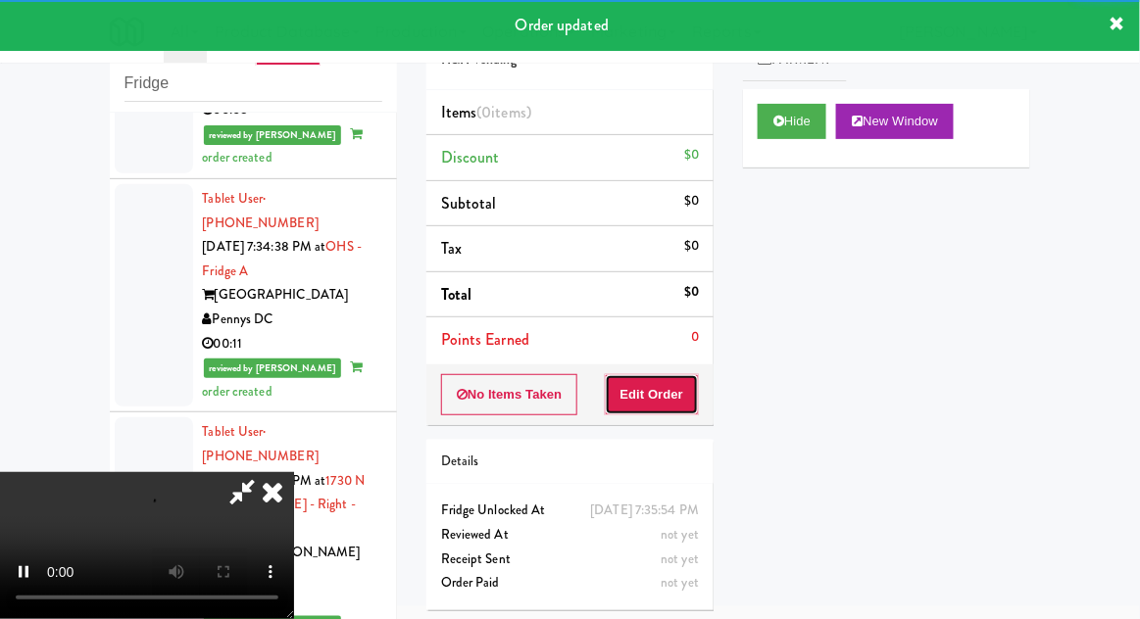
click at [682, 409] on button "Edit Order" at bounding box center [652, 394] width 95 height 41
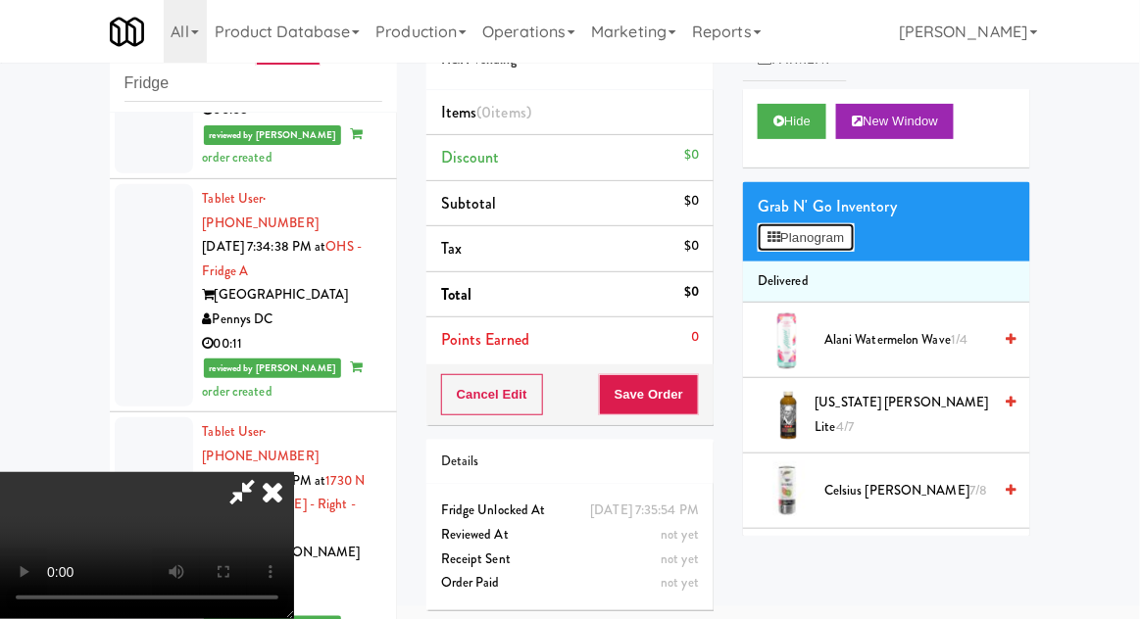
click at [782, 236] on button "Planogram" at bounding box center [805, 237] width 96 height 29
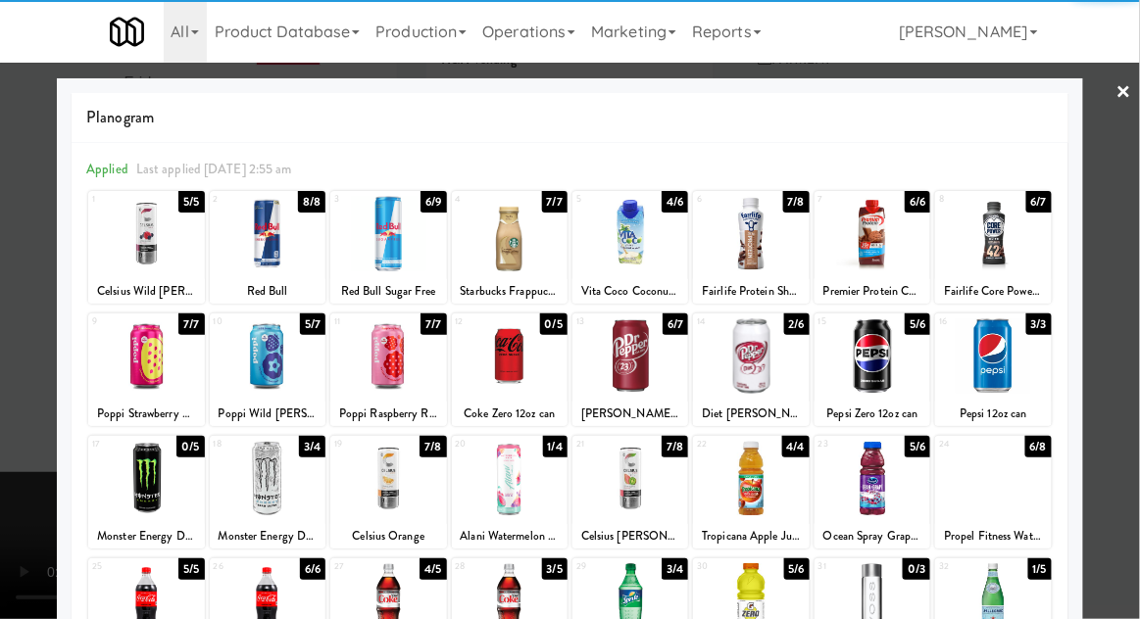
click at [1009, 587] on div at bounding box center [993, 600] width 116 height 75
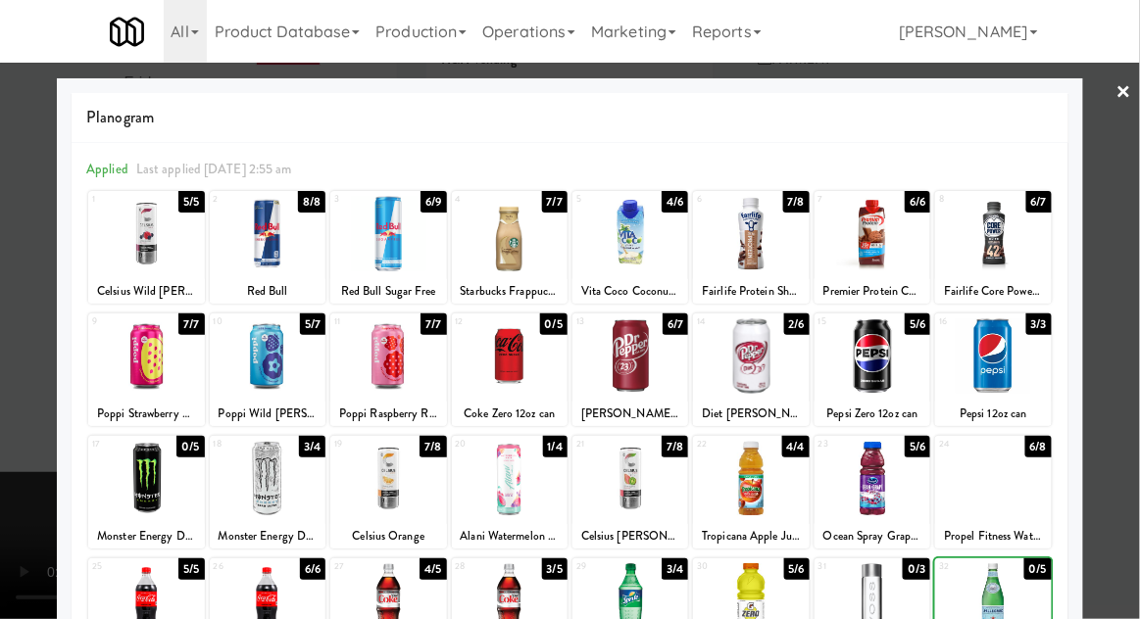
click at [1135, 353] on div at bounding box center [570, 309] width 1140 height 619
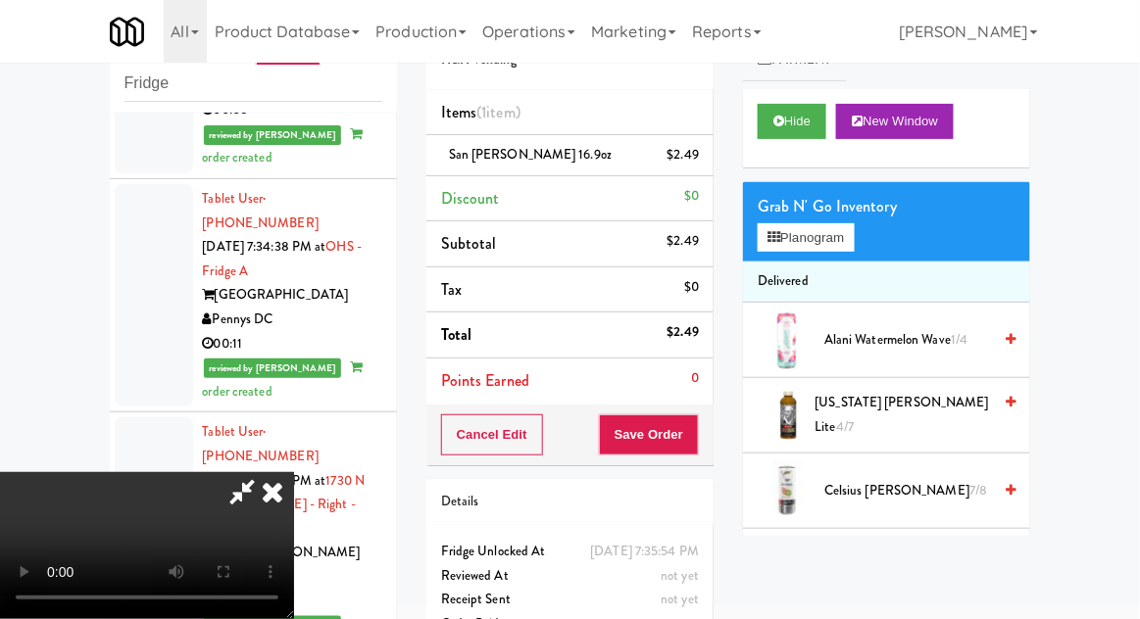
click at [715, 436] on div "Order # 8741708 H&H Vending Items (1 item ) San [PERSON_NAME] 16.9oz $2.49 Disc…" at bounding box center [570, 330] width 316 height 670
click at [691, 444] on button "Save Order" at bounding box center [649, 434] width 100 height 41
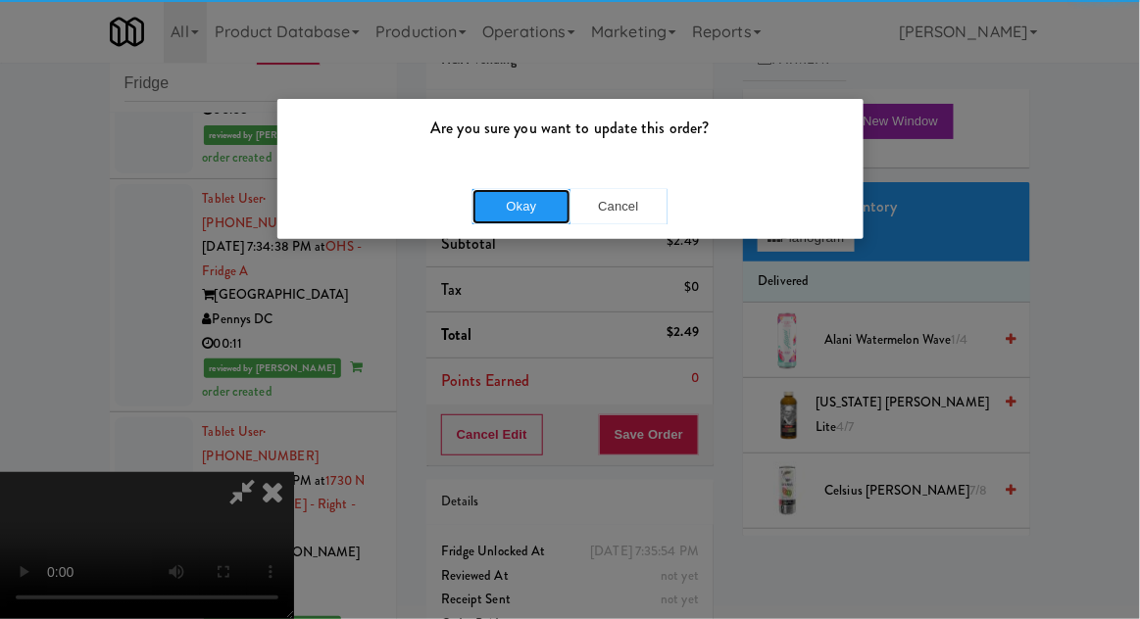
click at [500, 209] on button "Okay" at bounding box center [521, 206] width 98 height 35
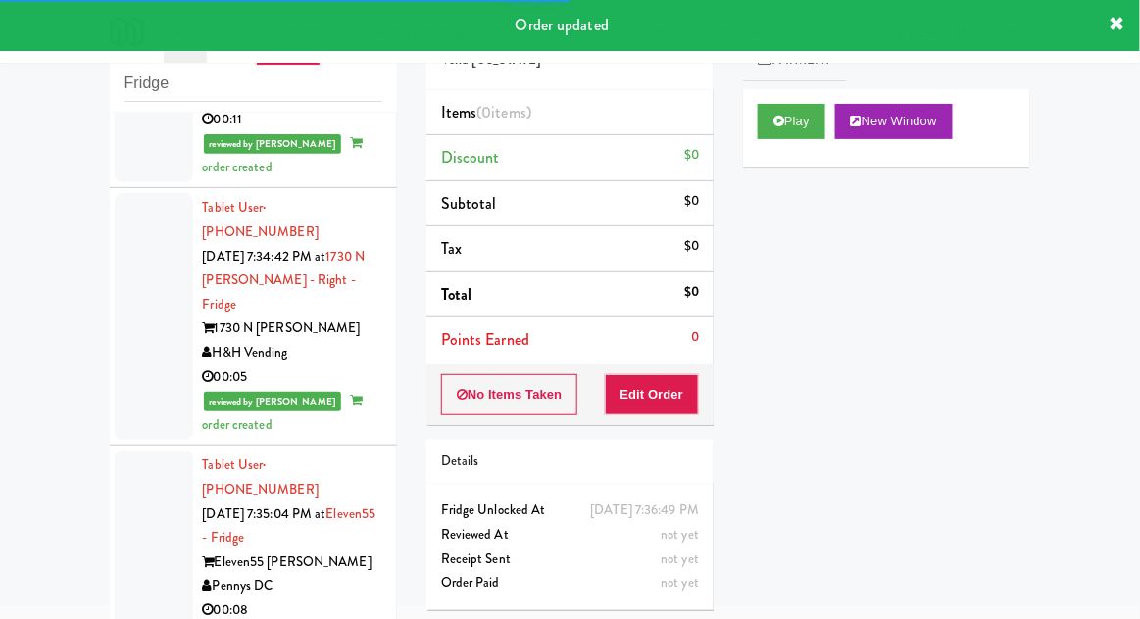
scroll to position [8123, 0]
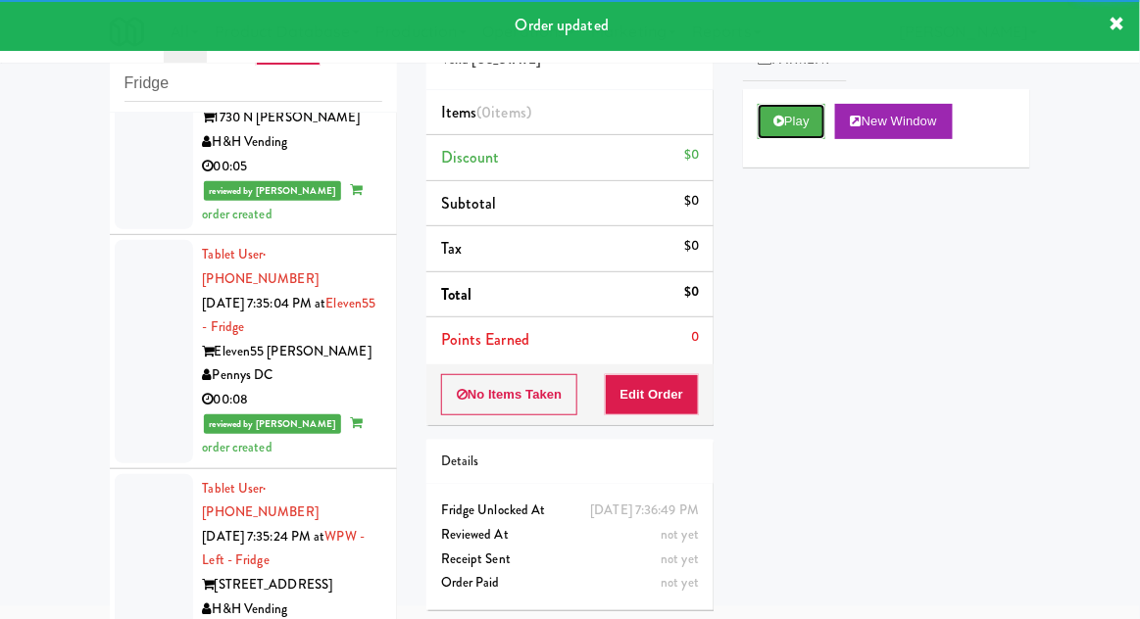
click at [767, 115] on button "Play" at bounding box center [791, 121] width 68 height 35
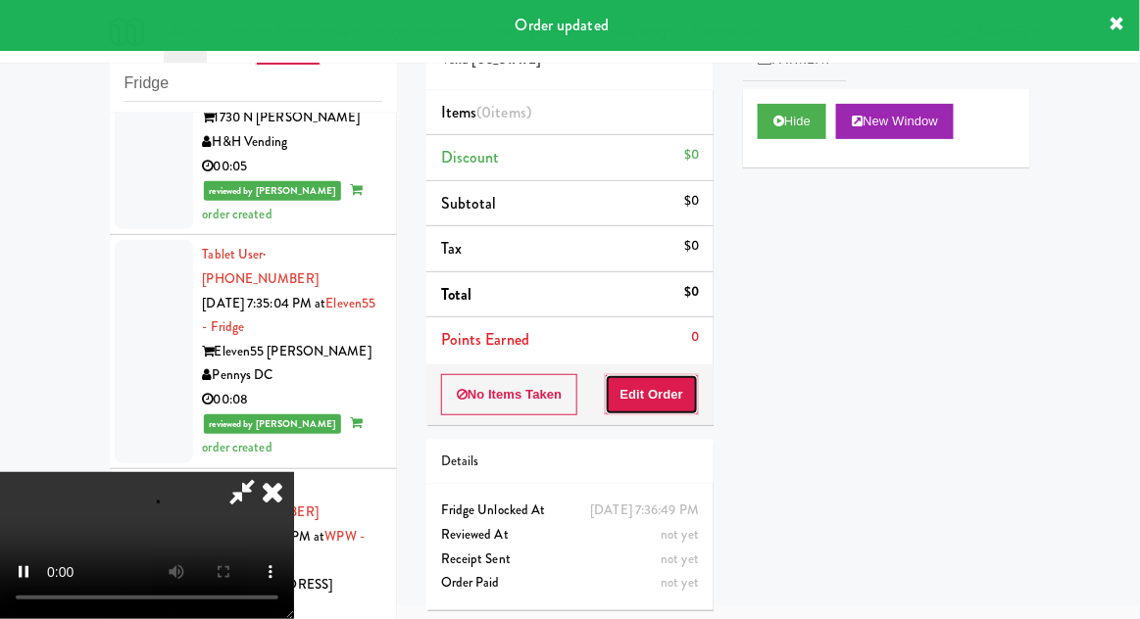
click at [667, 382] on button "Edit Order" at bounding box center [652, 394] width 95 height 41
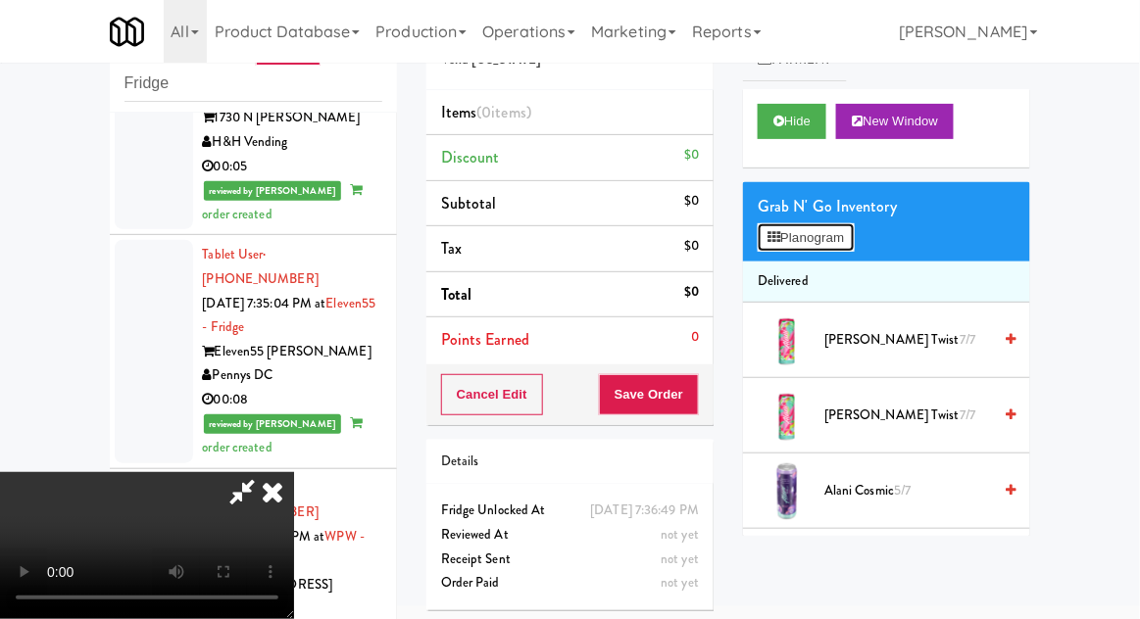
click at [808, 242] on button "Planogram" at bounding box center [805, 237] width 96 height 29
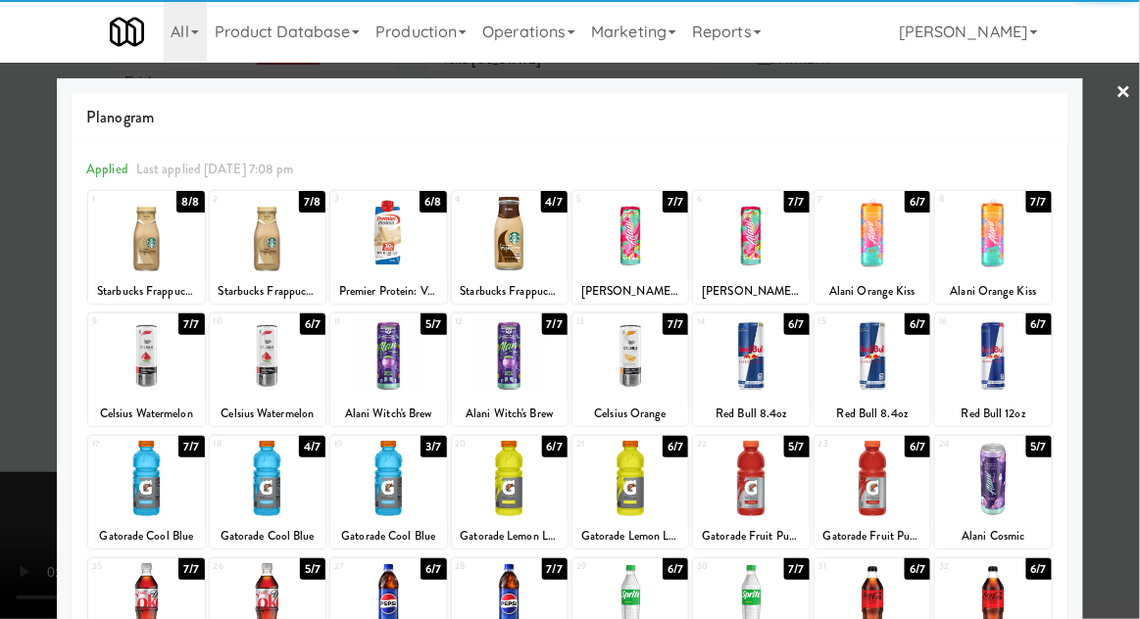
click at [993, 485] on div at bounding box center [993, 478] width 116 height 75
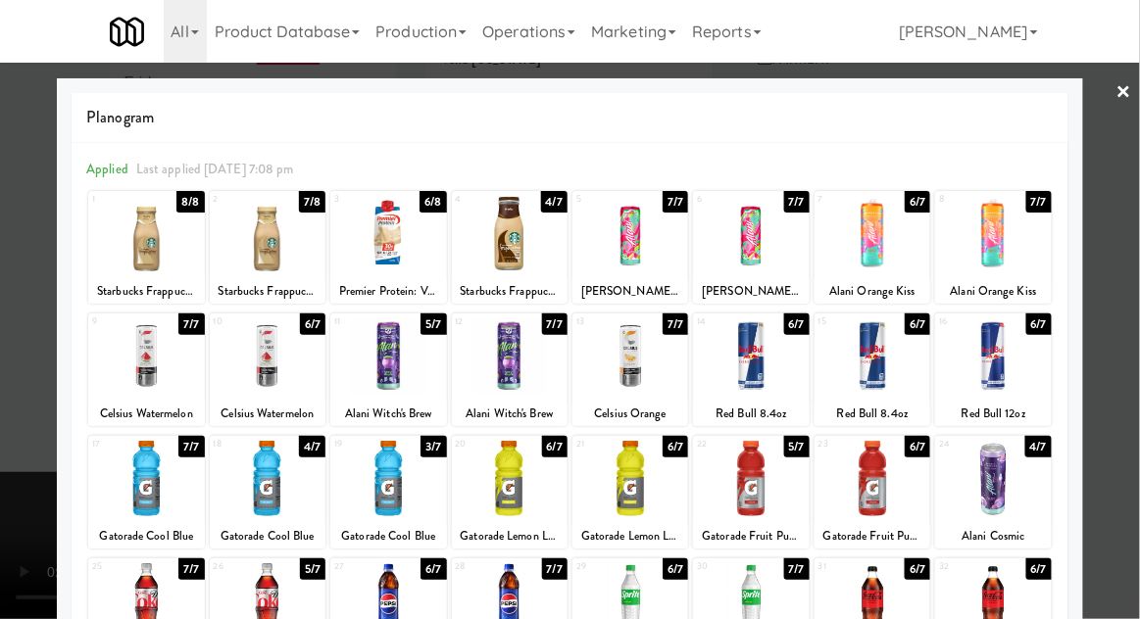
click at [1134, 351] on div at bounding box center [570, 309] width 1140 height 619
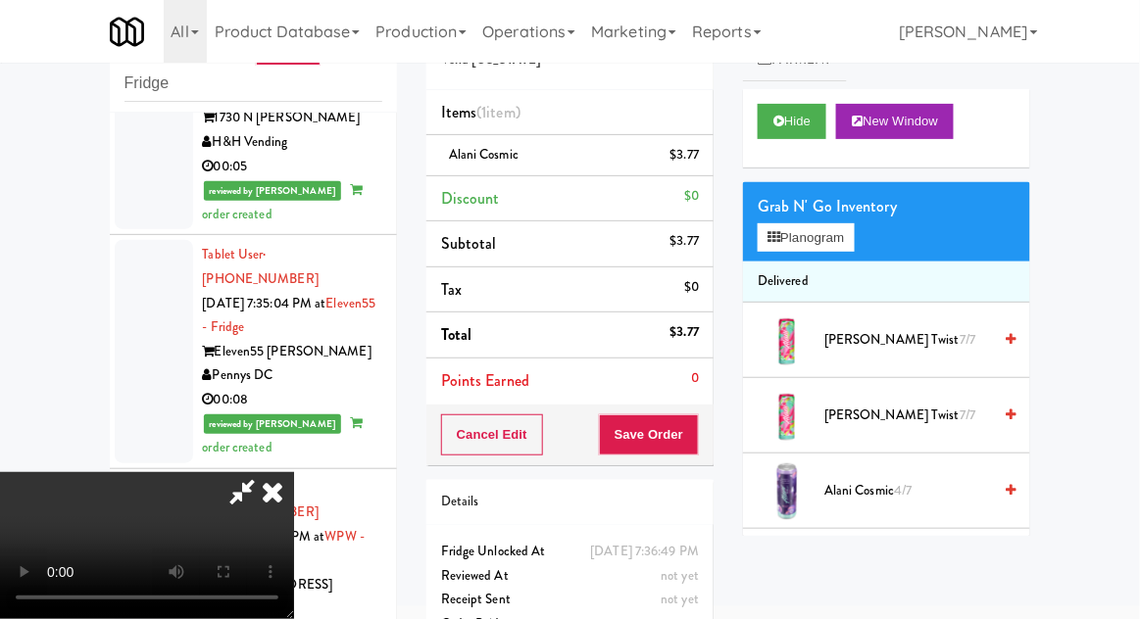
click at [854, 479] on span "[PERSON_NAME] Cosmic 4/7" at bounding box center [907, 491] width 167 height 24
click at [698, 449] on button "Save Order" at bounding box center [649, 434] width 100 height 41
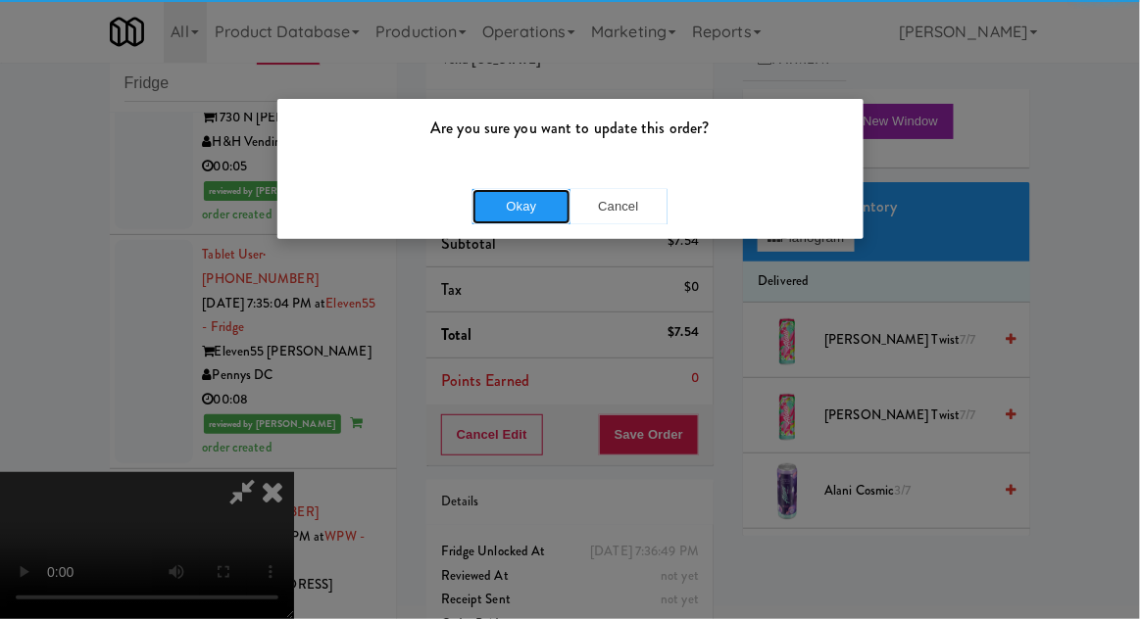
click at [526, 204] on button "Okay" at bounding box center [521, 206] width 98 height 35
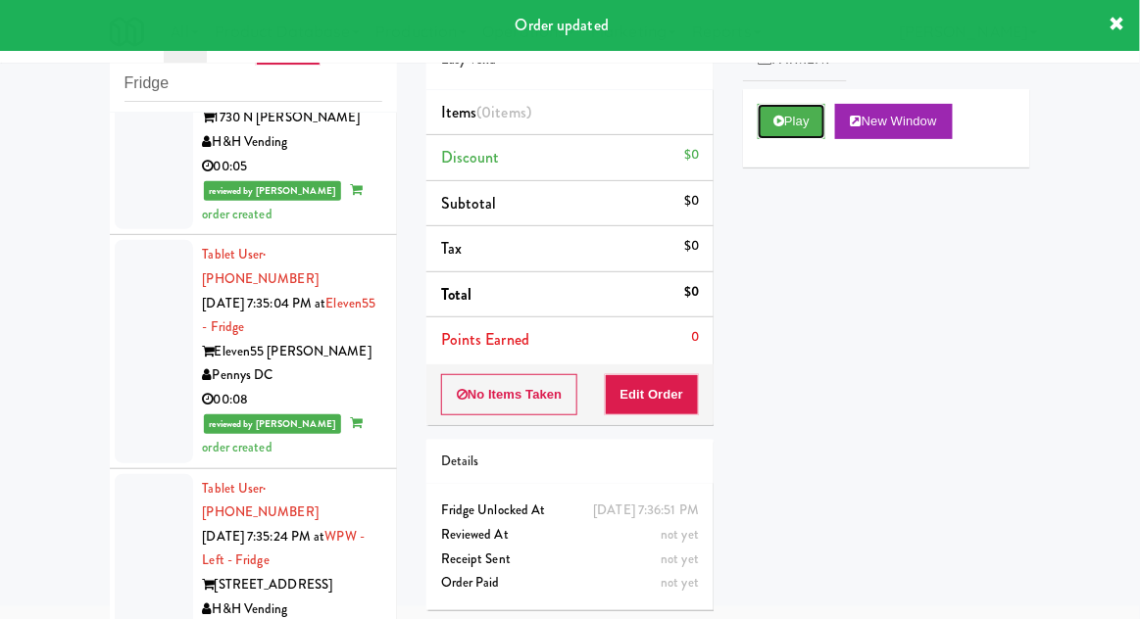
click at [772, 131] on button "Play" at bounding box center [791, 121] width 68 height 35
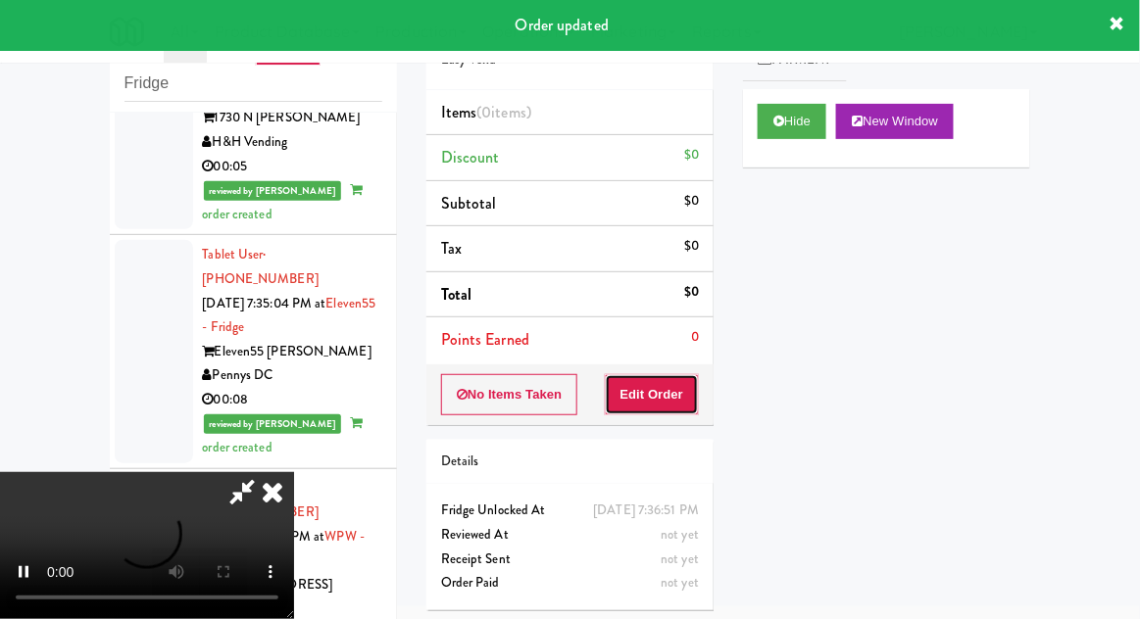
click at [666, 381] on button "Edit Order" at bounding box center [652, 394] width 95 height 41
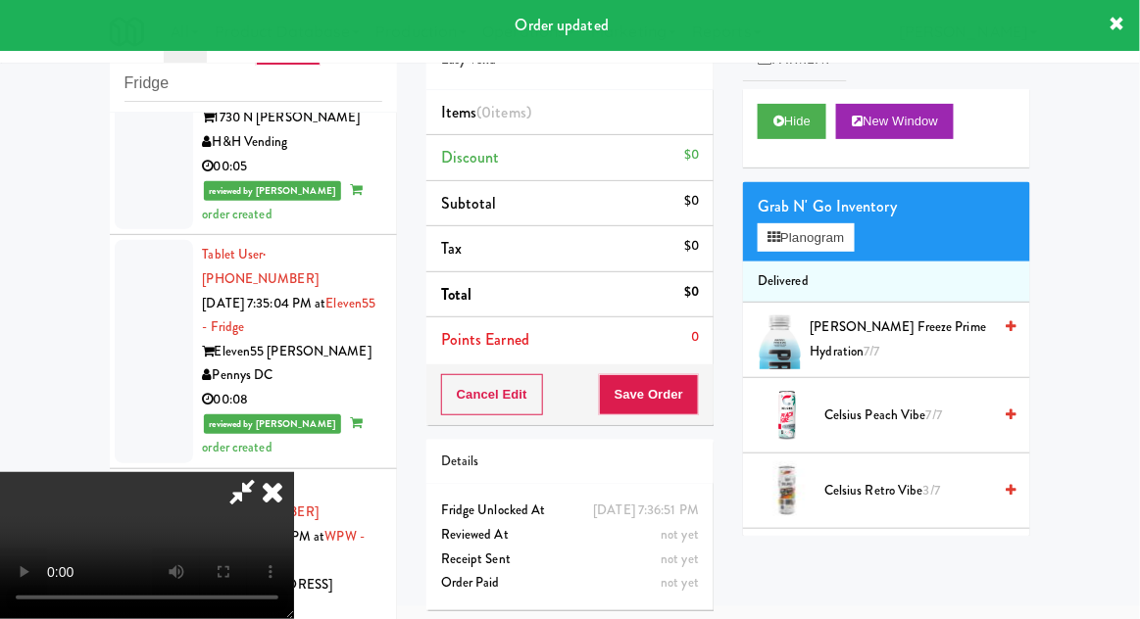
scroll to position [72, 0]
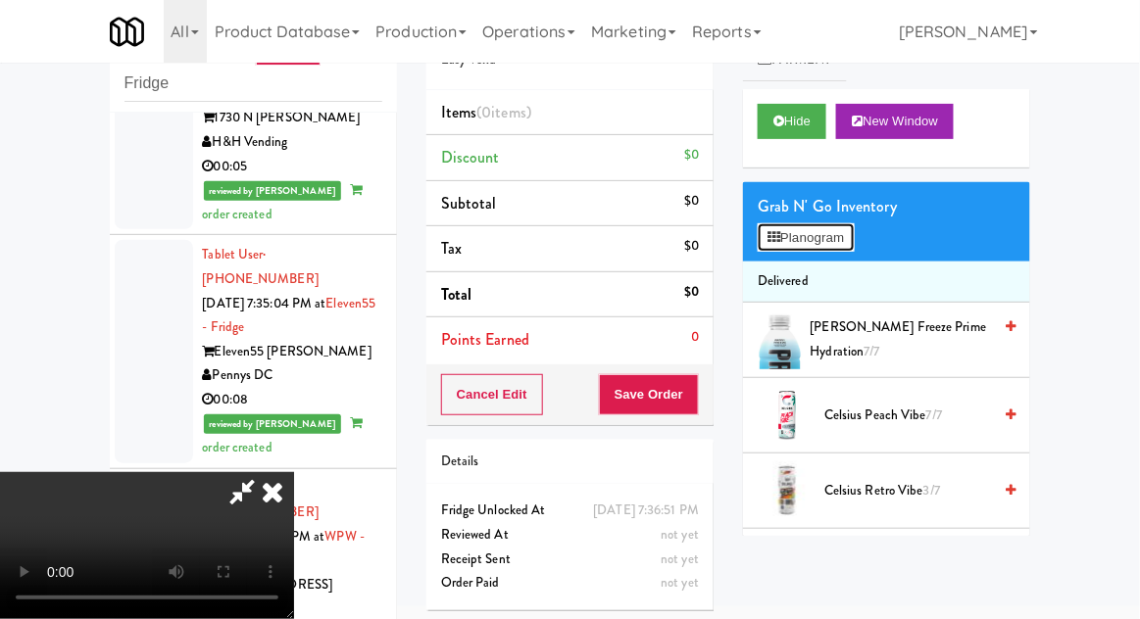
click at [813, 223] on button "Planogram" at bounding box center [805, 237] width 96 height 29
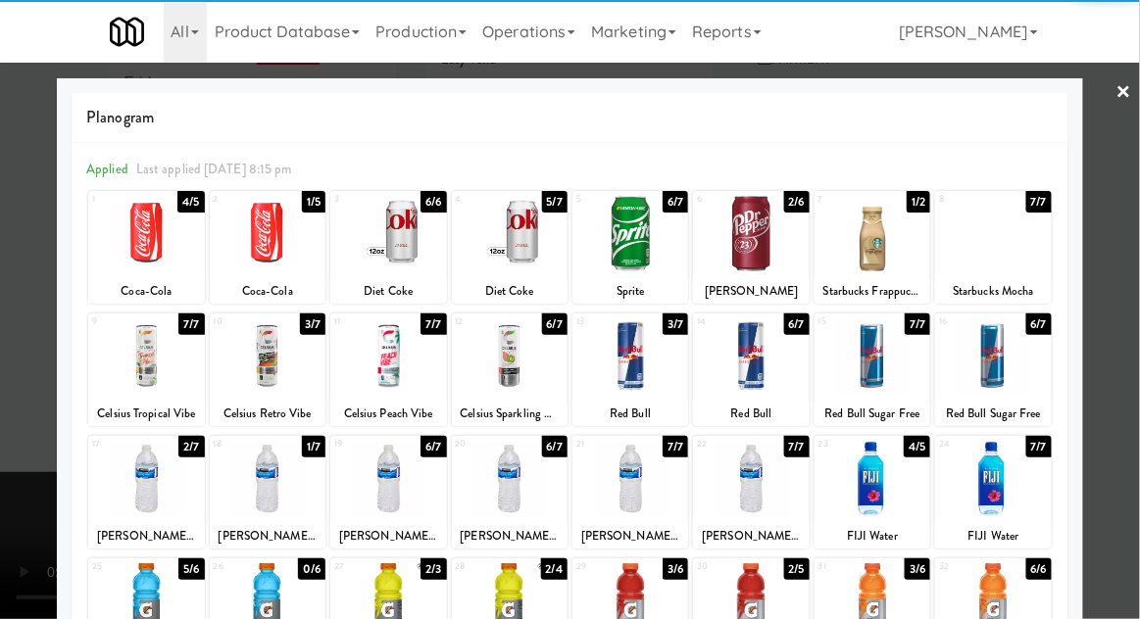
click at [628, 372] on div at bounding box center [630, 355] width 116 height 75
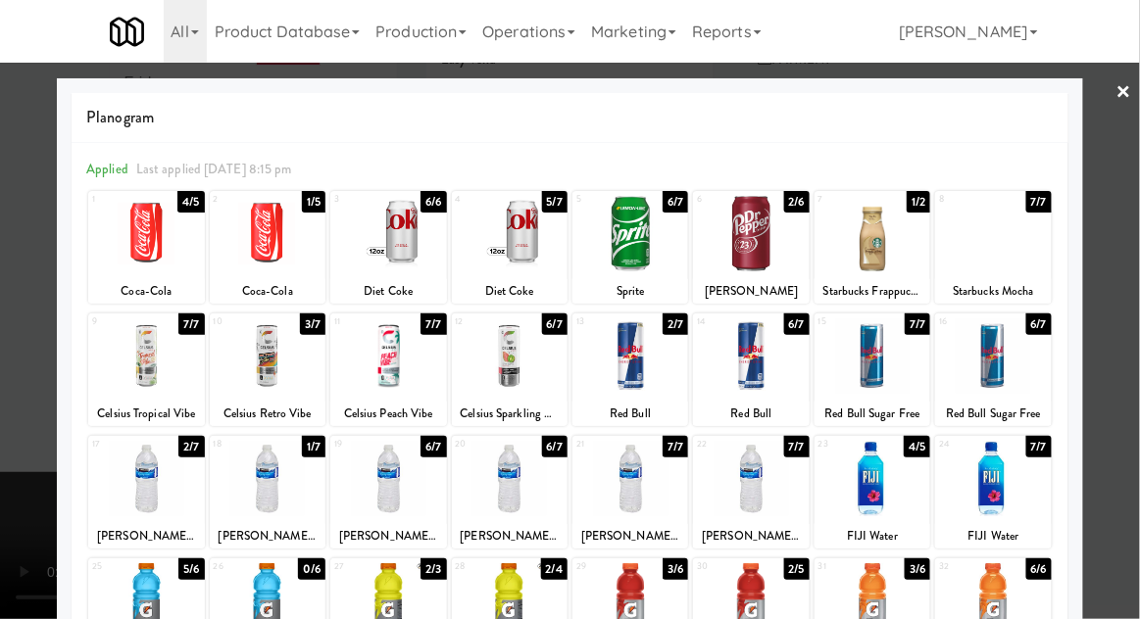
click at [1130, 361] on div at bounding box center [570, 309] width 1140 height 619
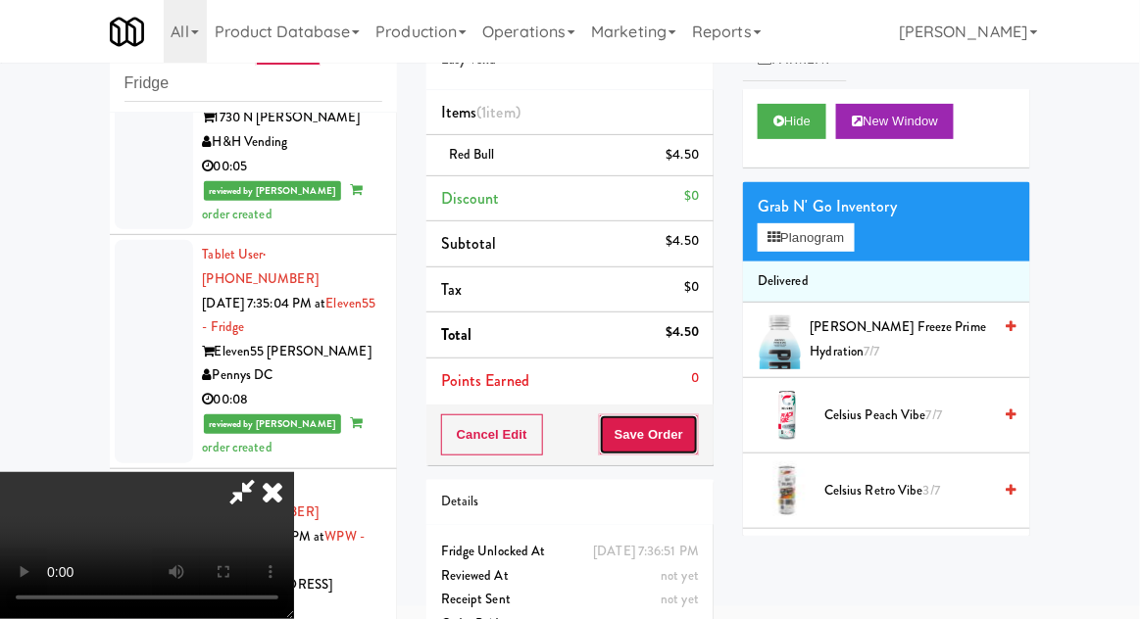
click at [698, 446] on button "Save Order" at bounding box center [649, 434] width 100 height 41
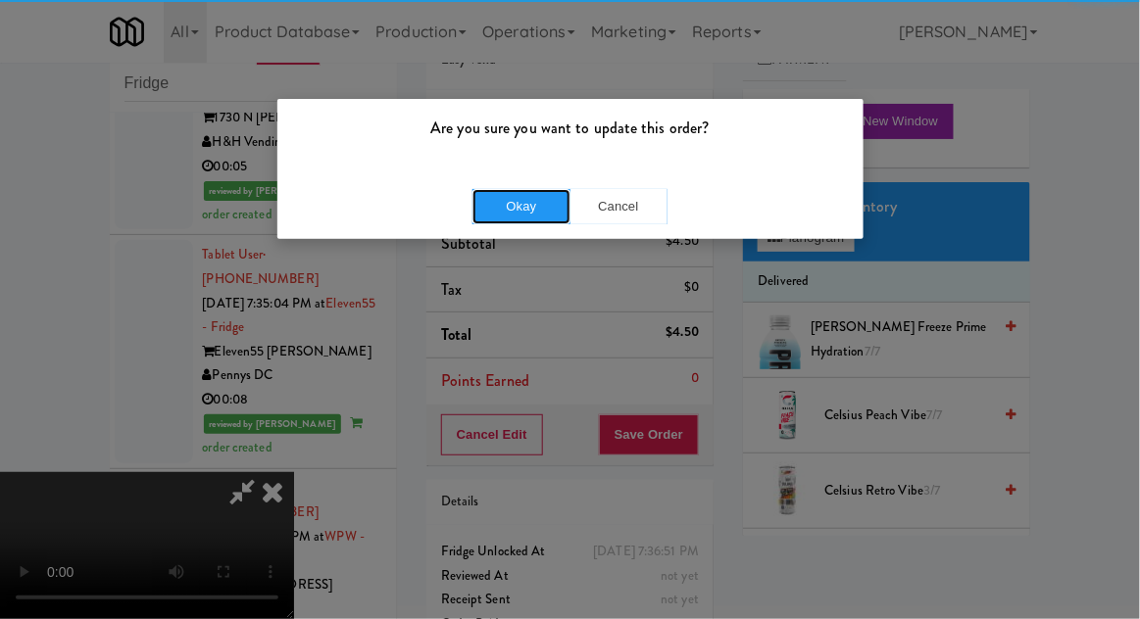
click at [539, 190] on button "Okay" at bounding box center [521, 206] width 98 height 35
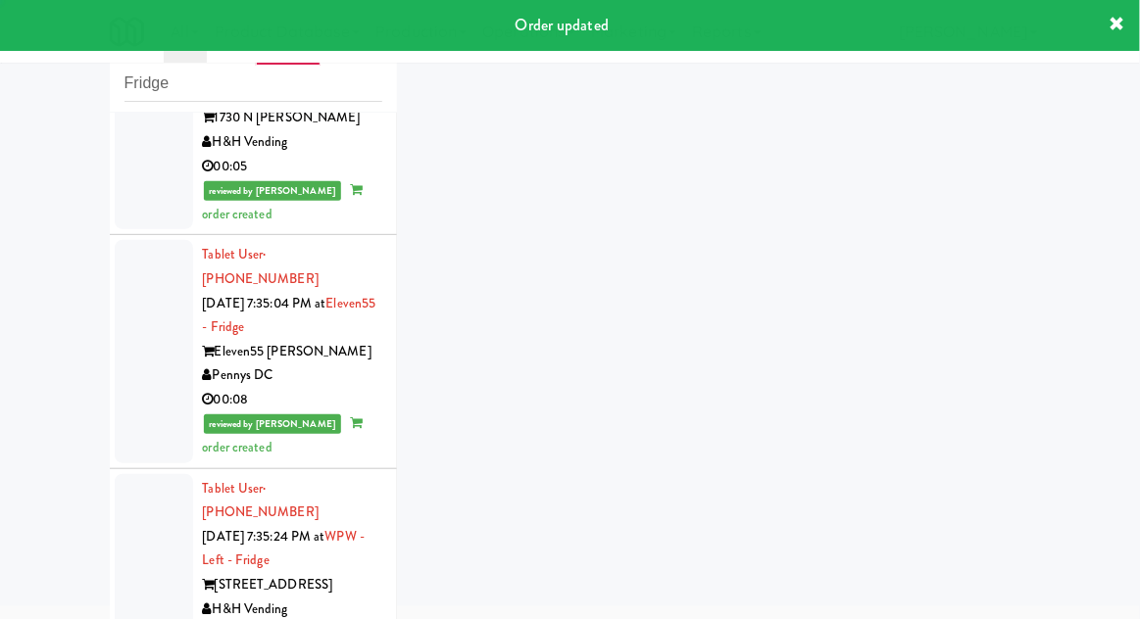
scroll to position [8219, 0]
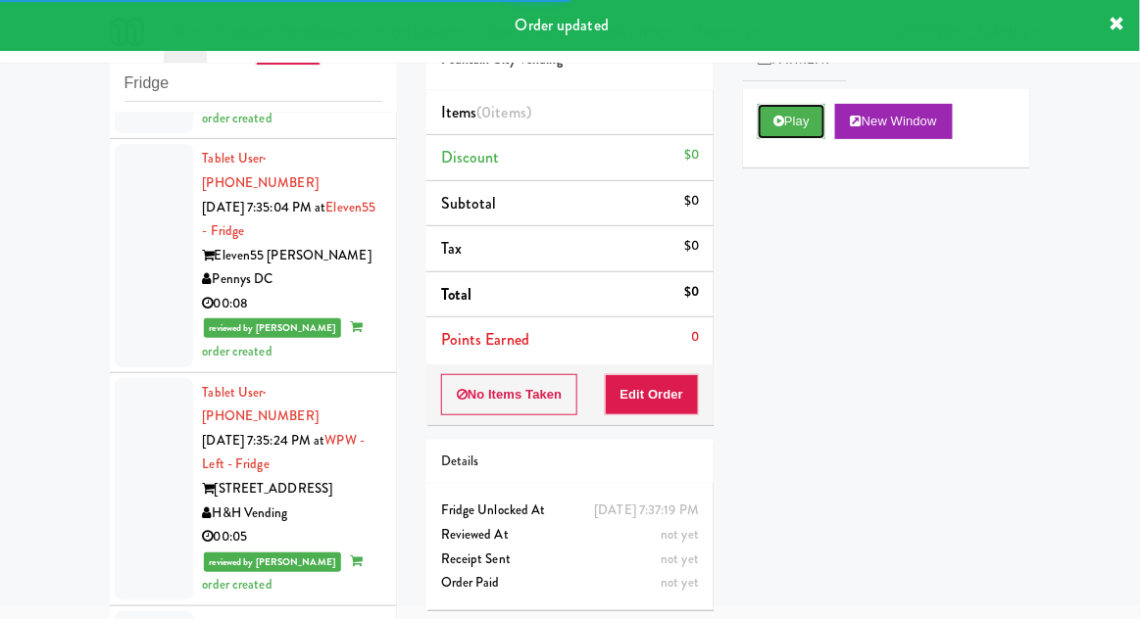
click at [781, 135] on button "Play" at bounding box center [791, 121] width 68 height 35
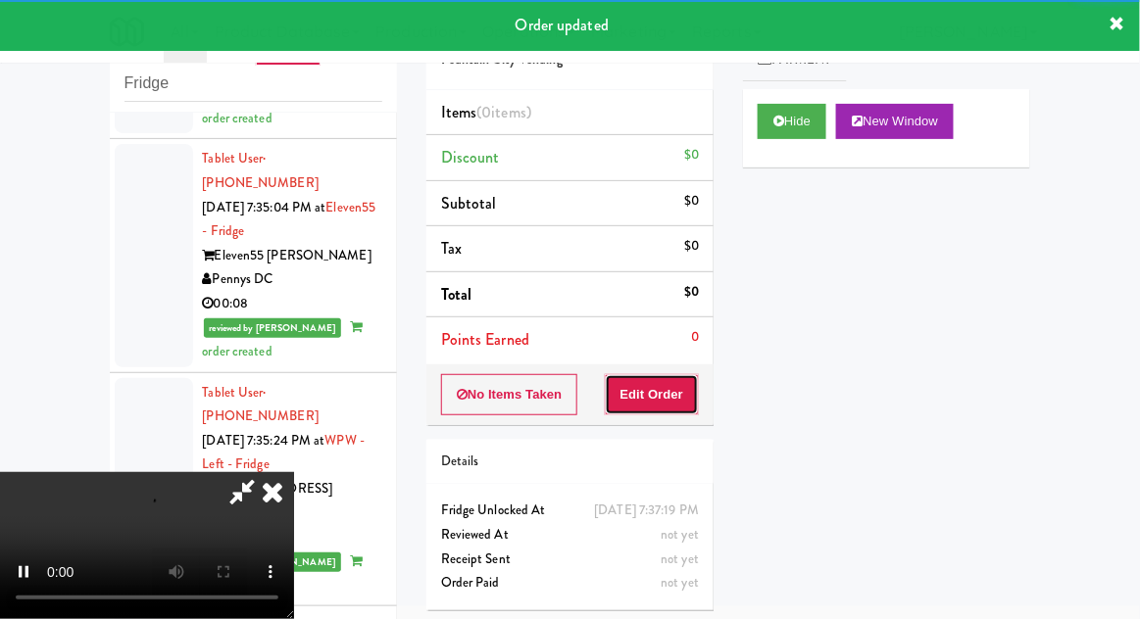
click at [670, 383] on button "Edit Order" at bounding box center [652, 394] width 95 height 41
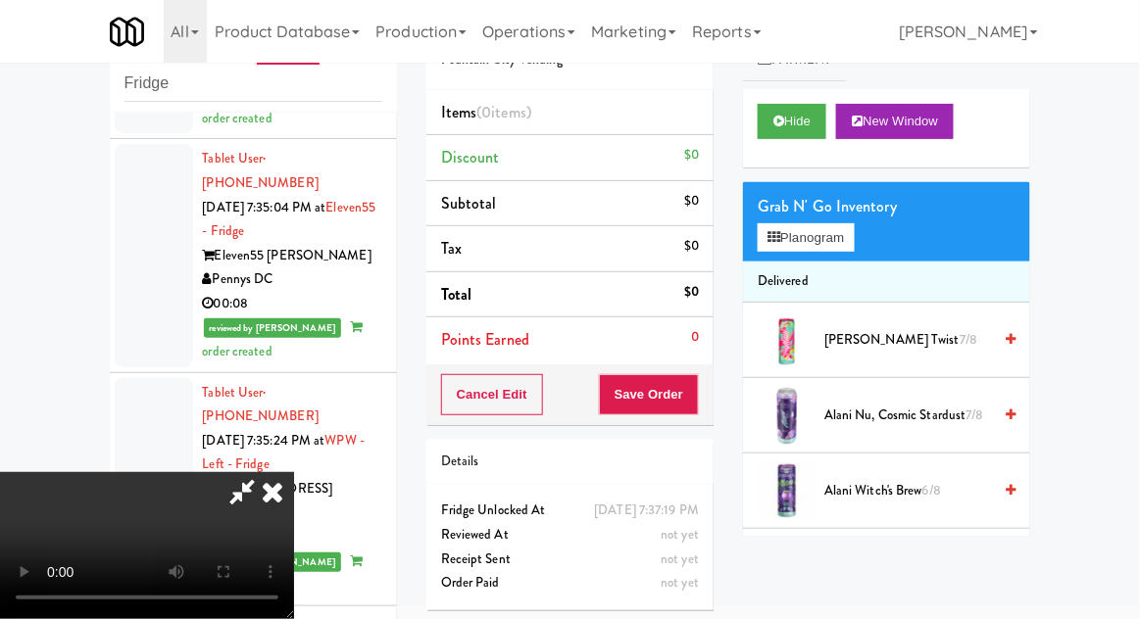
scroll to position [72, 0]
click at [792, 230] on button "Planogram" at bounding box center [805, 237] width 96 height 29
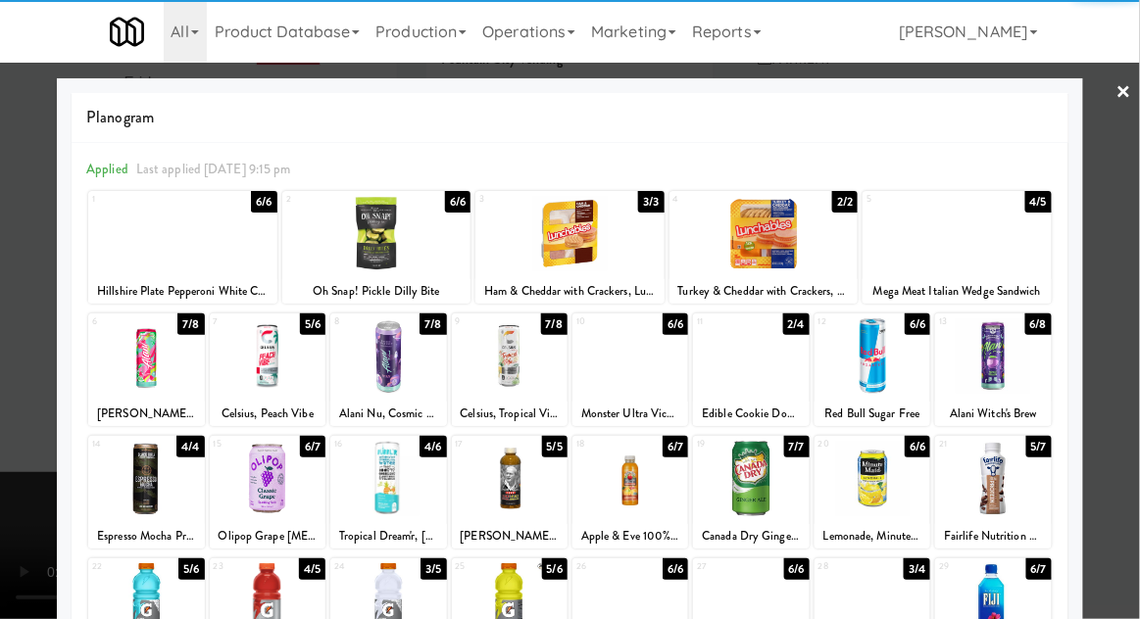
click at [142, 360] on div at bounding box center [146, 355] width 116 height 75
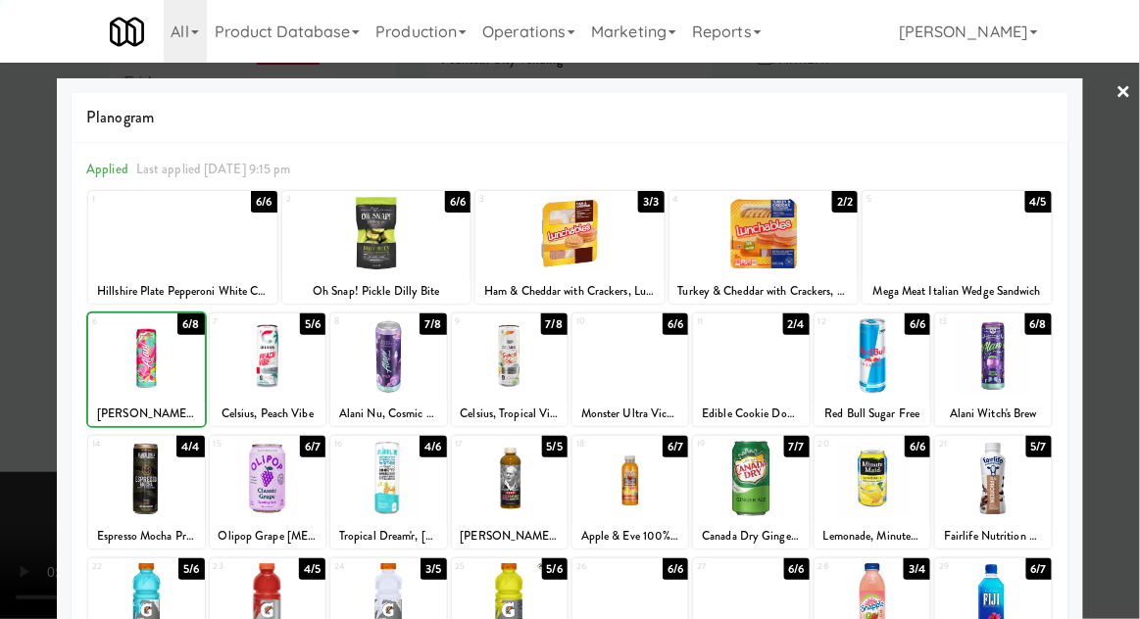
click at [1138, 340] on div at bounding box center [570, 309] width 1140 height 619
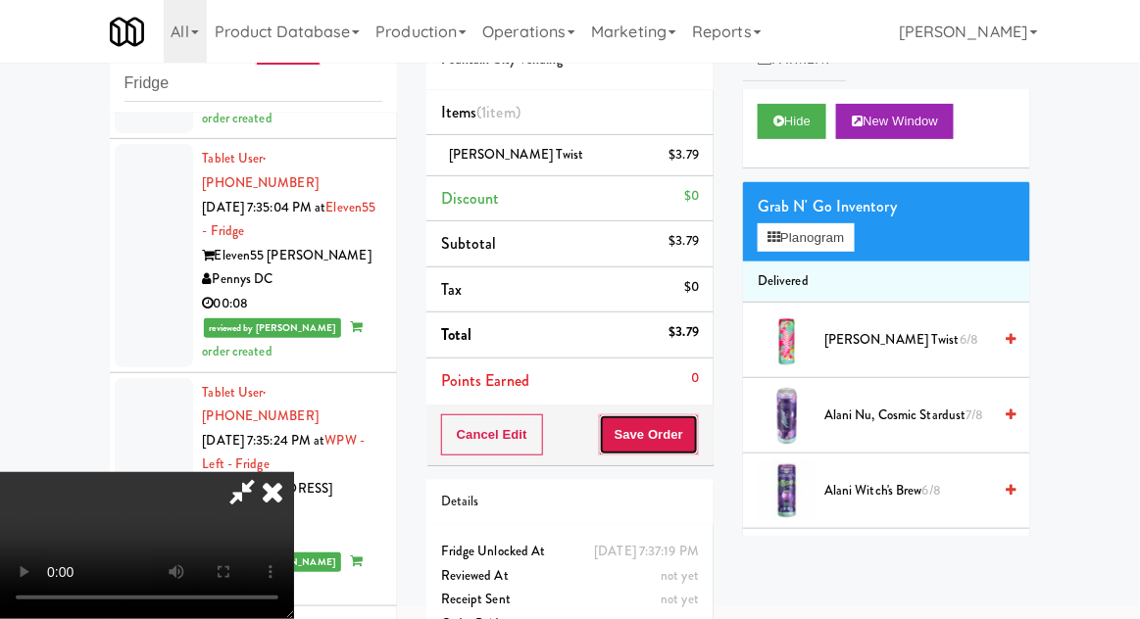
click at [687, 420] on button "Save Order" at bounding box center [649, 434] width 100 height 41
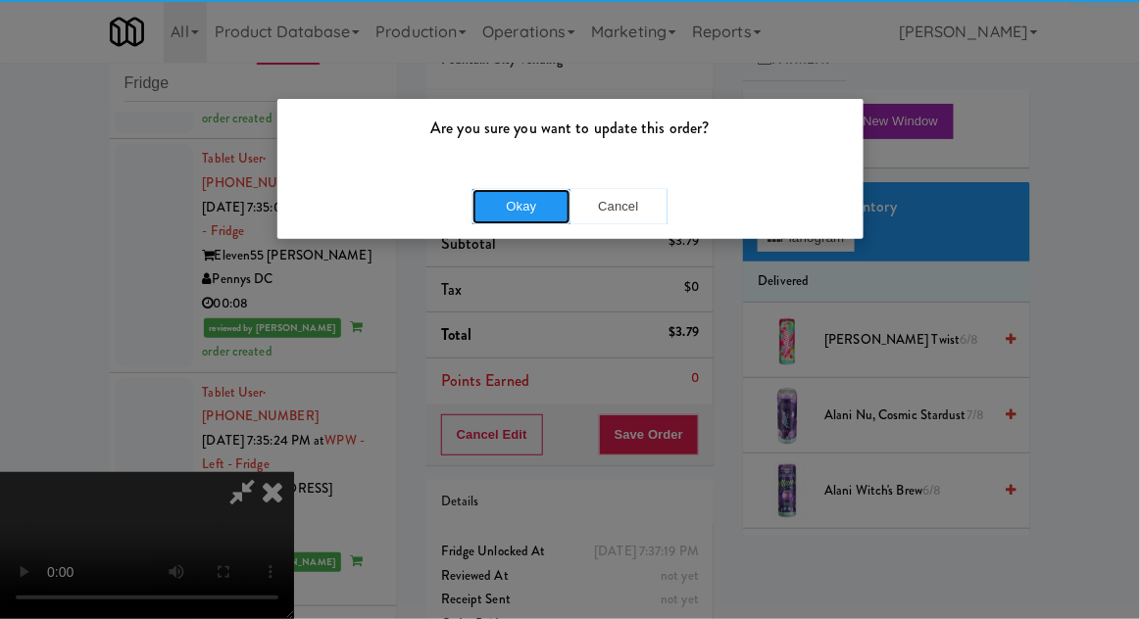
click at [527, 192] on button "Okay" at bounding box center [521, 206] width 98 height 35
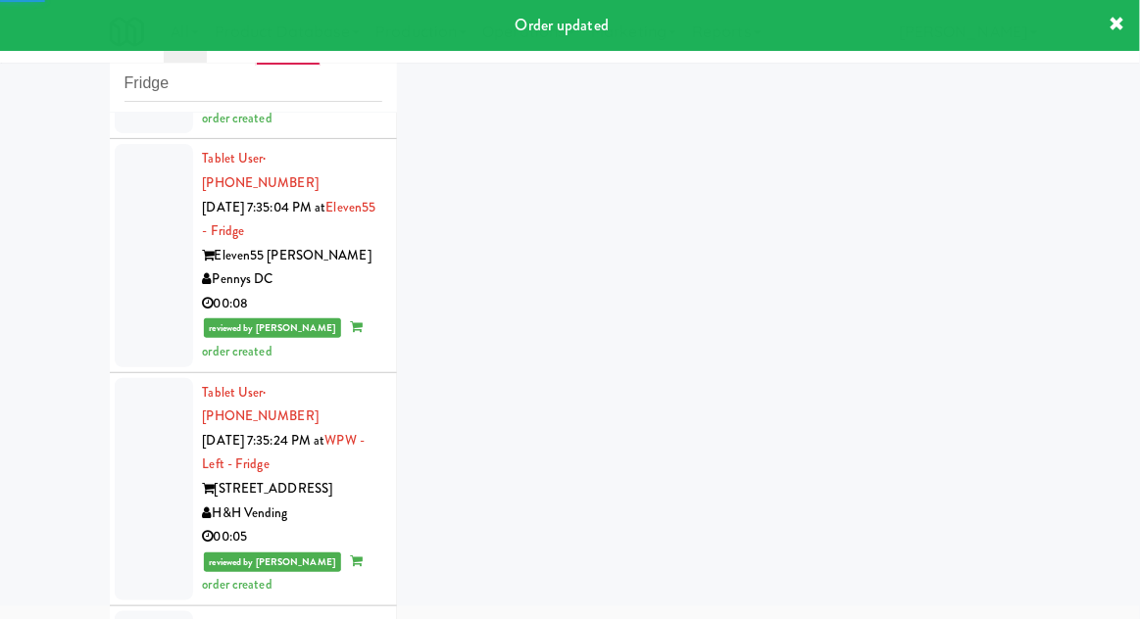
scroll to position [8267, 0]
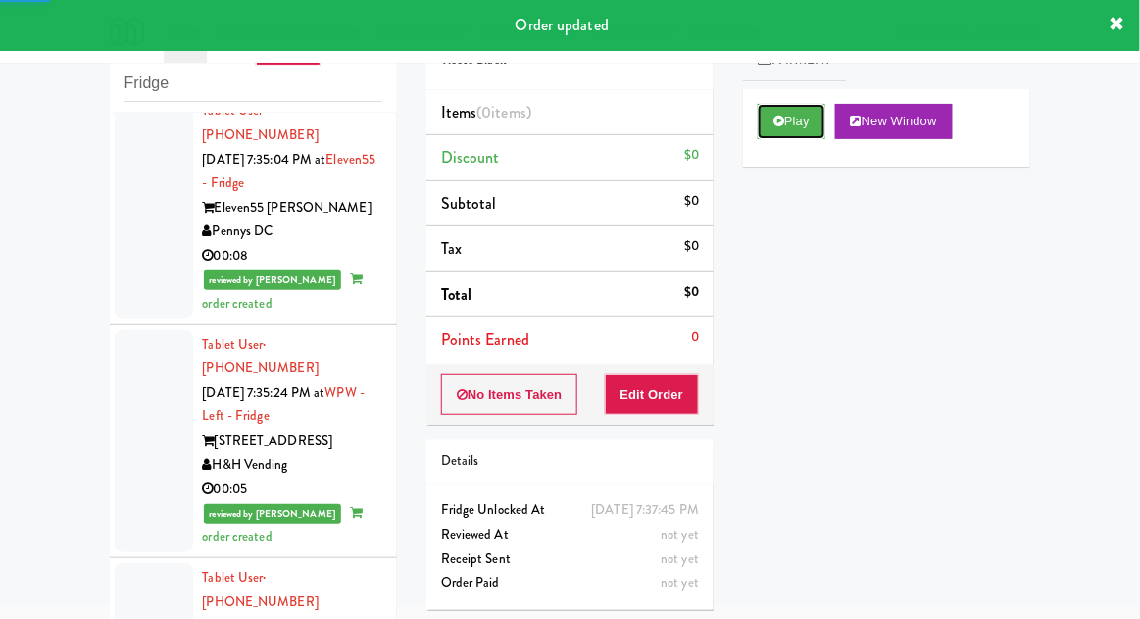
click at [785, 130] on button "Play" at bounding box center [791, 121] width 68 height 35
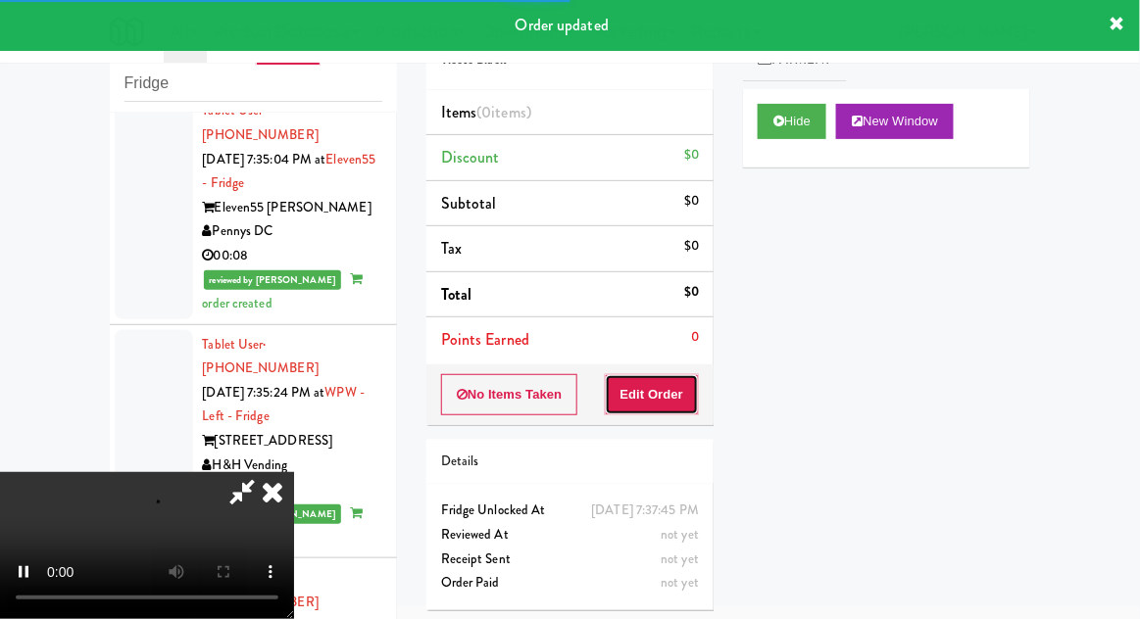
click at [683, 408] on button "Edit Order" at bounding box center [652, 394] width 95 height 41
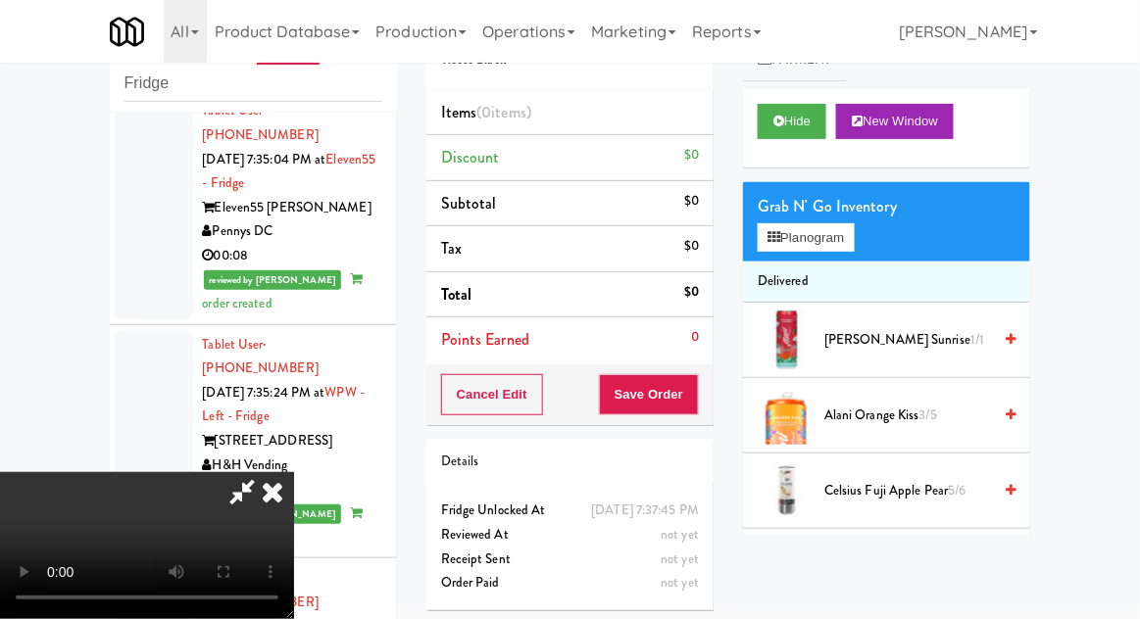
scroll to position [72, 0]
click at [758, 265] on li "Delivered" at bounding box center [886, 282] width 287 height 41
click at [797, 249] on button "Planogram" at bounding box center [805, 237] width 96 height 29
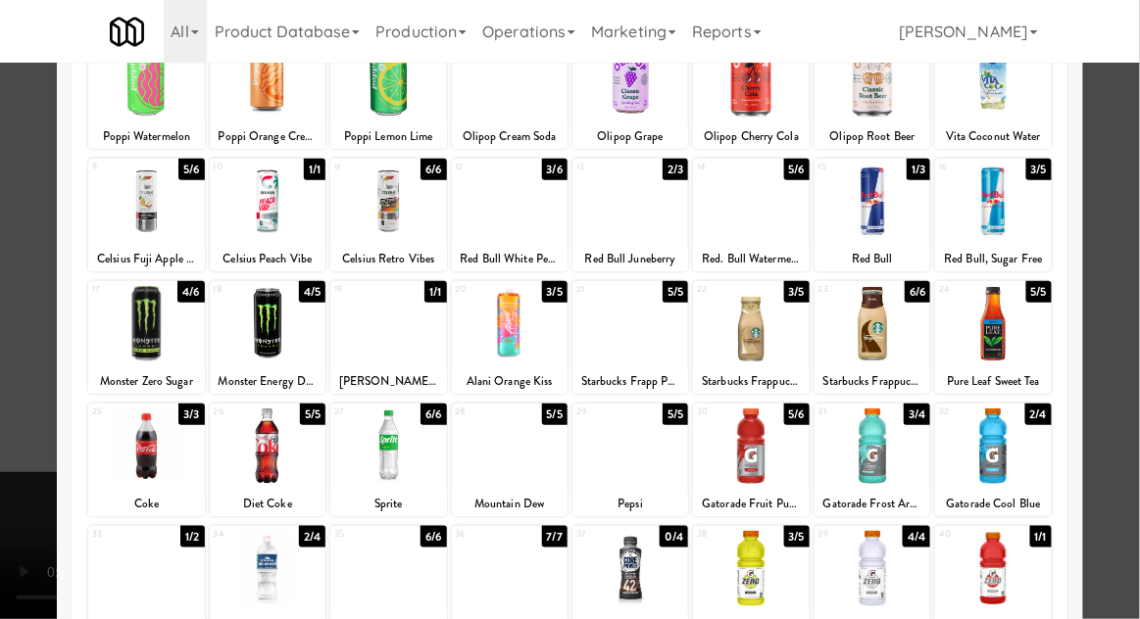
scroll to position [248, 0]
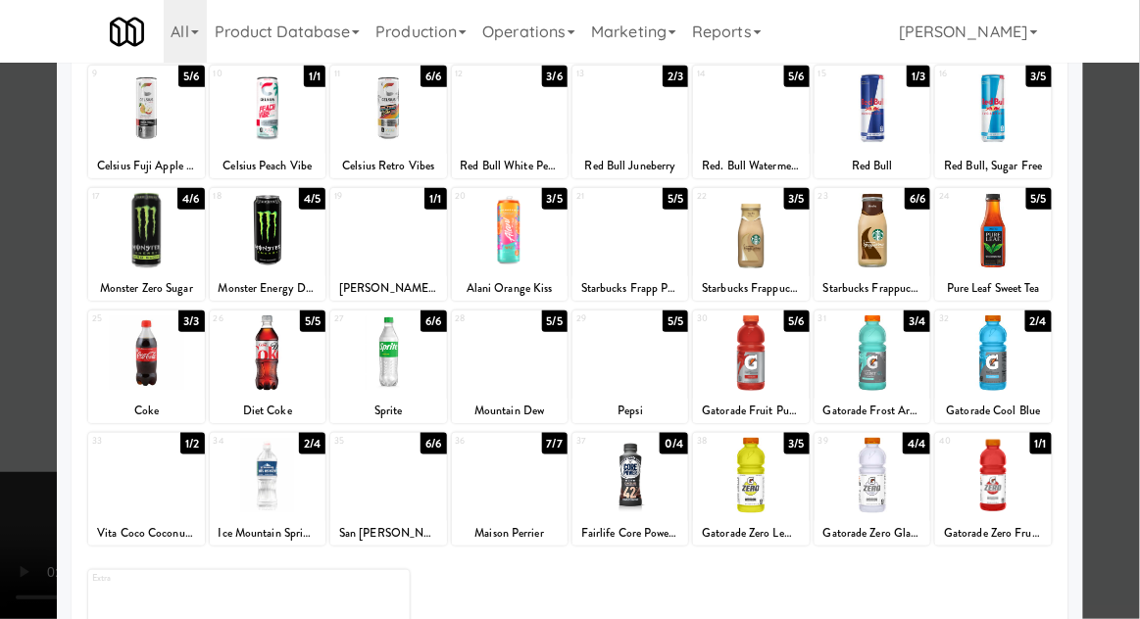
click at [131, 504] on div at bounding box center [146, 475] width 116 height 75
click at [1131, 352] on div at bounding box center [570, 309] width 1140 height 619
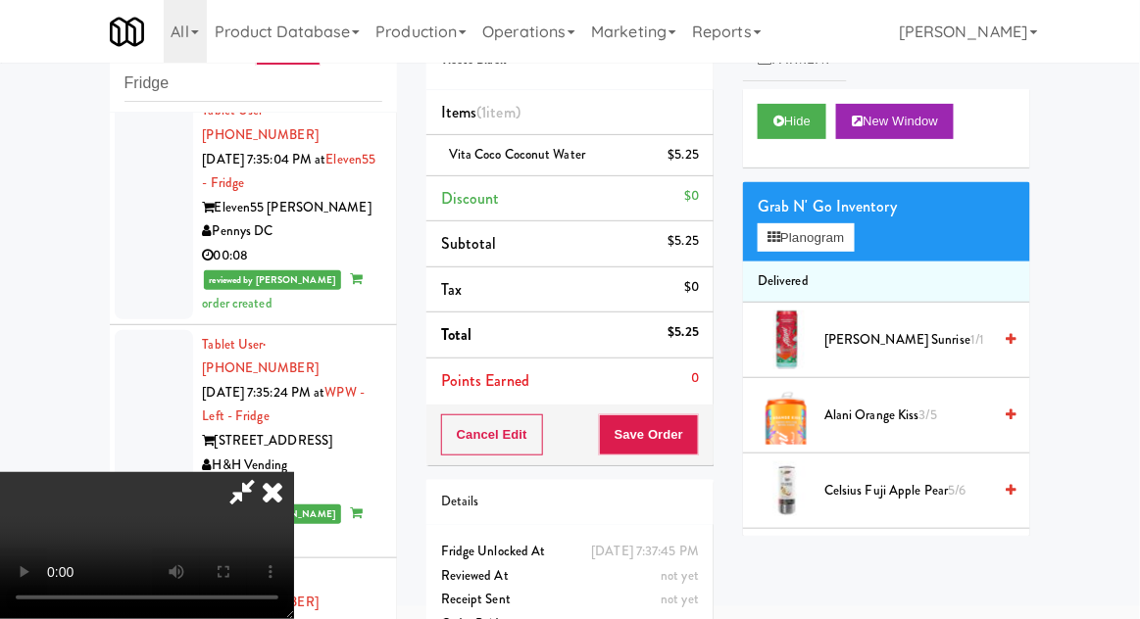
scroll to position [72, 0]
click at [695, 431] on button "Save Order" at bounding box center [649, 434] width 100 height 41
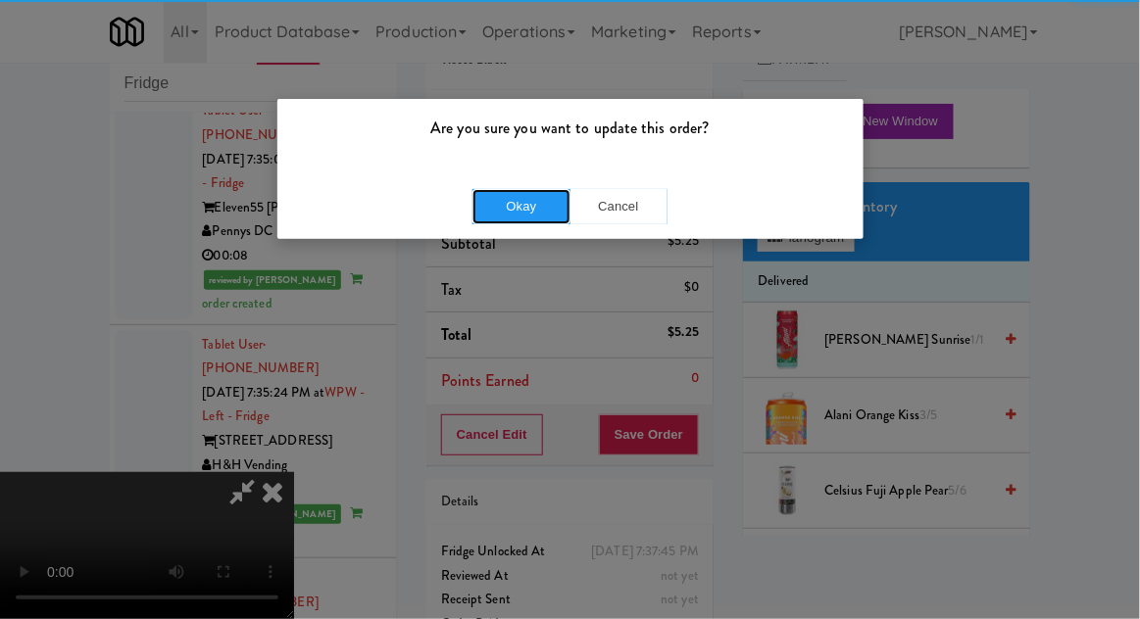
click at [545, 197] on button "Okay" at bounding box center [521, 206] width 98 height 35
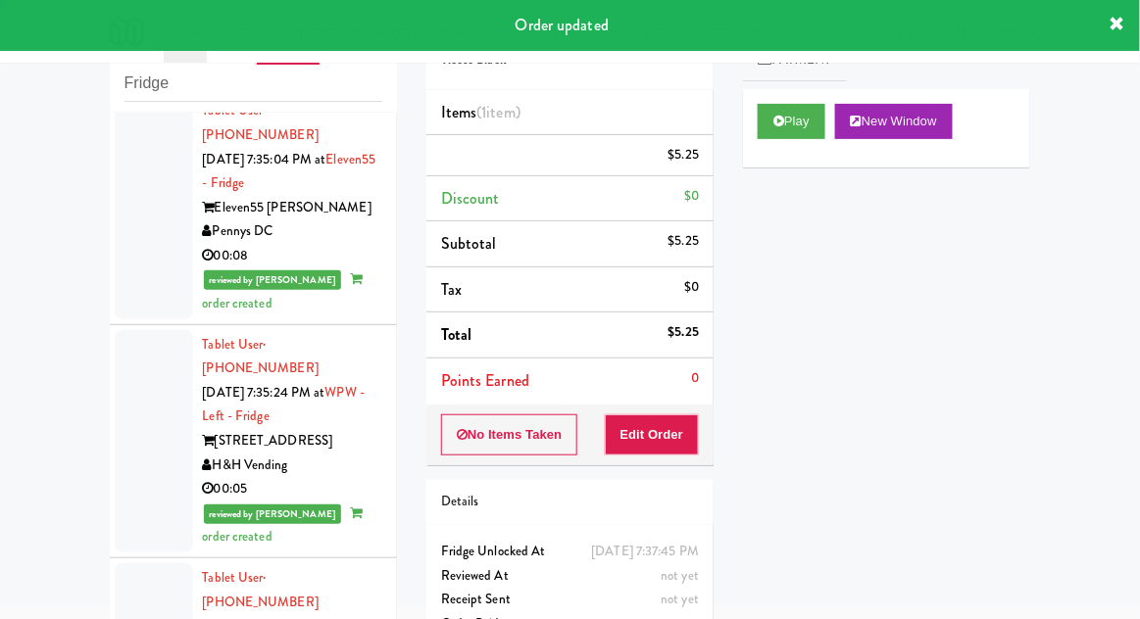
scroll to position [0, 0]
